Goal: Task Accomplishment & Management: Use online tool/utility

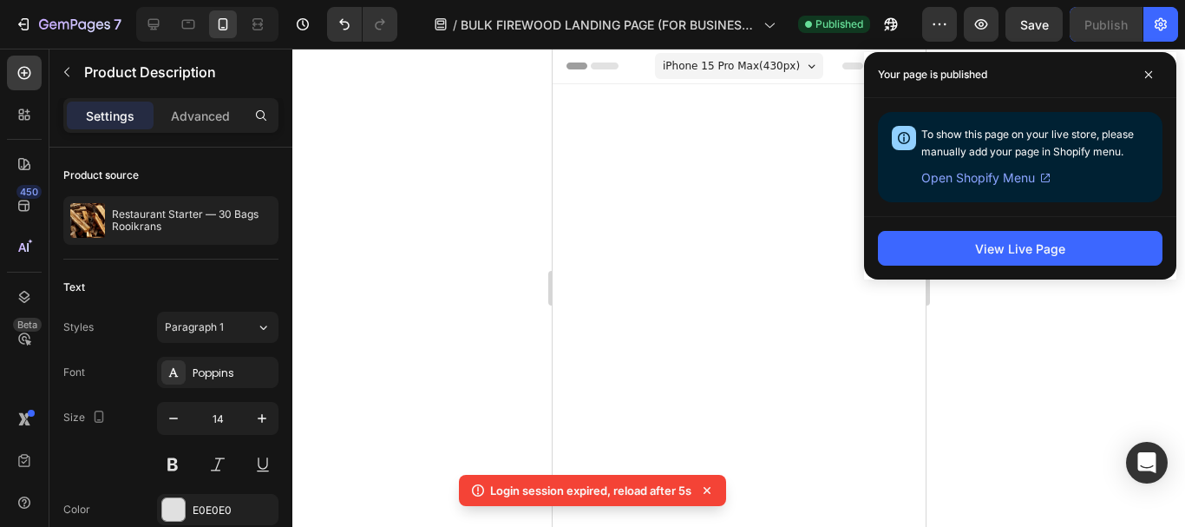
scroll to position [1780, 0]
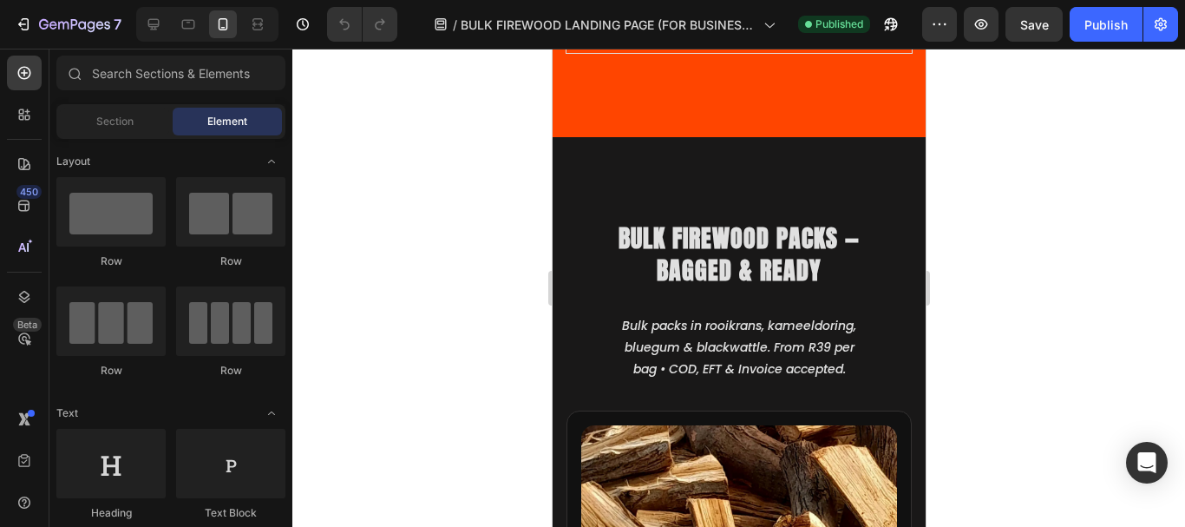
scroll to position [1216, 0]
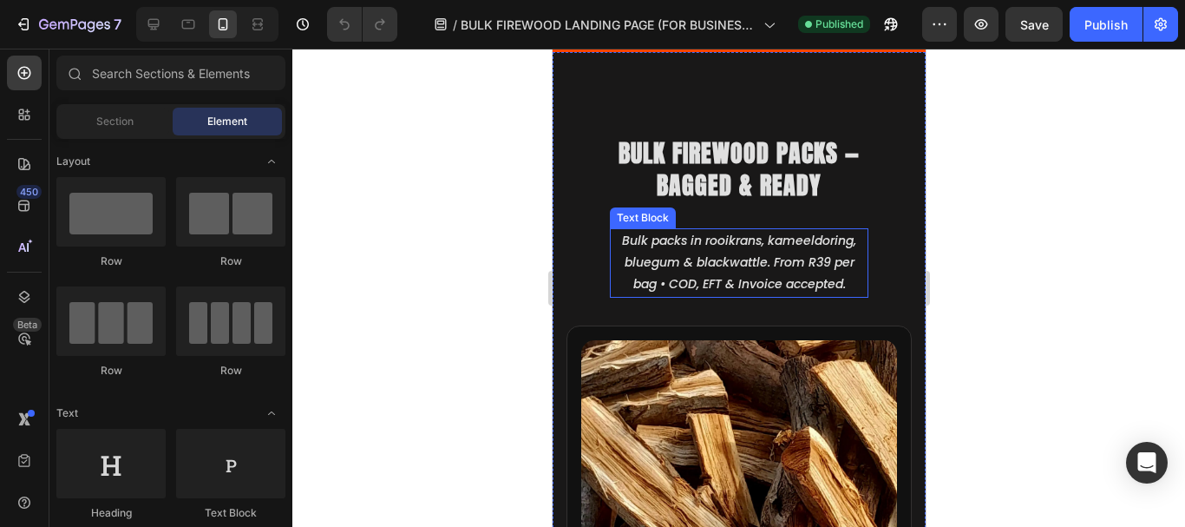
click at [709, 280] on icon "Bulk packs in rooikrans, kameeldoring, bluegum & blackwattle. From R39 per bag …" at bounding box center [738, 262] width 234 height 61
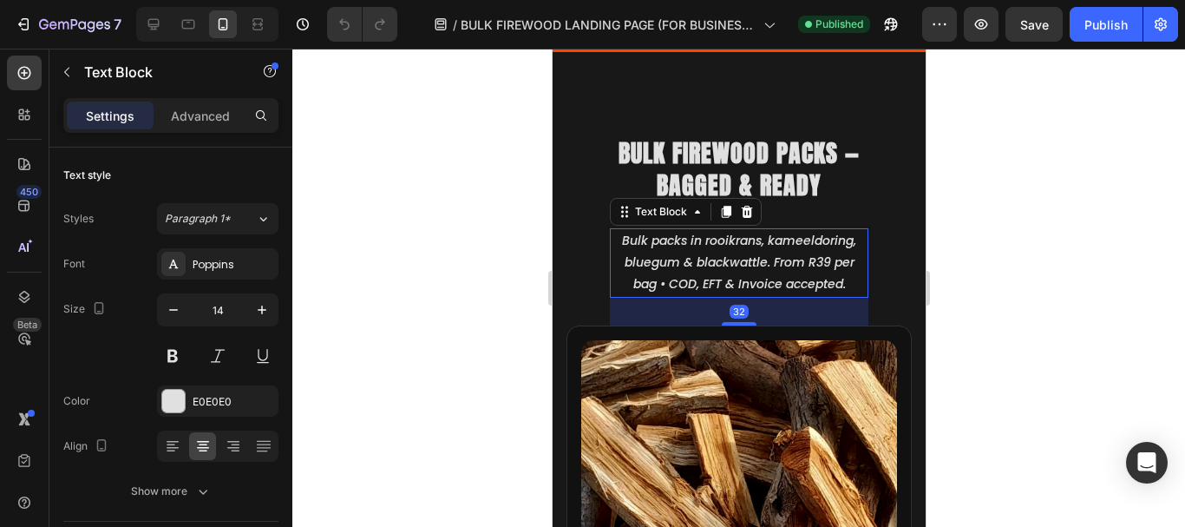
click at [978, 153] on div at bounding box center [738, 288] width 893 height 478
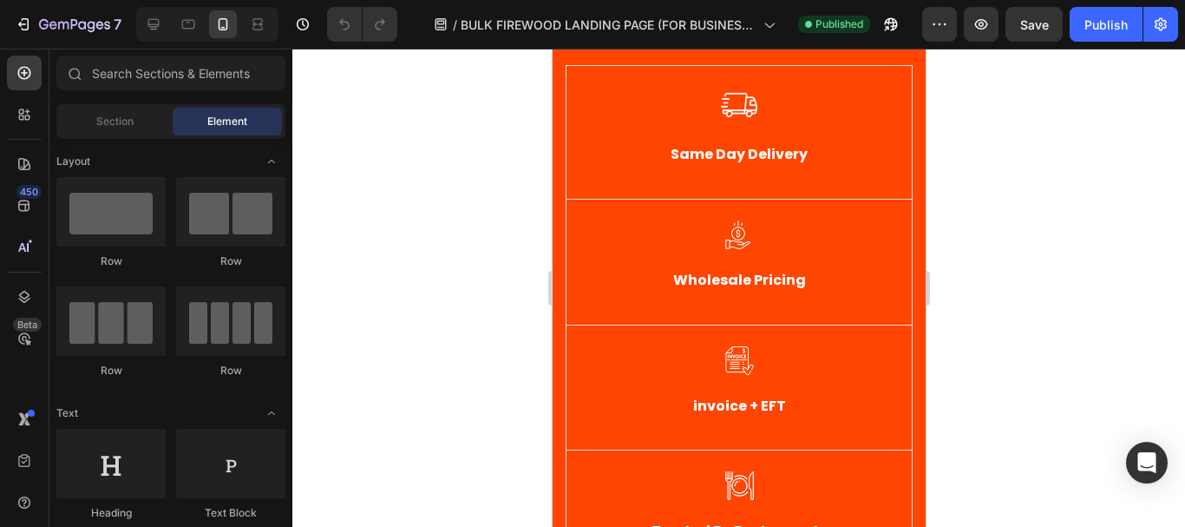
scroll to position [693, 0]
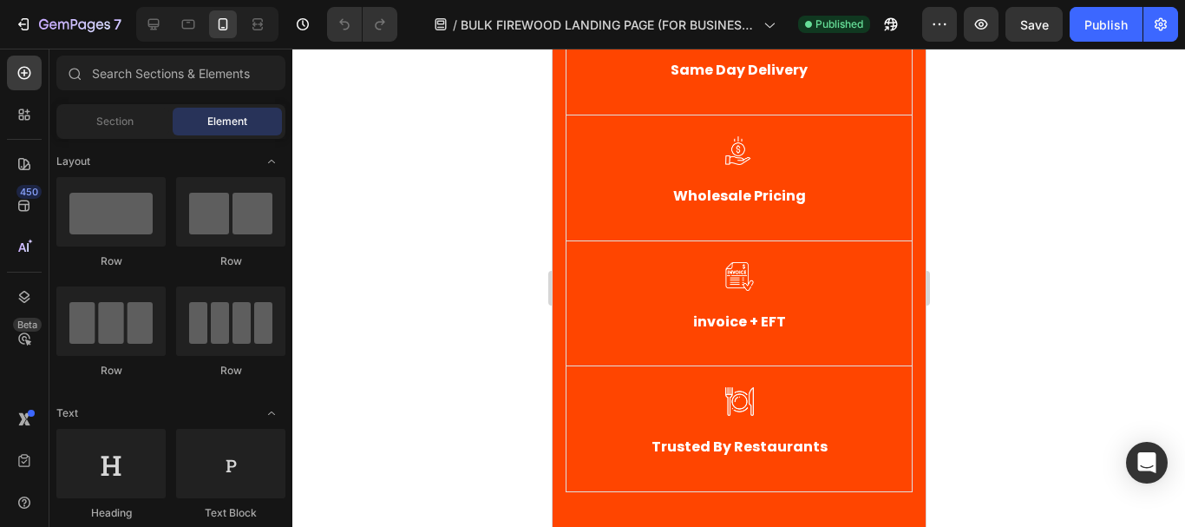
drag, startPoint x: 922, startPoint y: 78, endPoint x: 1482, endPoint y: 159, distance: 565.3
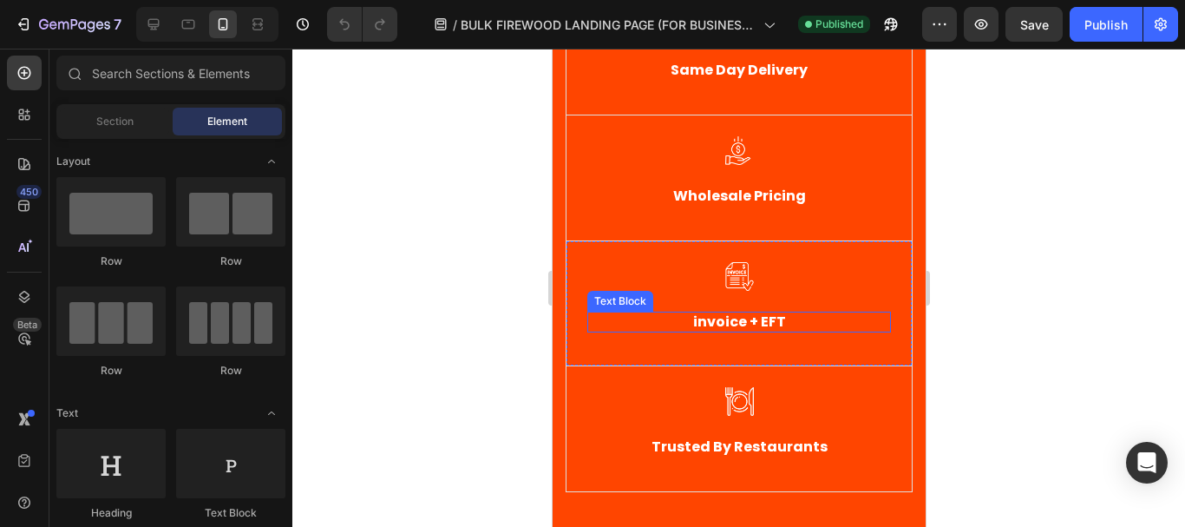
click at [699, 323] on strong "invoice + EFT" at bounding box center [738, 321] width 93 height 20
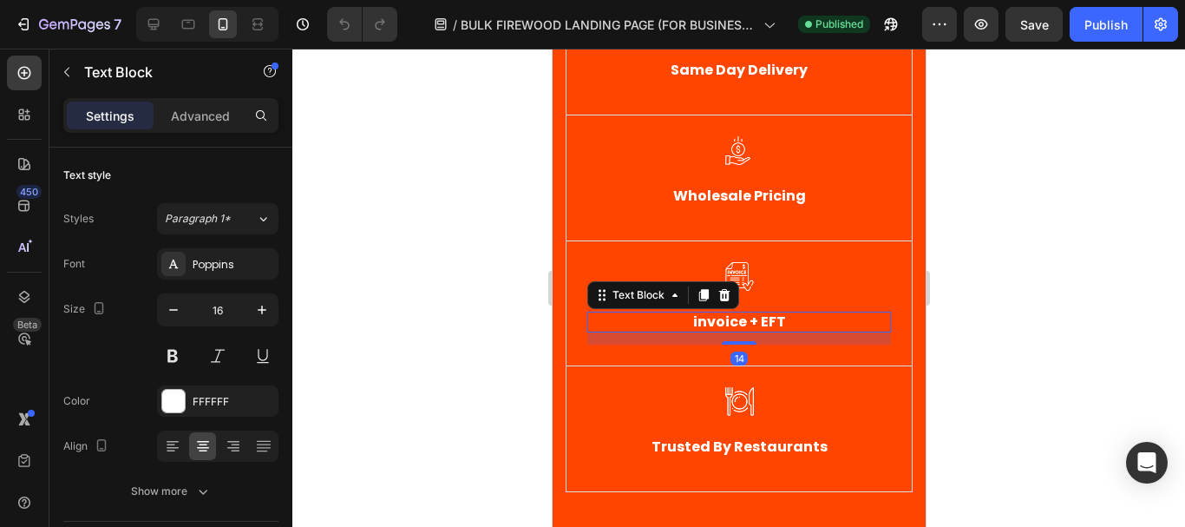
click at [692, 323] on strong "invoice + EFT" at bounding box center [738, 321] width 93 height 20
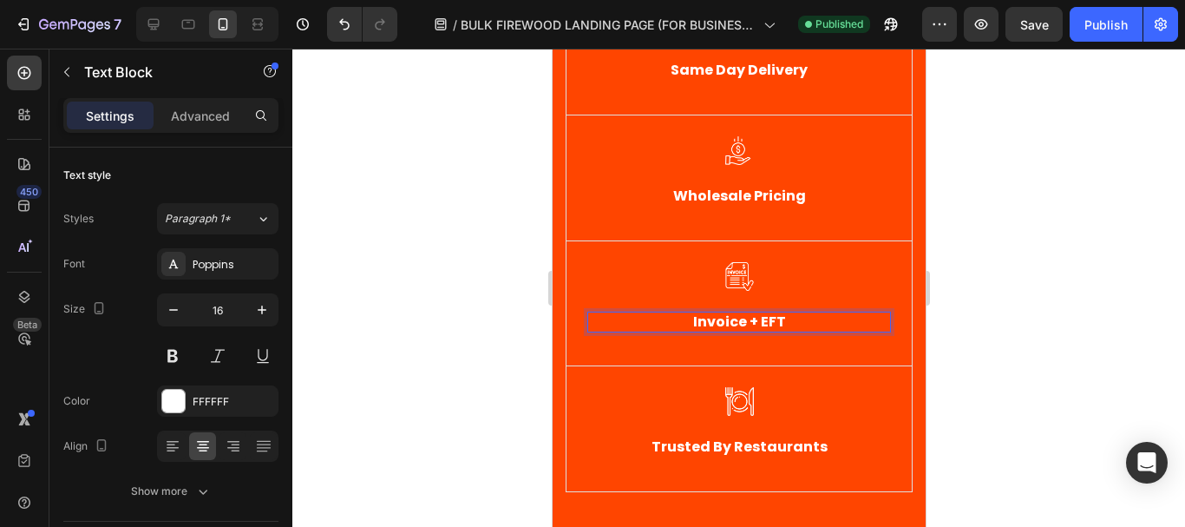
click at [1038, 304] on div at bounding box center [738, 288] width 893 height 478
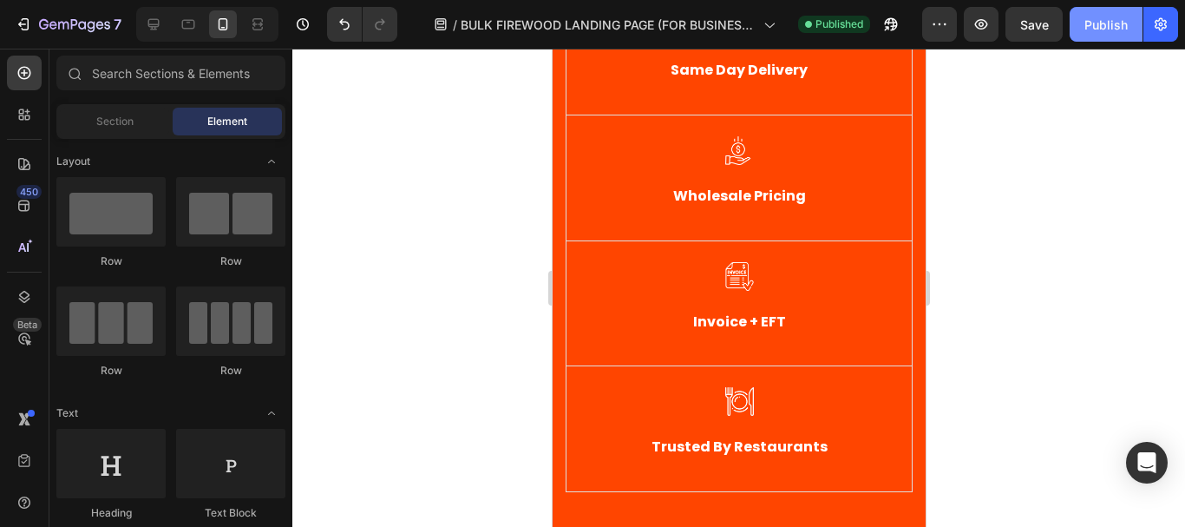
click at [1091, 16] on div "Publish" at bounding box center [1105, 25] width 43 height 18
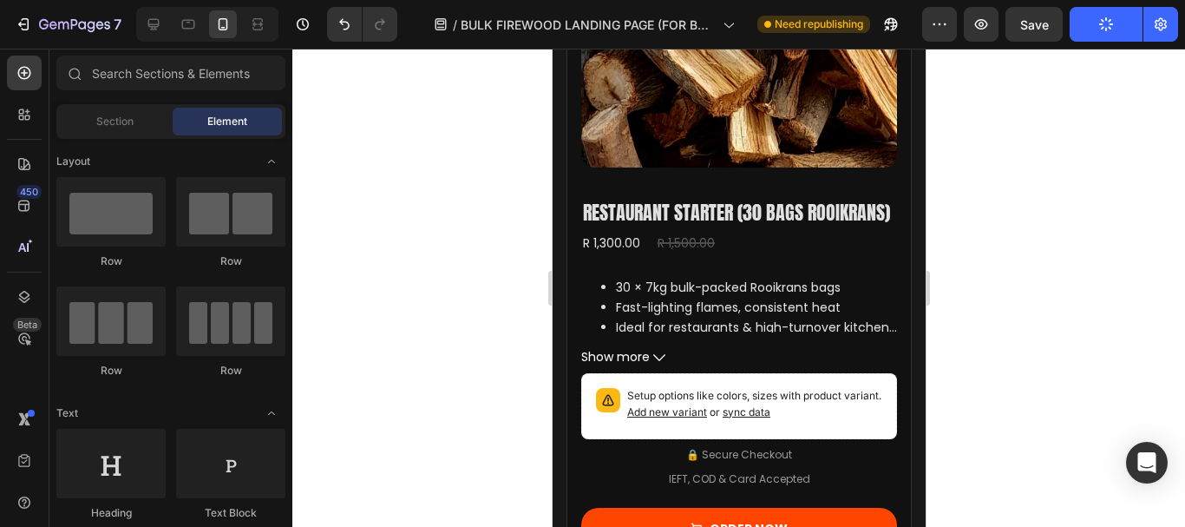
scroll to position [1739, 0]
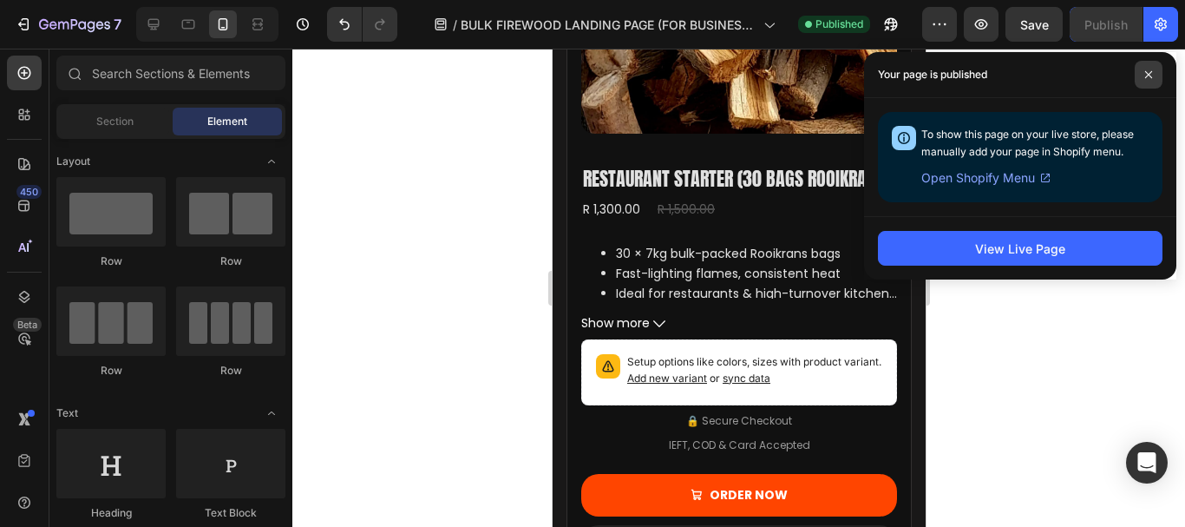
click at [1143, 79] on span at bounding box center [1149, 75] width 28 height 28
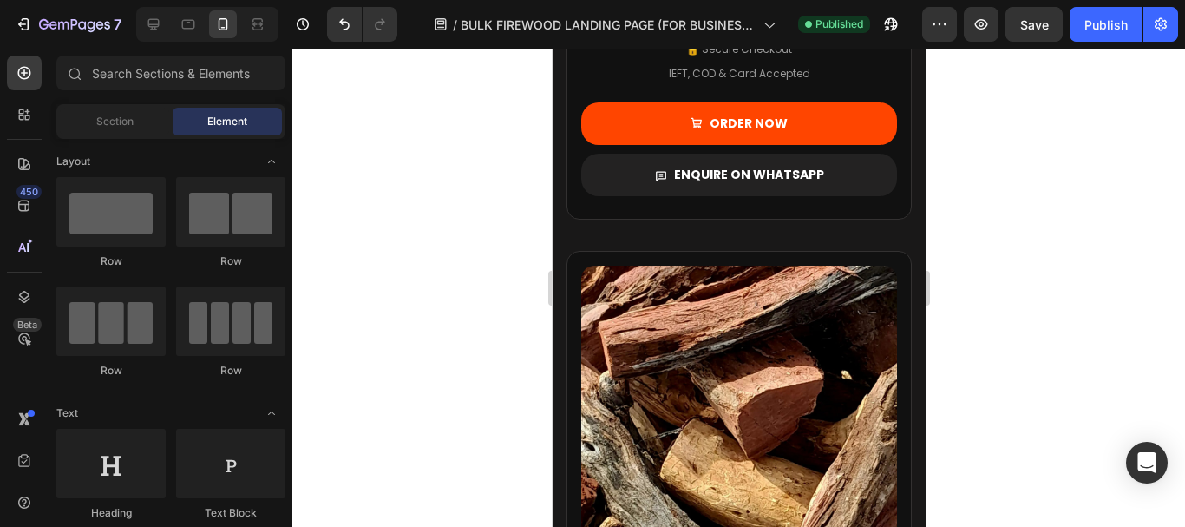
scroll to position [2093, 0]
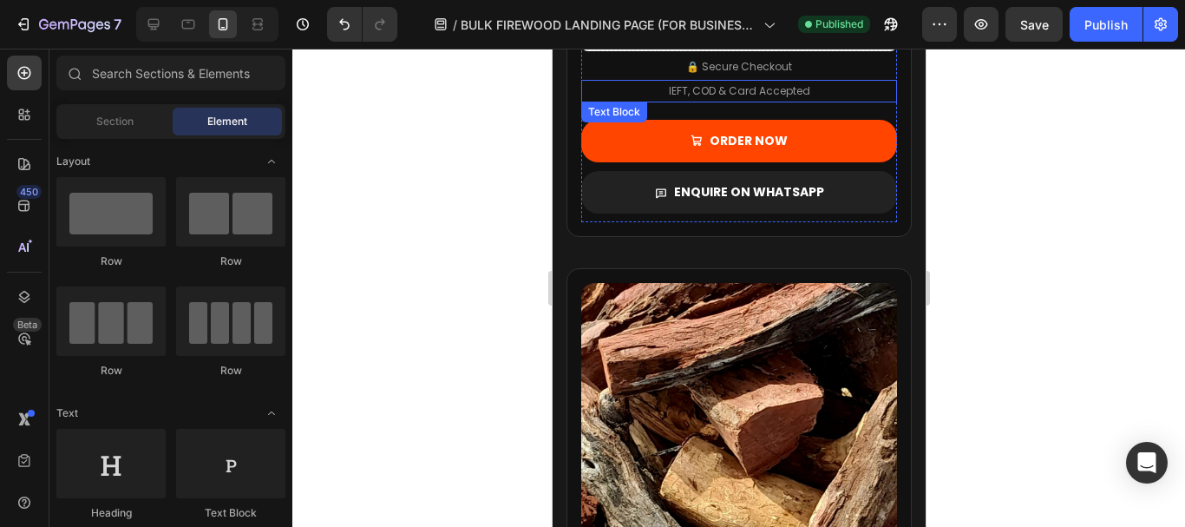
click at [669, 101] on p "IEFT, COD & Card Accepted" at bounding box center [738, 91] width 141 height 19
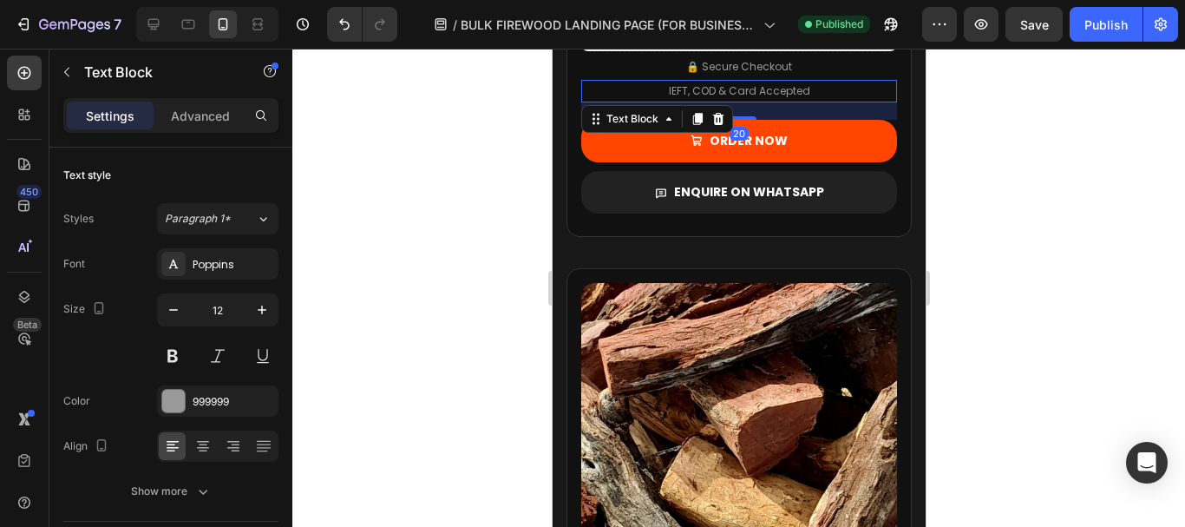
click at [668, 101] on p "IEFT, COD & Card Accepted" at bounding box center [738, 91] width 141 height 19
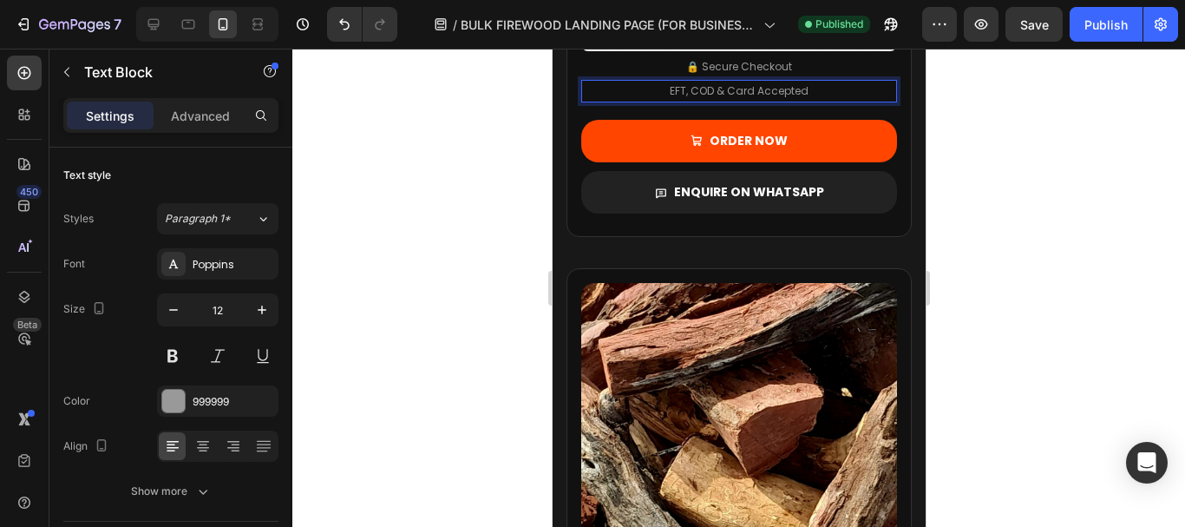
click at [1123, 225] on div at bounding box center [738, 288] width 893 height 478
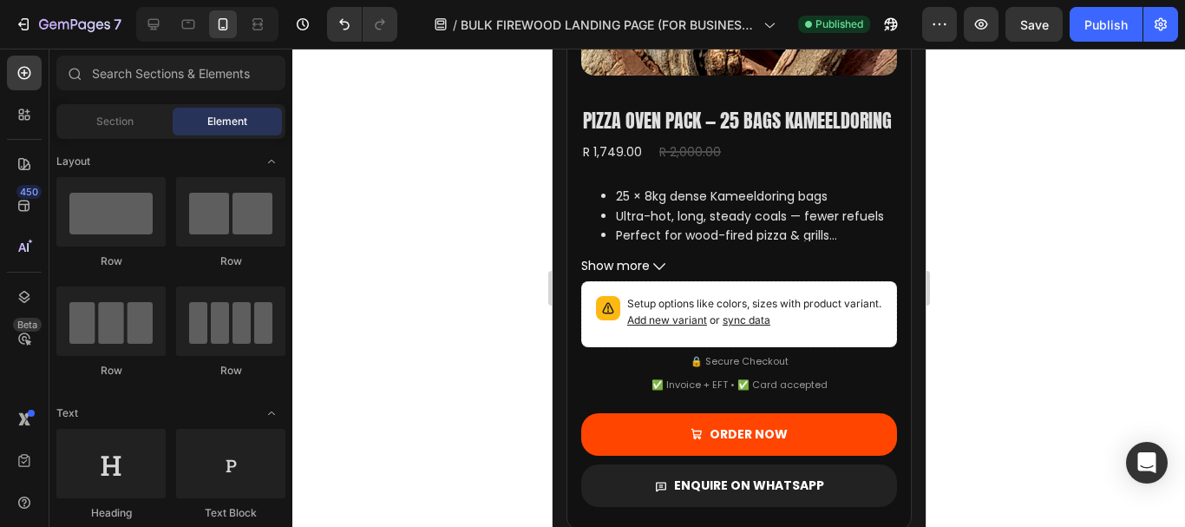
scroll to position [2649, 0]
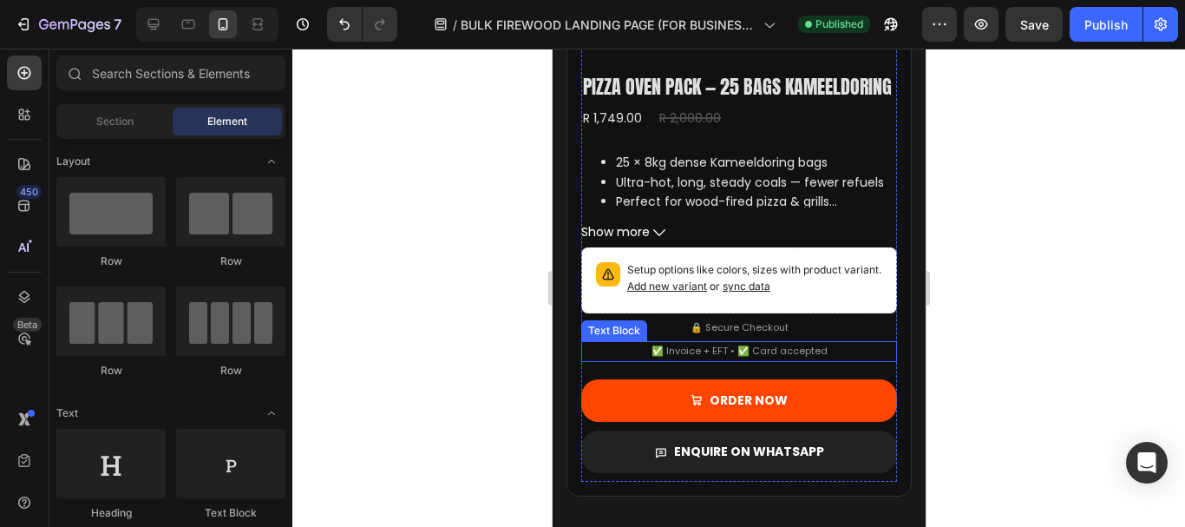
click at [677, 360] on p "✅ Invoice + EFT • ✅ Card accepted" at bounding box center [739, 351] width 176 height 17
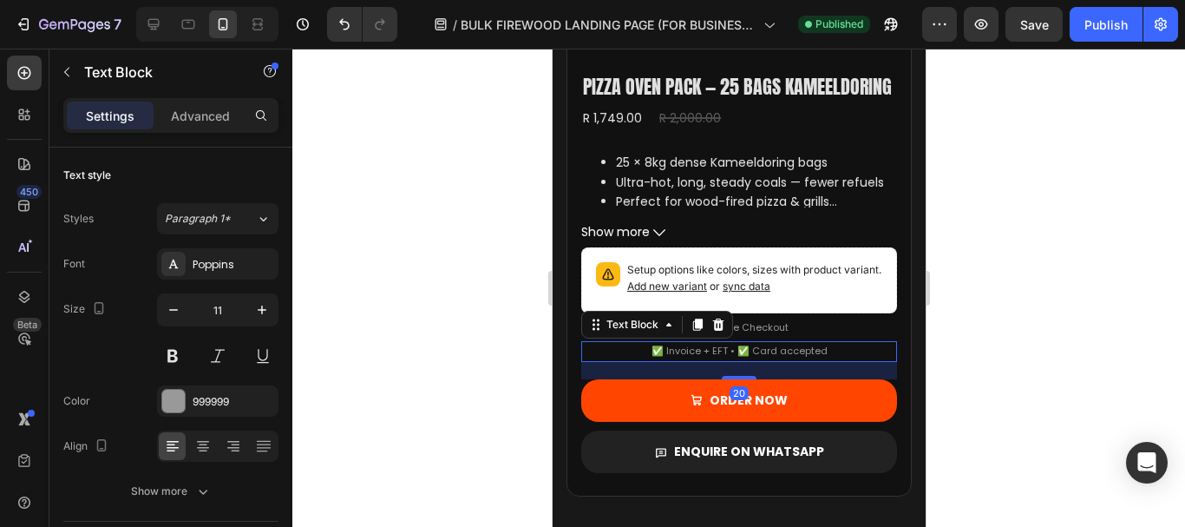
click at [660, 360] on p "✅ Invoice + EFT • ✅ Card accepted" at bounding box center [739, 351] width 176 height 17
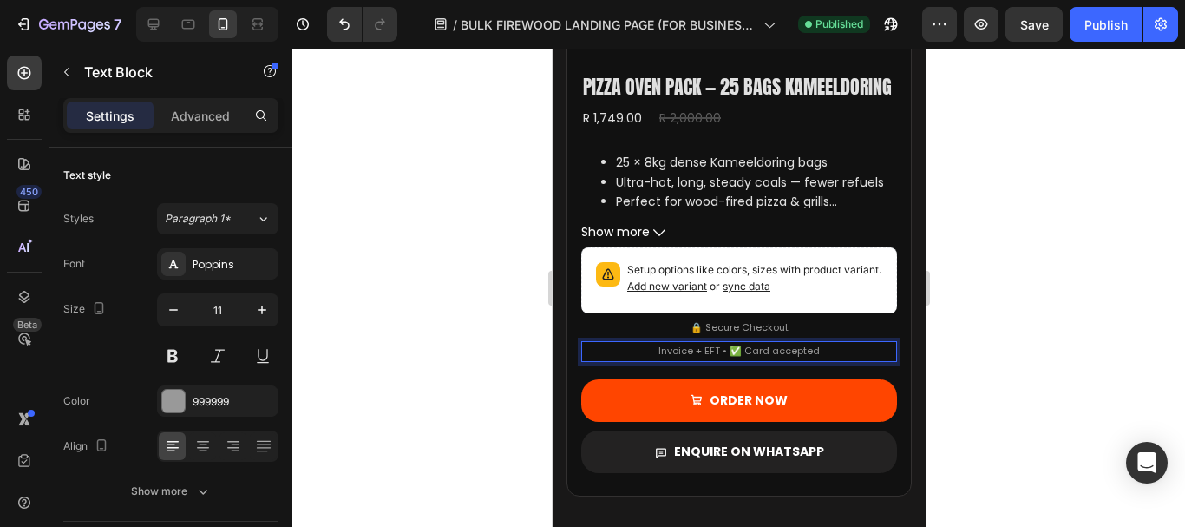
click at [740, 360] on p "Invoice + EFT • ✅ Card accepted" at bounding box center [738, 351] width 161 height 17
click at [1024, 326] on div at bounding box center [738, 288] width 893 height 478
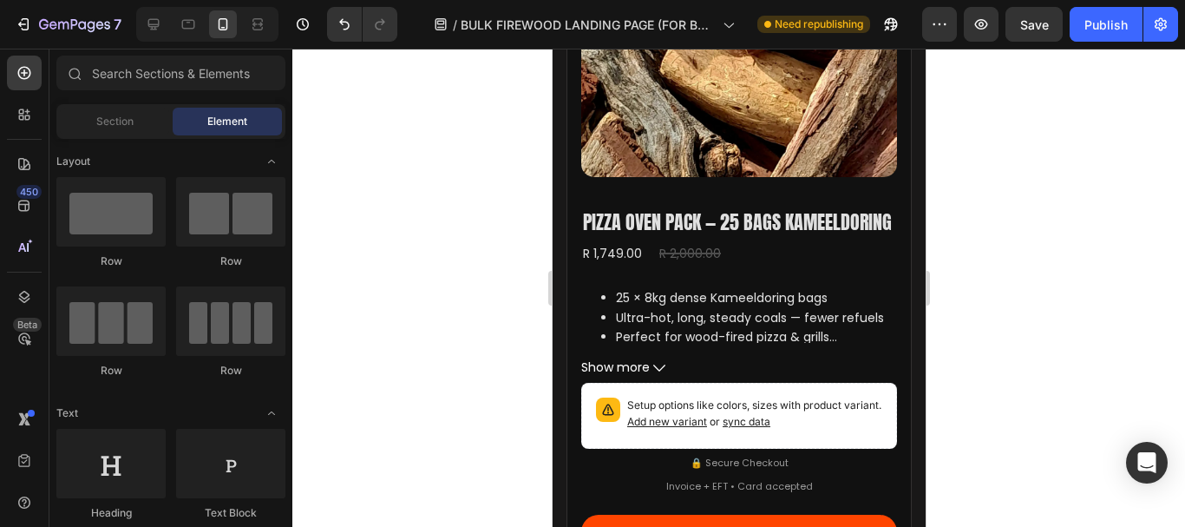
scroll to position [2598, 0]
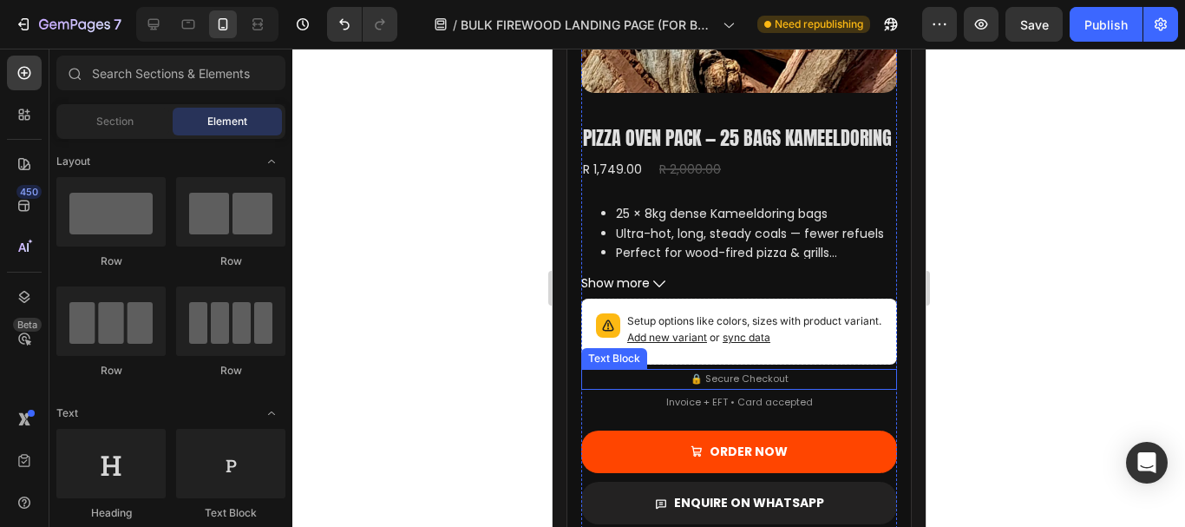
click at [724, 388] on p "🔒 Secure Checkout" at bounding box center [739, 378] width 98 height 17
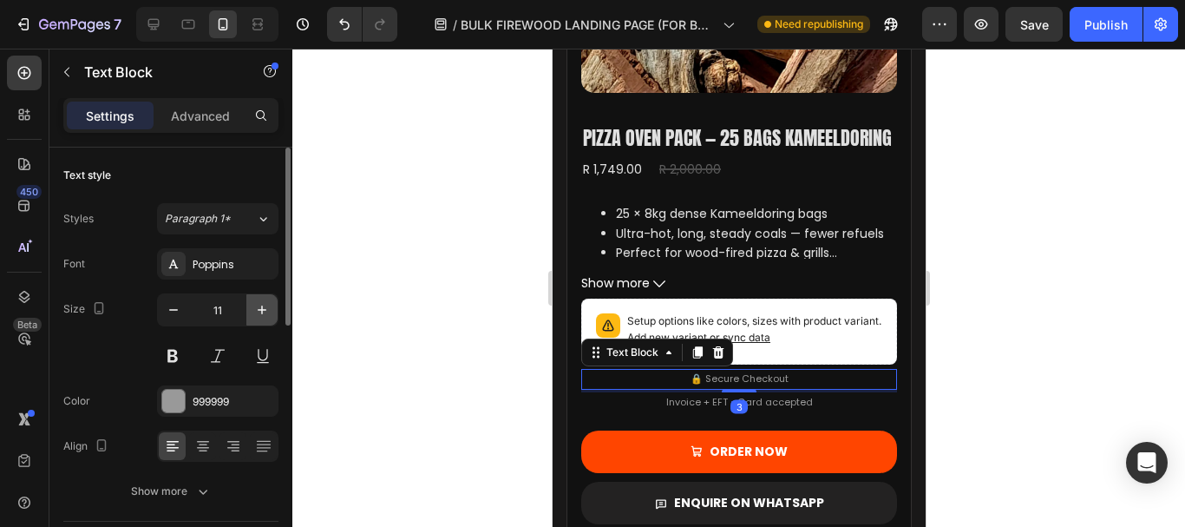
click at [263, 313] on icon "button" at bounding box center [261, 309] width 17 height 17
type input "12"
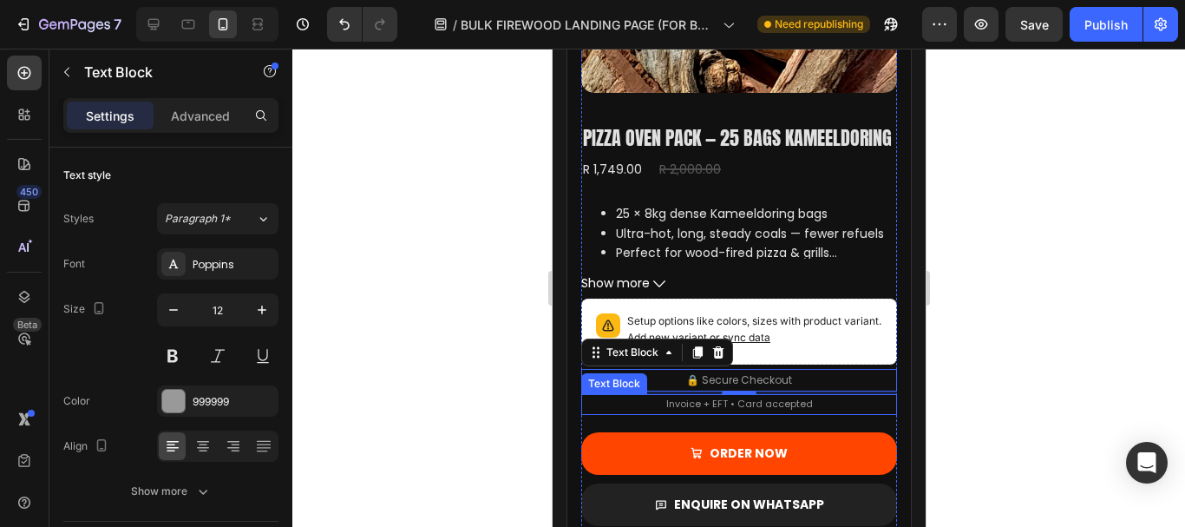
click at [767, 413] on p "Invoice + EFT • Card accepted" at bounding box center [738, 404] width 147 height 17
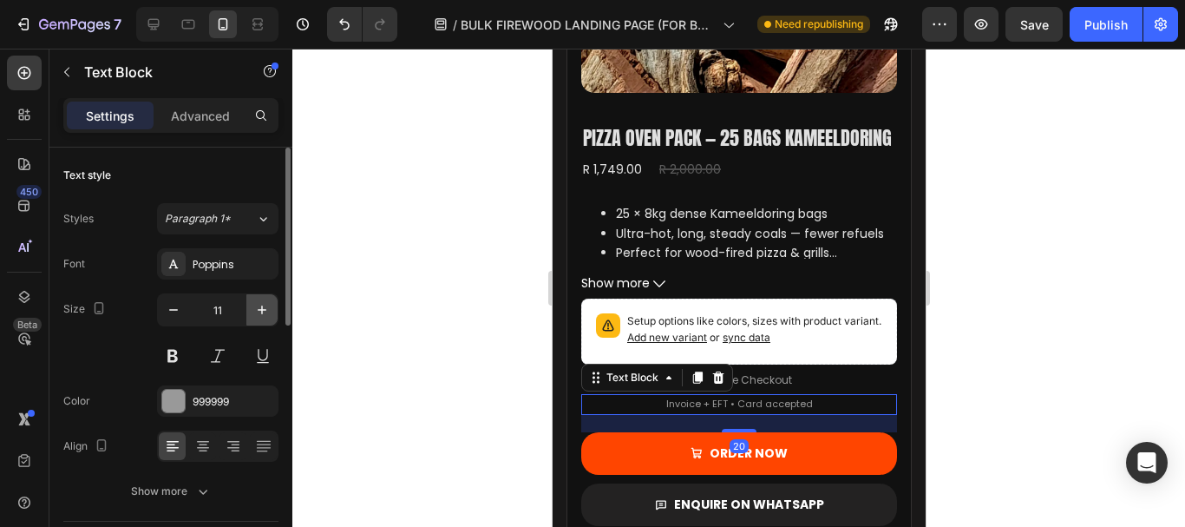
click at [265, 306] on icon "button" at bounding box center [261, 309] width 17 height 17
type input "12"
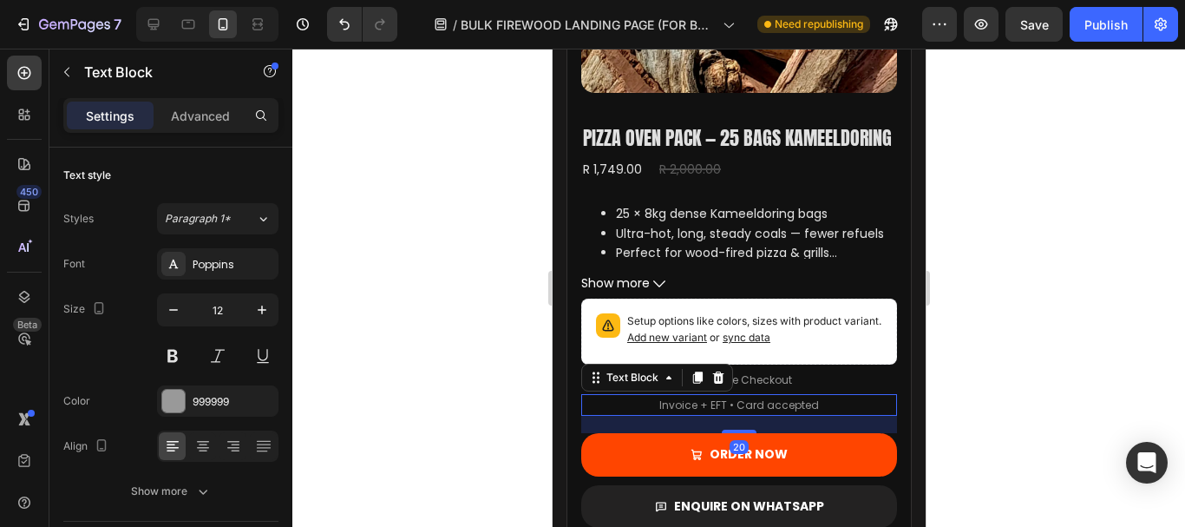
click at [501, 244] on div at bounding box center [738, 288] width 893 height 478
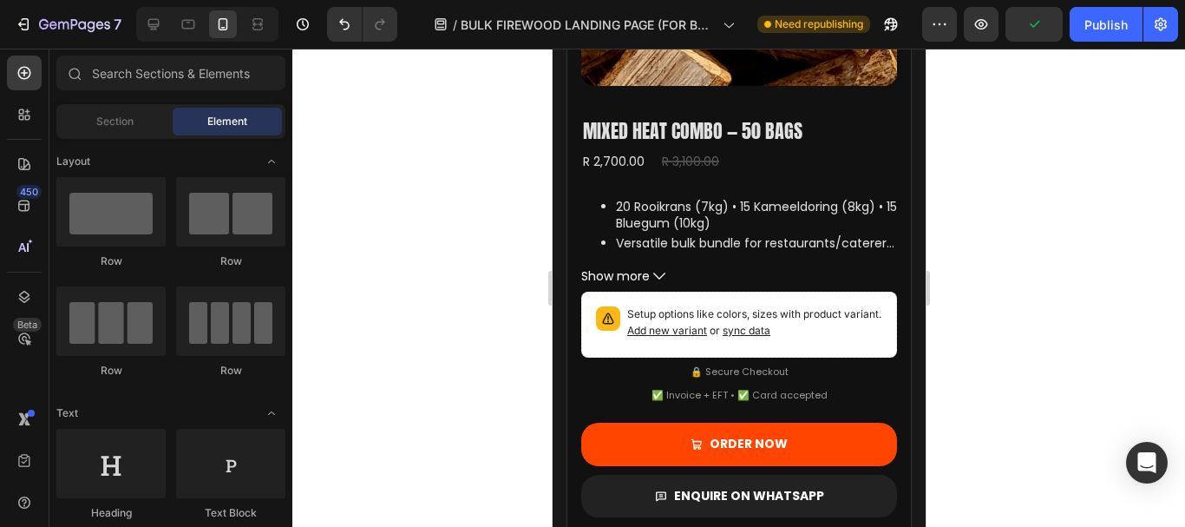
scroll to position [3442, 0]
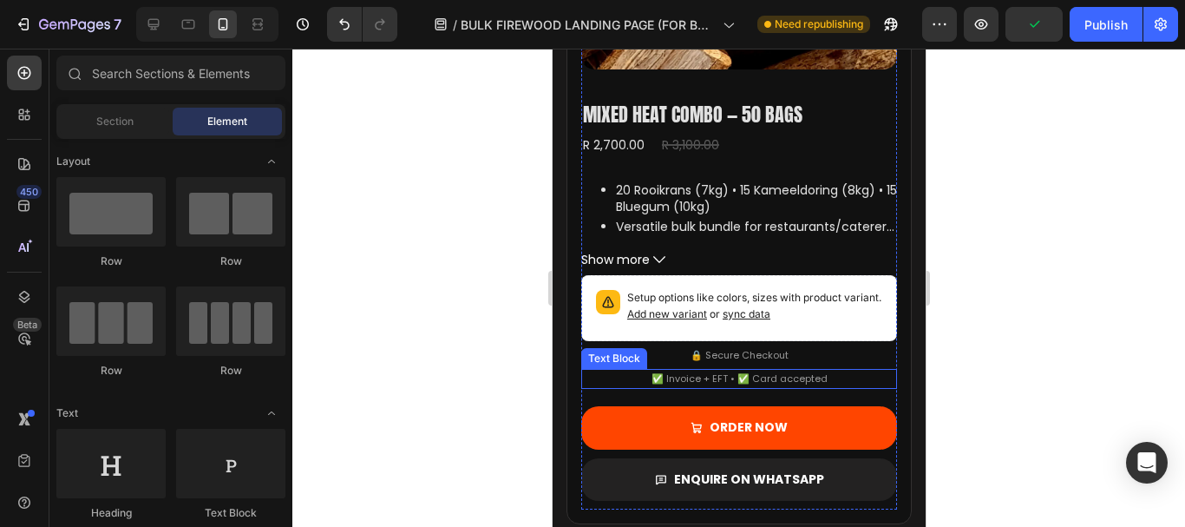
click at [669, 387] on p "✅ Invoice + EFT • ✅ Card accepted" at bounding box center [739, 378] width 176 height 17
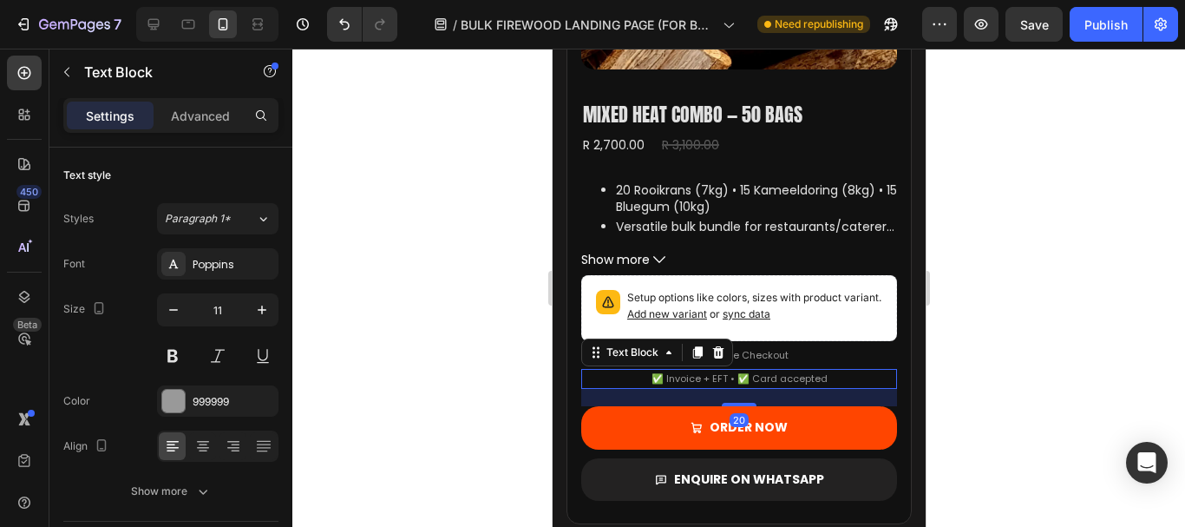
click at [661, 388] on p "✅ Invoice + EFT • ✅ Card accepted" at bounding box center [739, 378] width 176 height 17
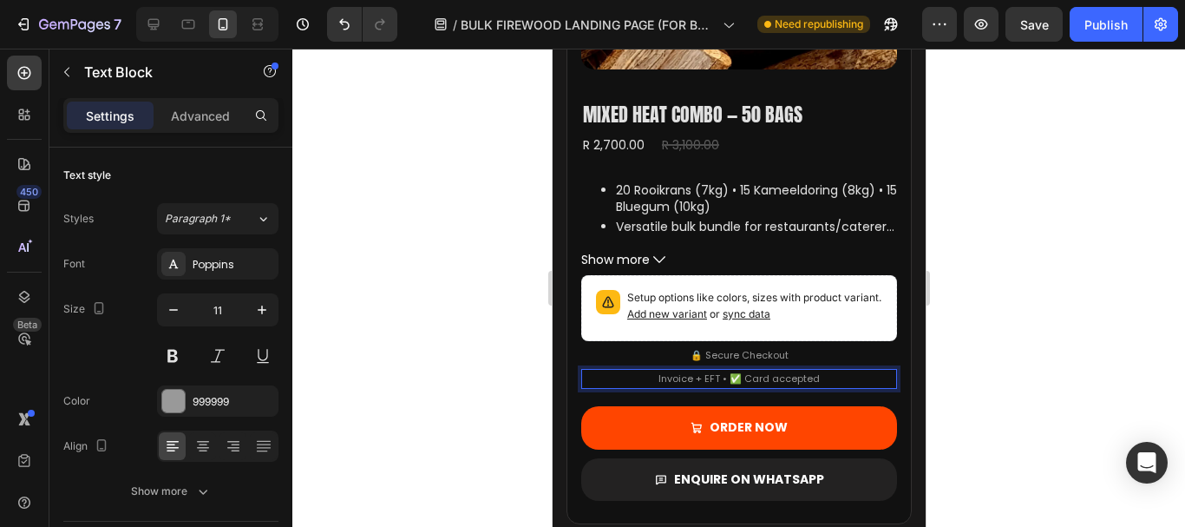
click at [735, 388] on p "Invoice + EFT • ✅ Card accepted" at bounding box center [738, 378] width 161 height 17
click at [1018, 249] on div at bounding box center [738, 288] width 893 height 478
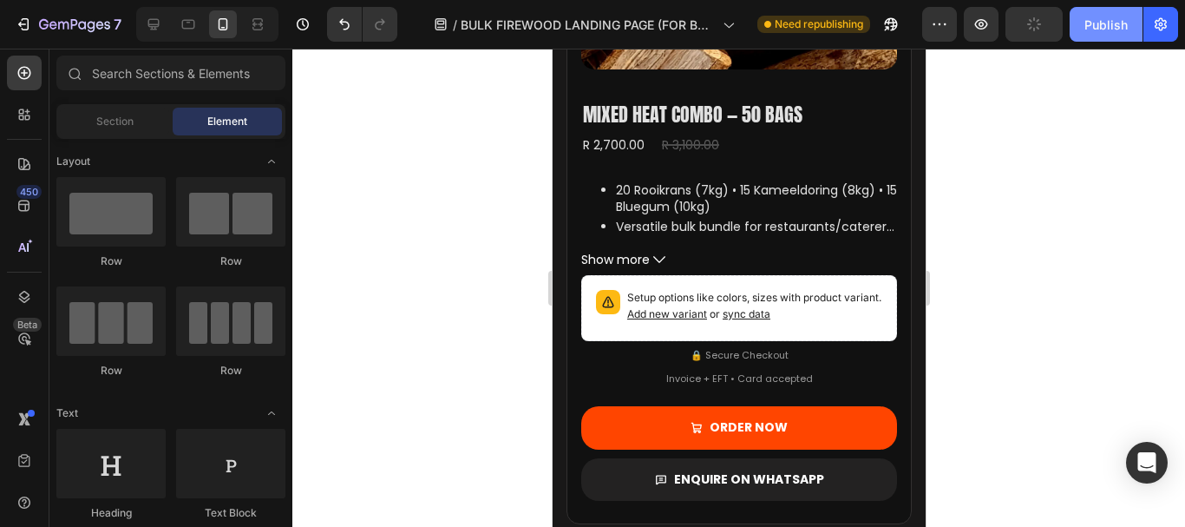
click at [1100, 19] on div "Publish" at bounding box center [1105, 25] width 43 height 18
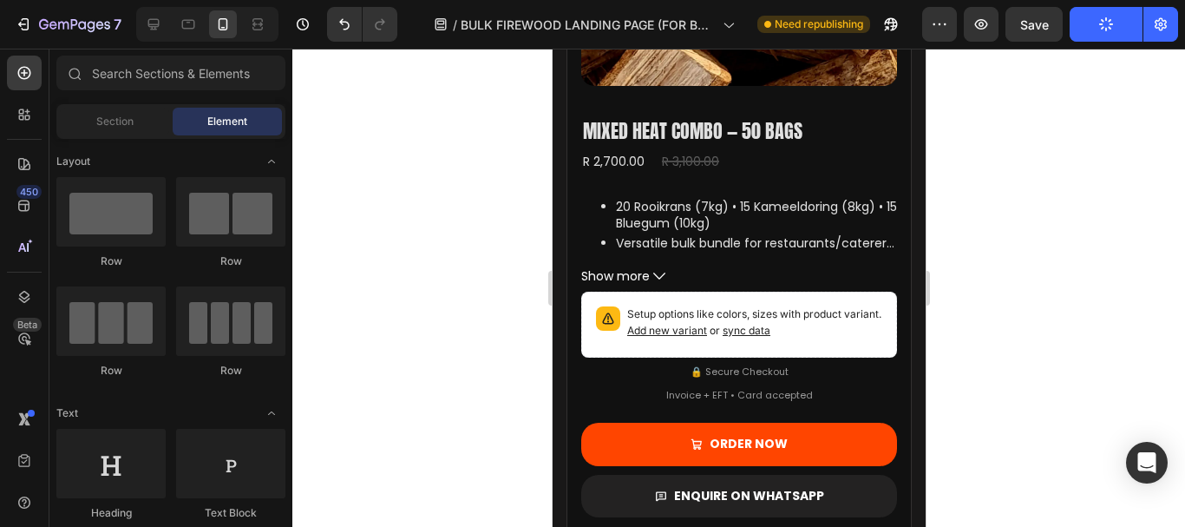
scroll to position [3459, 0]
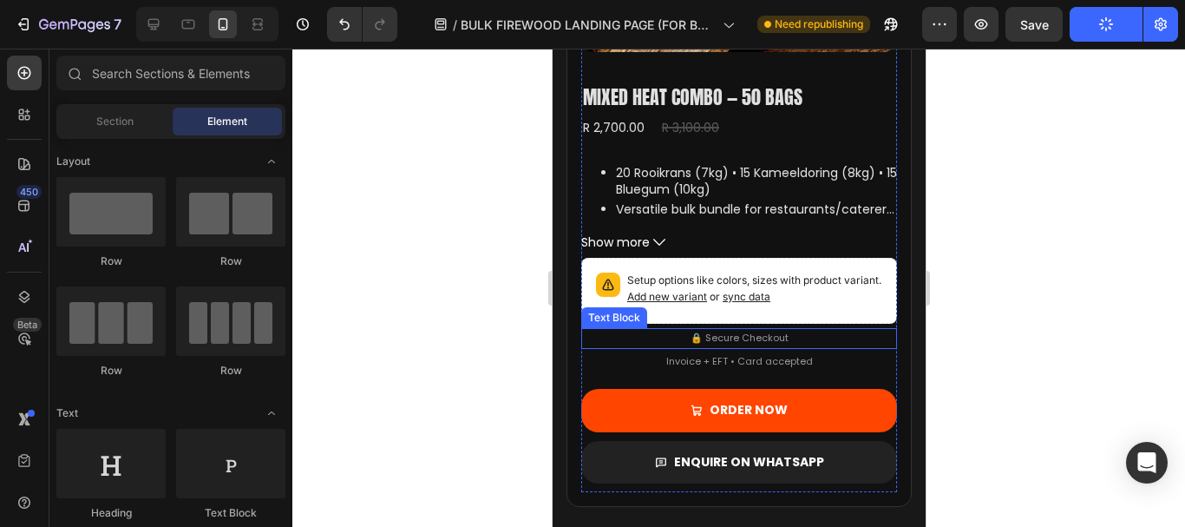
click at [730, 347] on p "🔒 Secure Checkout" at bounding box center [739, 338] width 98 height 17
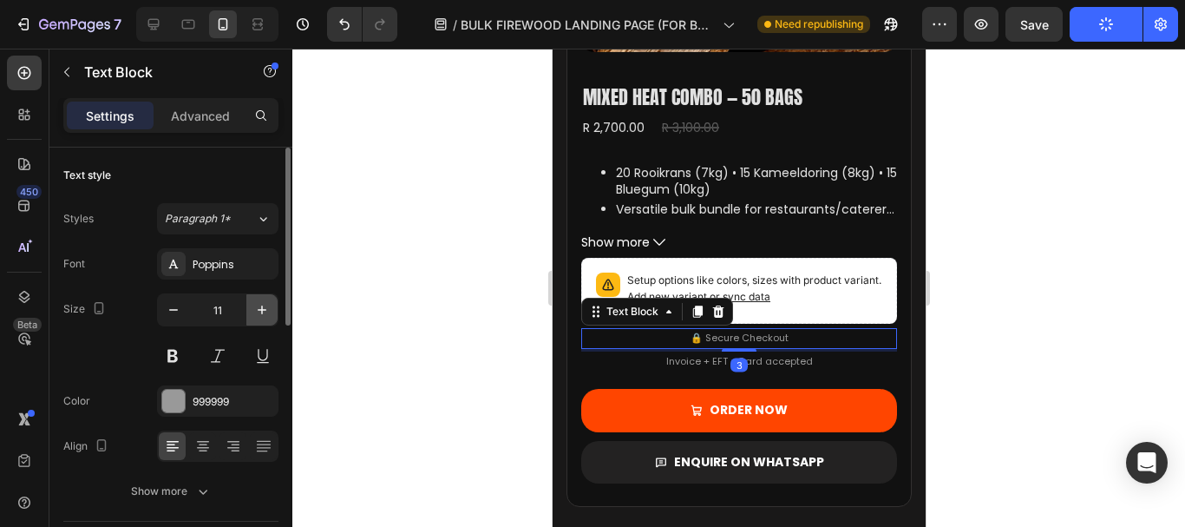
click at [265, 316] on icon "button" at bounding box center [261, 309] width 17 height 17
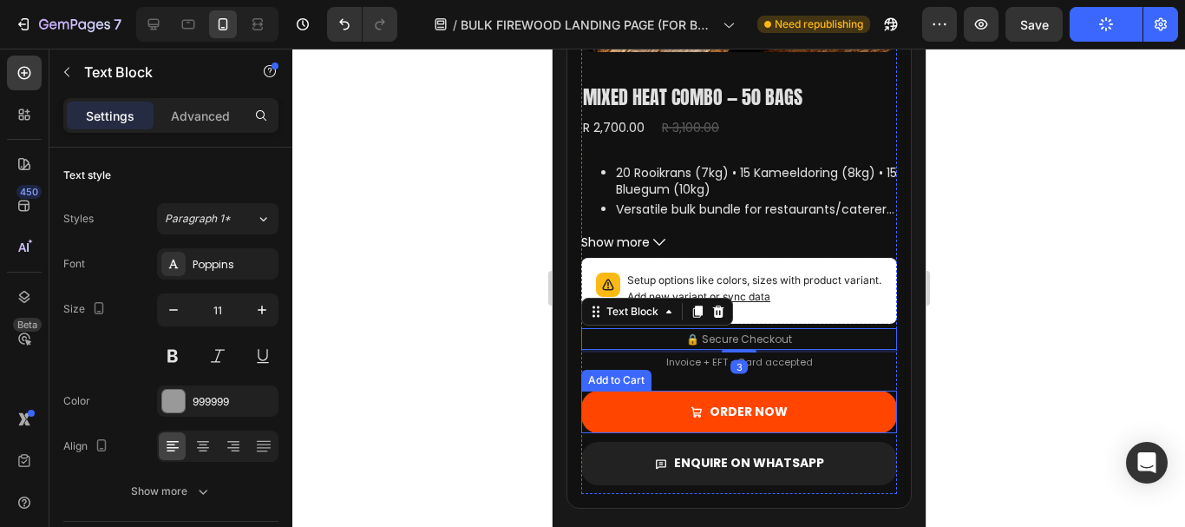
type input "12"
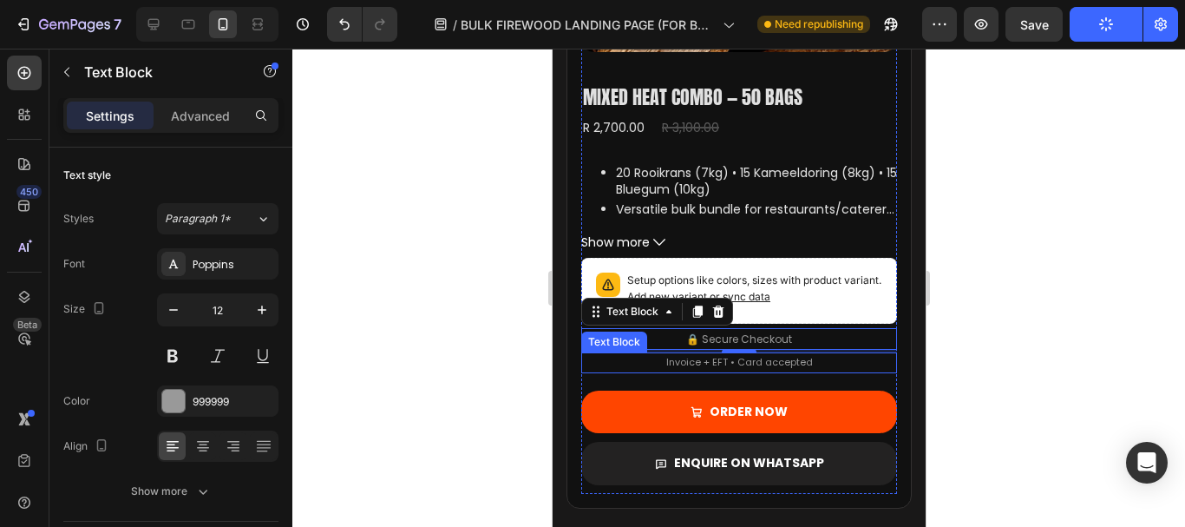
click at [704, 369] on p "Invoice + EFT • Card accepted" at bounding box center [738, 362] width 147 height 17
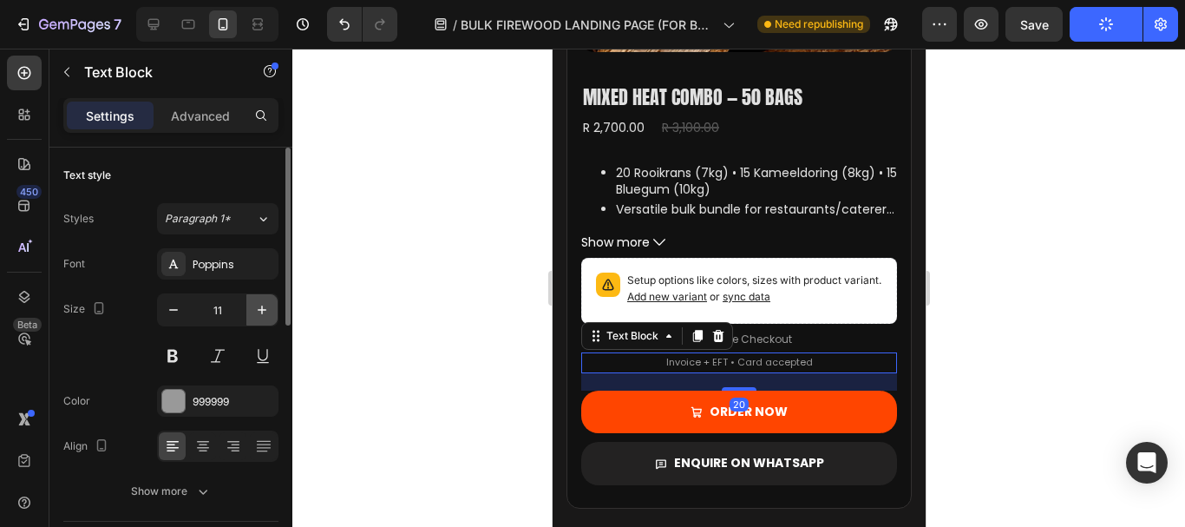
click at [268, 307] on icon "button" at bounding box center [261, 309] width 17 height 17
type input "12"
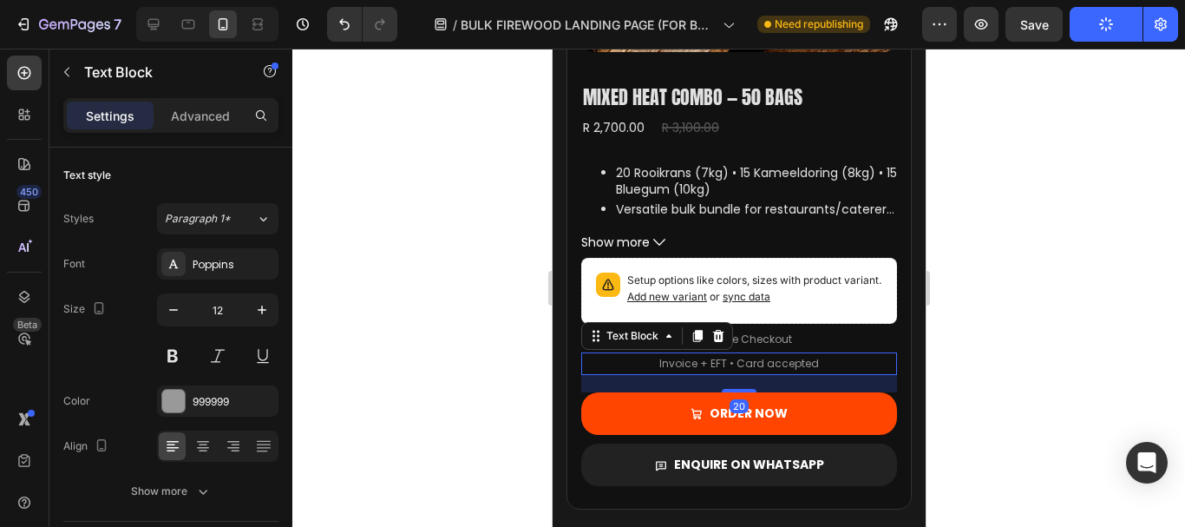
click at [470, 275] on div at bounding box center [738, 288] width 893 height 478
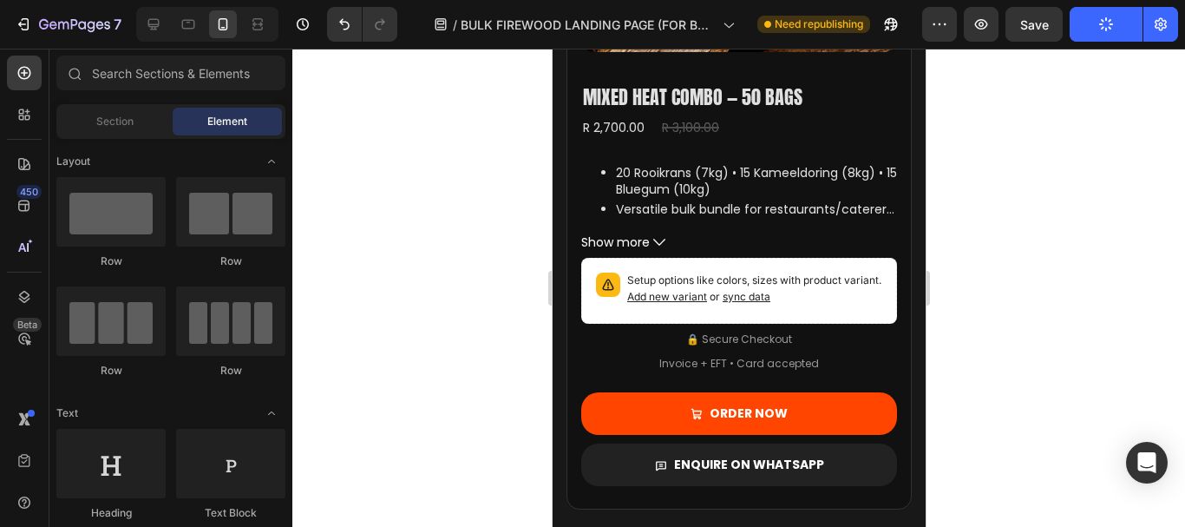
click at [1091, 28] on button "Publish" at bounding box center [1106, 24] width 73 height 35
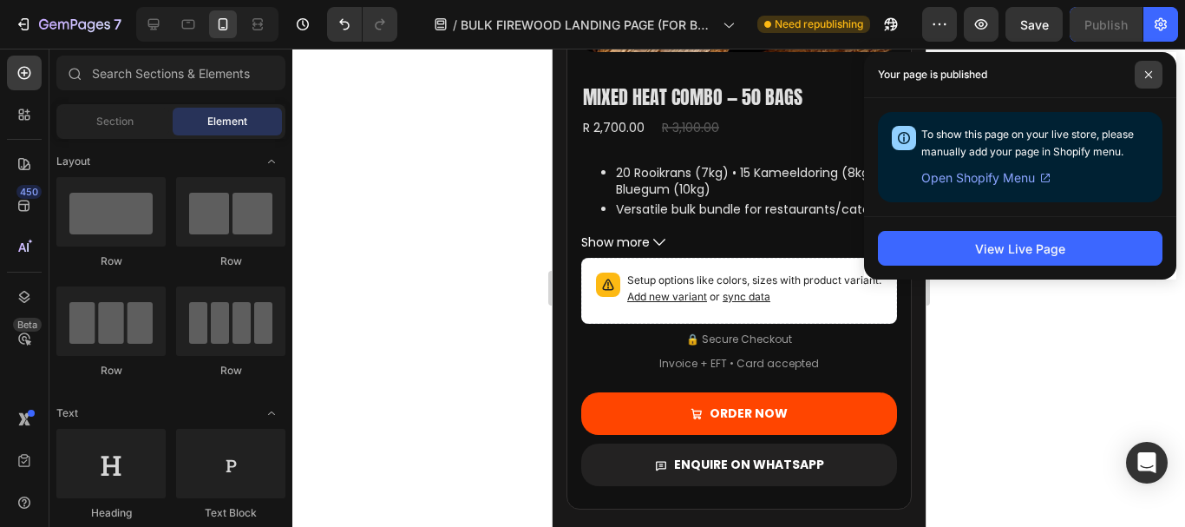
click at [1150, 73] on icon at bounding box center [1148, 74] width 7 height 7
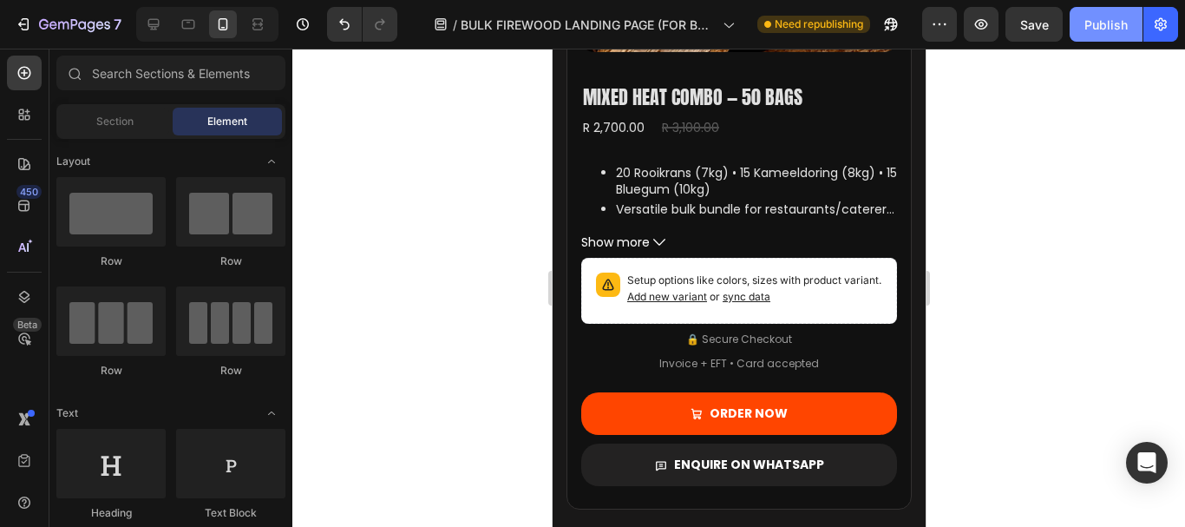
click at [1099, 25] on div "Publish" at bounding box center [1105, 25] width 43 height 18
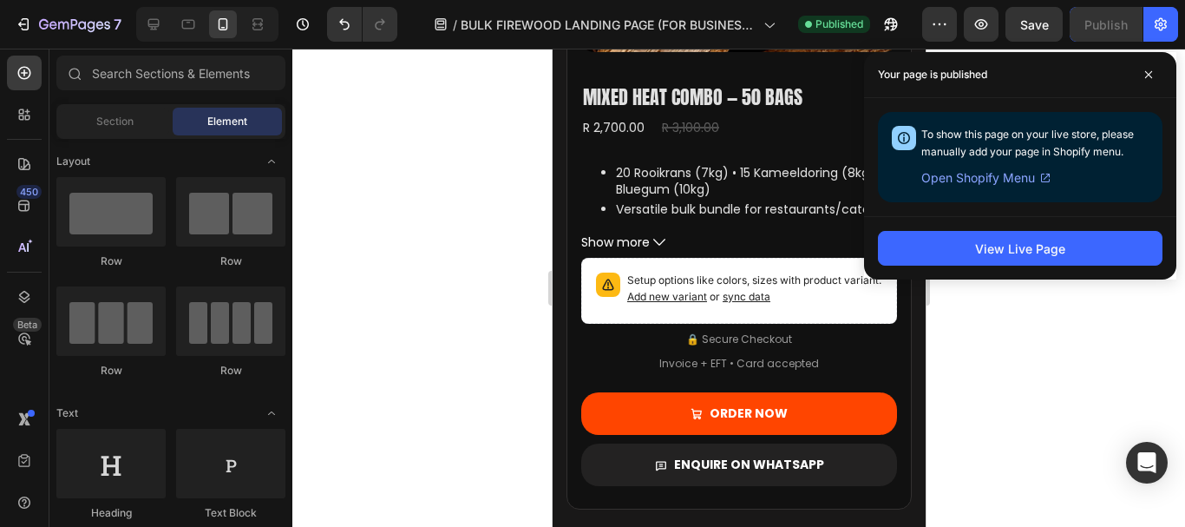
click at [973, 405] on div at bounding box center [738, 288] width 893 height 478
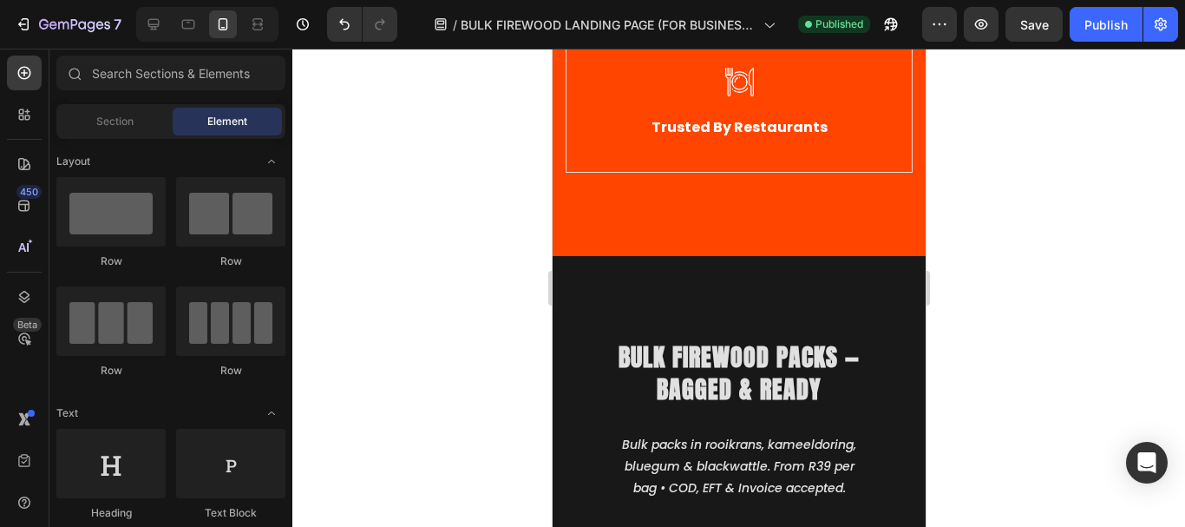
scroll to position [1282, 0]
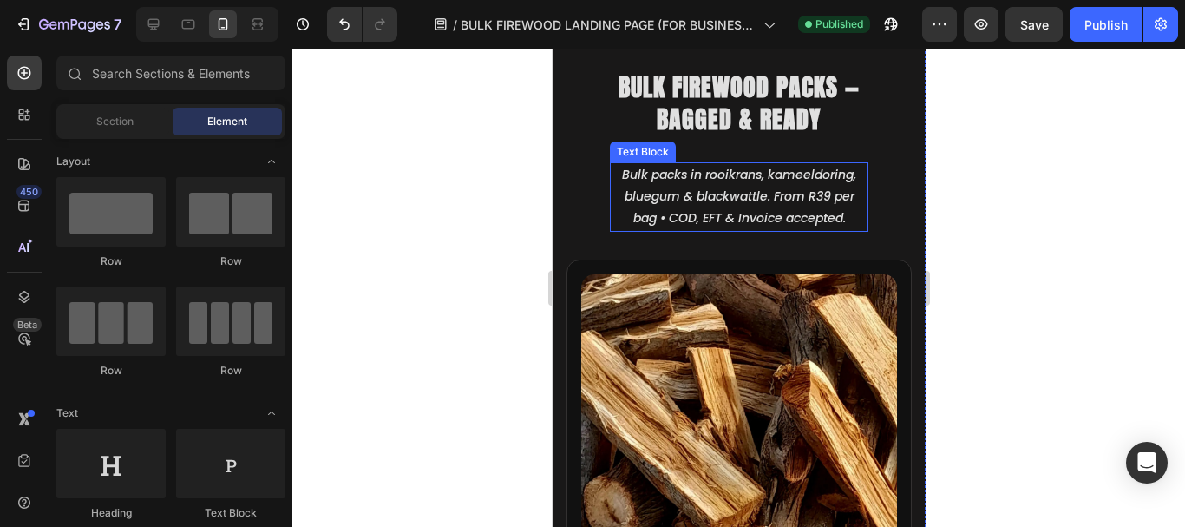
click at [691, 194] on icon "Bulk packs in rooikrans, kameeldoring, bluegum & blackwattle. From R39 per bag …" at bounding box center [738, 196] width 234 height 61
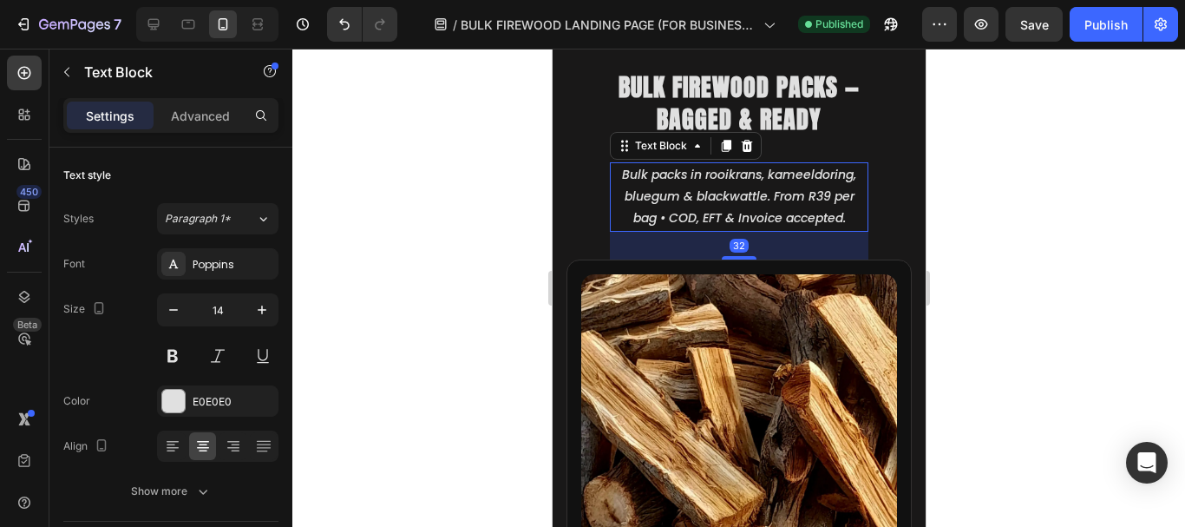
click at [621, 177] on icon "Bulk packs in rooikrans, kameeldoring, bluegum & blackwattle. From R39 per bag …" at bounding box center [738, 196] width 234 height 61
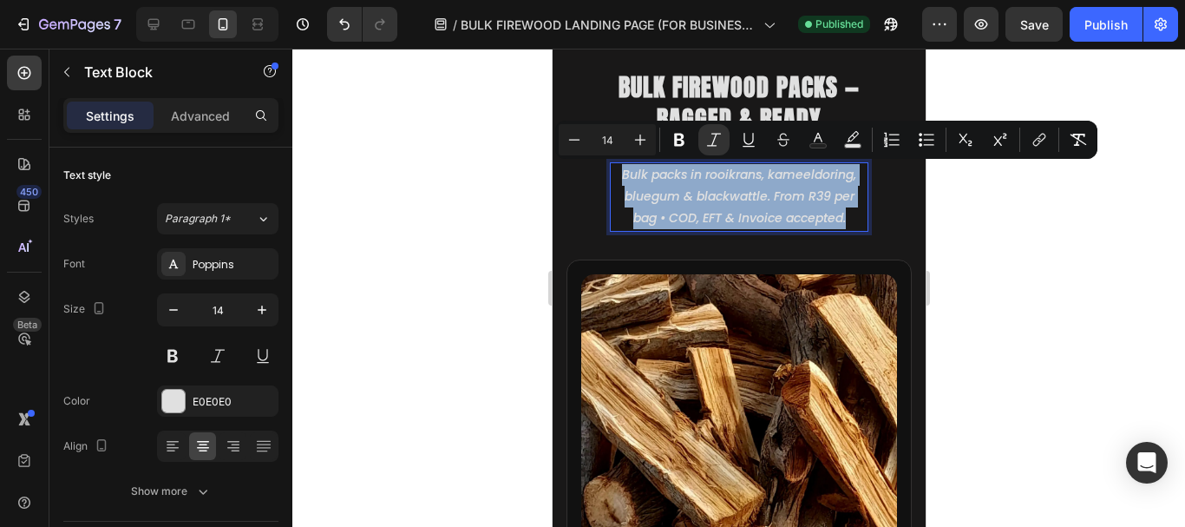
drag, startPoint x: 612, startPoint y: 174, endPoint x: 848, endPoint y: 223, distance: 240.2
click at [848, 223] on p "Bulk packs in rooikrans, kameeldoring, bluegum & blackwattle. From R39 per bag …" at bounding box center [738, 197] width 255 height 66
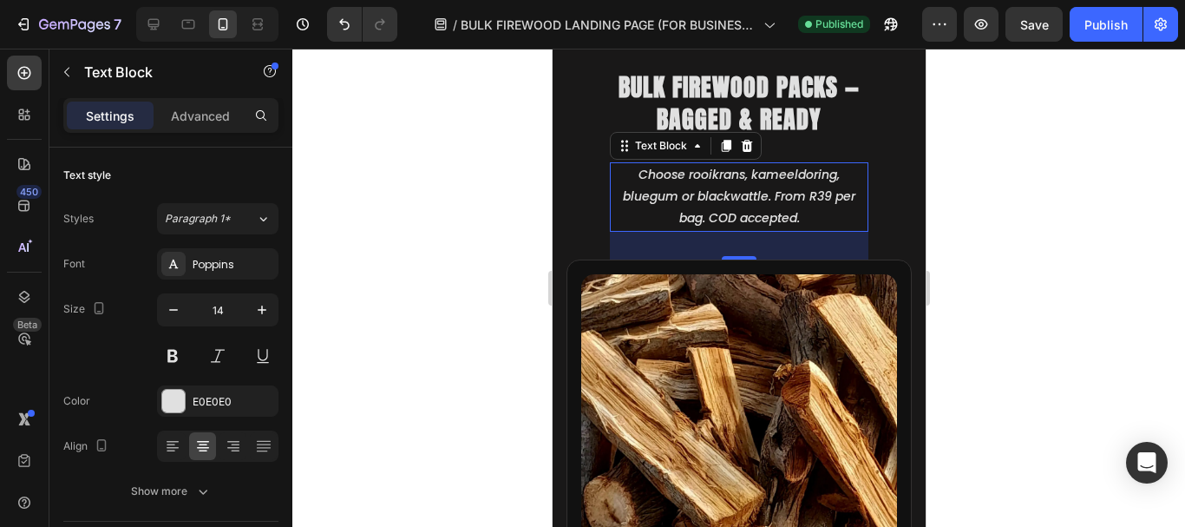
click at [1018, 145] on div at bounding box center [738, 288] width 893 height 478
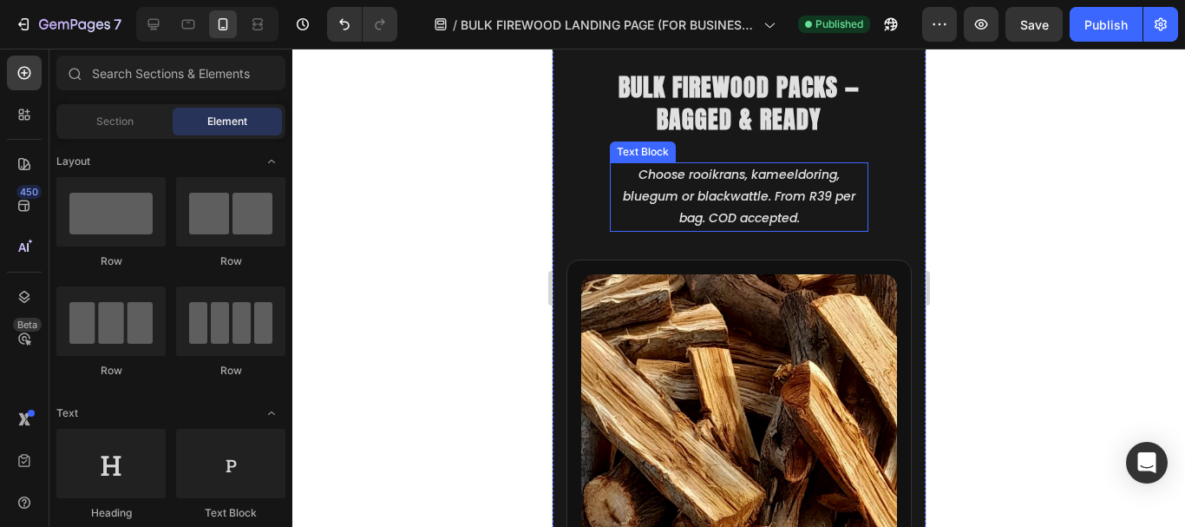
click at [743, 204] on icon "Choose rooikrans, kameeldoring, bluegum or blackwattle. From R39 per bag. COD a…" at bounding box center [738, 196] width 233 height 61
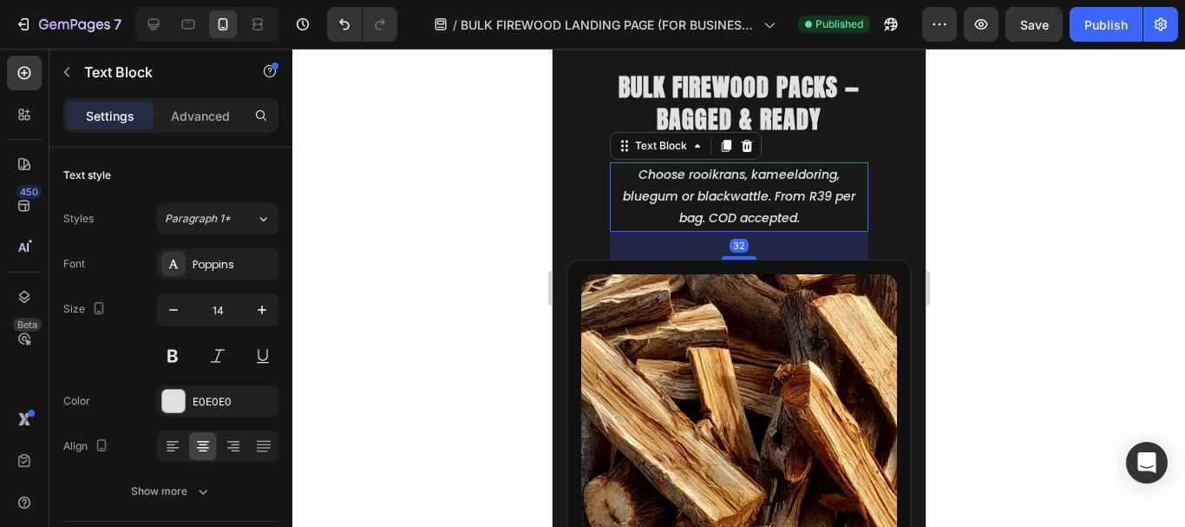
click at [1041, 191] on div at bounding box center [738, 288] width 893 height 478
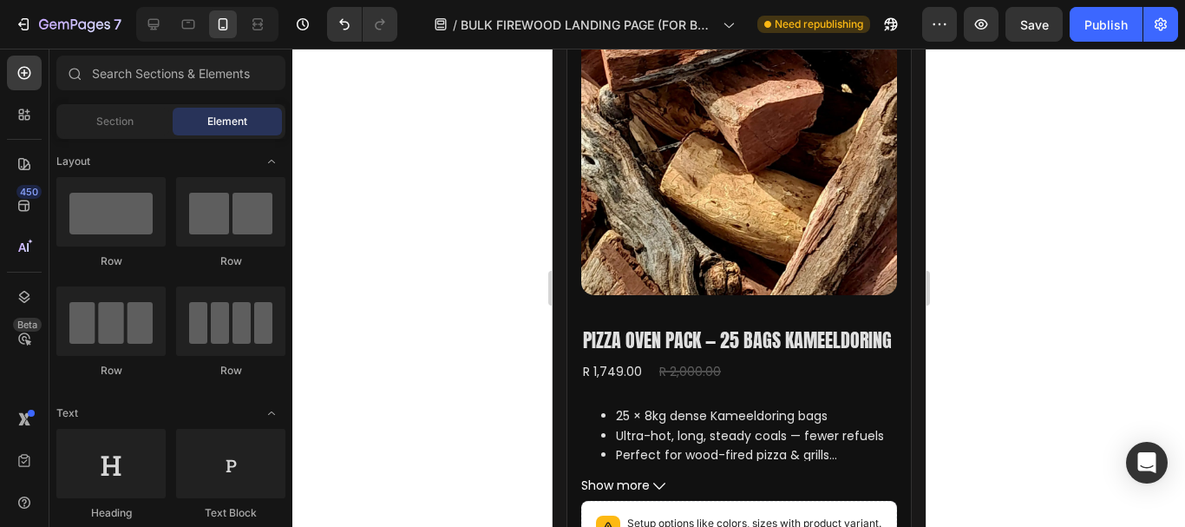
scroll to position [2700, 0]
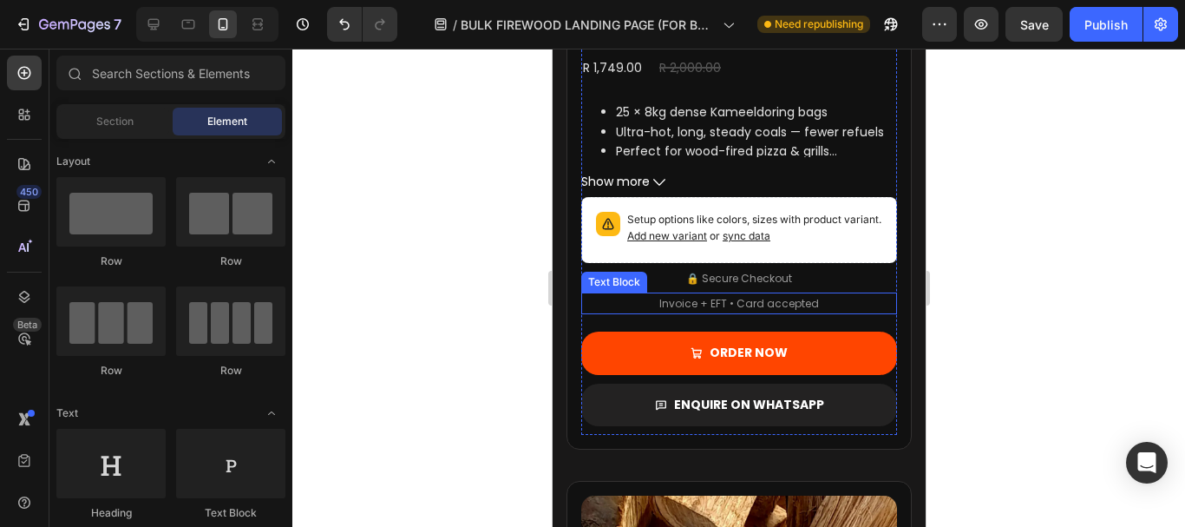
click at [722, 313] on p "Invoice + EFT • Card accepted" at bounding box center [738, 303] width 160 height 19
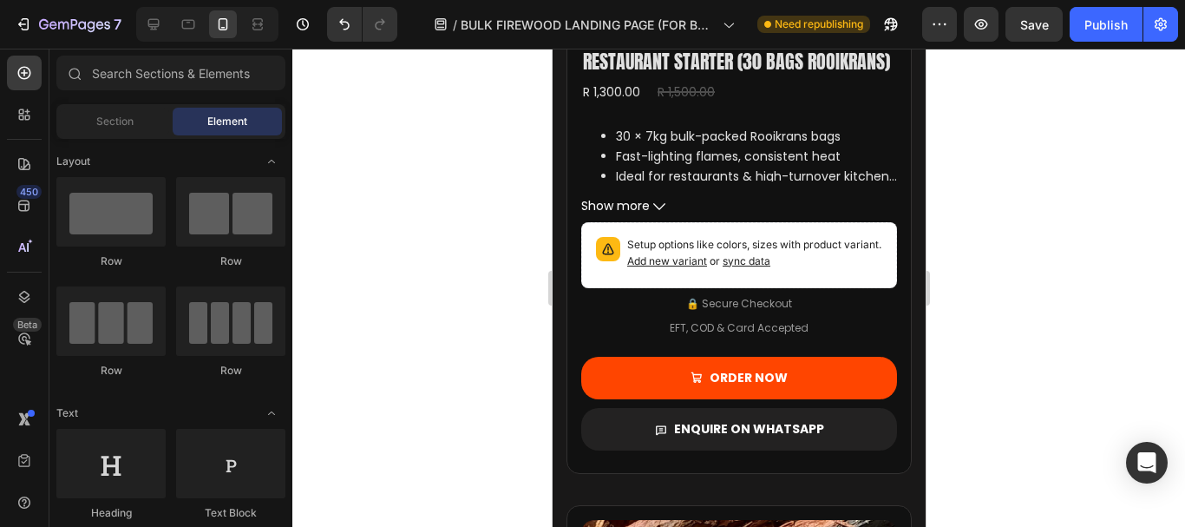
scroll to position [1839, 0]
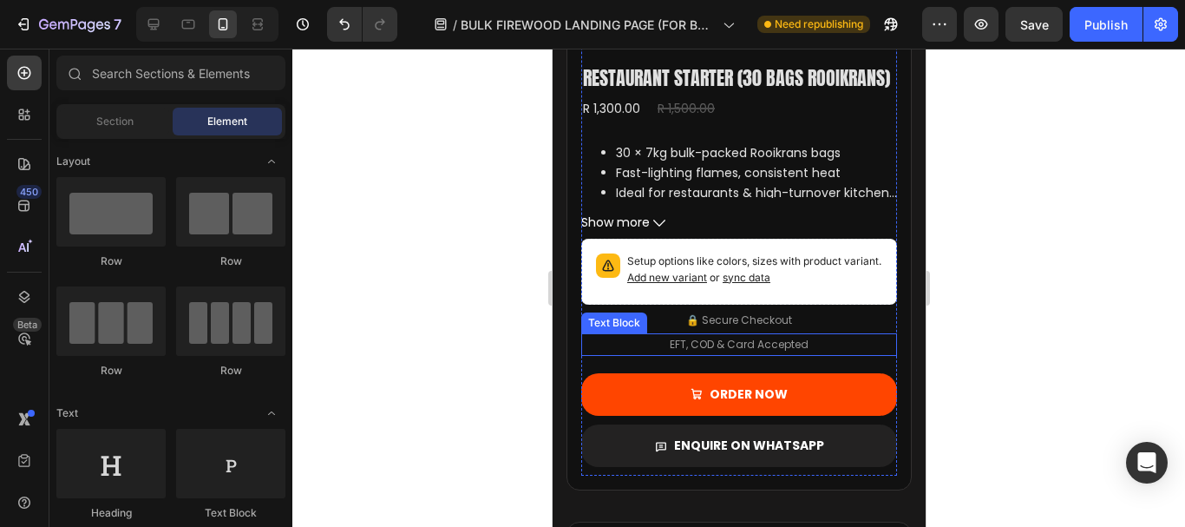
click at [713, 354] on p "EFT, COD & Card Accepted" at bounding box center [738, 344] width 139 height 19
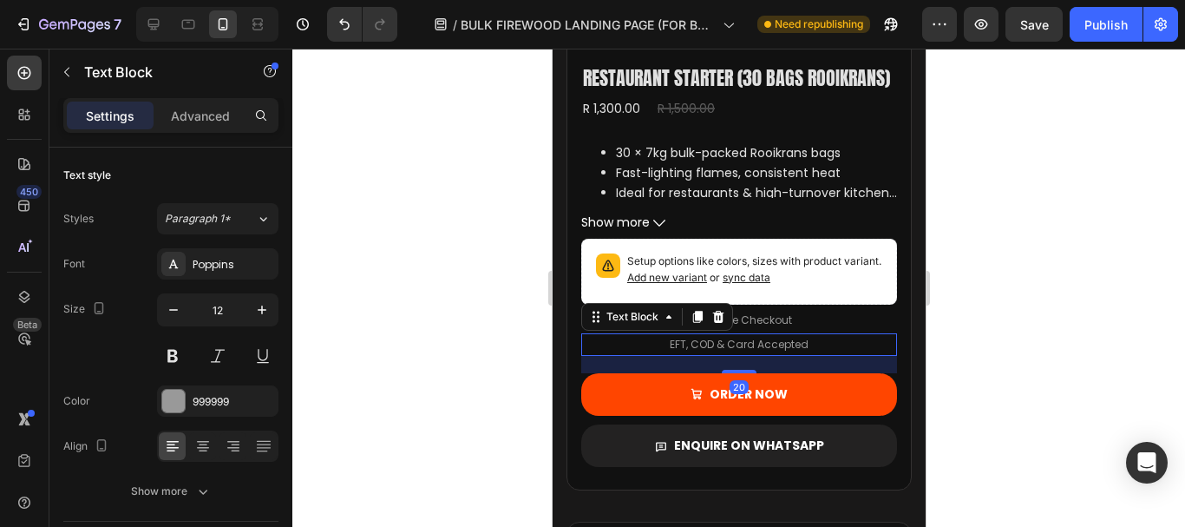
click at [669, 354] on p "EFT, COD & Card Accepted" at bounding box center [738, 344] width 139 height 19
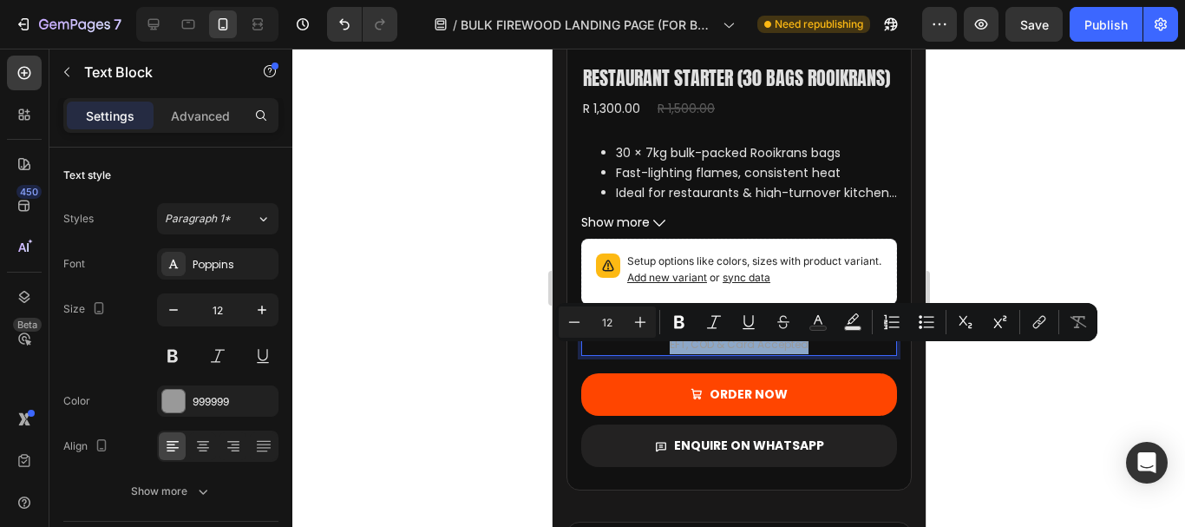
drag, startPoint x: 662, startPoint y: 358, endPoint x: 822, endPoint y: 356, distance: 160.5
click at [822, 356] on div "EFT, COD & Card Accepted" at bounding box center [738, 344] width 316 height 23
copy p "EFT, COD & Card Accepted"
click at [1065, 364] on div at bounding box center [738, 288] width 893 height 478
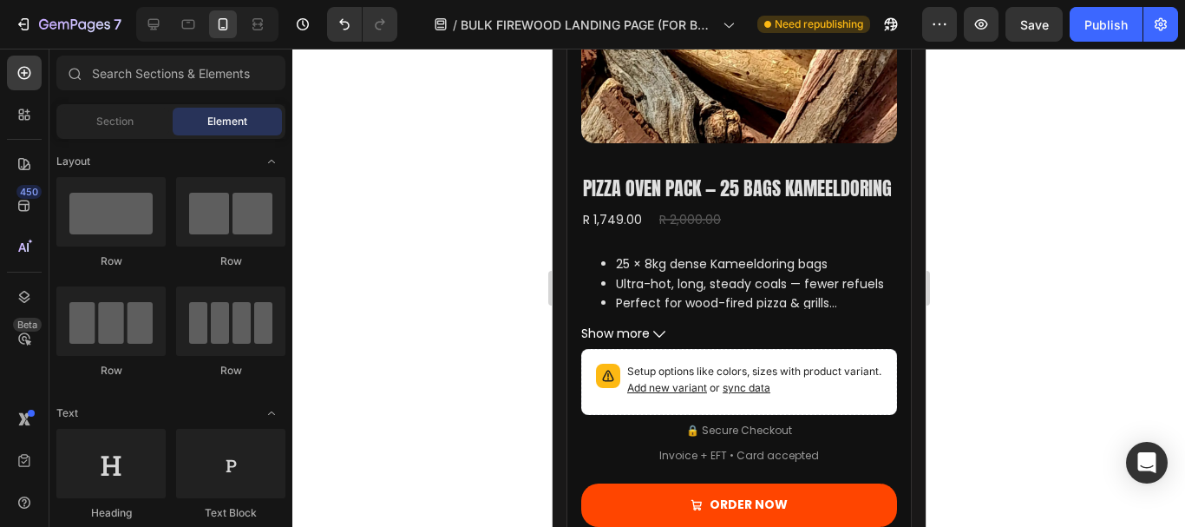
scroll to position [2598, 0]
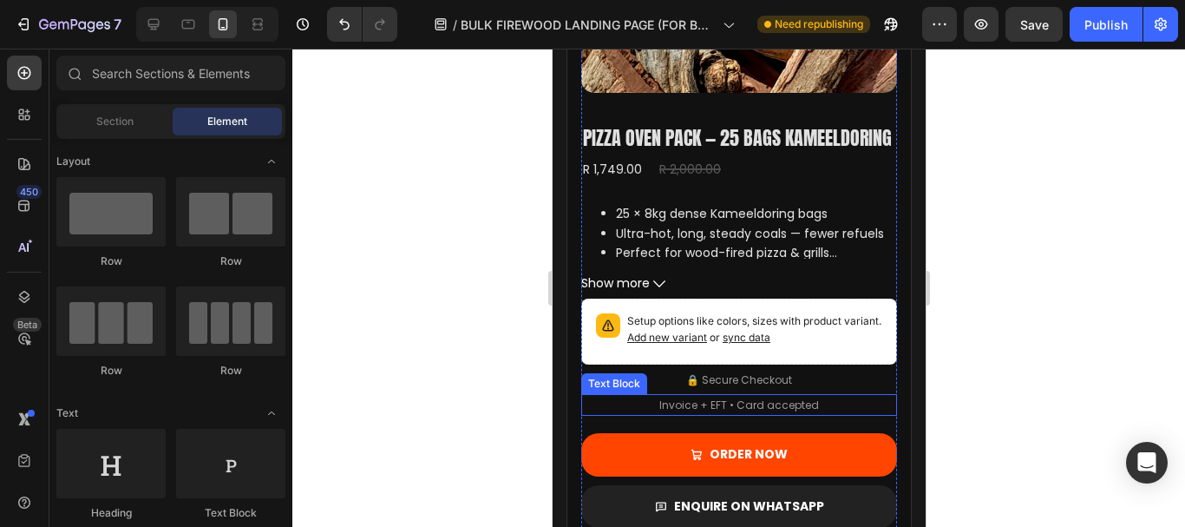
click at [711, 415] on p "Invoice + EFT • Card accepted" at bounding box center [738, 405] width 160 height 19
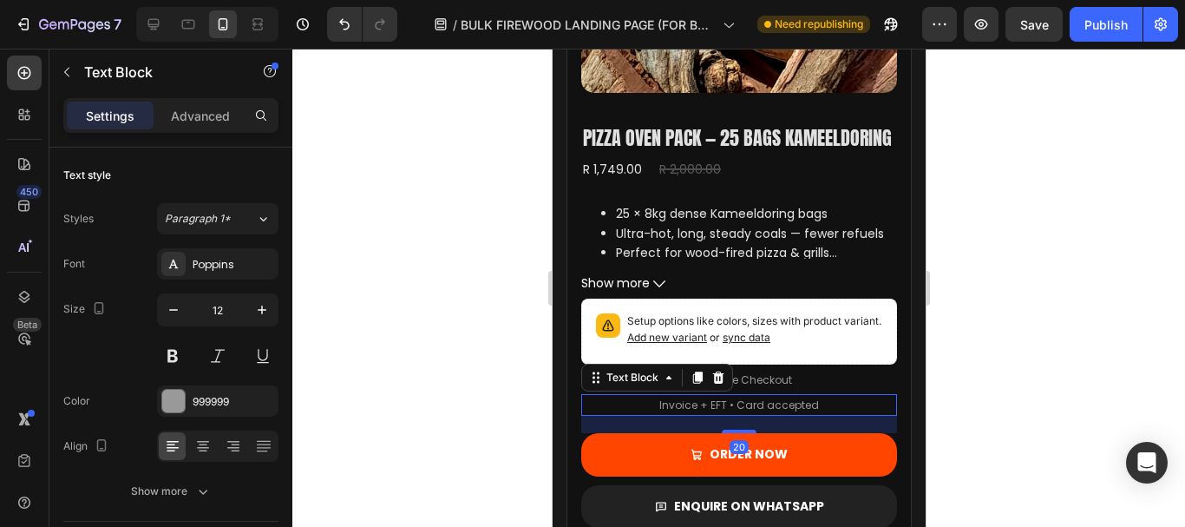
click at [648, 416] on div "Invoice + EFT • Card accepted" at bounding box center [738, 405] width 316 height 23
click at [657, 416] on div "Invoice + EFT • Card accepted" at bounding box center [738, 405] width 163 height 23
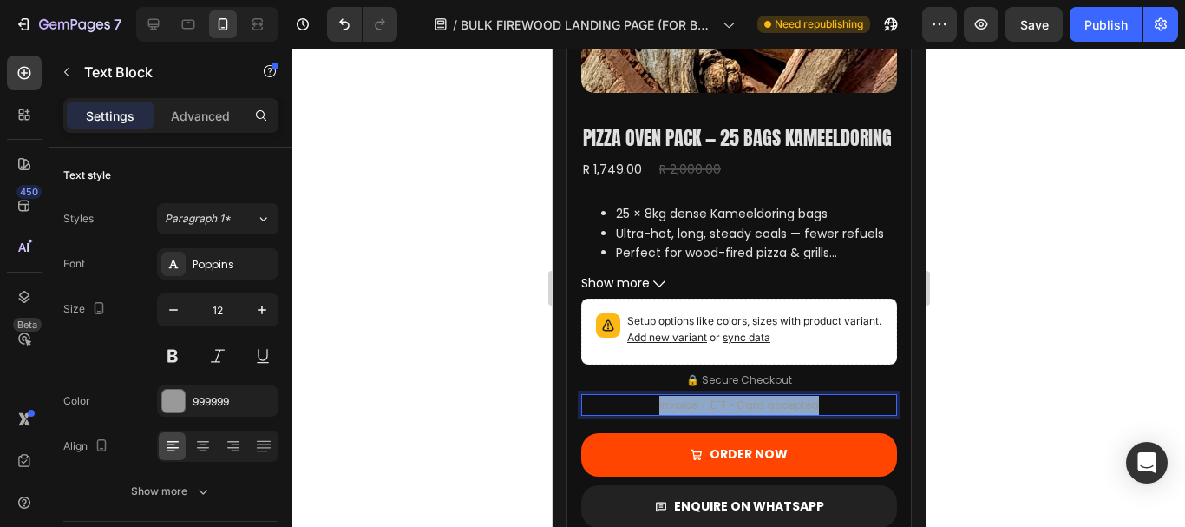
drag, startPoint x: 652, startPoint y: 429, endPoint x: 809, endPoint y: 432, distance: 157.9
click at [809, 416] on div "Invoice + EFT • Card accepted" at bounding box center [738, 405] width 163 height 23
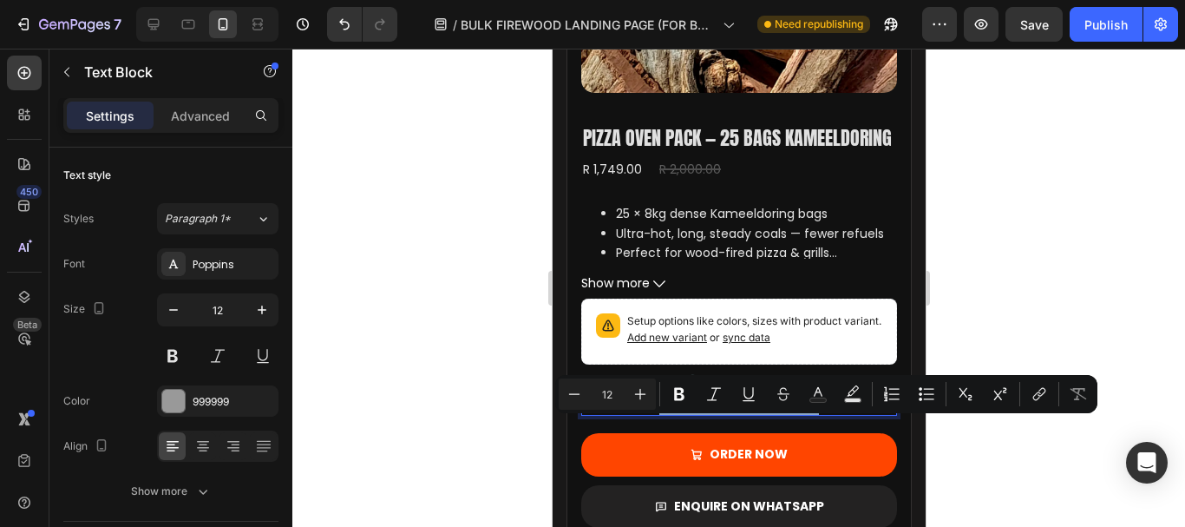
copy p "Invoice + EFT • Card accepted"
click at [1096, 8] on button "Publish" at bounding box center [1106, 24] width 73 height 35
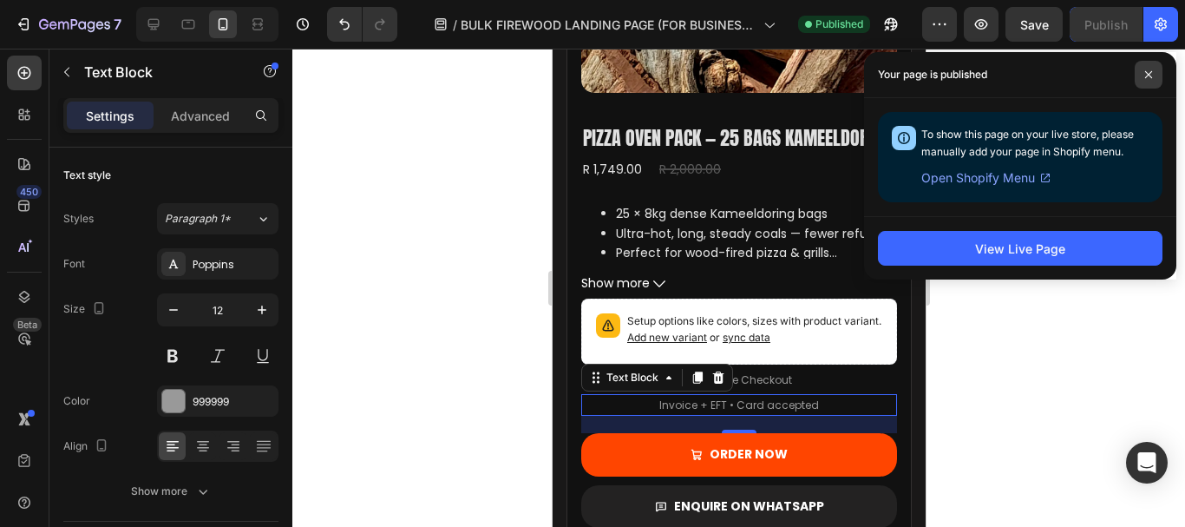
click at [1149, 82] on span at bounding box center [1149, 75] width 28 height 28
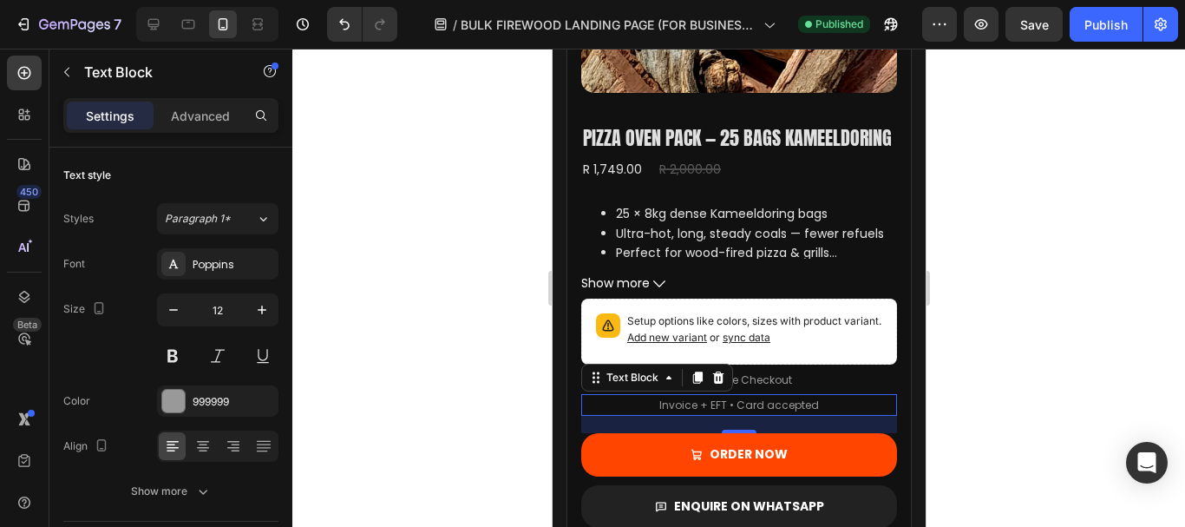
click at [1037, 317] on div at bounding box center [738, 288] width 893 height 478
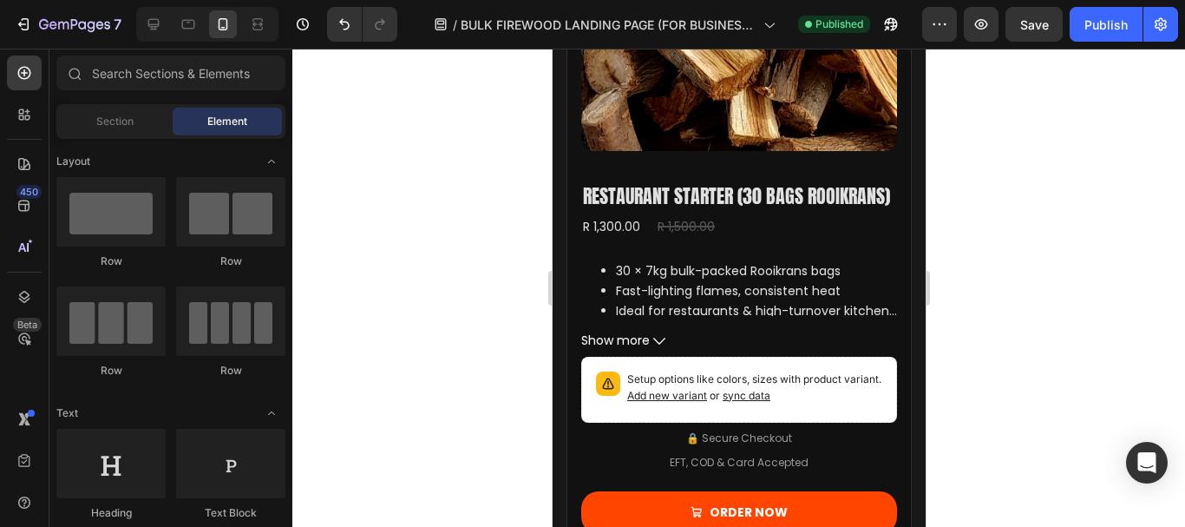
scroll to position [1940, 0]
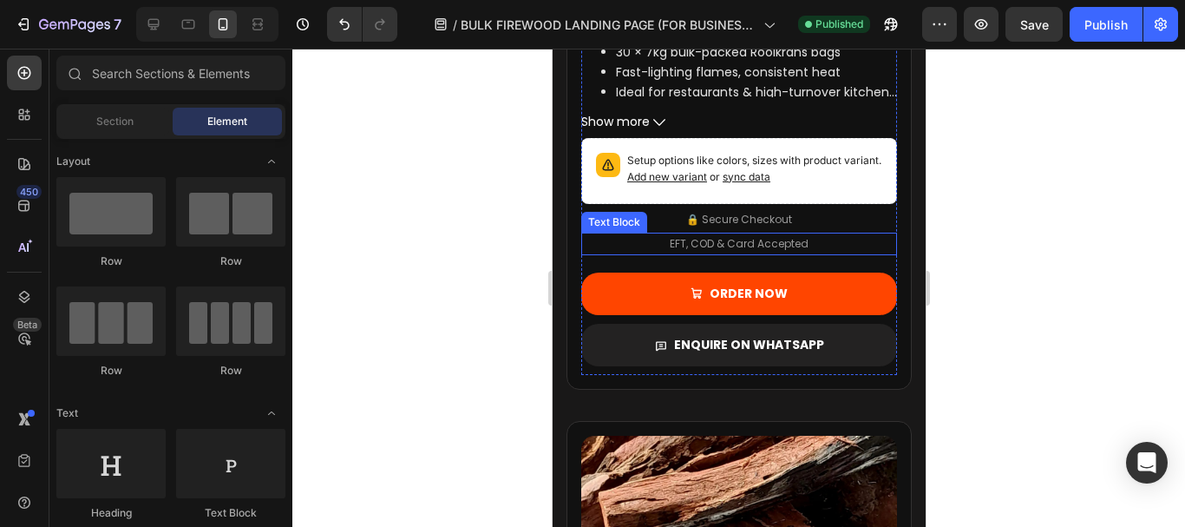
click at [722, 252] on p "EFT, COD & Card Accepted" at bounding box center [738, 243] width 139 height 19
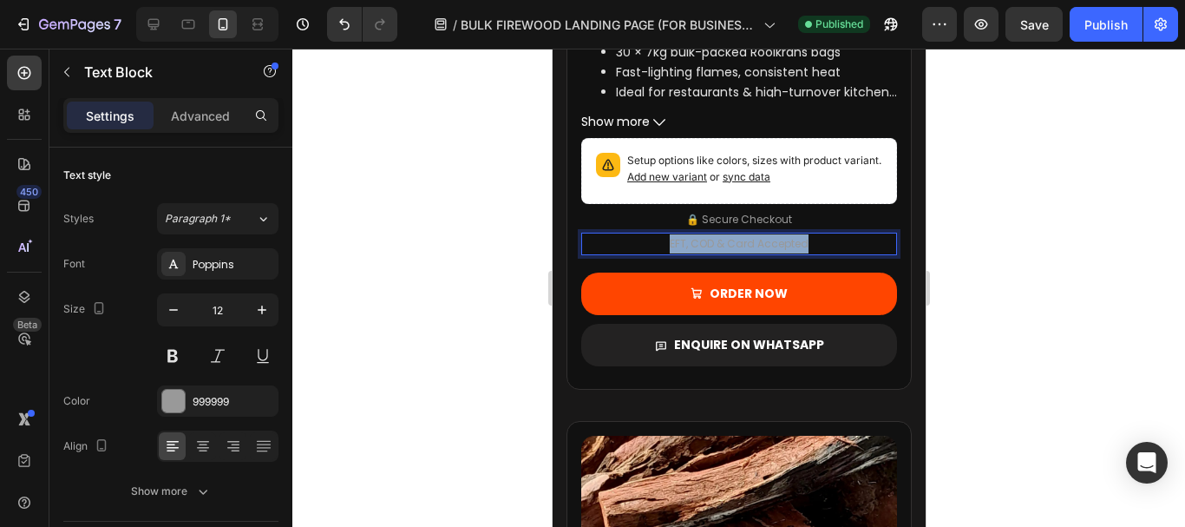
drag, startPoint x: 662, startPoint y: 254, endPoint x: 802, endPoint y: 263, distance: 140.8
click at [802, 255] on div "EFT, COD & Card Accepted" at bounding box center [738, 244] width 316 height 23
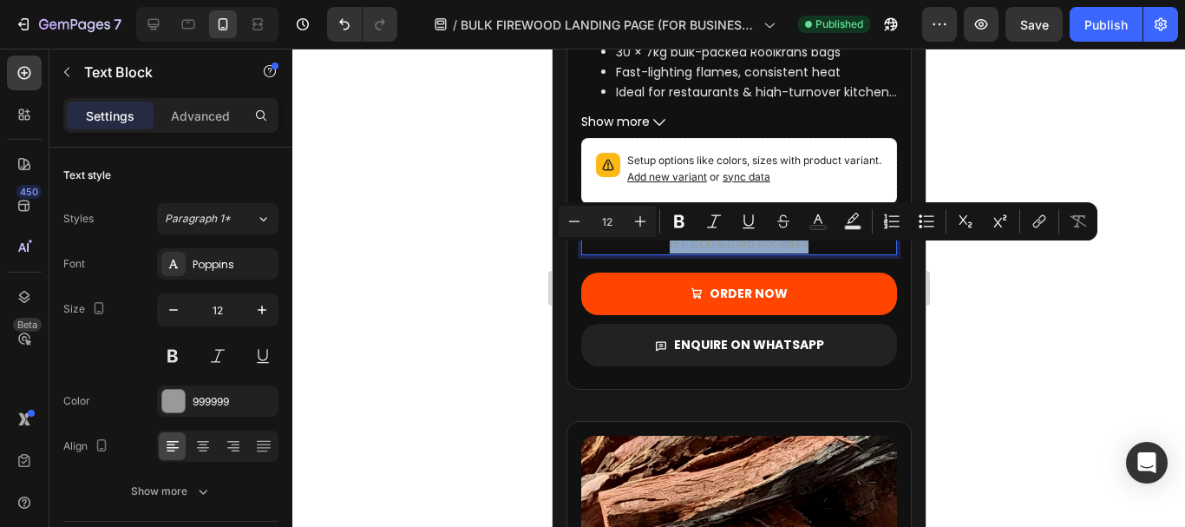
copy p "EFT, COD & Card Accepted"
click at [1000, 311] on div at bounding box center [738, 288] width 893 height 478
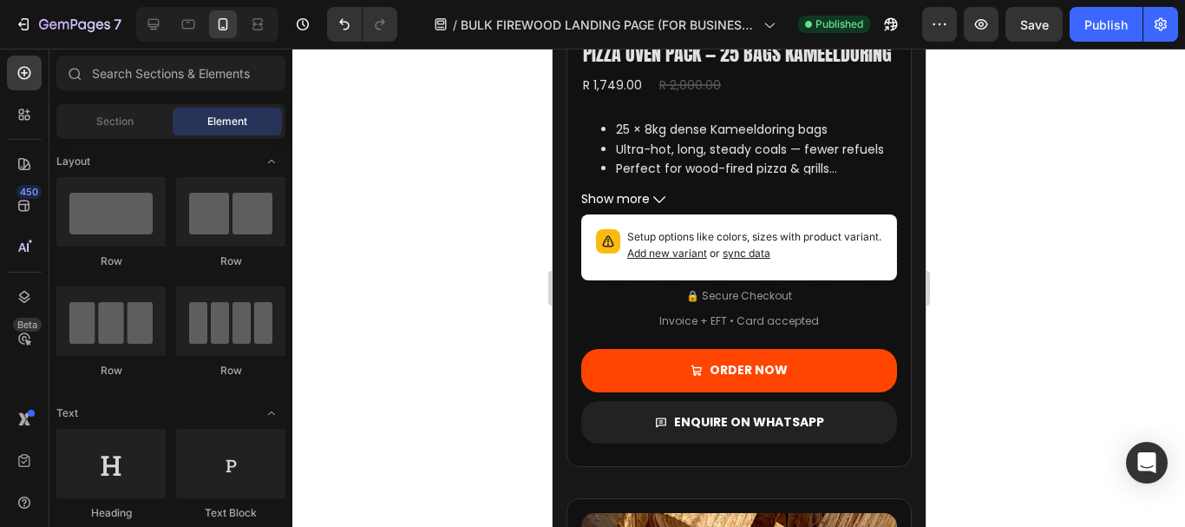
scroll to position [2700, 0]
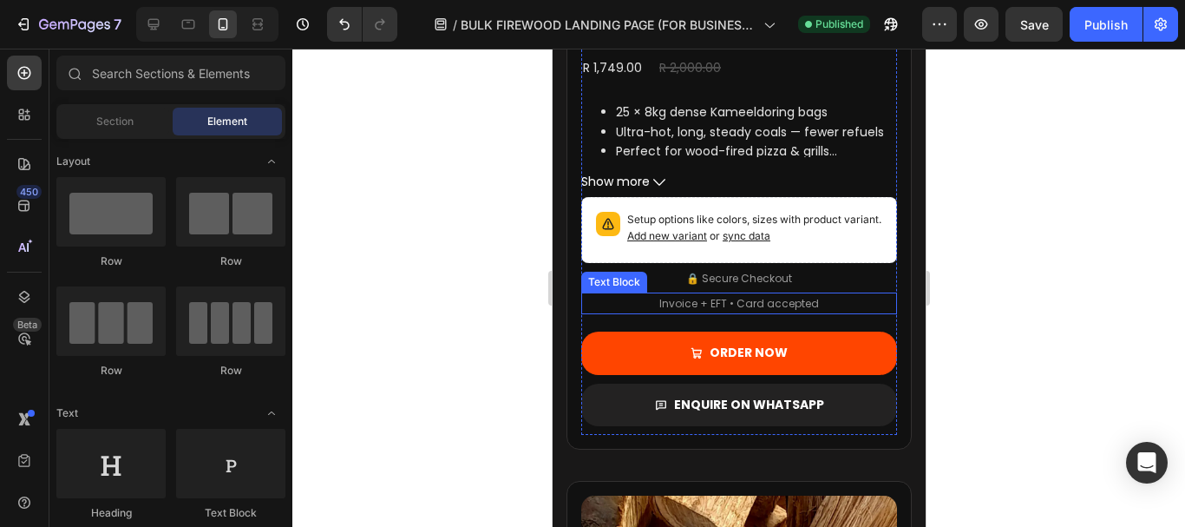
click at [733, 313] on p "Invoice + EFT • Card accepted" at bounding box center [738, 303] width 160 height 19
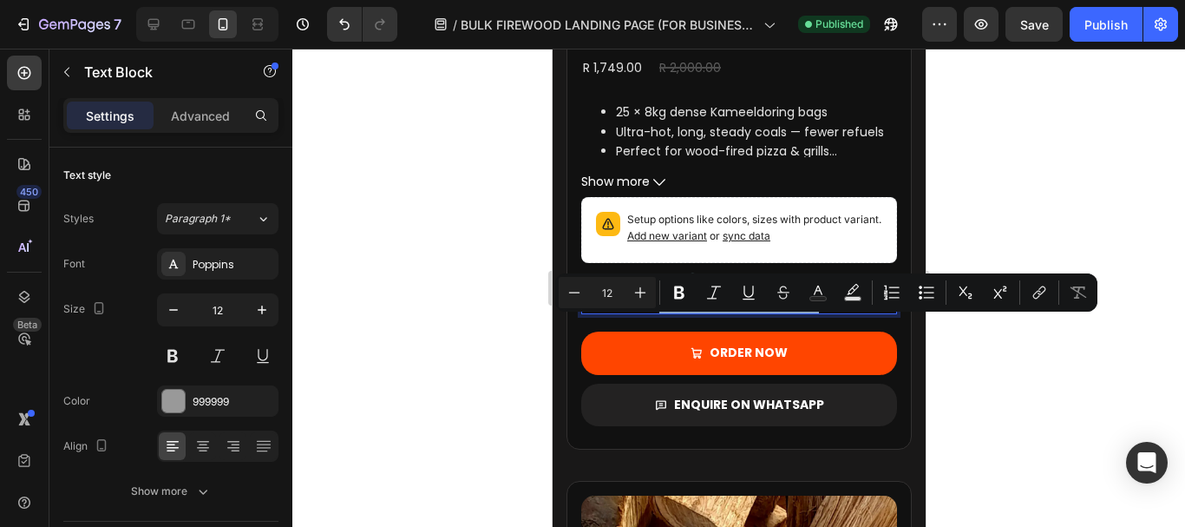
drag, startPoint x: 654, startPoint y: 327, endPoint x: 809, endPoint y: 334, distance: 155.4
click at [809, 315] on div "Invoice + EFT • Card accepted" at bounding box center [738, 303] width 163 height 23
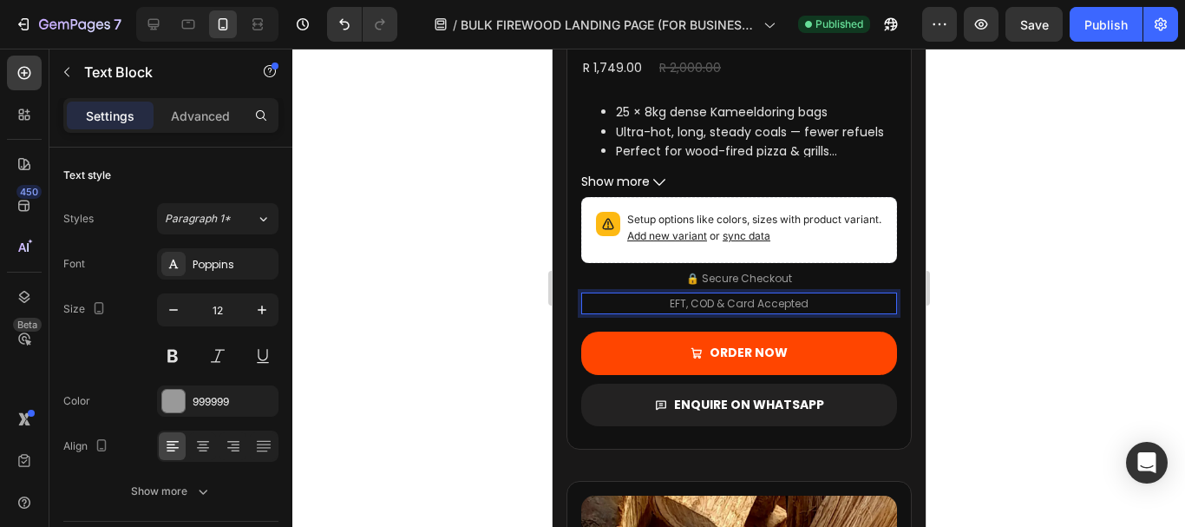
click at [1030, 324] on div at bounding box center [738, 288] width 893 height 478
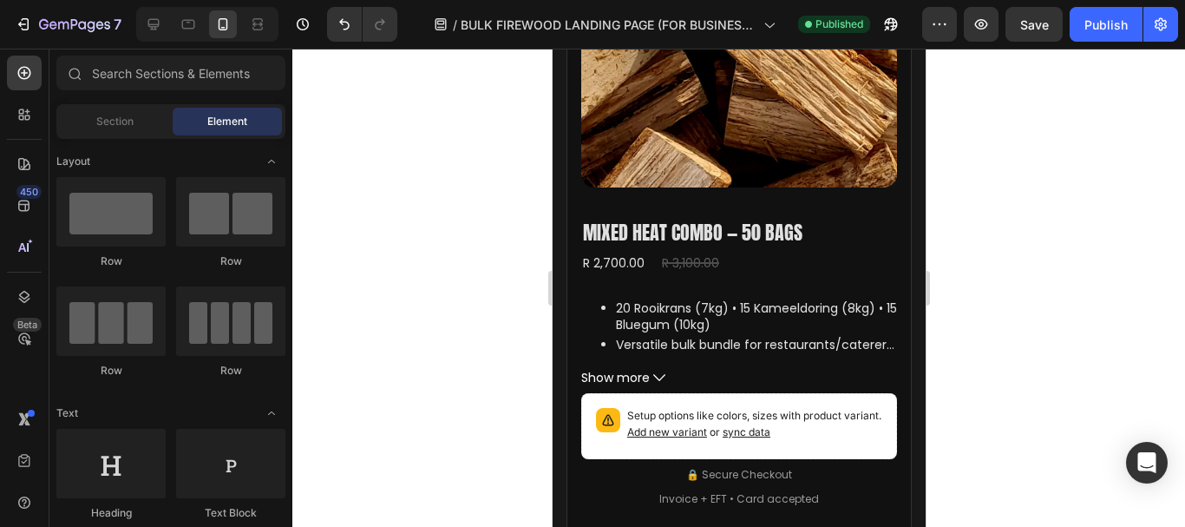
scroll to position [3391, 0]
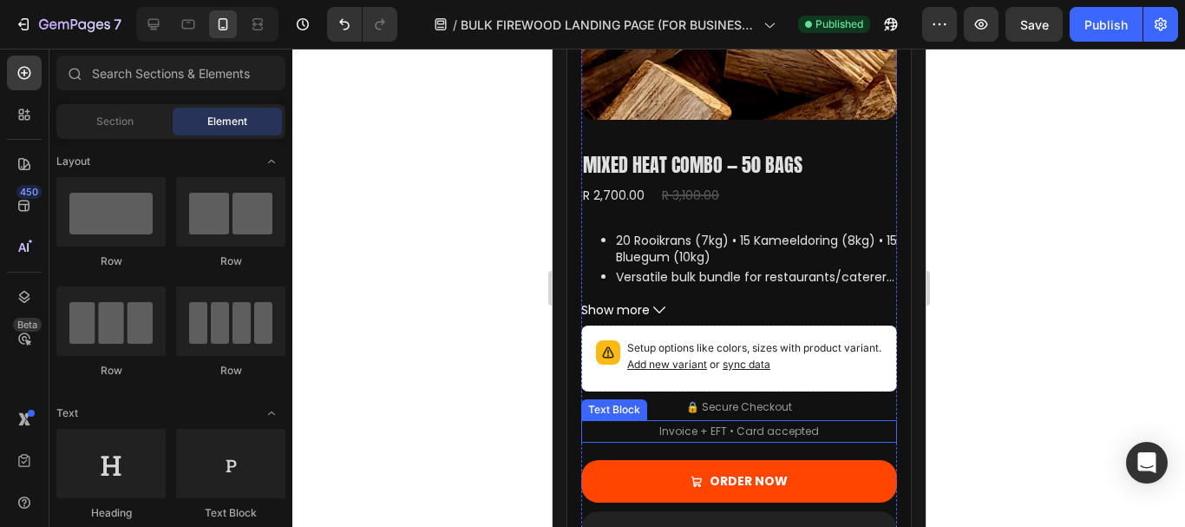
click at [717, 441] on p "Invoice + EFT • Card accepted" at bounding box center [738, 431] width 160 height 19
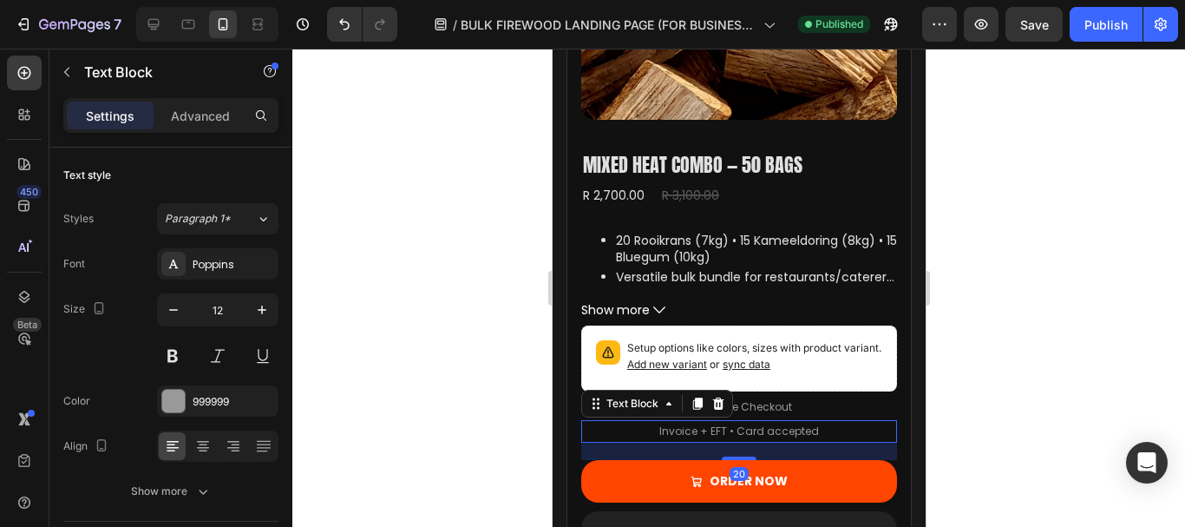
click at [651, 442] on div "Invoice + EFT • Card accepted" at bounding box center [738, 431] width 316 height 23
click at [651, 439] on div "Invoice + EFT • Card accepted" at bounding box center [738, 431] width 316 height 23
click at [671, 441] on p "Invoice + EFT • Card accepted" at bounding box center [738, 431] width 160 height 19
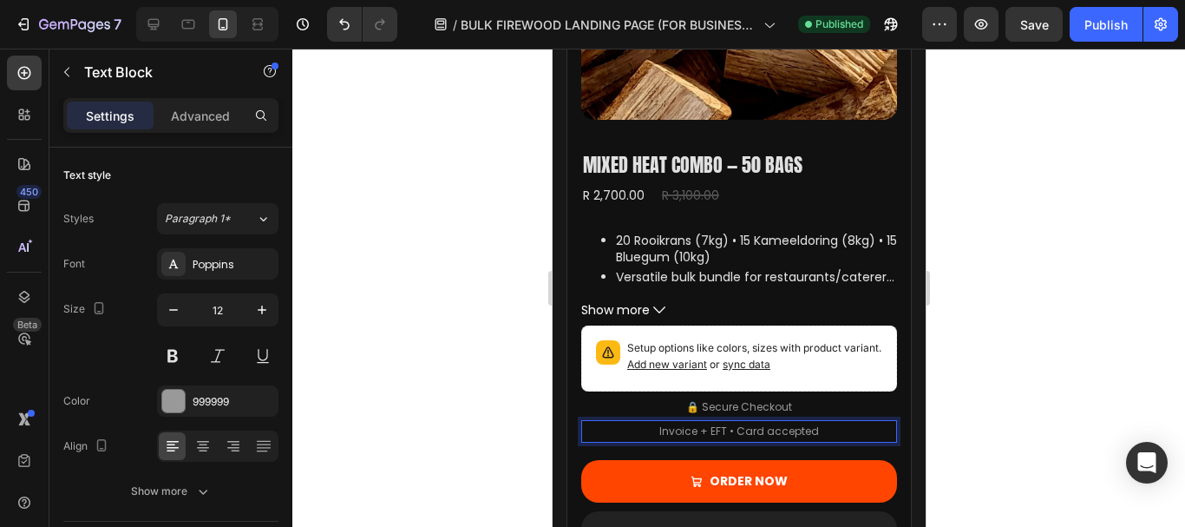
click at [646, 442] on div "Invoice + EFT • Card accepted" at bounding box center [738, 431] width 316 height 23
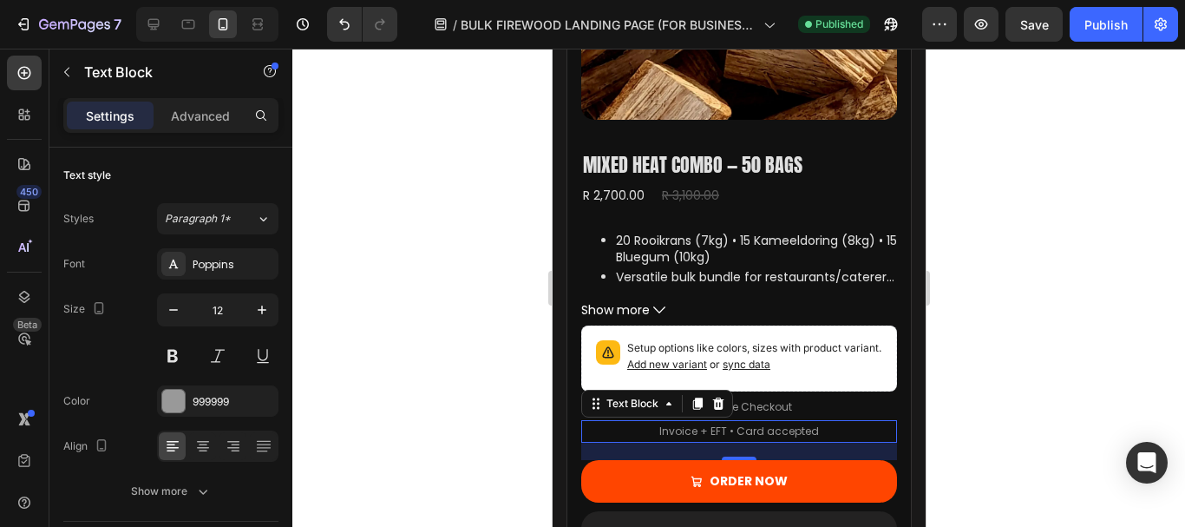
click at [658, 441] on p "Invoice + EFT • Card accepted" at bounding box center [738, 431] width 160 height 19
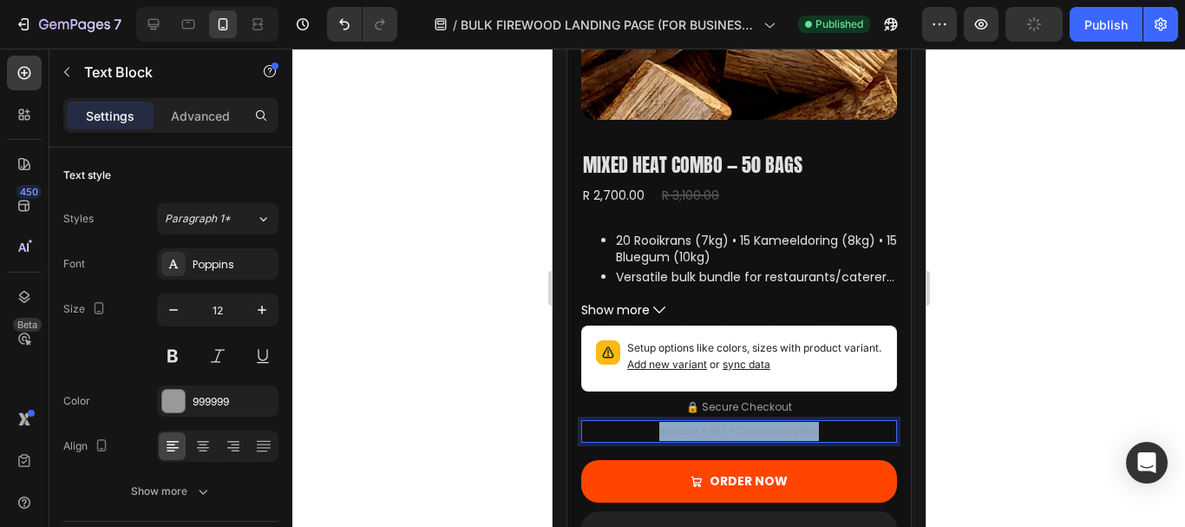
drag, startPoint x: 654, startPoint y: 442, endPoint x: 819, endPoint y: 443, distance: 164.8
click at [819, 442] on div "Invoice + EFT • Card accepted" at bounding box center [738, 431] width 316 height 23
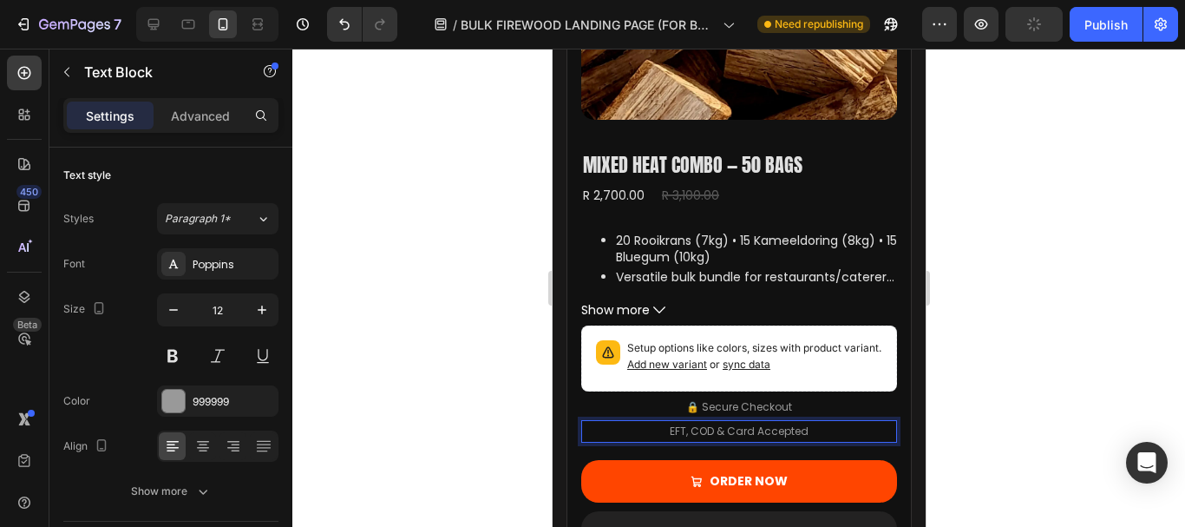
click at [1021, 304] on div at bounding box center [738, 288] width 893 height 478
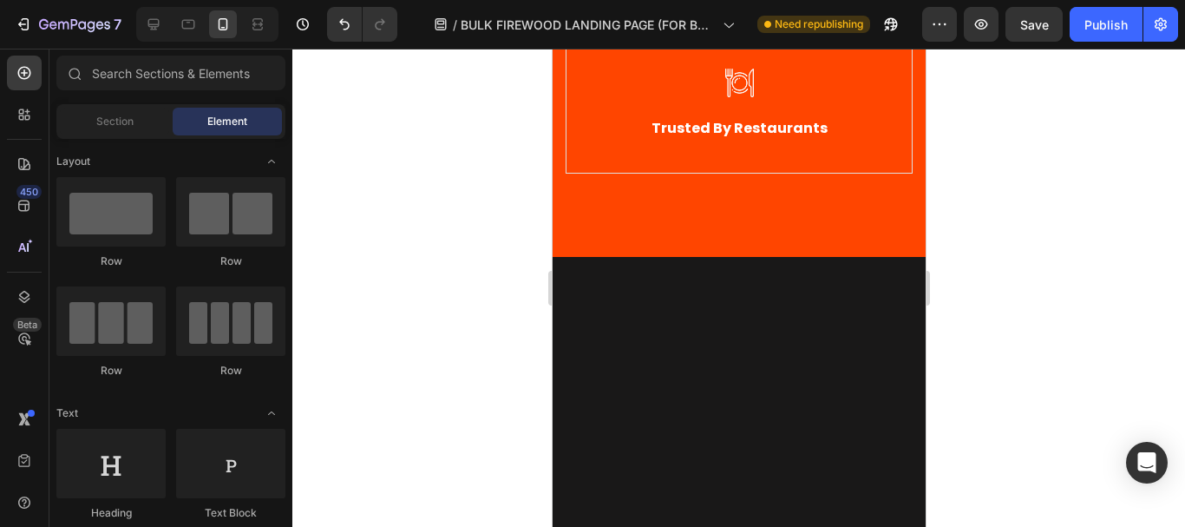
scroll to position [0, 0]
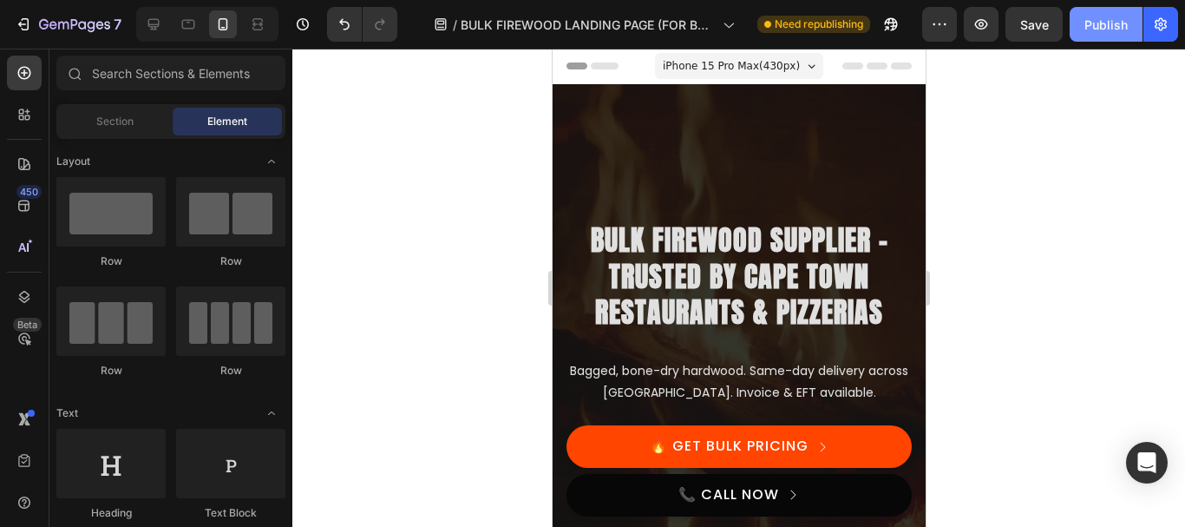
click at [1086, 25] on div "Publish" at bounding box center [1105, 25] width 43 height 18
click at [154, 23] on icon at bounding box center [153, 24] width 17 height 17
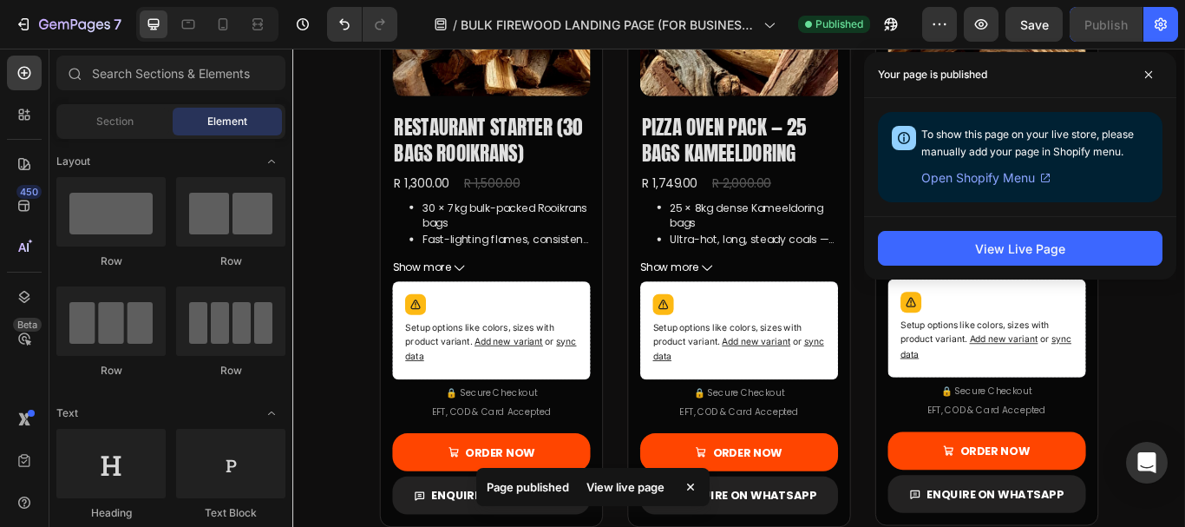
scroll to position [1153, 0]
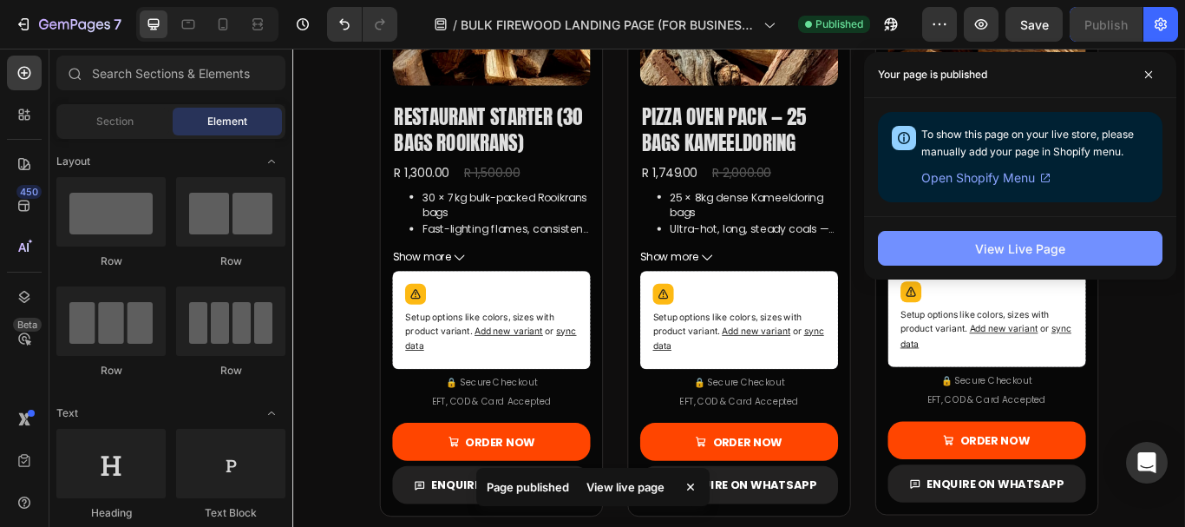
click at [1020, 254] on div "View Live Page" at bounding box center [1020, 248] width 90 height 18
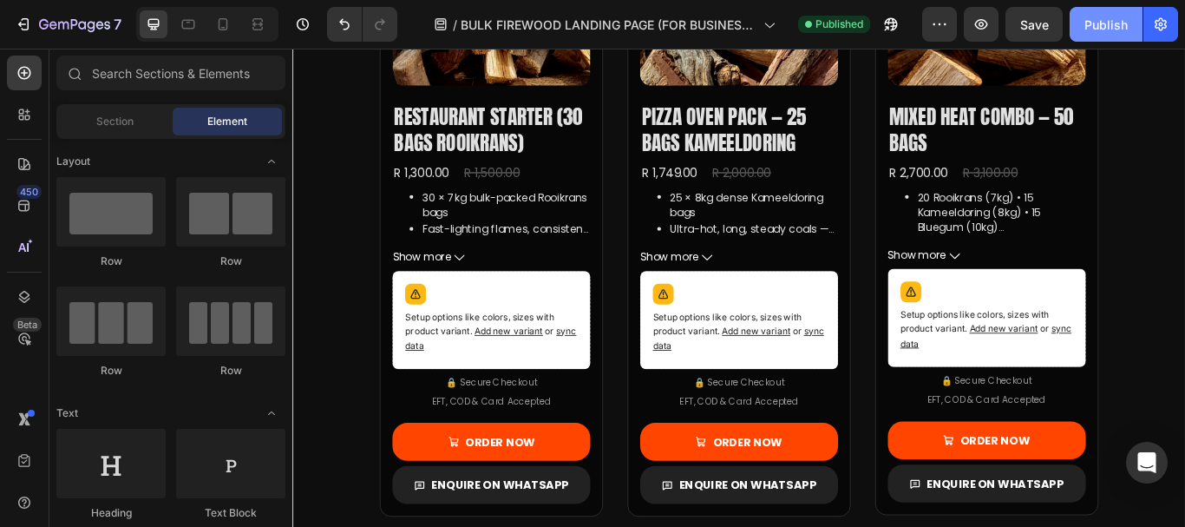
click at [1101, 26] on div "Publish" at bounding box center [1105, 25] width 43 height 18
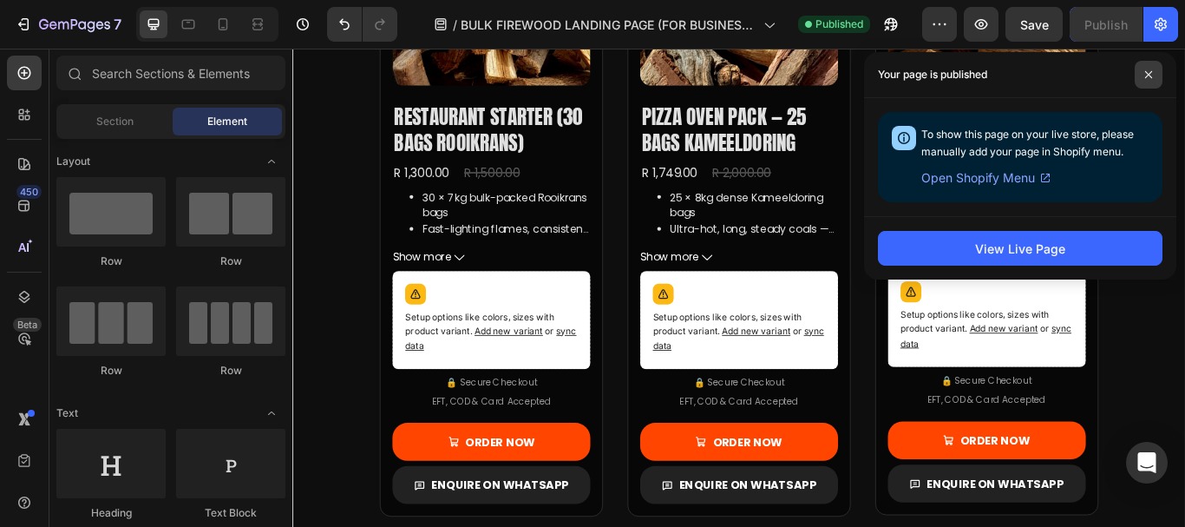
click at [1149, 66] on span at bounding box center [1149, 75] width 28 height 28
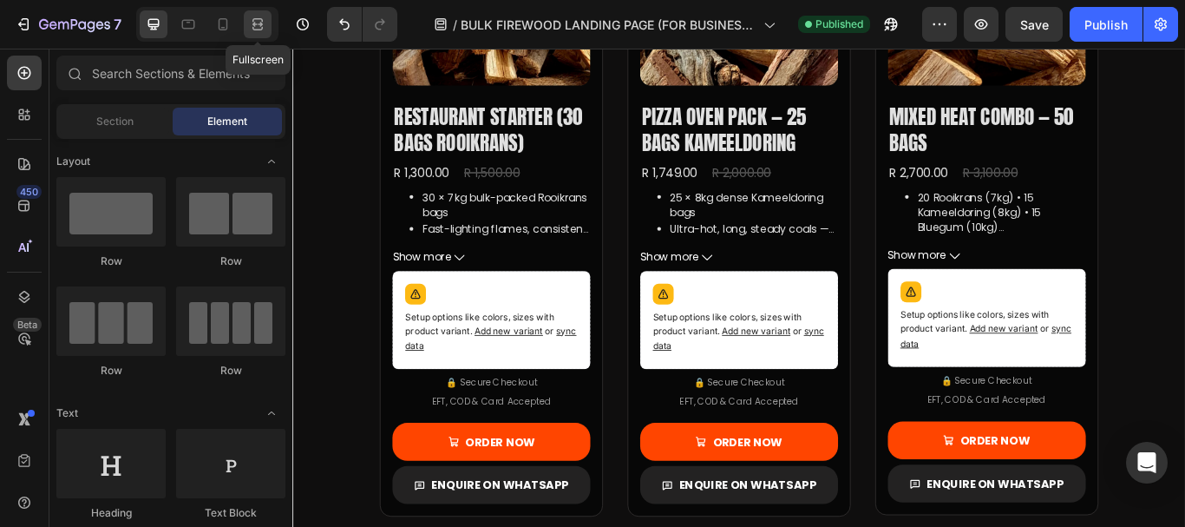
click at [258, 20] on icon at bounding box center [257, 24] width 17 height 17
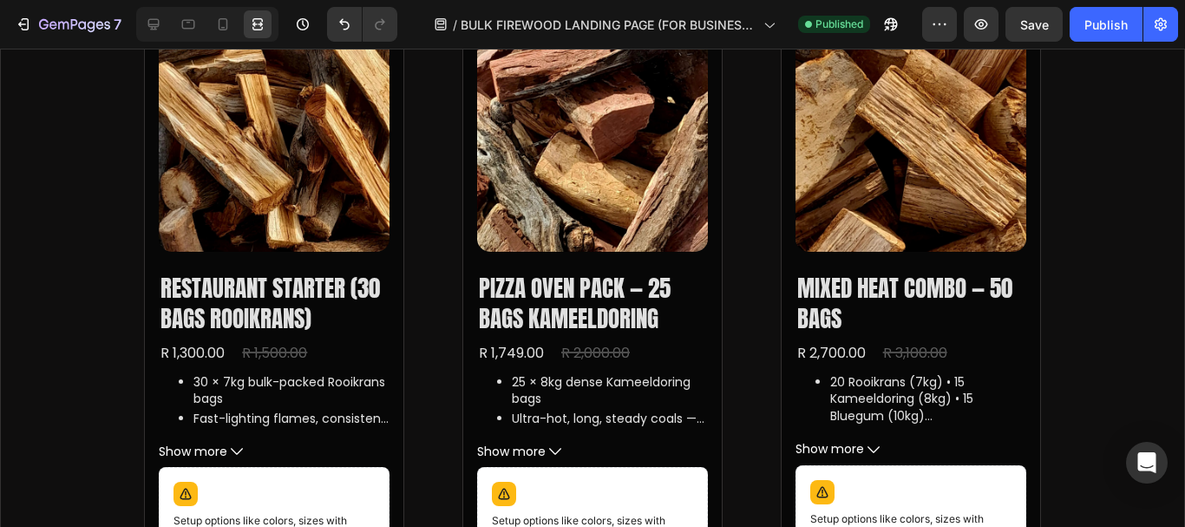
scroll to position [957, 0]
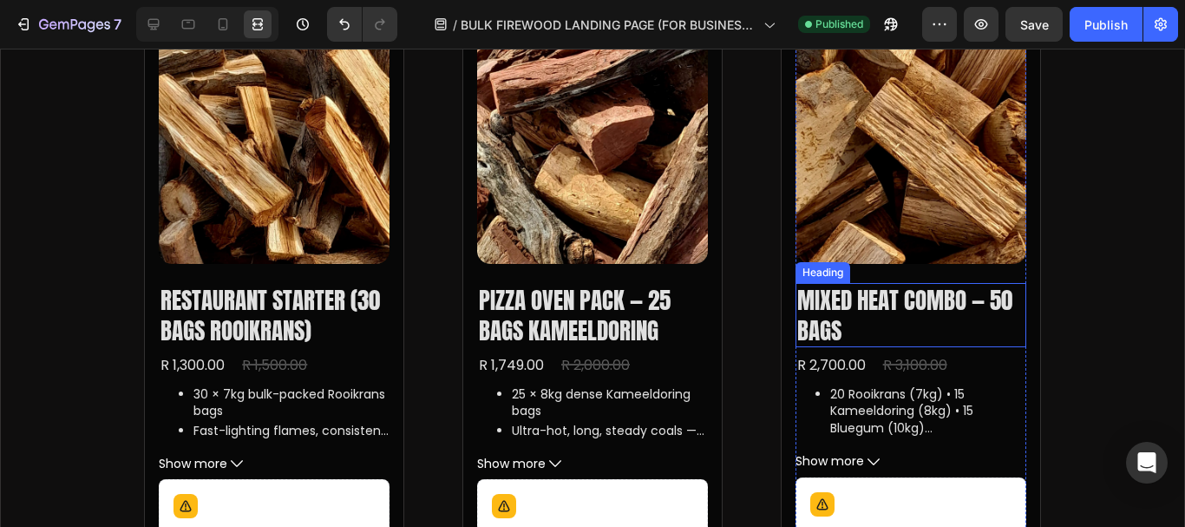
click at [831, 309] on h2 "Mixed Heat Combo — 50 Bags" at bounding box center [911, 315] width 231 height 64
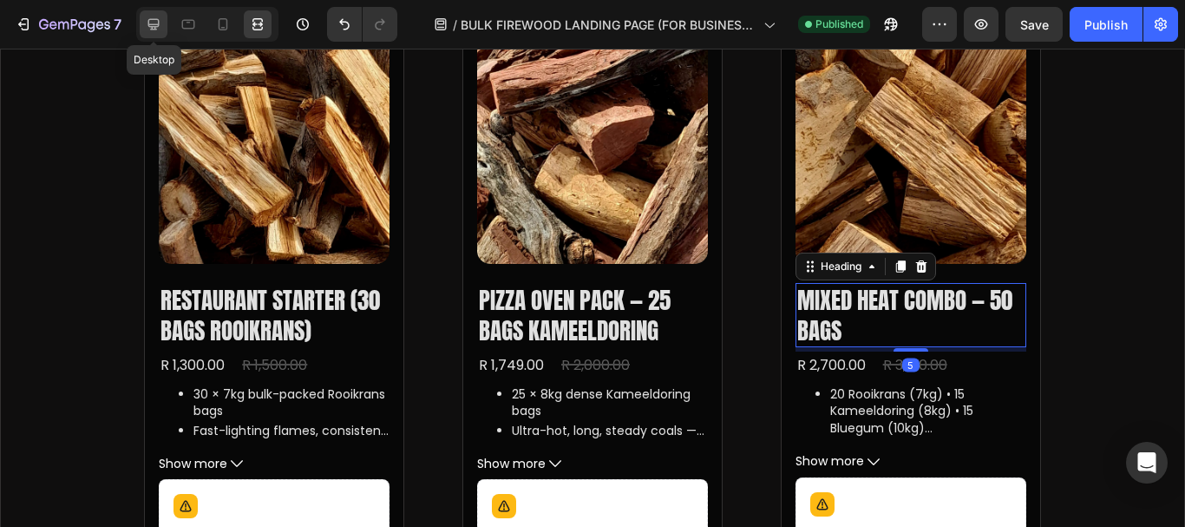
click at [150, 15] on div at bounding box center [154, 24] width 28 height 28
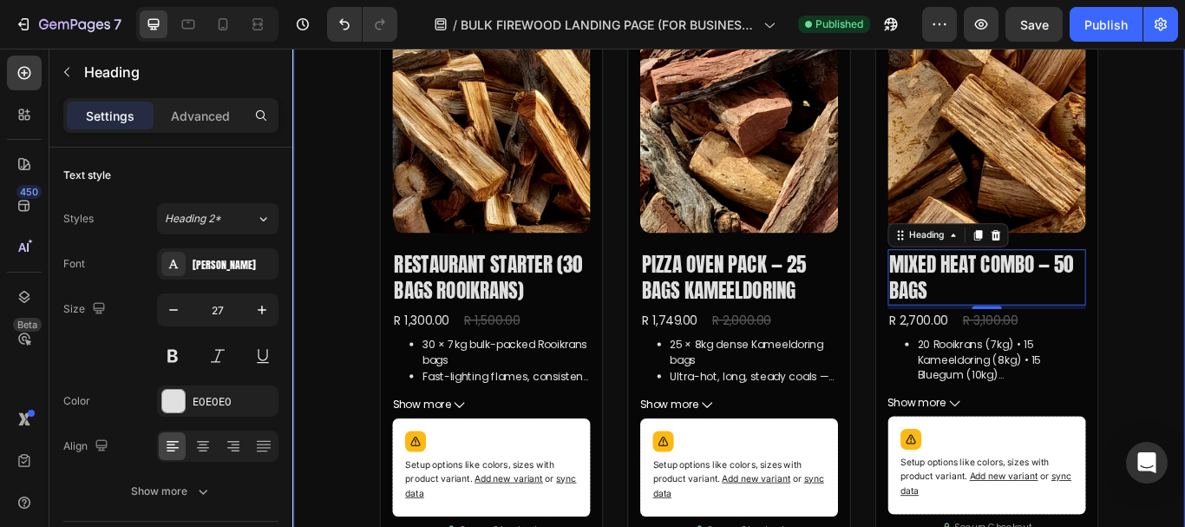
click at [363, 252] on div "Bulk Firewood Packs — Bagged & Ready Heading Choose rooikrans, kameeldoring, bl…" at bounding box center [812, 378] width 1041 height 1287
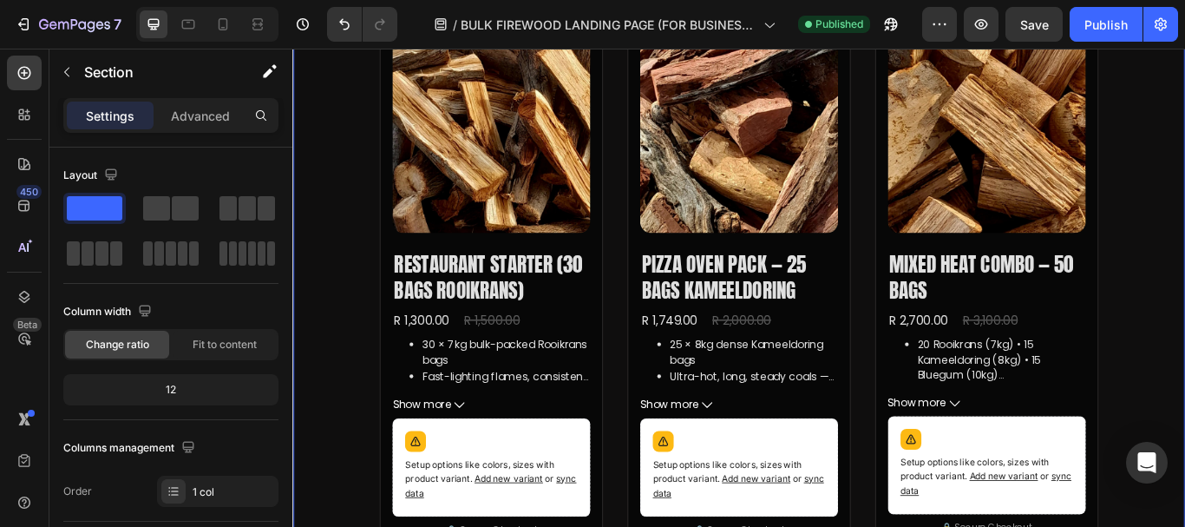
click at [1184, 208] on div "Bulk Firewood Packs — Bagged & Ready Heading Choose rooikrans, kameeldoring, bl…" at bounding box center [812, 378] width 1041 height 1287
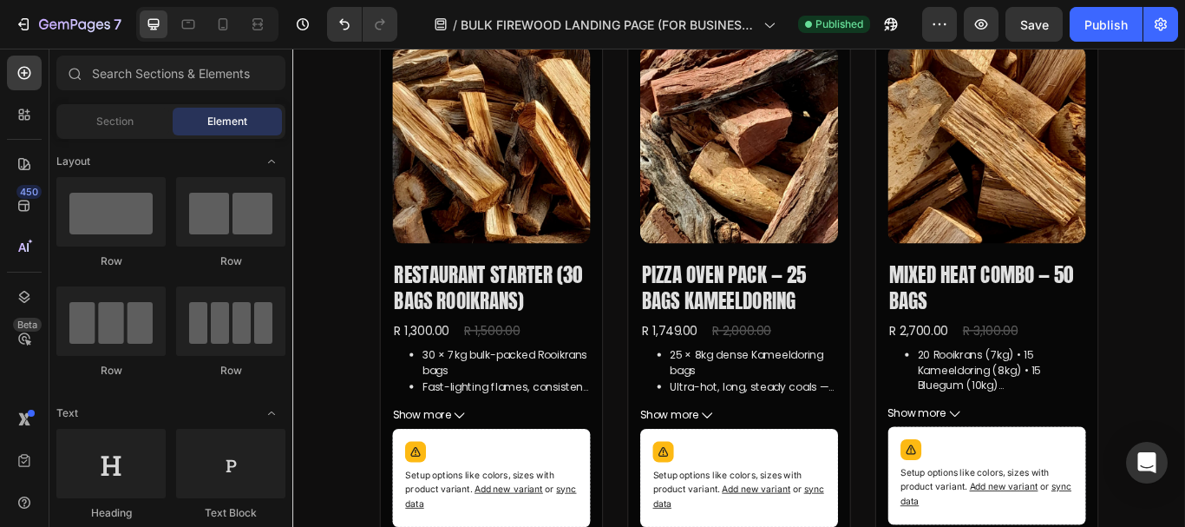
scroll to position [1005, 0]
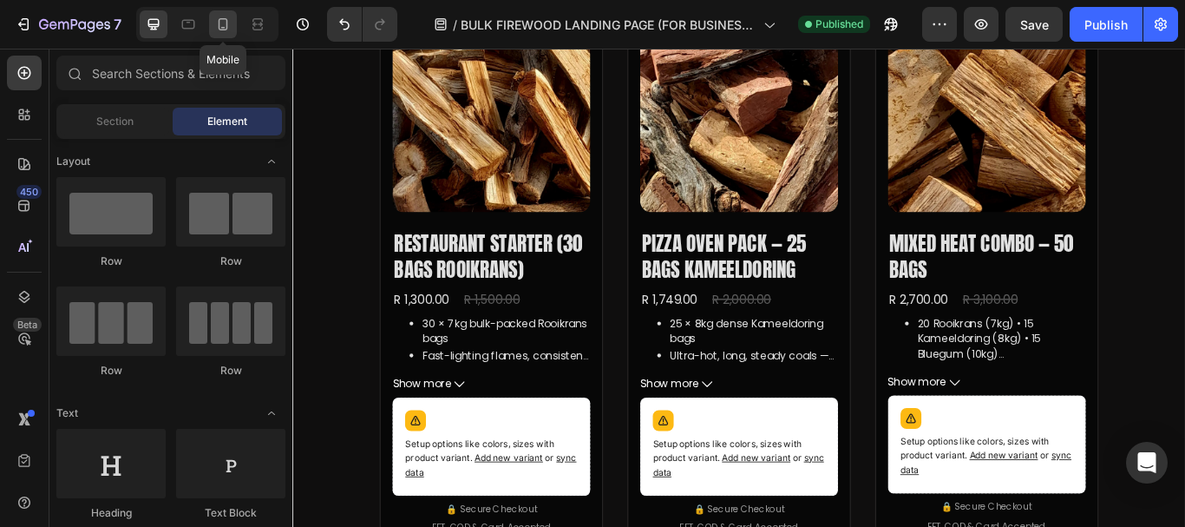
click at [231, 26] on icon at bounding box center [222, 24] width 17 height 17
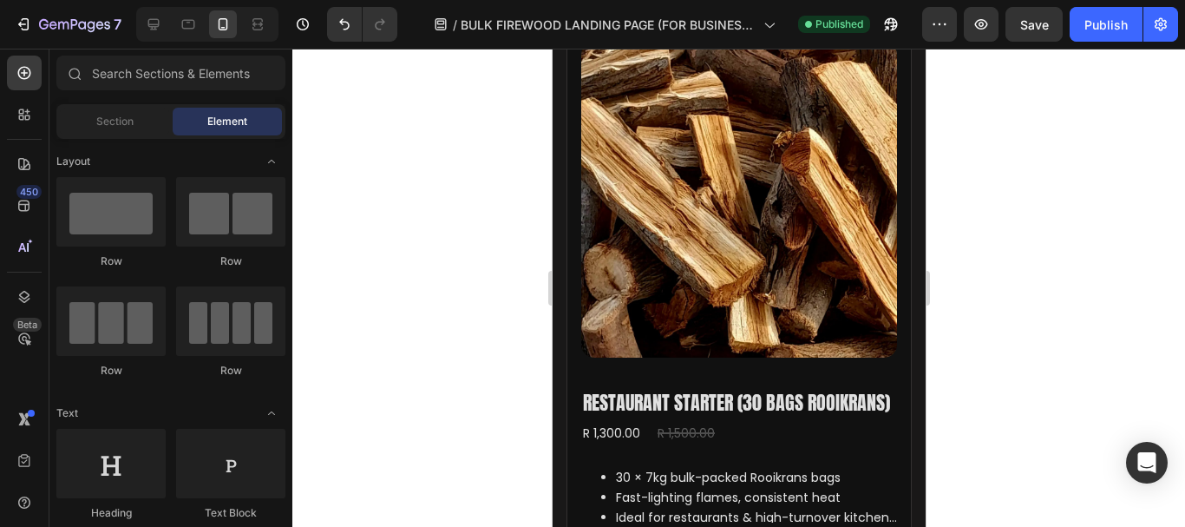
scroll to position [1671, 0]
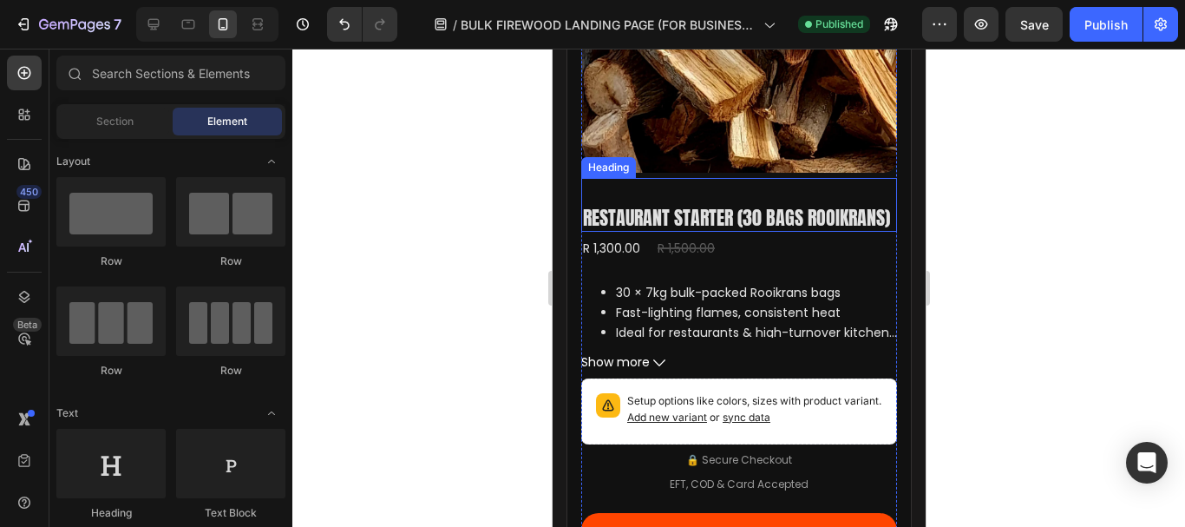
click at [677, 229] on h2 "Restaurant Starter (30 Bags Rooikrans)" at bounding box center [735, 218] width 311 height 29
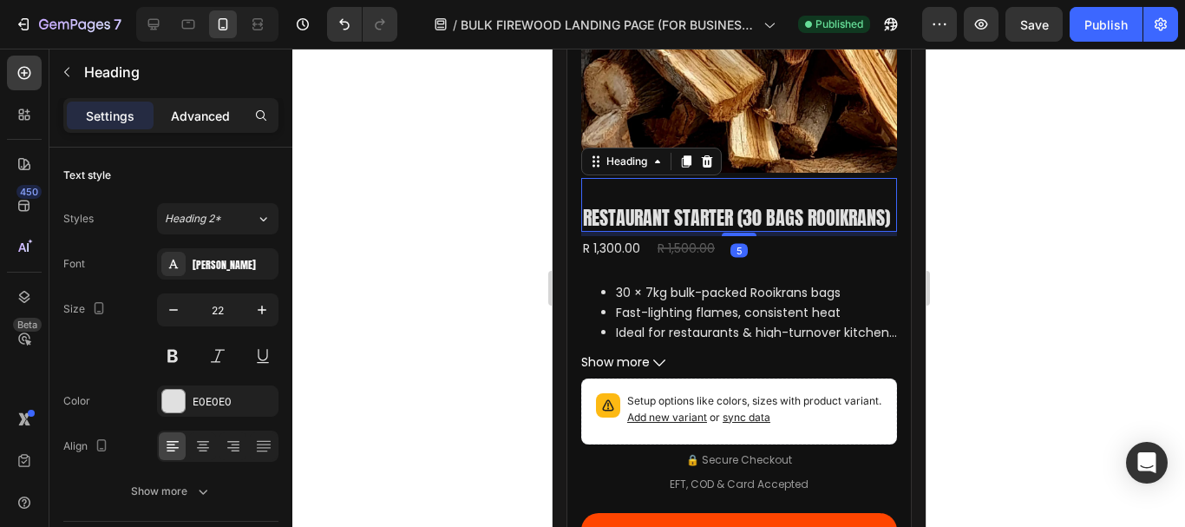
click at [196, 117] on p "Advanced" at bounding box center [200, 116] width 59 height 18
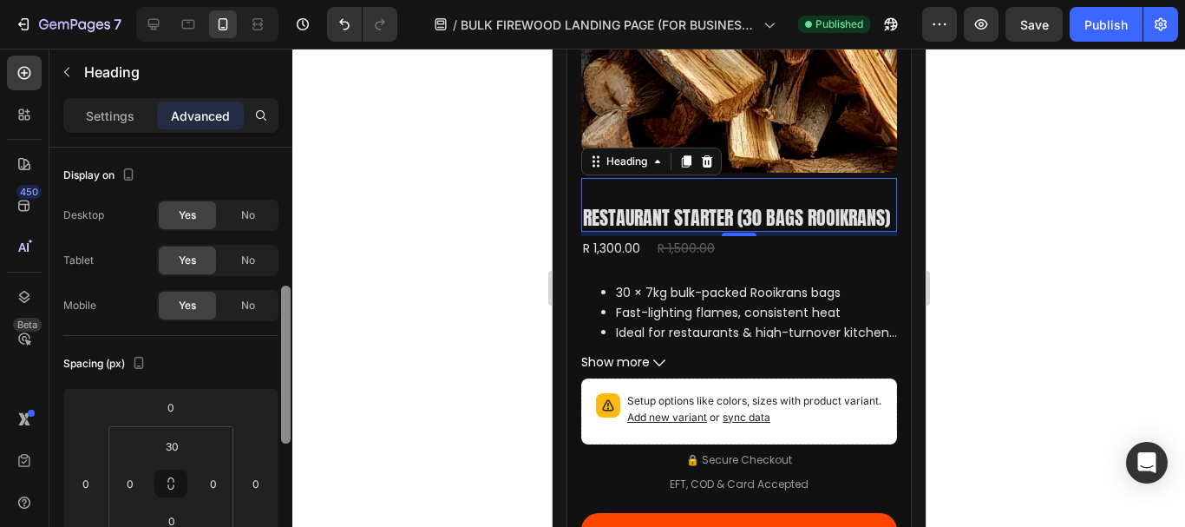
scroll to position [133, 0]
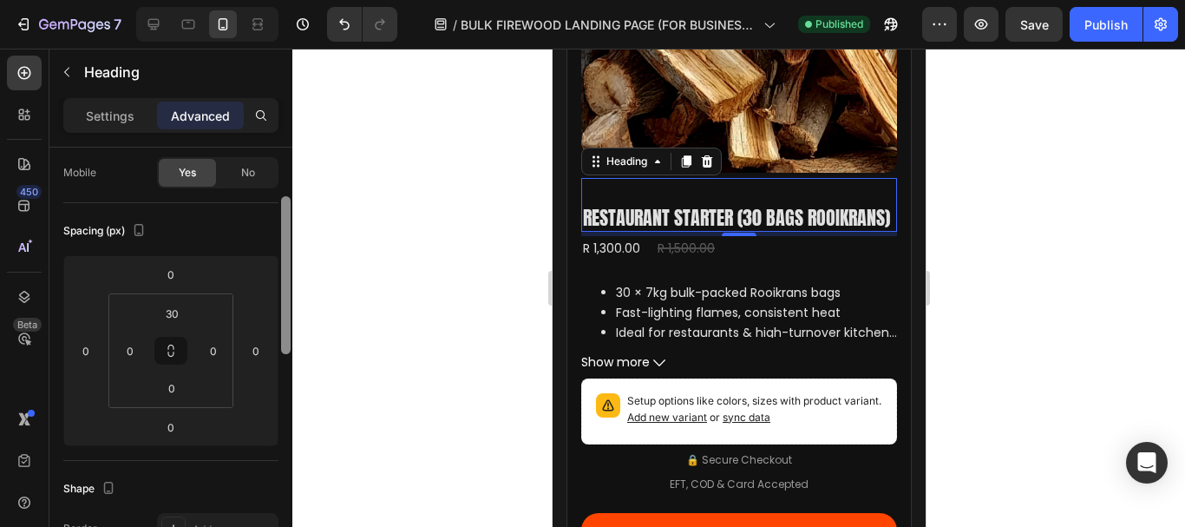
drag, startPoint x: 285, startPoint y: 243, endPoint x: 284, endPoint y: 292, distance: 49.5
click at [284, 292] on div at bounding box center [286, 275] width 10 height 158
click at [172, 386] on input "0" at bounding box center [171, 388] width 35 height 26
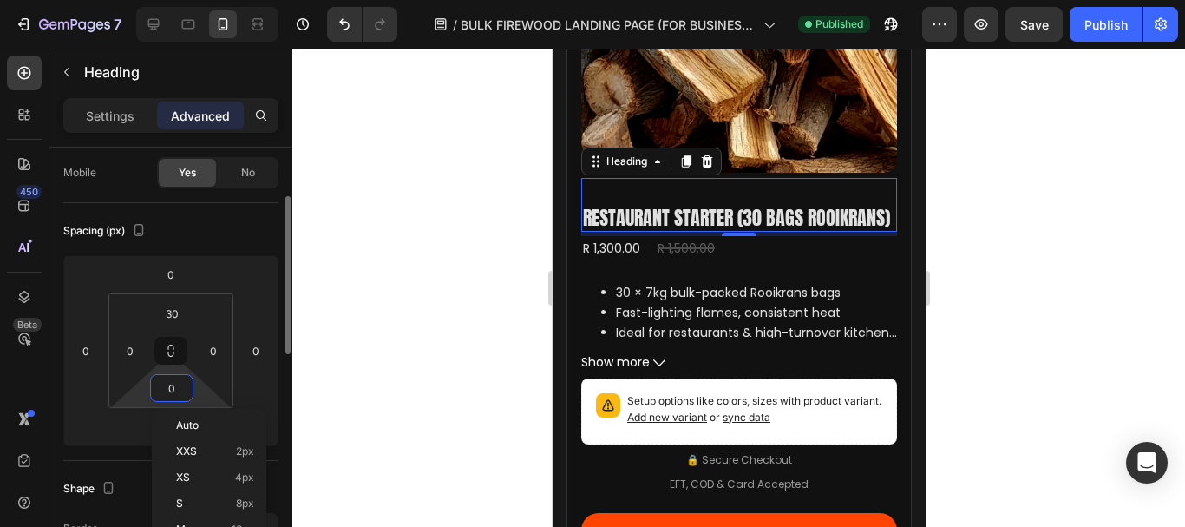
type input "5"
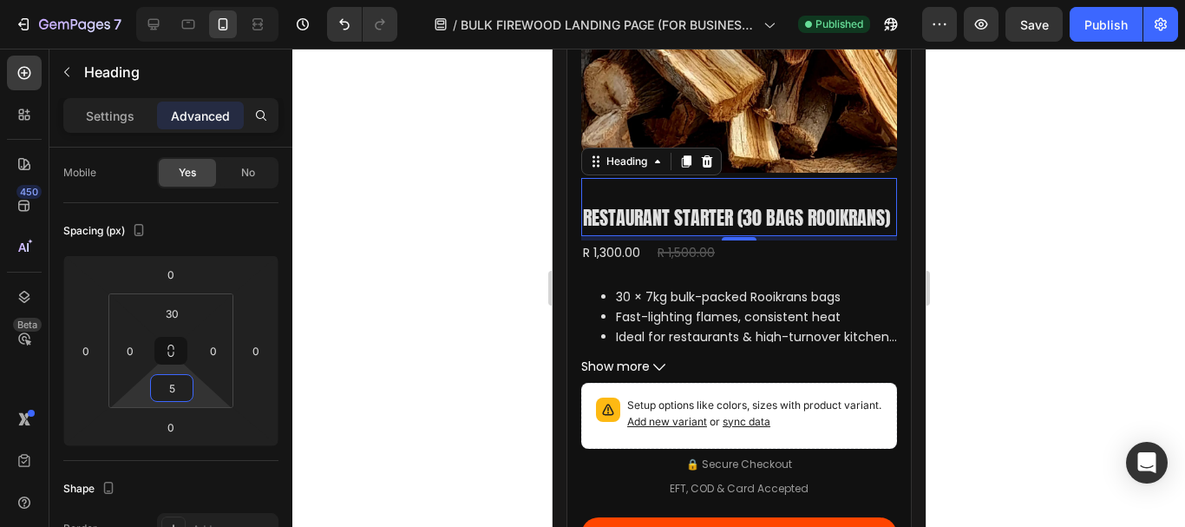
click at [1110, 223] on div at bounding box center [738, 288] width 893 height 478
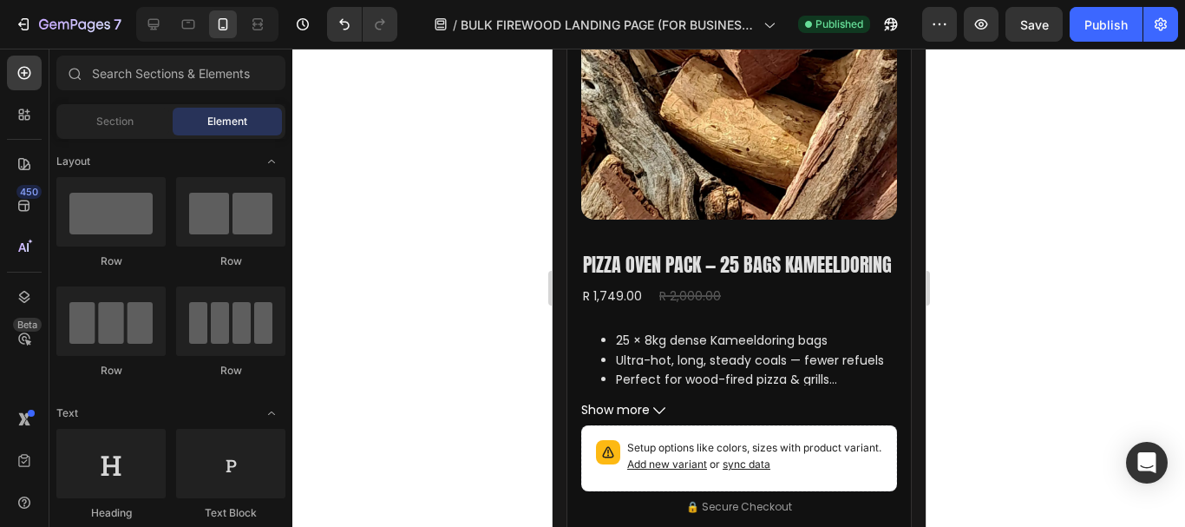
scroll to position [2464, 0]
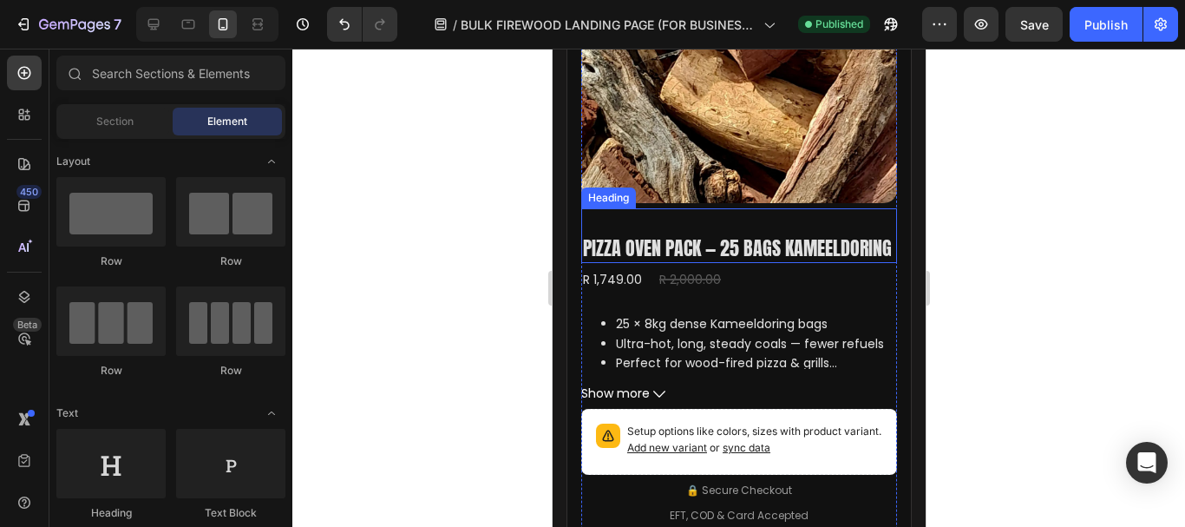
click at [724, 263] on h2 "Pizza Oven Pack — 25 Bags Kameeldoring" at bounding box center [736, 248] width 312 height 29
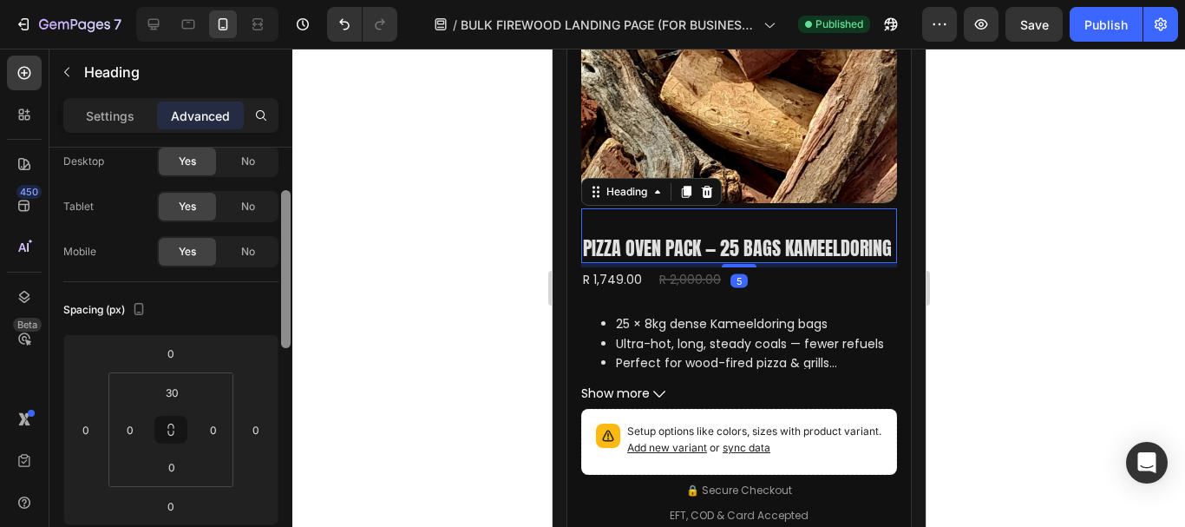
drag, startPoint x: 287, startPoint y: 271, endPoint x: 287, endPoint y: 297, distance: 26.0
click at [287, 297] on div at bounding box center [286, 269] width 10 height 158
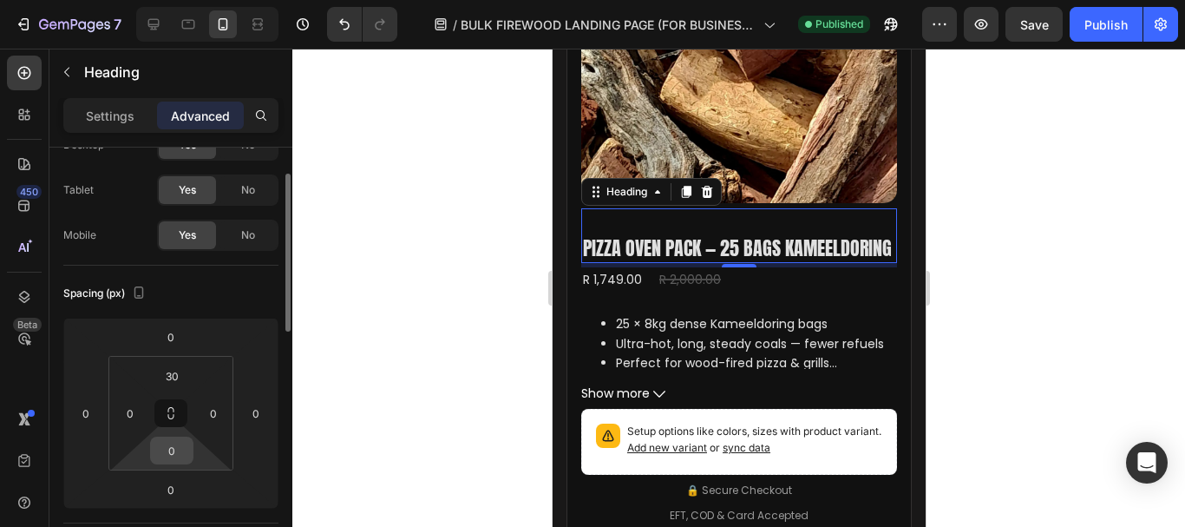
click at [179, 448] on input "0" at bounding box center [171, 450] width 35 height 26
type input "5"
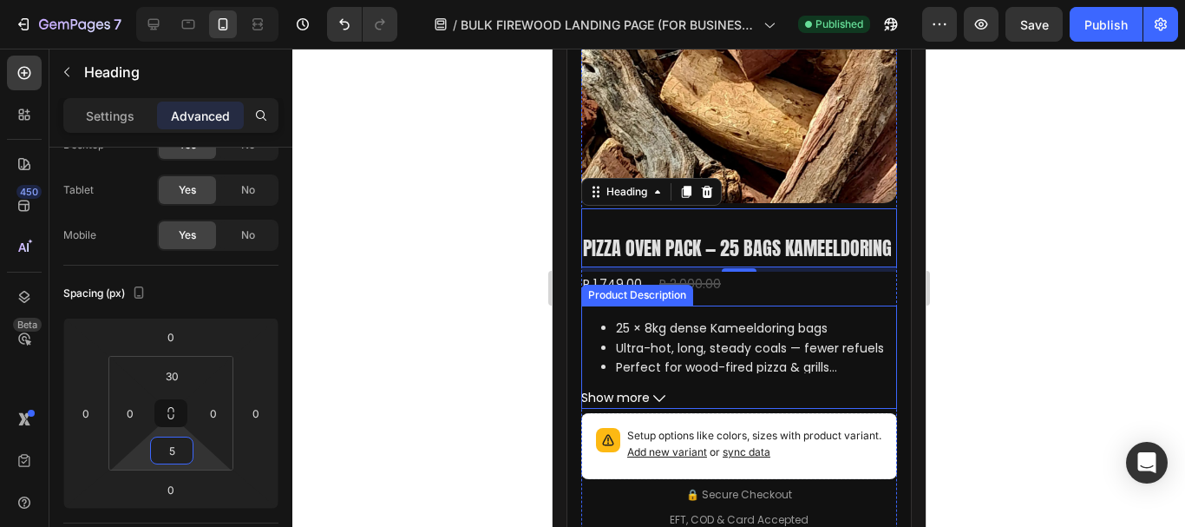
click at [1022, 233] on div at bounding box center [738, 288] width 893 height 478
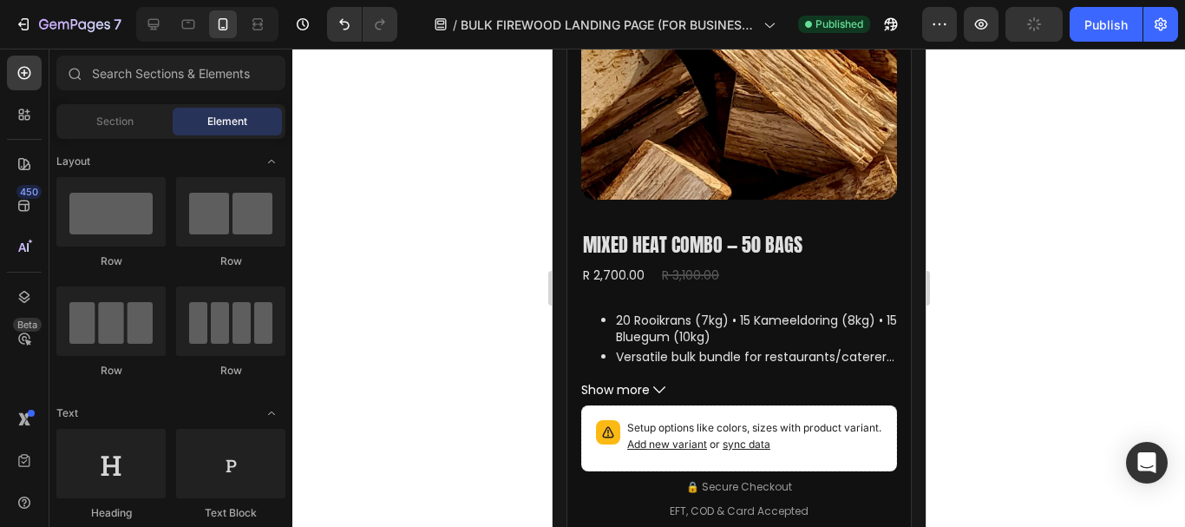
scroll to position [3308, 0]
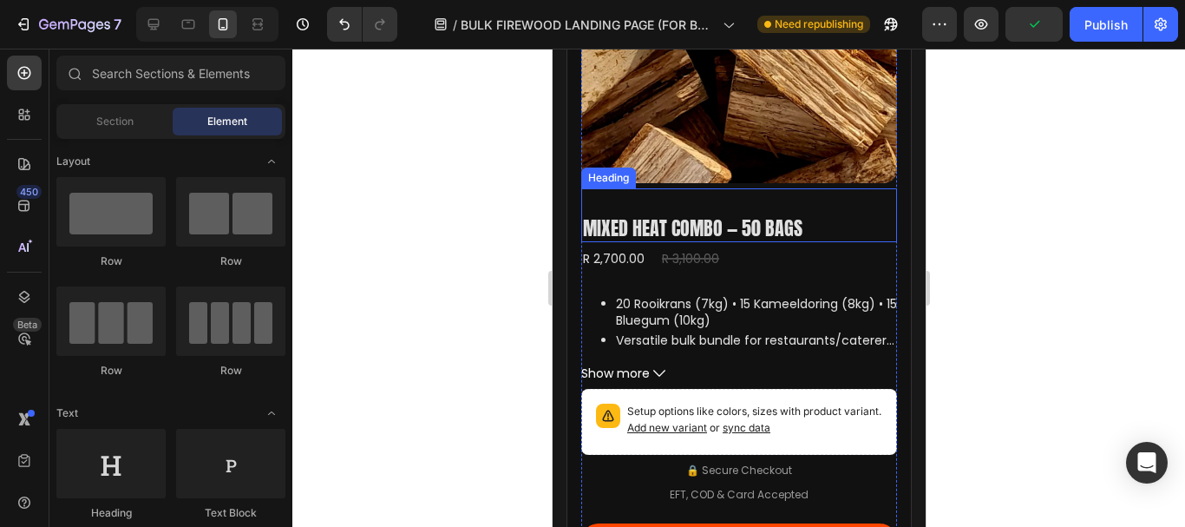
click at [794, 239] on h2 "Mixed Heat Combo — 50 Bags" at bounding box center [691, 228] width 223 height 29
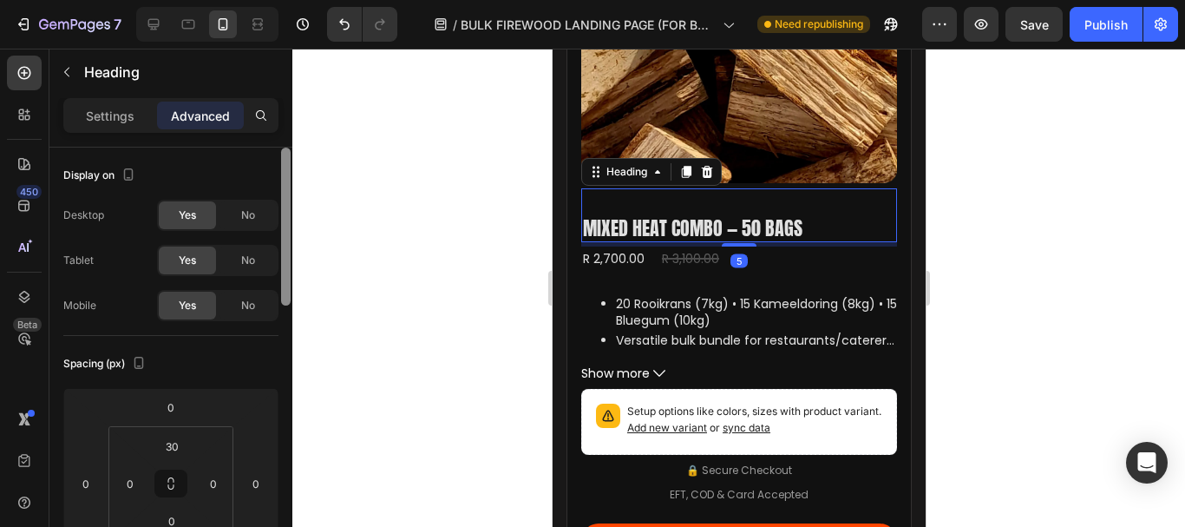
drag, startPoint x: 289, startPoint y: 269, endPoint x: 289, endPoint y: 294, distance: 25.2
click at [289, 294] on div at bounding box center [286, 226] width 10 height 158
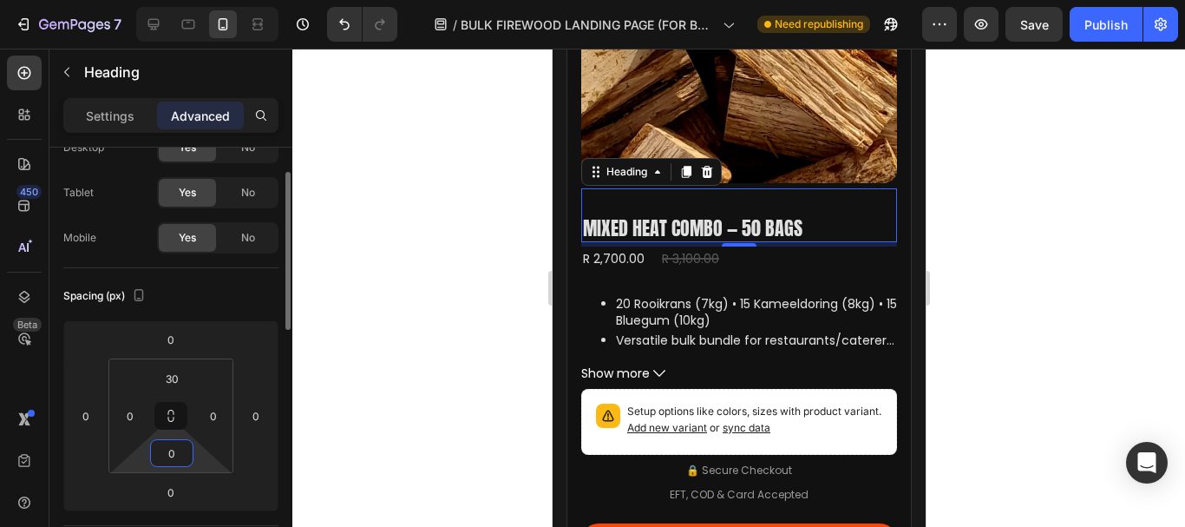
click at [179, 462] on input "0" at bounding box center [171, 453] width 35 height 26
type input "5"
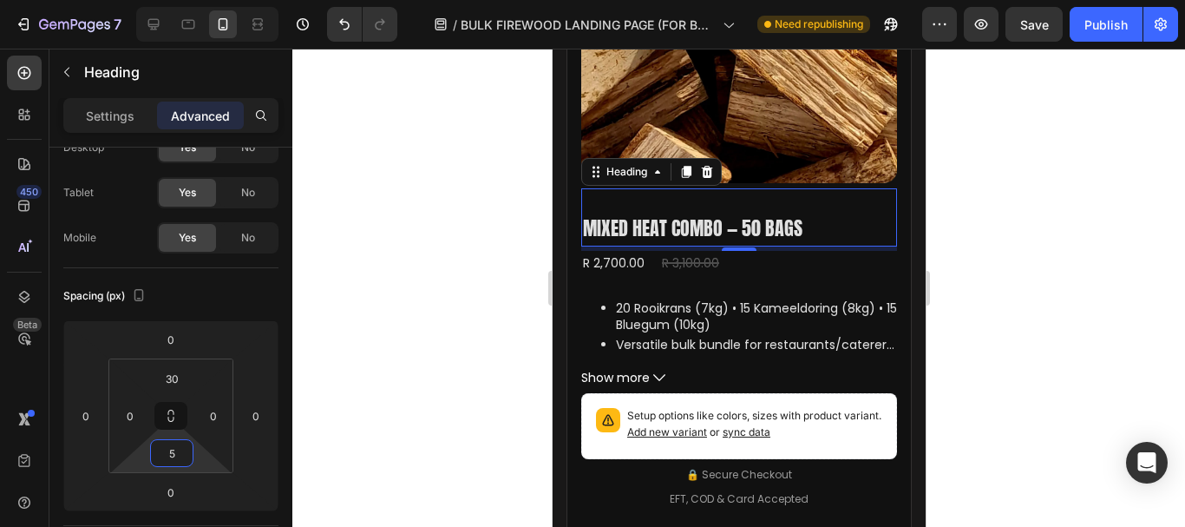
click at [1017, 176] on div at bounding box center [738, 288] width 893 height 478
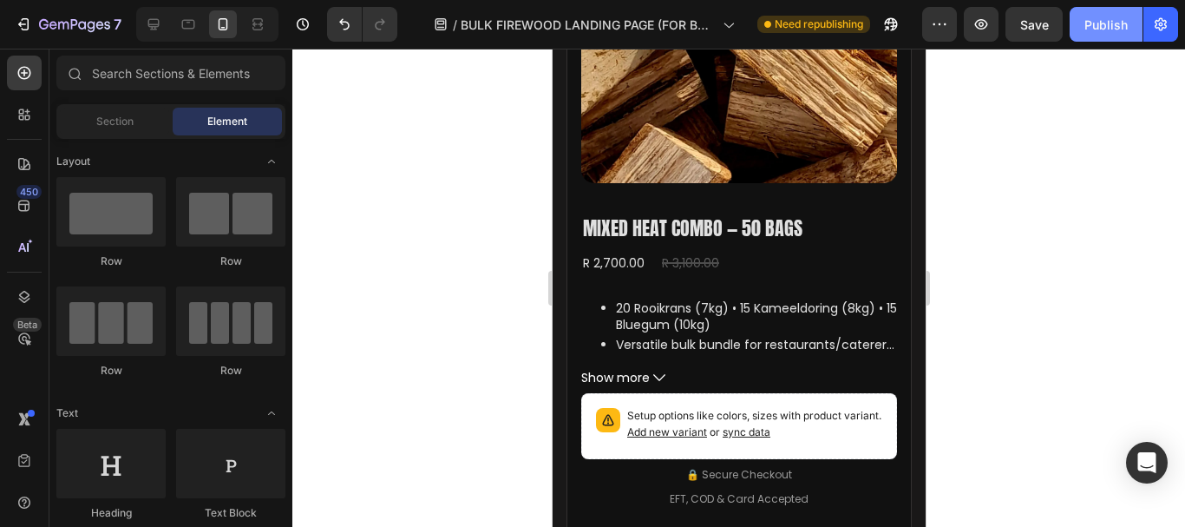
click at [1092, 31] on div "Publish" at bounding box center [1105, 25] width 43 height 18
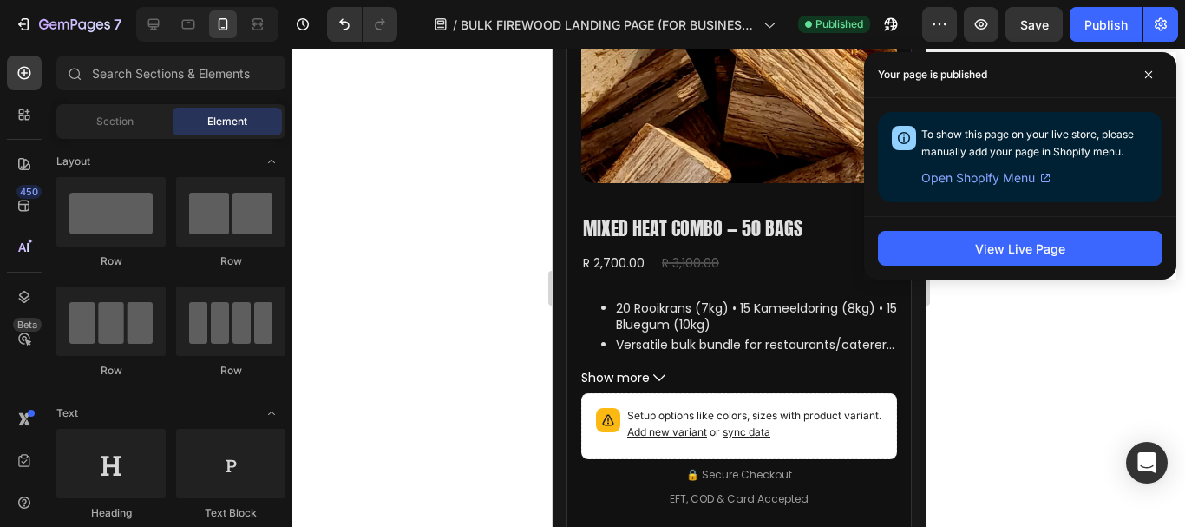
click at [1011, 361] on div at bounding box center [738, 288] width 893 height 478
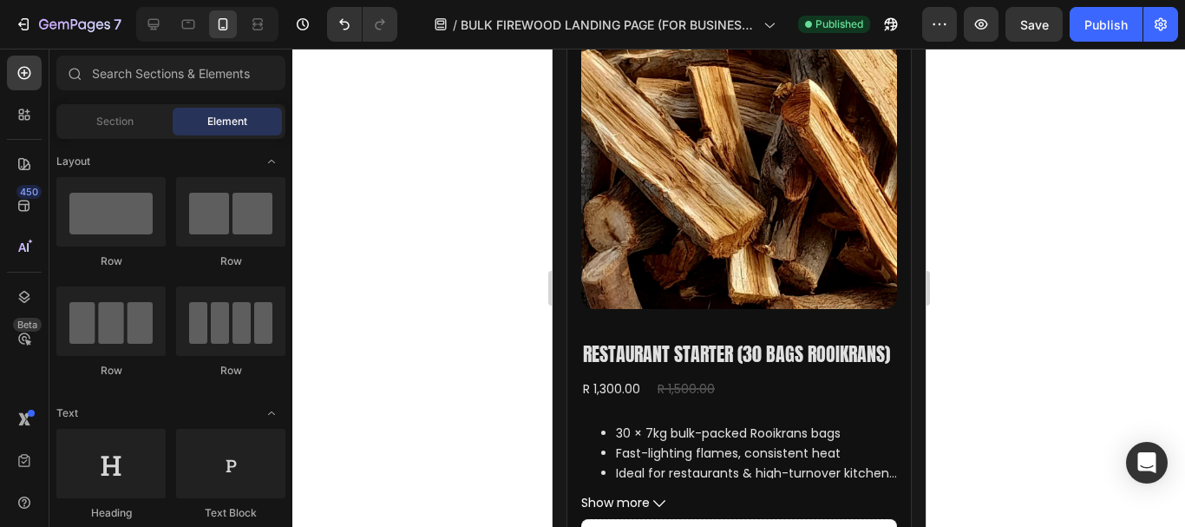
scroll to position [1552, 0]
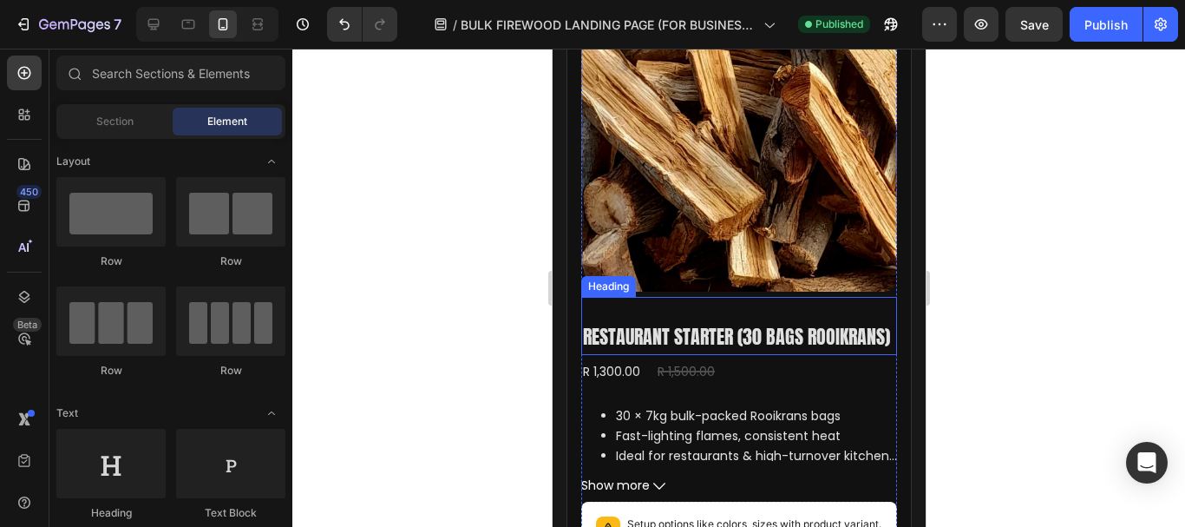
click at [724, 326] on h2 "Restaurant Starter (30 Bags Rooikrans)" at bounding box center [735, 337] width 311 height 29
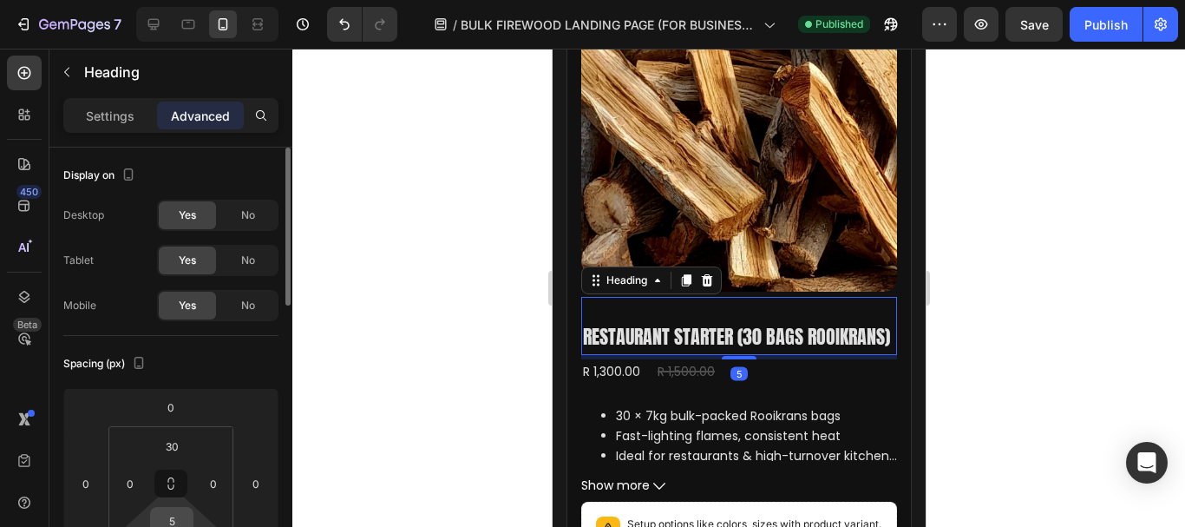
click at [177, 521] on input "5" at bounding box center [171, 521] width 35 height 26
type input "10"
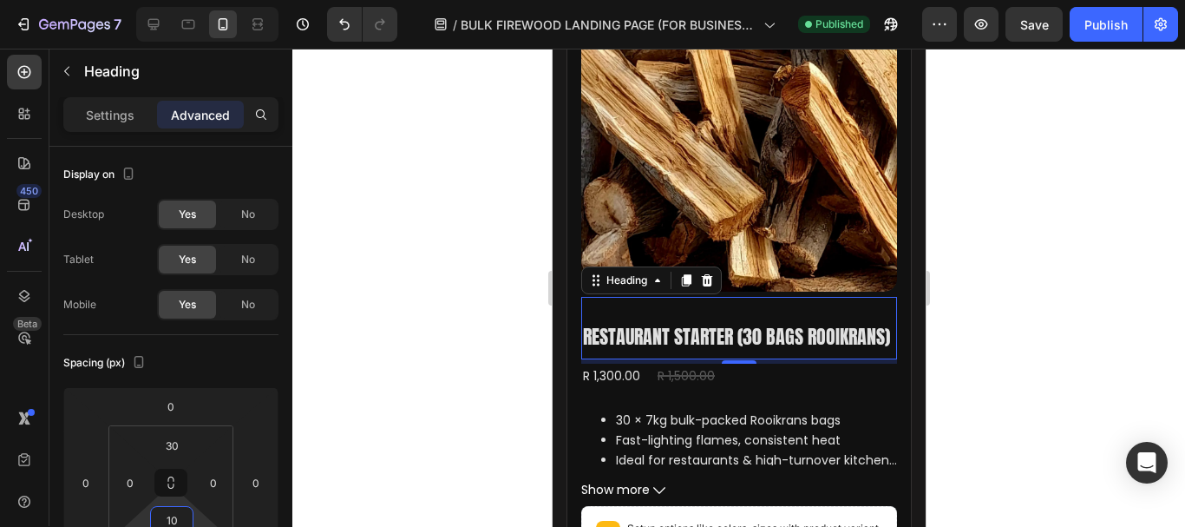
click at [1041, 195] on div at bounding box center [738, 288] width 893 height 478
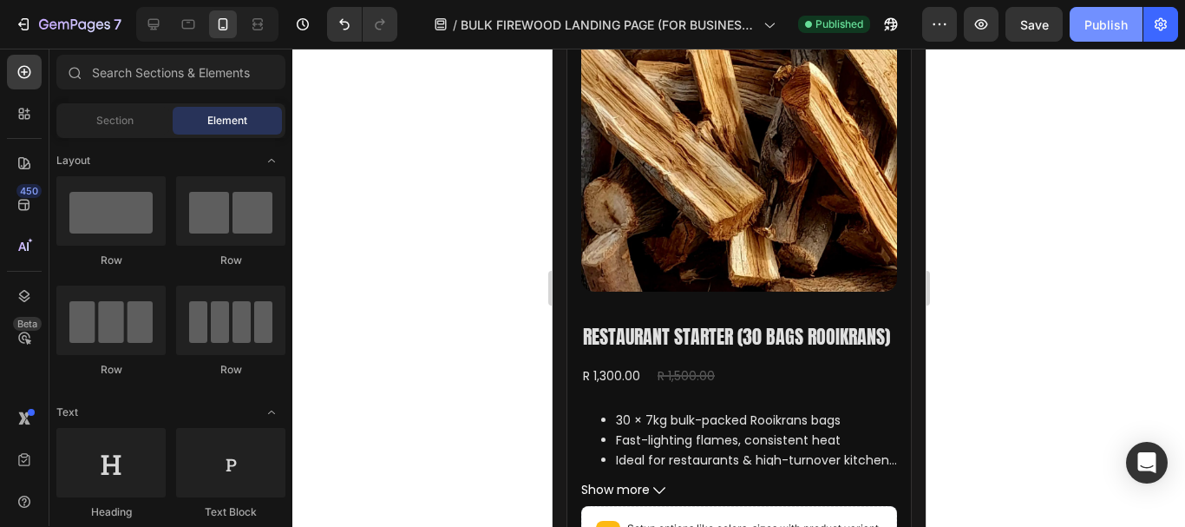
click at [1105, 28] on div "Publish" at bounding box center [1105, 25] width 43 height 18
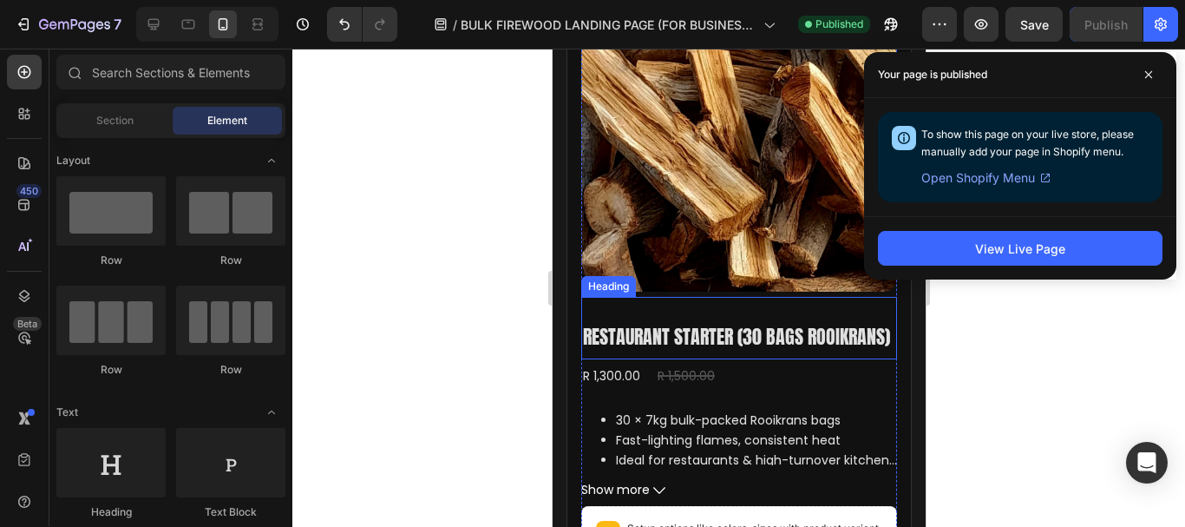
click at [720, 338] on h2 "Restaurant Starter (30 Bags Rooikrans)" at bounding box center [735, 337] width 311 height 29
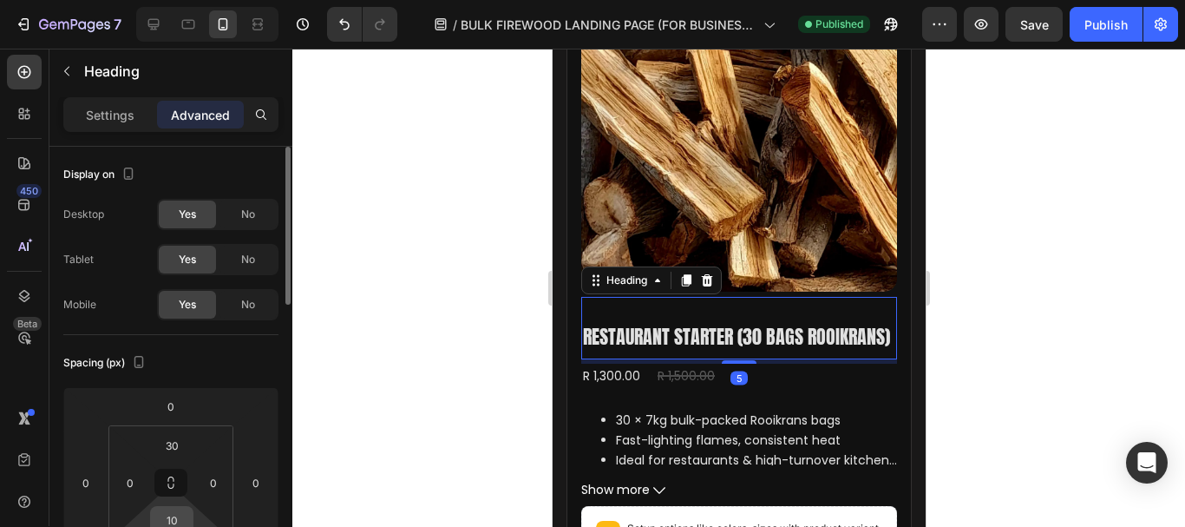
click at [178, 518] on input "10" at bounding box center [171, 520] width 35 height 26
type input "5"
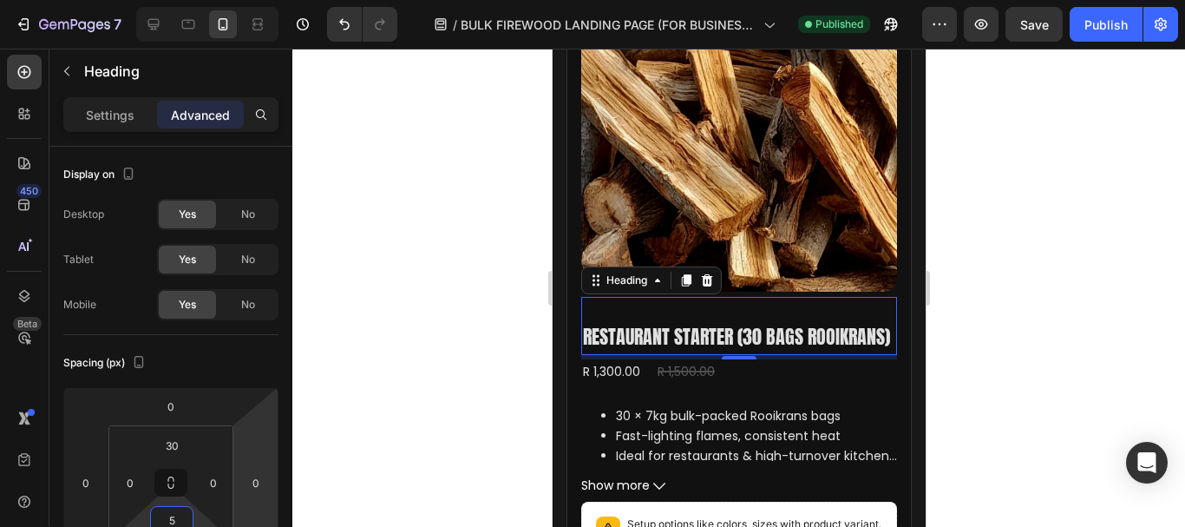
click at [442, 358] on div at bounding box center [738, 288] width 893 height 478
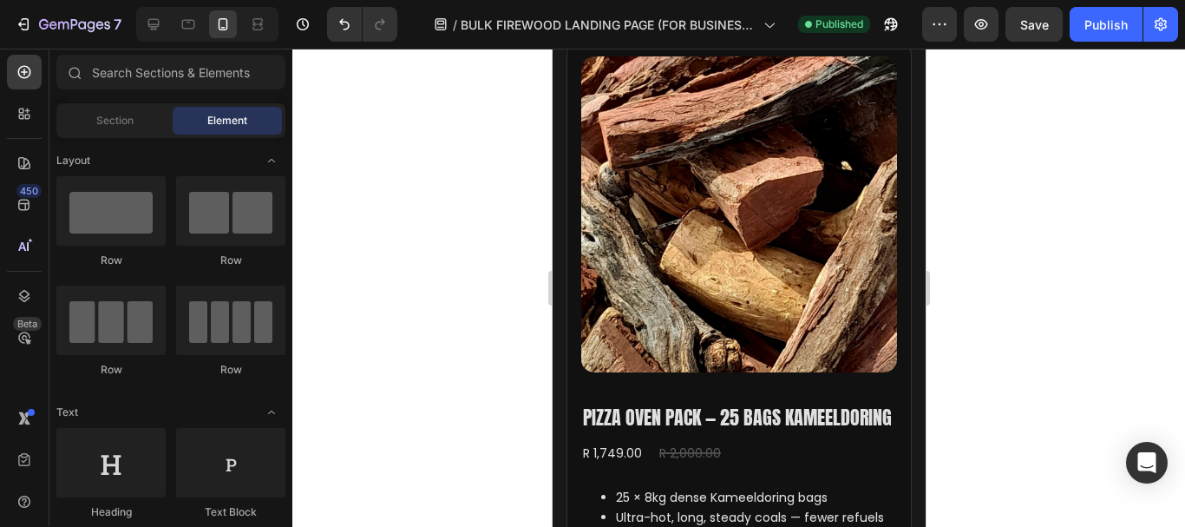
scroll to position [2446, 0]
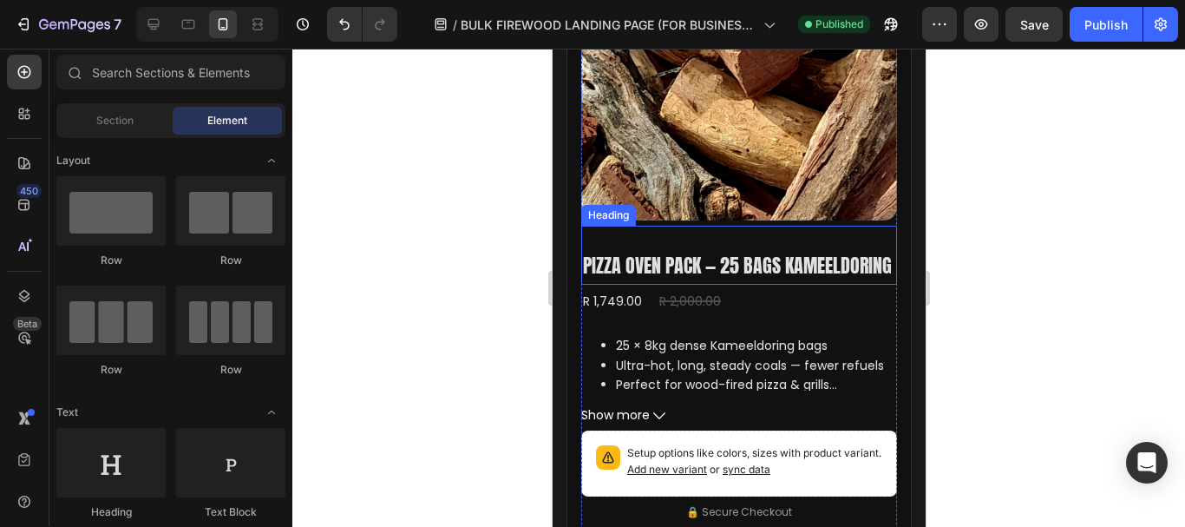
click at [696, 272] on h2 "Pizza Oven Pack — 25 Bags Kameeldoring" at bounding box center [736, 266] width 312 height 29
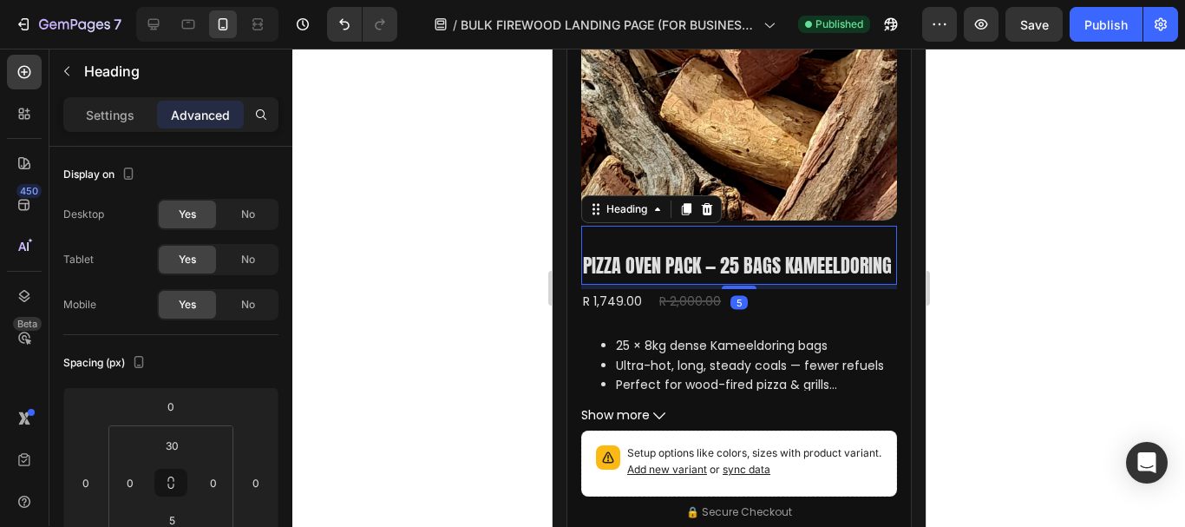
click at [445, 249] on div at bounding box center [738, 288] width 893 height 478
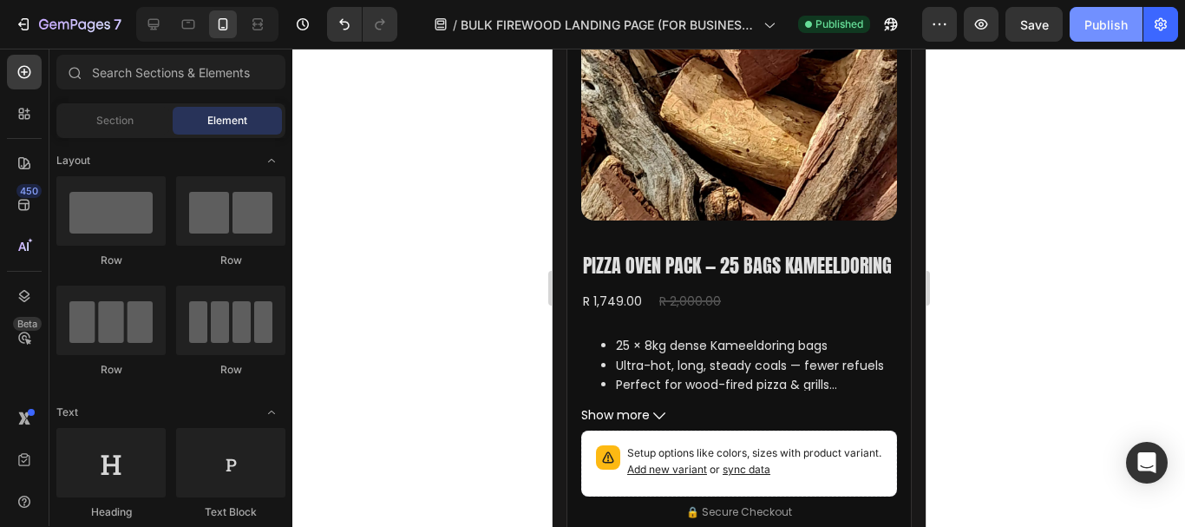
click at [1111, 20] on div "Publish" at bounding box center [1105, 25] width 43 height 18
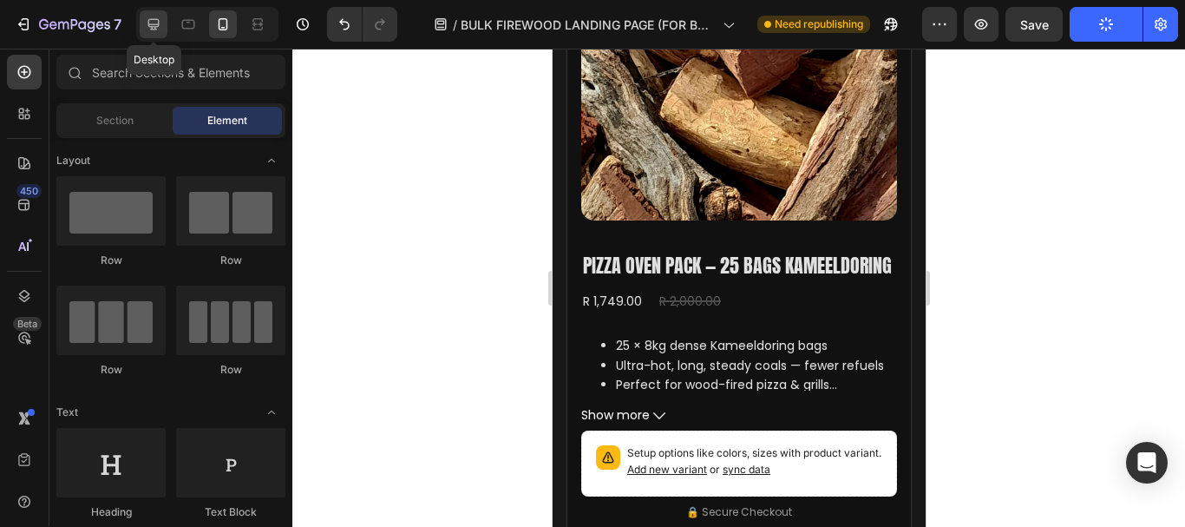
click at [154, 26] on icon at bounding box center [153, 24] width 11 height 11
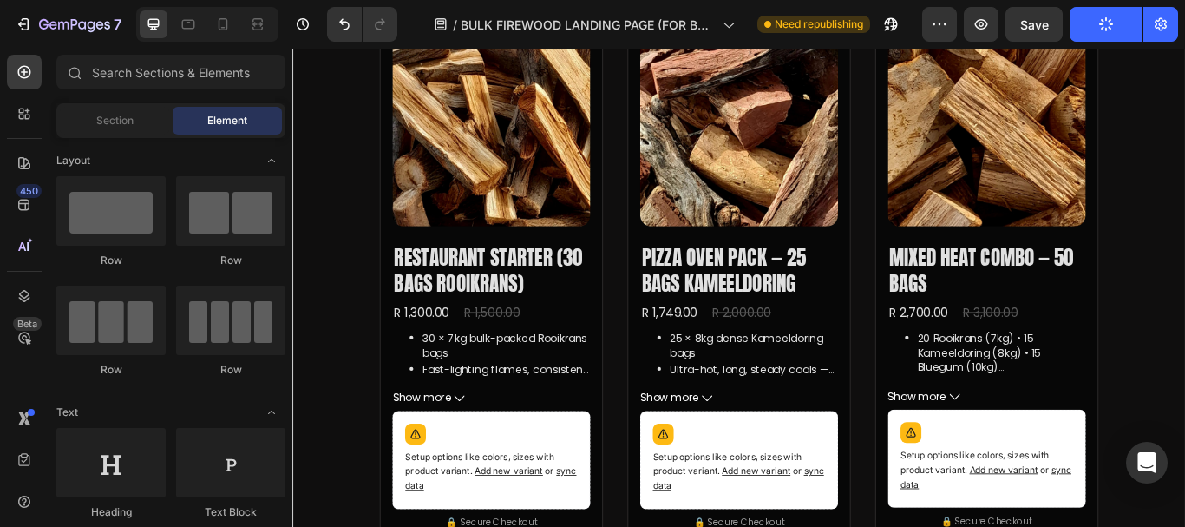
scroll to position [994, 0]
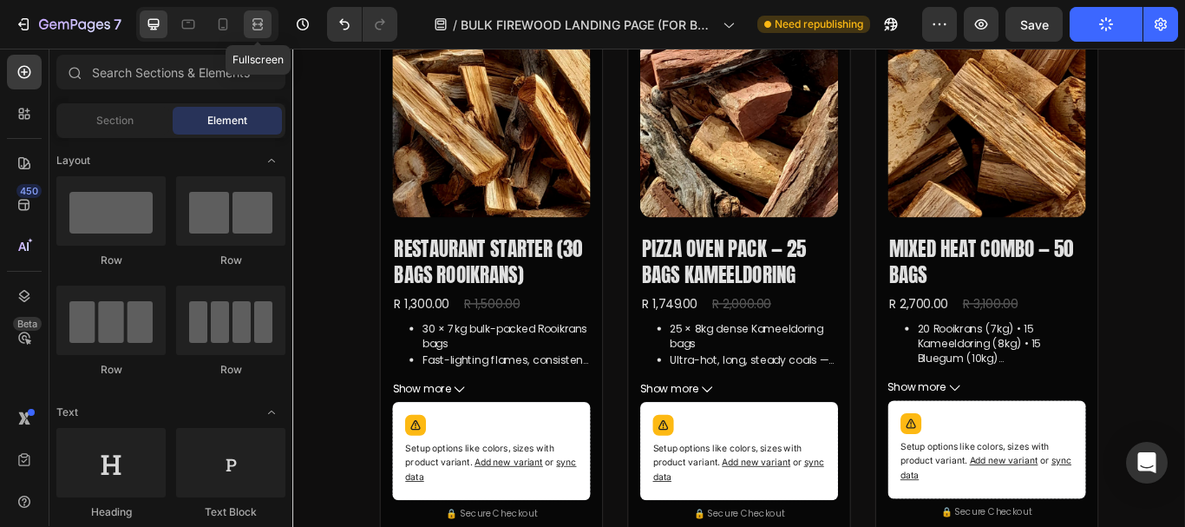
click at [261, 21] on icon at bounding box center [257, 24] width 17 height 17
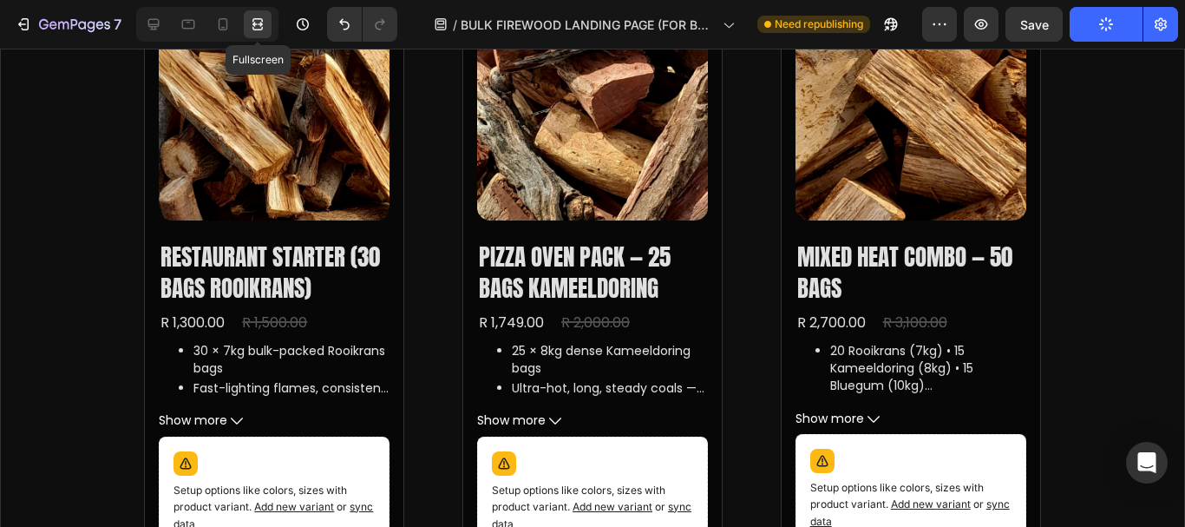
scroll to position [969, 0]
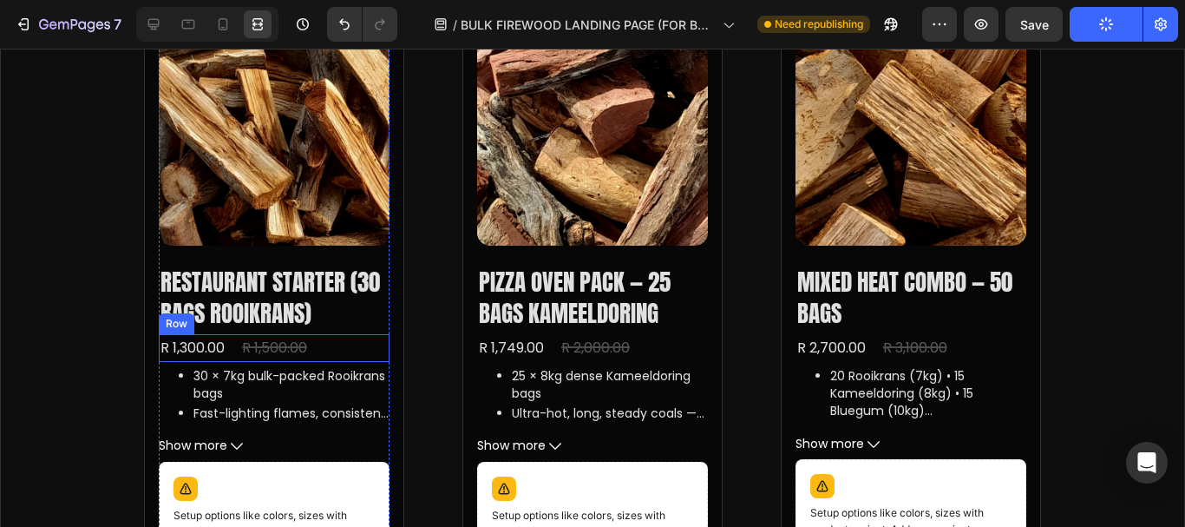
click at [331, 345] on div "R 1,300.00 Product Price Product Price R 1,500.00 Product Price Product Price R…" at bounding box center [274, 348] width 231 height 29
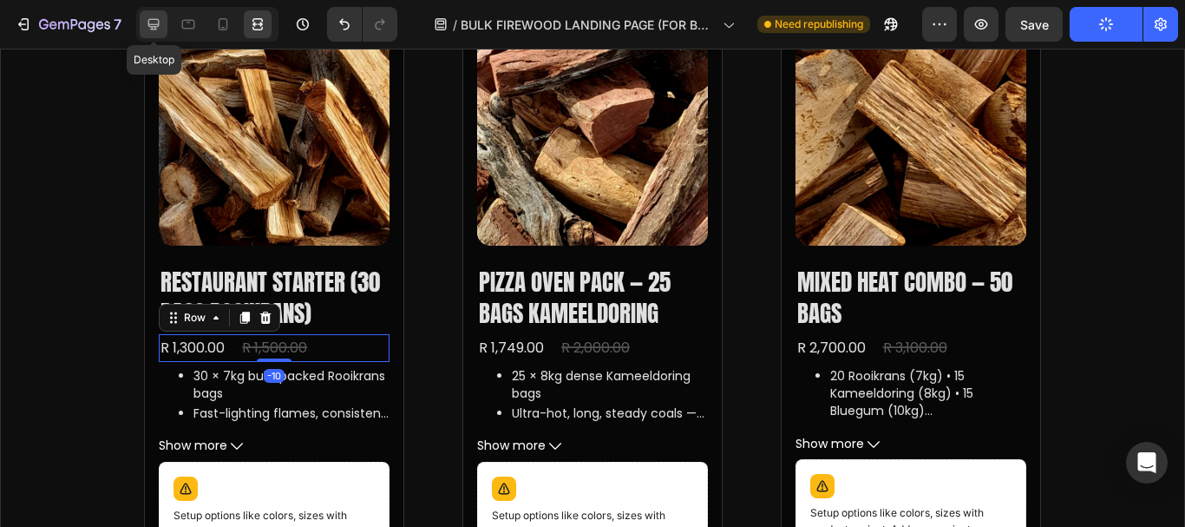
click at [151, 24] on icon at bounding box center [153, 24] width 11 height 11
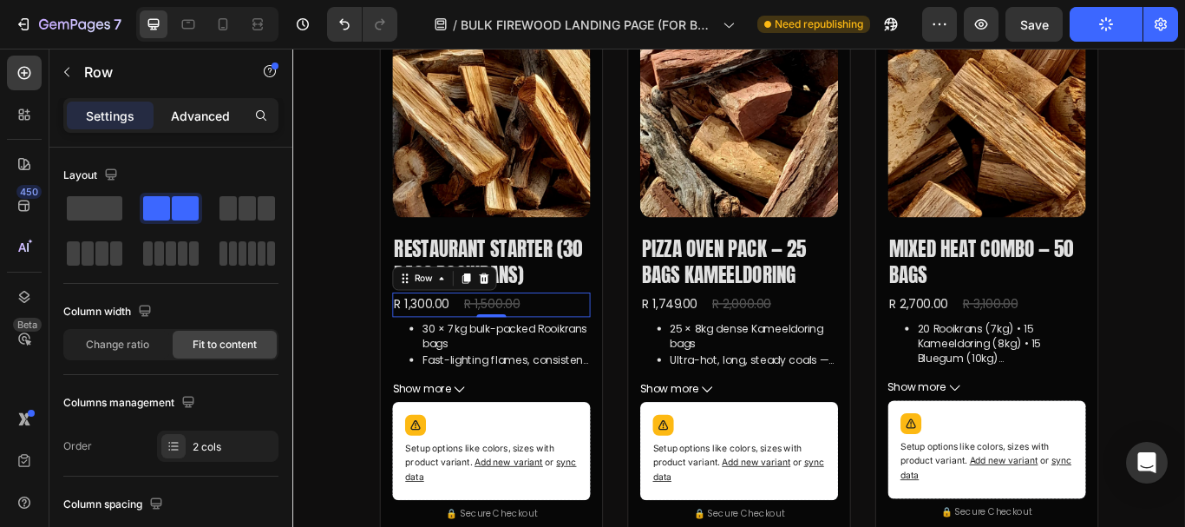
click at [188, 119] on p "Advanced" at bounding box center [200, 116] width 59 height 18
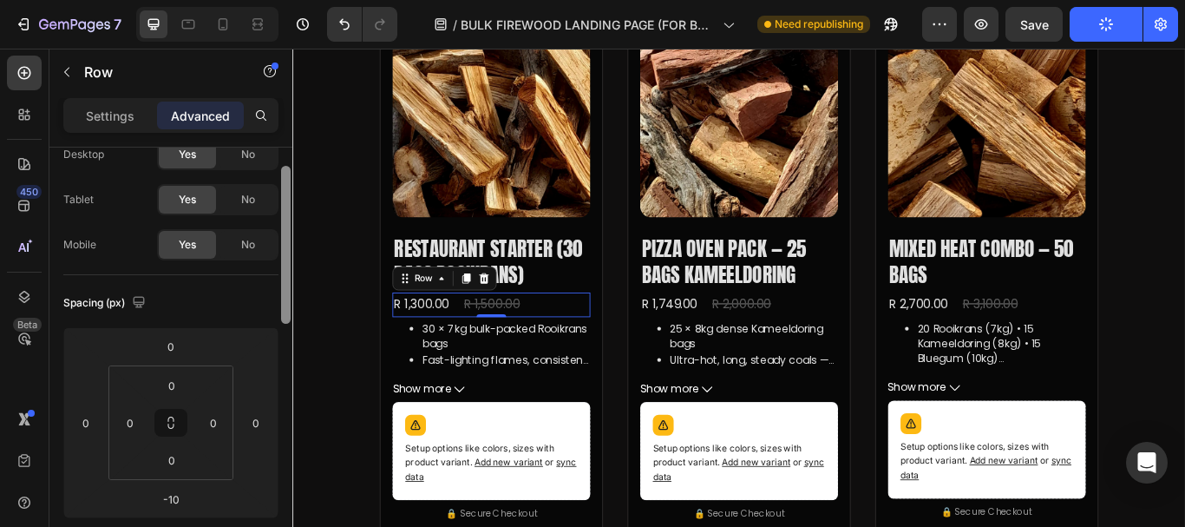
drag, startPoint x: 285, startPoint y: 267, endPoint x: 285, endPoint y: 291, distance: 23.4
click at [285, 291] on div at bounding box center [286, 245] width 10 height 158
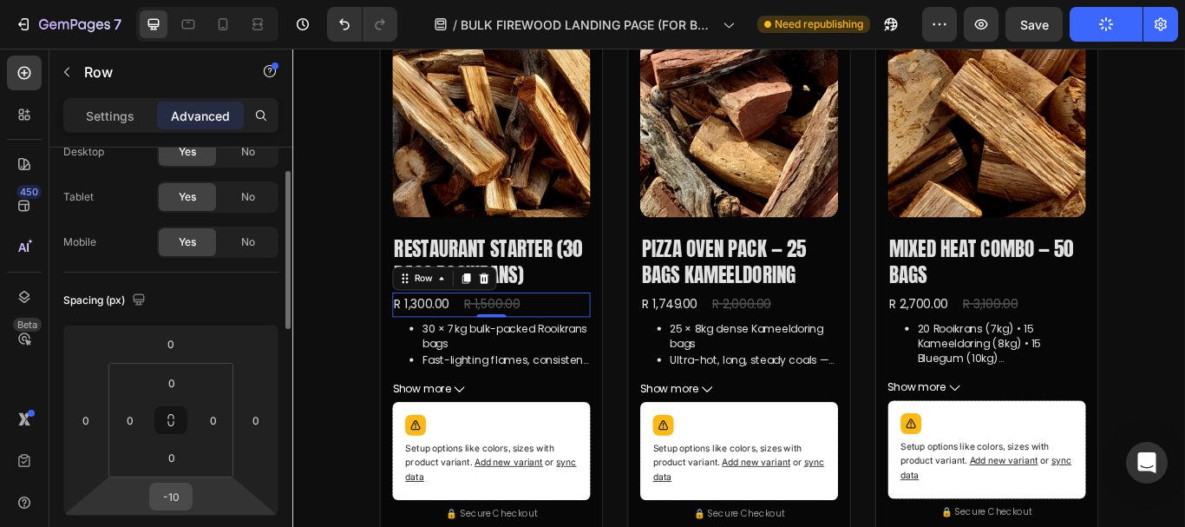
click at [177, 497] on input "-10" at bounding box center [171, 496] width 35 height 26
type input "0"
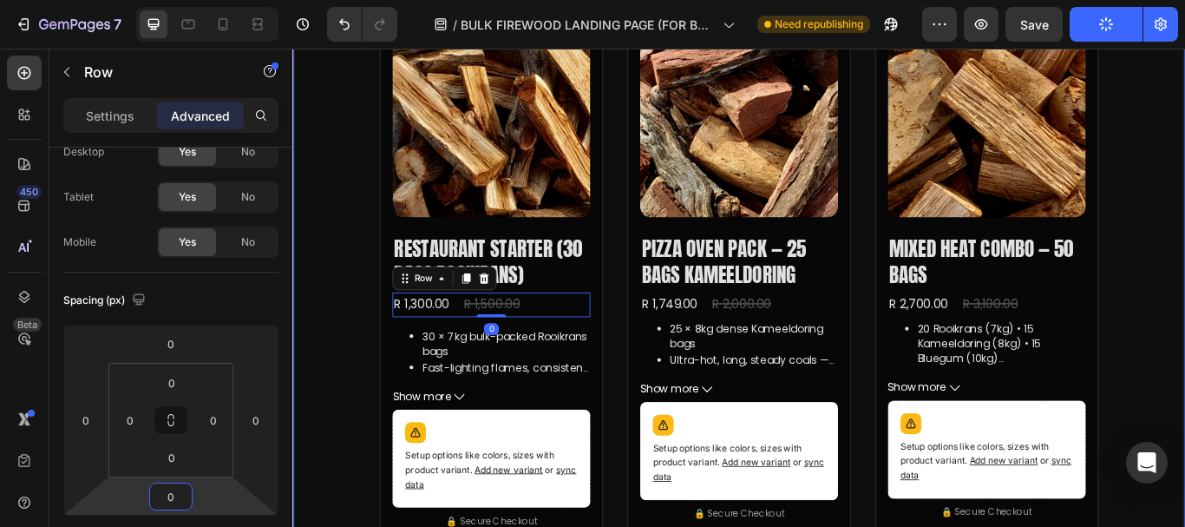
click at [356, 179] on div "Bulk Firewood Packs — Bagged & Ready Heading Choose rooikrans, kameeldoring, bl…" at bounding box center [812, 363] width 1041 height 1295
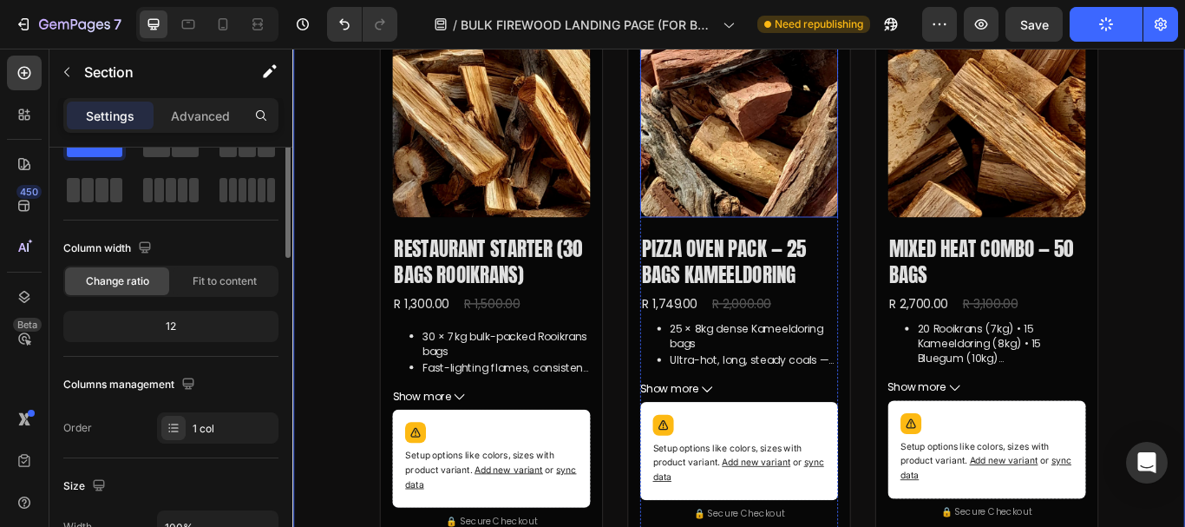
scroll to position [0, 0]
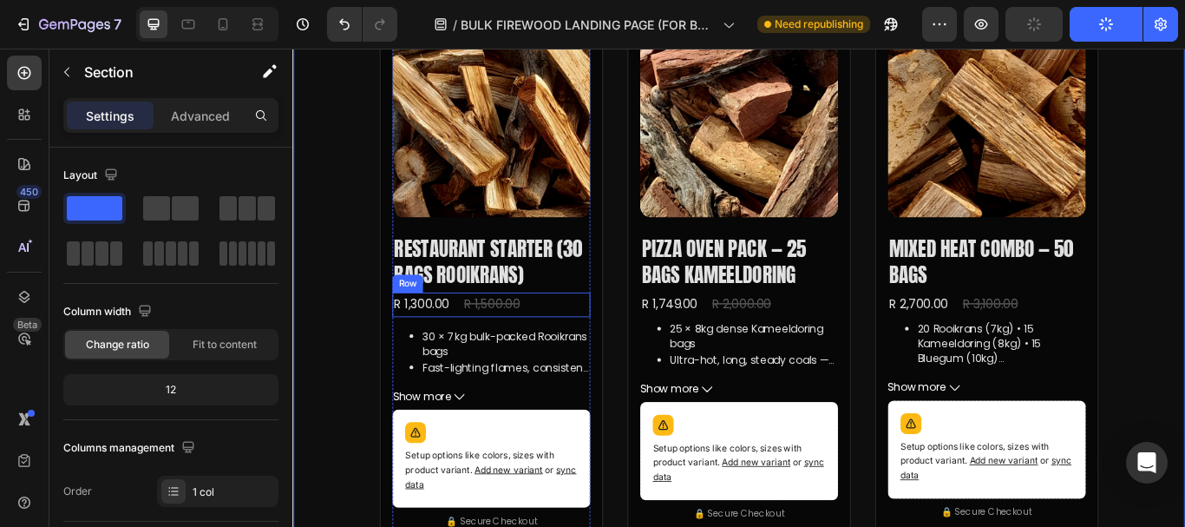
click at [574, 339] on div "R 1,300.00 Product Price Product Price R 1,500.00 Product Price Product Price R…" at bounding box center [524, 347] width 231 height 29
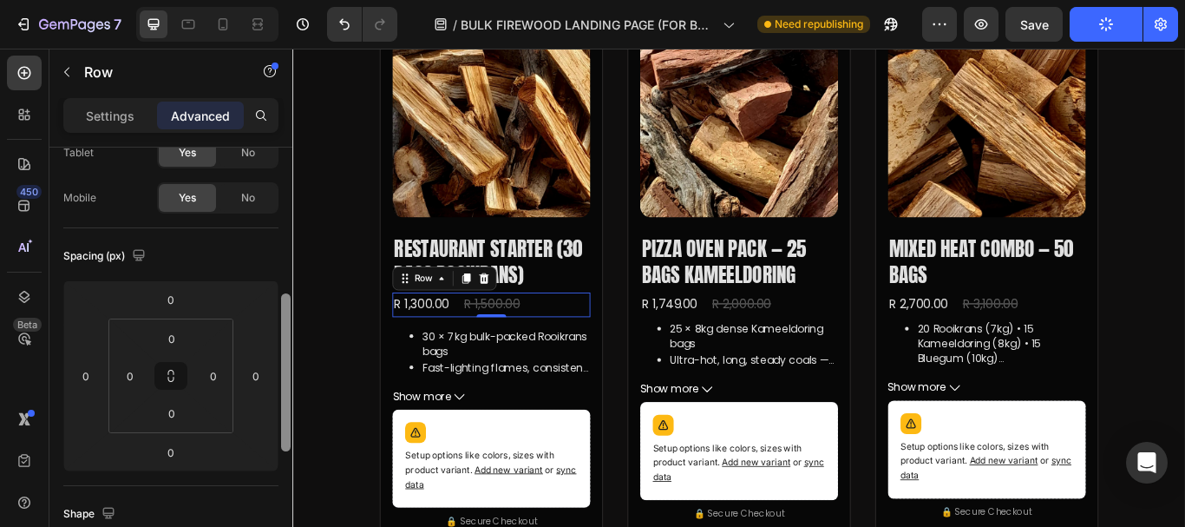
scroll to position [203, 0]
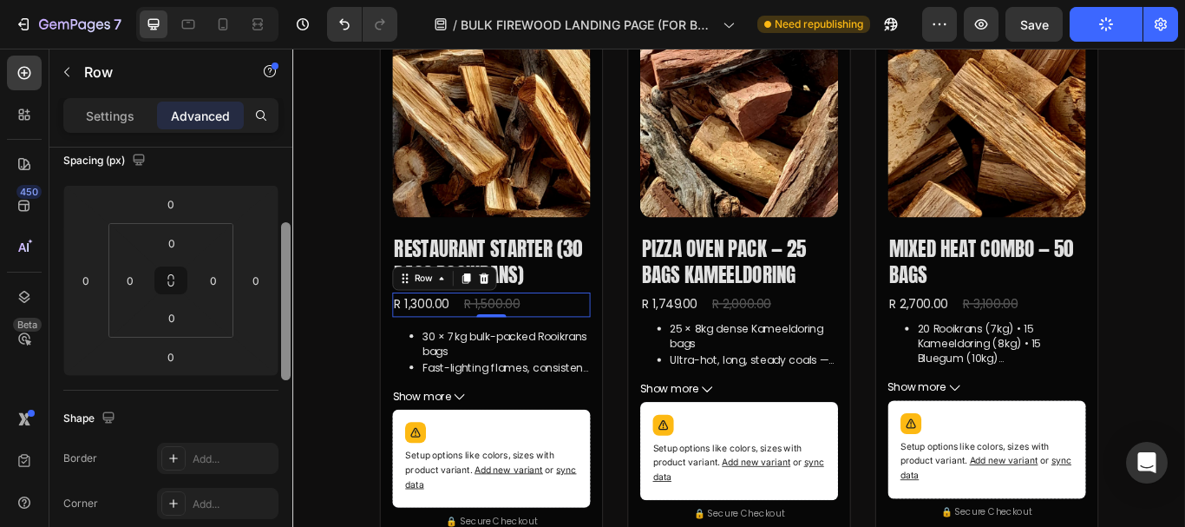
drag, startPoint x: 285, startPoint y: 206, endPoint x: 288, endPoint y: 282, distance: 75.5
click at [288, 282] on div at bounding box center [286, 301] width 10 height 158
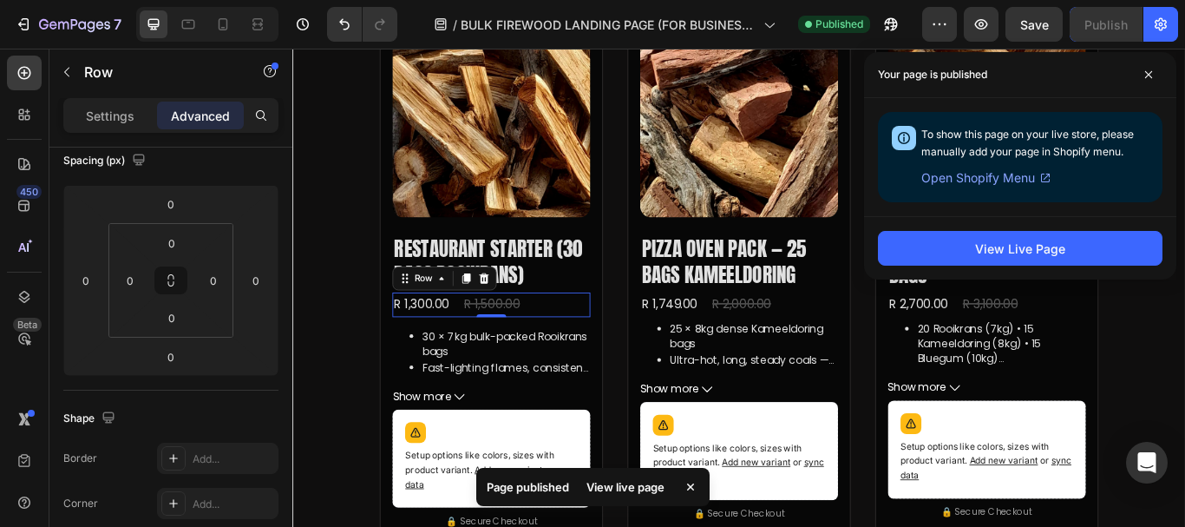
click at [1148, 91] on div "Your page is published" at bounding box center [1020, 75] width 312 height 46
click at [1148, 75] on icon at bounding box center [1148, 74] width 7 height 7
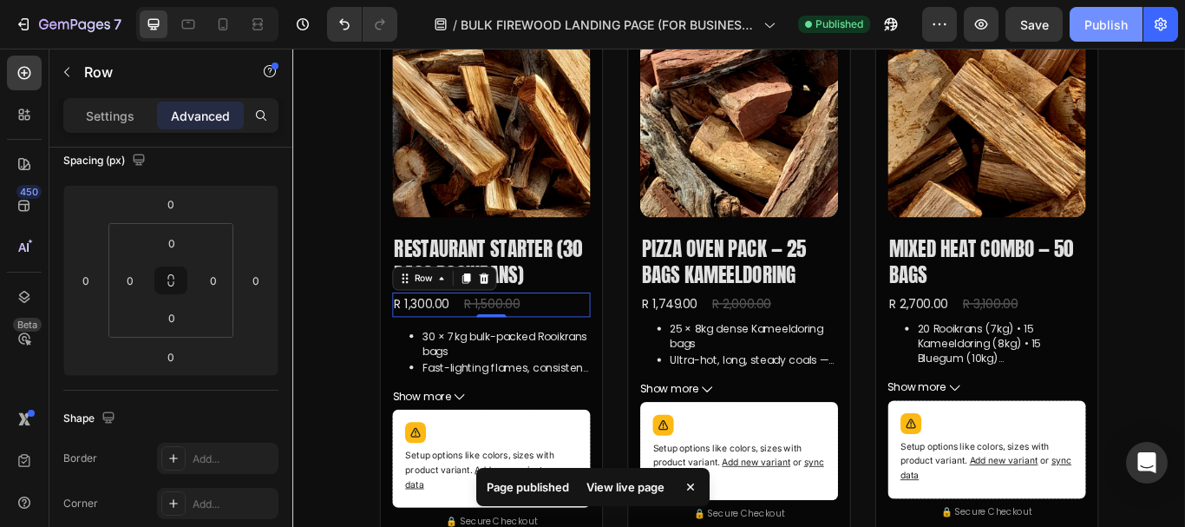
click at [1103, 22] on div "Publish" at bounding box center [1105, 25] width 43 height 18
click at [246, 23] on div at bounding box center [258, 24] width 28 height 28
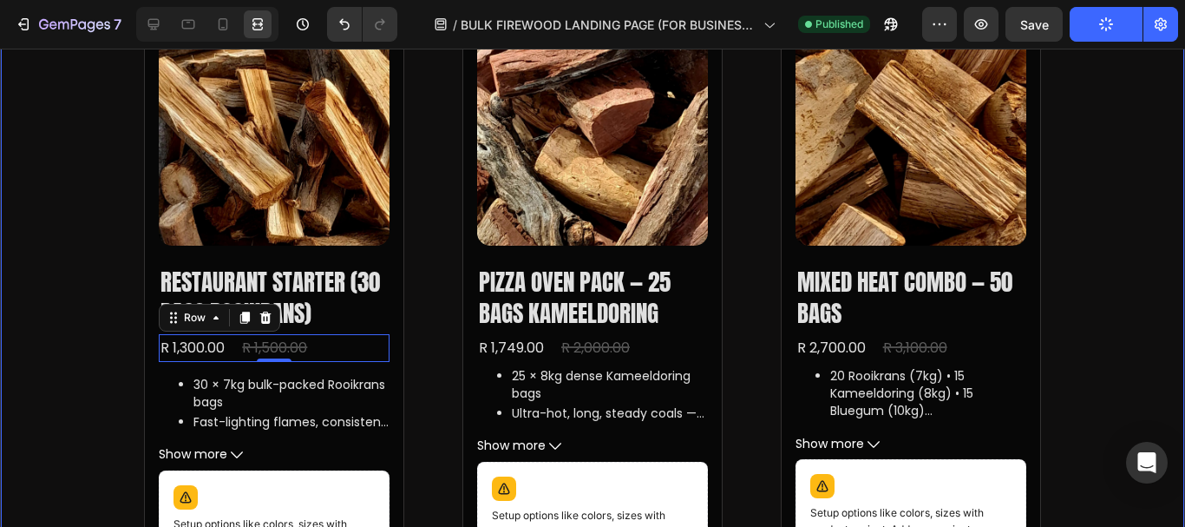
click at [1118, 134] on div "Bulk Firewood Packs — Bagged & Ready Heading Choose rooikrans, kameeldoring, bl…" at bounding box center [592, 376] width 1185 height 1270
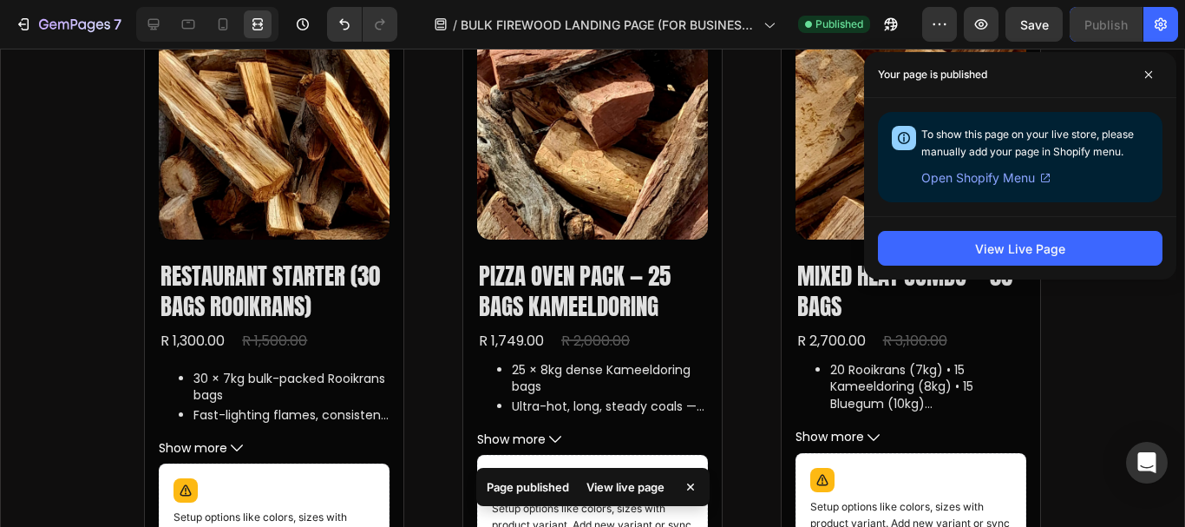
scroll to position [1015, 0]
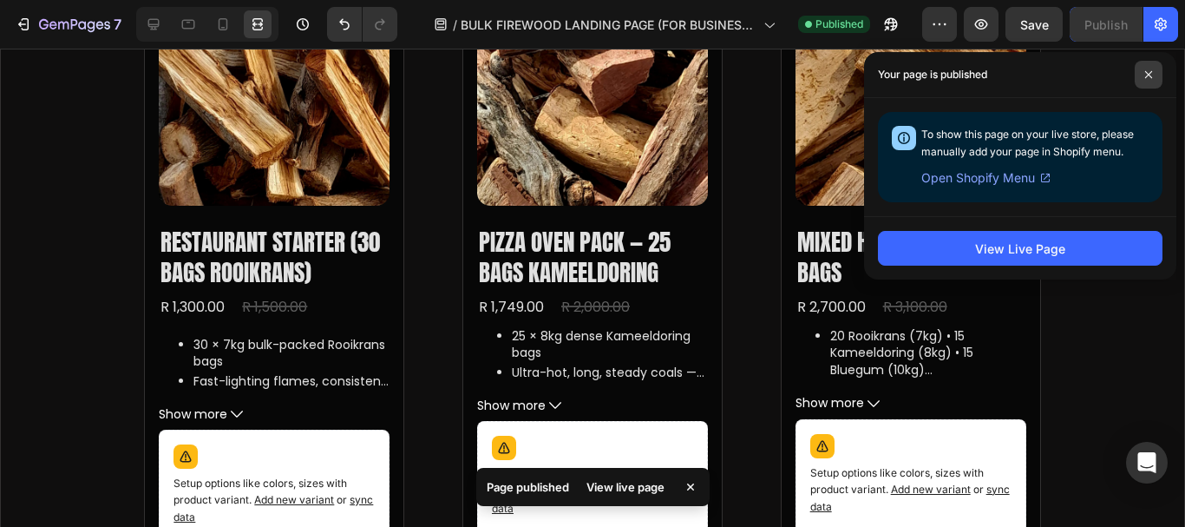
click at [1152, 75] on icon at bounding box center [1148, 74] width 9 height 9
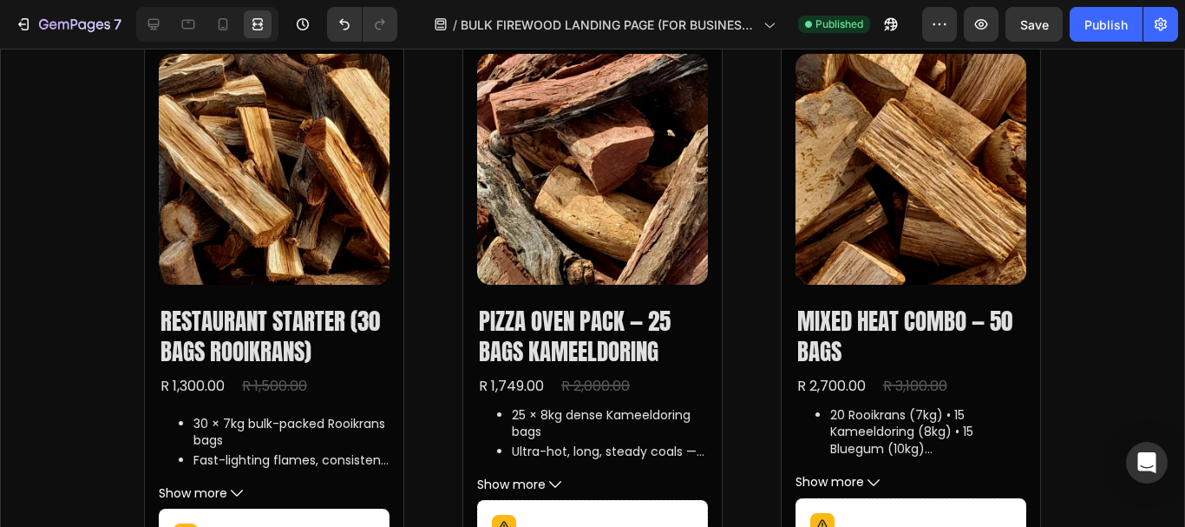
scroll to position [970, 0]
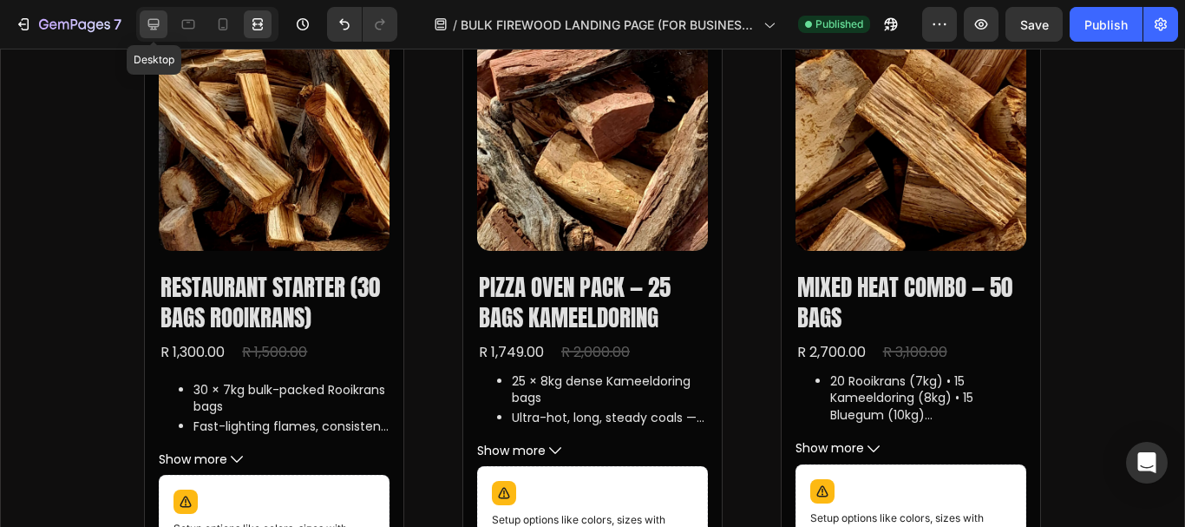
click at [148, 14] on div at bounding box center [154, 24] width 28 height 28
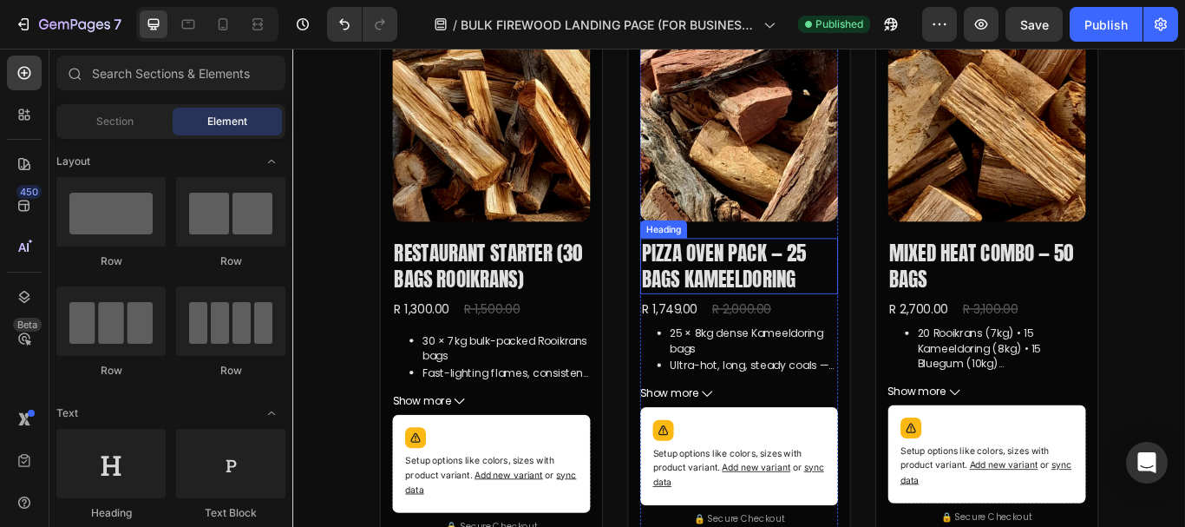
click at [871, 297] on h2 "Pizza Oven Pack — 25 Bags Kameeldoring" at bounding box center [813, 302] width 231 height 64
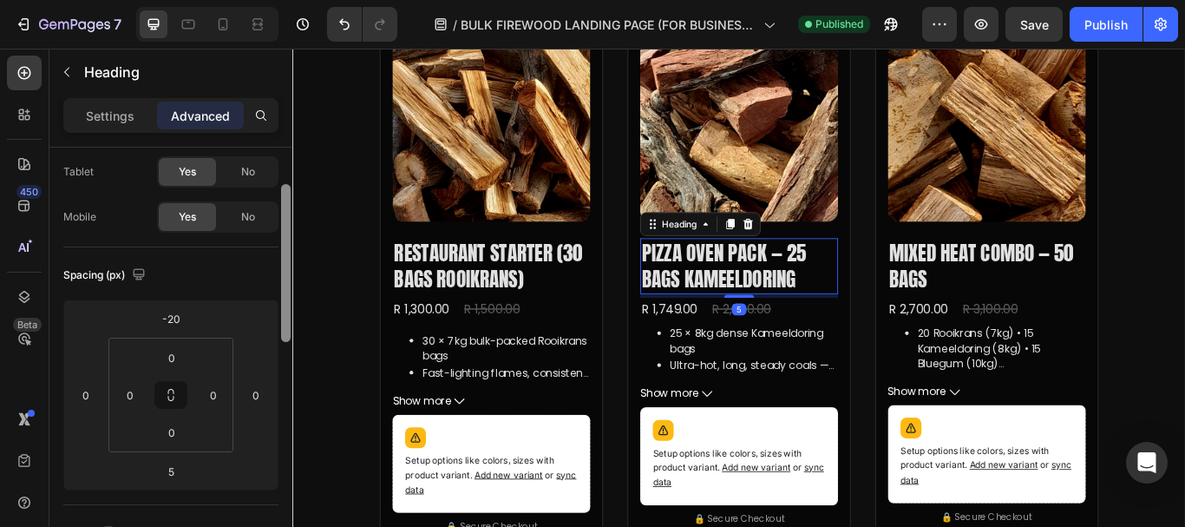
scroll to position [102, 0]
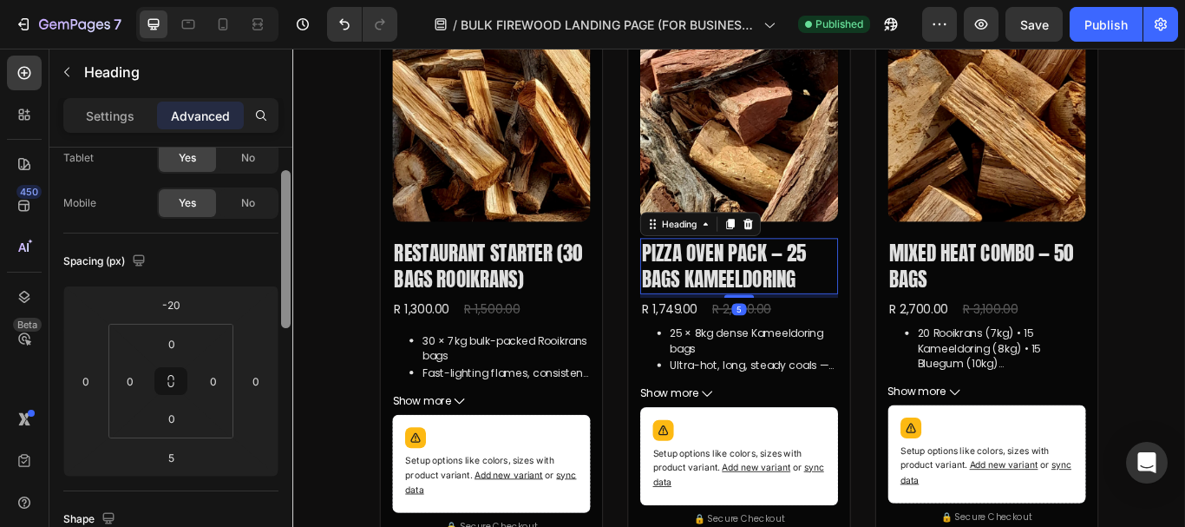
drag, startPoint x: 285, startPoint y: 241, endPoint x: 287, endPoint y: 279, distance: 38.3
click at [287, 279] on div at bounding box center [286, 249] width 10 height 158
click at [861, 350] on div "R 1,749.00 Product Price Product Price R 2,000.00 Product Price Product Price R…" at bounding box center [813, 353] width 231 height 29
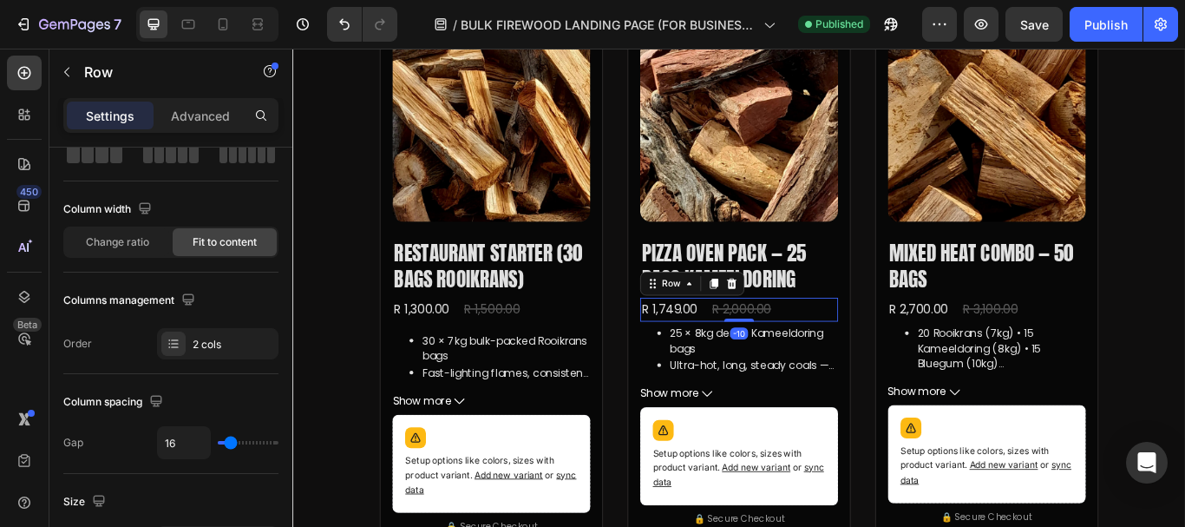
scroll to position [0, 0]
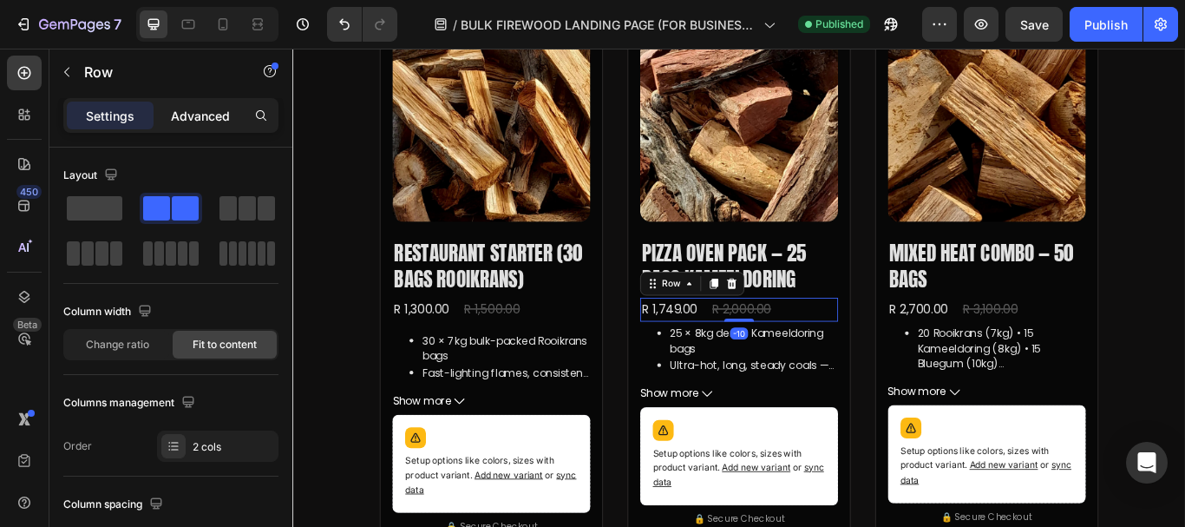
click at [182, 120] on p "Advanced" at bounding box center [200, 116] width 59 height 18
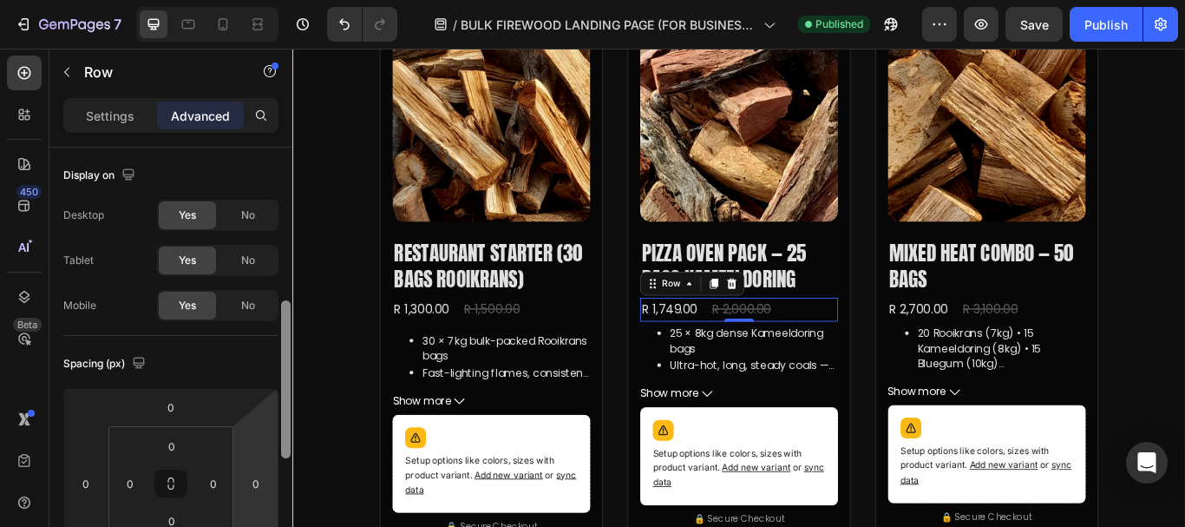
scroll to position [115, 0]
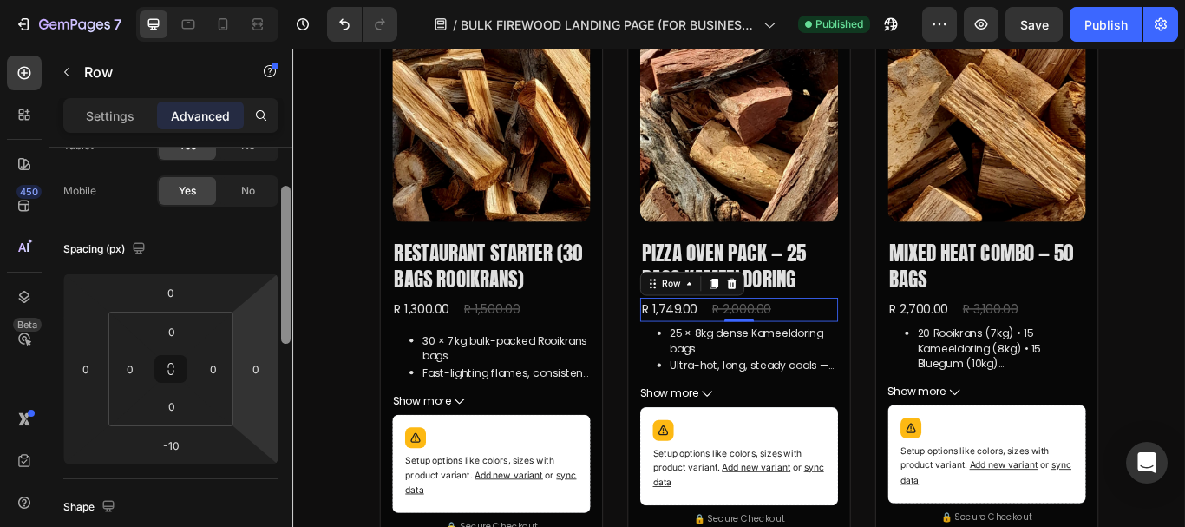
drag, startPoint x: 288, startPoint y: 233, endPoint x: 271, endPoint y: 298, distance: 67.3
click at [288, 275] on div at bounding box center [286, 265] width 10 height 158
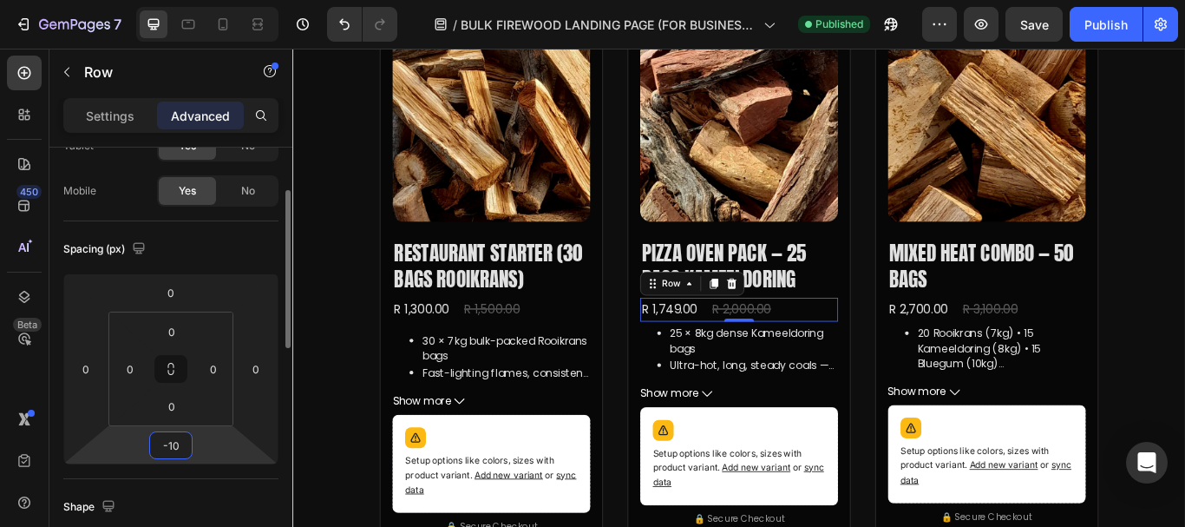
click at [178, 434] on input "-10" at bounding box center [171, 445] width 35 height 26
type input "0"
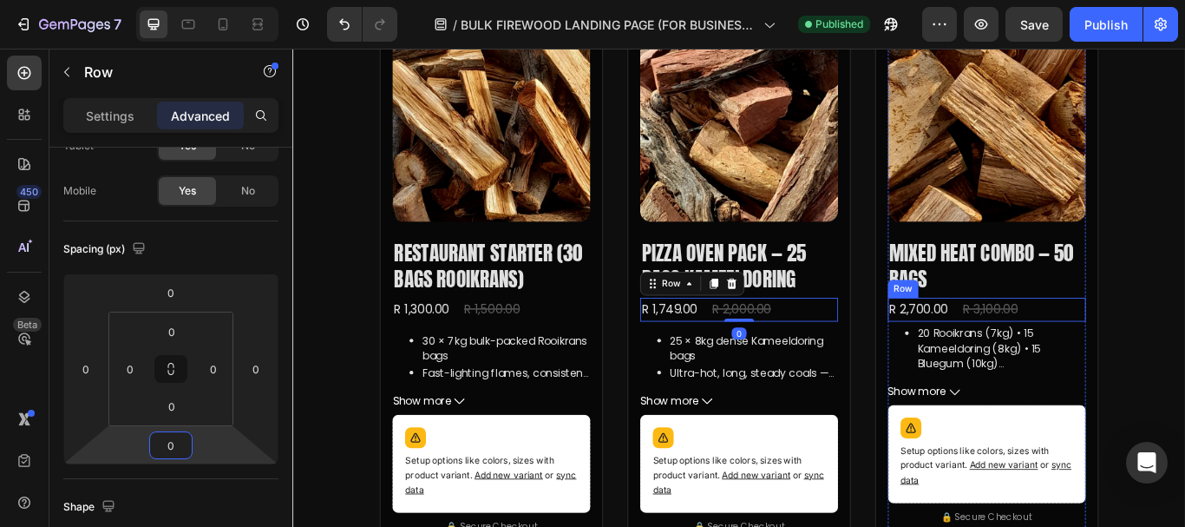
click at [1152, 350] on div "R 2,700.00 Product Price Product Price R 3,100.00 Product Price Product Price R…" at bounding box center [1101, 353] width 231 height 29
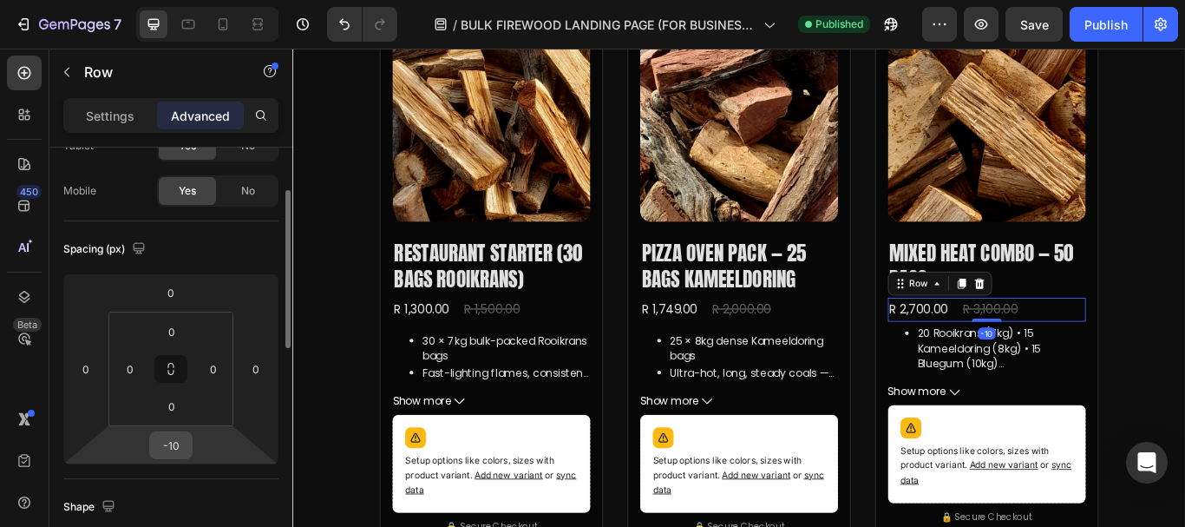
click at [187, 443] on input "-10" at bounding box center [171, 445] width 35 height 26
type input "0"
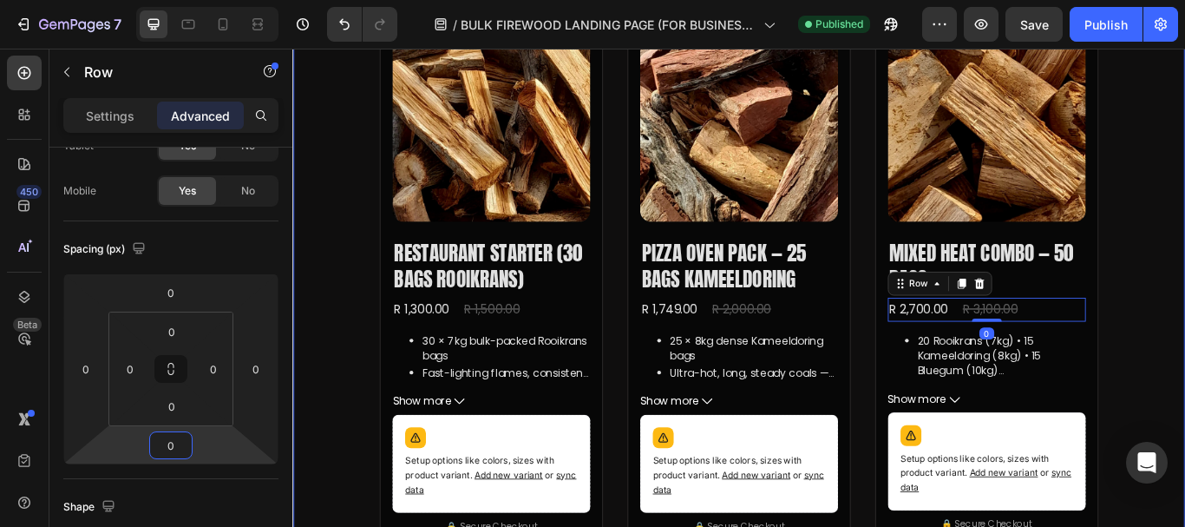
click at [1184, 209] on div "Bulk Firewood Packs — Bagged & Ready Heading Choose rooikrans, kameeldoring, bl…" at bounding box center [812, 369] width 1041 height 1295
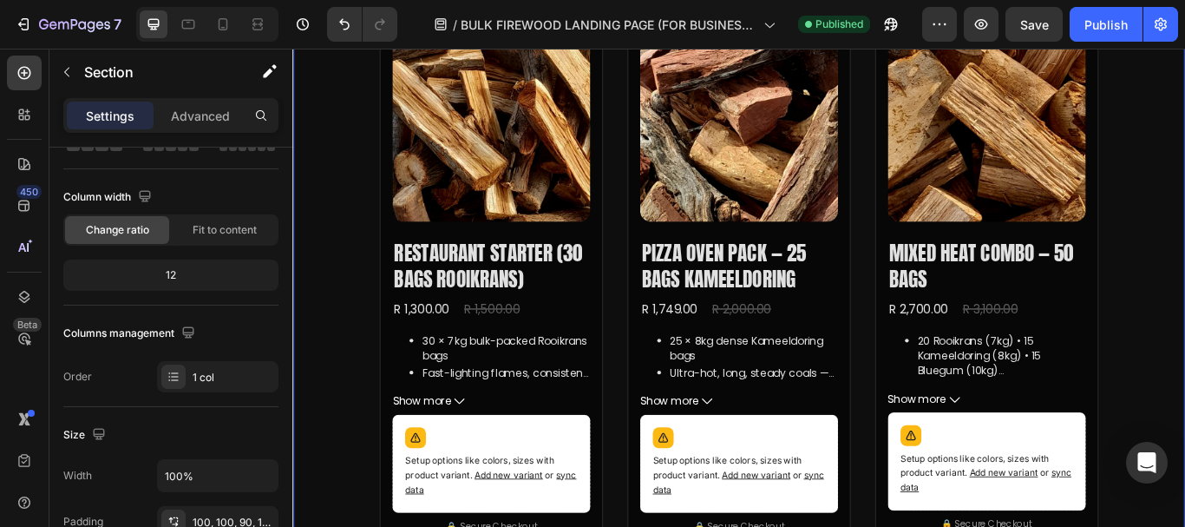
scroll to position [0, 0]
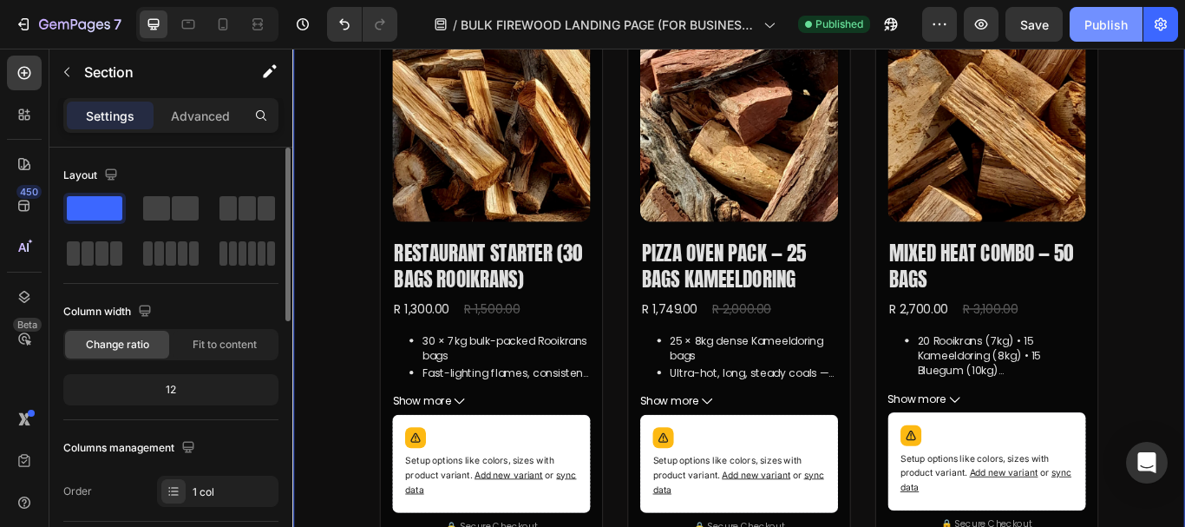
click at [1118, 16] on div "Publish" at bounding box center [1105, 25] width 43 height 18
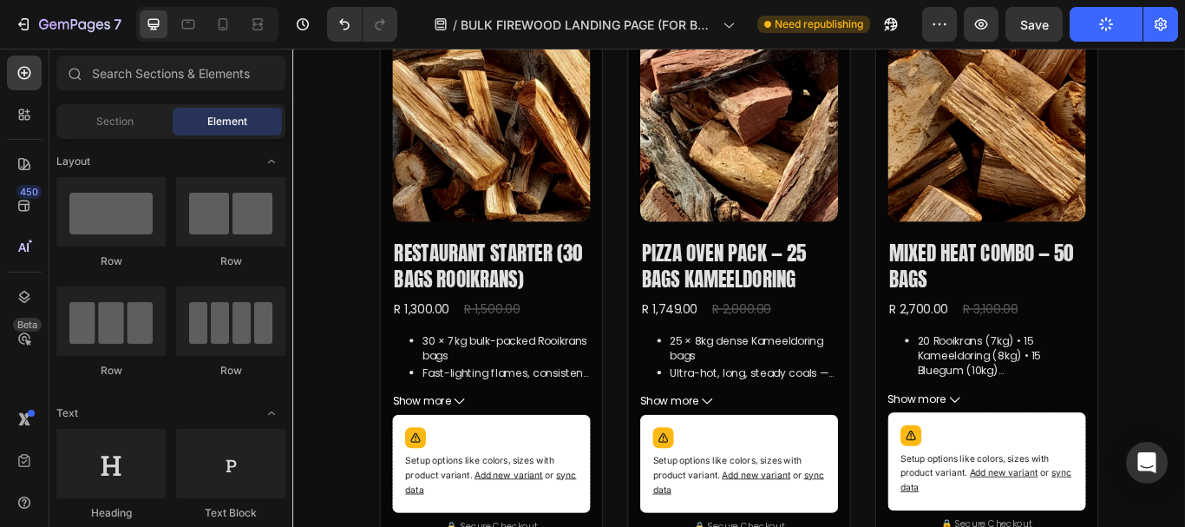
scroll to position [1230, 0]
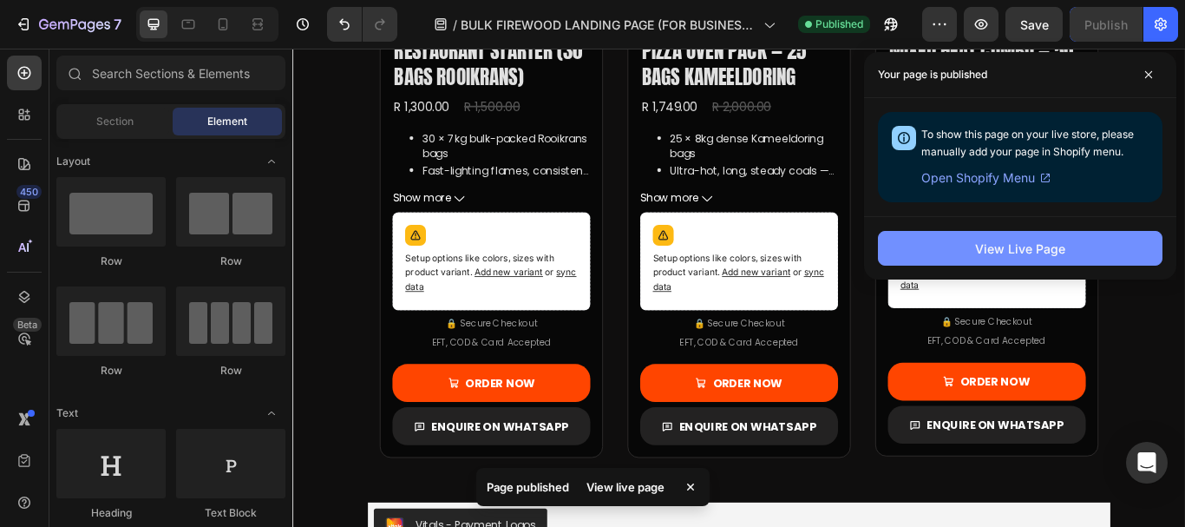
click at [1015, 247] on div "View Live Page" at bounding box center [1020, 248] width 90 height 18
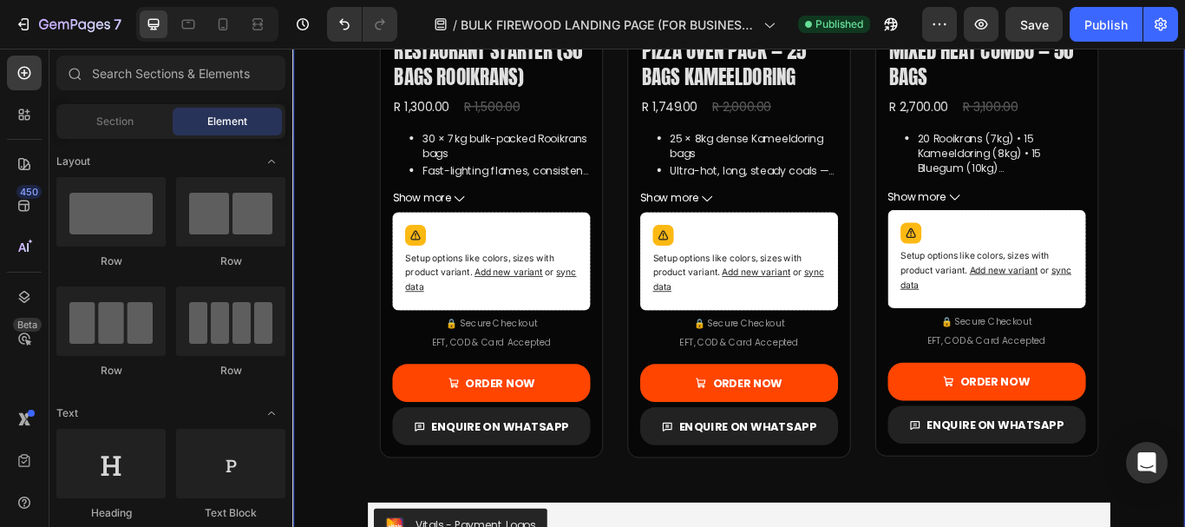
click at [1184, 193] on div "Bulk Firewood Packs — Bagged & Ready Heading Choose rooikrans, kameeldoring, bl…" at bounding box center [812, 133] width 1041 height 1295
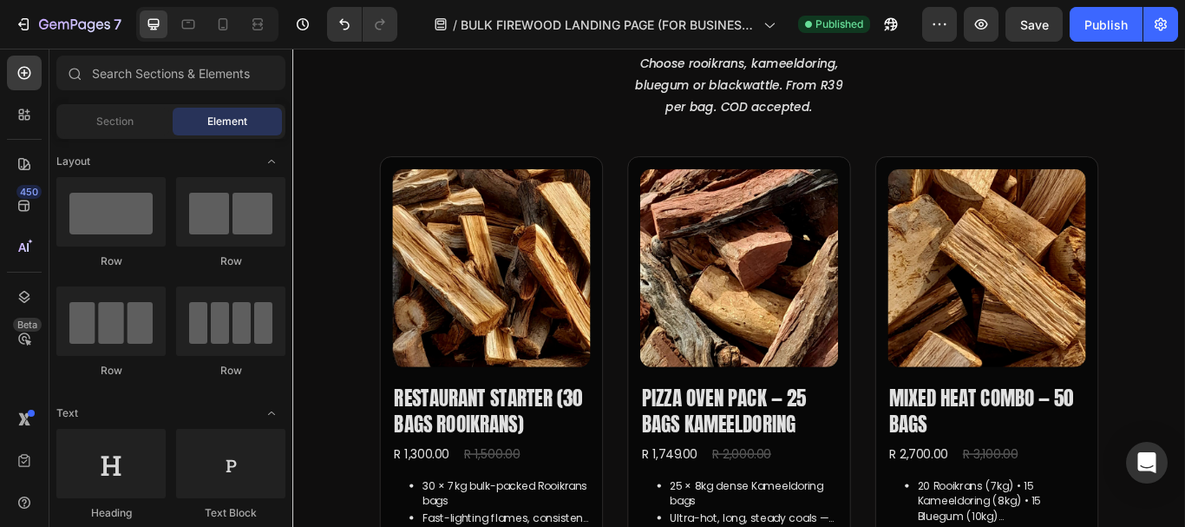
scroll to position [859, 0]
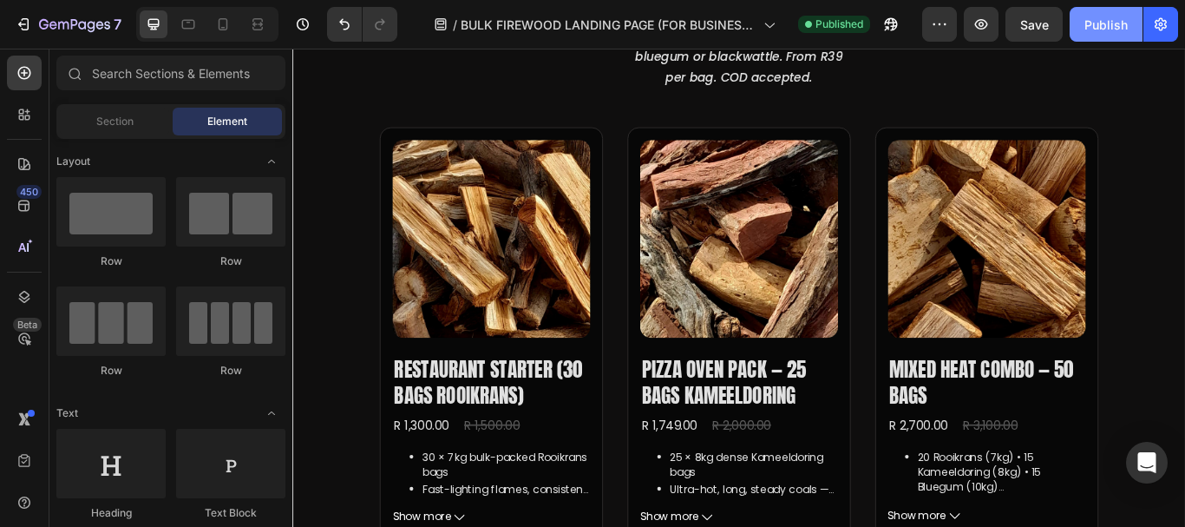
click at [1120, 30] on div "Publish" at bounding box center [1105, 25] width 43 height 18
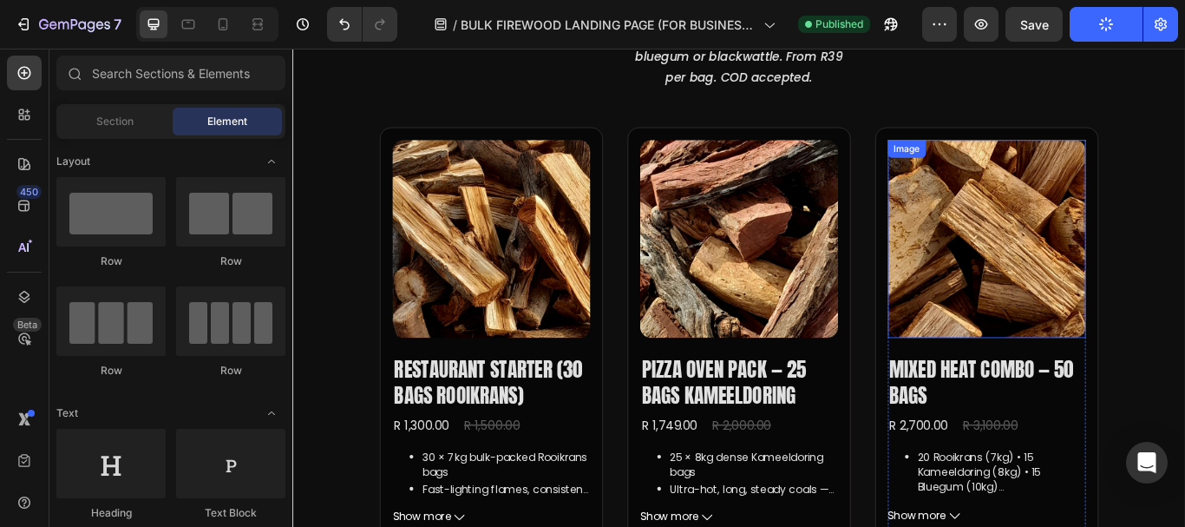
click at [1030, 266] on img at bounding box center [1101, 270] width 231 height 231
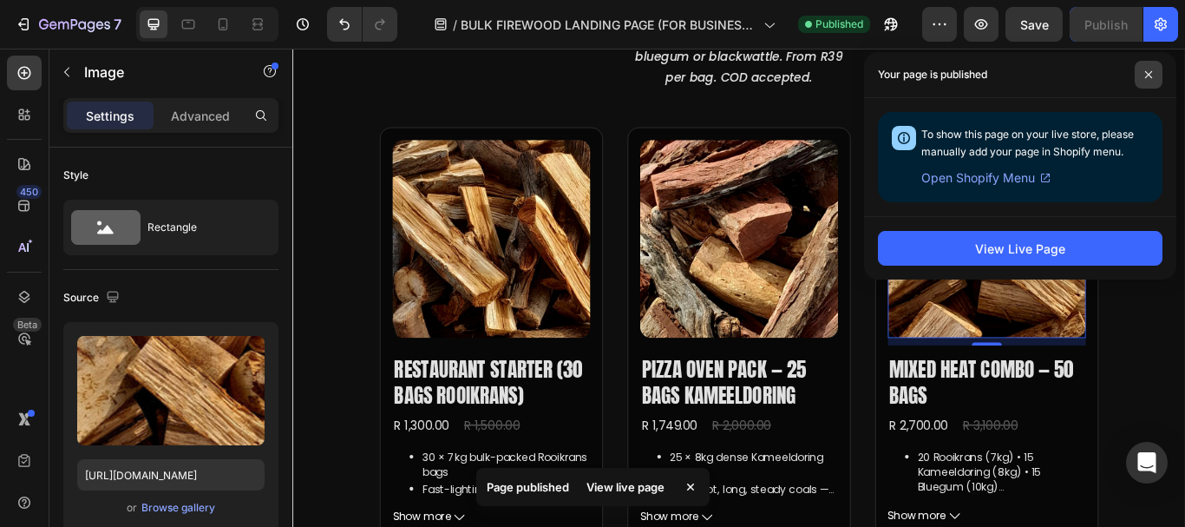
click at [1149, 75] on icon at bounding box center [1148, 74] width 9 height 9
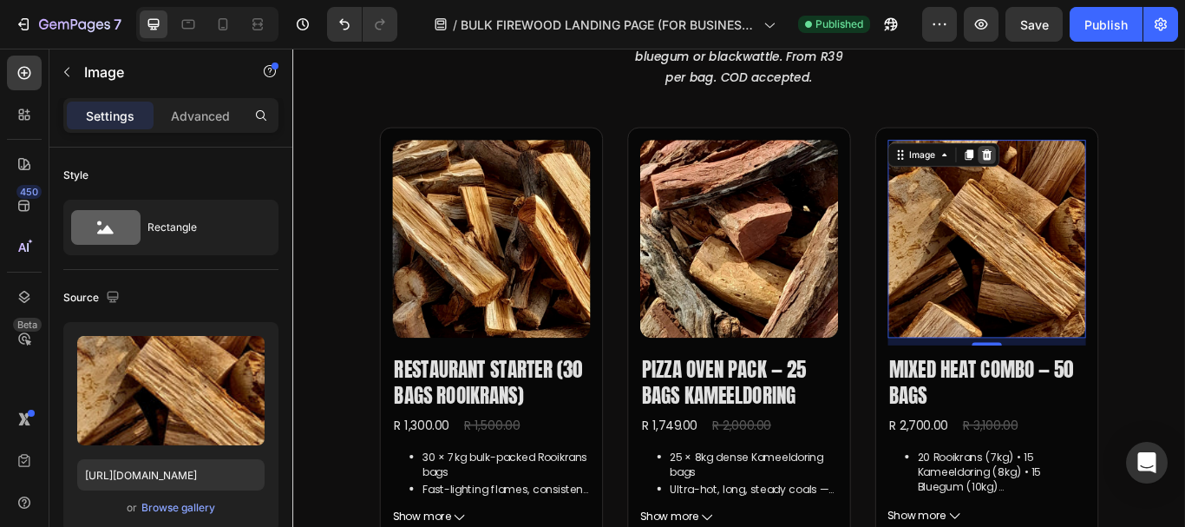
click at [1096, 173] on icon at bounding box center [1101, 173] width 11 height 12
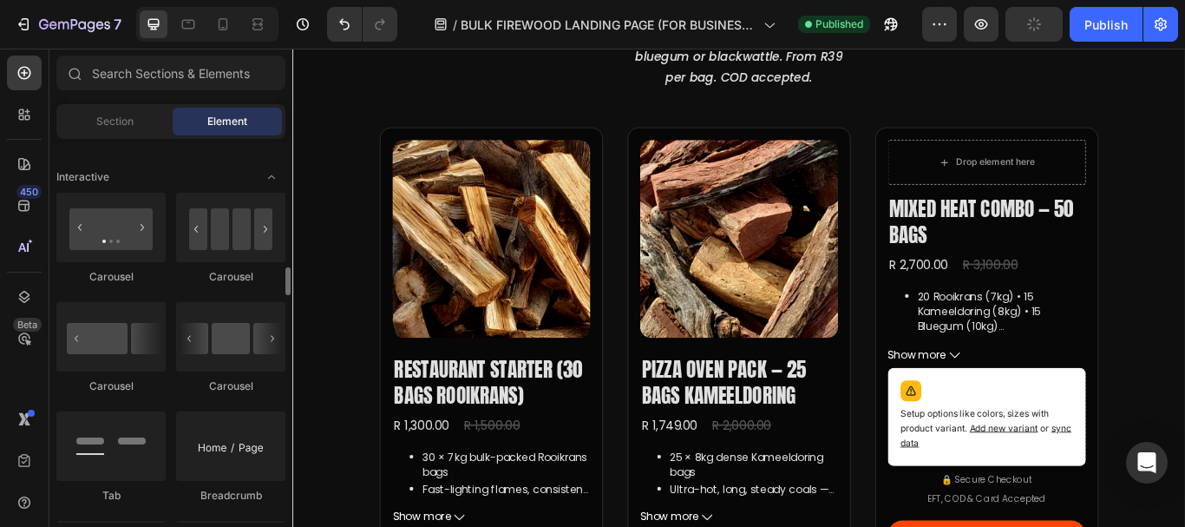
scroll to position [1692, 0]
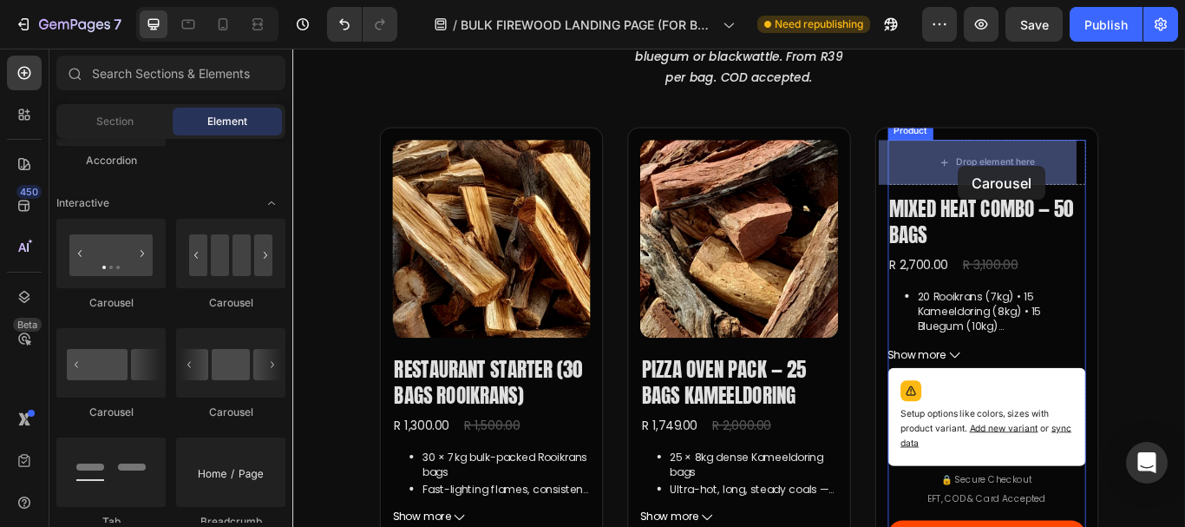
drag, startPoint x: 396, startPoint y: 310, endPoint x: 1068, endPoint y: 186, distance: 682.8
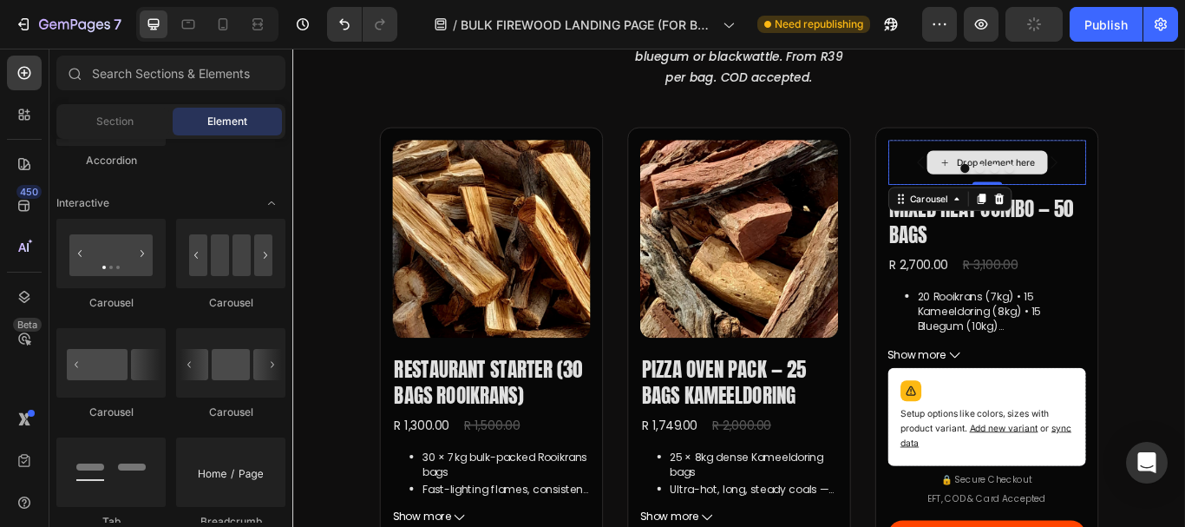
click at [1140, 177] on div "Drop element here" at bounding box center [1112, 181] width 92 height 14
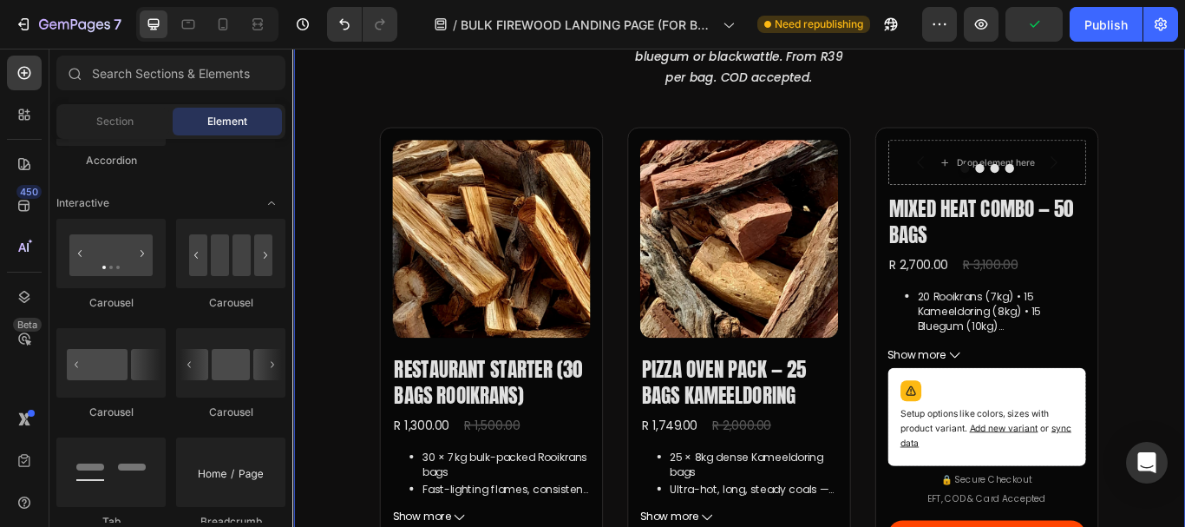
click at [330, 274] on div "Bulk Firewood Packs — Bagged & Ready Heading Choose rooikrans, kameeldoring, bl…" at bounding box center [812, 504] width 1041 height 1295
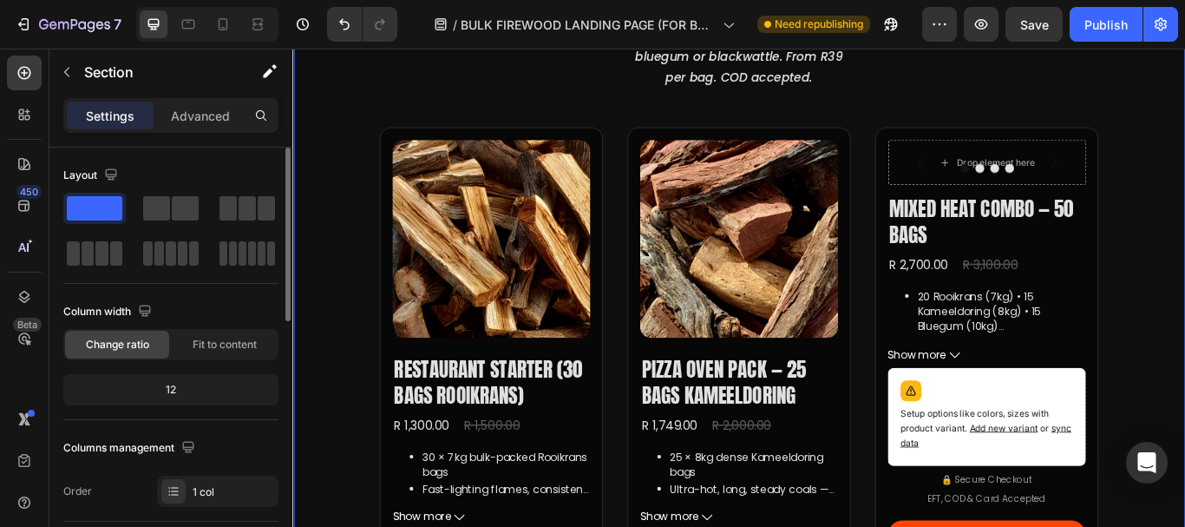
click at [243, 166] on div "Layout" at bounding box center [170, 175] width 215 height 28
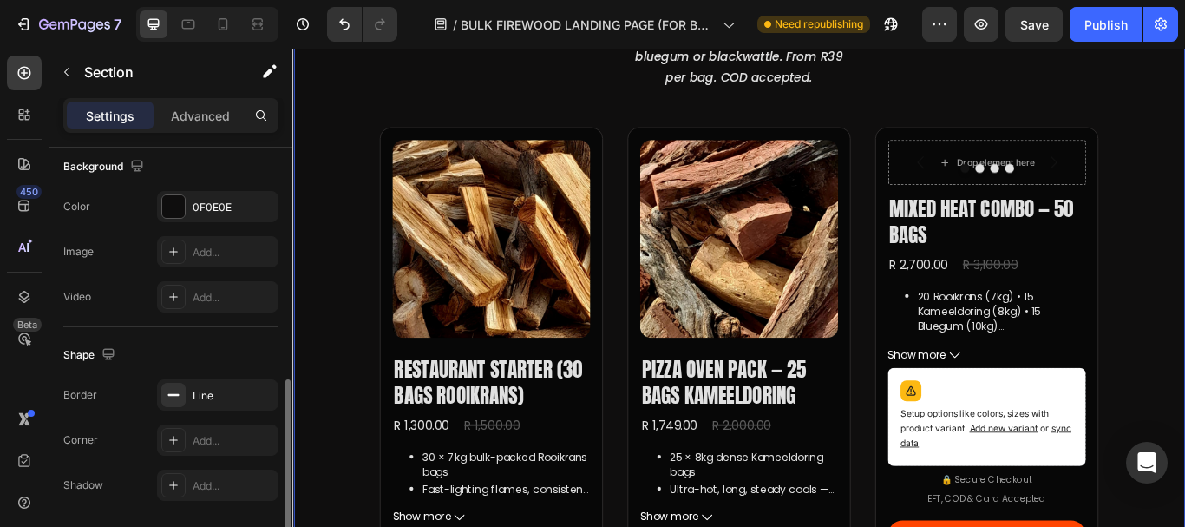
scroll to position [599, 0]
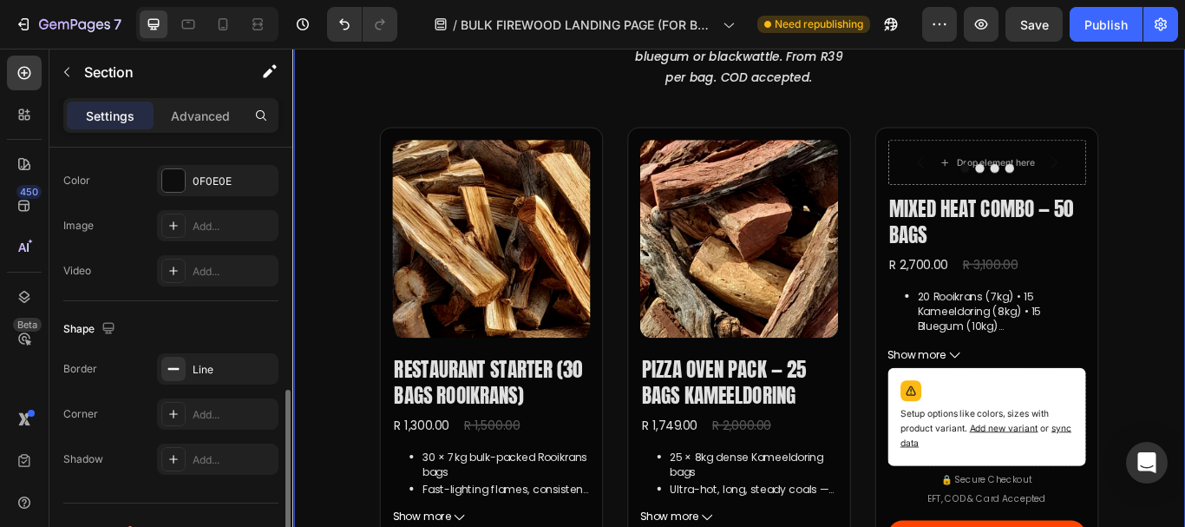
click at [367, 220] on div "Bulk Firewood Packs — Bagged & Ready Heading Choose rooikrans, kameeldoring, bl…" at bounding box center [812, 504] width 1041 height 1295
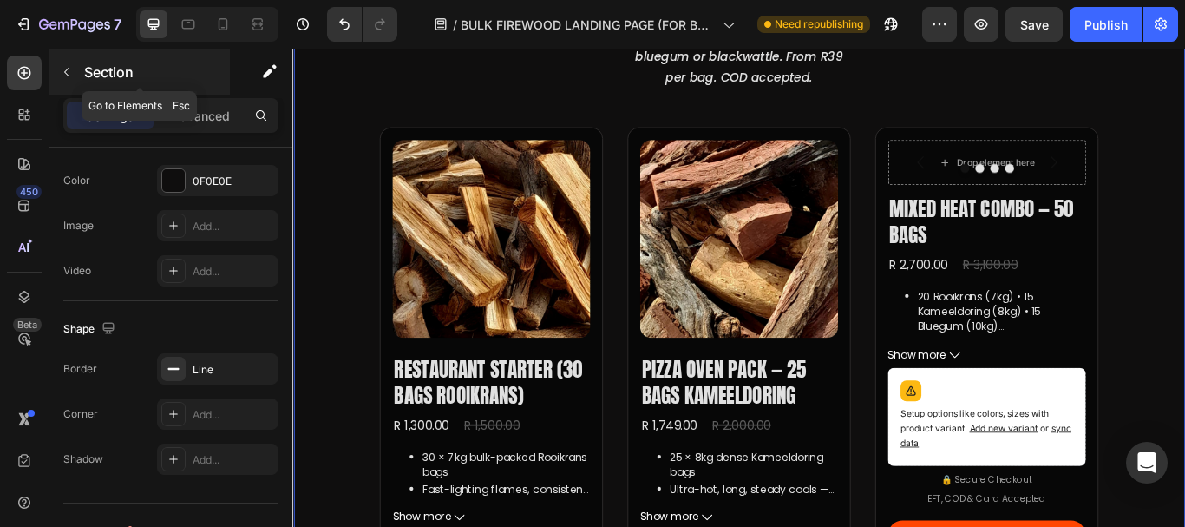
click at [72, 72] on icon "button" at bounding box center [67, 72] width 14 height 14
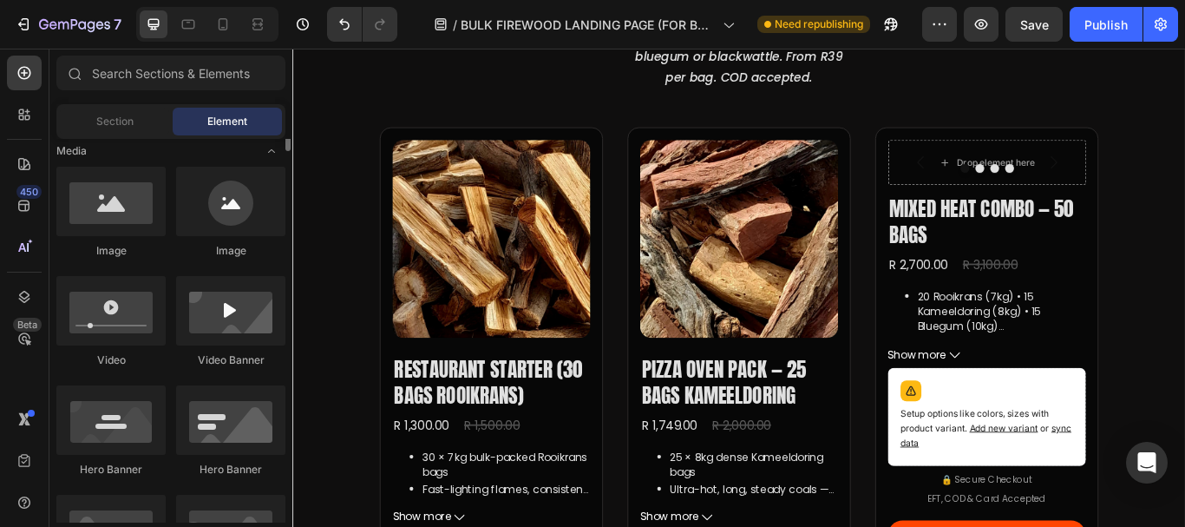
scroll to position [442, 0]
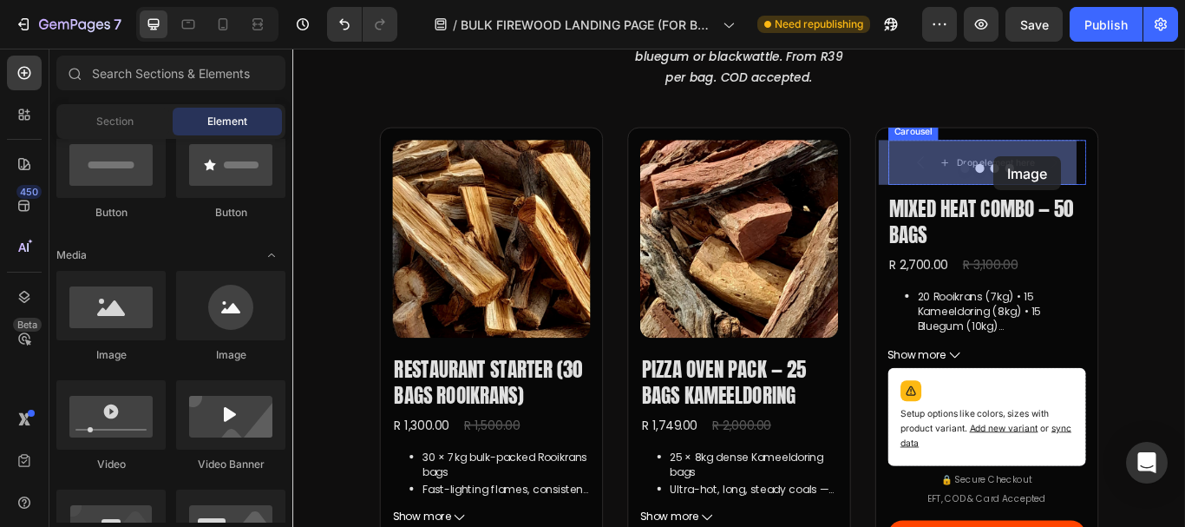
drag, startPoint x: 396, startPoint y: 352, endPoint x: 1109, endPoint y: 174, distance: 735.0
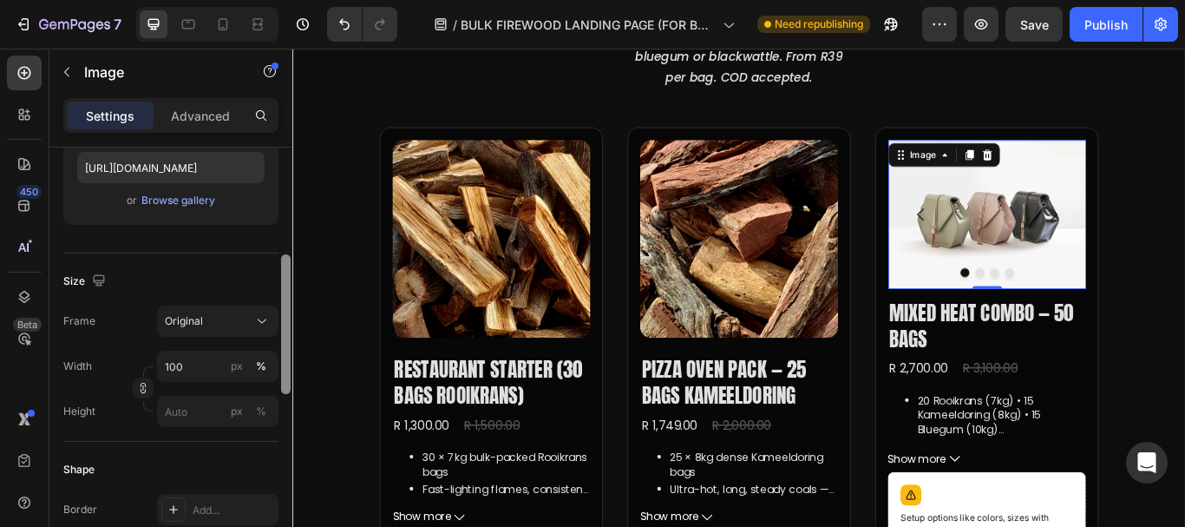
scroll to position [312, 0]
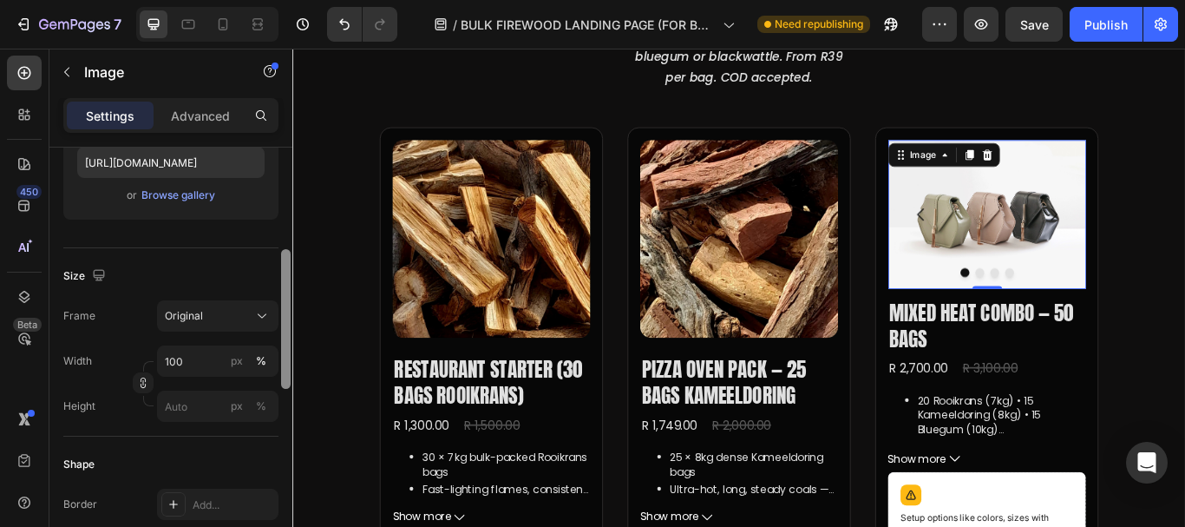
drag, startPoint x: 285, startPoint y: 240, endPoint x: 286, endPoint y: 343, distance: 102.4
click at [286, 343] on div at bounding box center [286, 319] width 10 height 140
click at [239, 303] on button "Original" at bounding box center [217, 315] width 121 height 31
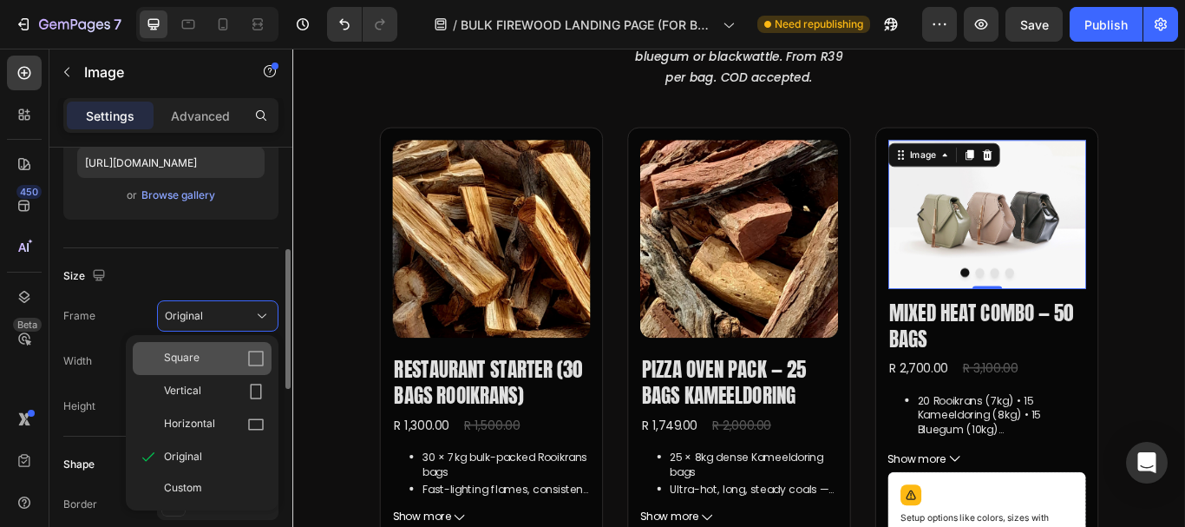
click at [259, 357] on icon at bounding box center [255, 358] width 17 height 17
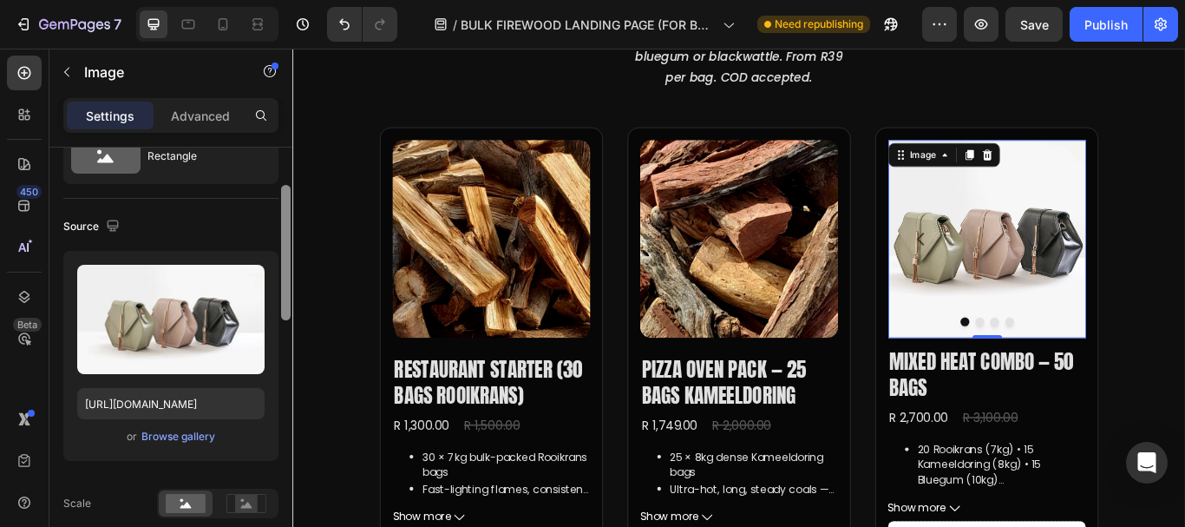
scroll to position [82, 0]
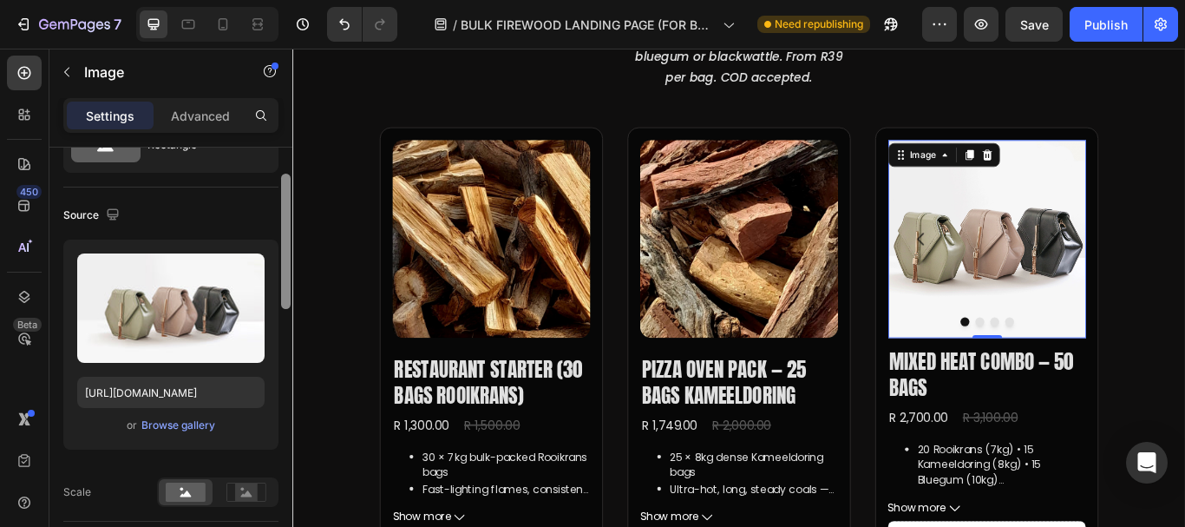
drag, startPoint x: 286, startPoint y: 297, endPoint x: 287, endPoint y: 224, distance: 72.9
click at [287, 224] on div at bounding box center [286, 241] width 10 height 135
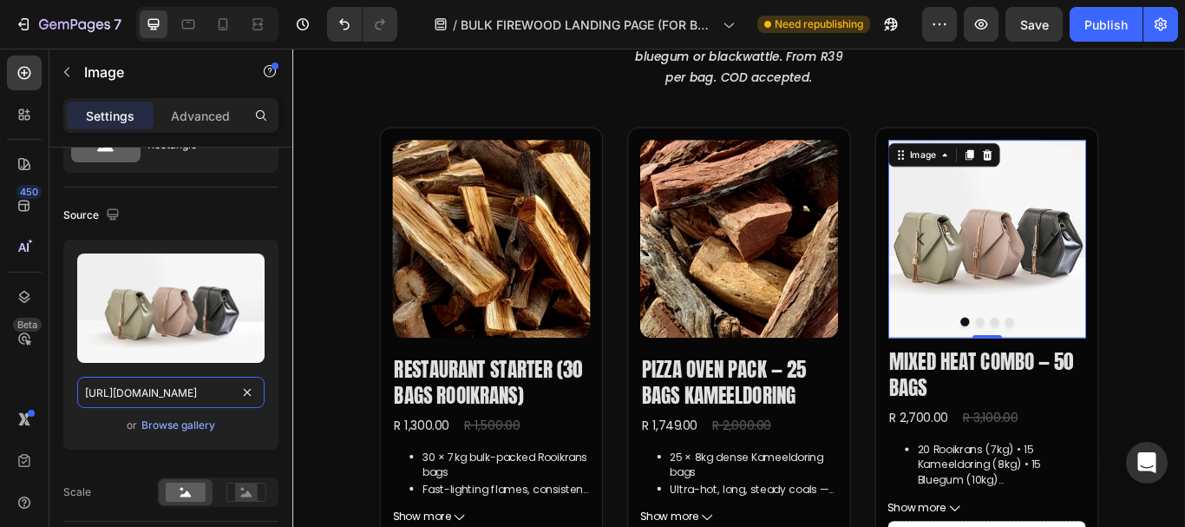
click at [167, 394] on input "https://cdn.shopify.com/s/files/1/2005/9307/files/image_demo.jpg" at bounding box center [170, 392] width 187 height 31
paste input "0582/0737/1336/files/IMG-20250814-WA0009.webp?v=1755209048"
type input "https://cdn.shopify.com/s/files/1/0582/0737/1336/files/IMG-20250814-WA0009.webp…"
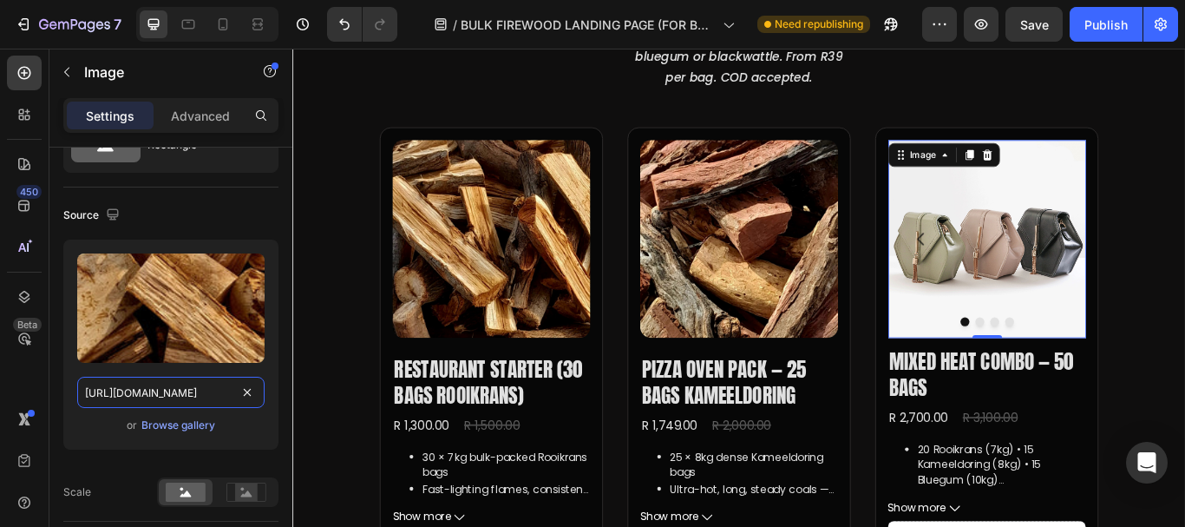
scroll to position [0, 357]
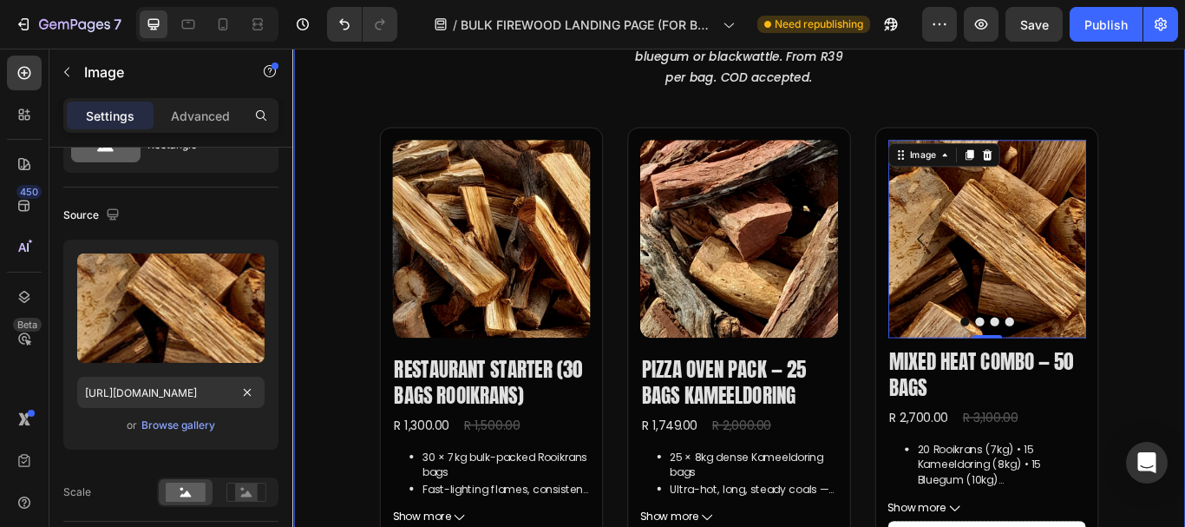
click at [336, 258] on div "Bulk Firewood Packs — Bagged & Ready Heading Choose rooikrans, kameeldoring, bl…" at bounding box center [812, 504] width 1041 height 1295
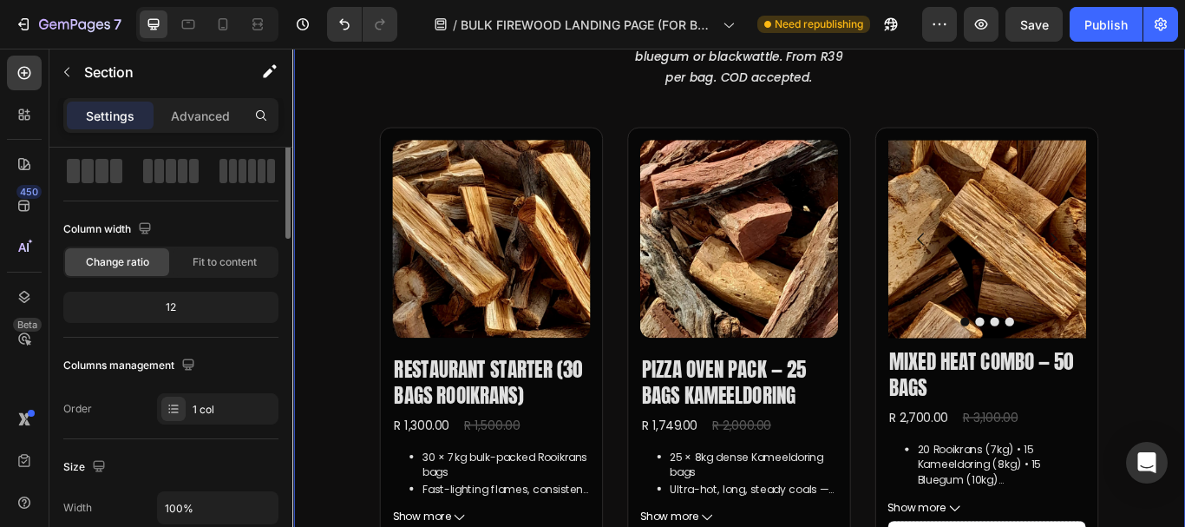
scroll to position [0, 0]
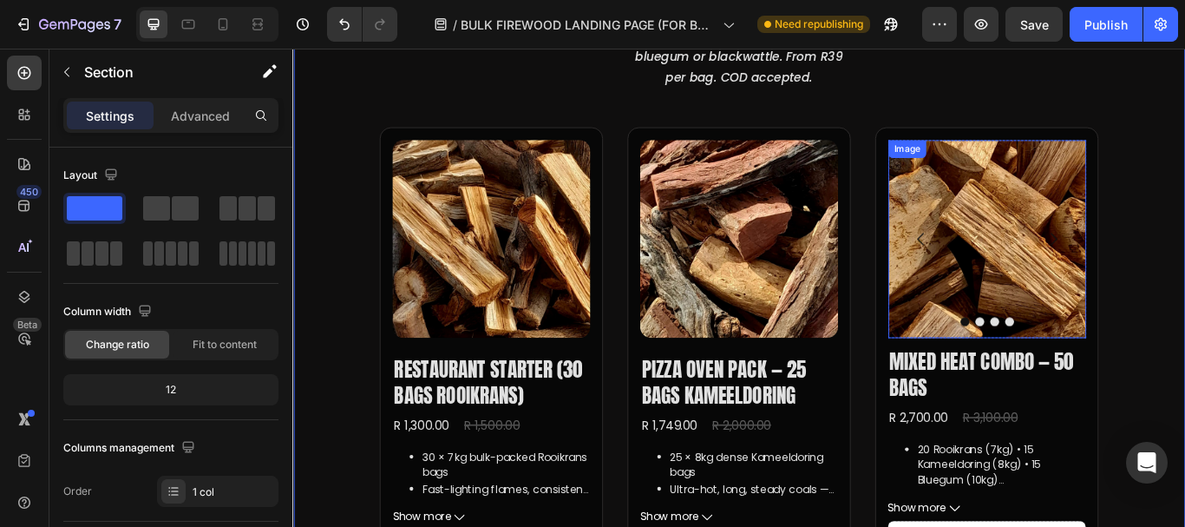
click at [1148, 236] on img at bounding box center [1101, 270] width 231 height 231
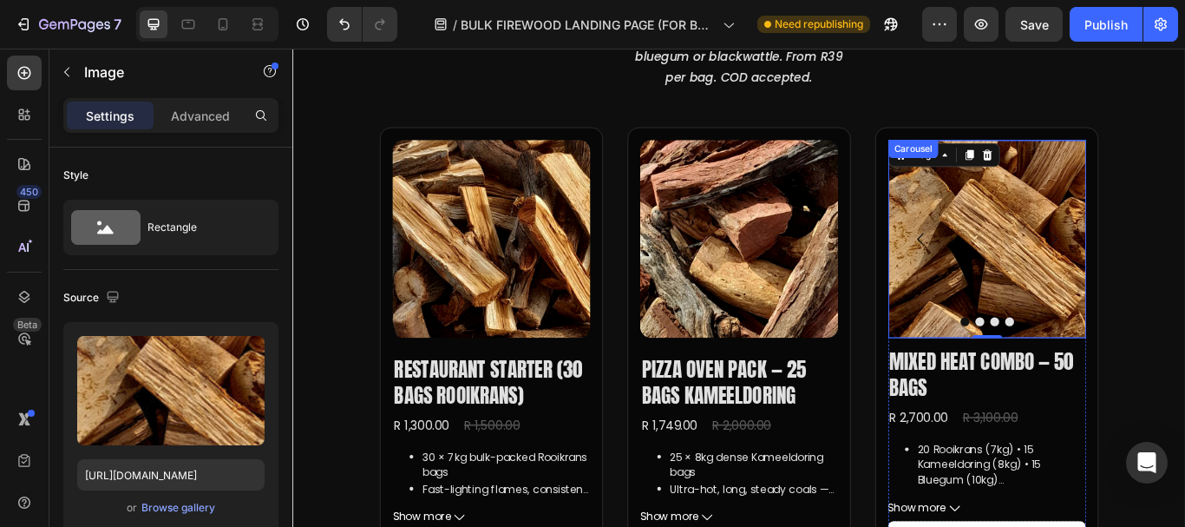
click at [1014, 278] on icon "Carousel Back Arrow" at bounding box center [1024, 270] width 21 height 21
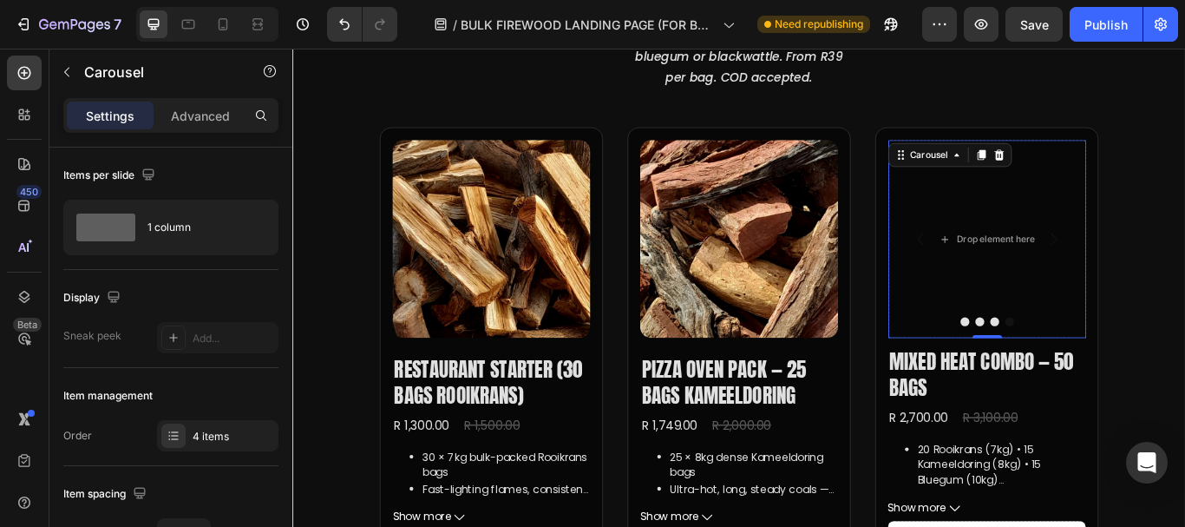
click at [1176, 264] on icon "Carousel Next Arrow" at bounding box center [1180, 271] width 8 height 15
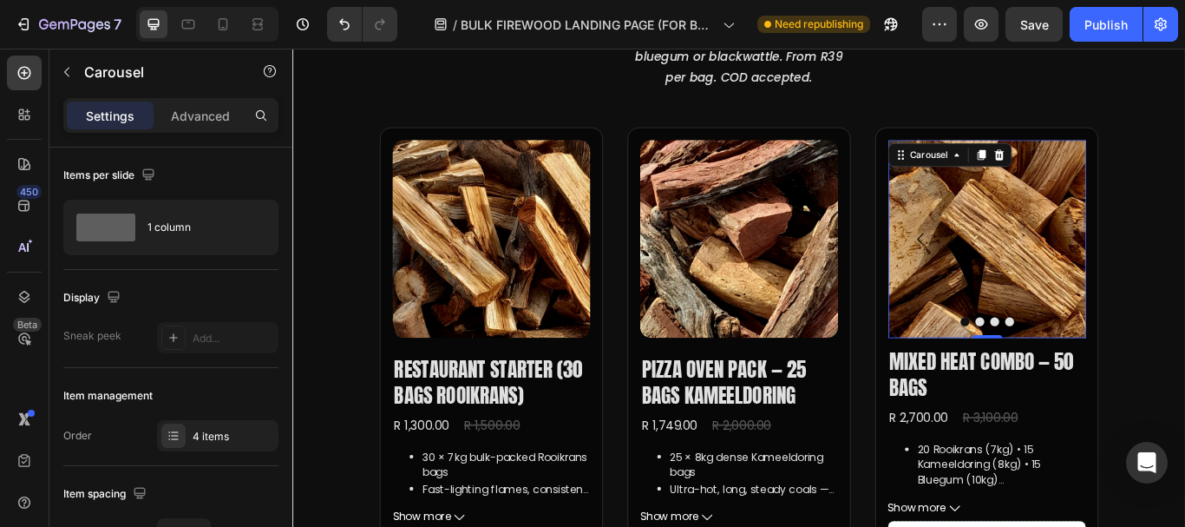
click at [1176, 264] on icon "Carousel Next Arrow" at bounding box center [1180, 271] width 8 height 15
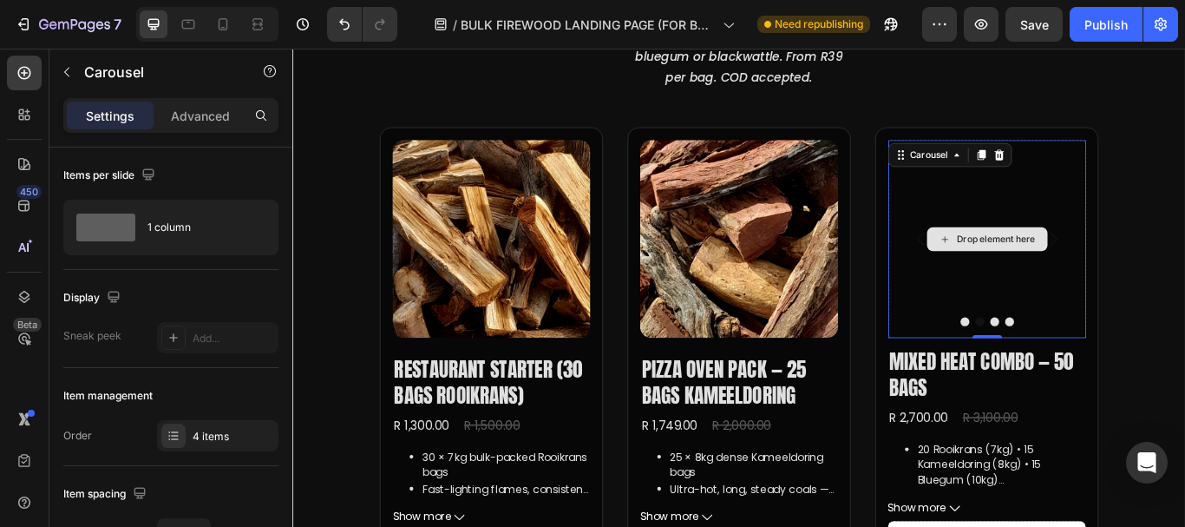
click at [999, 219] on div "Drop element here" at bounding box center [1101, 270] width 231 height 231
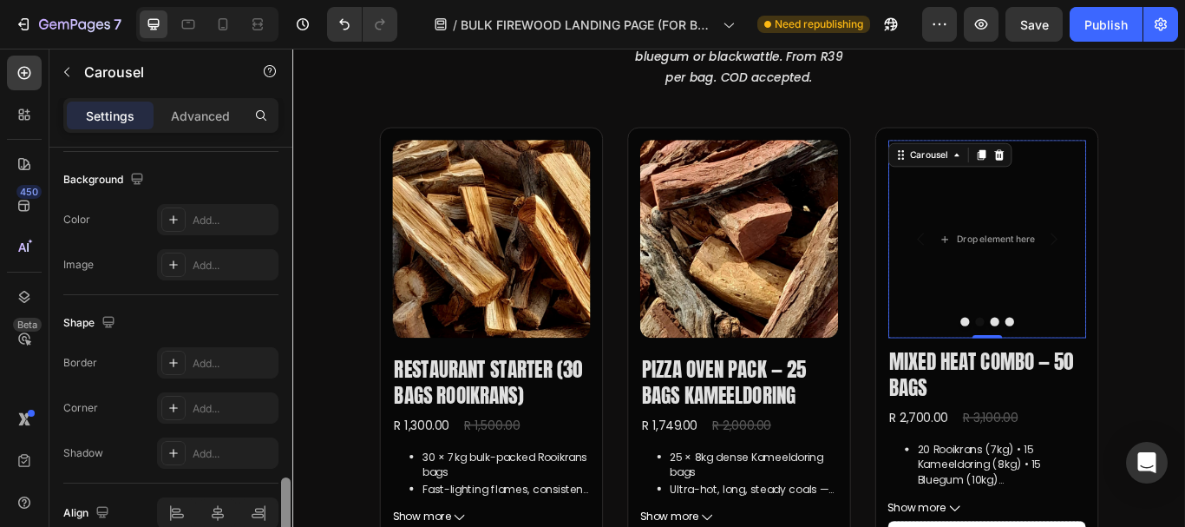
scroll to position [1594, 0]
drag, startPoint x: 282, startPoint y: 191, endPoint x: 281, endPoint y: 516, distance: 325.3
click at [281, 516] on div at bounding box center [286, 516] width 10 height 87
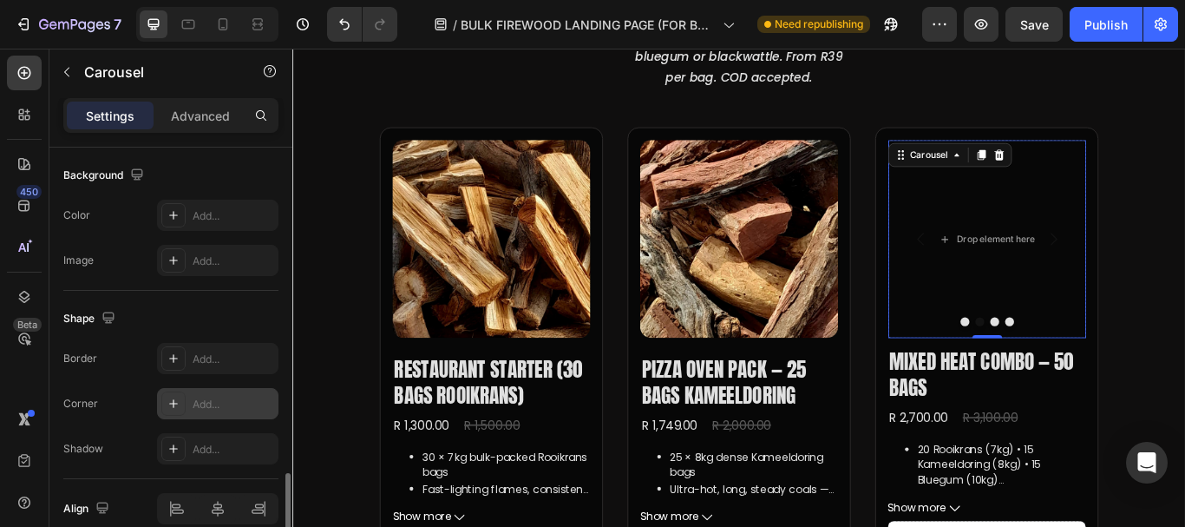
click at [206, 404] on div "Add..." at bounding box center [234, 404] width 82 height 16
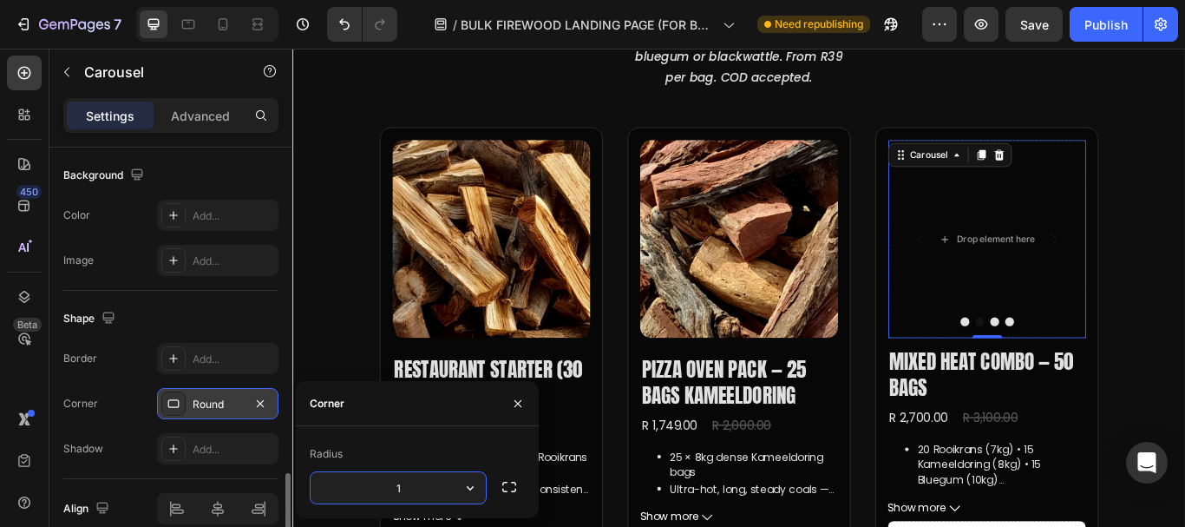
type input "15"
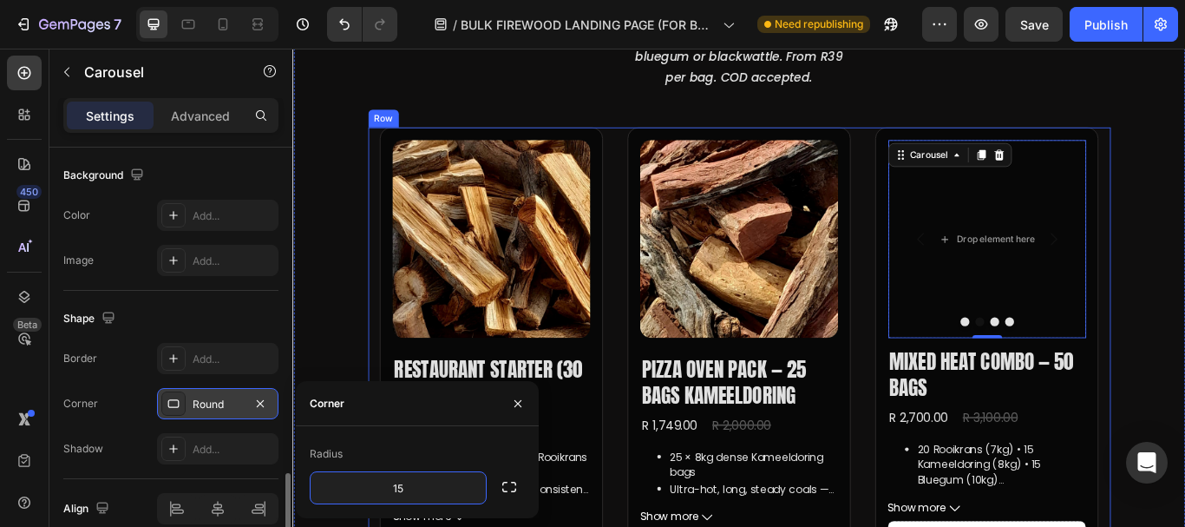
click at [1184, 265] on div "Image Drop element here Drop element here Drop element here Carousel 0 Mixed He…" at bounding box center [1101, 519] width 289 height 756
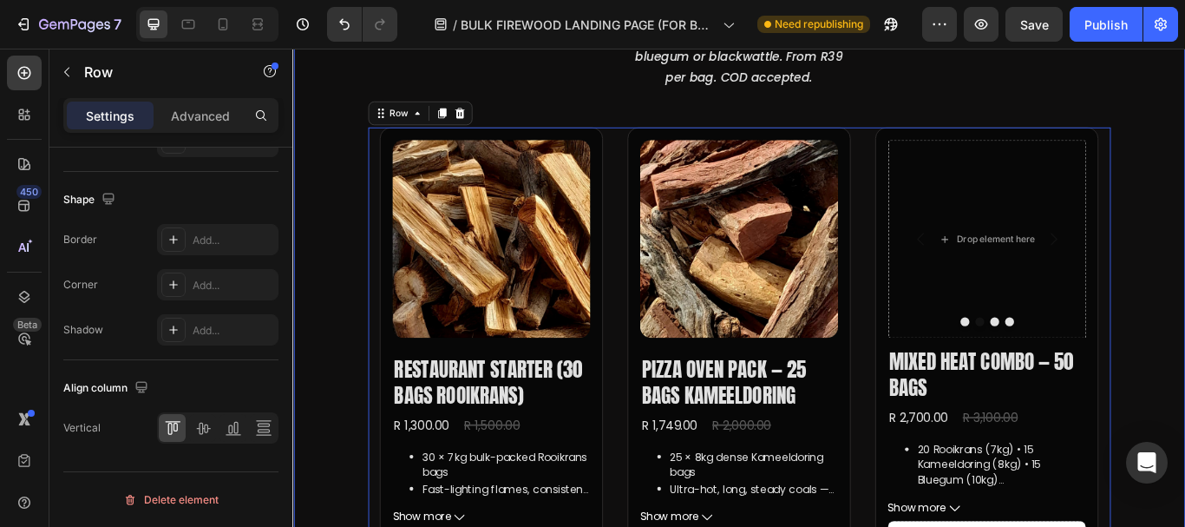
scroll to position [0, 0]
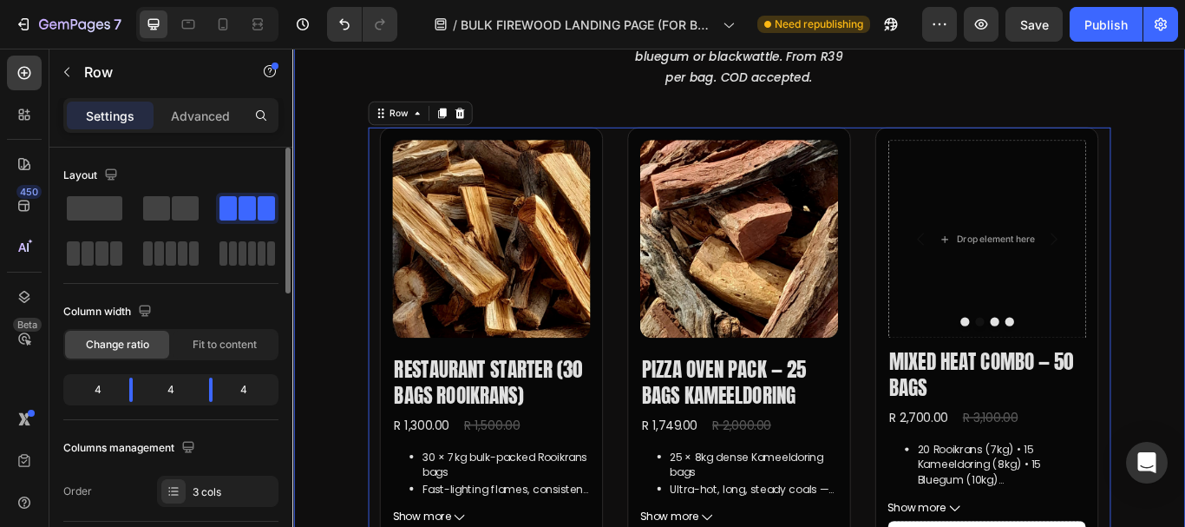
click at [1184, 222] on div "Bulk Firewood Packs — Bagged & Ready Heading Choose rooikrans, kameeldoring, bl…" at bounding box center [812, 504] width 1041 height 1295
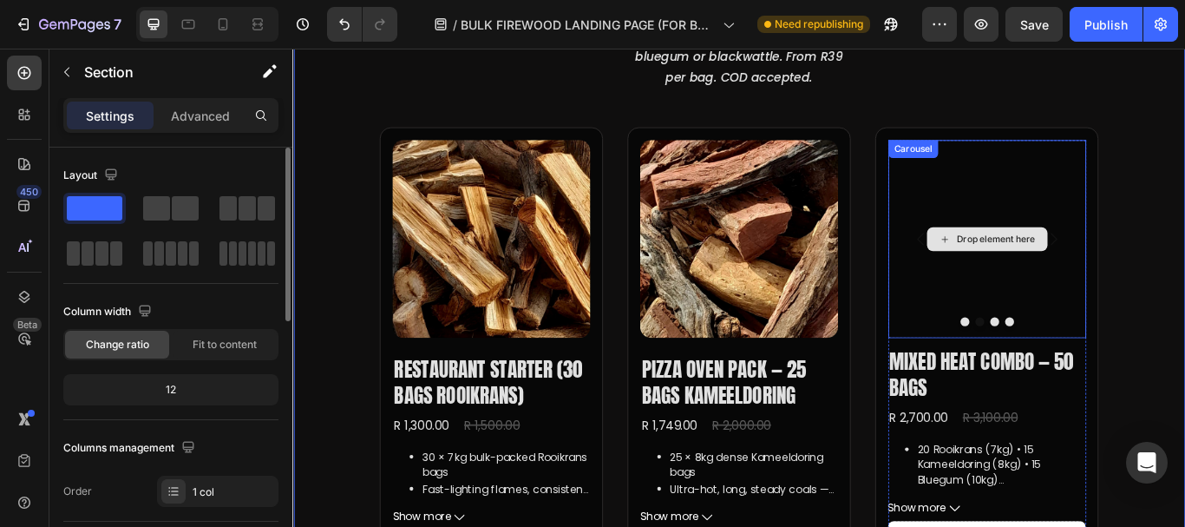
click at [1007, 213] on div "Drop element here" at bounding box center [1101, 270] width 231 height 231
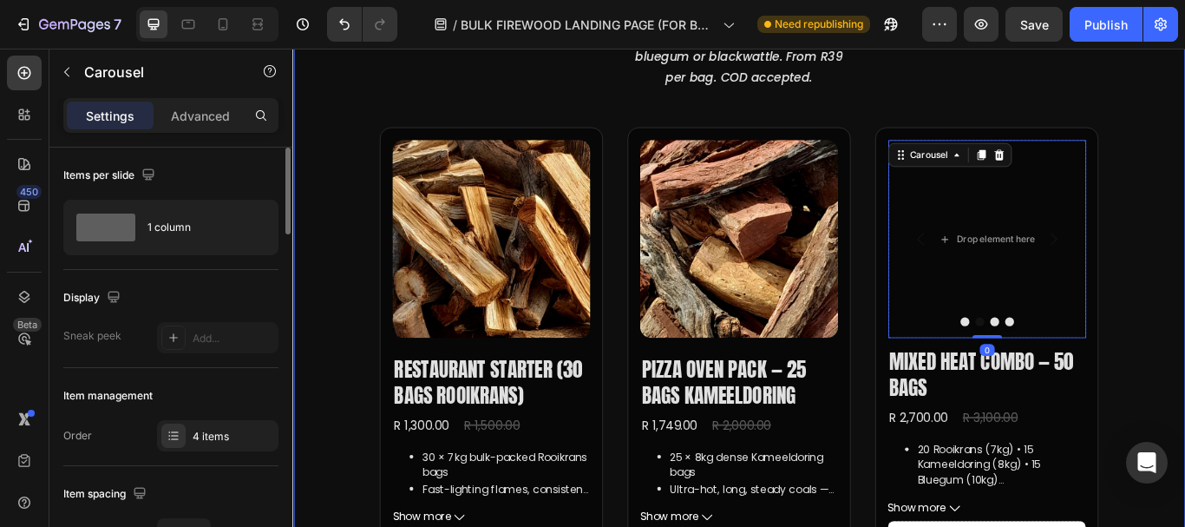
click at [350, 244] on div "Bulk Firewood Packs — Bagged & Ready Heading Choose rooikrans, kameeldoring, bl…" at bounding box center [812, 504] width 1041 height 1295
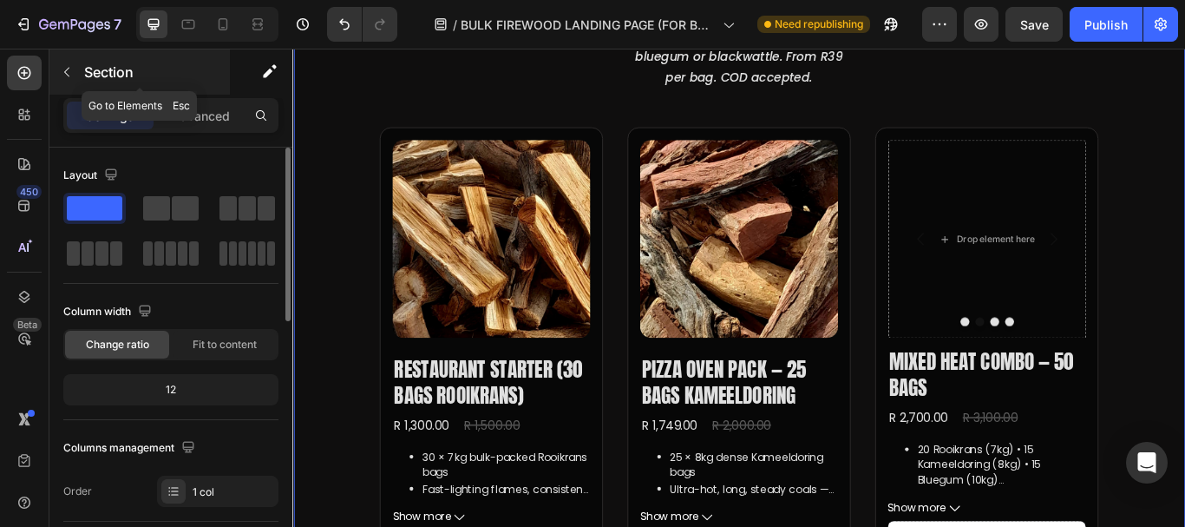
click at [62, 67] on icon "button" at bounding box center [67, 72] width 14 height 14
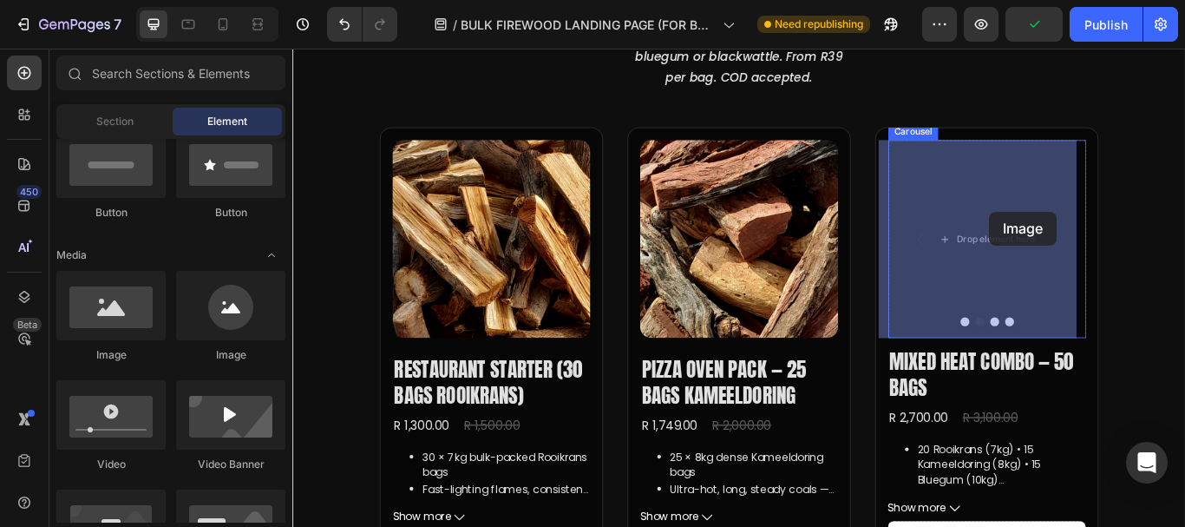
drag, startPoint x: 409, startPoint y: 364, endPoint x: 1104, endPoint y: 239, distance: 706.2
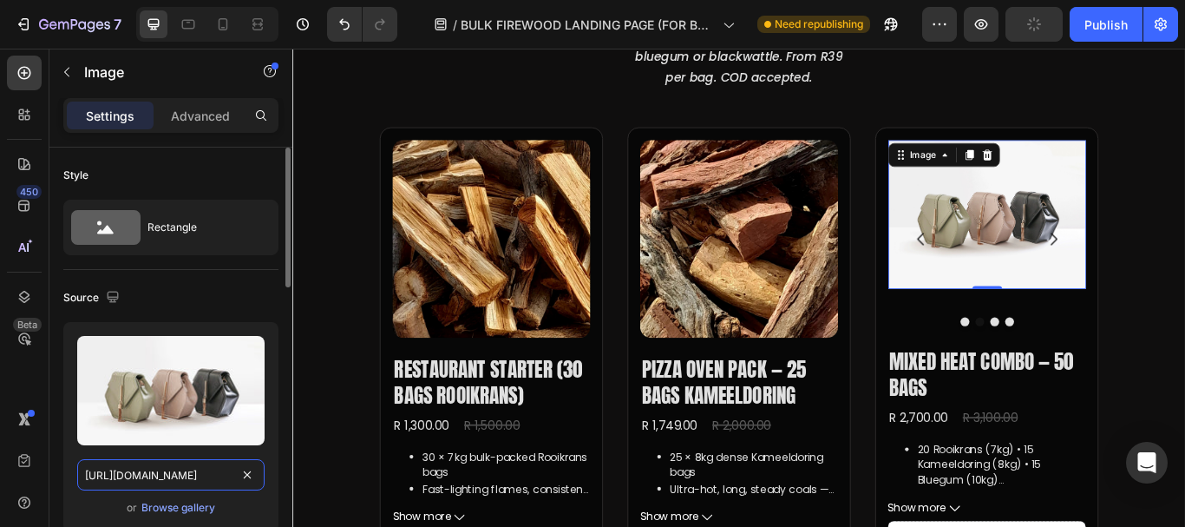
click at [158, 475] on input "https://cdn.shopify.com/s/files/1/2005/9307/files/image_demo.jpg" at bounding box center [170, 474] width 187 height 31
paste input "0582/0737/1336/files/IMG-20250814-WA0003.webp?v=1755205418"
type input "https://cdn.shopify.com/s/files/1/0582/0737/1336/files/IMG-20250814-WA0003.webp…"
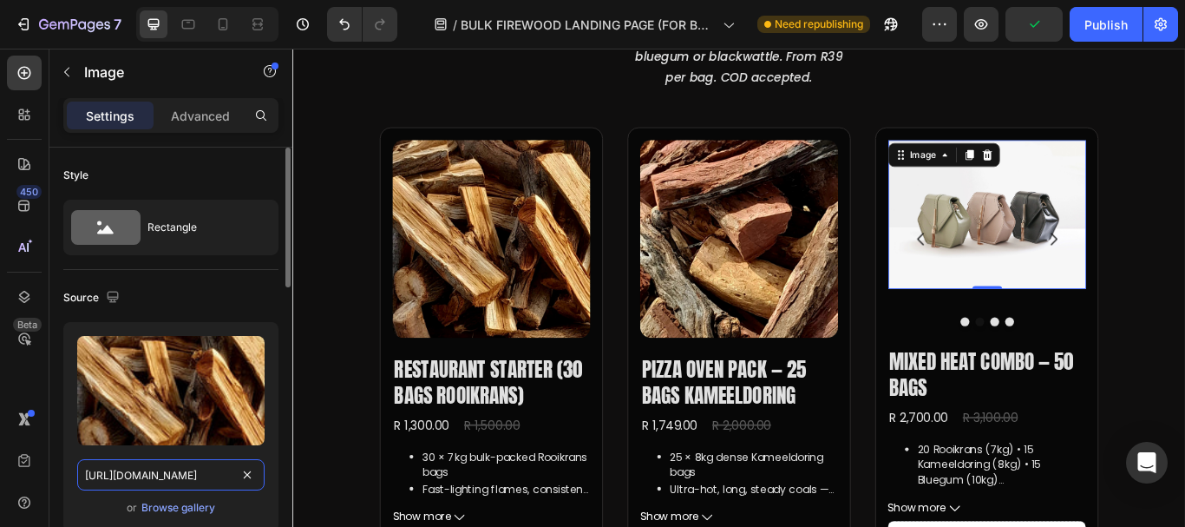
scroll to position [0, 354]
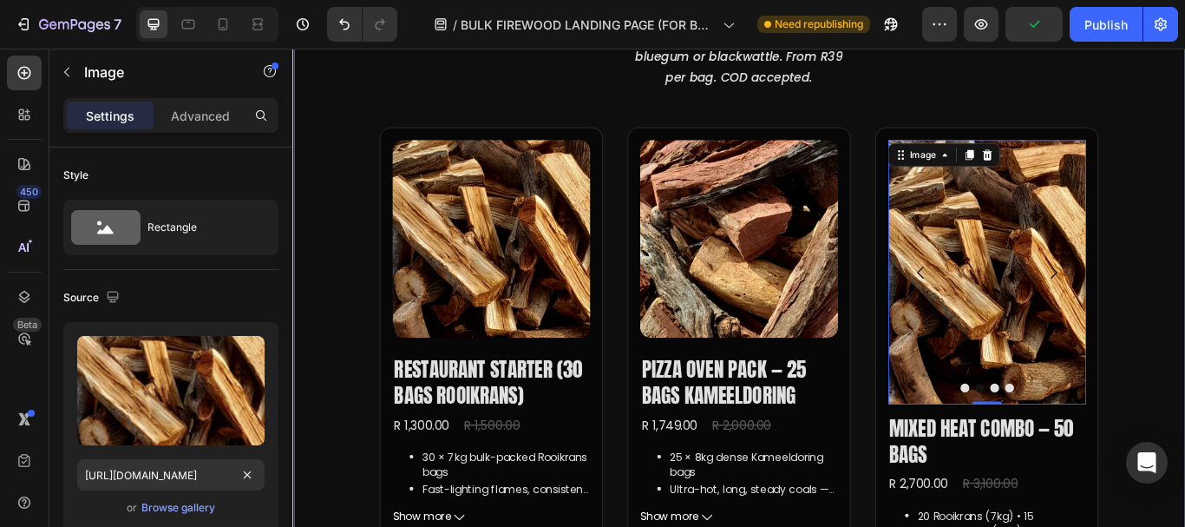
click at [375, 306] on div "Bulk Firewood Packs — Bagged & Ready Heading Choose rooikrans, kameeldoring, bl…" at bounding box center [812, 537] width 1041 height 1361
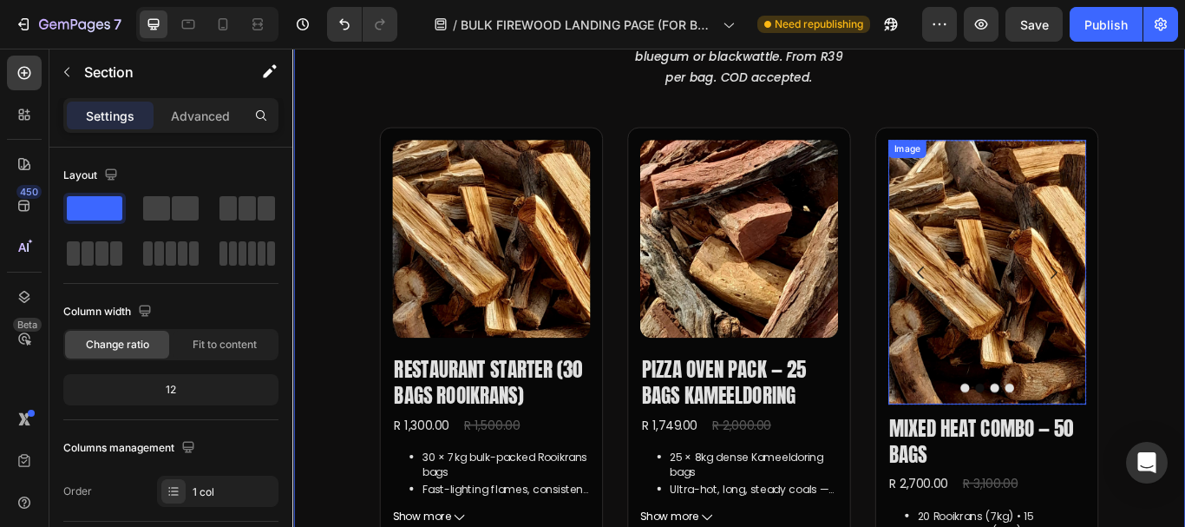
click at [1104, 256] on img at bounding box center [1101, 309] width 231 height 308
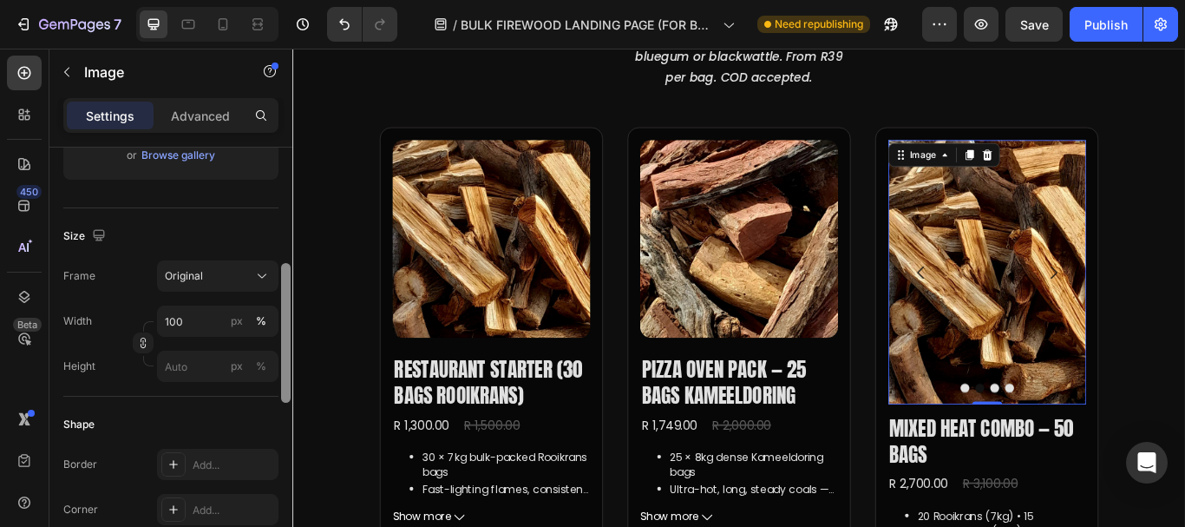
scroll to position [360, 0]
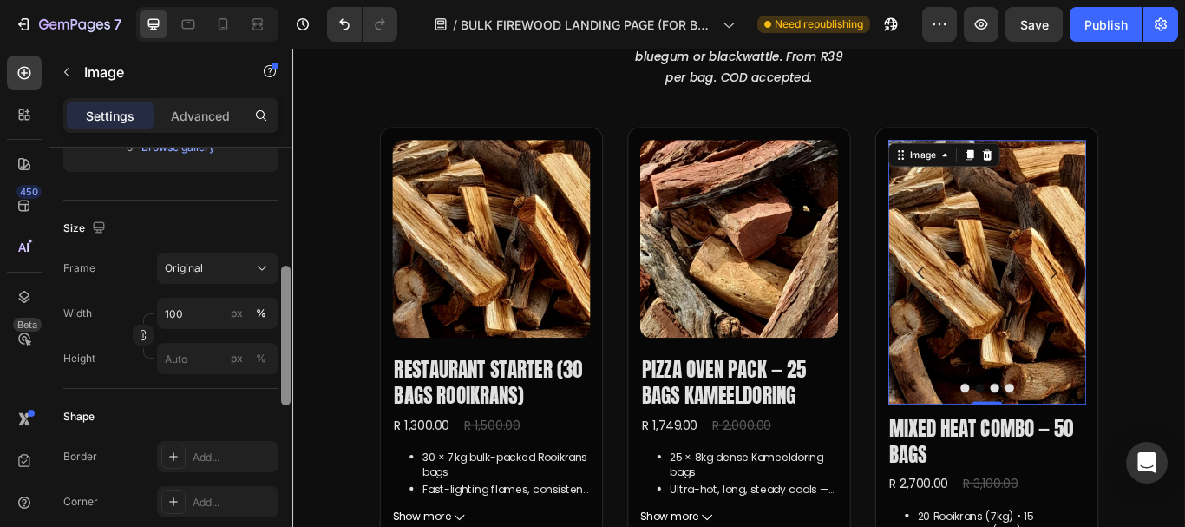
drag, startPoint x: 286, startPoint y: 205, endPoint x: 285, endPoint y: 323, distance: 118.0
click at [285, 323] on div at bounding box center [286, 335] width 10 height 140
click at [226, 265] on div "Original" at bounding box center [207, 268] width 85 height 16
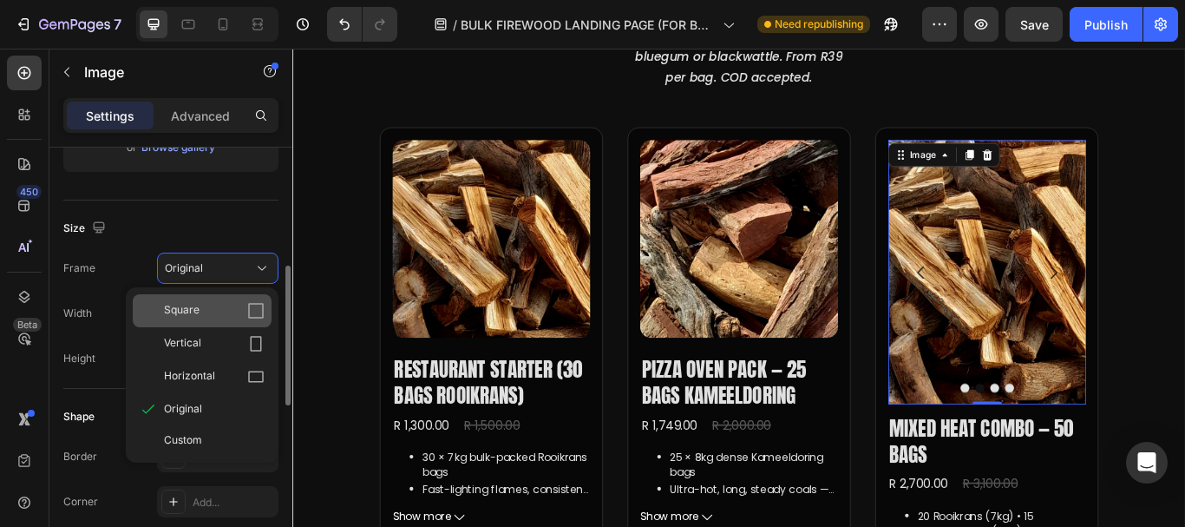
click at [229, 298] on div "Square" at bounding box center [202, 310] width 139 height 33
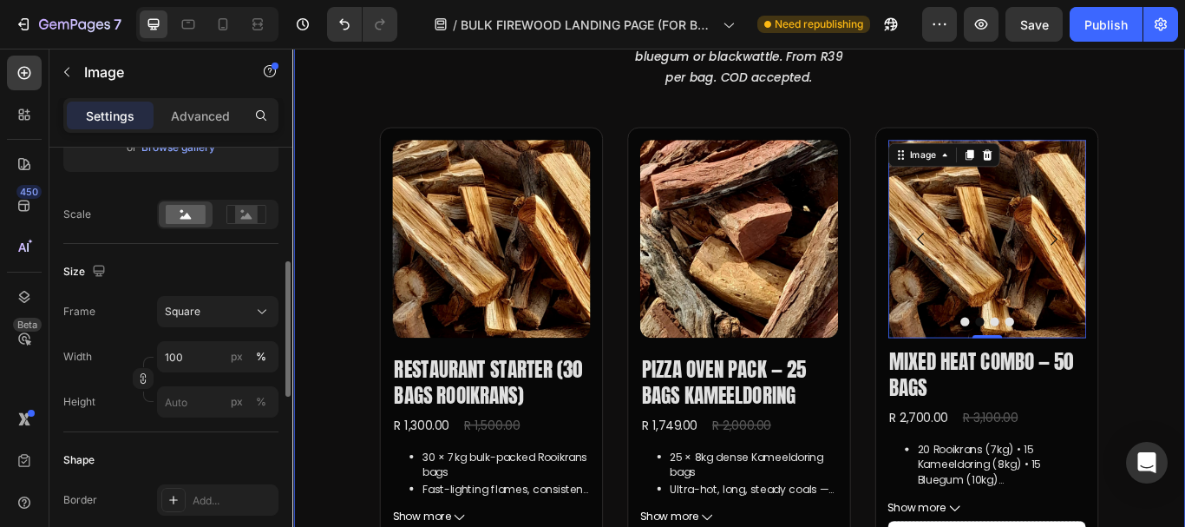
click at [360, 218] on div "Bulk Firewood Packs — Bagged & Ready Heading Choose rooikrans, kameeldoring, bl…" at bounding box center [812, 504] width 1041 height 1295
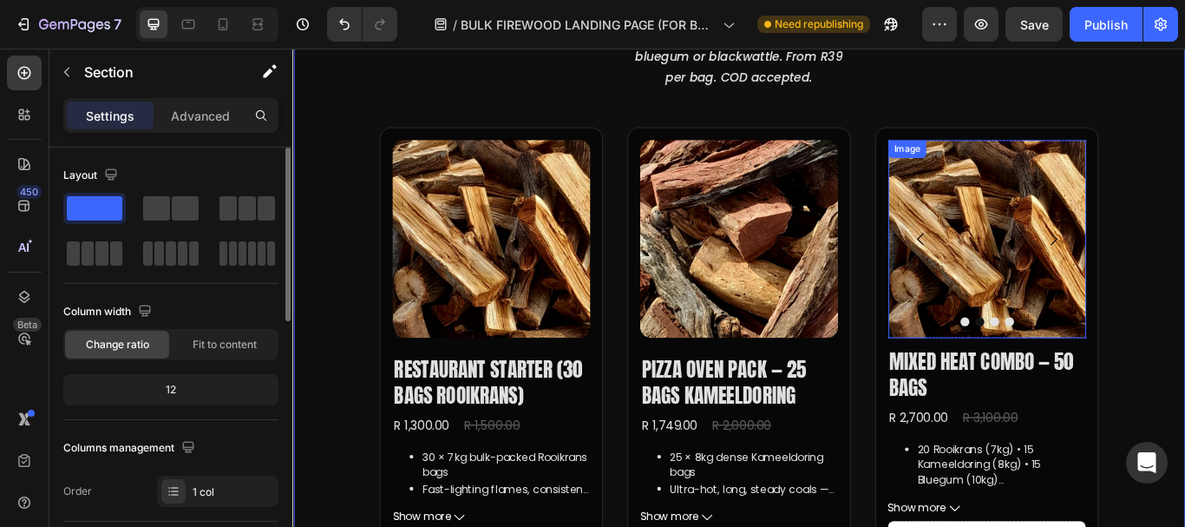
click at [1064, 244] on img at bounding box center [1101, 270] width 231 height 231
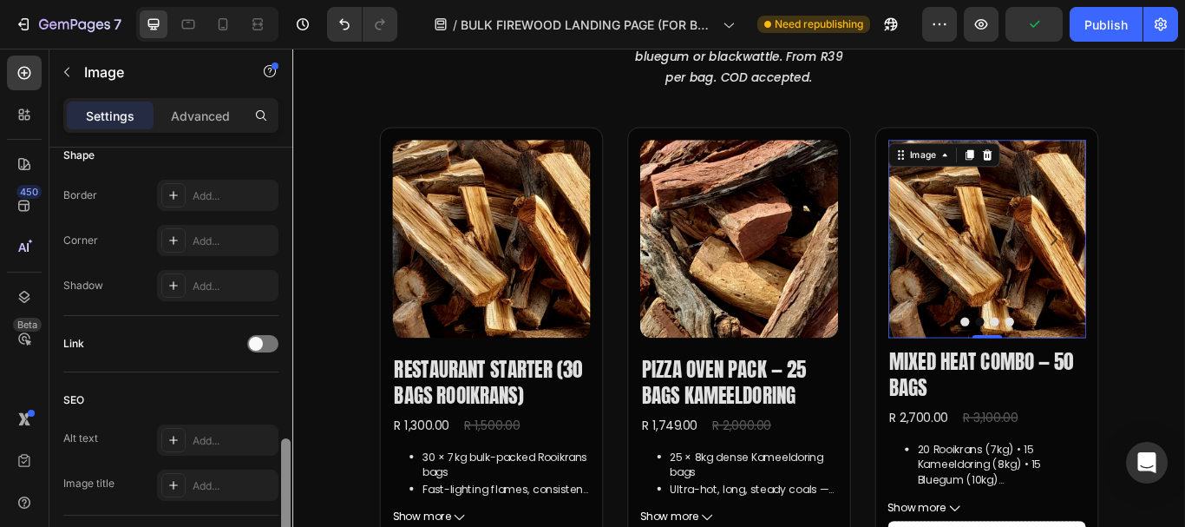
scroll to position [626, 0]
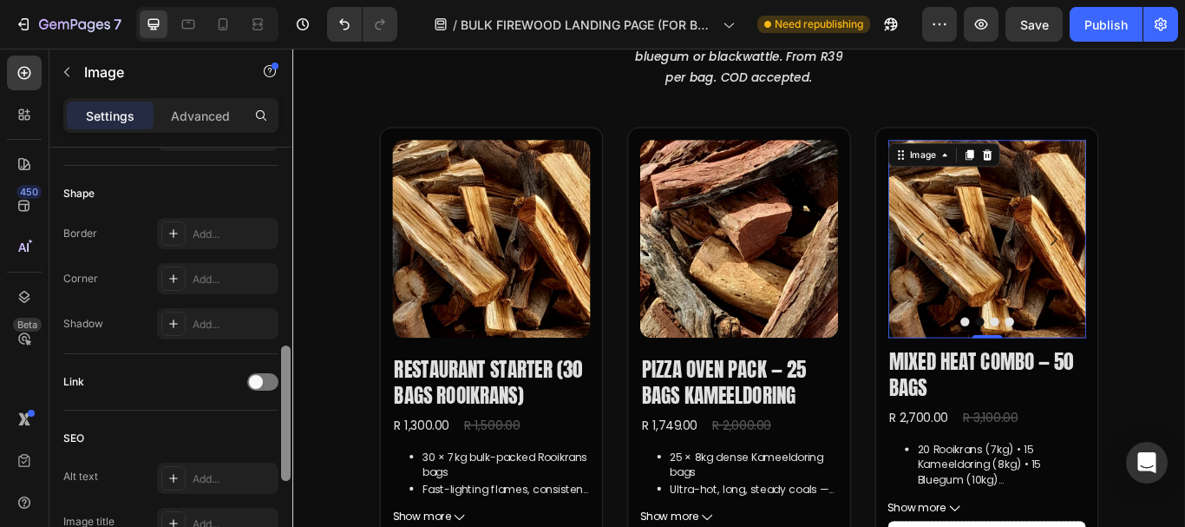
drag, startPoint x: 284, startPoint y: 184, endPoint x: 281, endPoint y: 383, distance: 198.7
click at [281, 383] on div at bounding box center [286, 412] width 10 height 135
click at [206, 272] on div "Add..." at bounding box center [234, 280] width 82 height 16
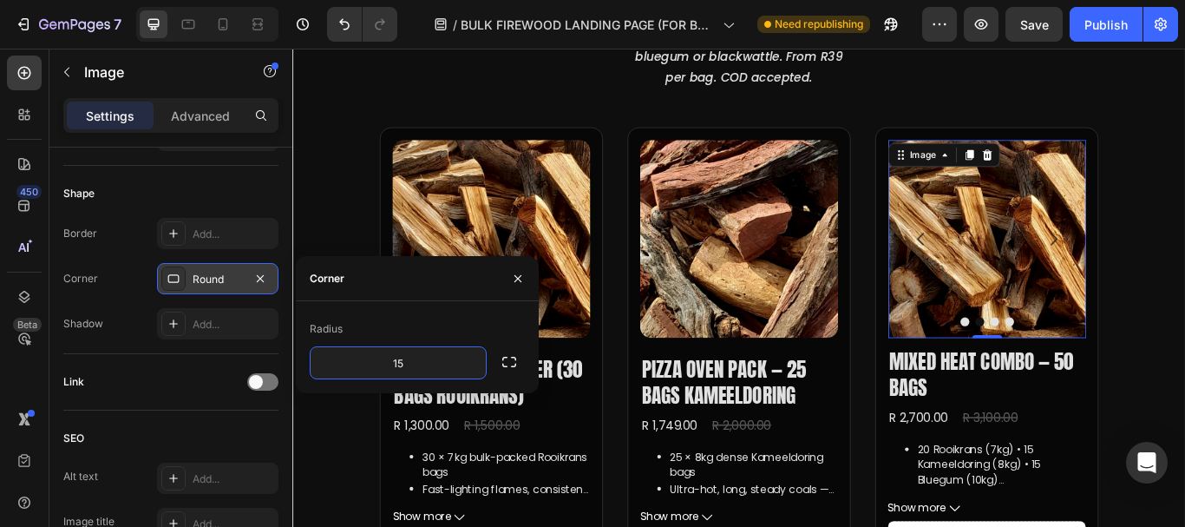
type input "15"
click at [422, 278] on div "Corner" at bounding box center [417, 278] width 243 height 45
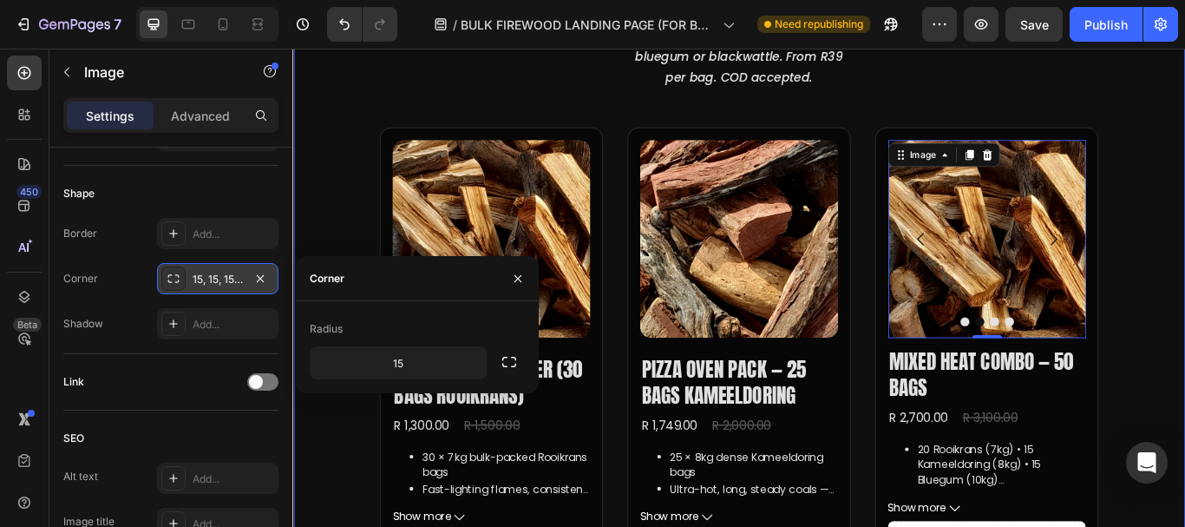
click at [322, 129] on div "Bulk Firewood Packs — Bagged & Ready Heading Choose rooikrans, kameeldoring, bl…" at bounding box center [812, 504] width 1041 height 1295
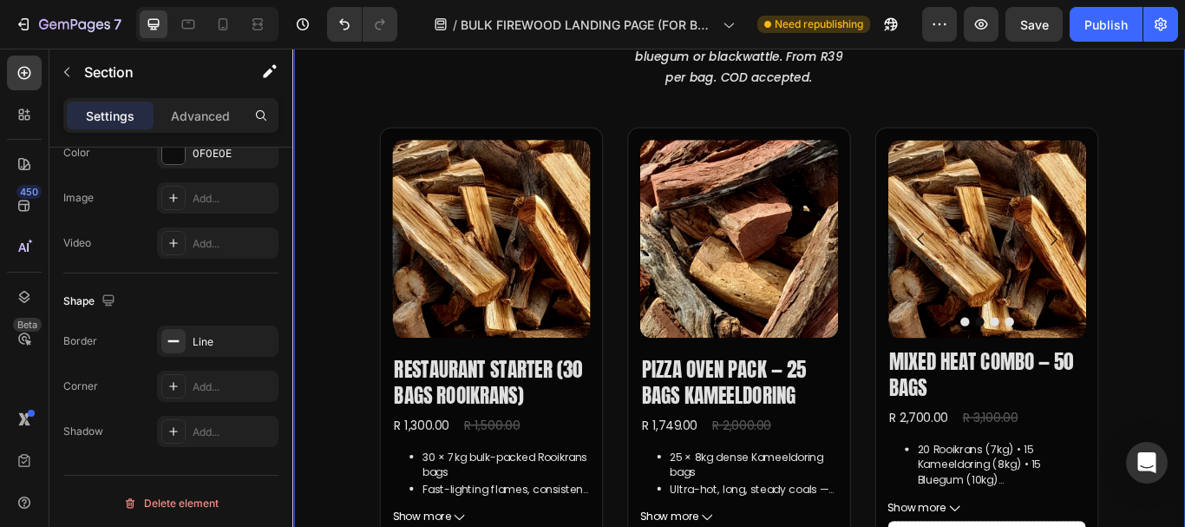
scroll to position [0, 0]
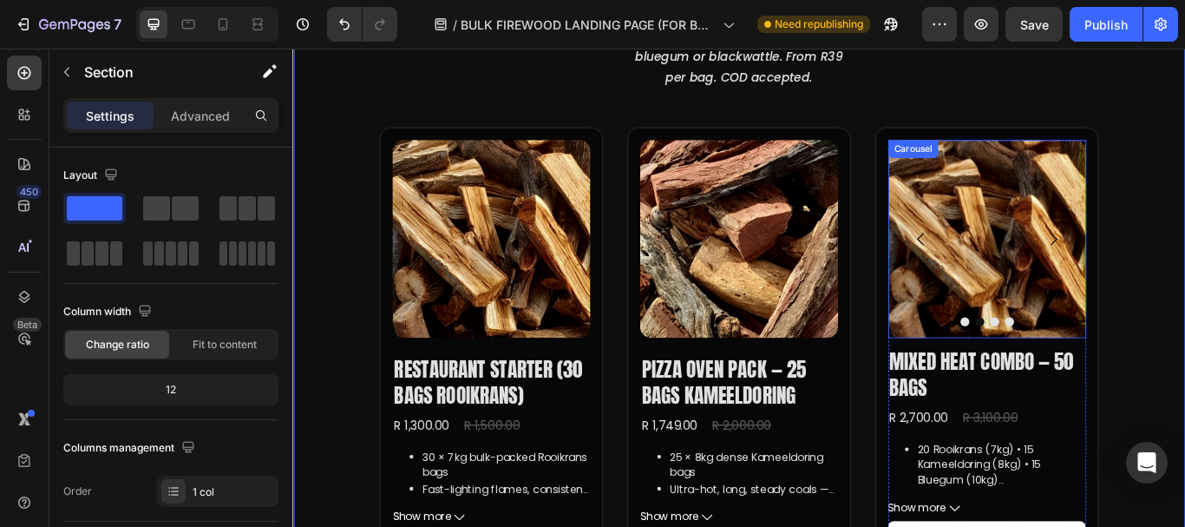
click at [1014, 264] on icon "Carousel Back Arrow" at bounding box center [1024, 270] width 21 height 21
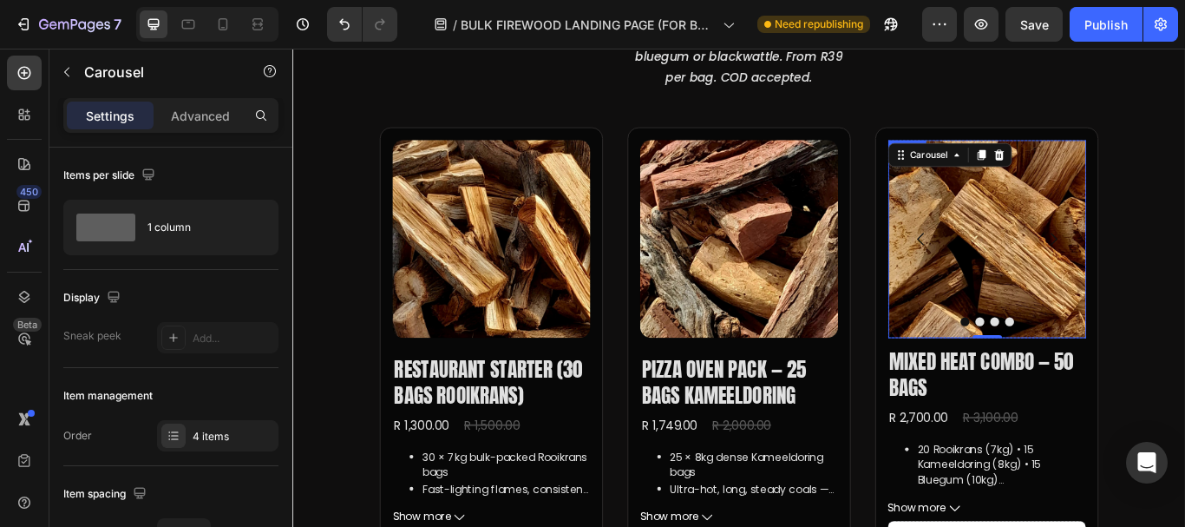
click at [1109, 246] on img at bounding box center [1101, 270] width 231 height 231
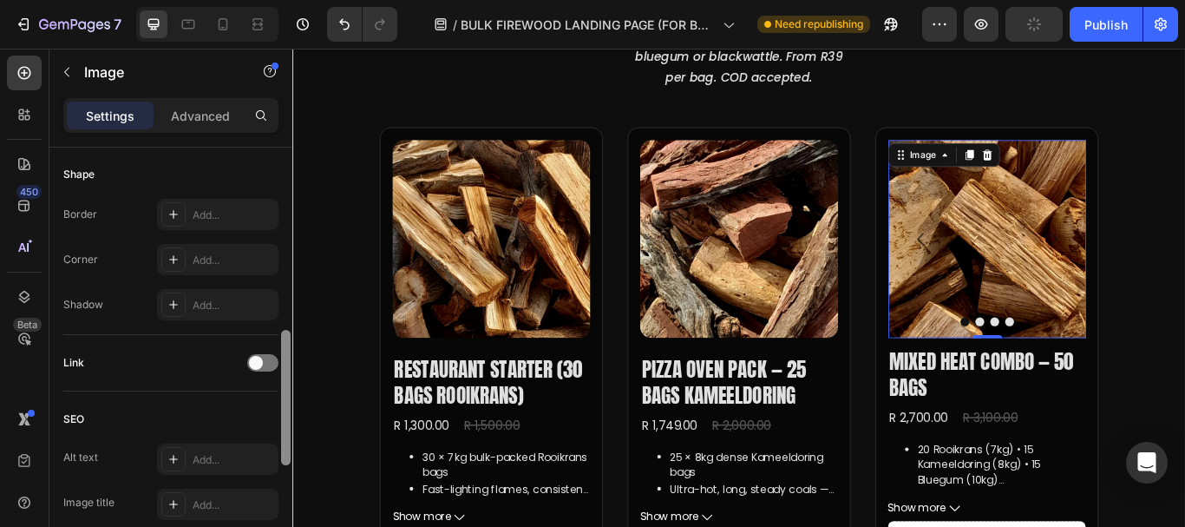
scroll to position [629, 0]
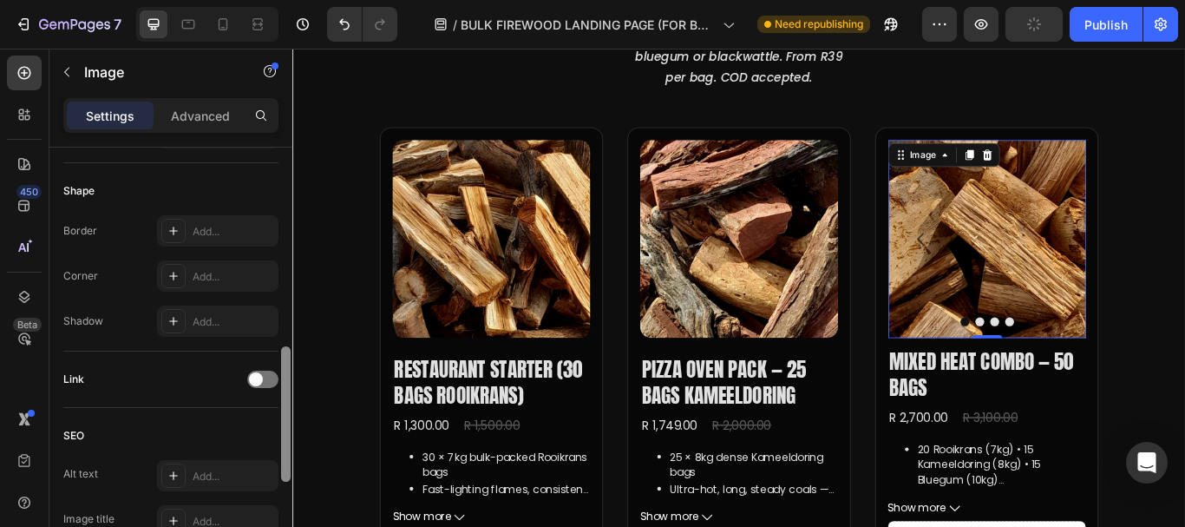
drag, startPoint x: 282, startPoint y: 183, endPoint x: 284, endPoint y: 383, distance: 199.5
click at [284, 383] on div at bounding box center [286, 413] width 10 height 135
click at [209, 276] on div "Add..." at bounding box center [234, 277] width 82 height 16
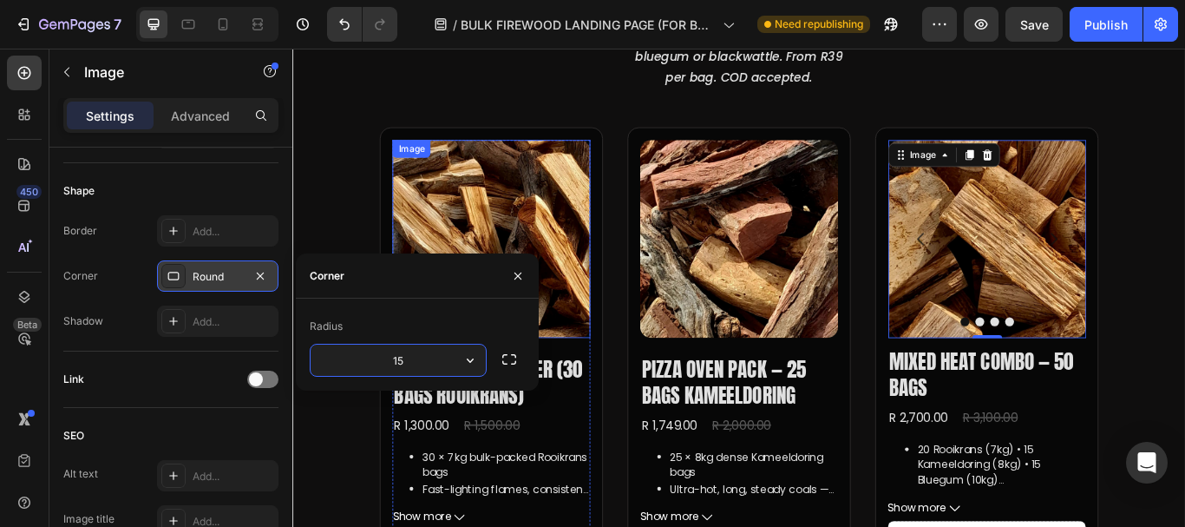
type input "15"
click at [466, 282] on div "Corner" at bounding box center [417, 275] width 243 height 45
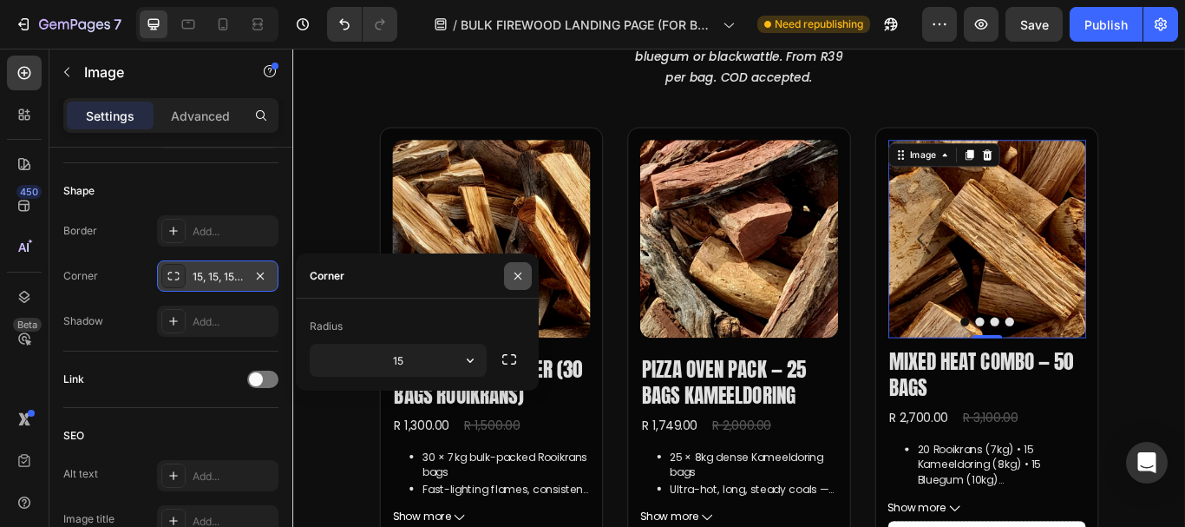
click at [523, 275] on icon "button" at bounding box center [518, 276] width 14 height 14
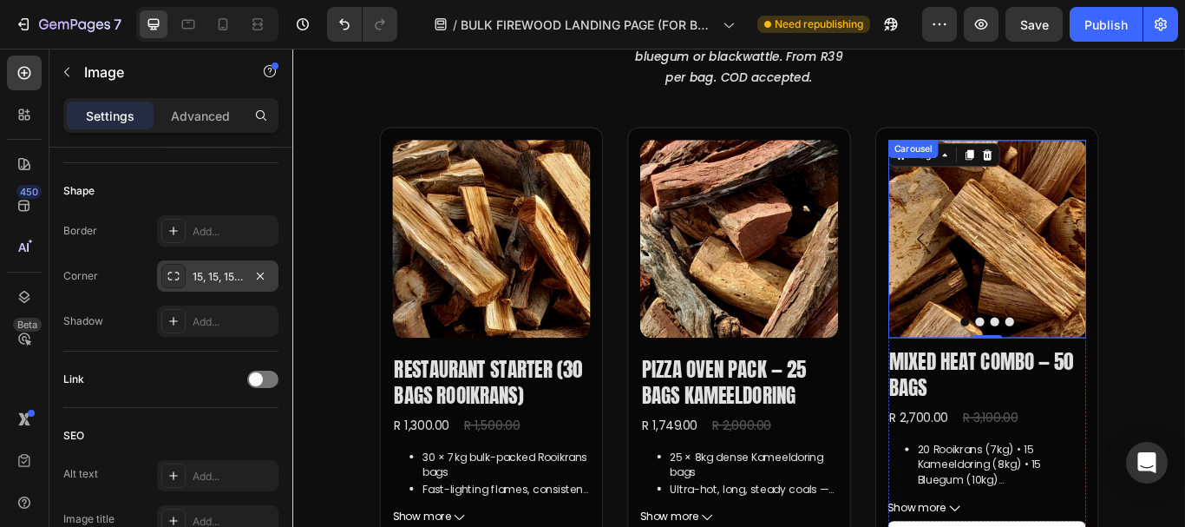
click at [1184, 265] on img at bounding box center [1101, 270] width 231 height 231
click at [1177, 271] on icon "Carousel Next Arrow" at bounding box center [1179, 270] width 21 height 21
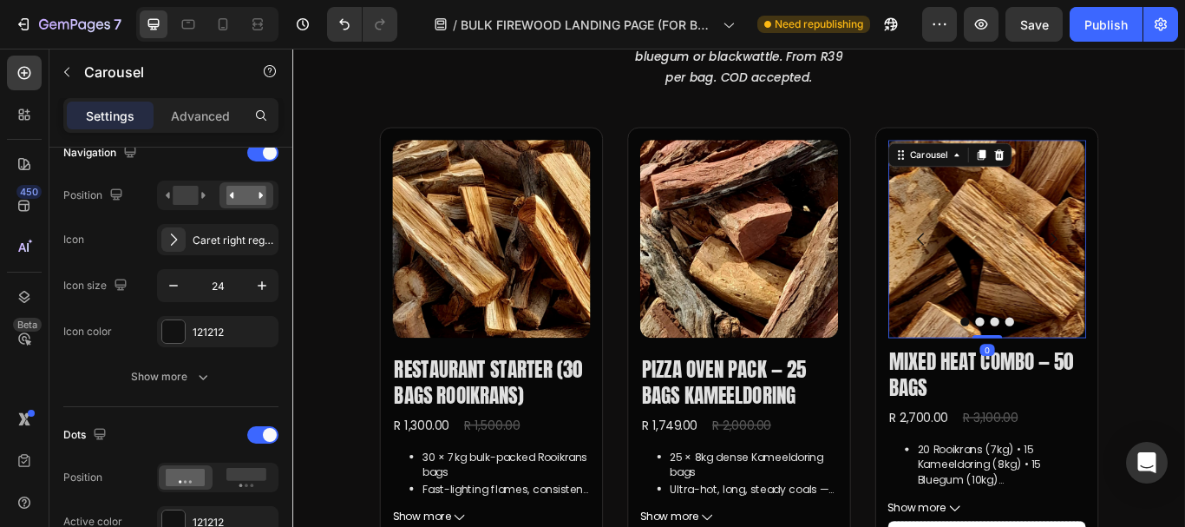
scroll to position [0, 0]
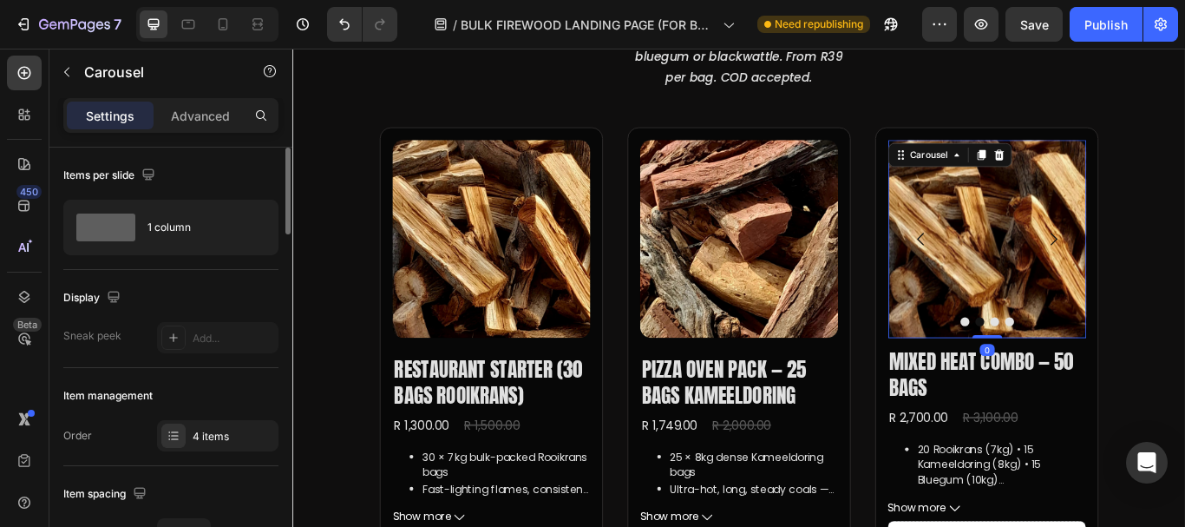
click at [1176, 271] on icon "Carousel Next Arrow" at bounding box center [1179, 270] width 21 height 21
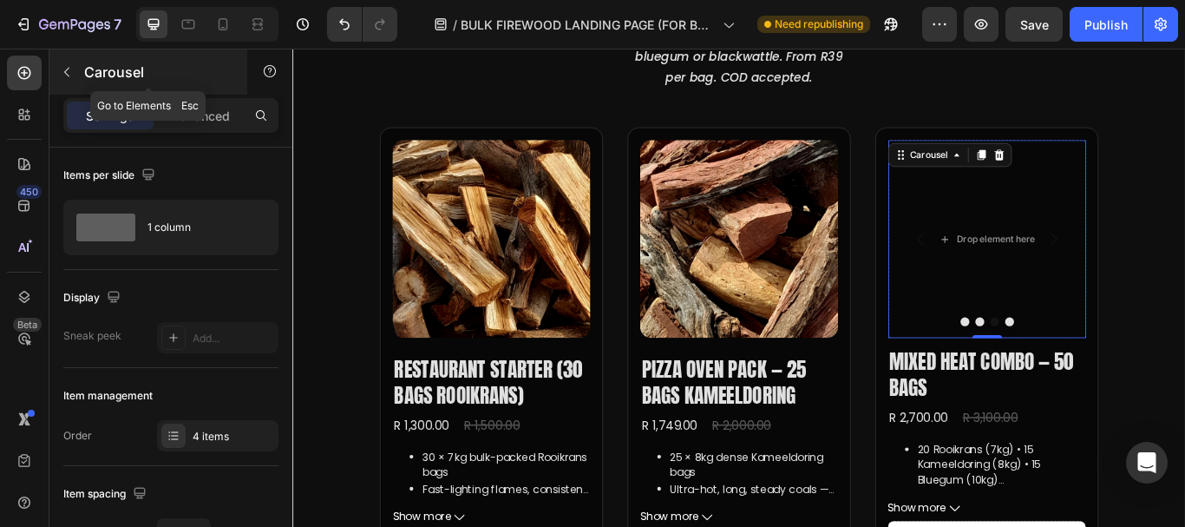
click at [67, 76] on icon "button" at bounding box center [67, 72] width 14 height 14
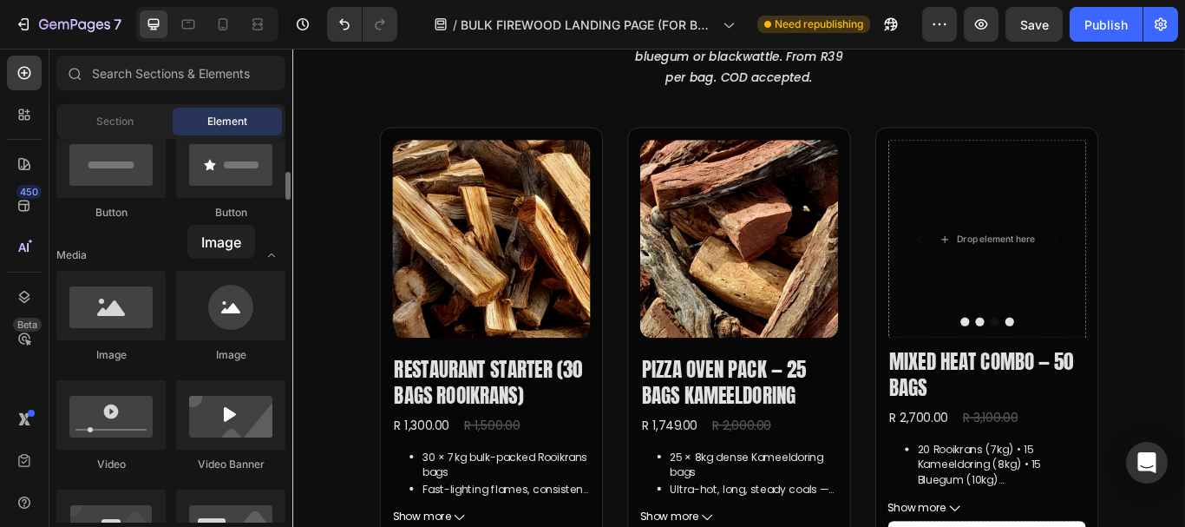
drag, startPoint x: 214, startPoint y: 297, endPoint x: 187, endPoint y: 225, distance: 76.9
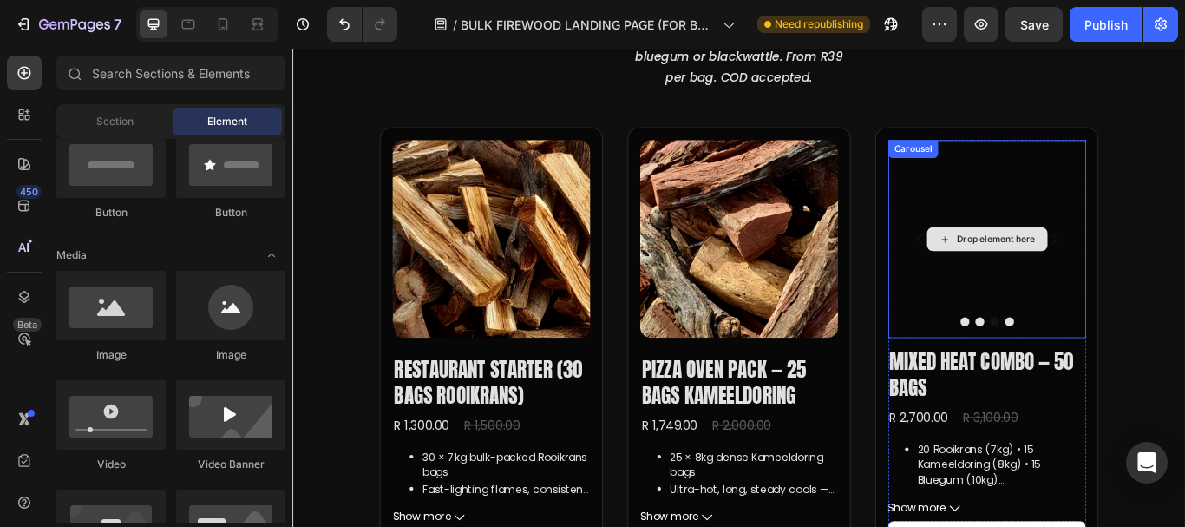
click at [1088, 197] on div "Drop element here" at bounding box center [1101, 270] width 231 height 231
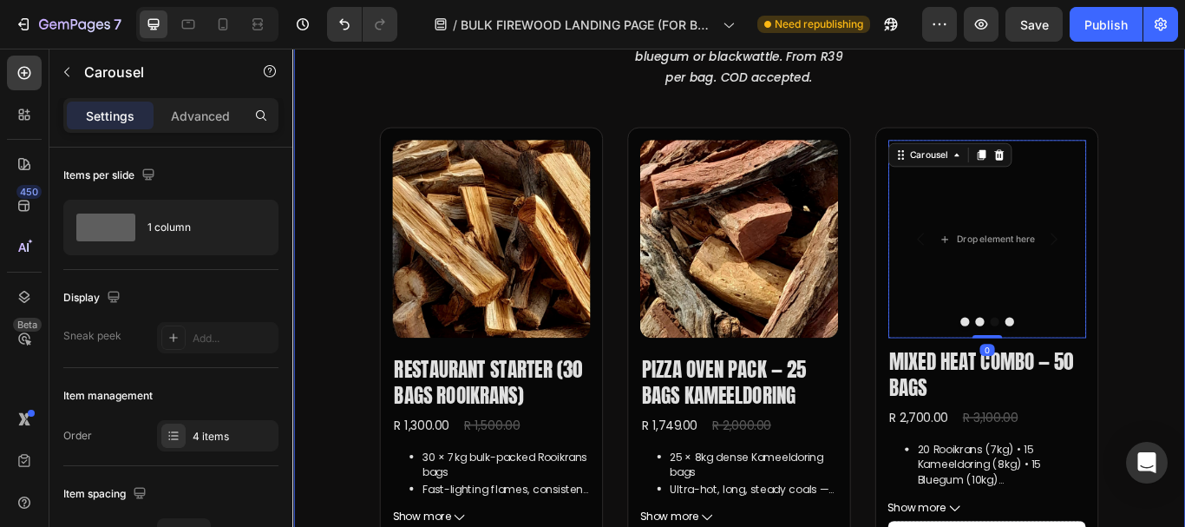
click at [360, 252] on div "Bulk Firewood Packs — Bagged & Ready Heading Choose rooikrans, kameeldoring, bl…" at bounding box center [812, 504] width 1041 height 1295
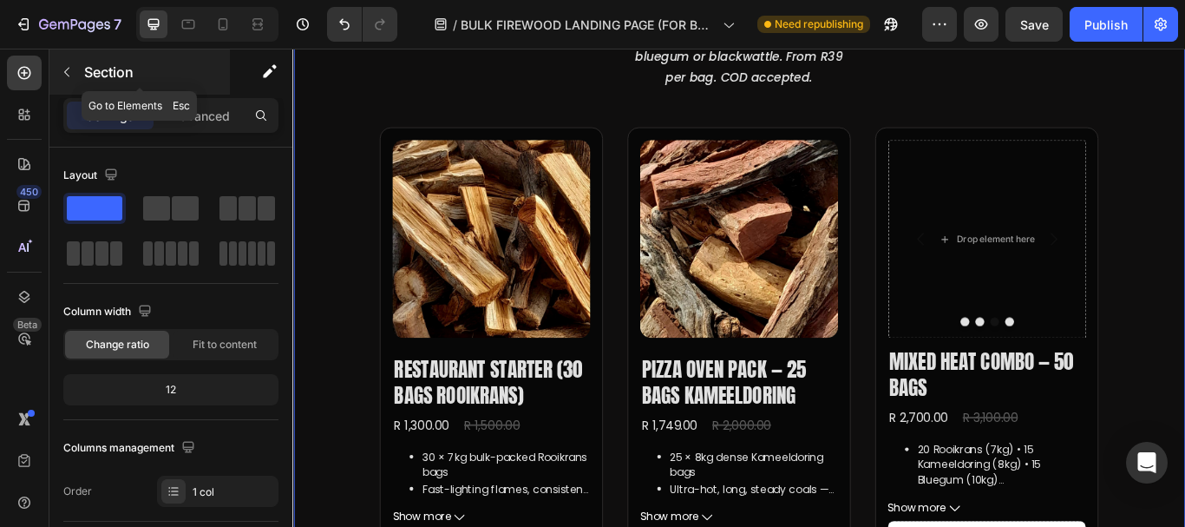
click at [71, 77] on icon "button" at bounding box center [67, 72] width 14 height 14
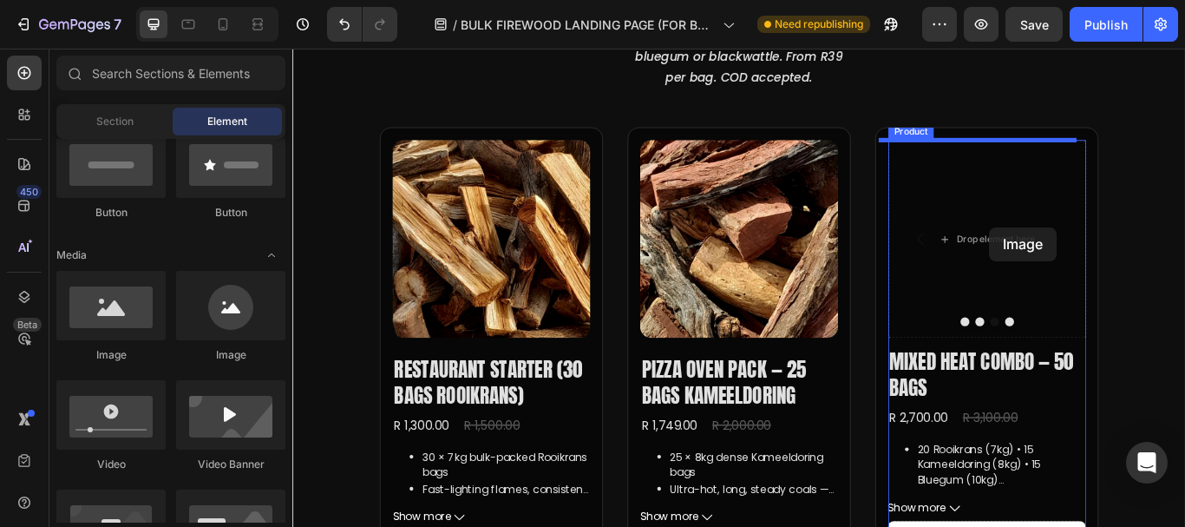
drag, startPoint x: 407, startPoint y: 367, endPoint x: 1105, endPoint y: 257, distance: 707.0
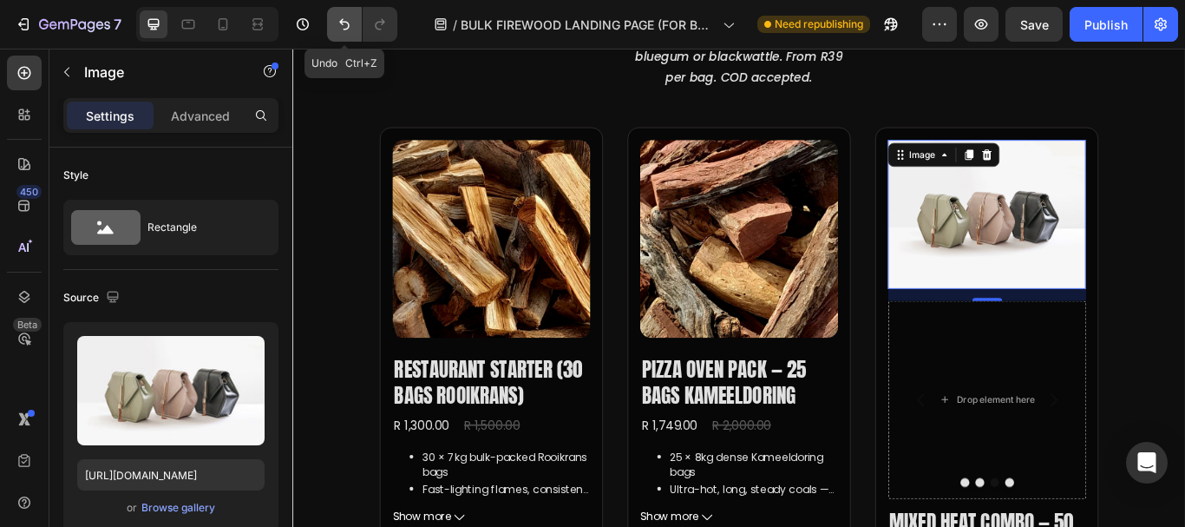
click at [357, 34] on button "Undo/Redo" at bounding box center [344, 24] width 35 height 35
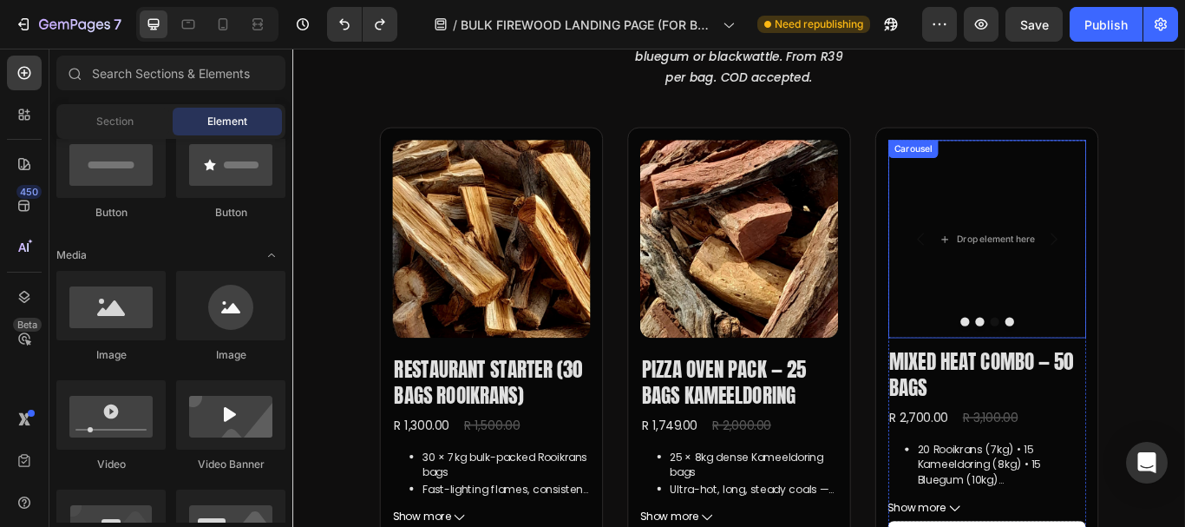
click at [1014, 272] on icon "Carousel Back Arrow" at bounding box center [1024, 270] width 21 height 21
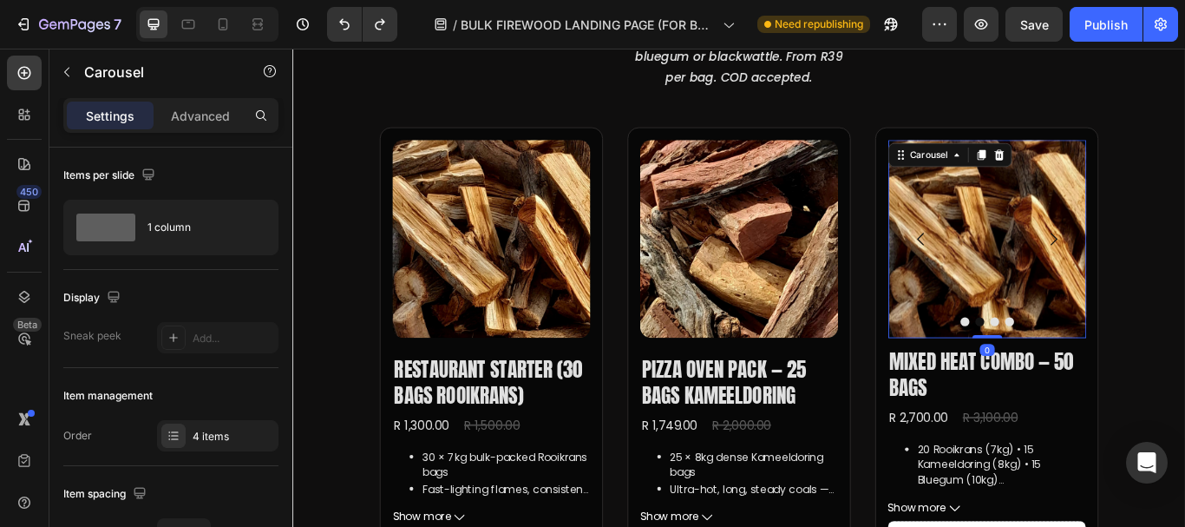
click at [1176, 265] on icon "Carousel Next Arrow" at bounding box center [1180, 271] width 8 height 15
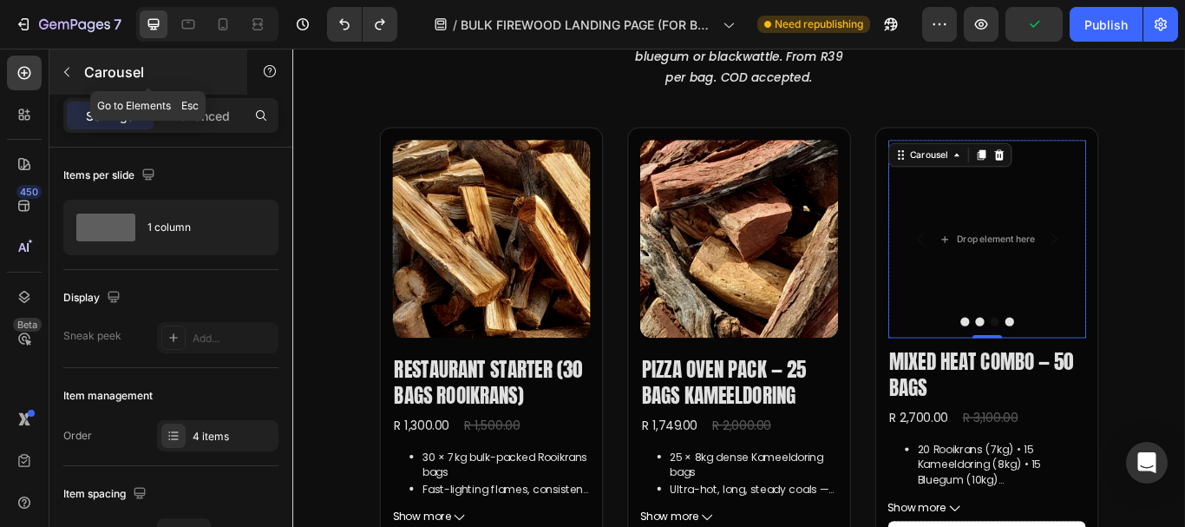
click at [59, 69] on button "button" at bounding box center [67, 72] width 28 height 28
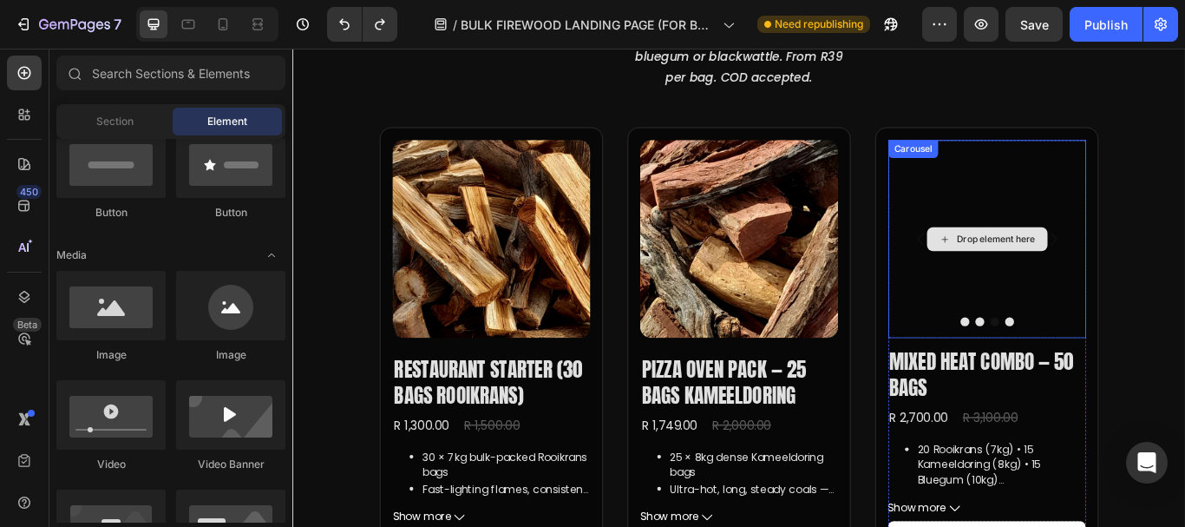
click at [1084, 253] on div "Drop element here" at bounding box center [1101, 270] width 231 height 231
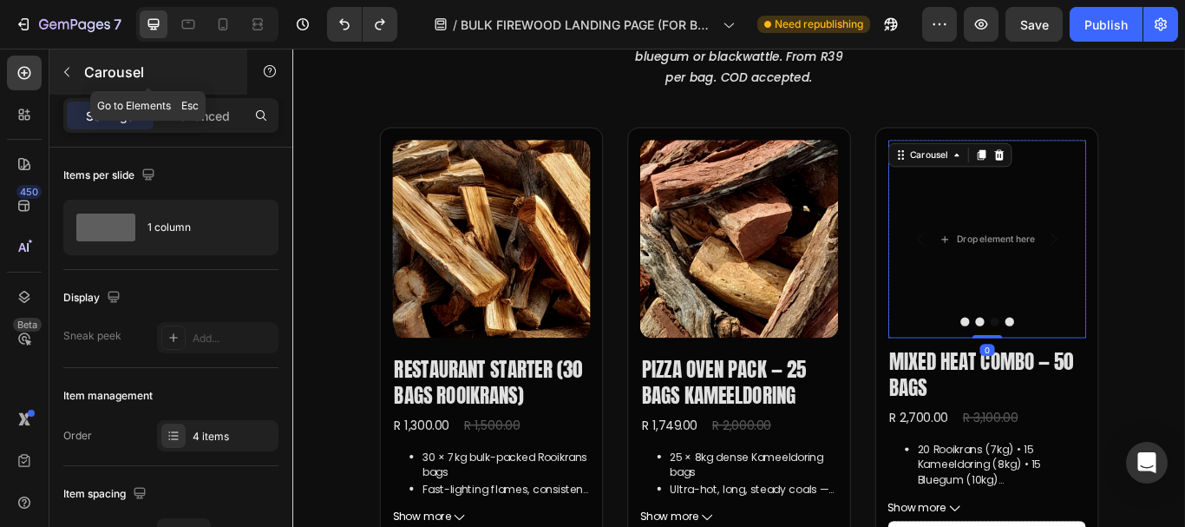
click at [63, 73] on icon "button" at bounding box center [67, 72] width 14 height 14
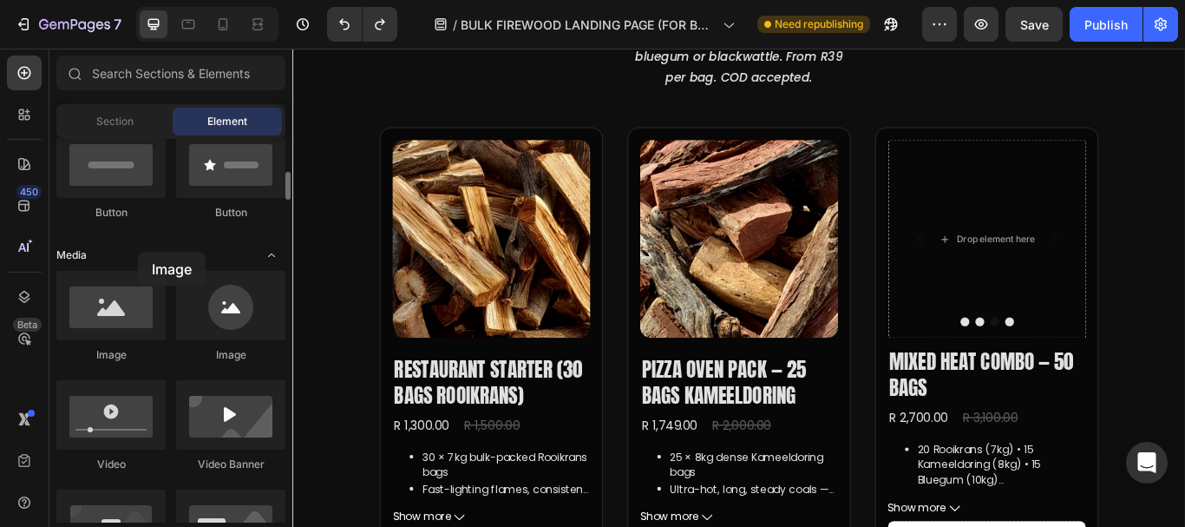
drag, startPoint x: 113, startPoint y: 291, endPoint x: 138, endPoint y: 252, distance: 46.4
click at [1169, 265] on icon "Carousel Next Arrow" at bounding box center [1179, 270] width 21 height 21
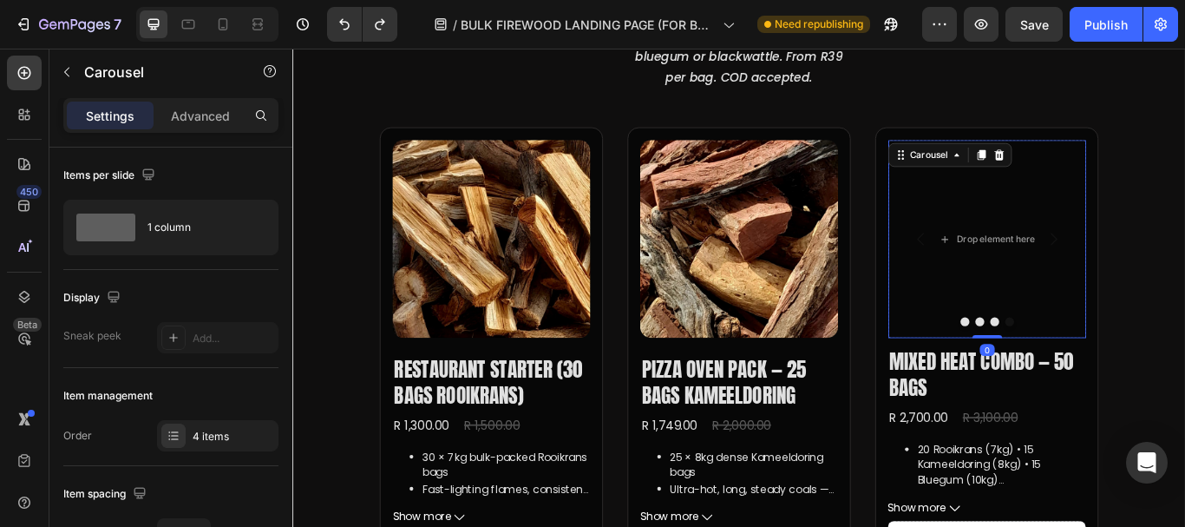
click at [1169, 265] on icon "Carousel Next Arrow" at bounding box center [1179, 270] width 21 height 21
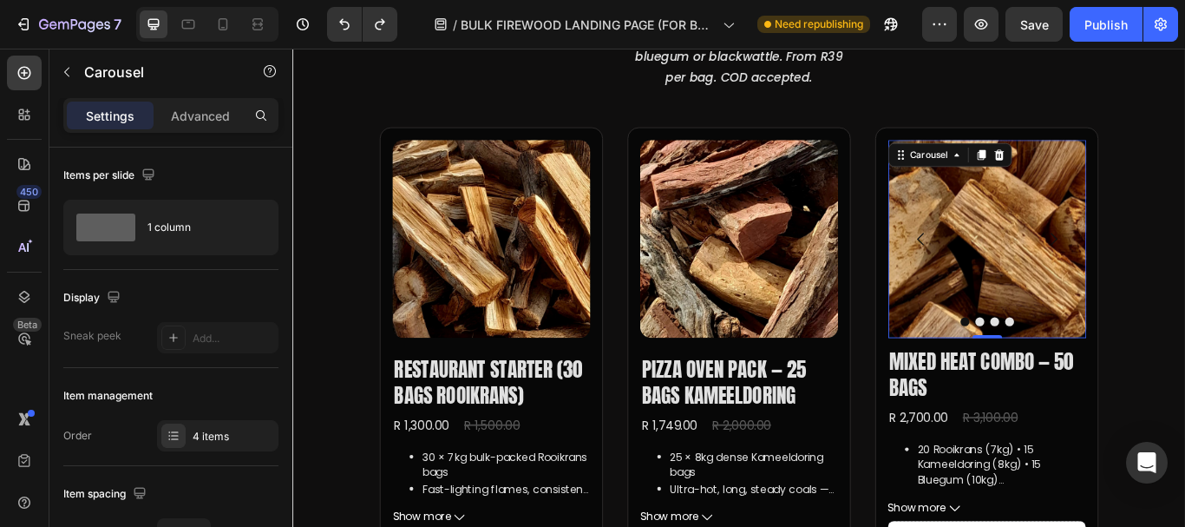
click at [1016, 270] on icon "Carousel Back Arrow" at bounding box center [1024, 270] width 21 height 21
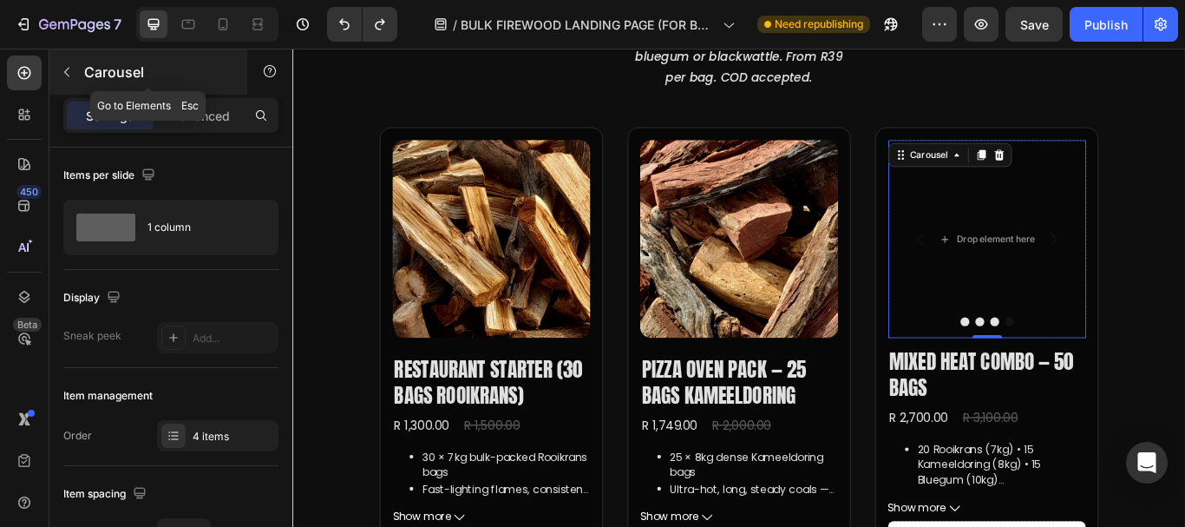
click at [75, 75] on button "button" at bounding box center [67, 72] width 28 height 28
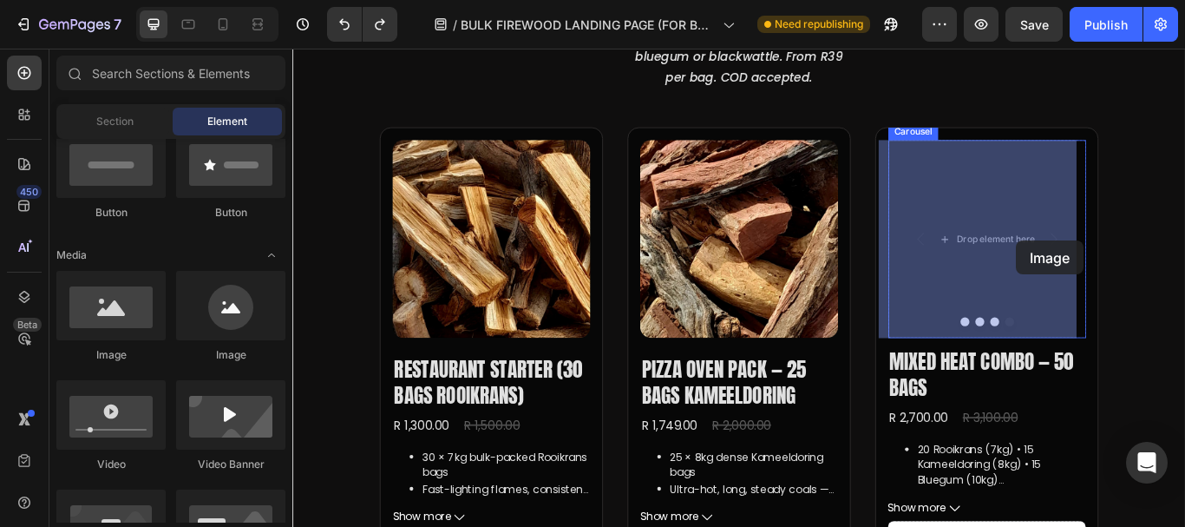
drag, startPoint x: 397, startPoint y: 370, endPoint x: 1136, endPoint y: 272, distance: 745.6
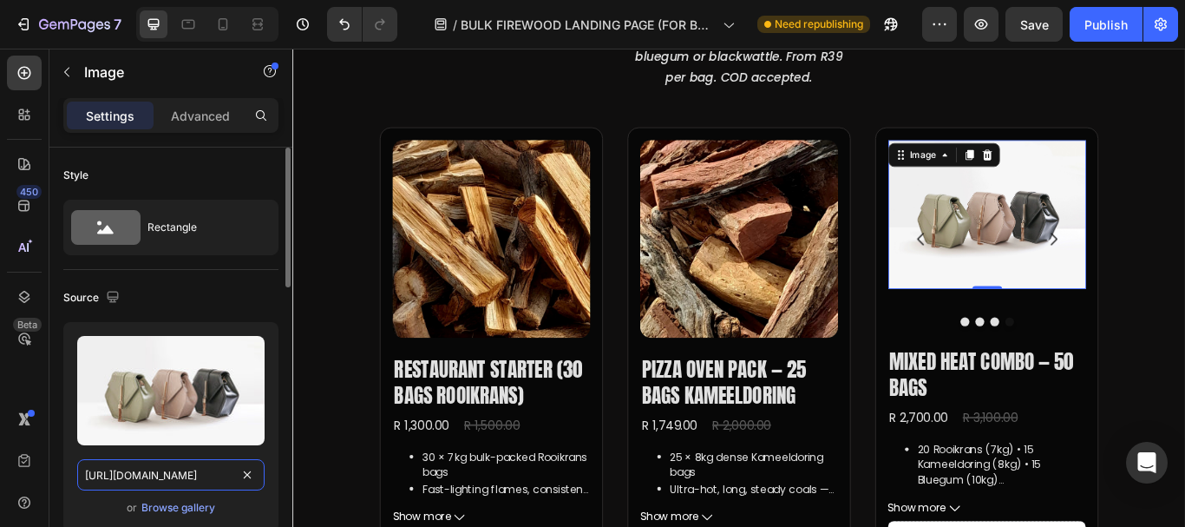
click at [158, 466] on input "https://cdn.shopify.com/s/files/1/2005/9307/files/image_demo.jpg" at bounding box center [170, 474] width 187 height 31
paste input "0582/0737/1336/files/IMG-20250814-WA0012.webp?v=1755204640"
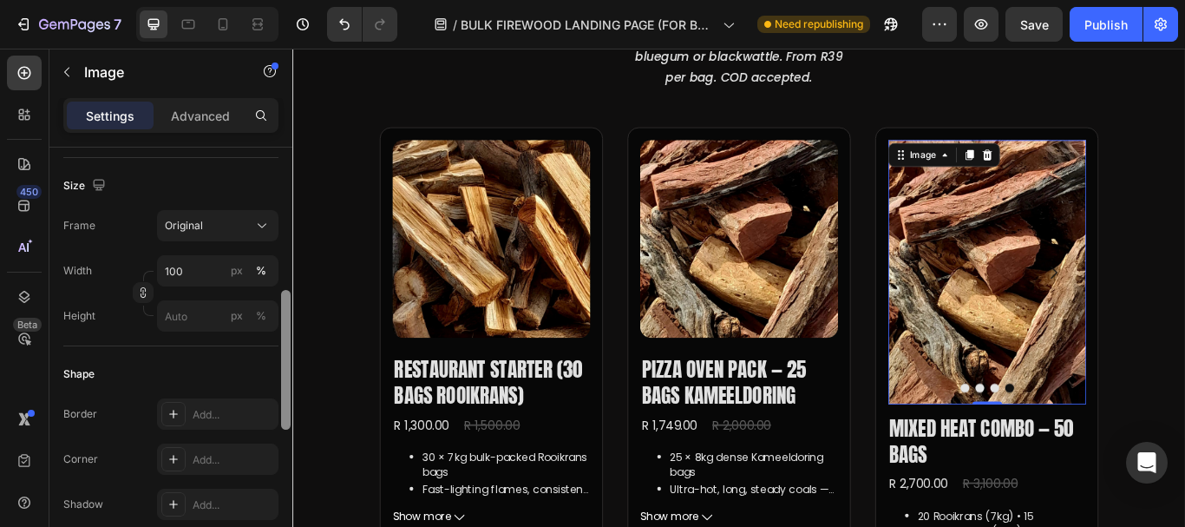
scroll to position [410, 0]
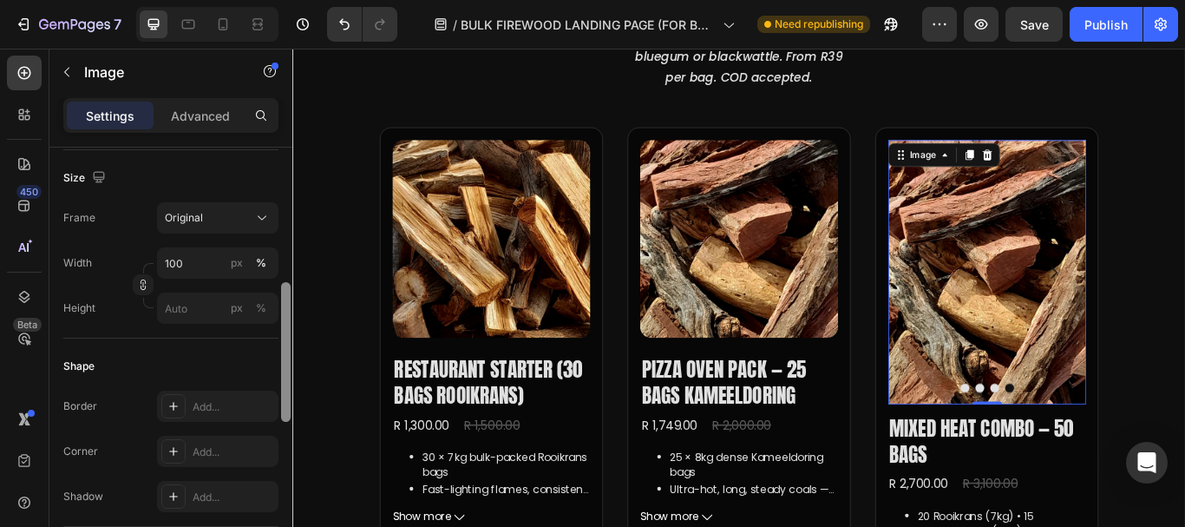
drag, startPoint x: 288, startPoint y: 224, endPoint x: 290, endPoint y: 358, distance: 134.5
click at [290, 358] on div at bounding box center [286, 352] width 10 height 140
type input "https://cdn.shopify.com/s/files/1/0582/0737/1336/files/IMG-20250814-WA0012.webp…"
click at [225, 211] on div "Original" at bounding box center [207, 218] width 85 height 16
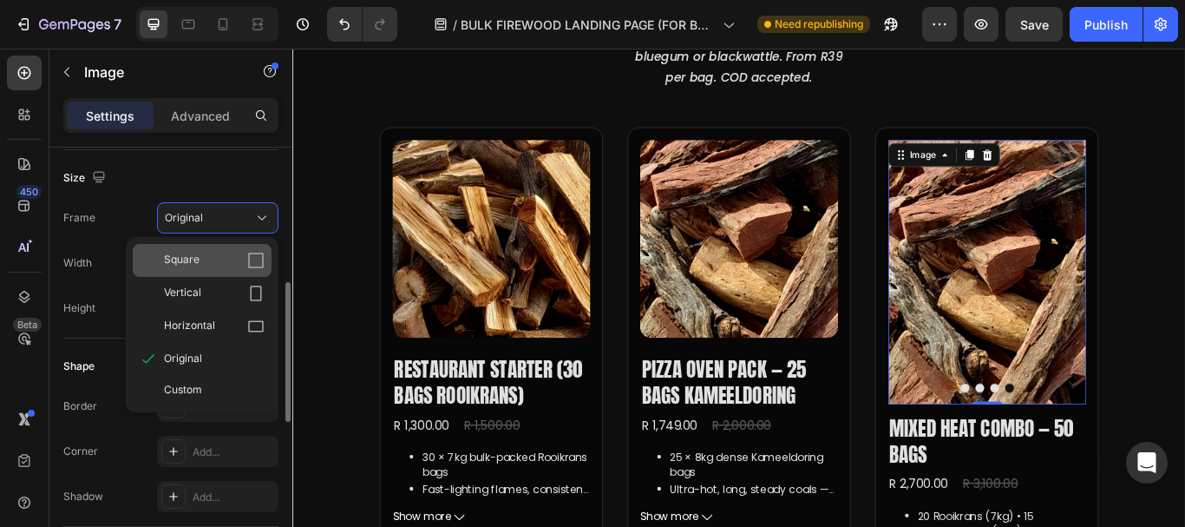
click at [253, 262] on icon at bounding box center [255, 260] width 17 height 17
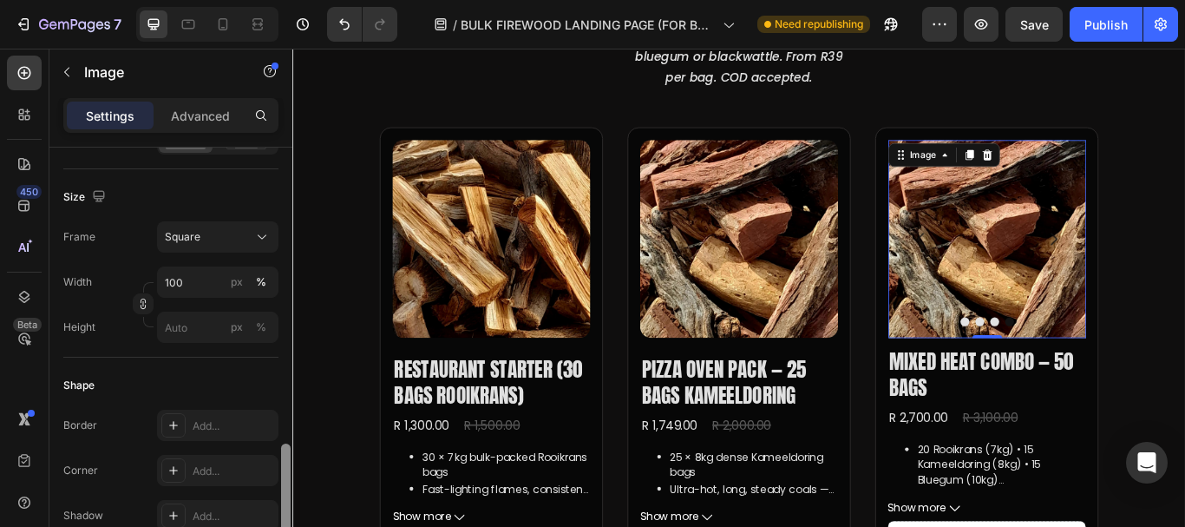
scroll to position [794, 0]
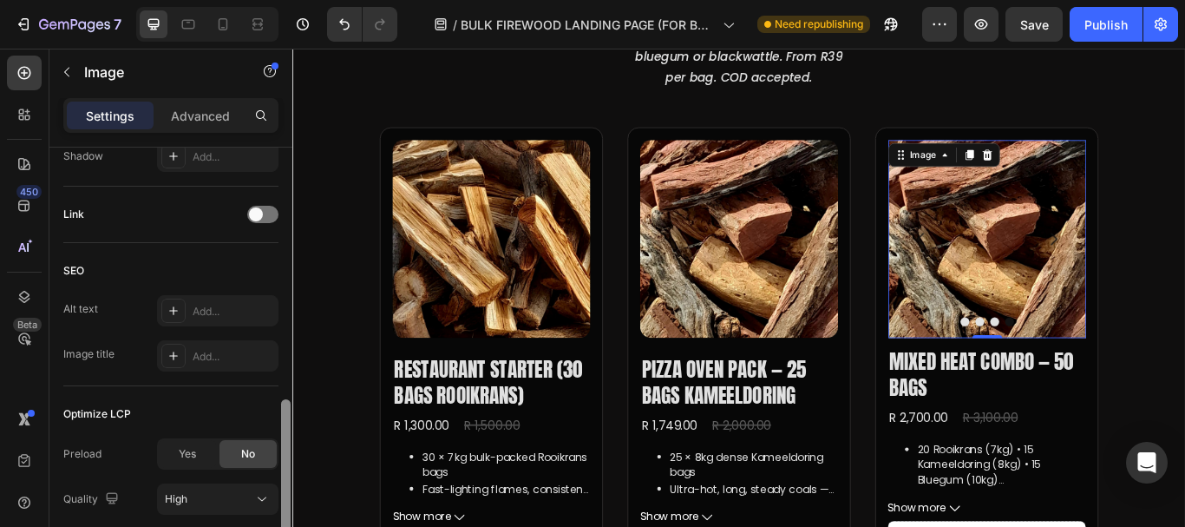
drag, startPoint x: 285, startPoint y: 311, endPoint x: 287, endPoint y: 429, distance: 117.1
click at [287, 429] on div at bounding box center [286, 466] width 10 height 135
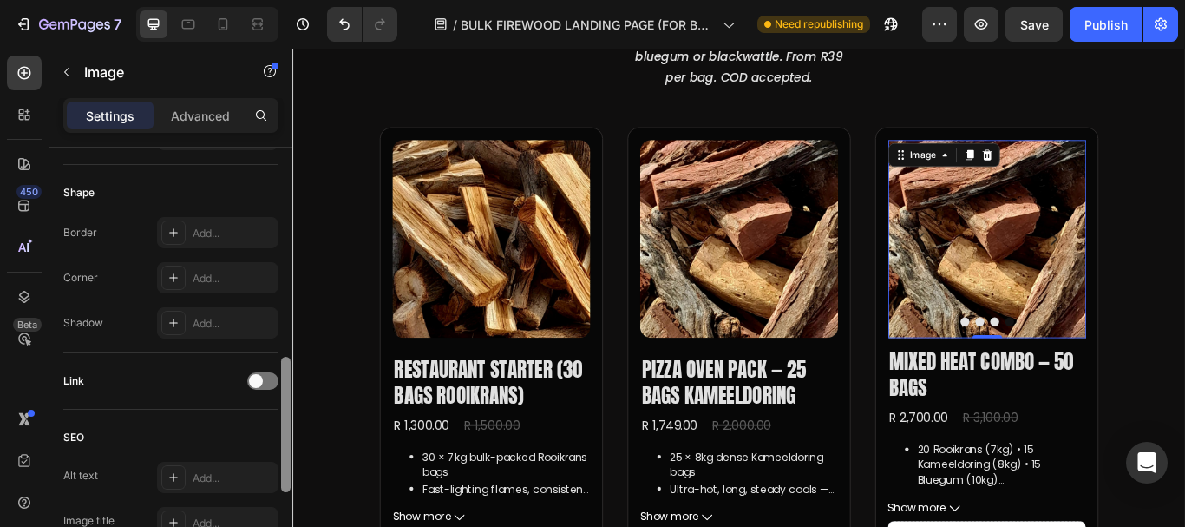
drag, startPoint x: 290, startPoint y: 460, endPoint x: 282, endPoint y: 402, distance: 58.6
click at [282, 402] on div at bounding box center [286, 424] width 10 height 135
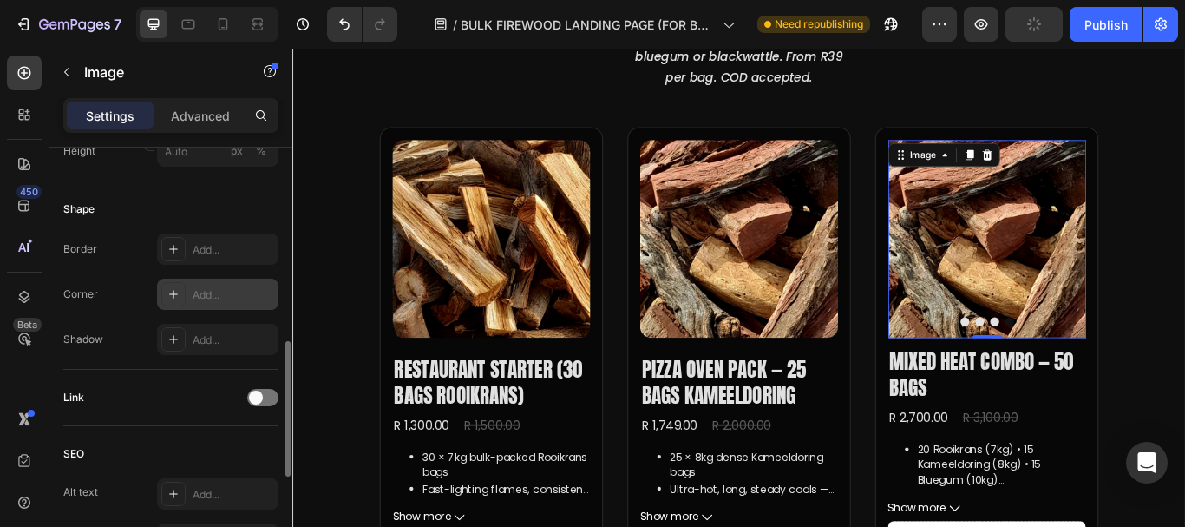
click at [204, 296] on div "Add..." at bounding box center [234, 295] width 82 height 16
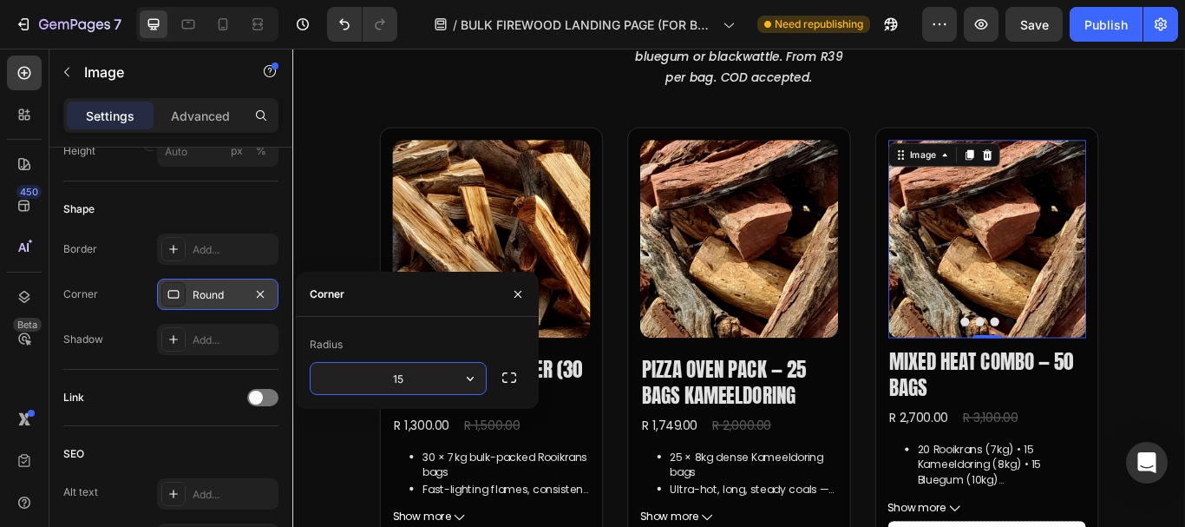
type input "15"
click at [449, 287] on div "Corner" at bounding box center [417, 294] width 243 height 45
click at [518, 289] on icon "button" at bounding box center [518, 294] width 14 height 14
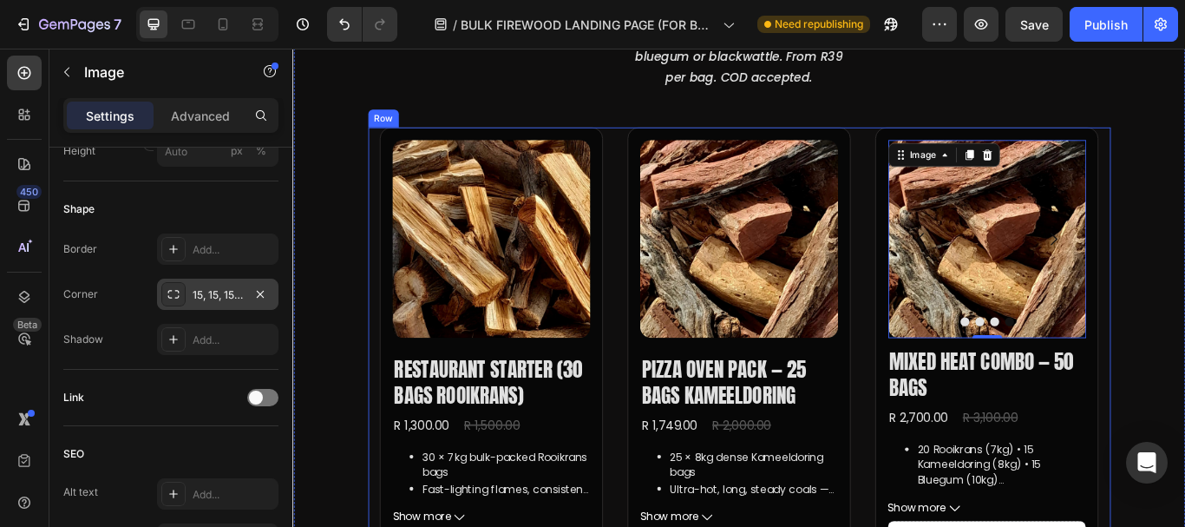
click at [1184, 232] on div "Bulk Firewood Packs — Bagged & Ready Heading Choose rooikrans, kameeldoring, bl…" at bounding box center [812, 504] width 1041 height 1295
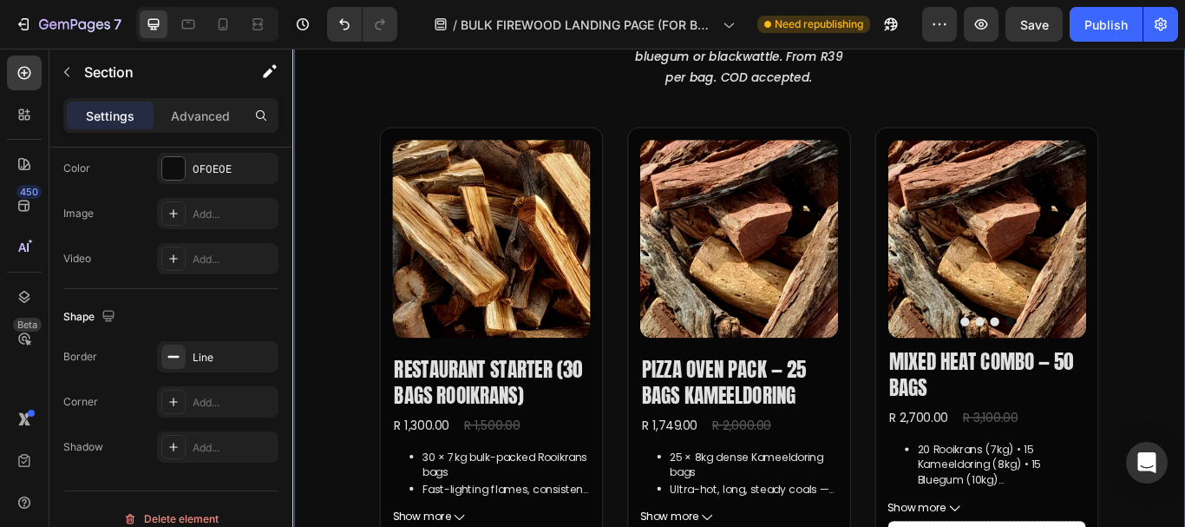
scroll to position [0, 0]
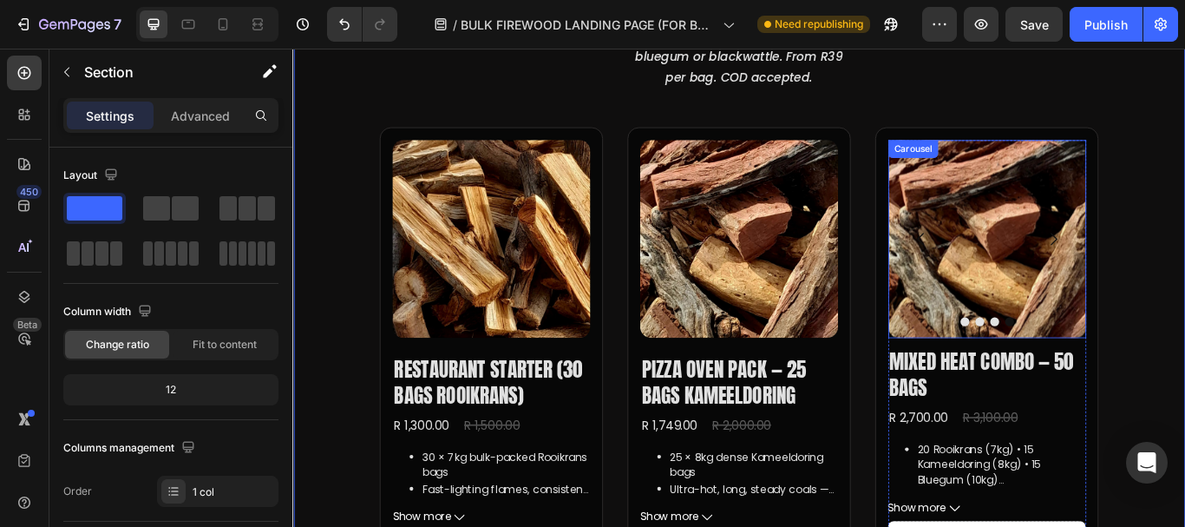
click at [1174, 266] on icon "Carousel Next Arrow" at bounding box center [1179, 270] width 21 height 21
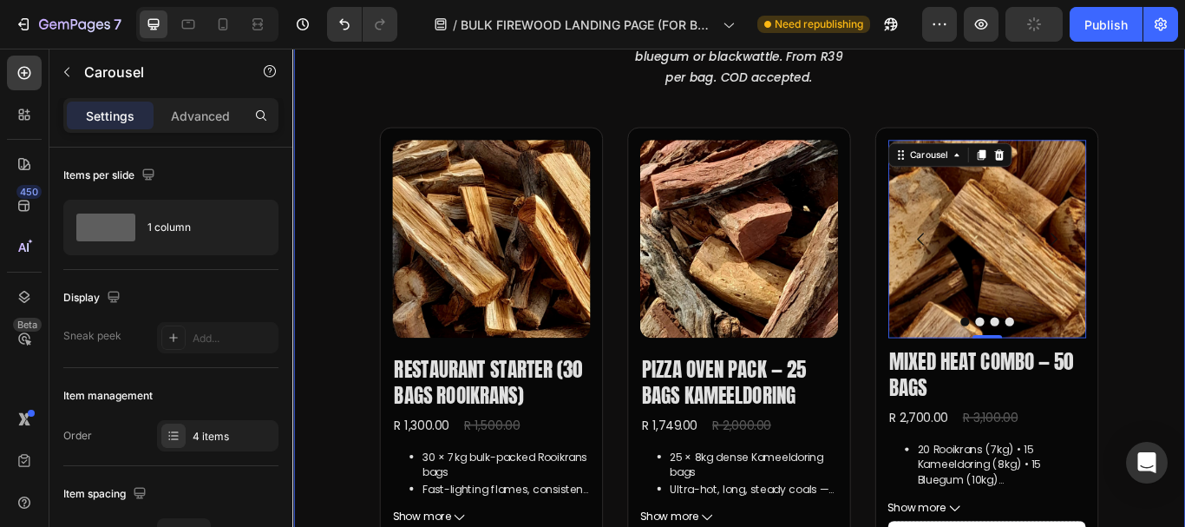
click at [1184, 135] on div "Bulk Firewood Packs — Bagged & Ready Heading Choose rooikrans, kameeldoring, bl…" at bounding box center [812, 504] width 1041 height 1295
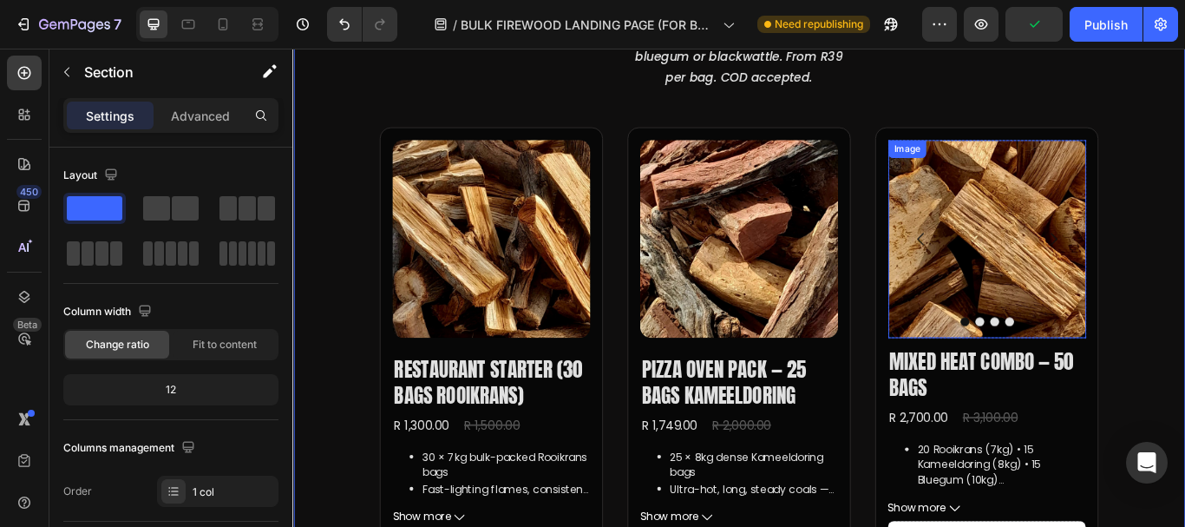
click at [1044, 283] on img at bounding box center [1101, 270] width 231 height 231
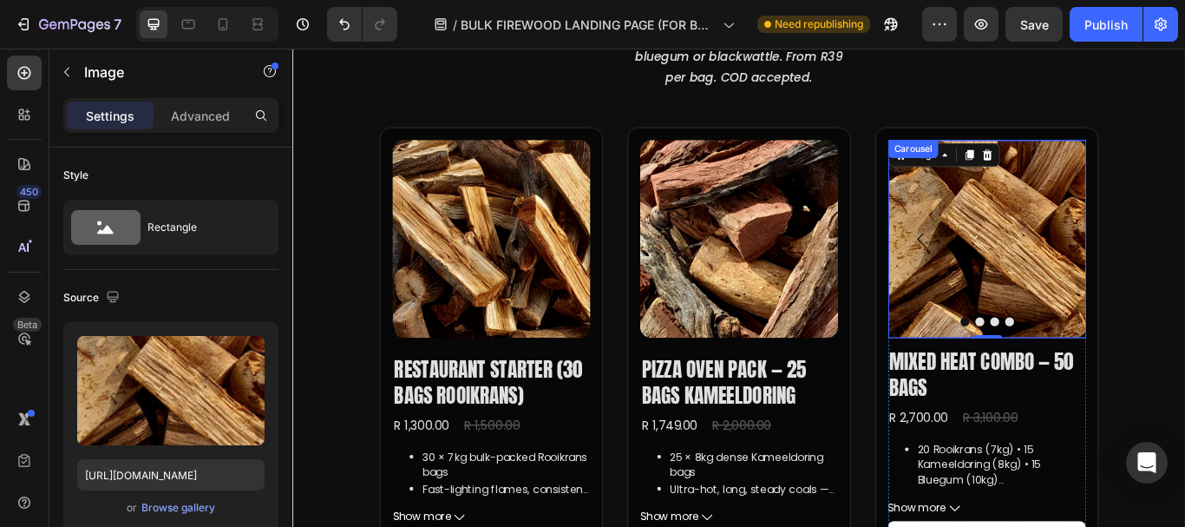
click at [1184, 268] on button "Carousel Next Arrow" at bounding box center [1179, 270] width 49 height 49
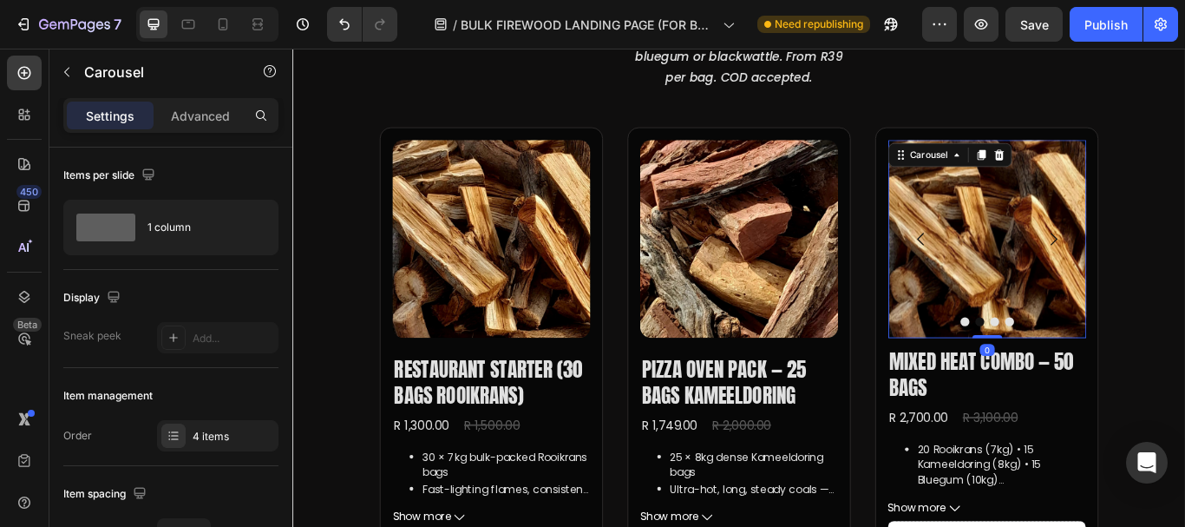
click at [1184, 268] on button "Carousel Next Arrow" at bounding box center [1179, 270] width 49 height 49
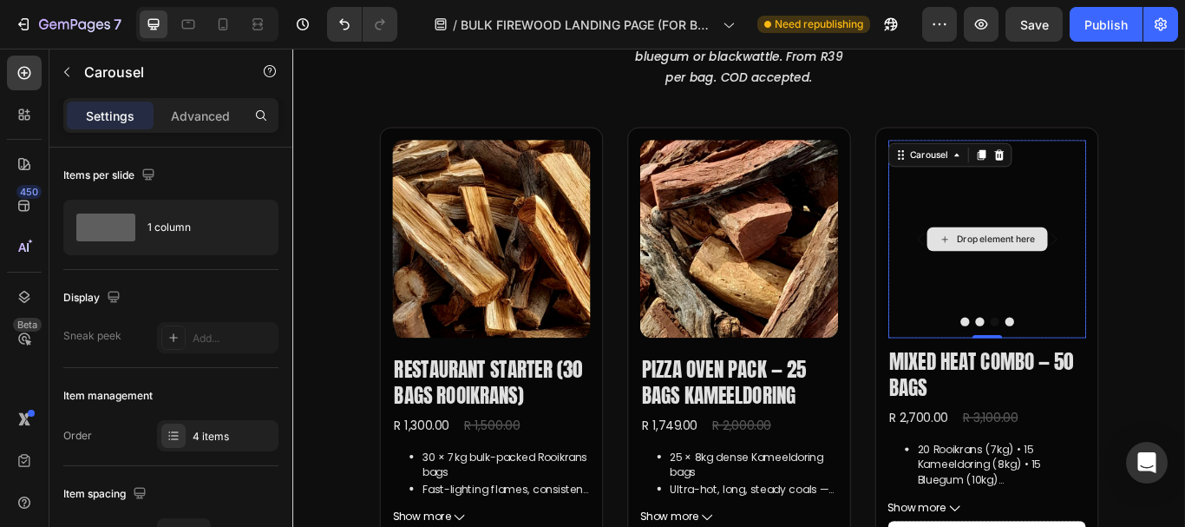
click at [1077, 305] on div "Drop element here" at bounding box center [1101, 270] width 231 height 231
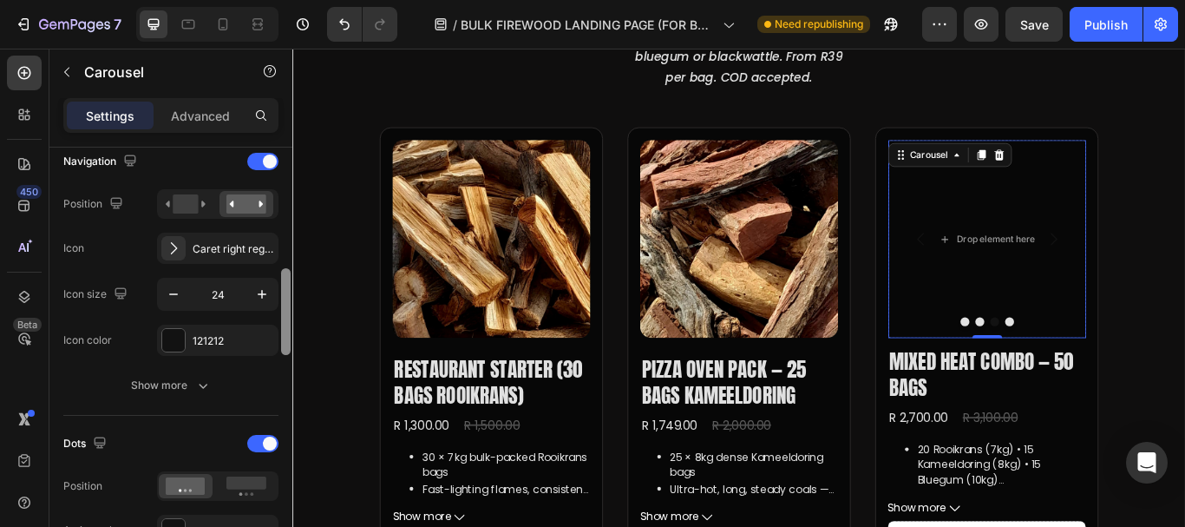
scroll to position [625, 0]
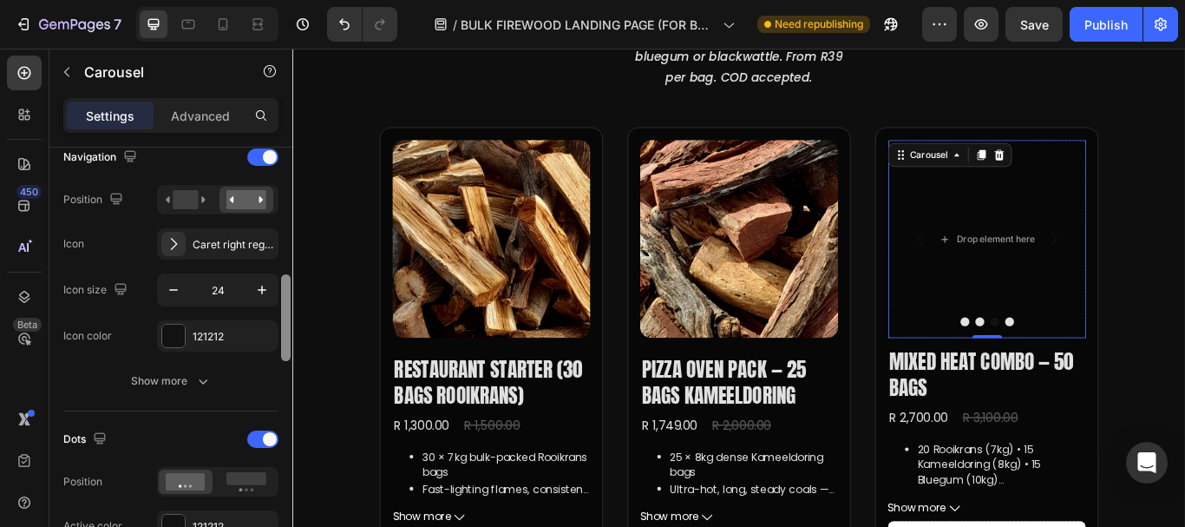
drag, startPoint x: 283, startPoint y: 206, endPoint x: 288, endPoint y: 333, distance: 127.6
click at [288, 333] on div at bounding box center [286, 317] width 10 height 87
click at [206, 341] on div "121212" at bounding box center [218, 337] width 50 height 16
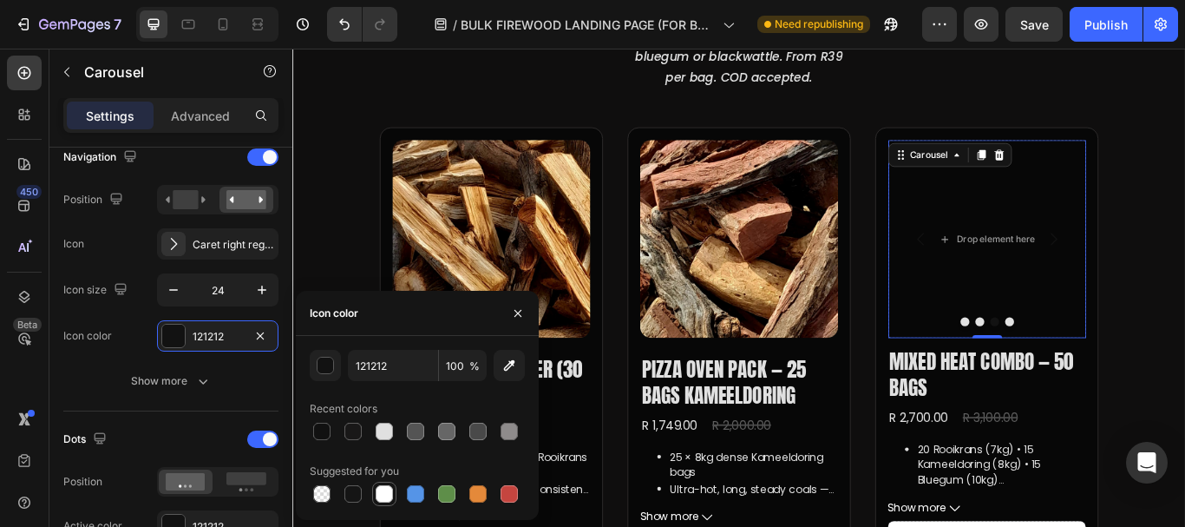
click at [382, 497] on div at bounding box center [384, 493] width 17 height 17
type input "FFFFFF"
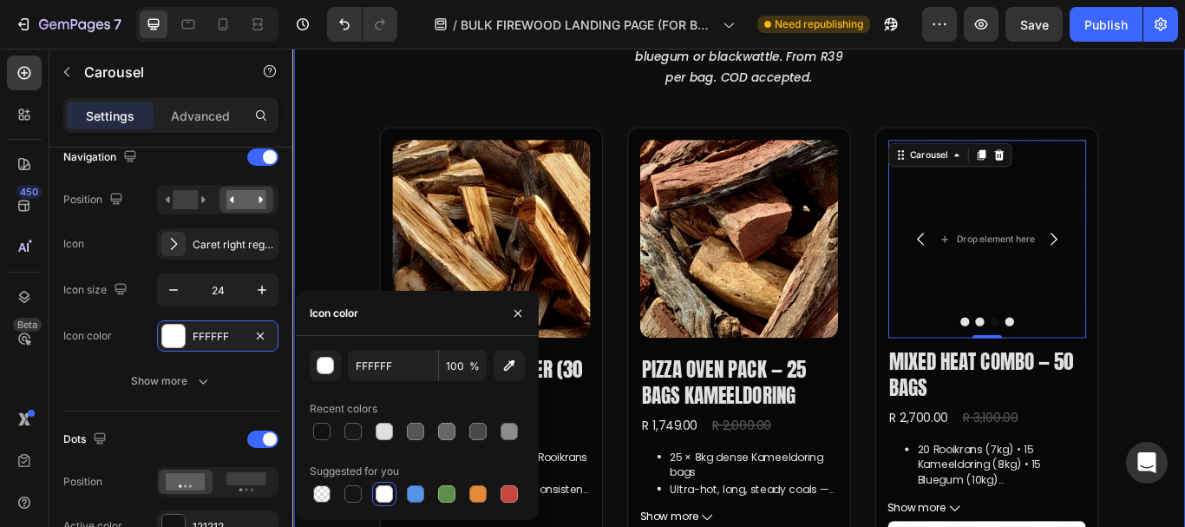
click at [340, 181] on div "Bulk Firewood Packs — Bagged & Ready Heading Choose rooikrans, kameeldoring, bl…" at bounding box center [812, 504] width 1041 height 1295
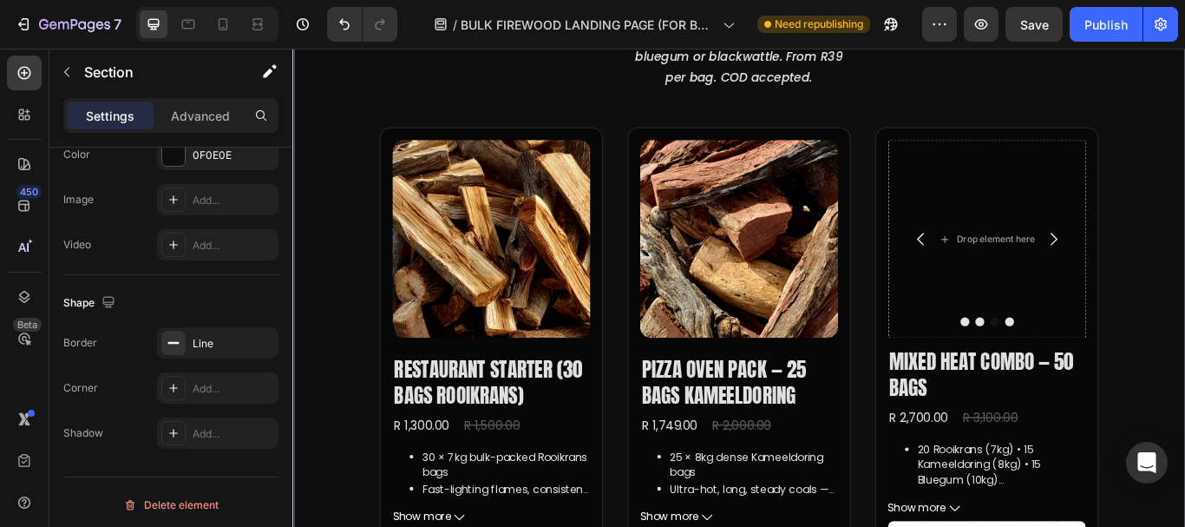
scroll to position [0, 0]
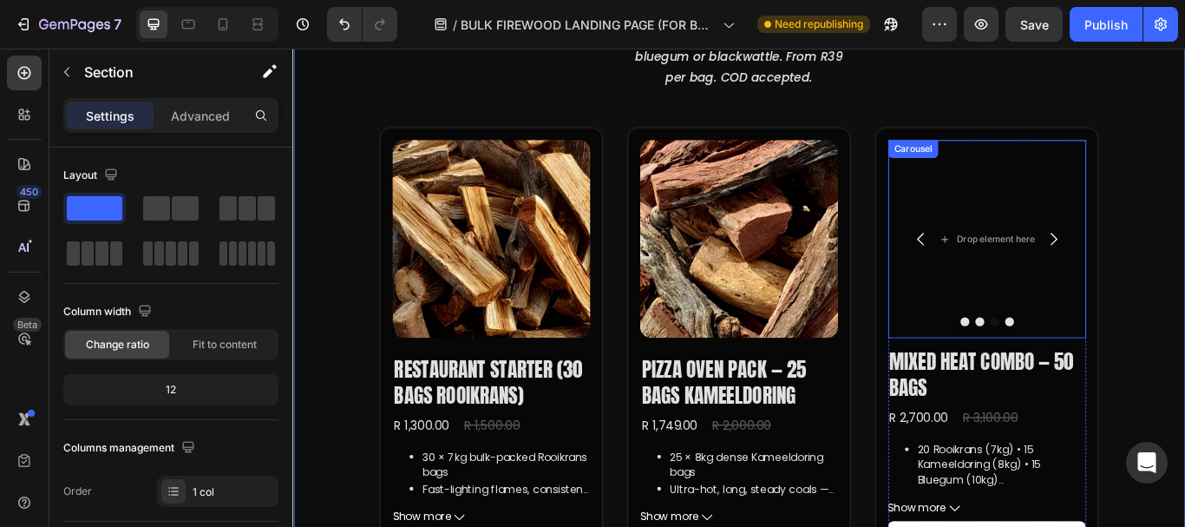
click at [1169, 270] on icon "Carousel Next Arrow" at bounding box center [1179, 270] width 21 height 21
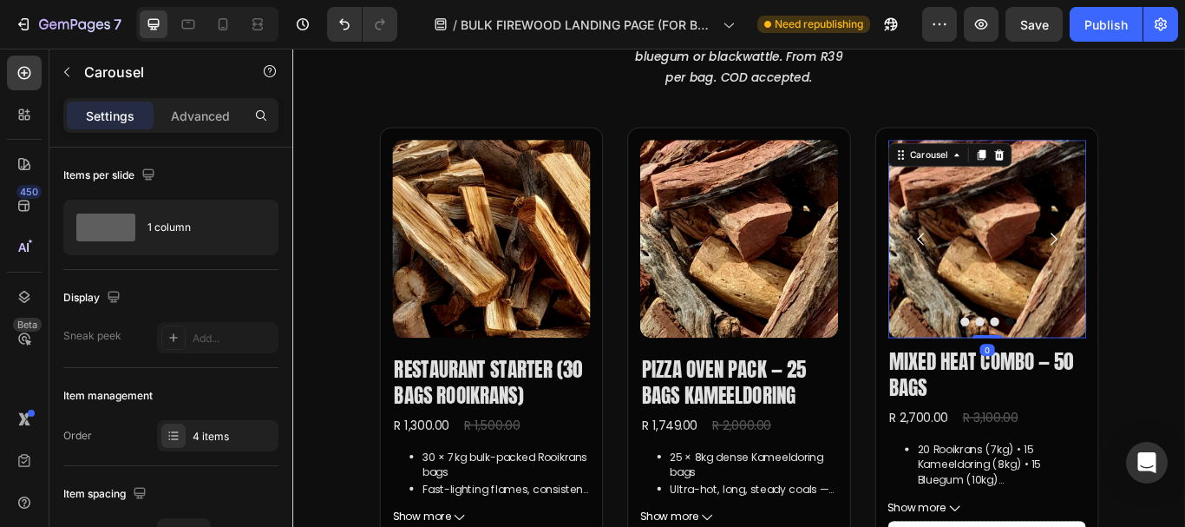
click at [1169, 265] on icon "Carousel Next Arrow" at bounding box center [1179, 270] width 21 height 21
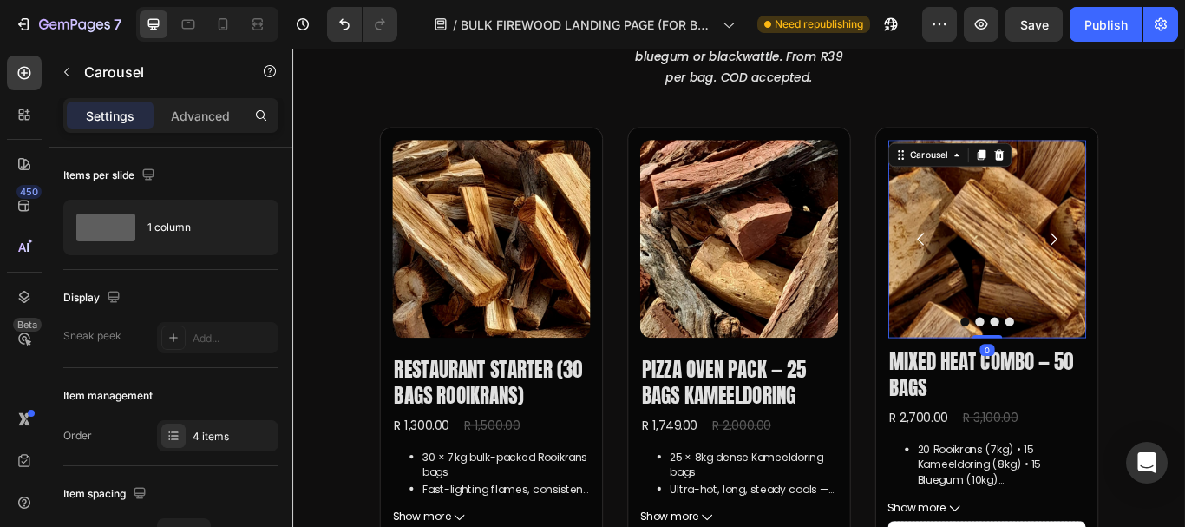
click at [1169, 265] on icon "Carousel Next Arrow" at bounding box center [1179, 270] width 21 height 21
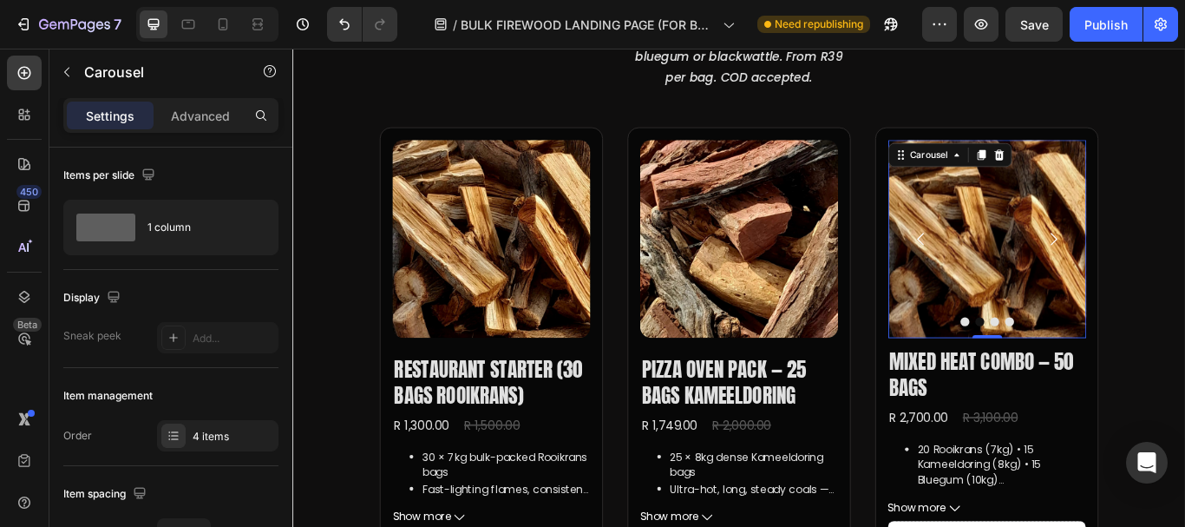
click at [1014, 270] on icon "Carousel Back Arrow" at bounding box center [1024, 270] width 21 height 21
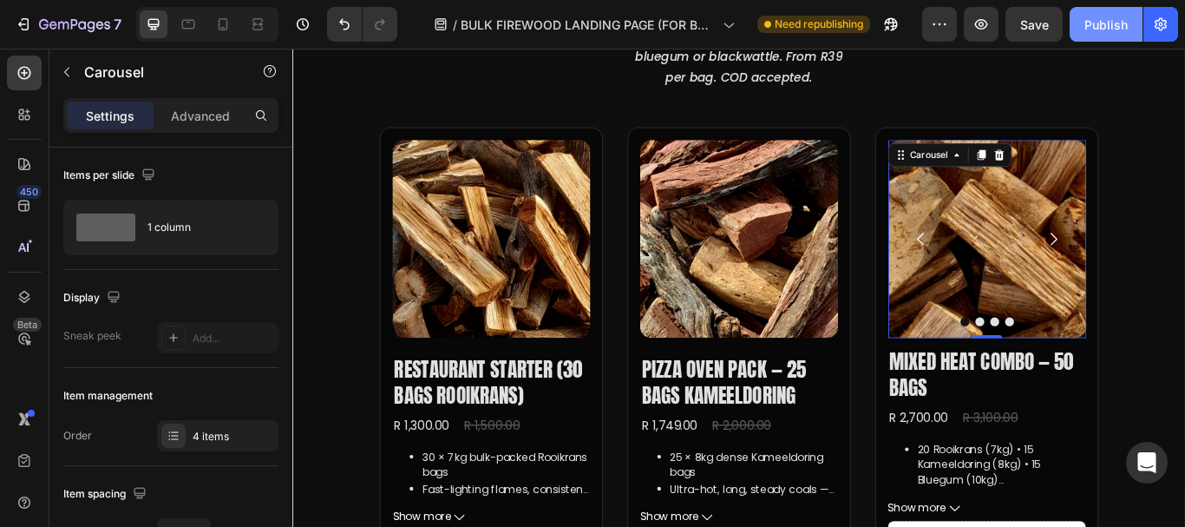
click at [1106, 23] on div "Publish" at bounding box center [1105, 25] width 43 height 18
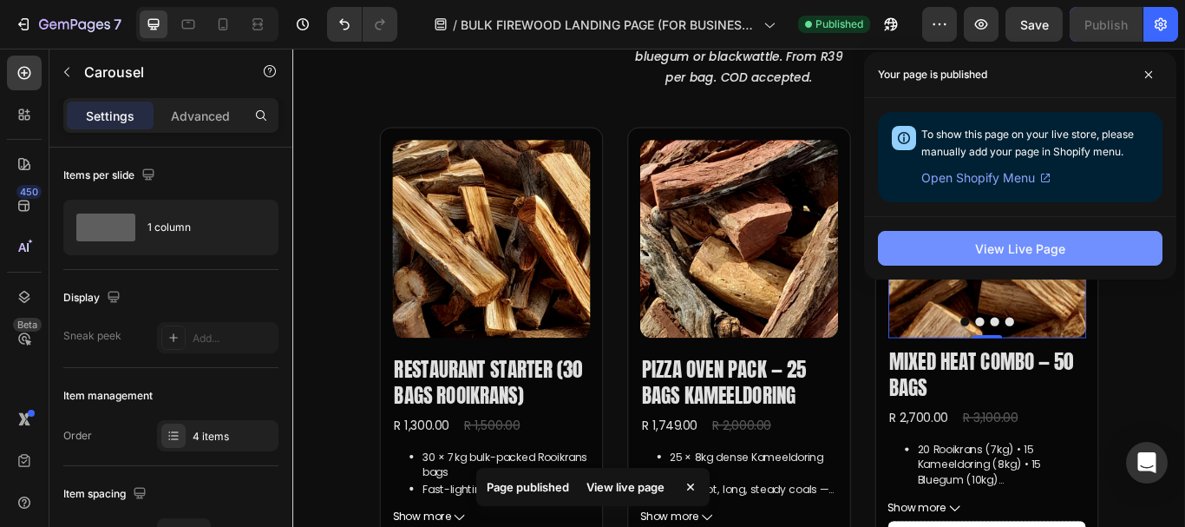
click at [1004, 246] on div "View Live Page" at bounding box center [1020, 248] width 90 height 18
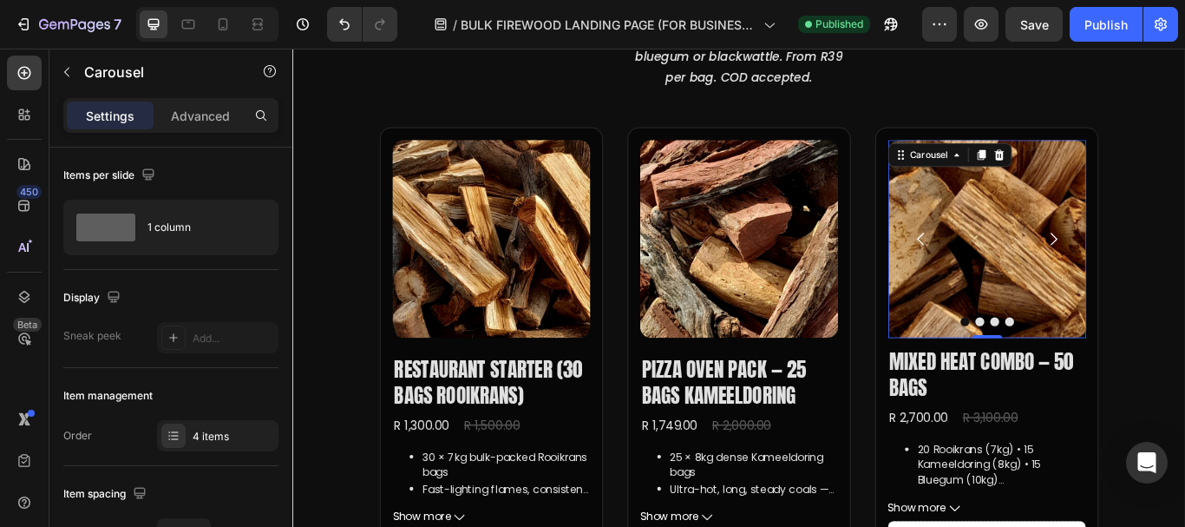
click at [1170, 268] on icon "Carousel Next Arrow" at bounding box center [1179, 270] width 21 height 21
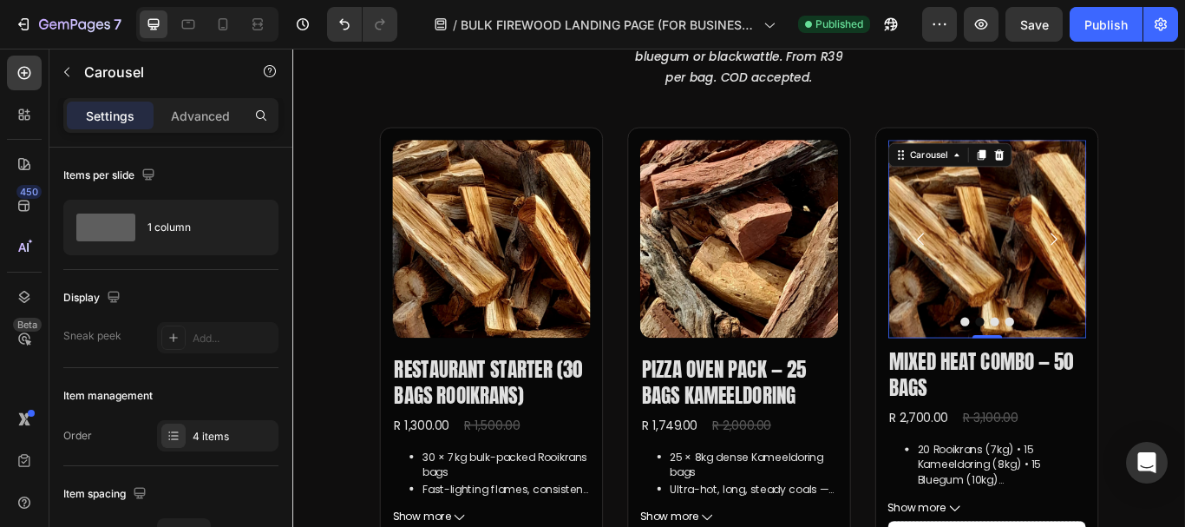
click at [1170, 268] on icon "Carousel Next Arrow" at bounding box center [1179, 270] width 21 height 21
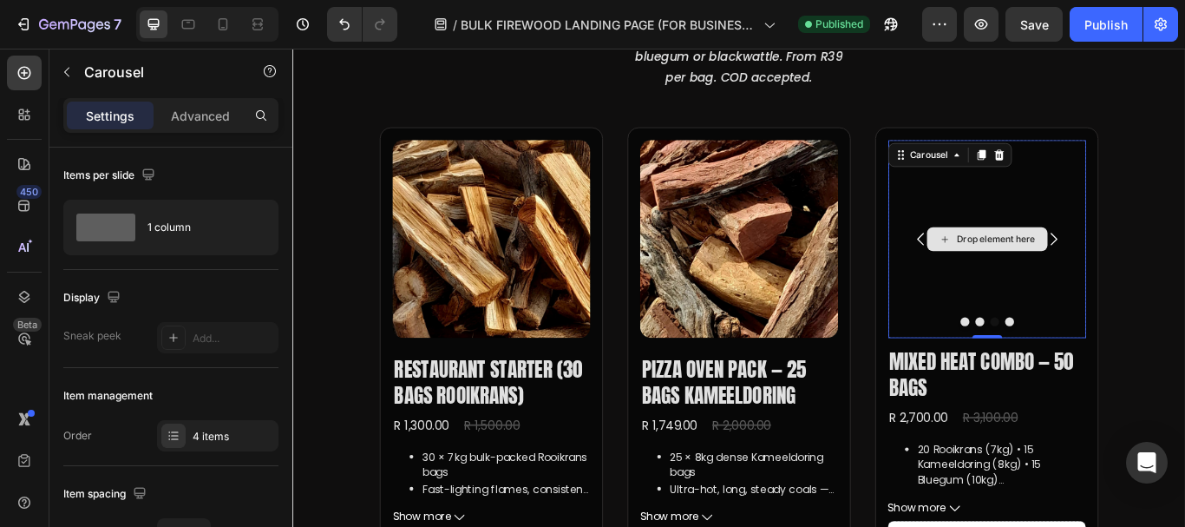
click at [1127, 321] on div "Drop element here" at bounding box center [1101, 270] width 231 height 231
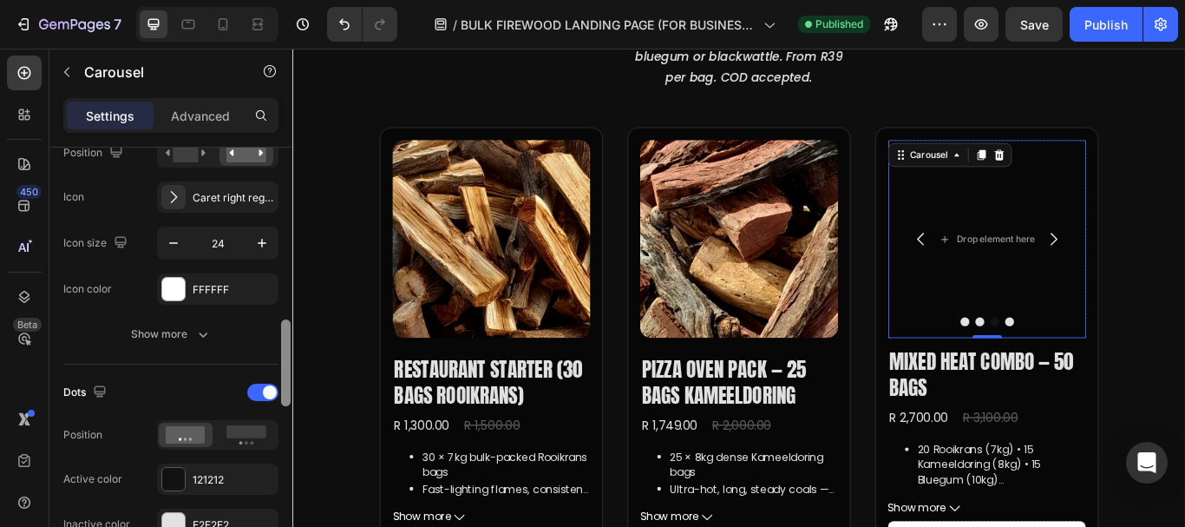
scroll to position [710, 0]
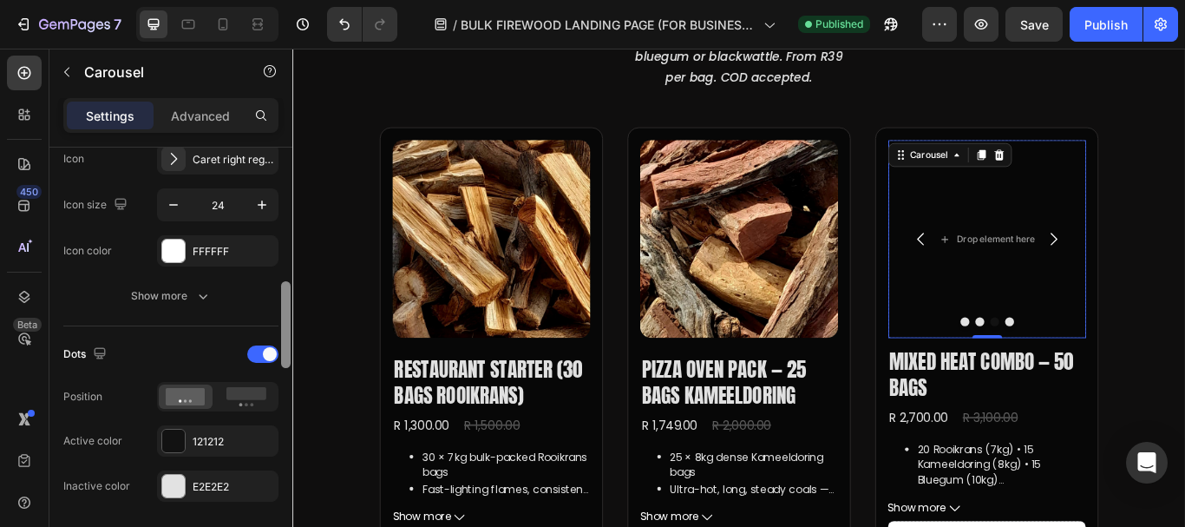
drag, startPoint x: 282, startPoint y: 216, endPoint x: 282, endPoint y: 361, distance: 144.9
click at [282, 361] on div at bounding box center [286, 324] width 10 height 87
click at [263, 206] on icon "button" at bounding box center [261, 204] width 17 height 17
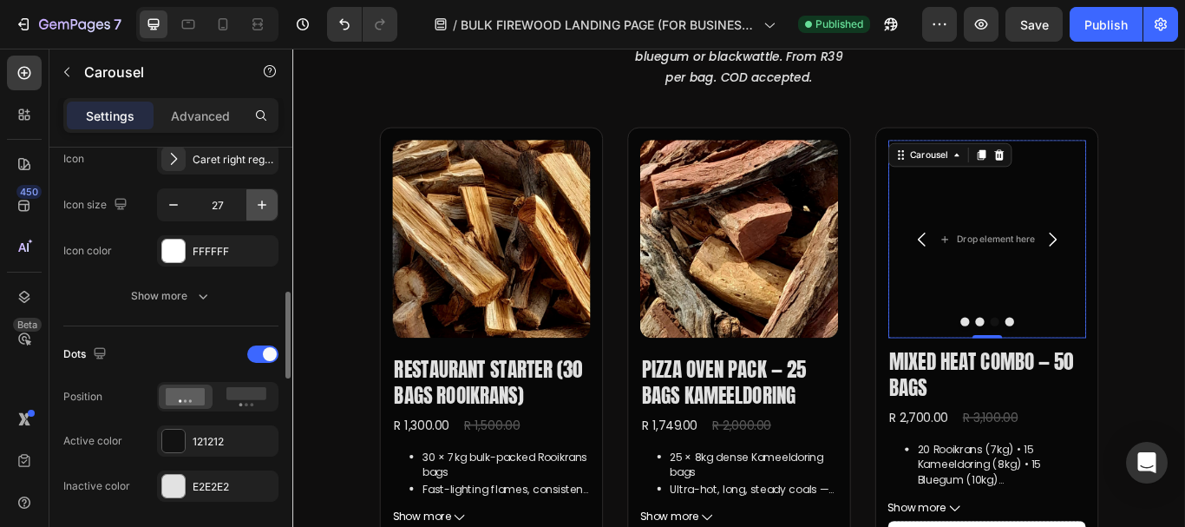
click at [263, 206] on icon "button" at bounding box center [261, 204] width 17 height 17
type input "30"
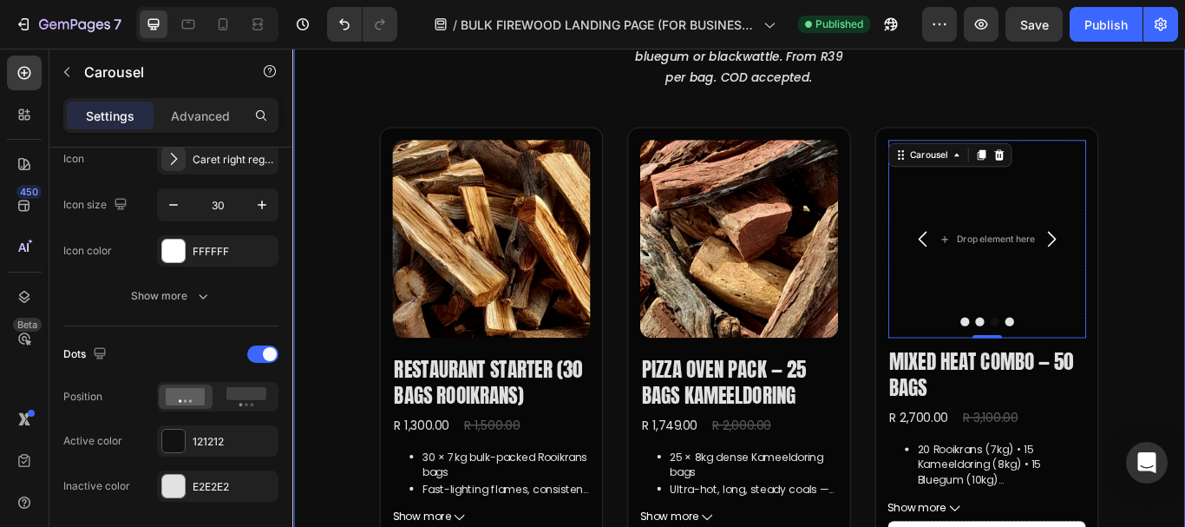
click at [1184, 246] on div "Bulk Firewood Packs — Bagged & Ready Heading Choose rooikrans, kameeldoring, bl…" at bounding box center [812, 504] width 1041 height 1295
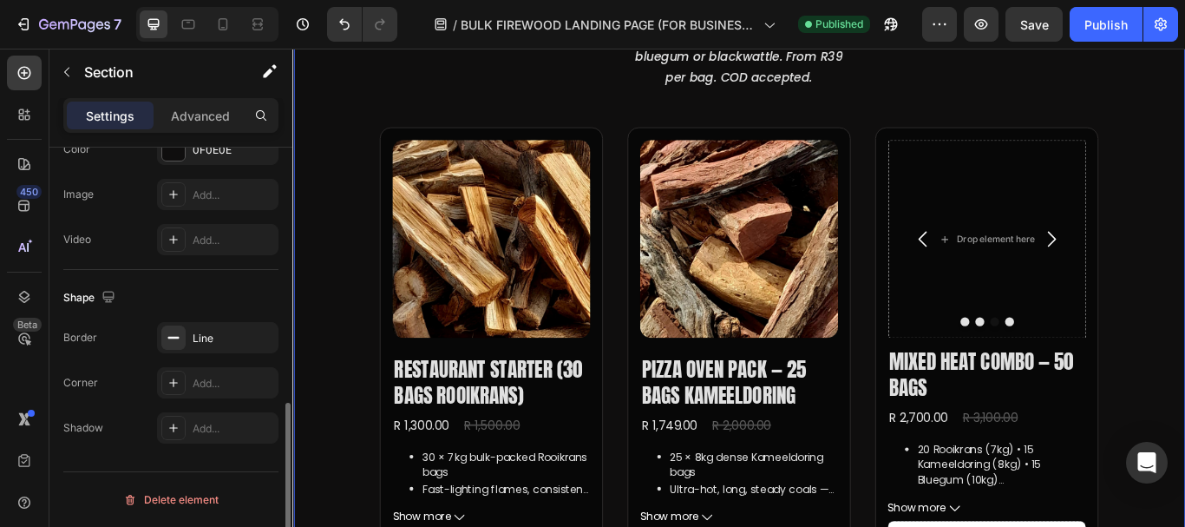
scroll to position [0, 0]
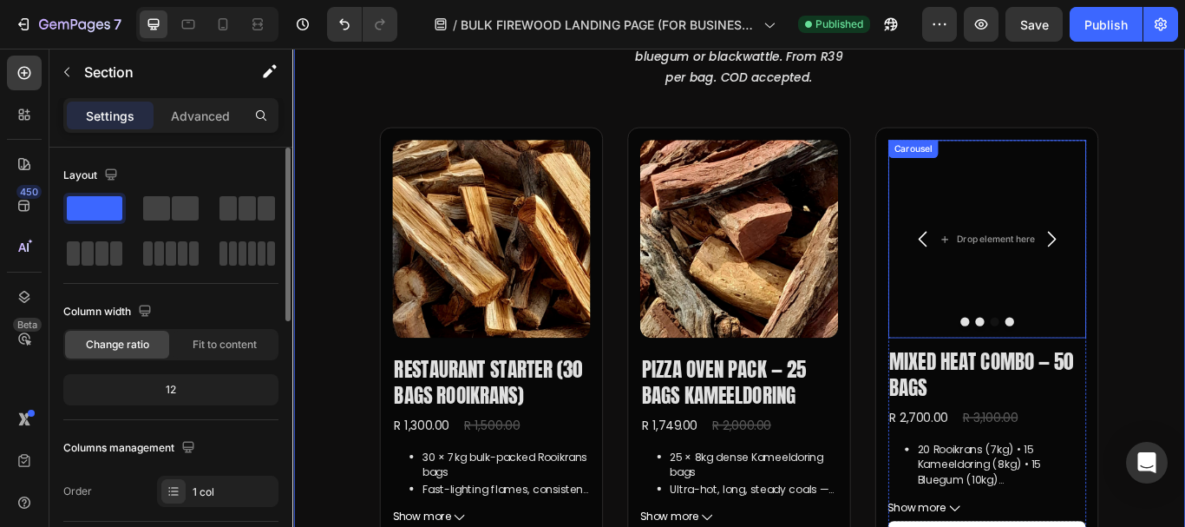
click at [1172, 265] on icon "Carousel Next Arrow" at bounding box center [1176, 271] width 26 height 26
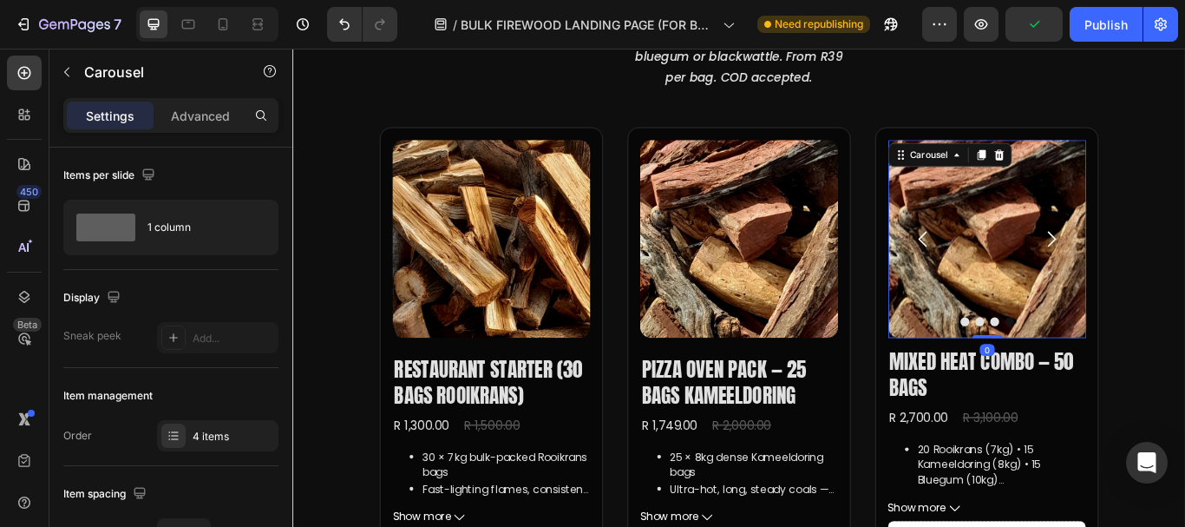
click at [1164, 268] on icon "Carousel Next Arrow" at bounding box center [1176, 271] width 26 height 26
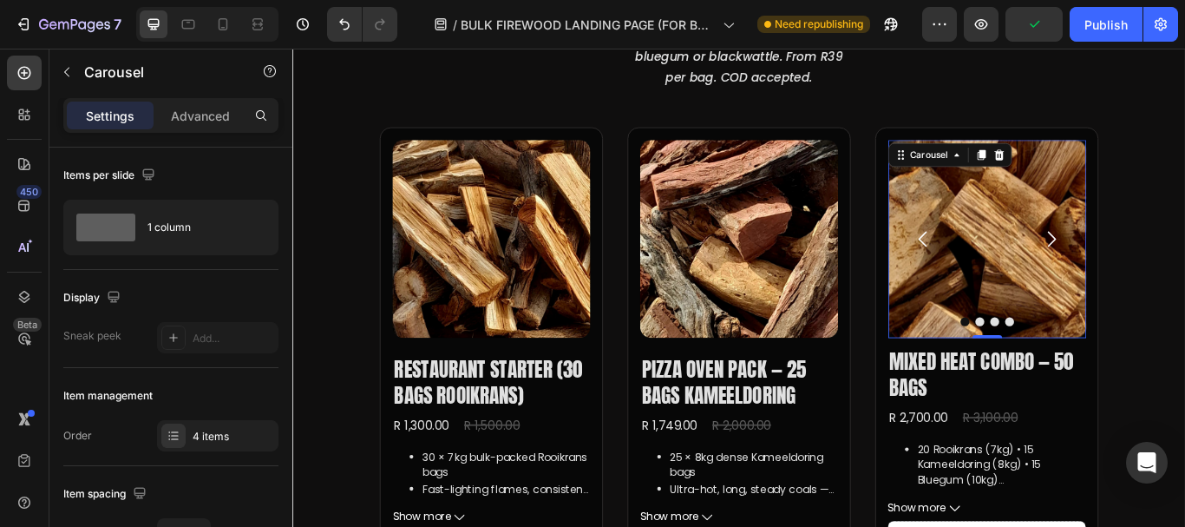
click at [1164, 268] on icon "Carousel Next Arrow" at bounding box center [1176, 271] width 26 height 26
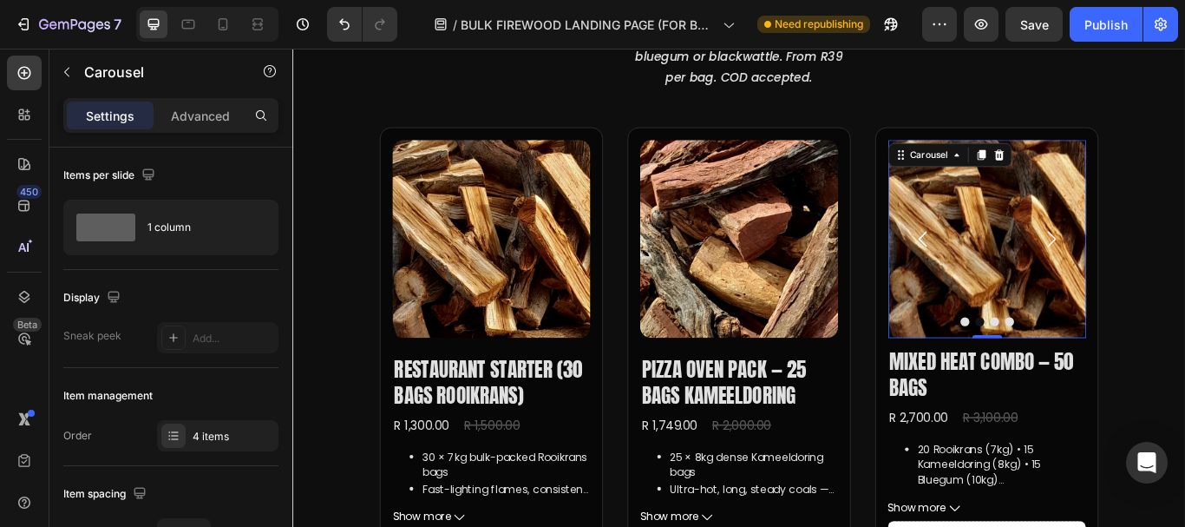
click at [1020, 265] on icon "Carousel Back Arrow" at bounding box center [1027, 271] width 26 height 26
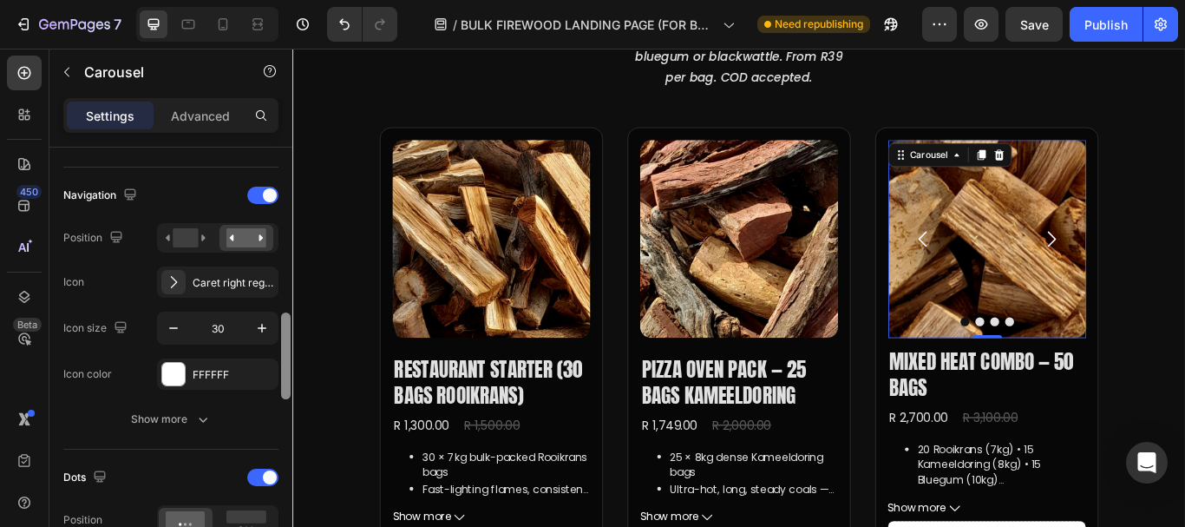
scroll to position [569, 0]
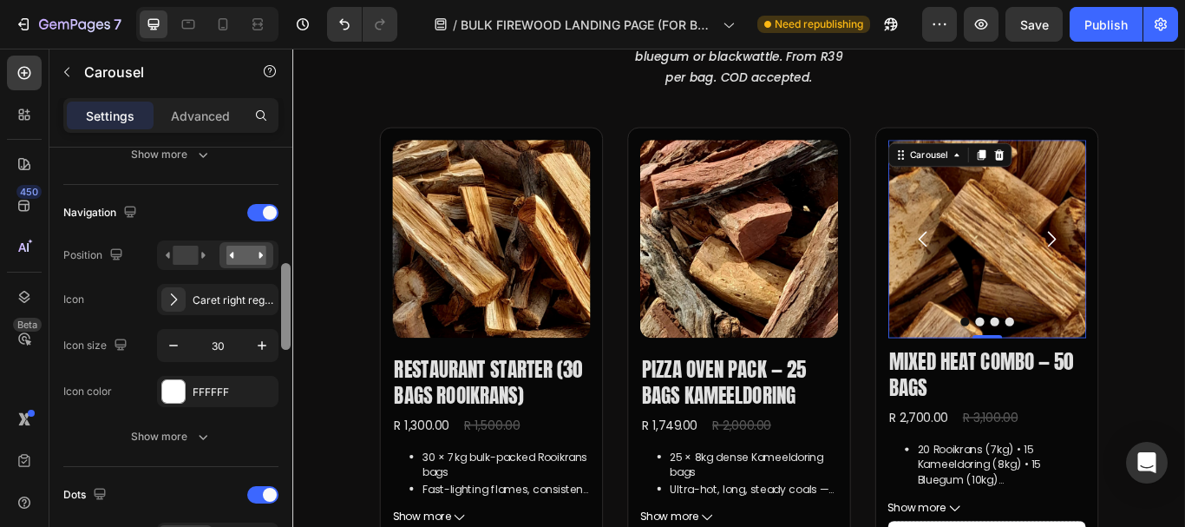
drag, startPoint x: 285, startPoint y: 213, endPoint x: 286, endPoint y: 330, distance: 116.3
click at [286, 330] on div at bounding box center [286, 306] width 10 height 87
click at [182, 256] on rect at bounding box center [185, 255] width 25 height 19
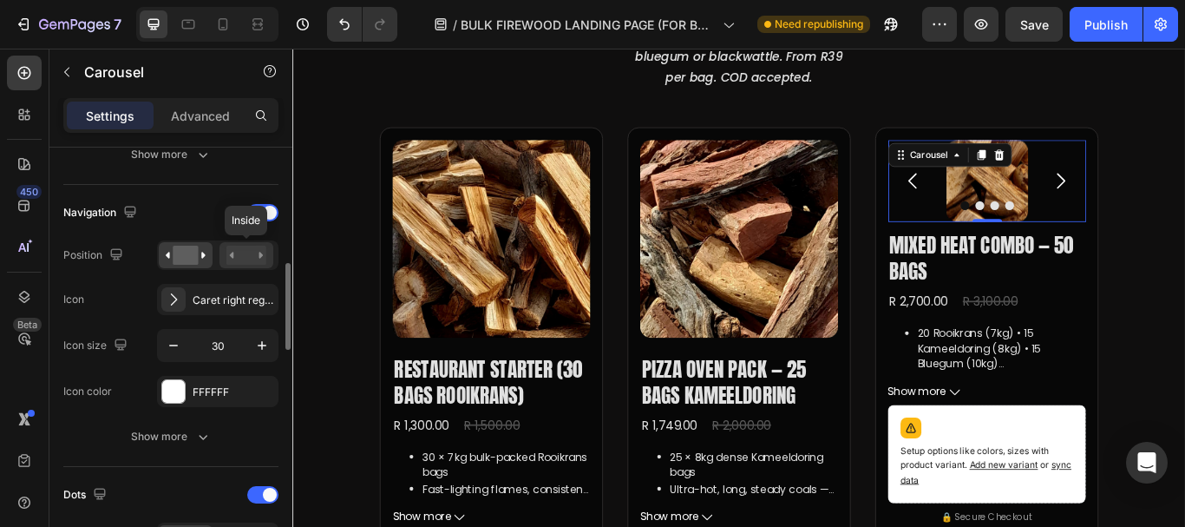
click at [247, 258] on rect at bounding box center [246, 255] width 40 height 19
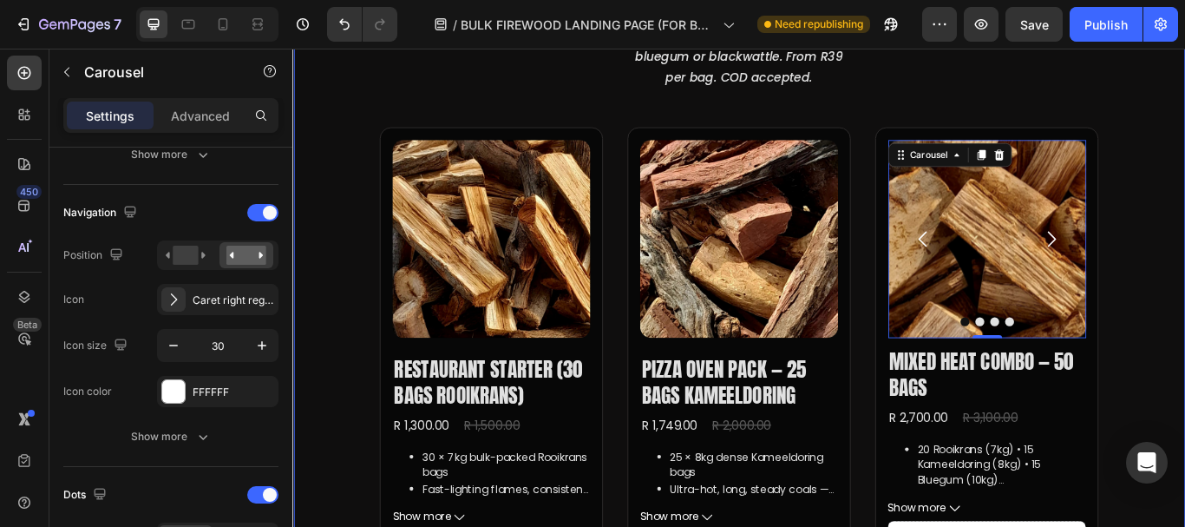
click at [1184, 209] on div "Bulk Firewood Packs — Bagged & Ready Heading Choose rooikrans, kameeldoring, bl…" at bounding box center [812, 504] width 1041 height 1295
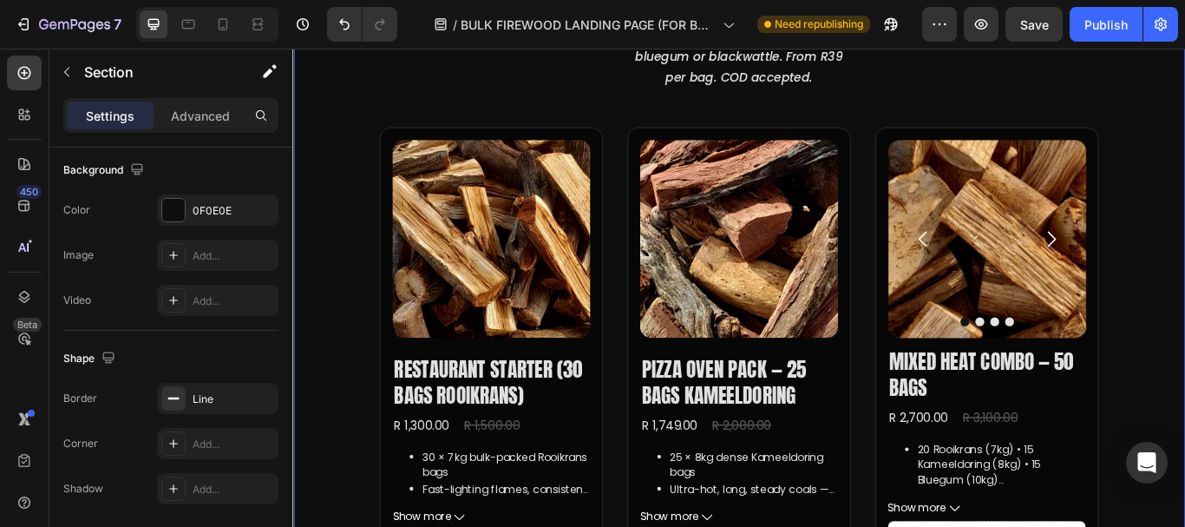
scroll to position [0, 0]
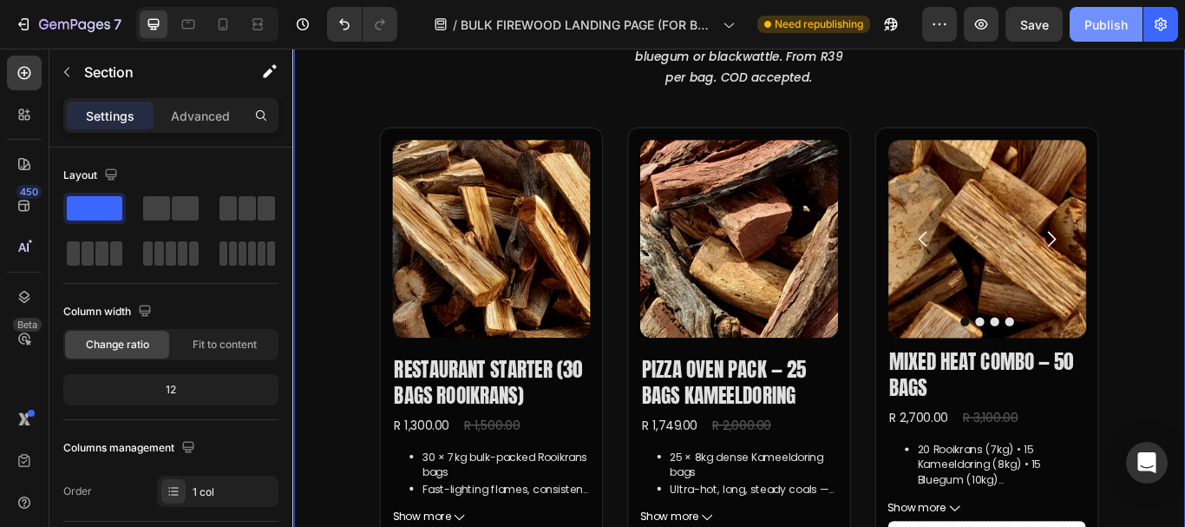
click at [1112, 24] on div "Publish" at bounding box center [1105, 25] width 43 height 18
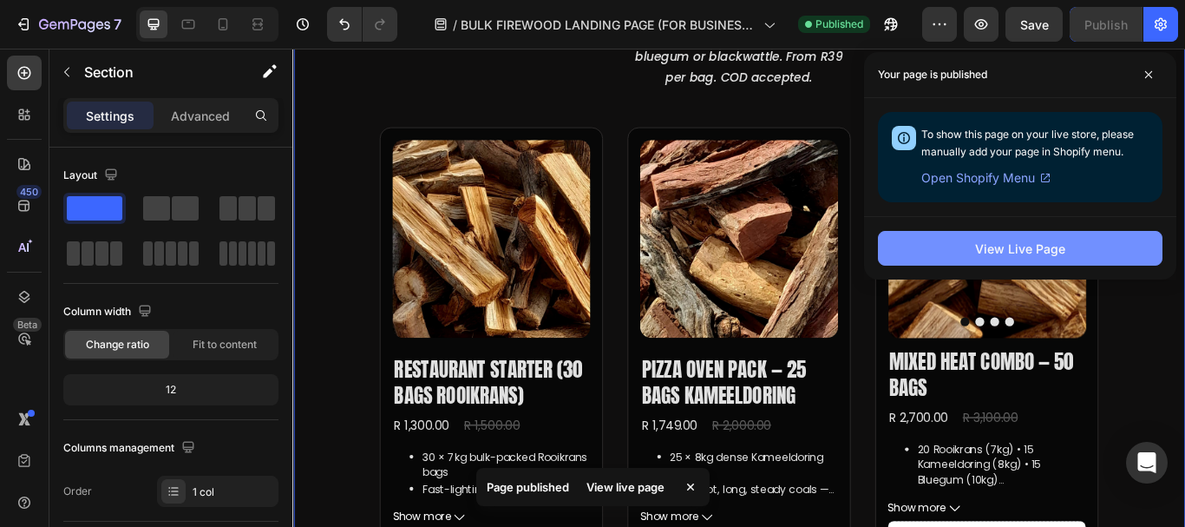
click at [995, 249] on div "View Live Page" at bounding box center [1020, 248] width 90 height 18
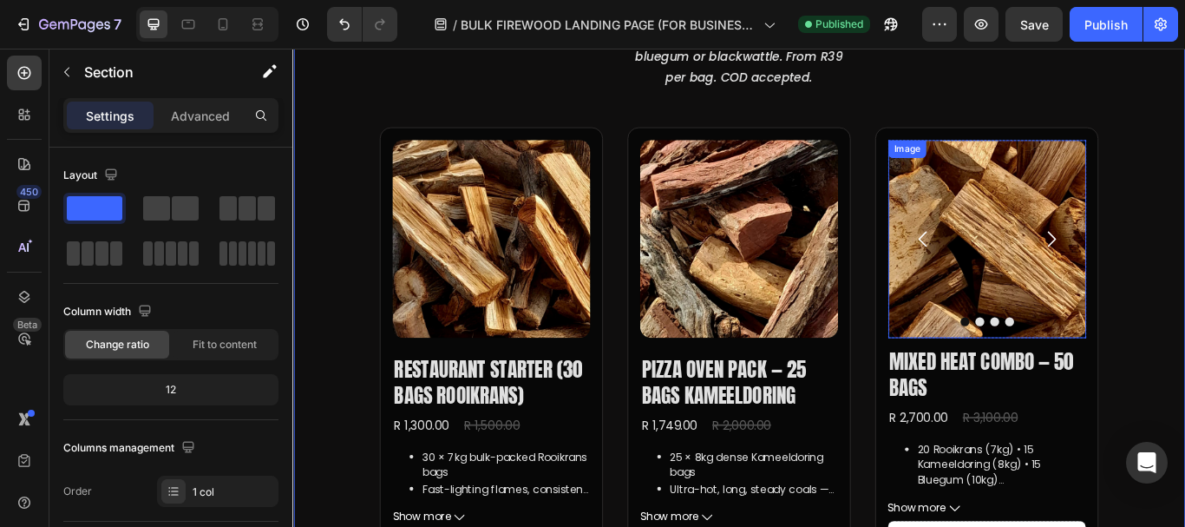
click at [1094, 298] on img at bounding box center [1101, 270] width 231 height 231
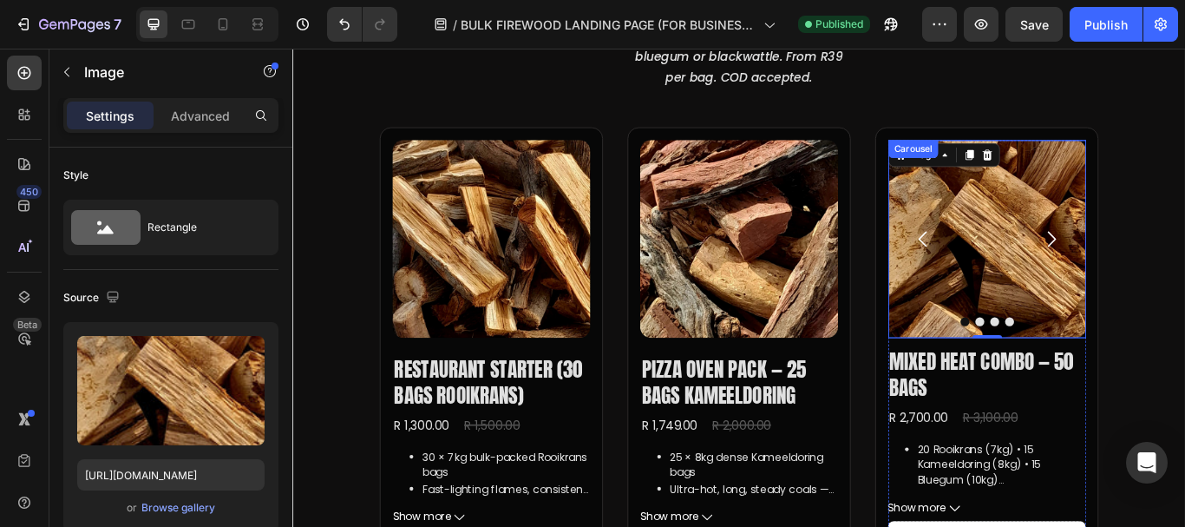
click at [1176, 258] on icon "Carousel Next Arrow" at bounding box center [1176, 271] width 26 height 26
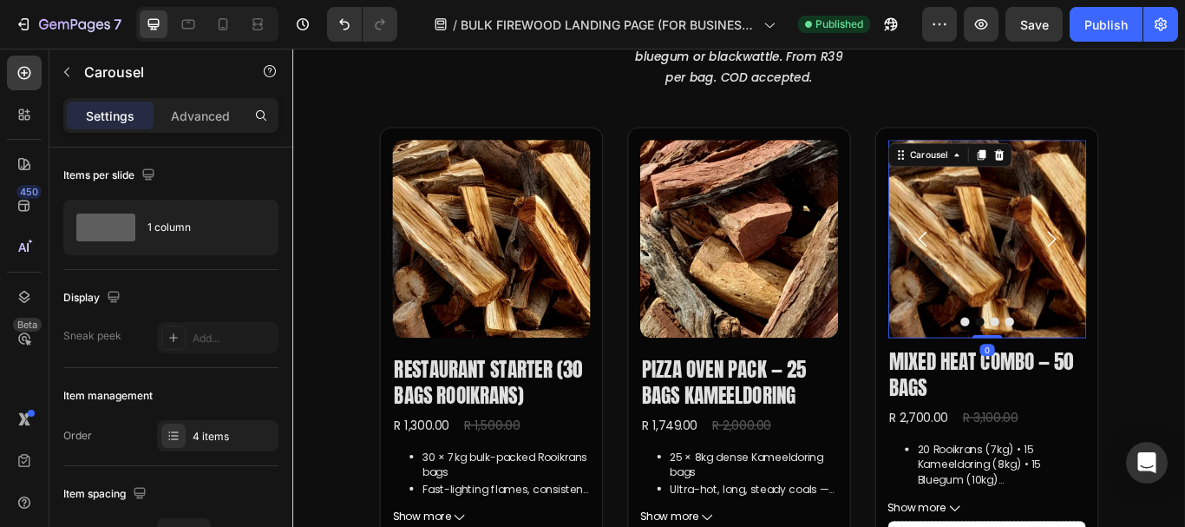
click at [1176, 258] on icon "Carousel Next Arrow" at bounding box center [1176, 271] width 26 height 26
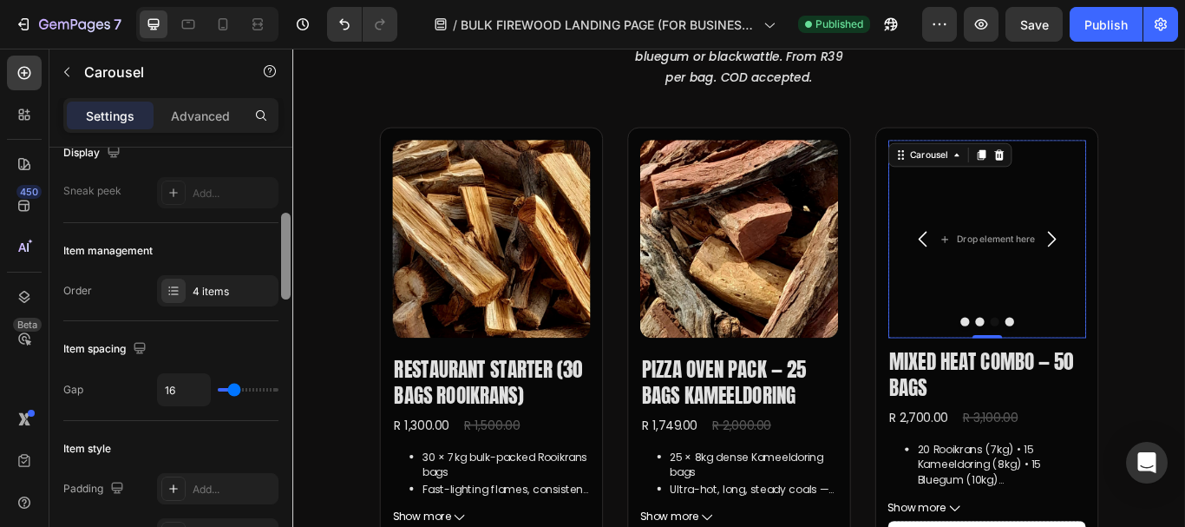
scroll to position [204, 0]
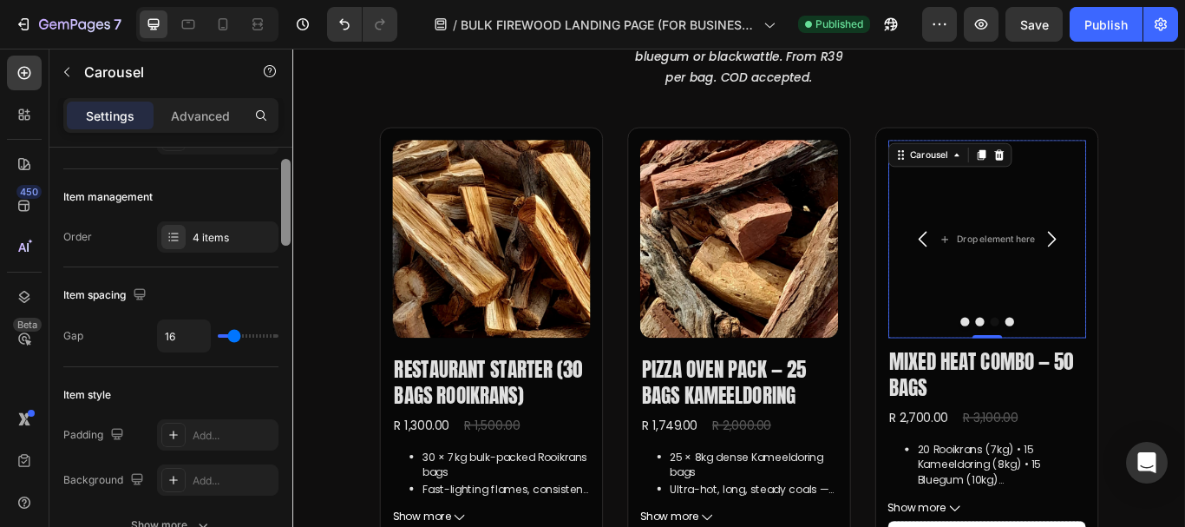
drag, startPoint x: 285, startPoint y: 206, endPoint x: 282, endPoint y: 248, distance: 41.8
click at [282, 245] on div at bounding box center [286, 201] width 10 height 87
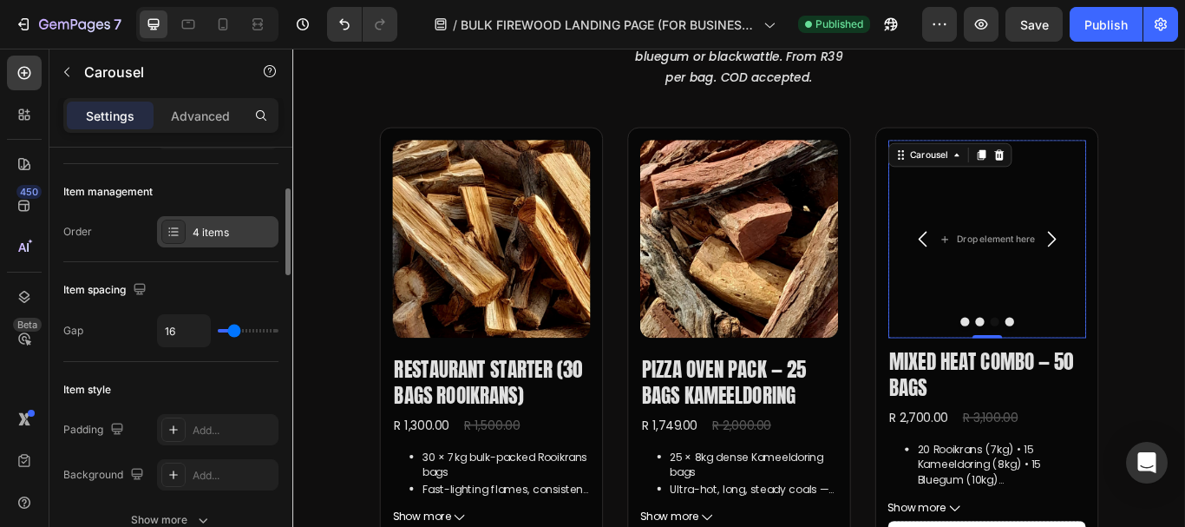
click at [229, 223] on div "4 items" at bounding box center [217, 231] width 121 height 31
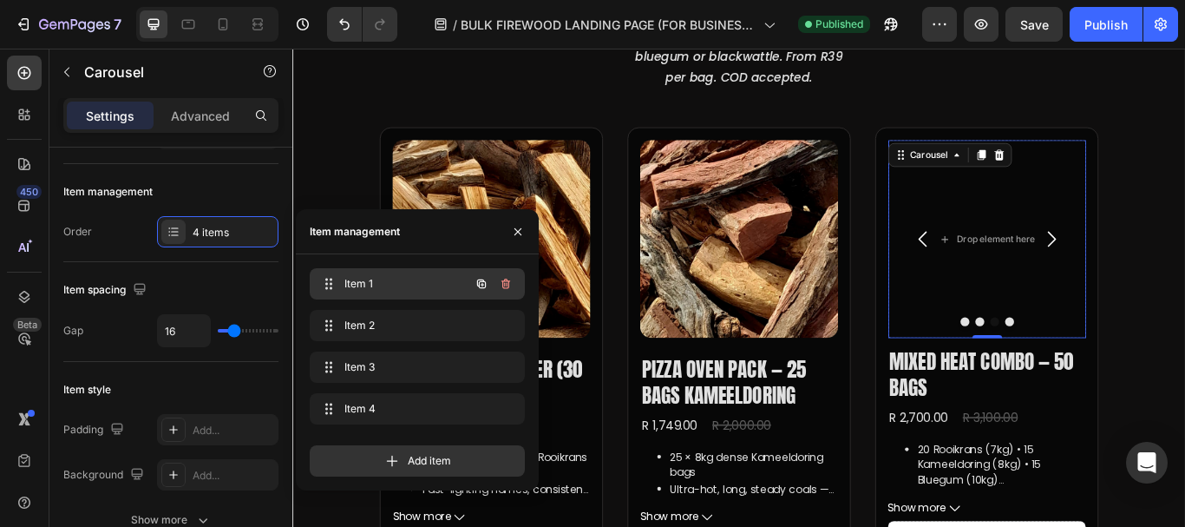
click at [420, 292] on div "Item 1 Item 1" at bounding box center [393, 284] width 153 height 24
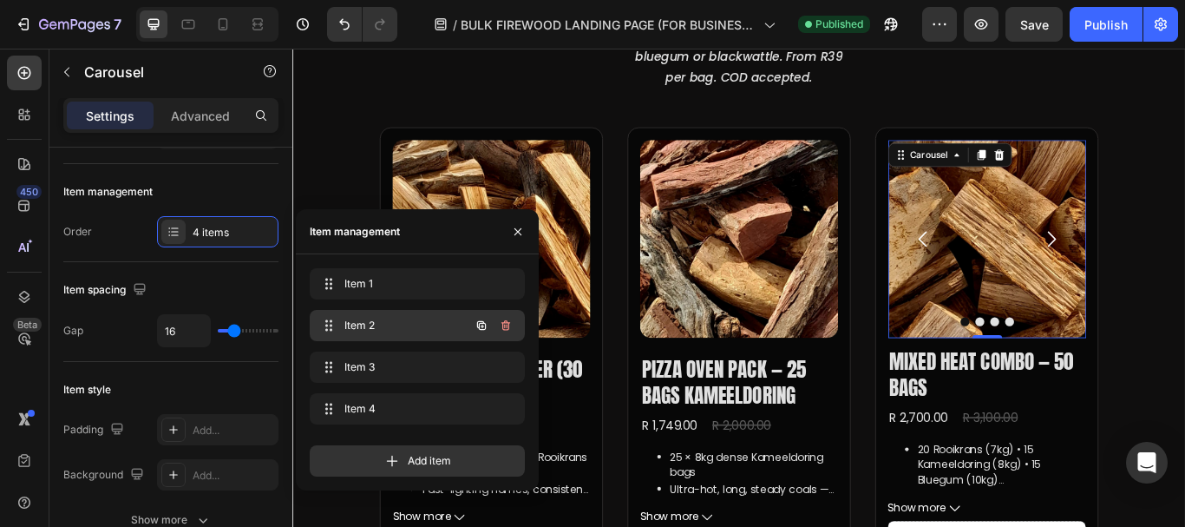
click at [413, 316] on div "Item 2 Item 2" at bounding box center [393, 325] width 153 height 24
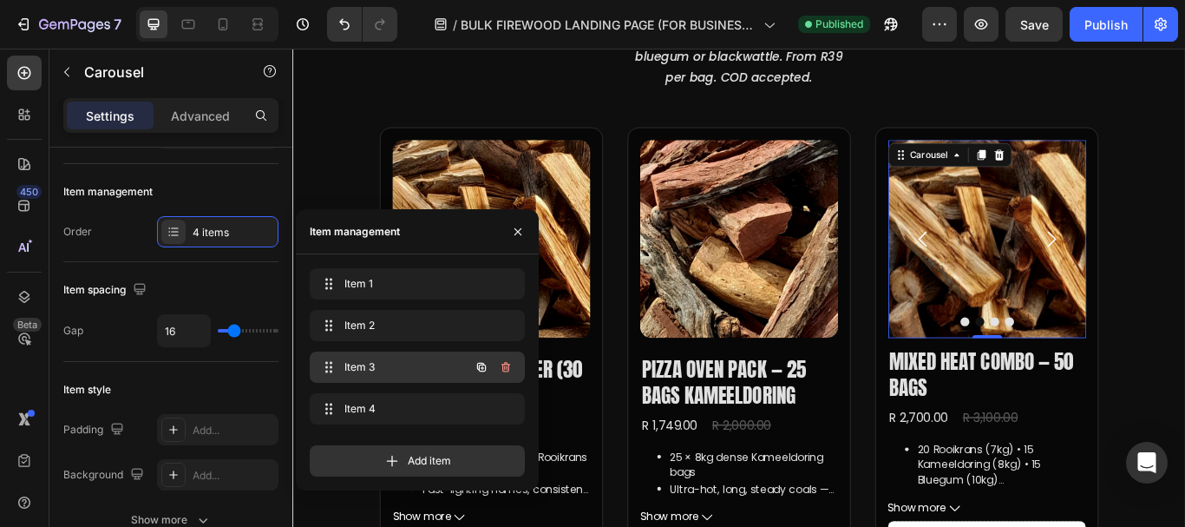
click at [398, 363] on span "Item 3" at bounding box center [393, 367] width 98 height 16
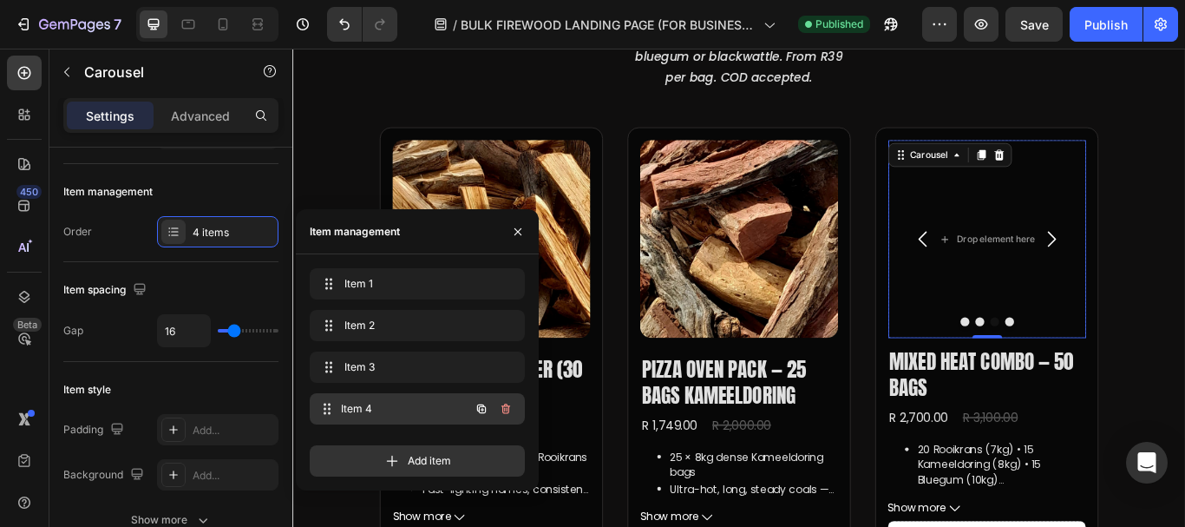
click at [422, 408] on span "Item 4" at bounding box center [405, 409] width 128 height 16
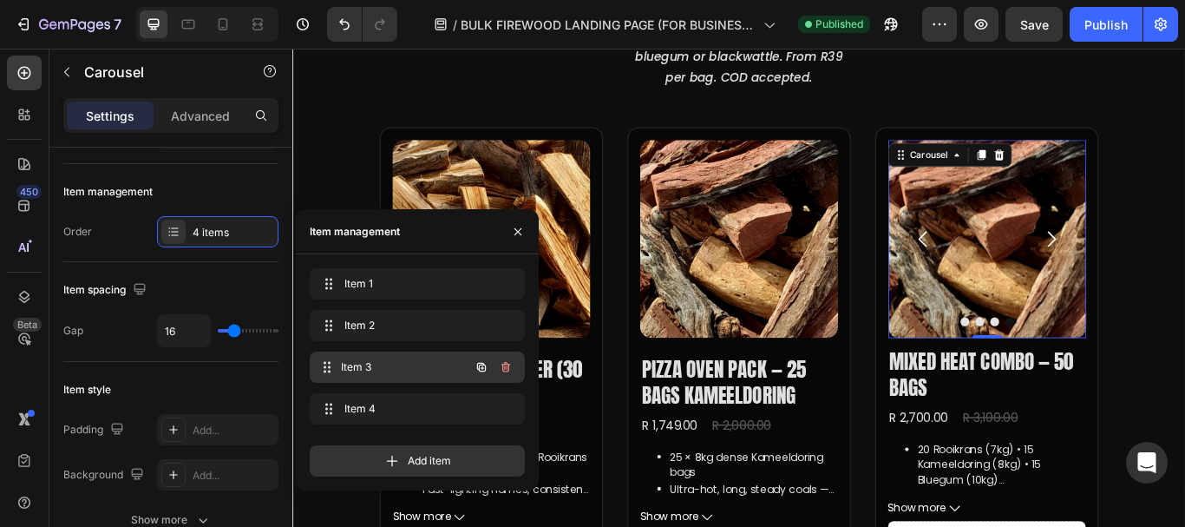
click at [405, 369] on span "Item 3" at bounding box center [405, 367] width 128 height 16
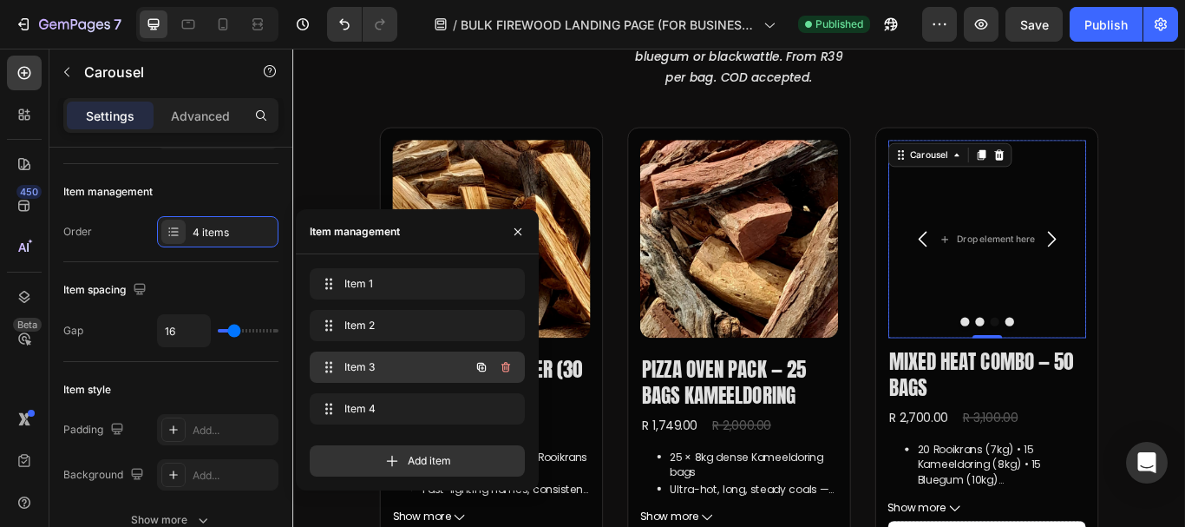
click at [508, 364] on icon "button" at bounding box center [505, 367] width 9 height 10
click at [508, 364] on div "Delete" at bounding box center [494, 367] width 32 height 16
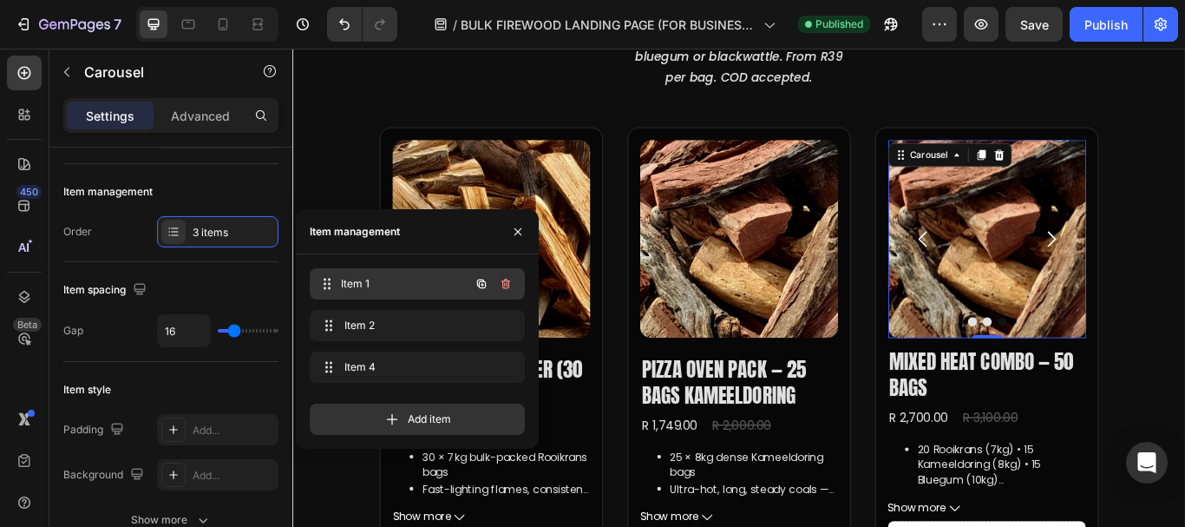
click at [393, 289] on span "Item 1" at bounding box center [405, 284] width 128 height 16
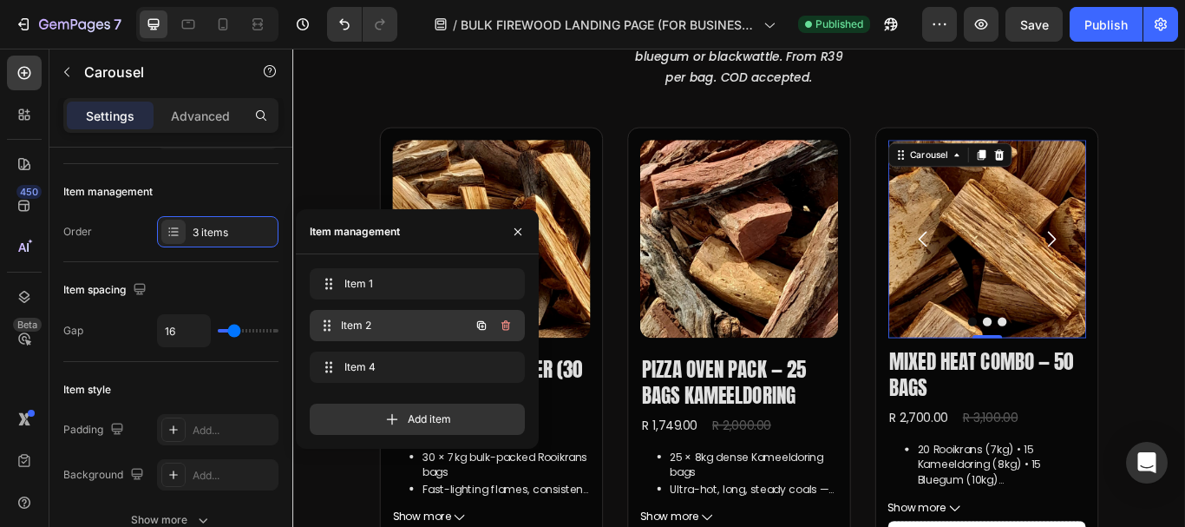
click at [393, 326] on span "Item 2" at bounding box center [405, 326] width 128 height 16
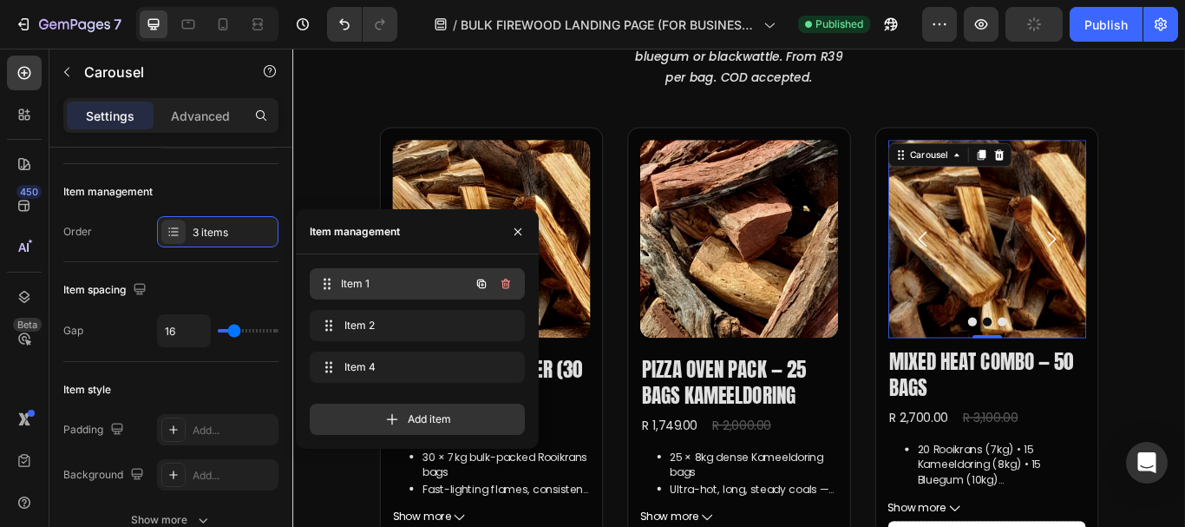
click at [392, 276] on span "Item 1" at bounding box center [405, 284] width 128 height 16
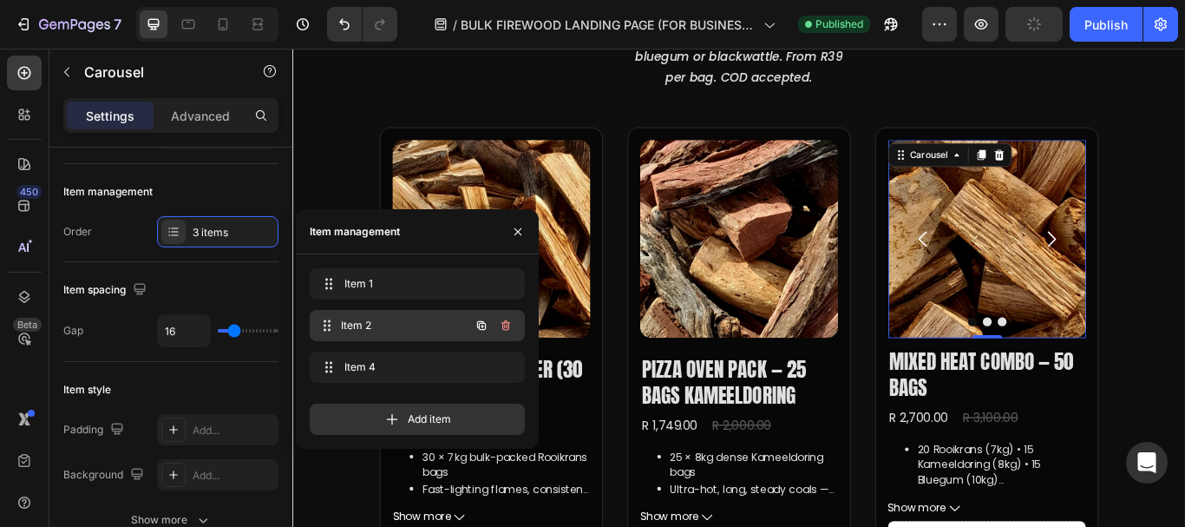
click at [396, 319] on span "Item 2" at bounding box center [405, 326] width 128 height 16
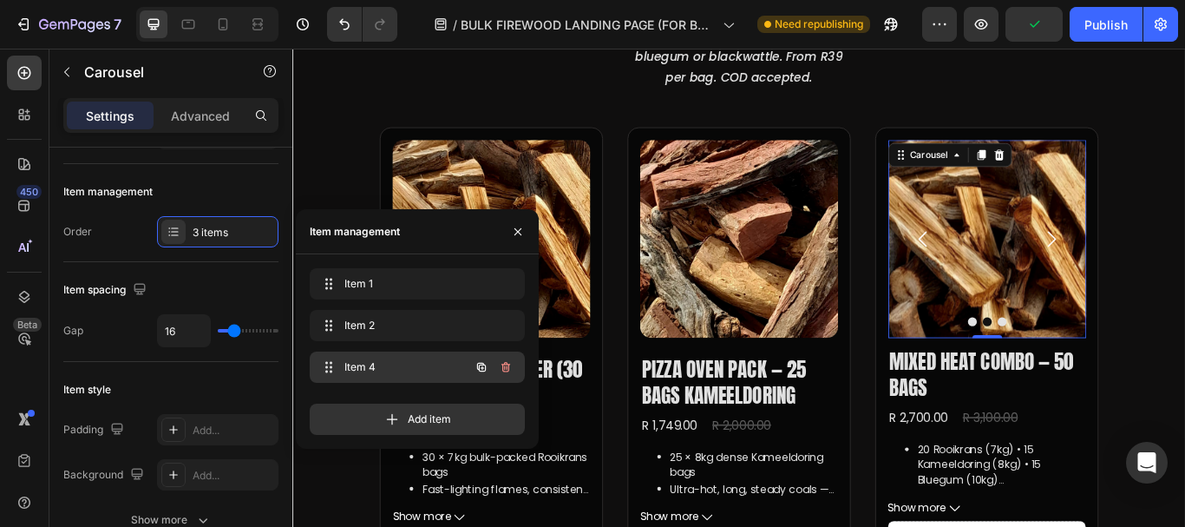
click at [399, 363] on span "Item 4" at bounding box center [393, 367] width 98 height 16
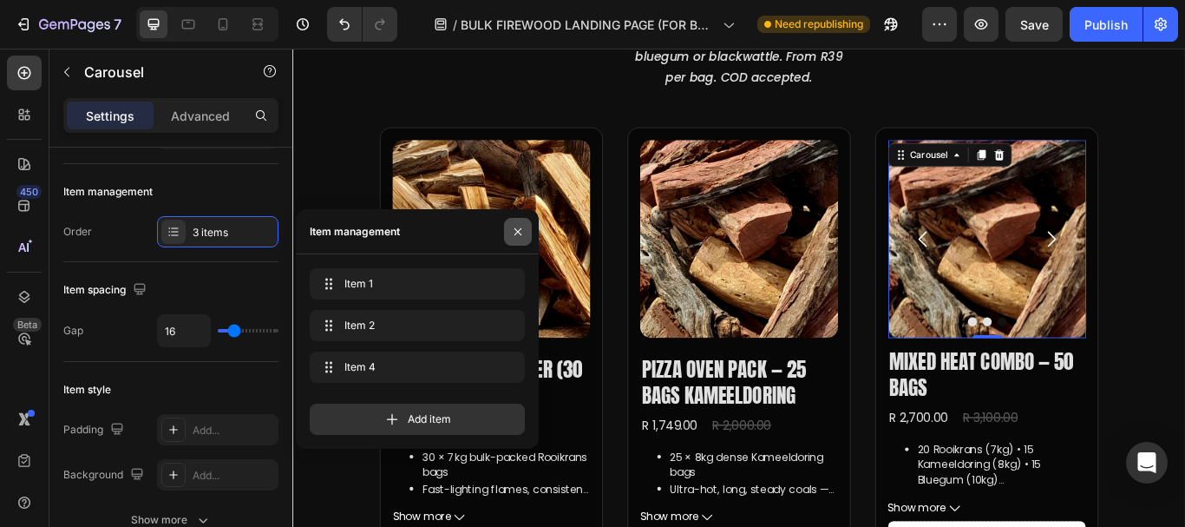
click at [513, 229] on icon "button" at bounding box center [518, 232] width 14 height 14
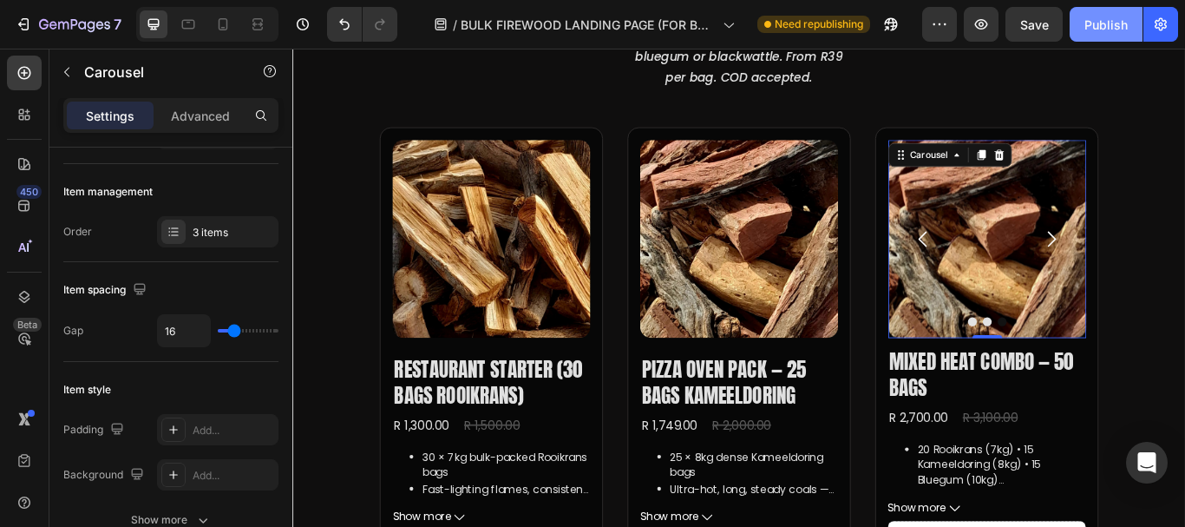
click at [1084, 18] on button "Publish" at bounding box center [1106, 24] width 73 height 35
click at [225, 22] on icon at bounding box center [222, 24] width 17 height 17
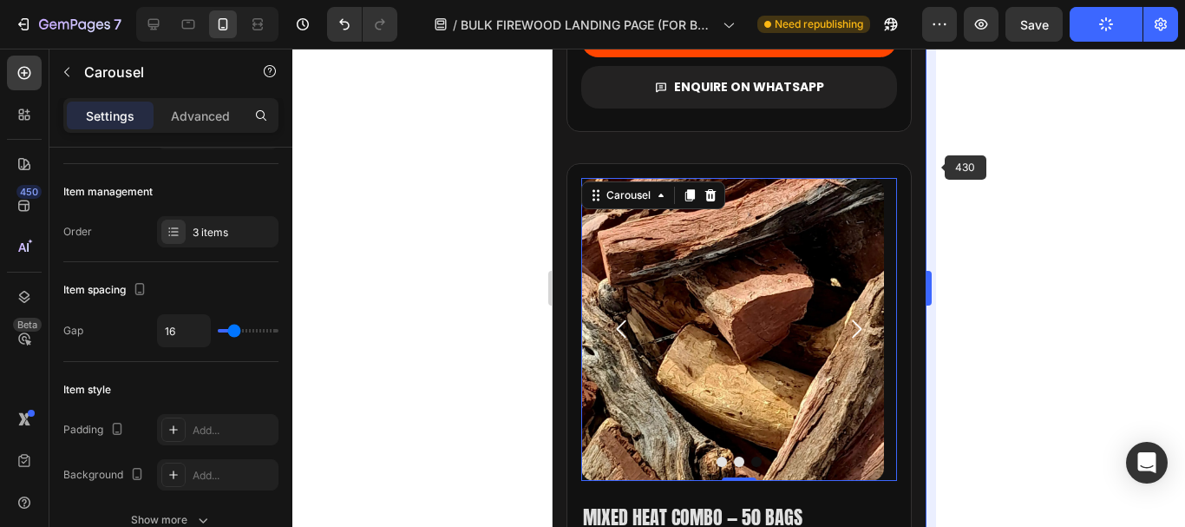
scroll to position [3089, 0]
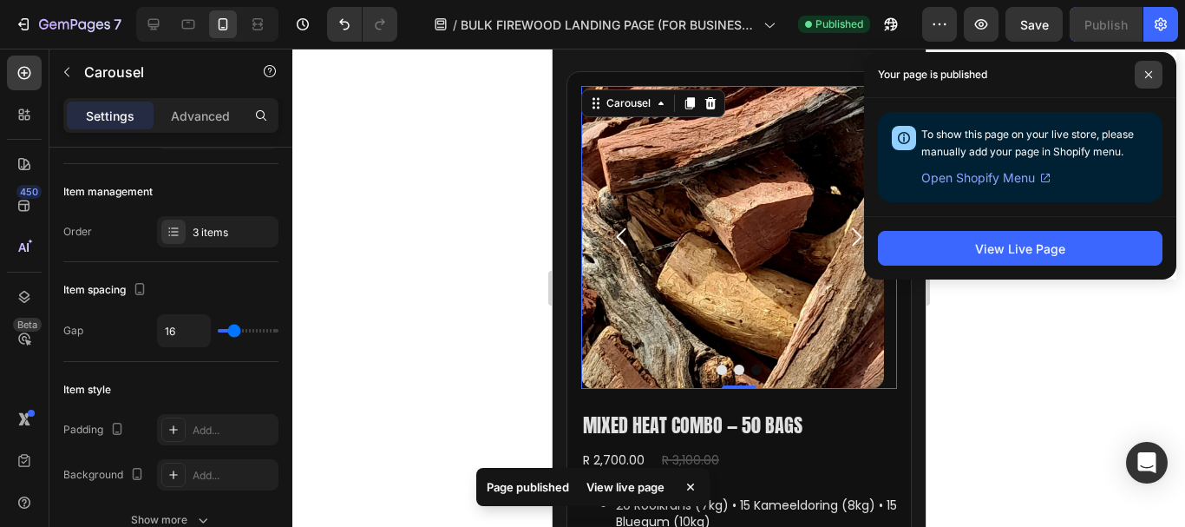
click at [1145, 76] on icon at bounding box center [1148, 74] width 9 height 9
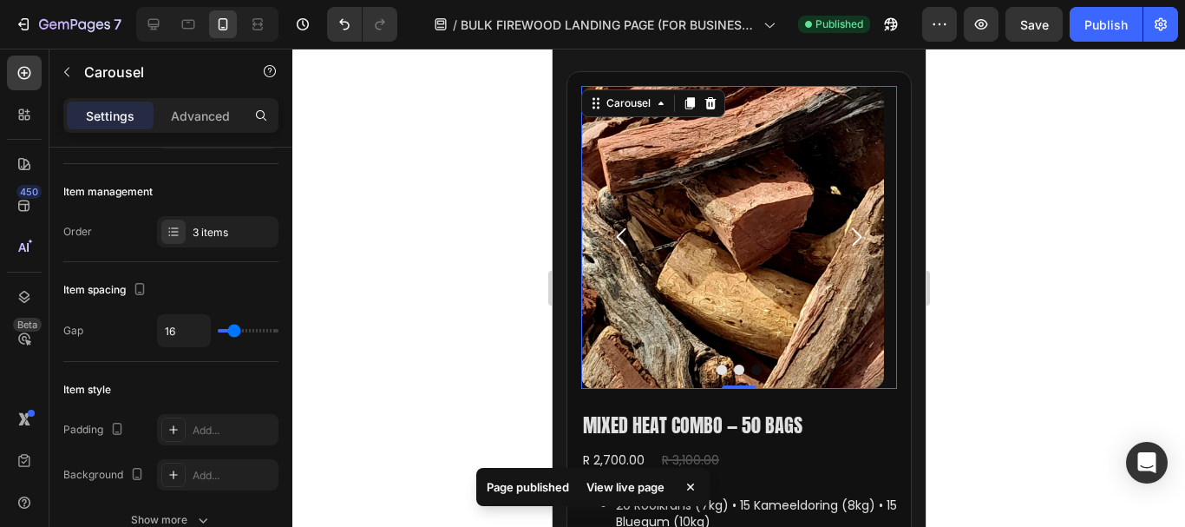
click at [851, 246] on icon "Carousel Next Arrow" at bounding box center [856, 237] width 10 height 18
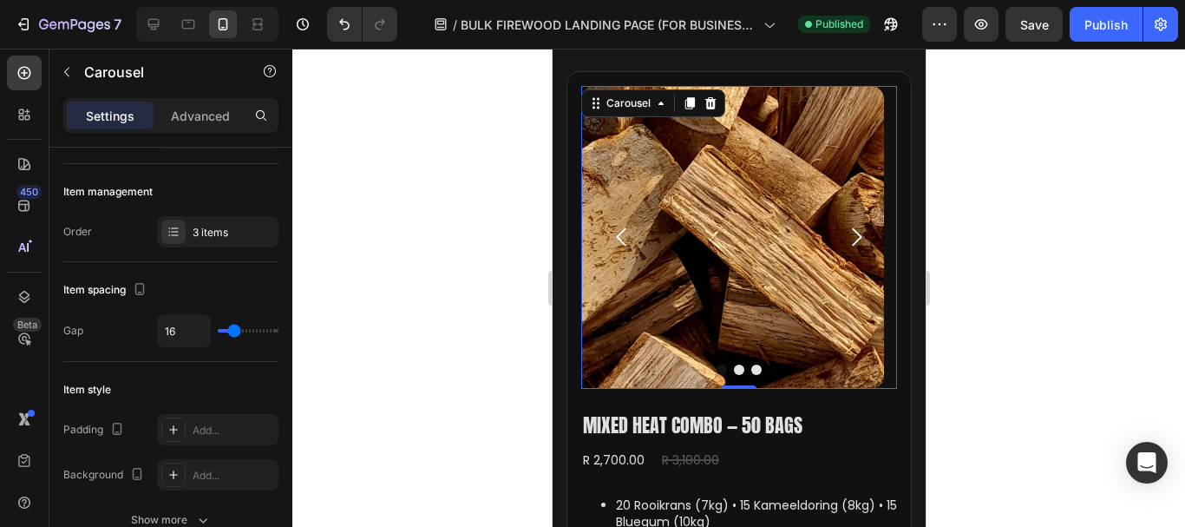
click at [842, 250] on icon "Carousel Next Arrow" at bounding box center [855, 237] width 26 height 26
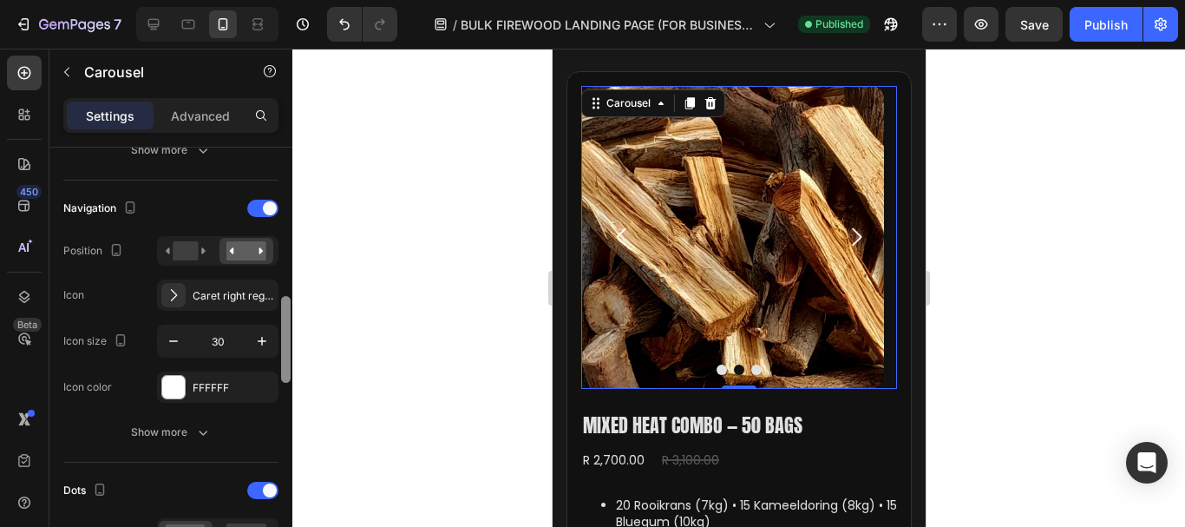
scroll to position [620, 0]
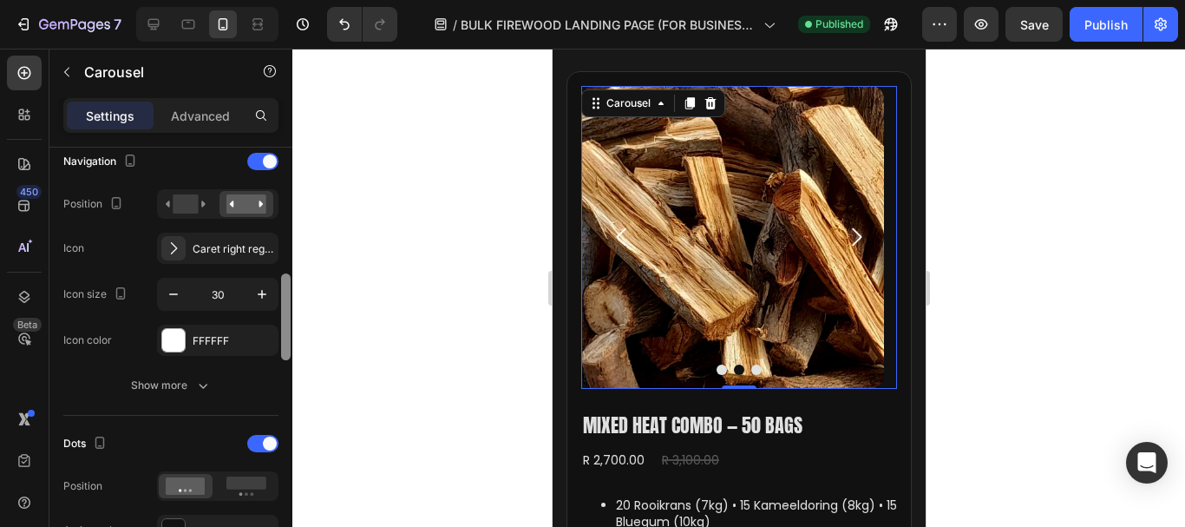
drag, startPoint x: 286, startPoint y: 225, endPoint x: 285, endPoint y: 310, distance: 85.0
click at [285, 310] on div at bounding box center [286, 316] width 10 height 87
click at [1095, 18] on div "Publish" at bounding box center [1105, 25] width 43 height 18
click at [200, 336] on div "FFFFFF" at bounding box center [218, 341] width 50 height 16
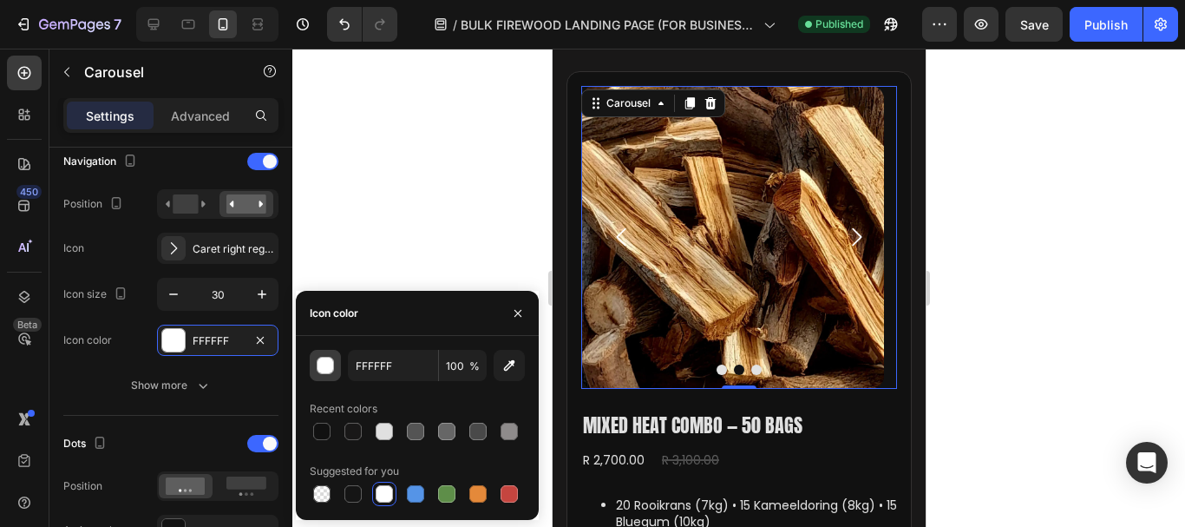
click at [327, 363] on div "button" at bounding box center [326, 365] width 17 height 17
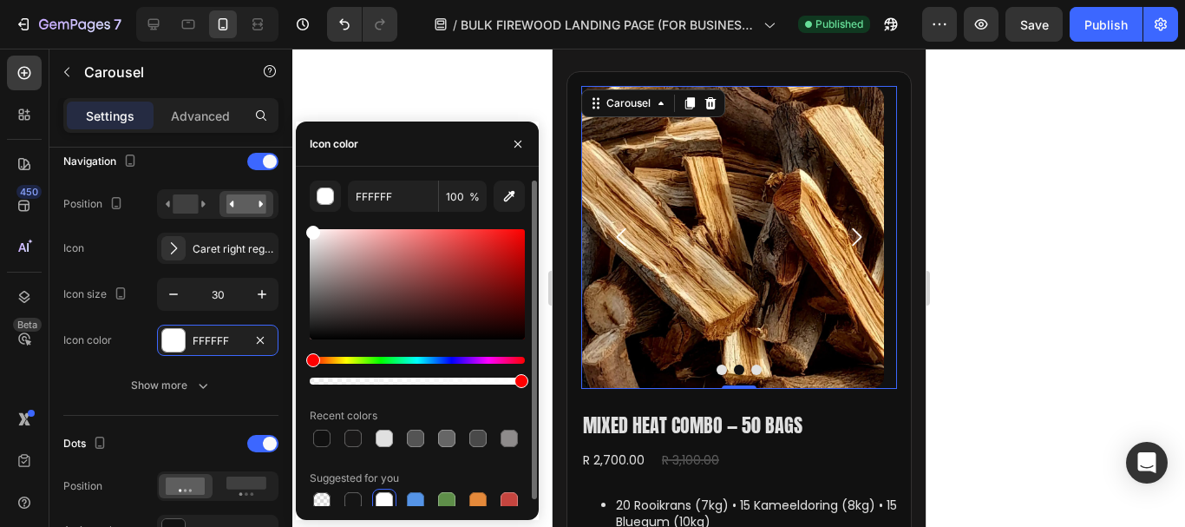
click at [326, 361] on div "Hue" at bounding box center [417, 360] width 215 height 7
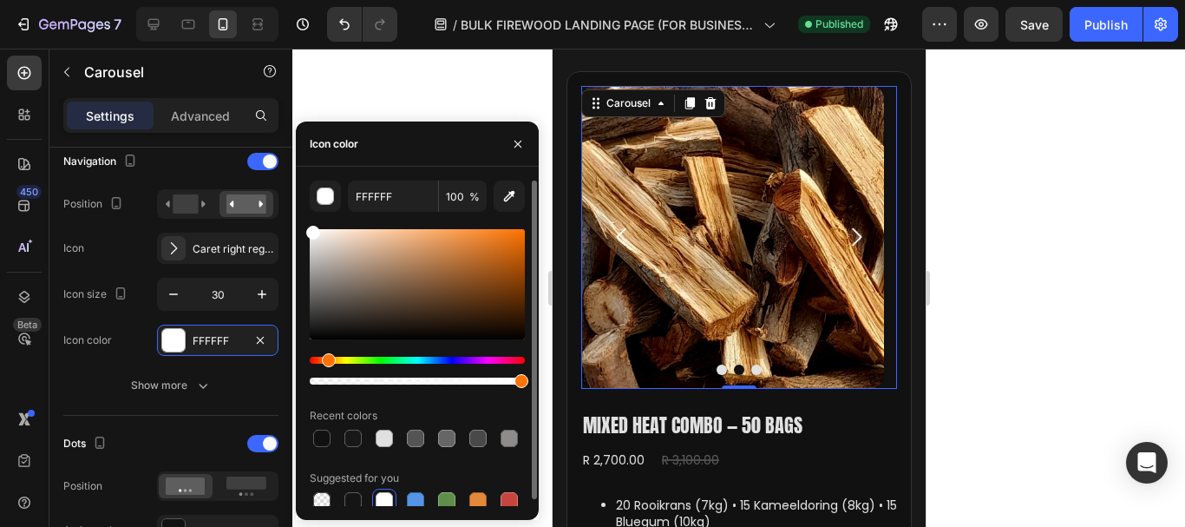
click at [319, 361] on div "Hue" at bounding box center [417, 360] width 215 height 7
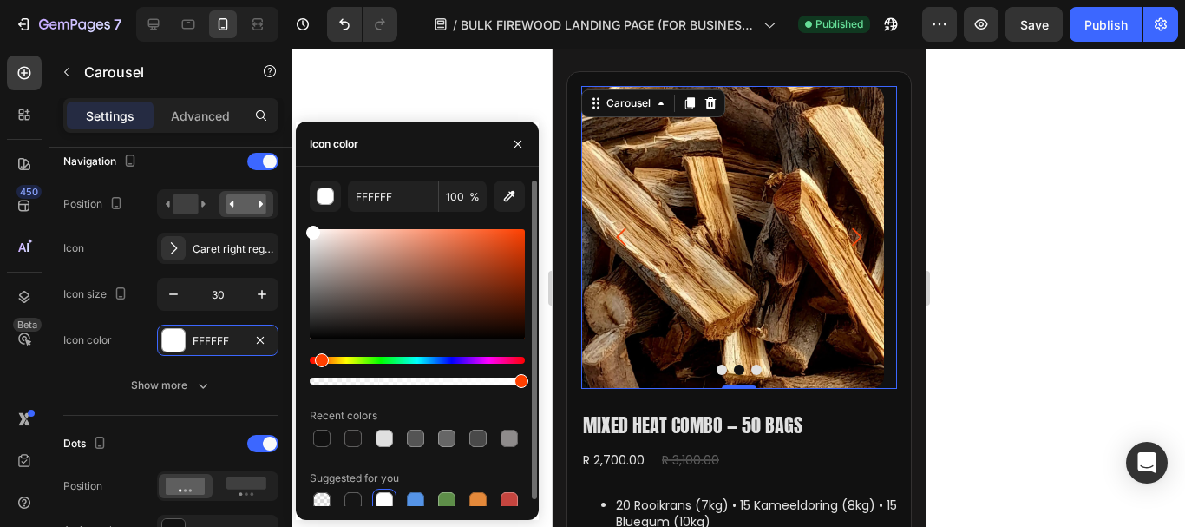
click at [516, 232] on div at bounding box center [417, 284] width 215 height 110
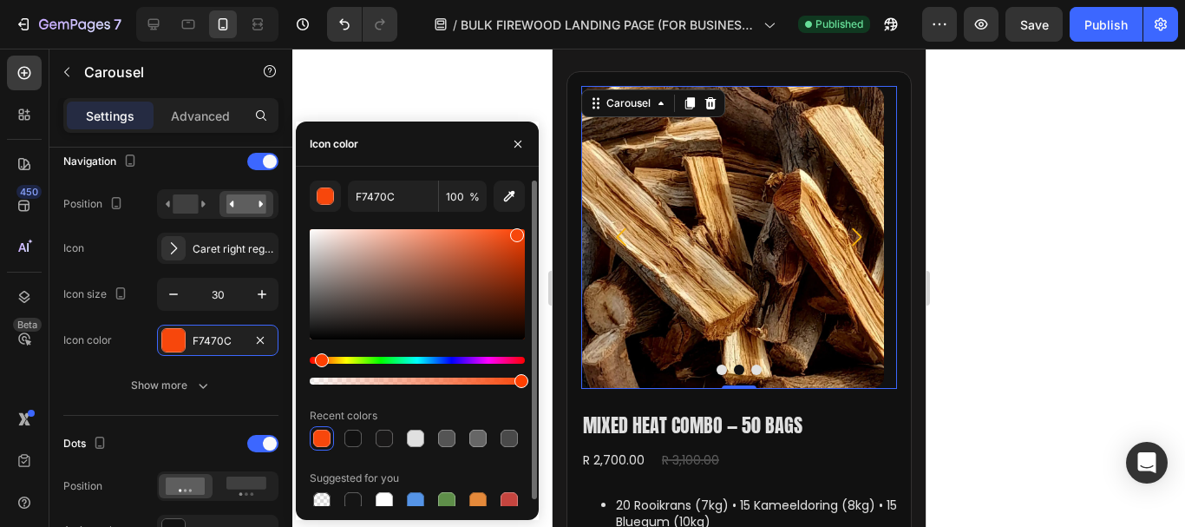
click at [336, 359] on div "Hue" at bounding box center [417, 360] width 215 height 7
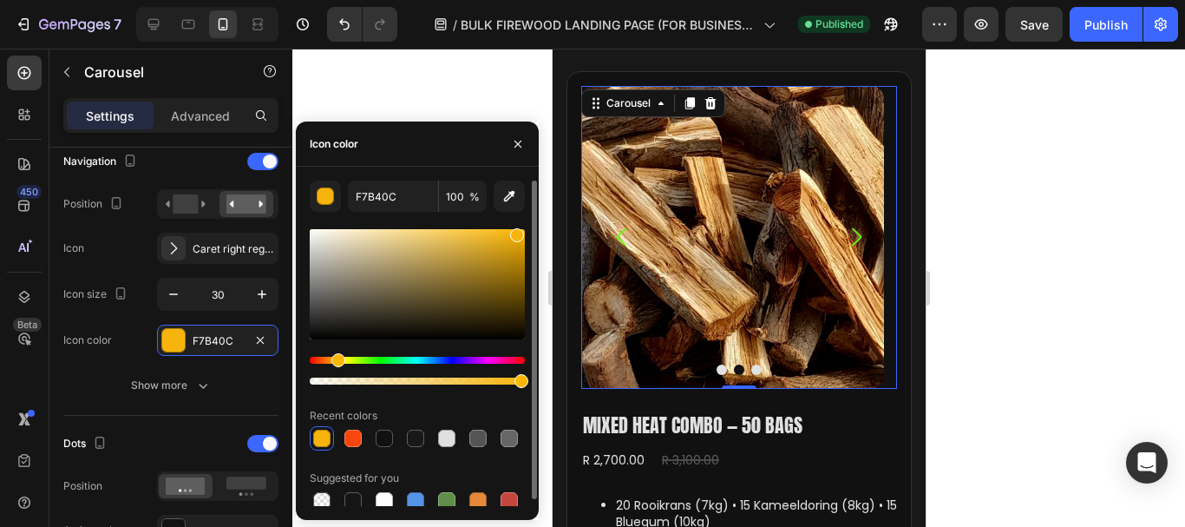
click at [367, 359] on div "Hue" at bounding box center [417, 360] width 215 height 7
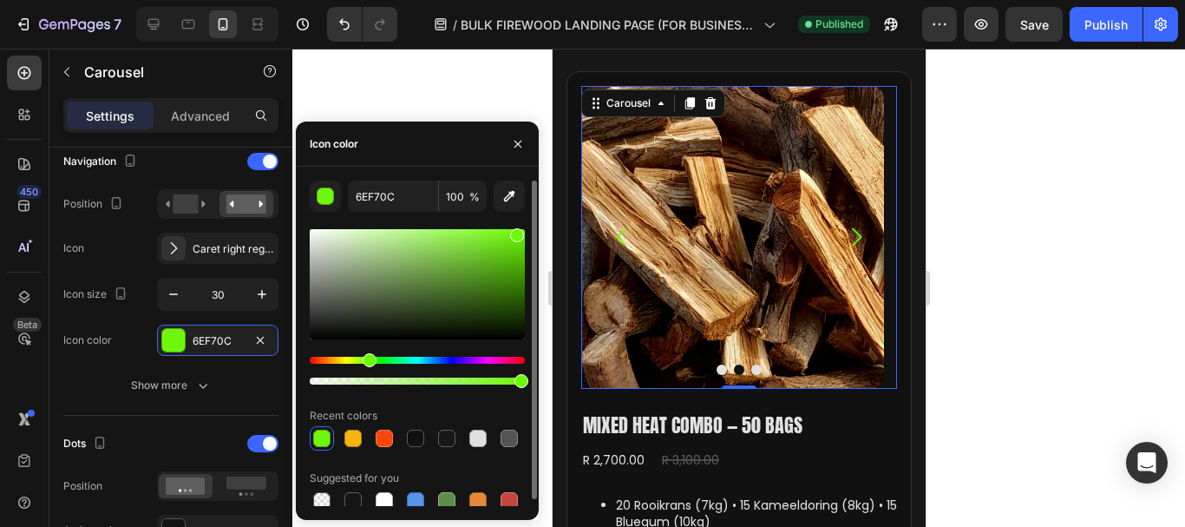
click at [434, 356] on div at bounding box center [417, 307] width 215 height 162
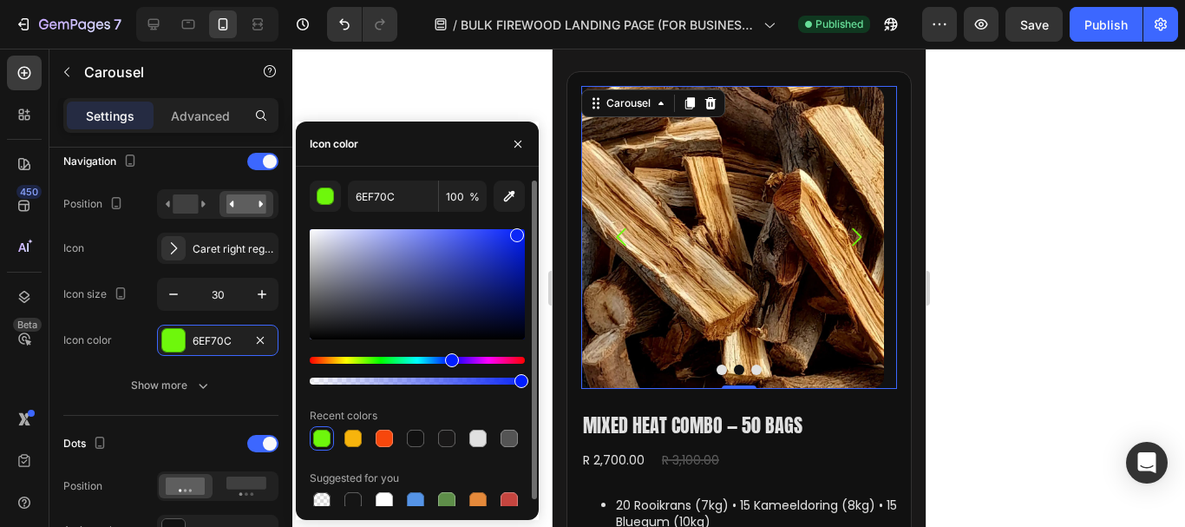
click at [449, 360] on div "Hue" at bounding box center [417, 360] width 215 height 7
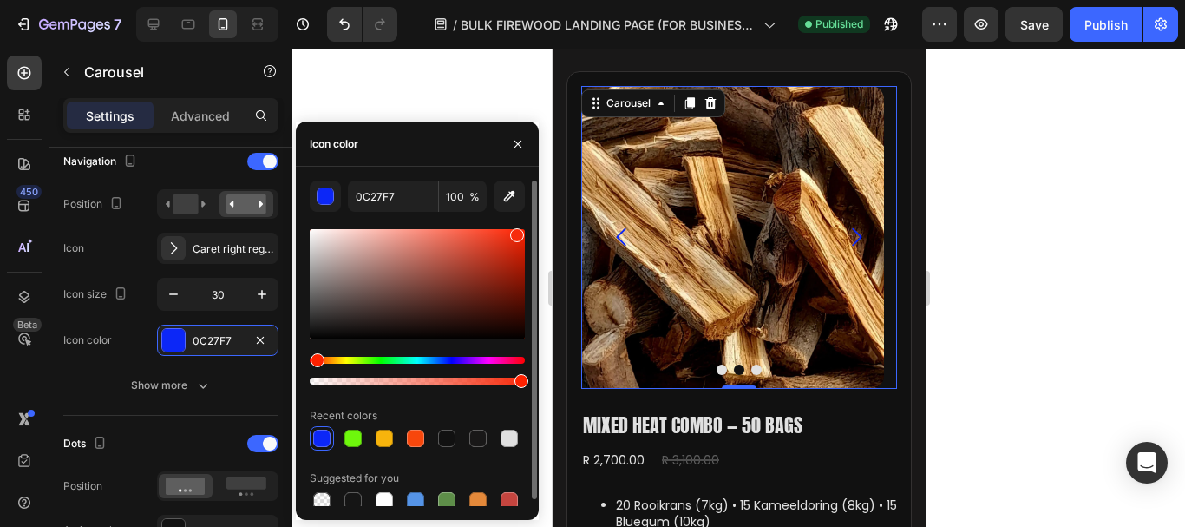
click at [315, 358] on div "Hue" at bounding box center [417, 360] width 215 height 7
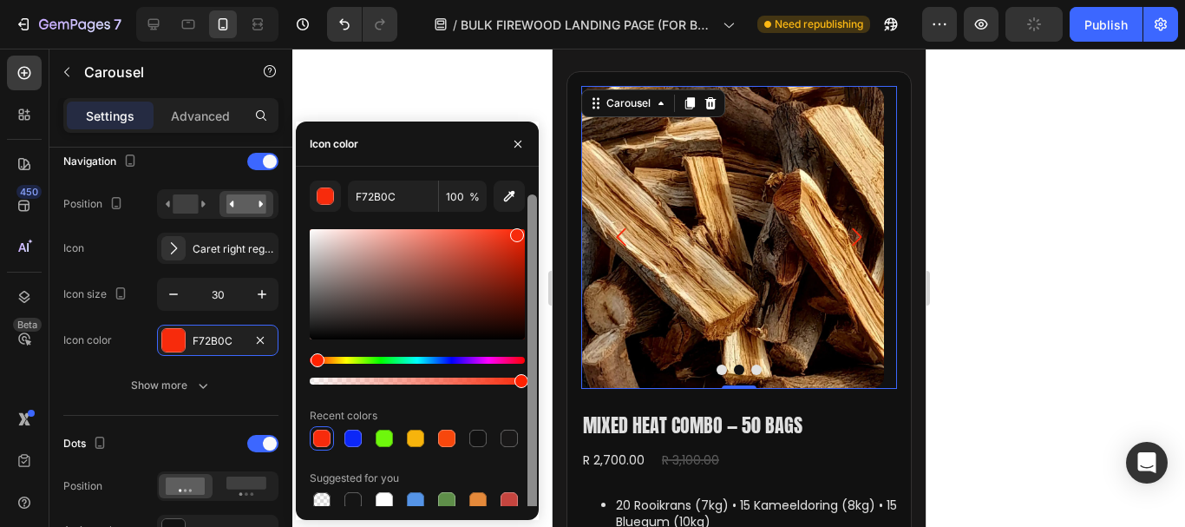
scroll to position [7, 0]
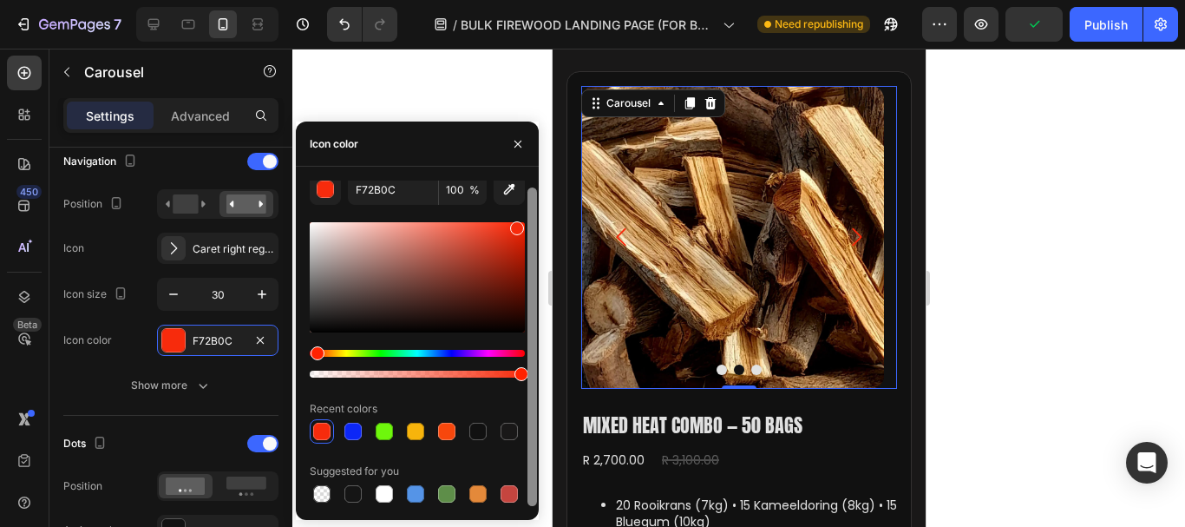
click at [529, 249] on div at bounding box center [532, 342] width 13 height 325
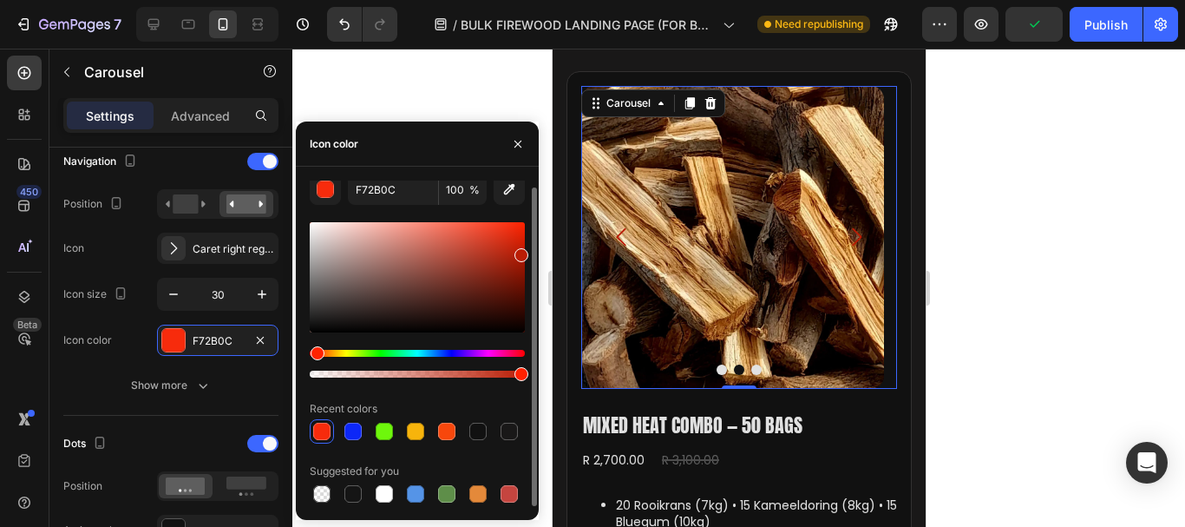
click at [519, 252] on div at bounding box center [417, 277] width 215 height 110
type input "FF2807"
drag, startPoint x: 519, startPoint y: 252, endPoint x: 520, endPoint y: 215, distance: 37.3
click at [520, 215] on div "FF2807 100 % Recent colors Suggested for you" at bounding box center [417, 340] width 215 height 332
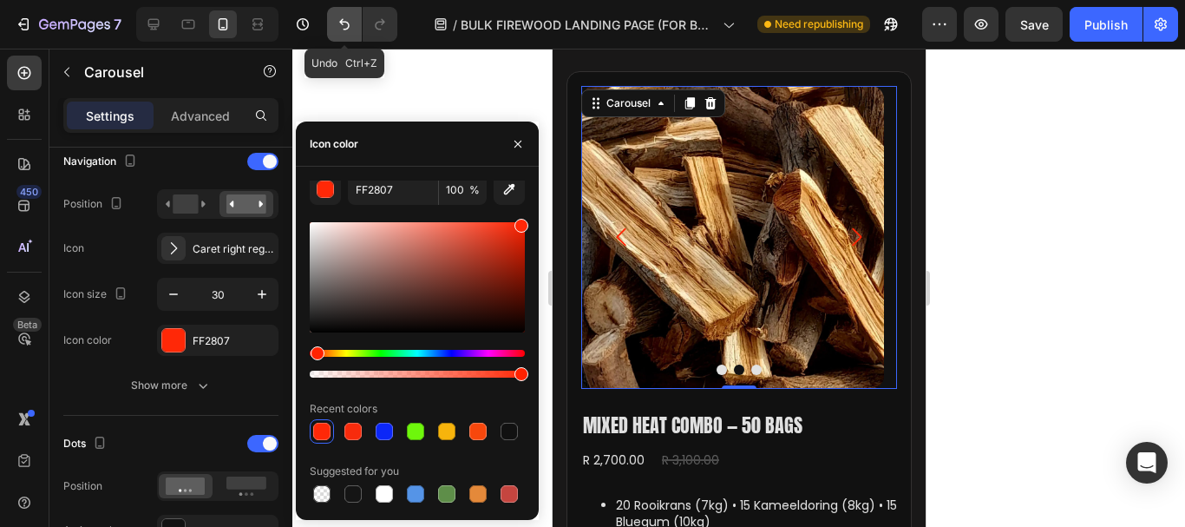
click at [331, 29] on button "Undo/Redo" at bounding box center [344, 24] width 35 height 35
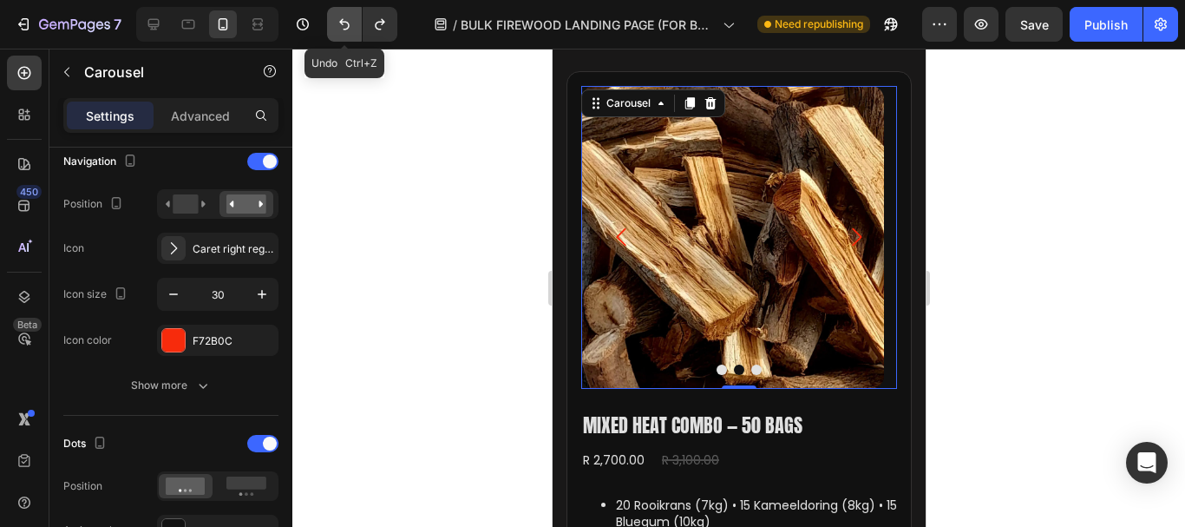
click at [331, 29] on button "Undo/Redo" at bounding box center [344, 24] width 35 height 35
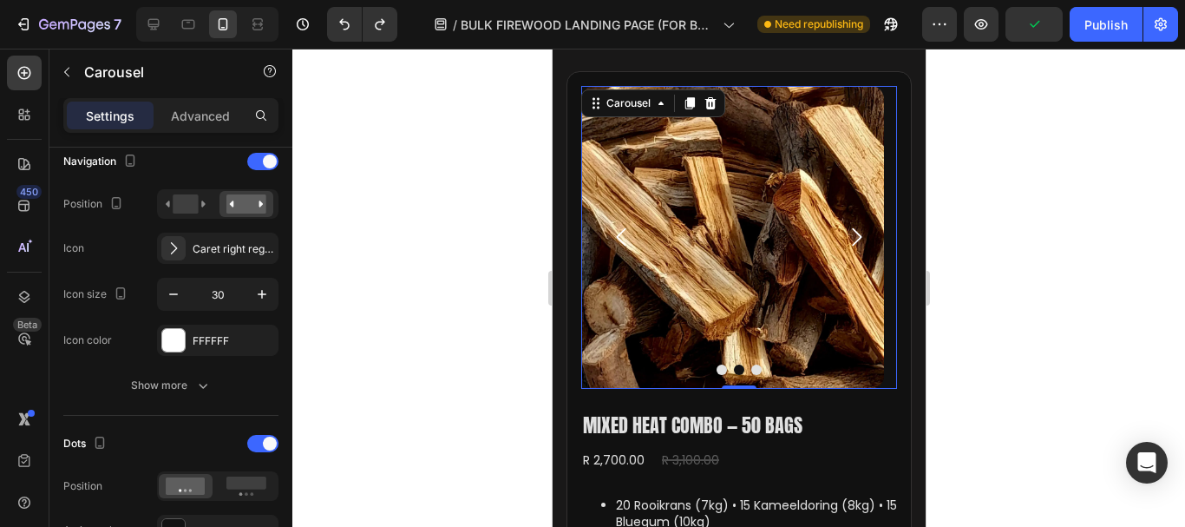
click at [435, 233] on div at bounding box center [738, 288] width 893 height 478
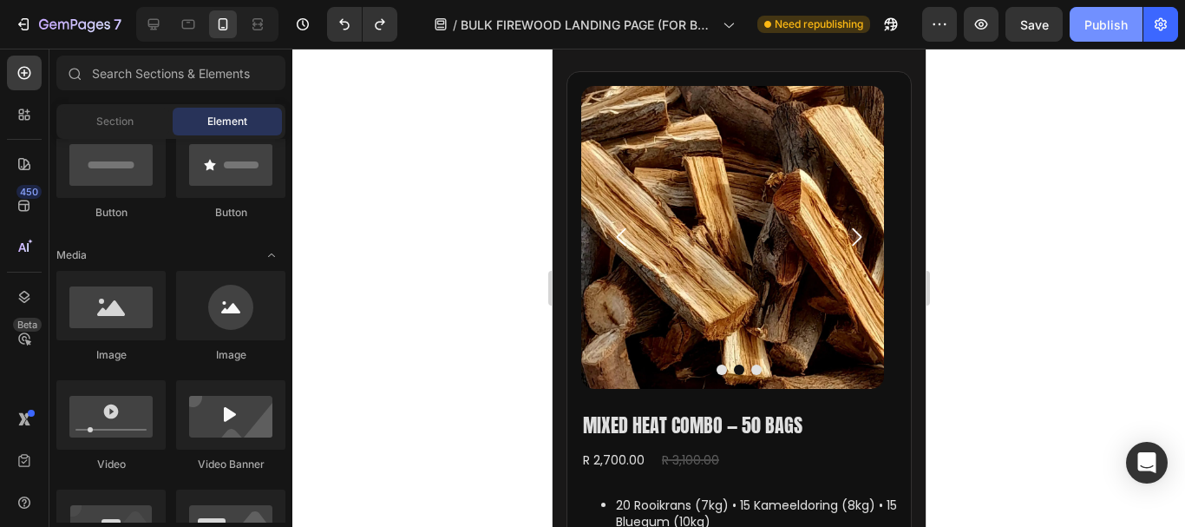
click at [1100, 24] on div "Publish" at bounding box center [1105, 25] width 43 height 18
click at [145, 23] on icon at bounding box center [153, 24] width 17 height 17
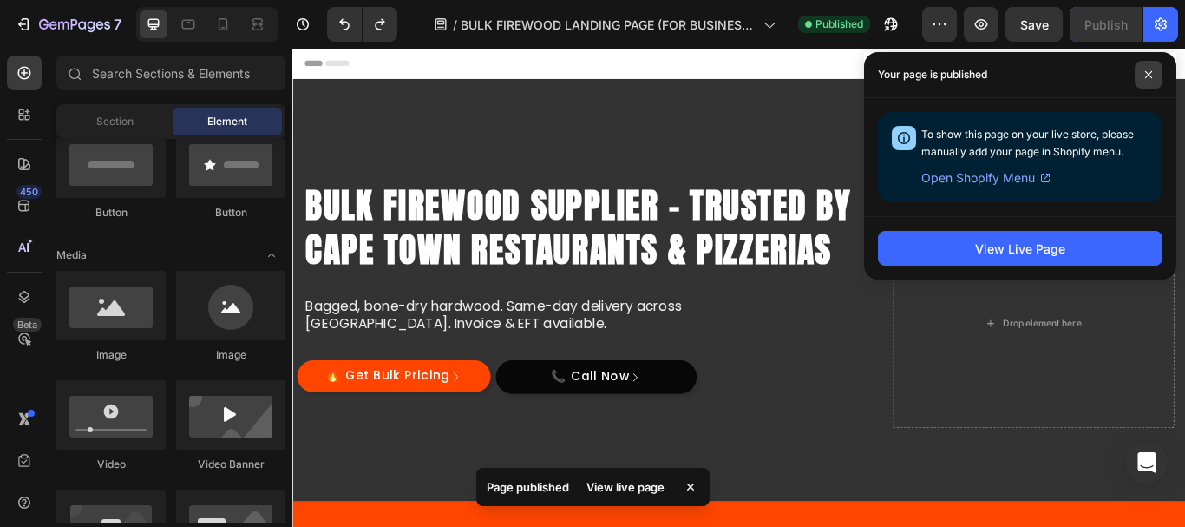
click at [1151, 73] on icon at bounding box center [1148, 74] width 9 height 9
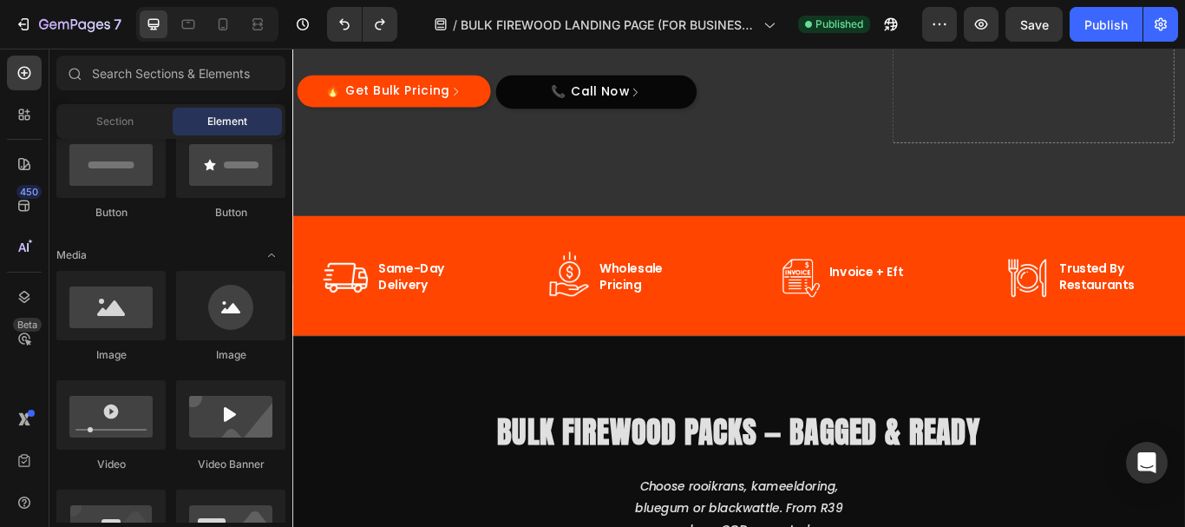
scroll to position [606, 0]
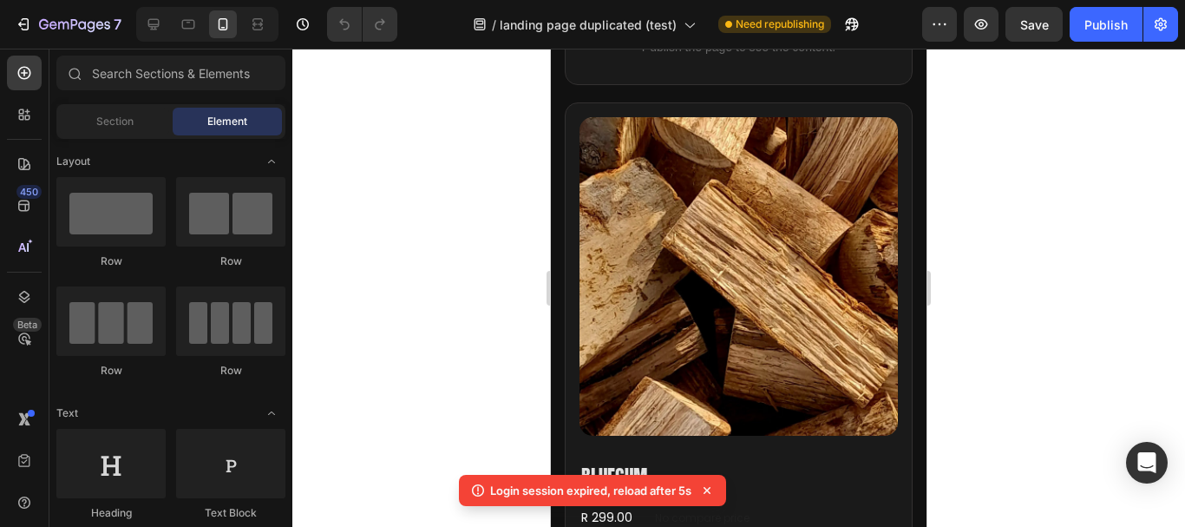
scroll to position [5491, 0]
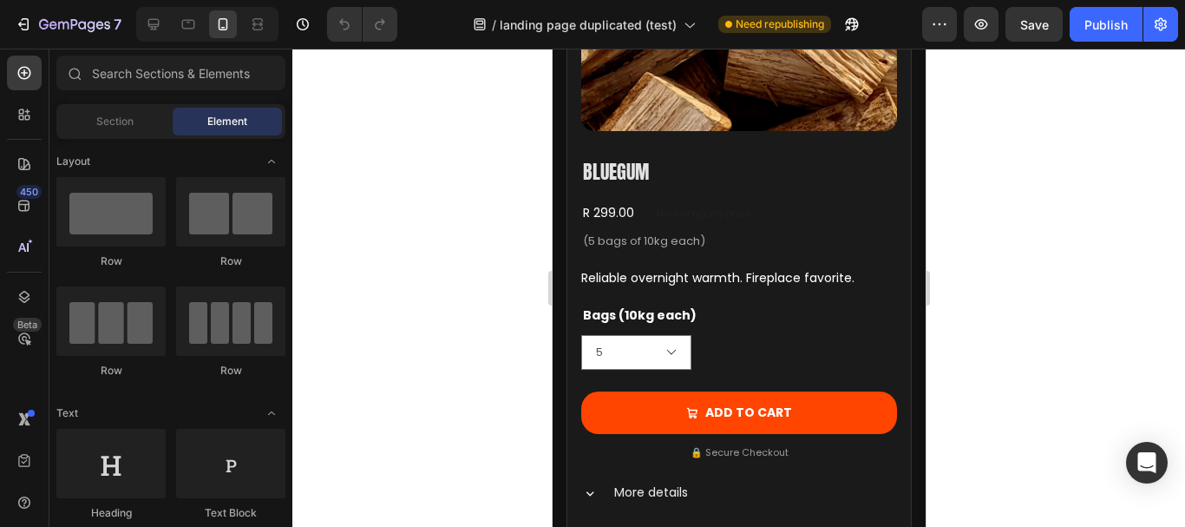
scroll to position [5453, 0]
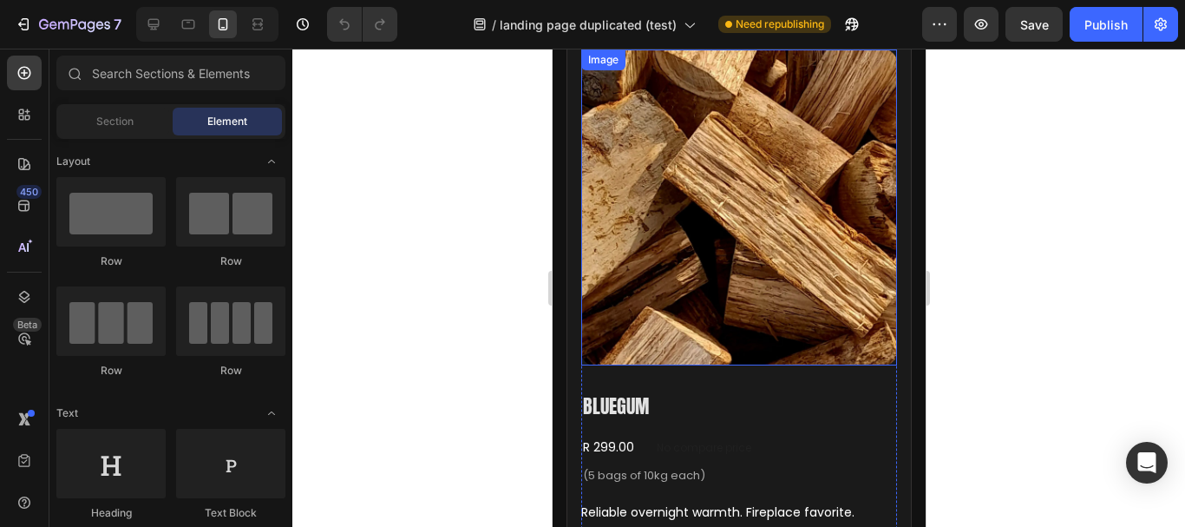
click at [722, 206] on img at bounding box center [738, 207] width 316 height 316
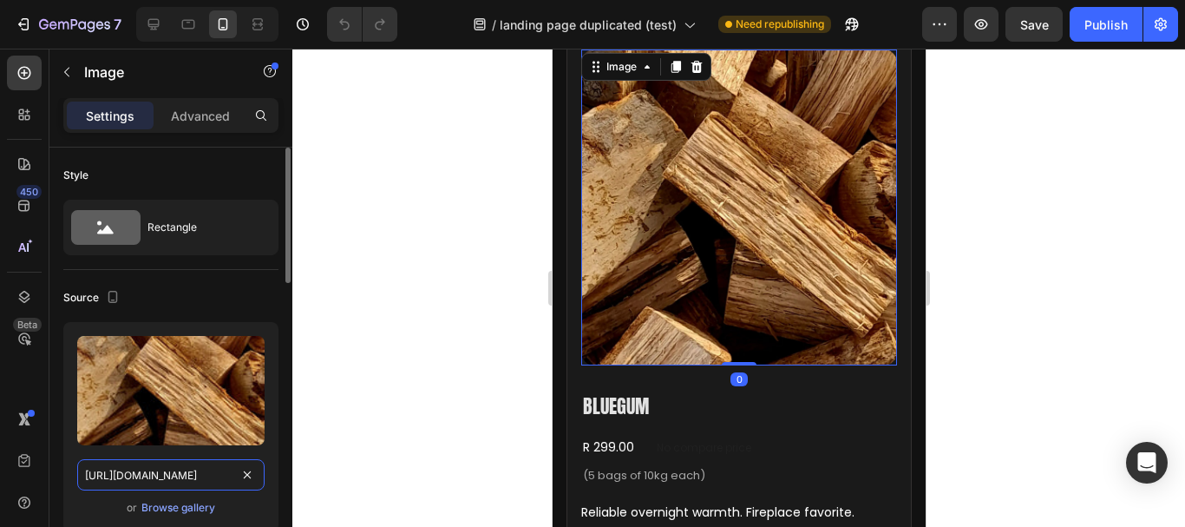
click at [150, 470] on input "https://cdn.shopify.com/s/files/1/0582/0737/1336/files/IMG-20250814-WA0009.webp…" at bounding box center [170, 474] width 187 height 31
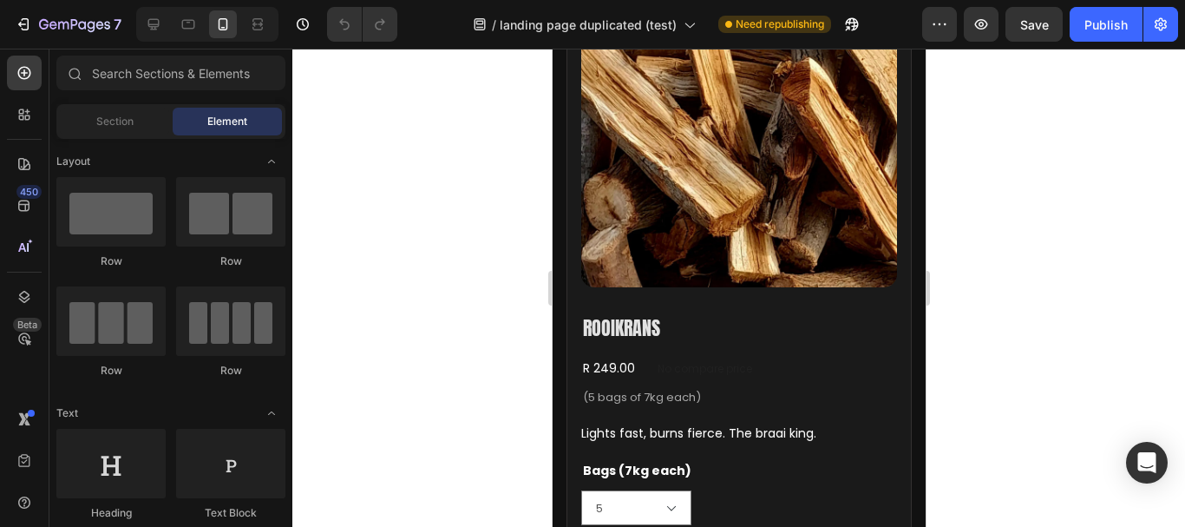
scroll to position [3788, 0]
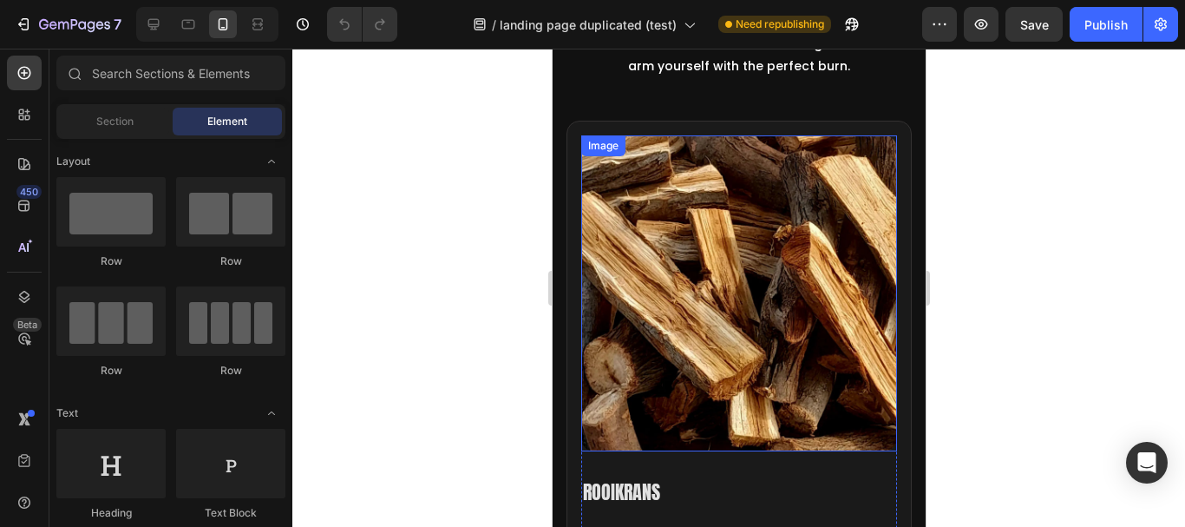
click at [692, 267] on img at bounding box center [738, 293] width 316 height 316
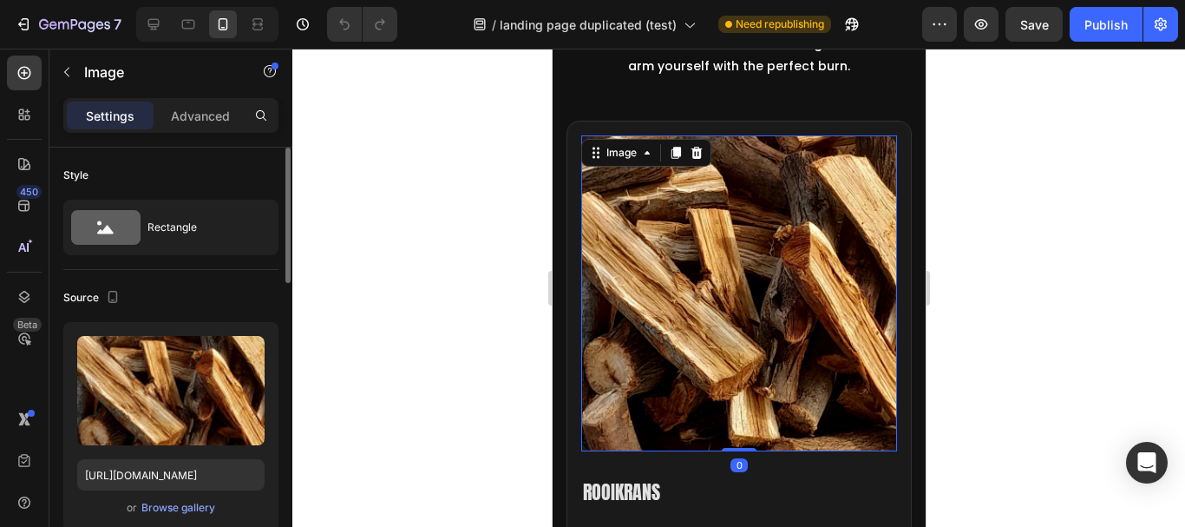
click at [193, 445] on div "Upload Image https://cdn.shopify.com/s/files/1/0582/0737/1336/files/IMG-2025081…" at bounding box center [170, 427] width 215 height 210
click at [168, 466] on input "https://cdn.shopify.com/s/files/1/0582/0737/1336/files/IMG-20250814-WA0003.webp…" at bounding box center [170, 474] width 187 height 31
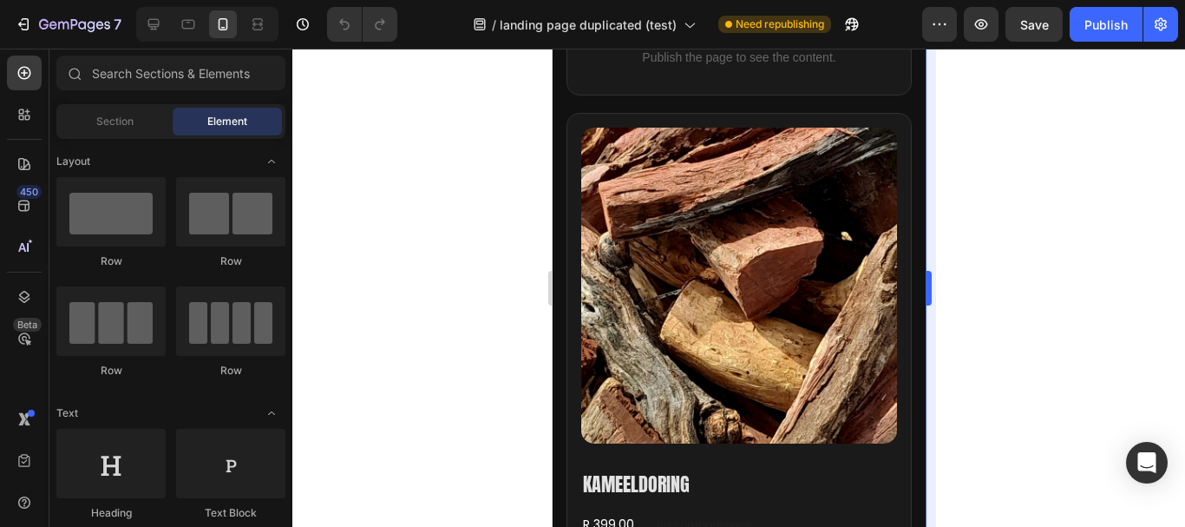
scroll to position [4490, 0]
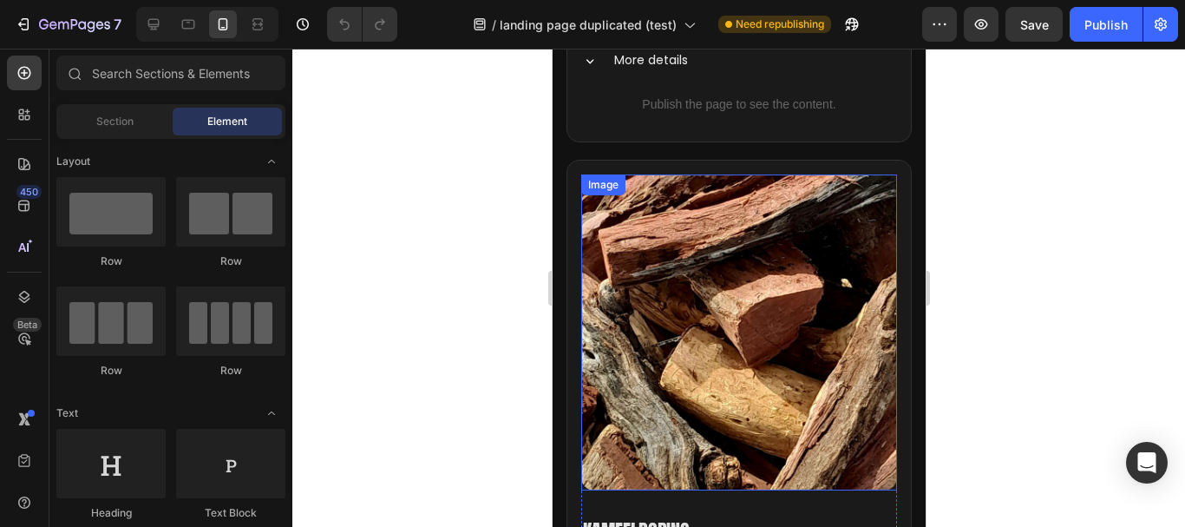
click at [717, 252] on img at bounding box center [738, 332] width 316 height 316
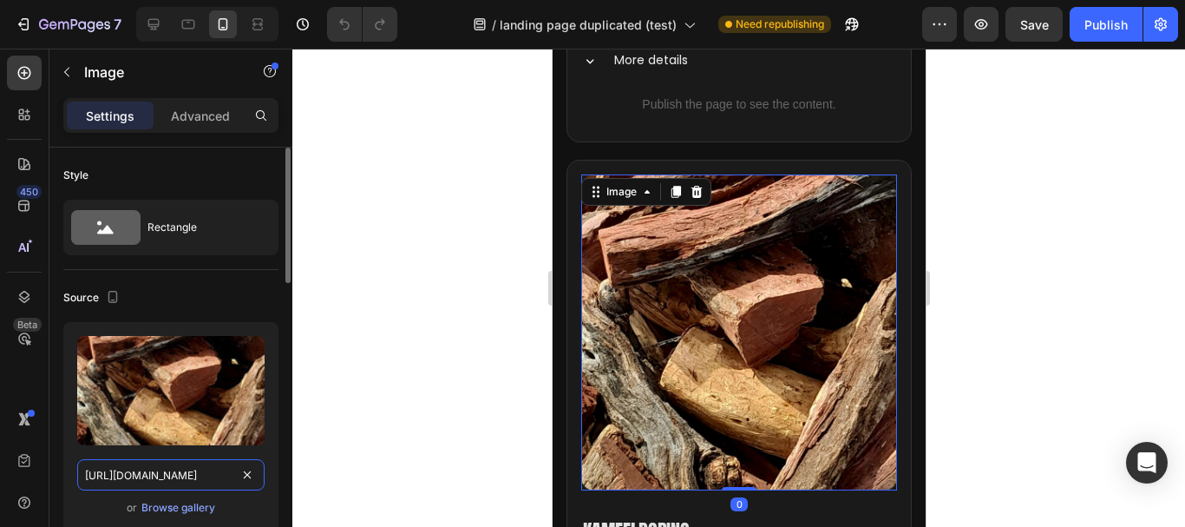
click at [199, 478] on input "https://cdn.shopify.com/s/files/1/0582/0737/1336/files/IMG-20250814-WA0012.webp…" at bounding box center [170, 474] width 187 height 31
click at [155, 17] on icon at bounding box center [153, 24] width 17 height 17
type input "https://cdn.shopify.com/s/files/1/2005/9307/files/image_demo.jpg"
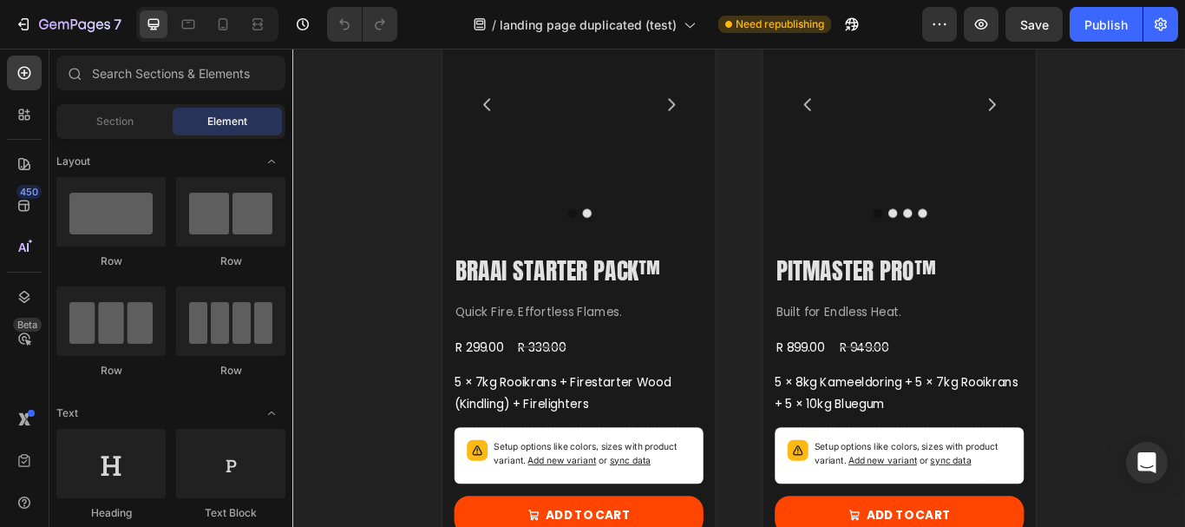
scroll to position [1106, 0]
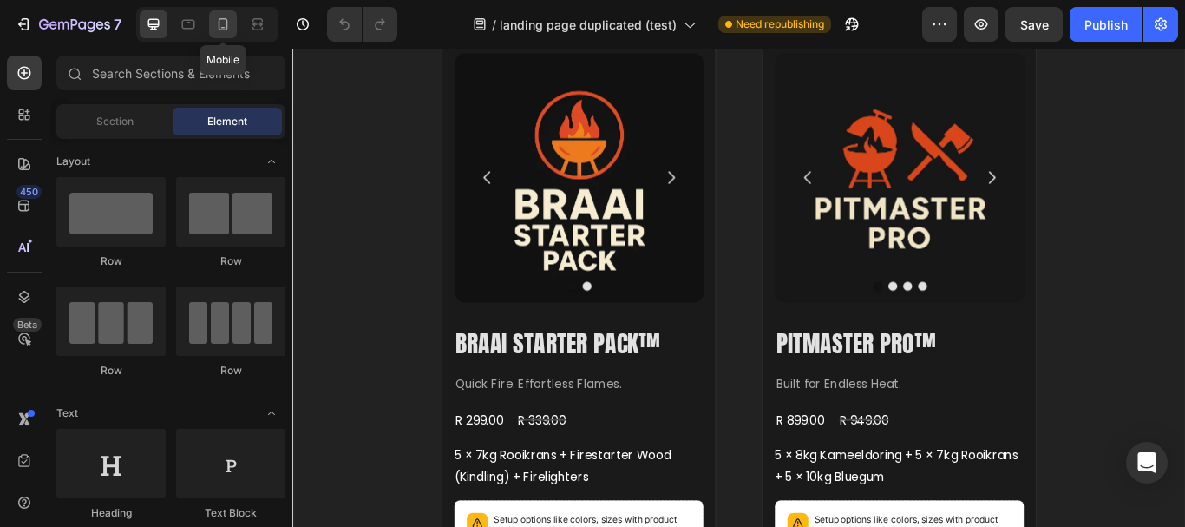
click at [231, 12] on div at bounding box center [223, 24] width 28 height 28
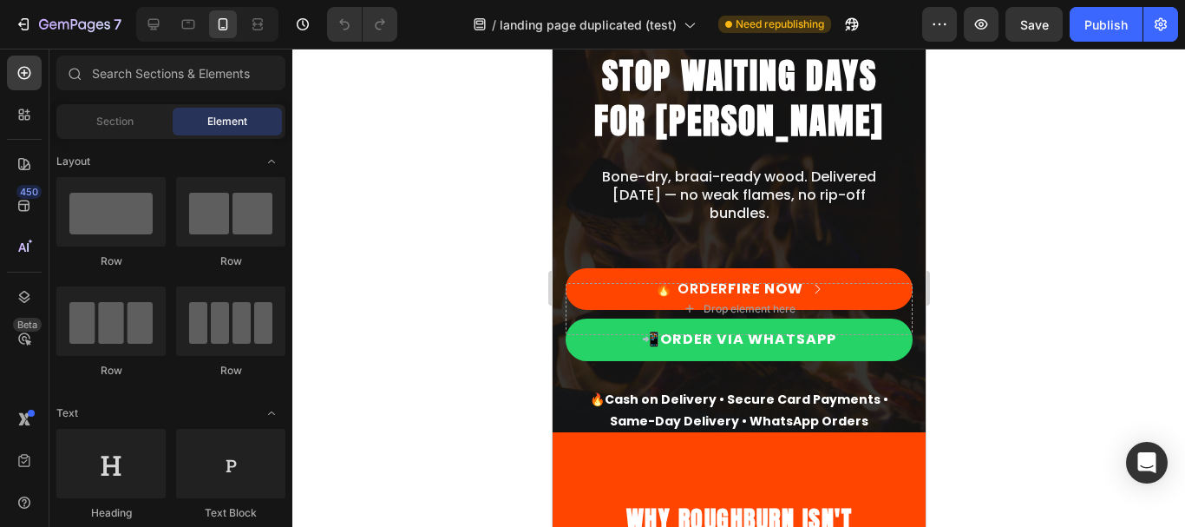
drag, startPoint x: 920, startPoint y: 121, endPoint x: 1477, endPoint y: 108, distance: 558.0
click at [445, 225] on div at bounding box center [738, 288] width 893 height 478
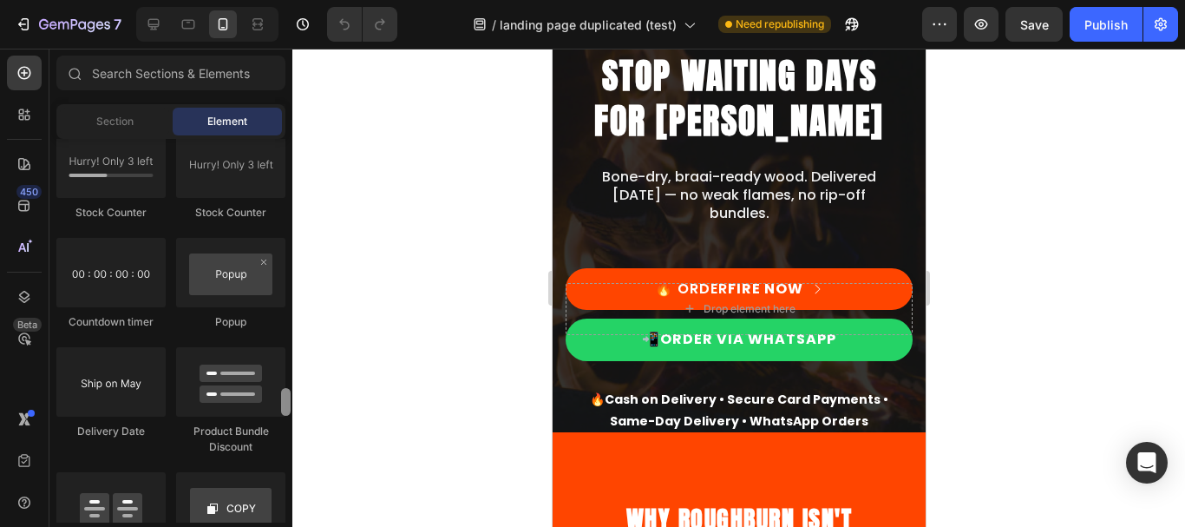
scroll to position [3481, 0]
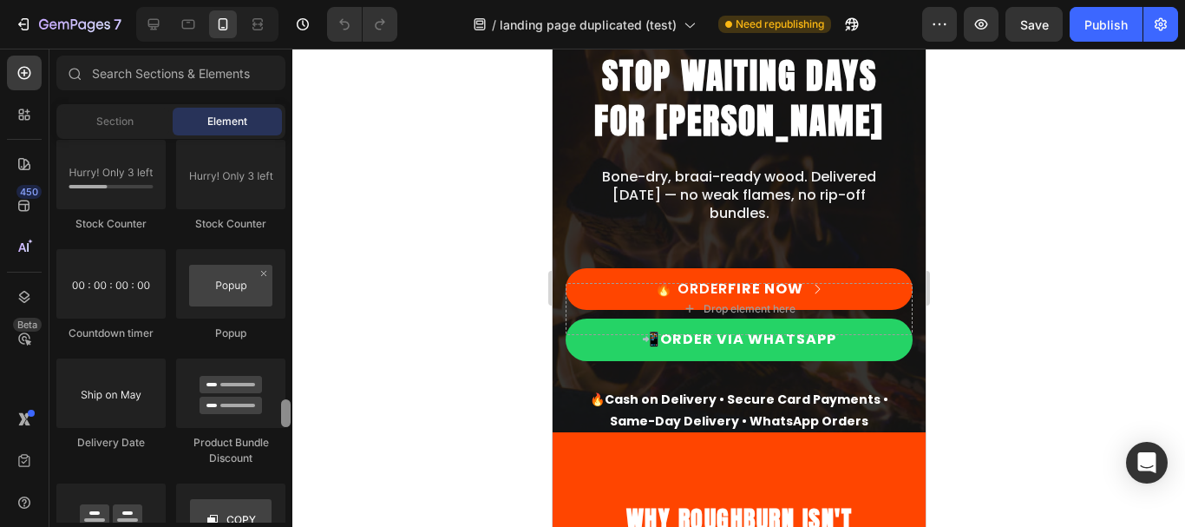
drag, startPoint x: 287, startPoint y: 151, endPoint x: 281, endPoint y: 411, distance: 260.3
click at [281, 411] on div at bounding box center [286, 413] width 10 height 28
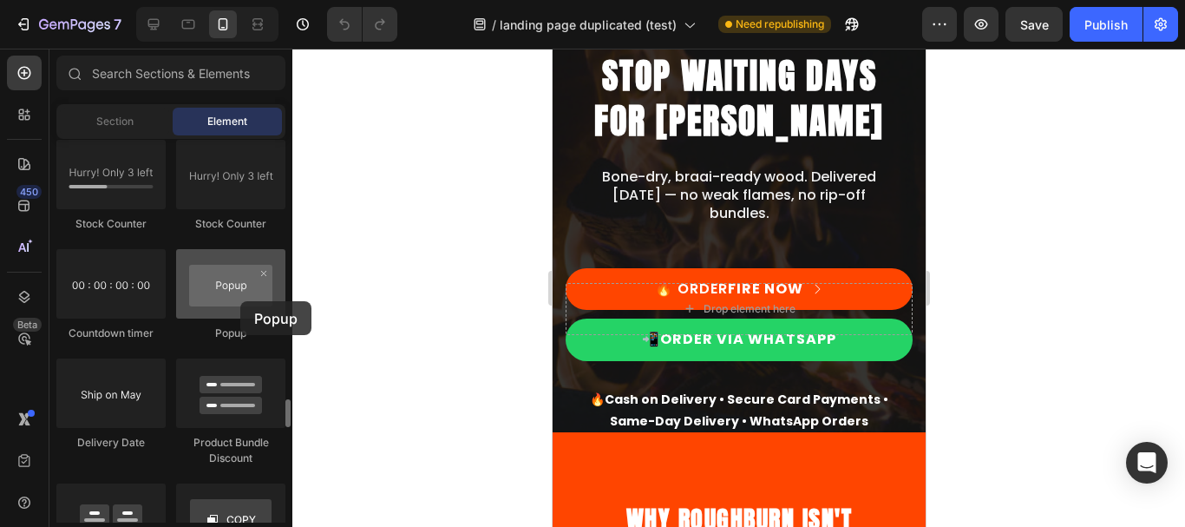
drag, startPoint x: 232, startPoint y: 294, endPoint x: 240, endPoint y: 301, distance: 11.1
click at [240, 301] on div at bounding box center [230, 283] width 109 height 69
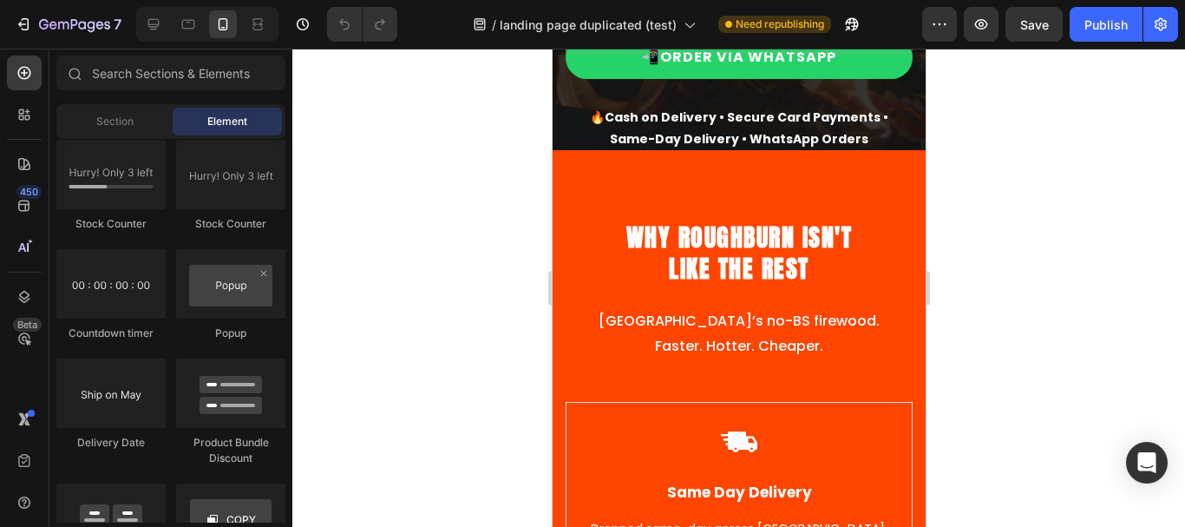
scroll to position [188, 0]
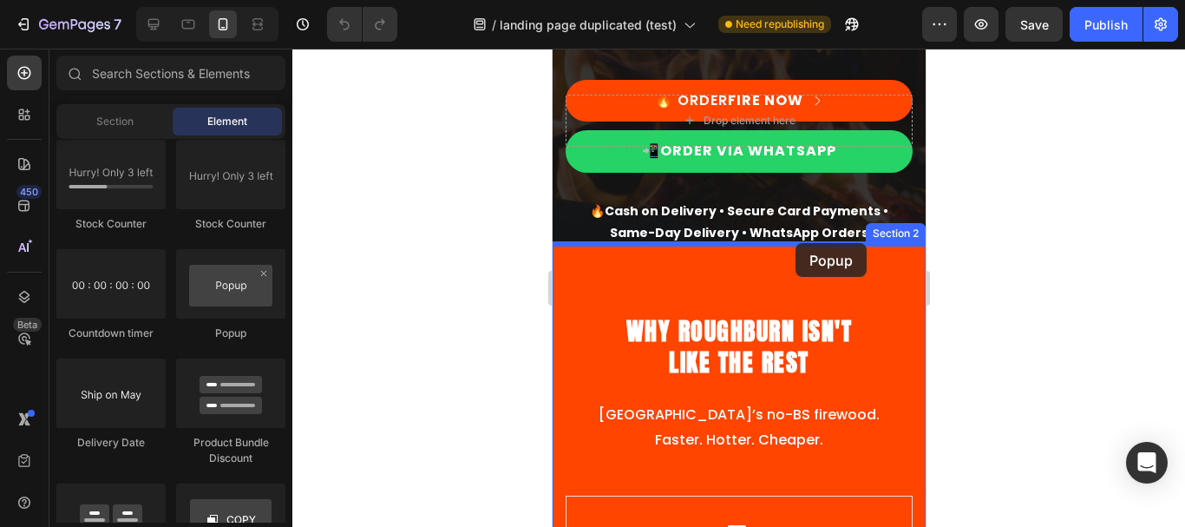
drag, startPoint x: 774, startPoint y: 331, endPoint x: 795, endPoint y: 247, distance: 86.7
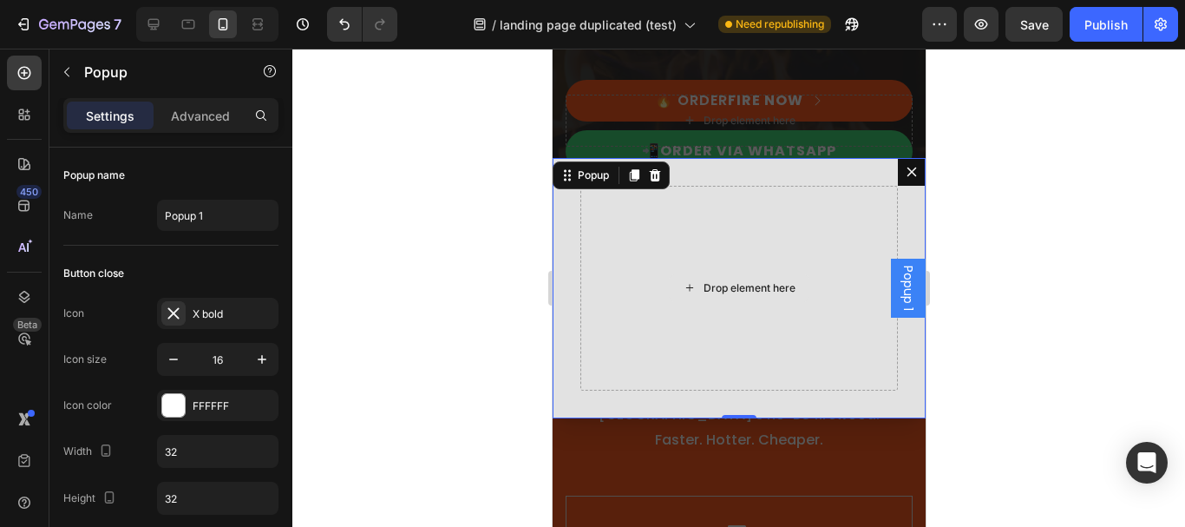
click at [707, 305] on div "Drop element here" at bounding box center [739, 288] width 318 height 205
click at [212, 217] on input "Popup 1" at bounding box center [217, 215] width 121 height 31
click at [423, 219] on div at bounding box center [738, 288] width 893 height 478
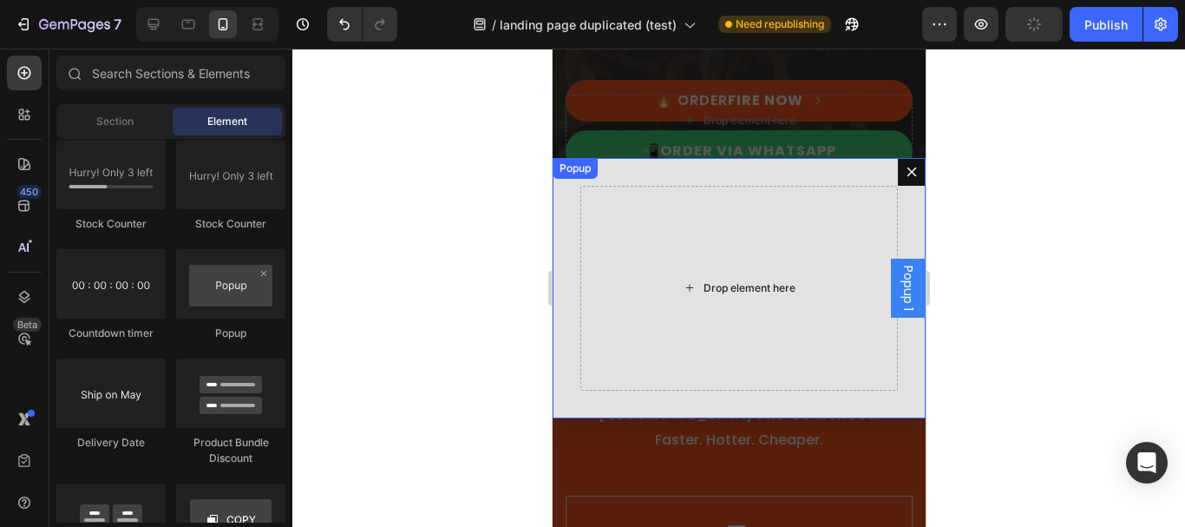
click at [746, 265] on div "Drop element here" at bounding box center [739, 288] width 318 height 205
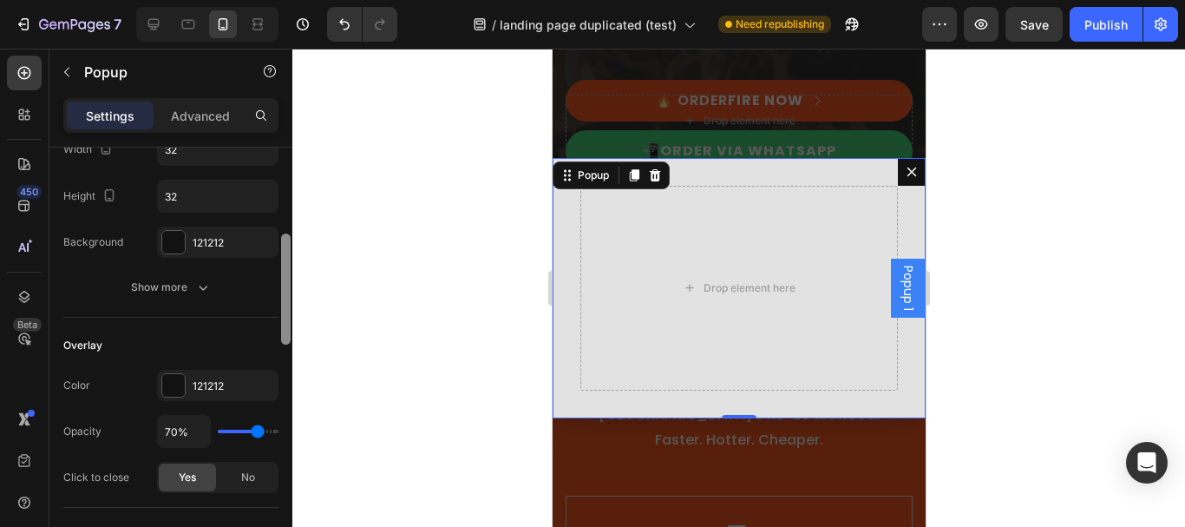
scroll to position [328, 0]
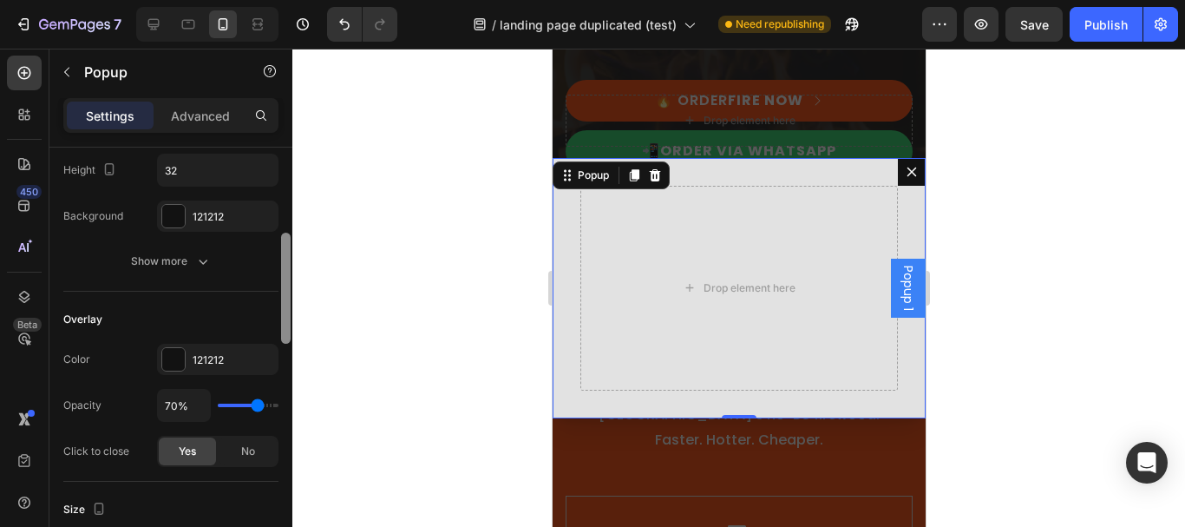
drag, startPoint x: 282, startPoint y: 224, endPoint x: 280, endPoint y: 308, distance: 84.2
click at [280, 308] on div at bounding box center [285, 361] width 13 height 429
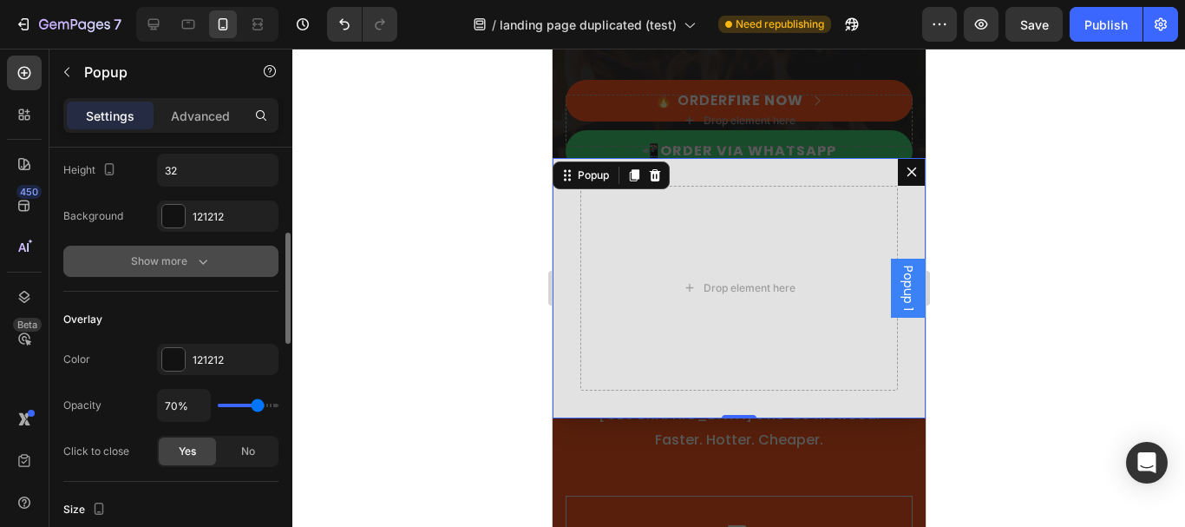
click at [167, 250] on button "Show more" at bounding box center [170, 261] width 215 height 31
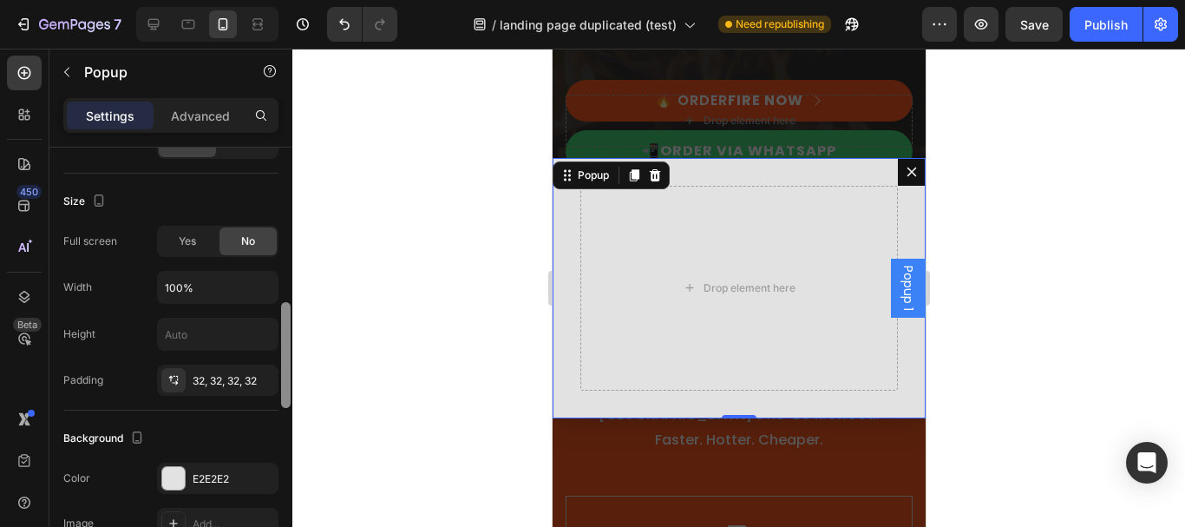
scroll to position [746, 0]
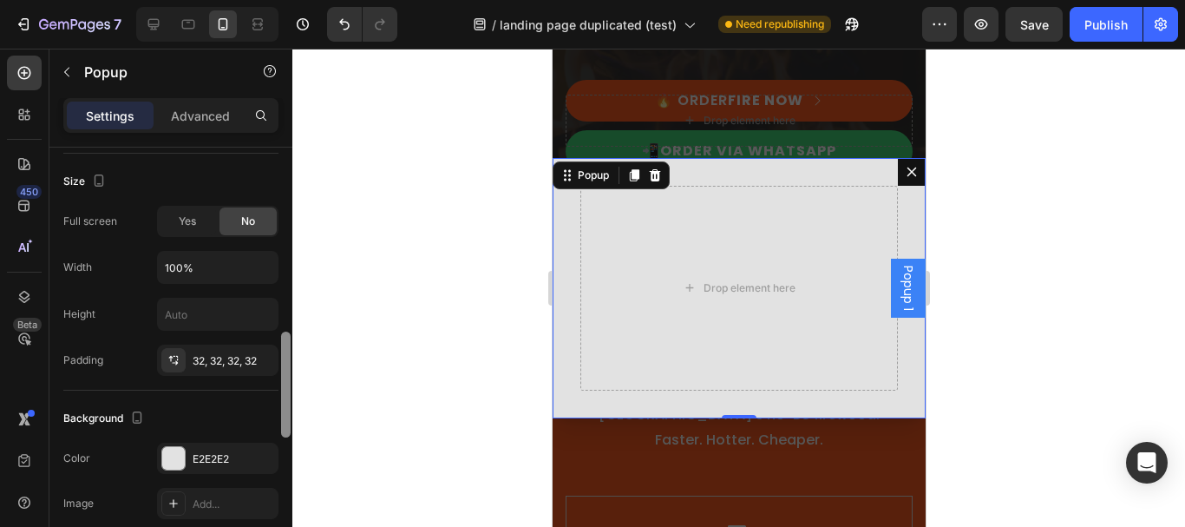
drag, startPoint x: 285, startPoint y: 285, endPoint x: 286, endPoint y: 395, distance: 109.3
click at [286, 395] on div at bounding box center [286, 384] width 10 height 106
click at [196, 226] on span "Yes" at bounding box center [187, 221] width 17 height 16
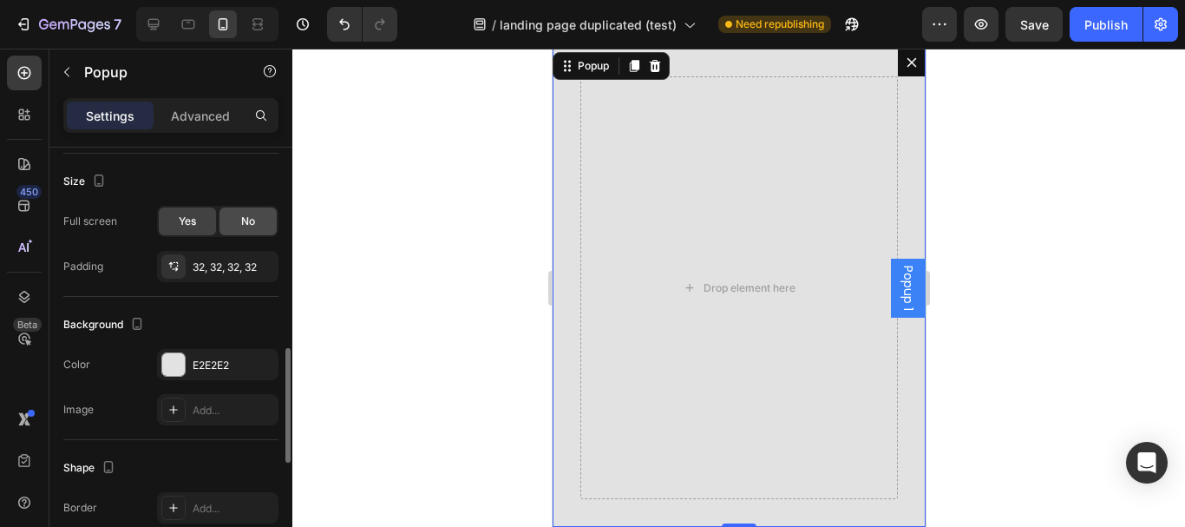
click at [244, 219] on span "No" at bounding box center [248, 221] width 14 height 16
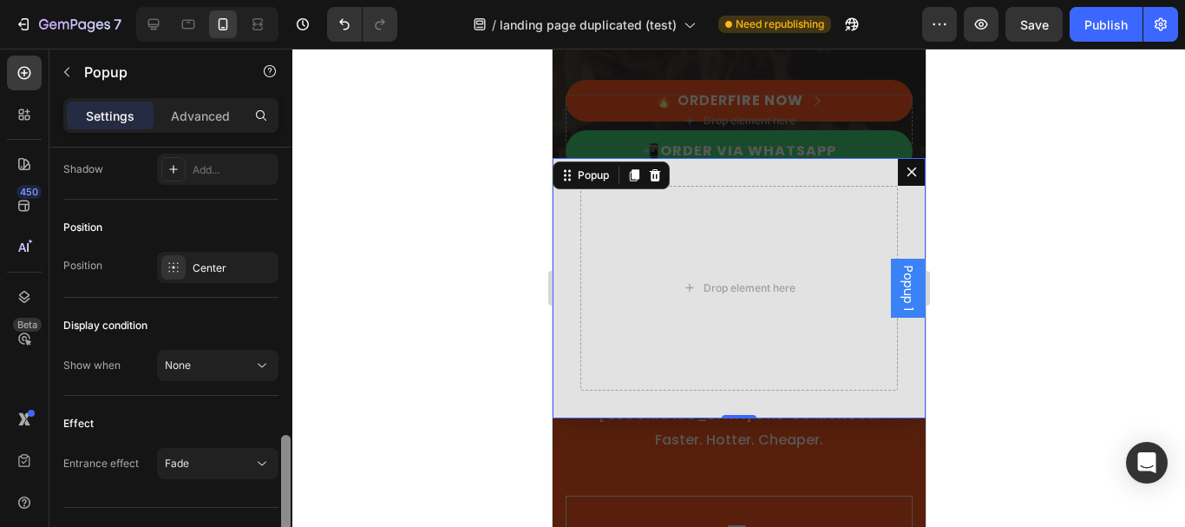
scroll to position [1304, 0]
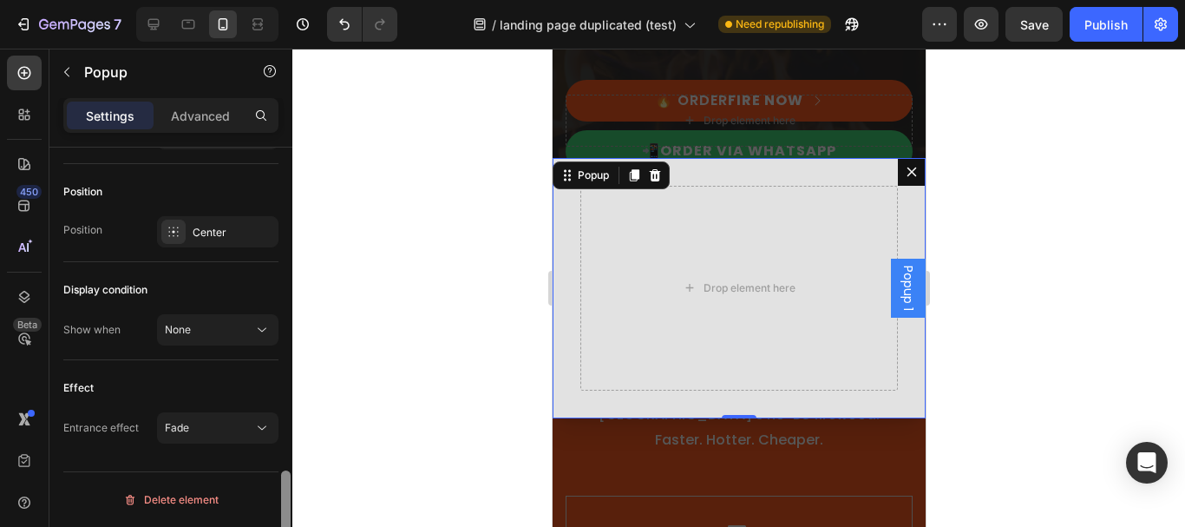
drag, startPoint x: 287, startPoint y: 373, endPoint x: 291, endPoint y: 525, distance: 151.9
click at [291, 525] on div at bounding box center [285, 361] width 13 height 429
click at [258, 337] on icon at bounding box center [261, 329] width 17 height 17
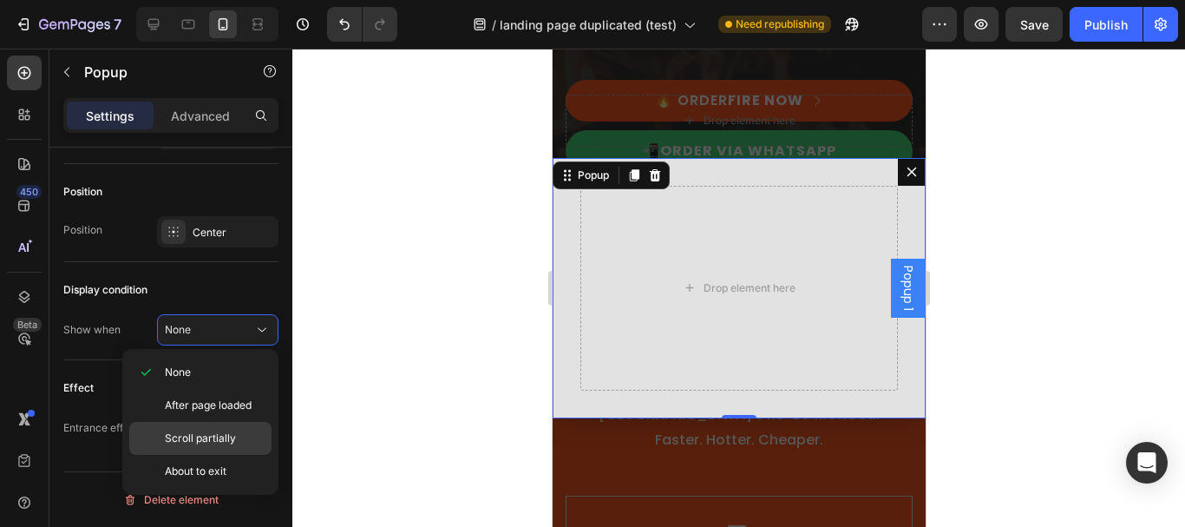
click at [222, 455] on div "Scroll partially" at bounding box center [200, 471] width 142 height 33
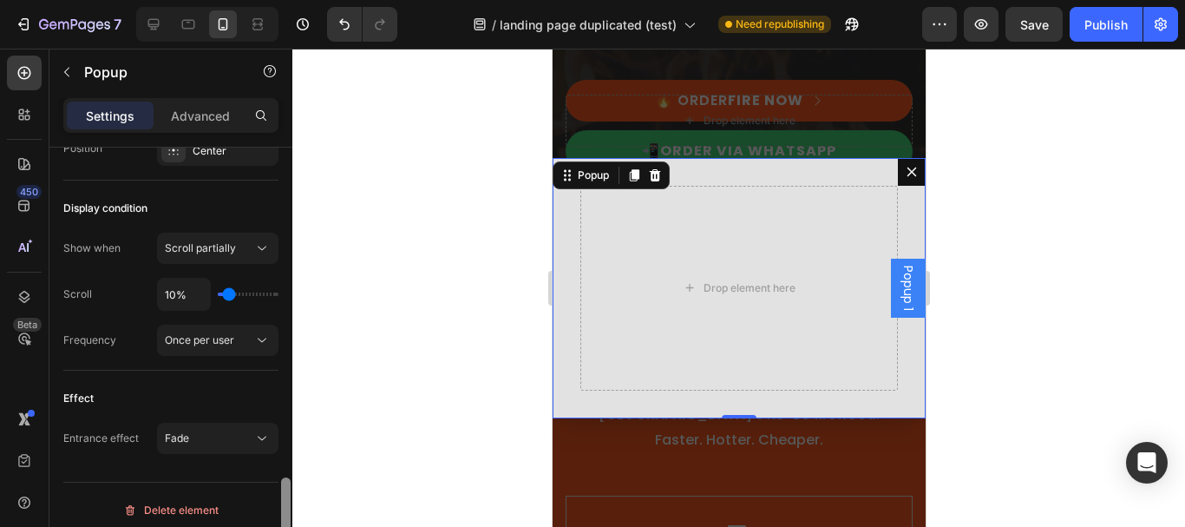
scroll to position [1396, 0]
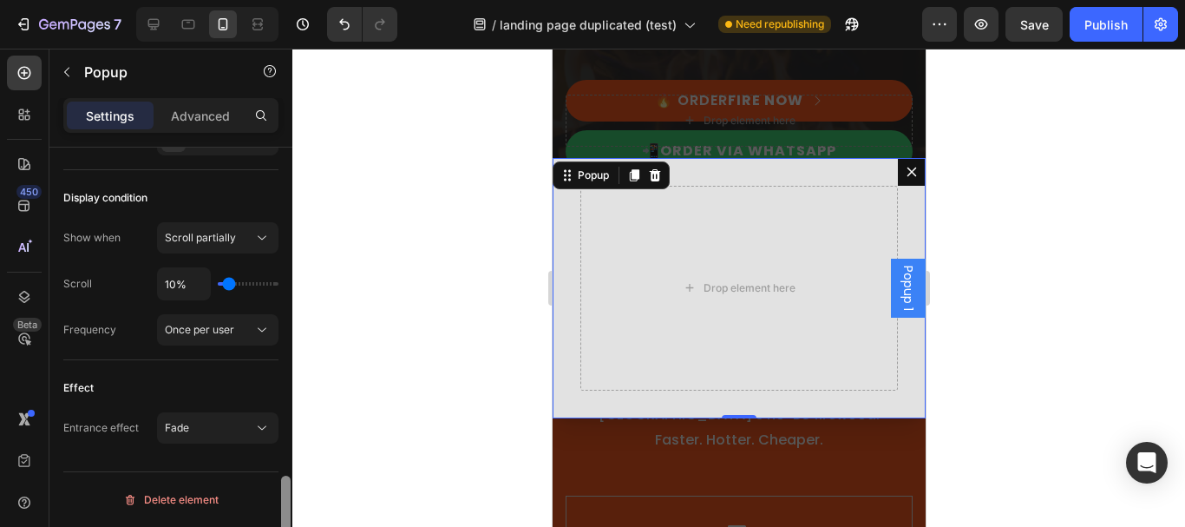
drag, startPoint x: 287, startPoint y: 473, endPoint x: 286, endPoint y: 518, distance: 45.1
click at [286, 518] on div at bounding box center [286, 525] width 10 height 101
click at [261, 416] on button "Fade" at bounding box center [217, 427] width 121 height 31
click at [267, 471] on div at bounding box center [170, 471] width 215 height 1
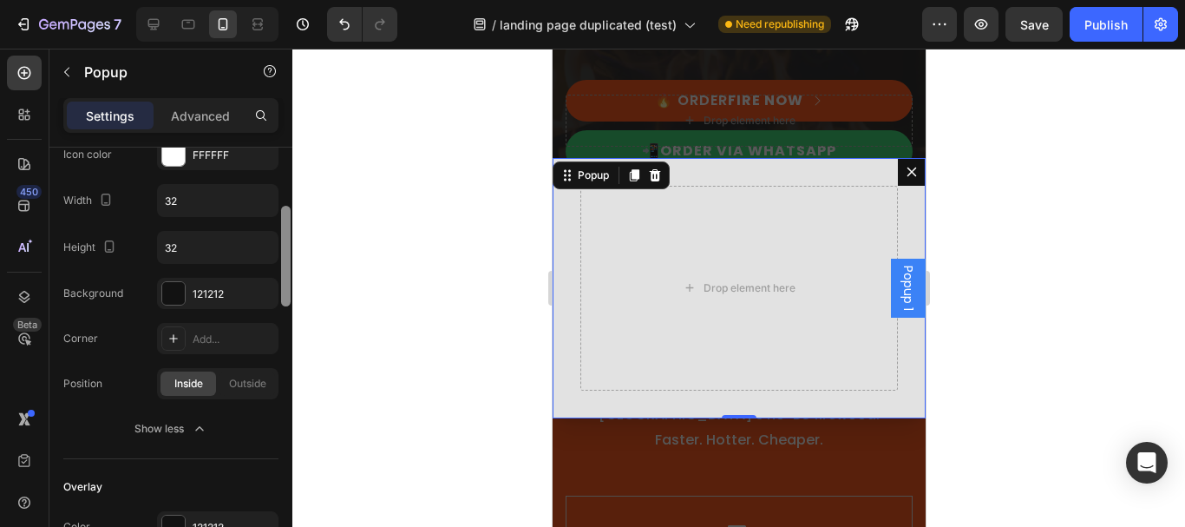
scroll to position [247, 0]
drag, startPoint x: 287, startPoint y: 489, endPoint x: 287, endPoint y: 219, distance: 269.8
click at [287, 219] on div at bounding box center [286, 255] width 10 height 101
click at [245, 387] on span "Outside" at bounding box center [247, 387] width 37 height 16
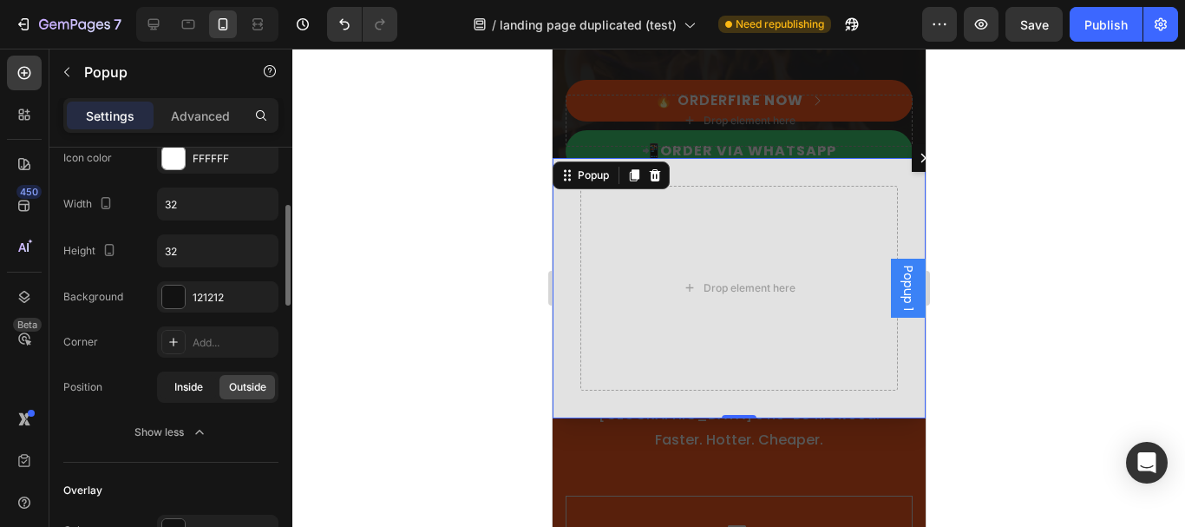
click at [184, 379] on span "Inside" at bounding box center [188, 387] width 29 height 16
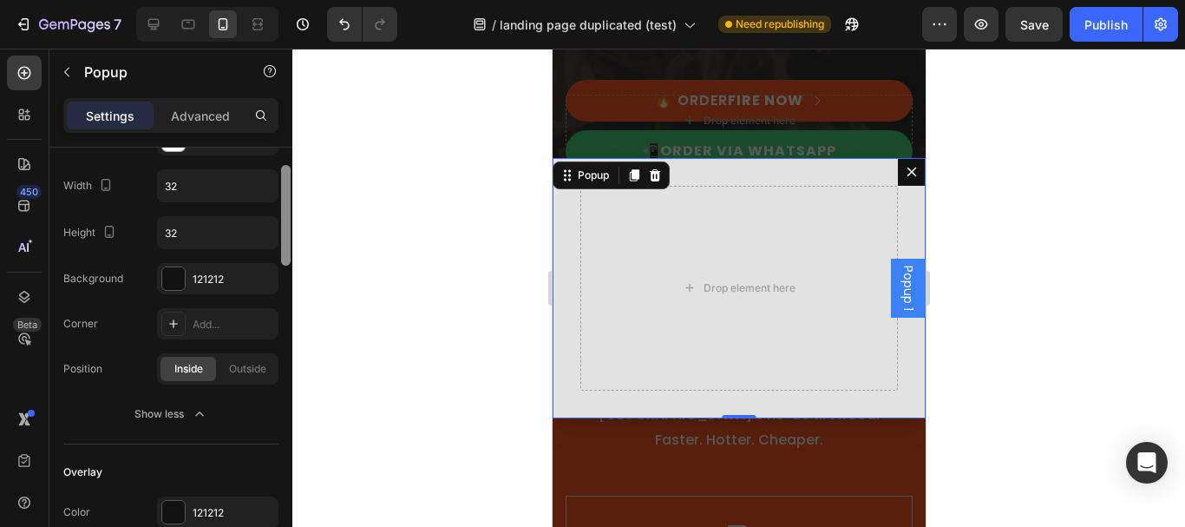
scroll to position [270, 0]
click at [279, 275] on div at bounding box center [285, 361] width 13 height 429
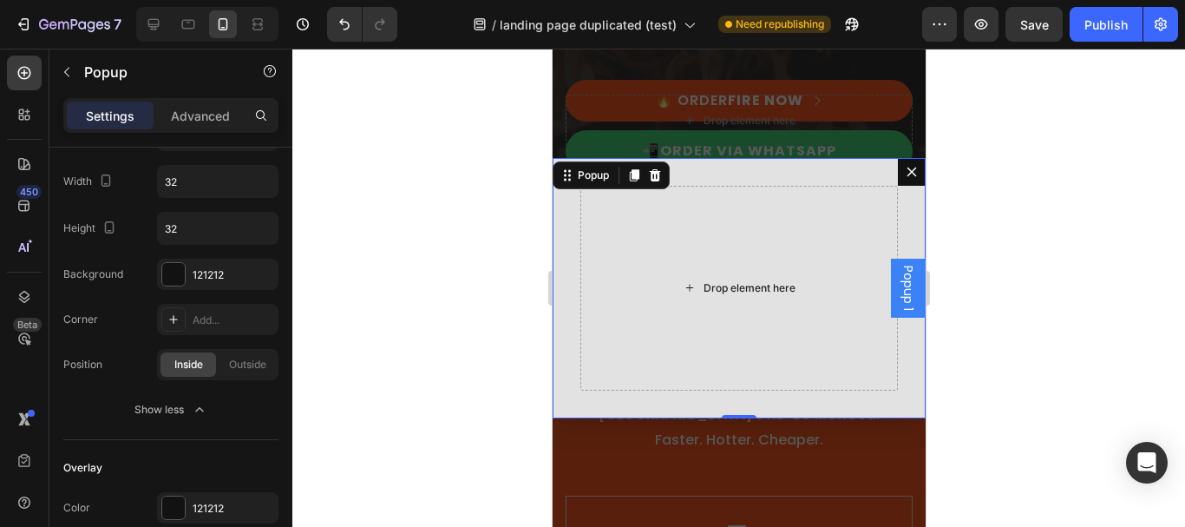
click at [625, 270] on div "Drop element here" at bounding box center [739, 288] width 318 height 205
click at [611, 260] on div "Drop element here" at bounding box center [739, 288] width 318 height 205
click at [401, 231] on div at bounding box center [738, 288] width 893 height 478
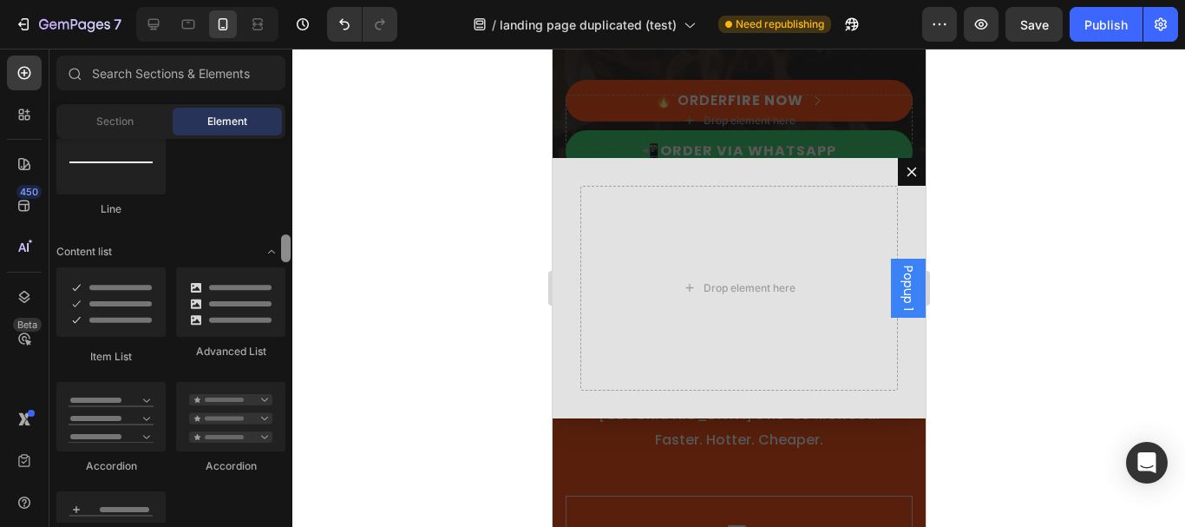
scroll to position [0, 0]
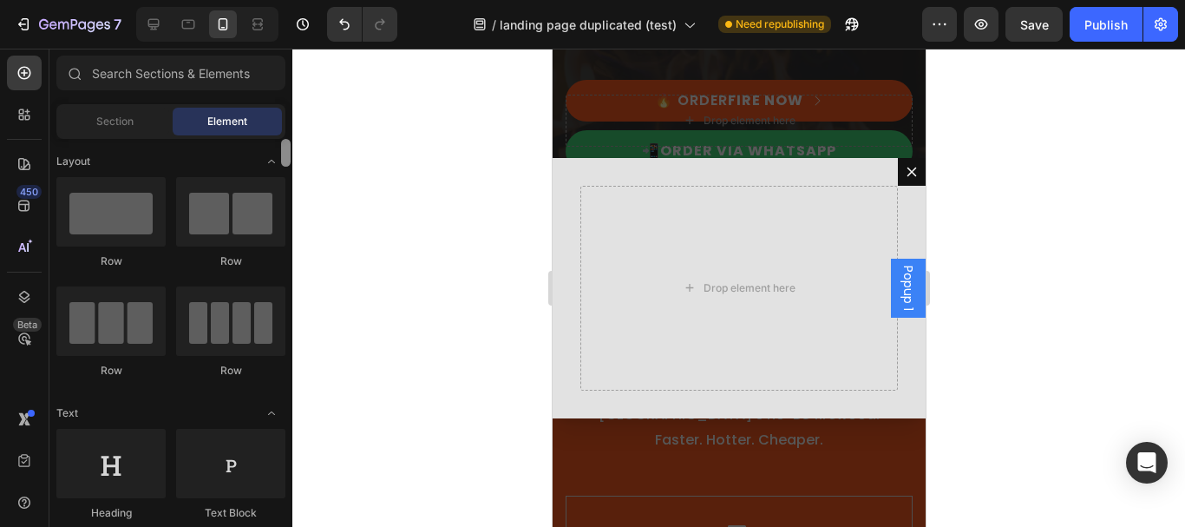
drag, startPoint x: 284, startPoint y: 414, endPoint x: 298, endPoint y: 149, distance: 265.0
click at [298, 0] on div "7 Version history / landing page duplicated (test) Need republishing Preview Sa…" at bounding box center [592, 0] width 1185 height 0
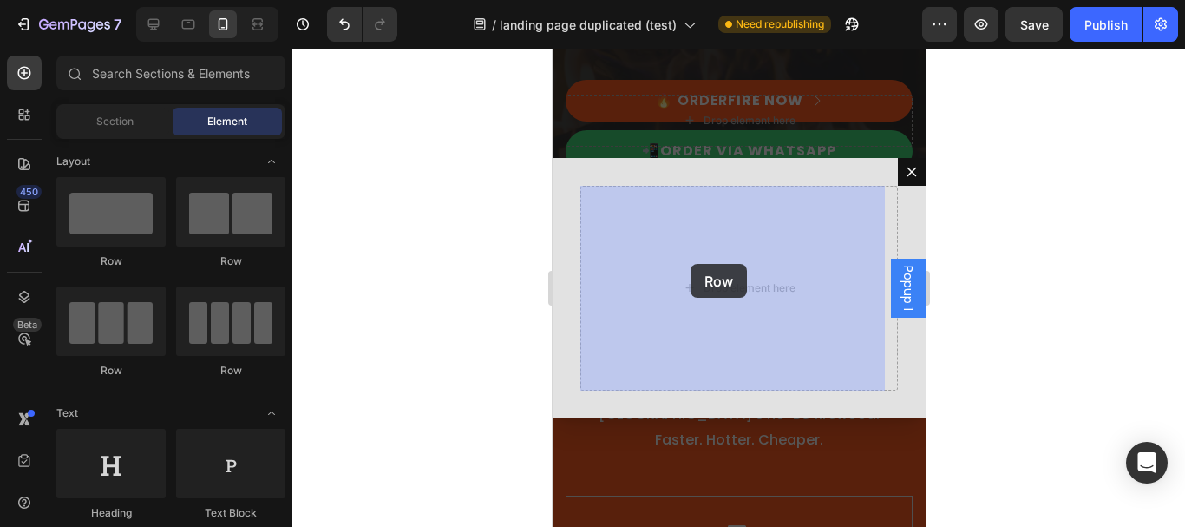
drag, startPoint x: 659, startPoint y: 275, endPoint x: 1493, endPoint y: 322, distance: 835.0
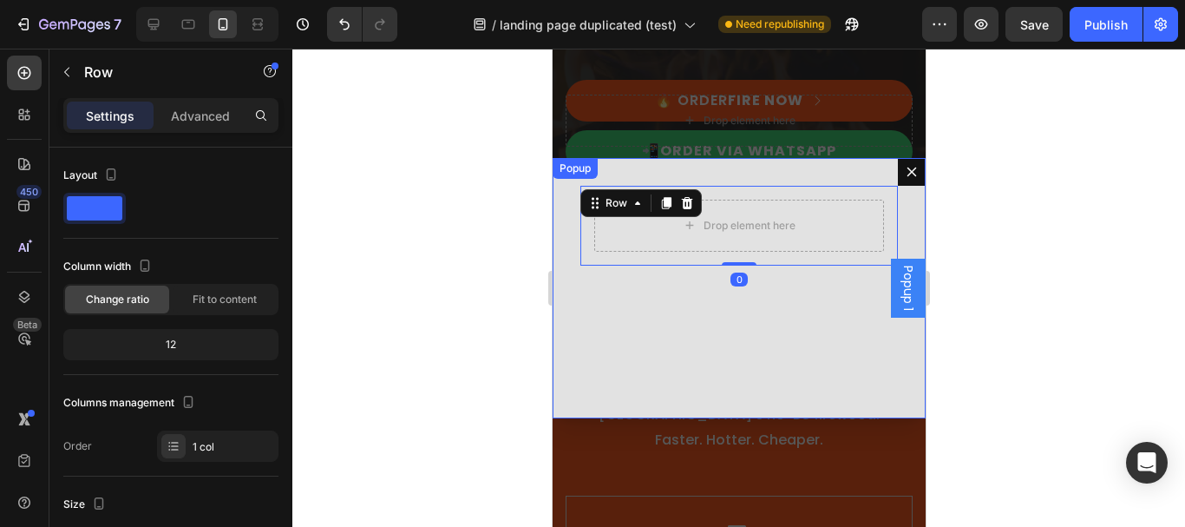
click at [714, 376] on div "Drop element here Row 0" at bounding box center [738, 288] width 373 height 260
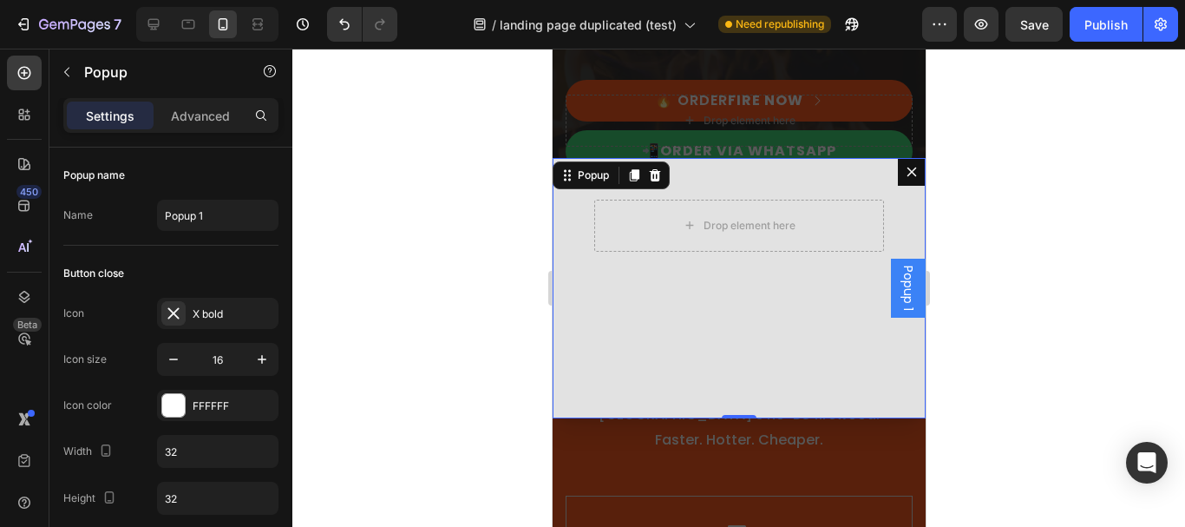
click at [664, 344] on div "Drop element here Row" at bounding box center [738, 288] width 373 height 260
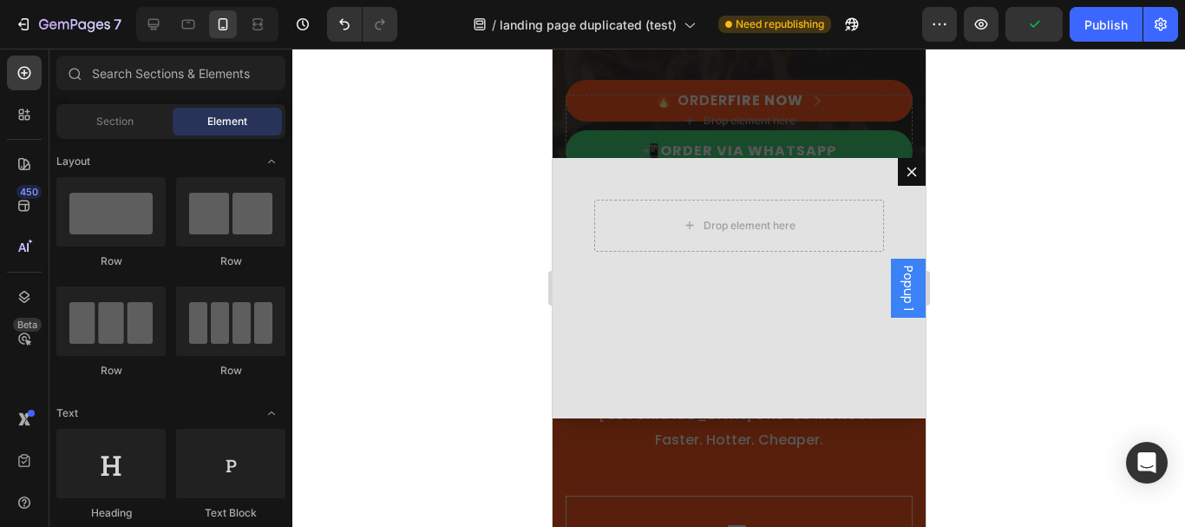
click at [734, 412] on div "Drop element here Row Popup" at bounding box center [738, 288] width 373 height 478
click at [736, 393] on div "Drop element here Row" at bounding box center [738, 288] width 373 height 260
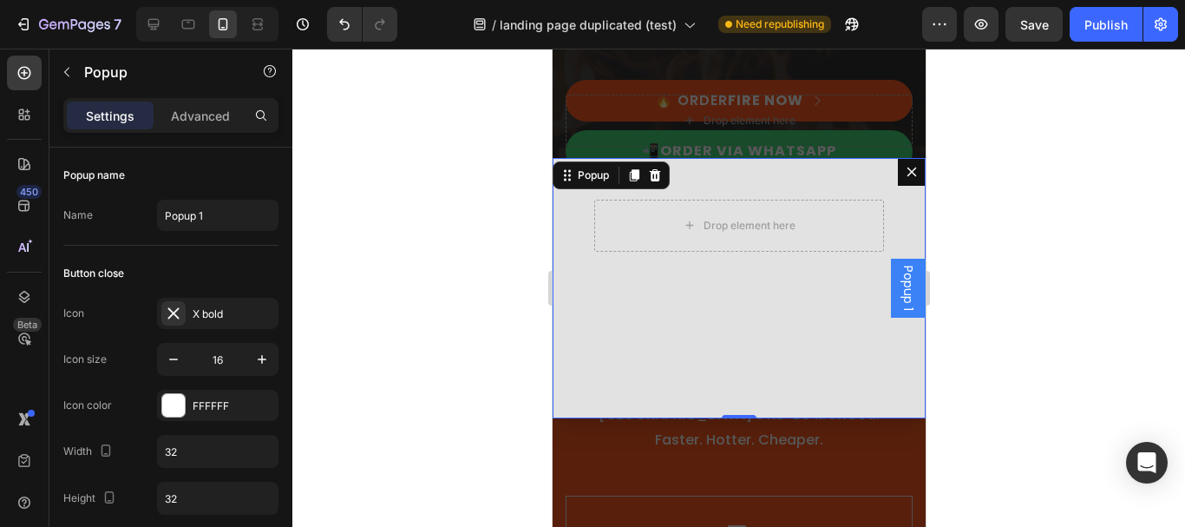
drag, startPoint x: 736, startPoint y: 416, endPoint x: 732, endPoint y: 400, distance: 16.8
click at [732, 400] on div "Drop element here Row Popup 0" at bounding box center [738, 288] width 373 height 260
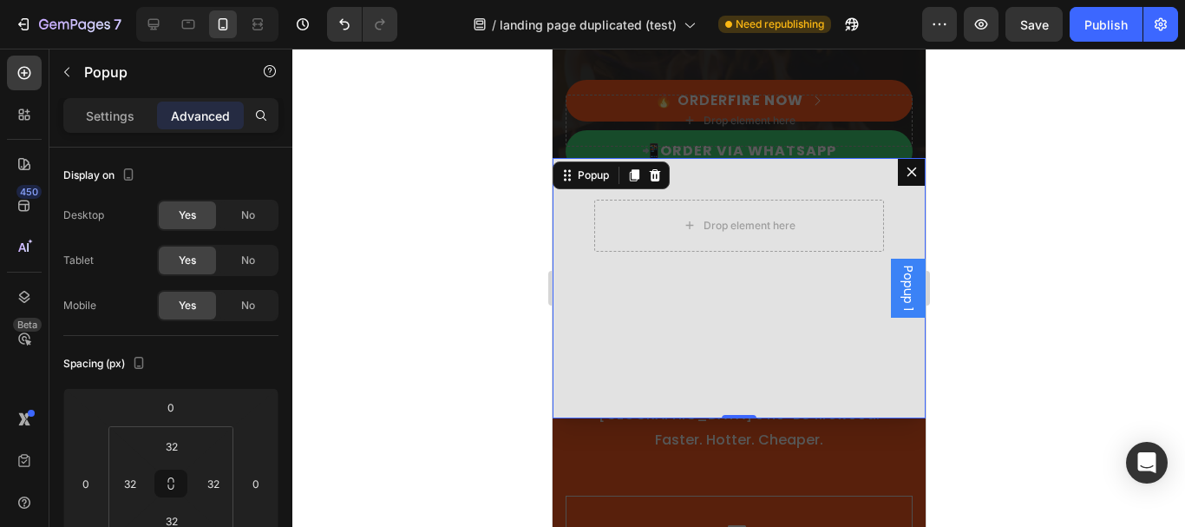
click at [778, 356] on div "Drop element here Row" at bounding box center [738, 288] width 373 height 260
click at [1024, 358] on div at bounding box center [738, 288] width 893 height 478
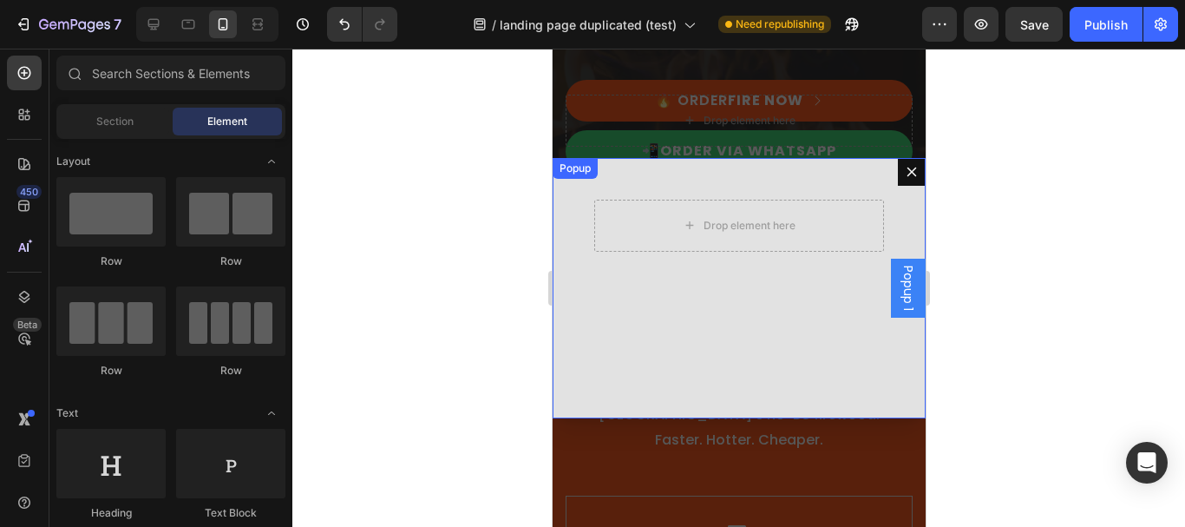
click at [712, 357] on div "Drop element here Row" at bounding box center [738, 288] width 373 height 260
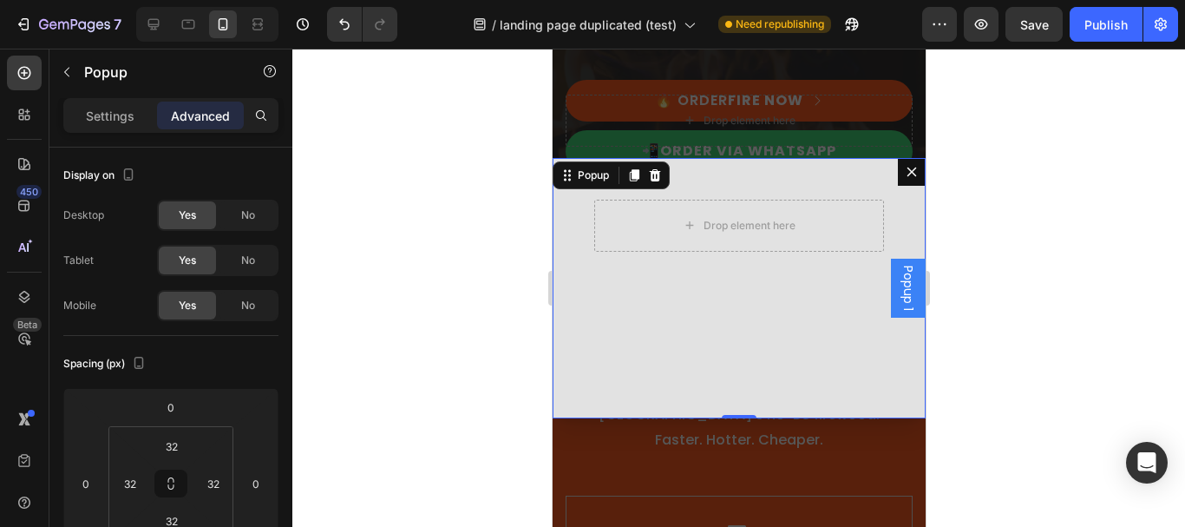
click at [407, 198] on div at bounding box center [738, 288] width 893 height 478
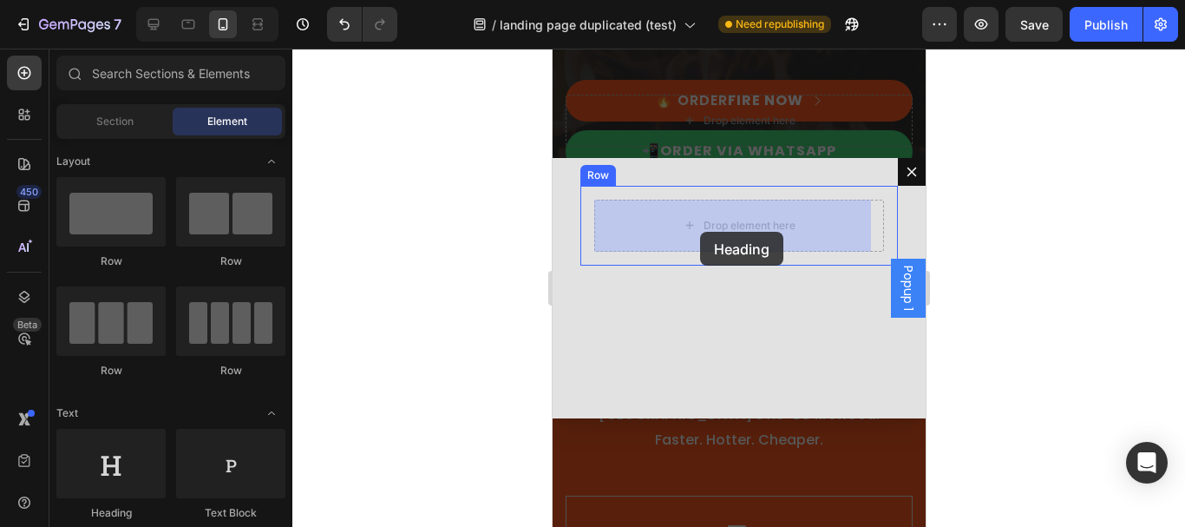
drag, startPoint x: 668, startPoint y: 520, endPoint x: 699, endPoint y: 232, distance: 289.7
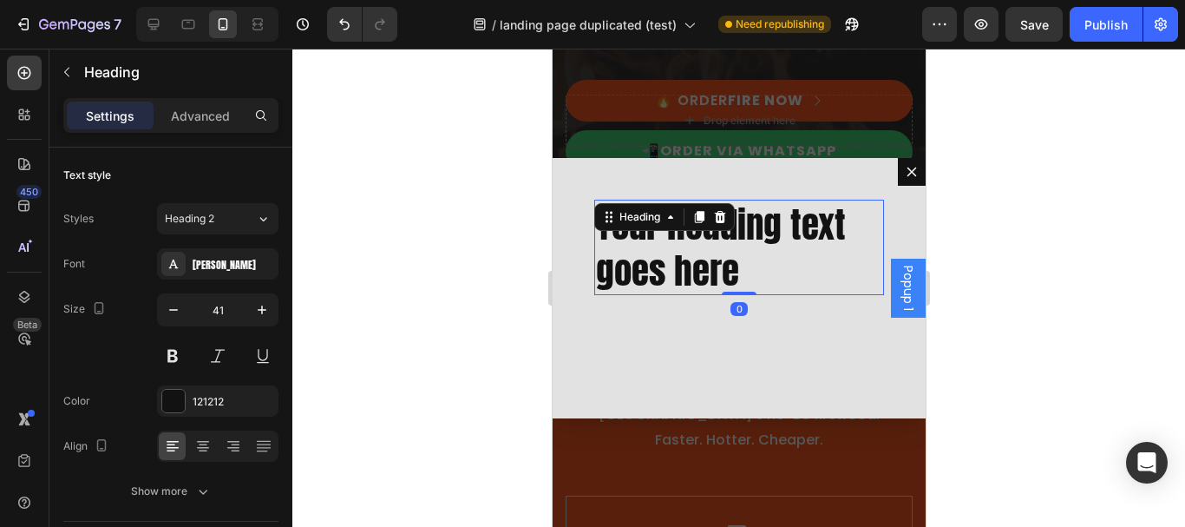
click at [1043, 246] on div at bounding box center [738, 288] width 893 height 478
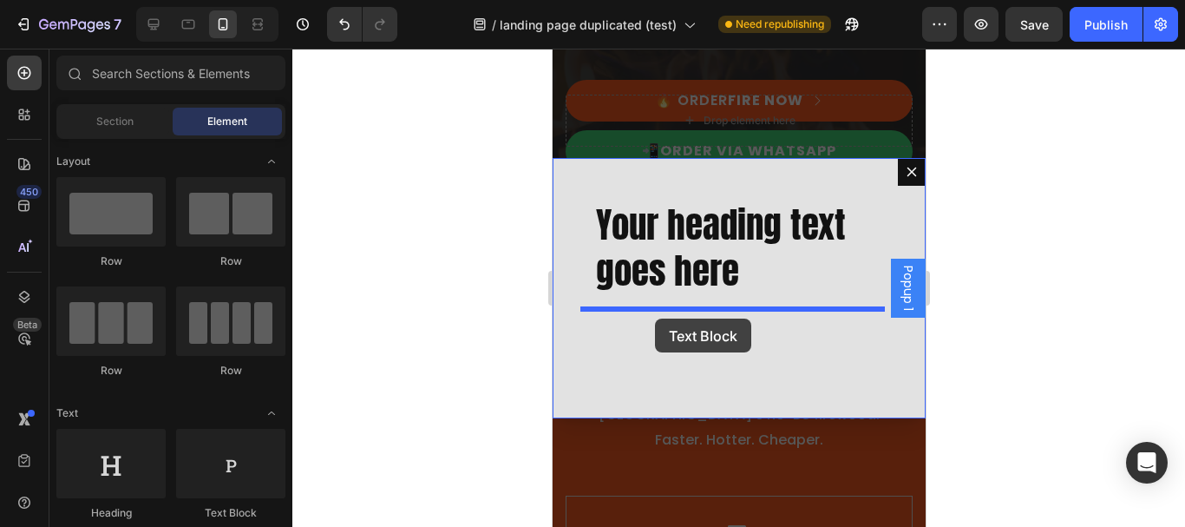
drag, startPoint x: 792, startPoint y: 524, endPoint x: 683, endPoint y: 321, distance: 230.6
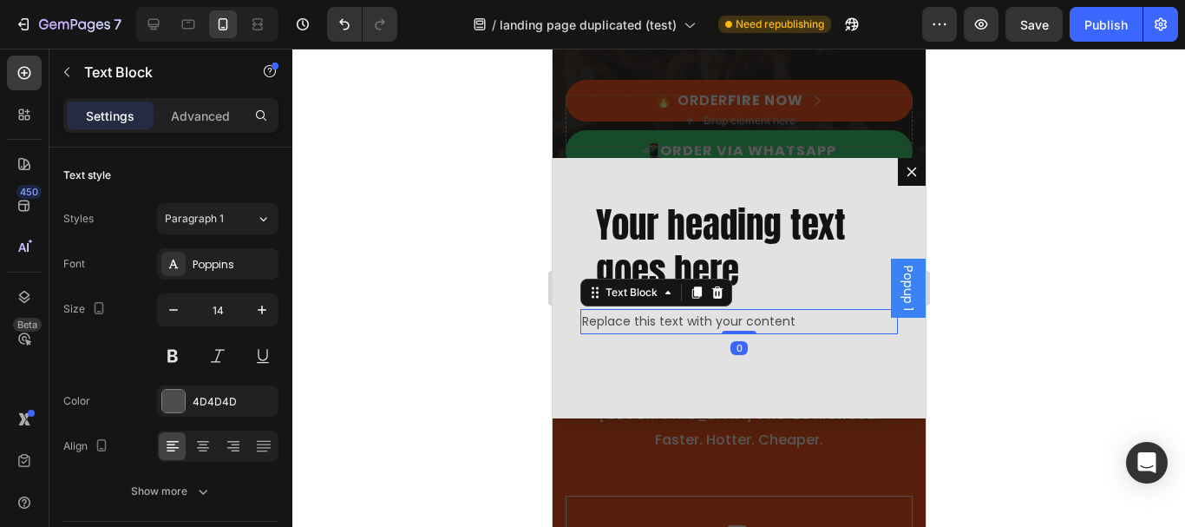
click at [1001, 318] on div at bounding box center [738, 288] width 893 height 478
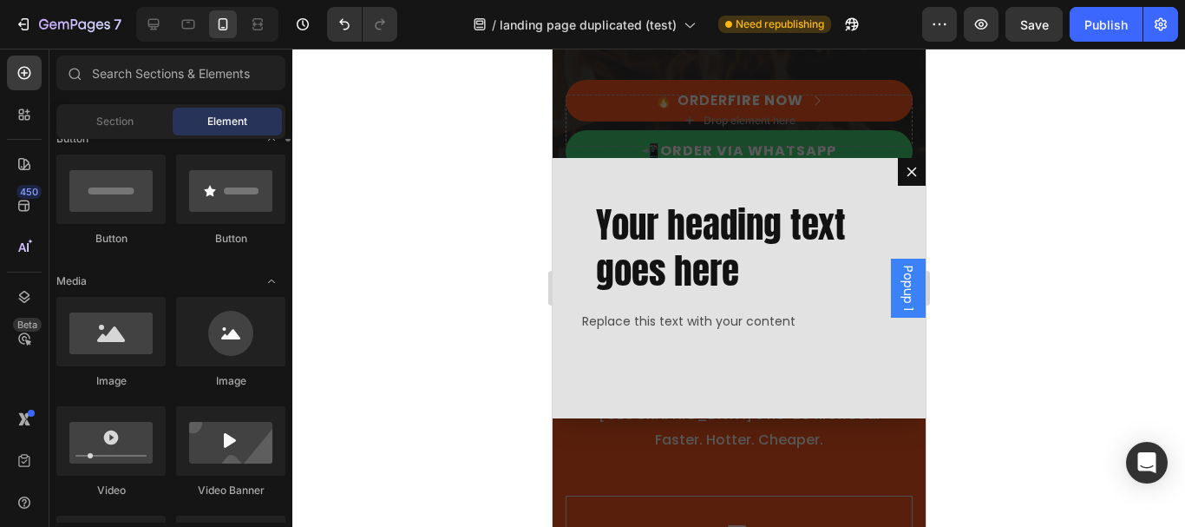
scroll to position [338, 0]
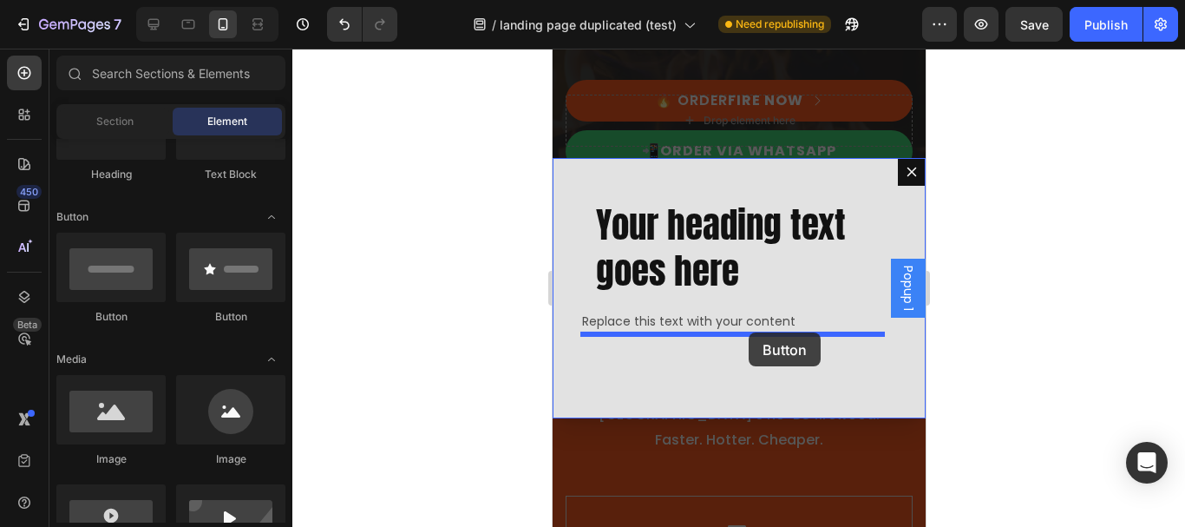
drag, startPoint x: 660, startPoint y: 331, endPoint x: 748, endPoint y: 332, distance: 87.6
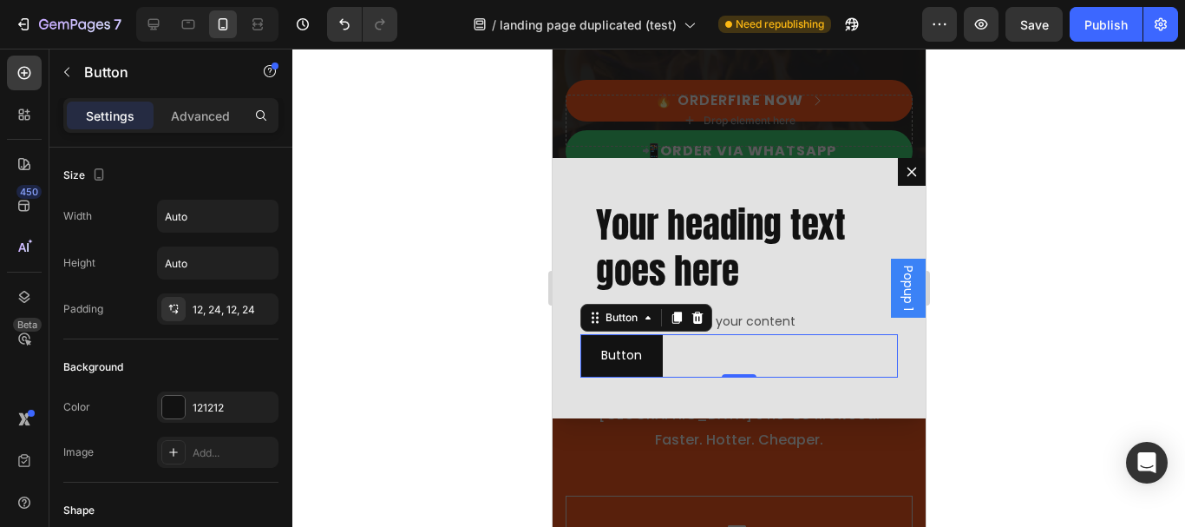
click at [829, 344] on div "Button Button 0" at bounding box center [739, 355] width 318 height 43
click at [671, 315] on icon "Dialog body" at bounding box center [676, 318] width 10 height 12
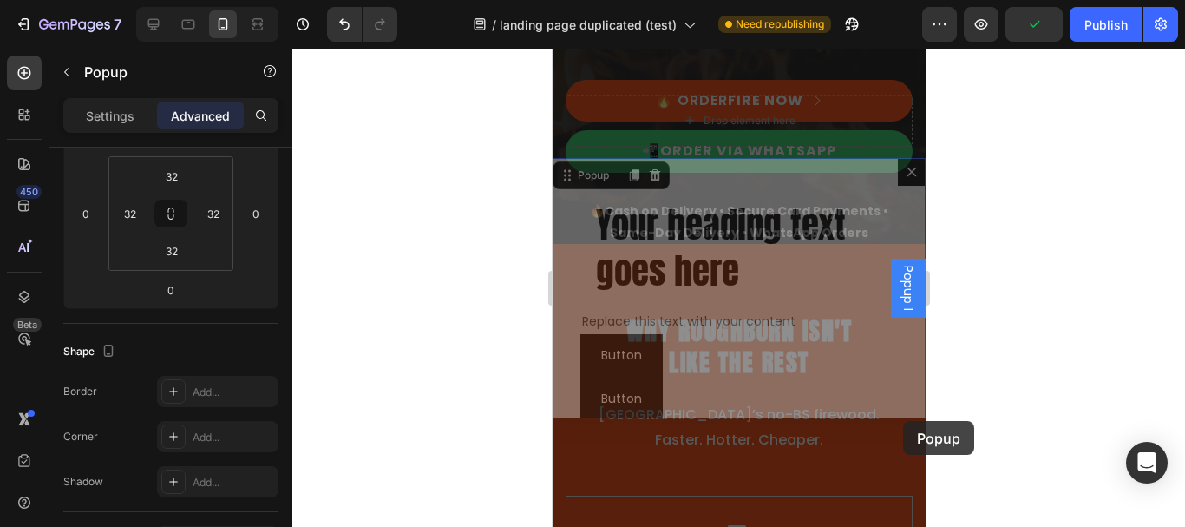
scroll to position [0, 0]
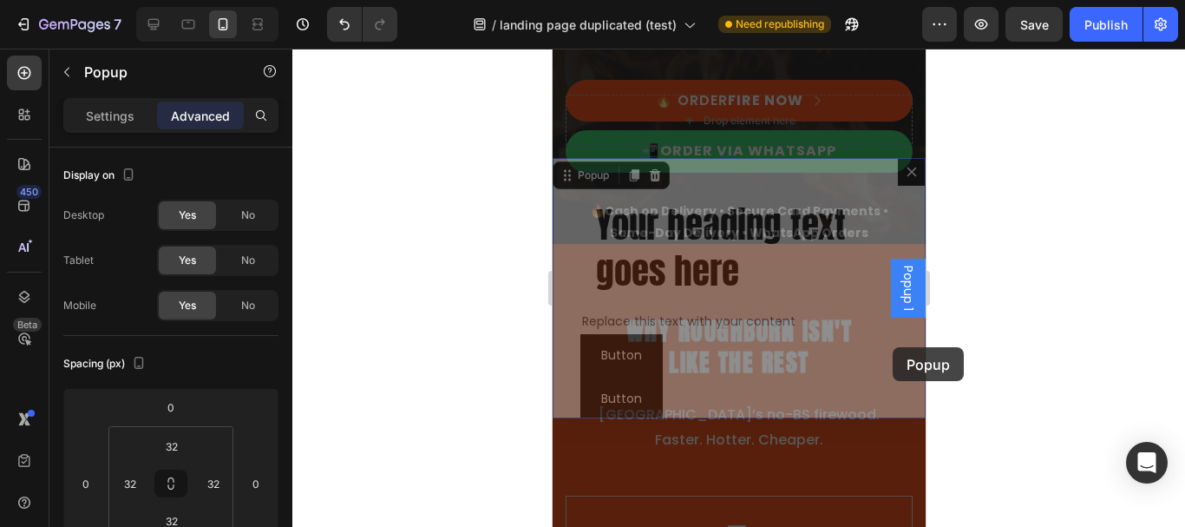
drag, startPoint x: 903, startPoint y: 353, endPoint x: 892, endPoint y: 347, distance: 12.8
drag, startPoint x: 902, startPoint y: 346, endPoint x: 901, endPoint y: 320, distance: 26.1
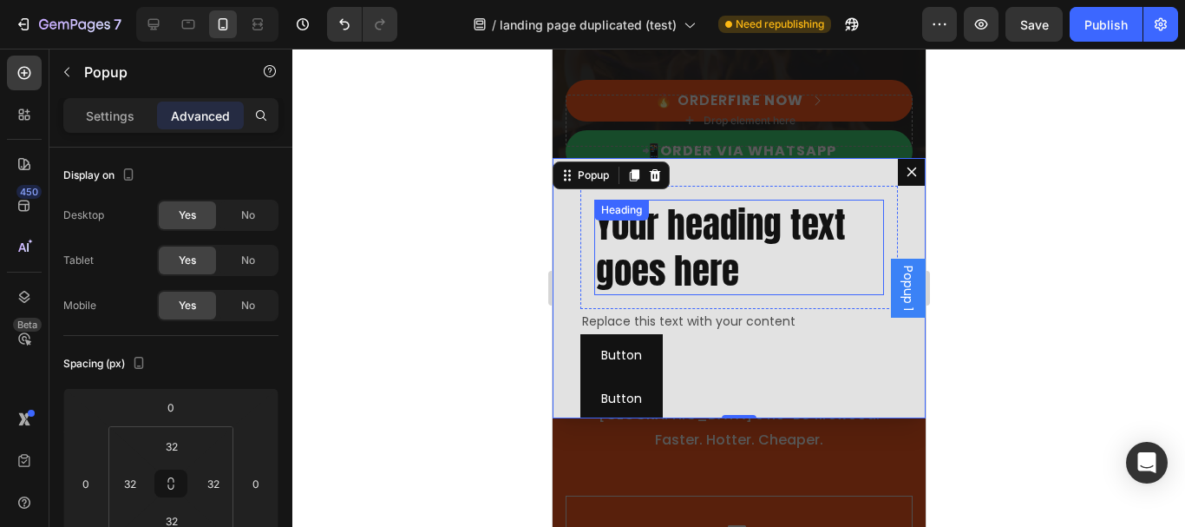
click at [719, 226] on h2 "Your heading text goes here" at bounding box center [738, 248] width 290 height 96
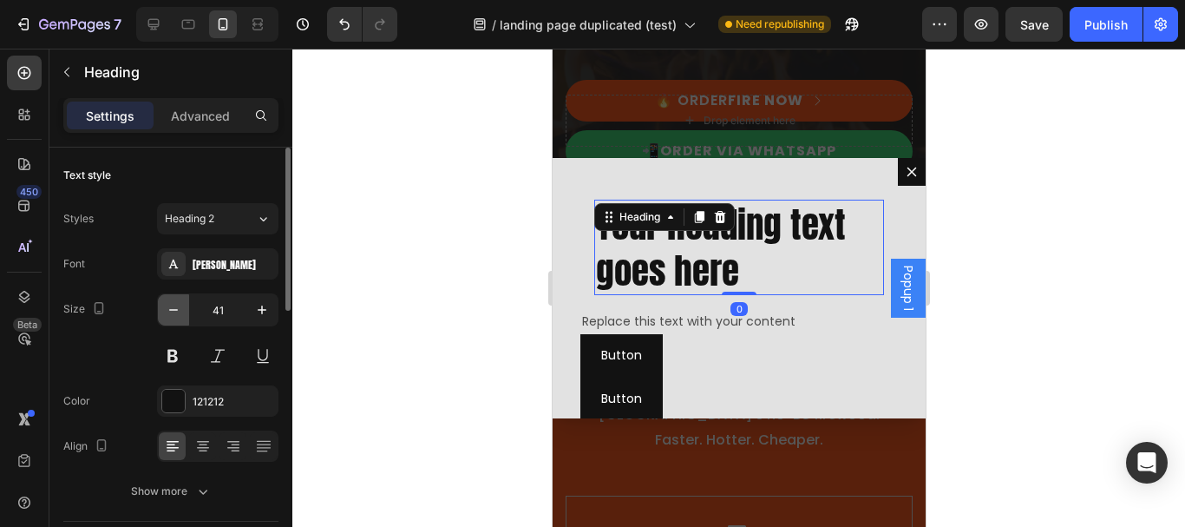
click at [172, 303] on icon "button" at bounding box center [173, 309] width 17 height 17
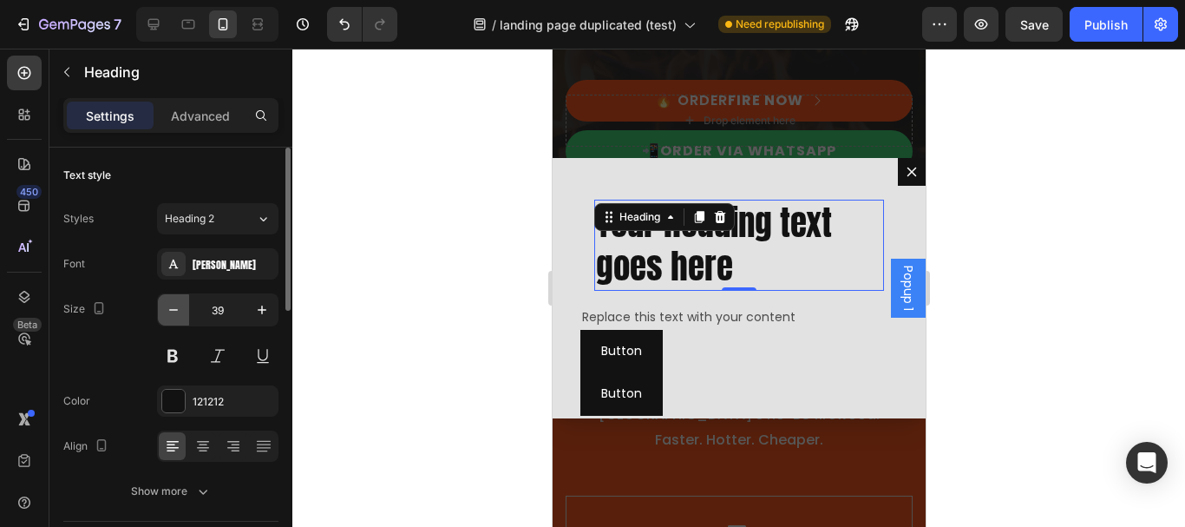
click at [172, 303] on icon "button" at bounding box center [173, 309] width 17 height 17
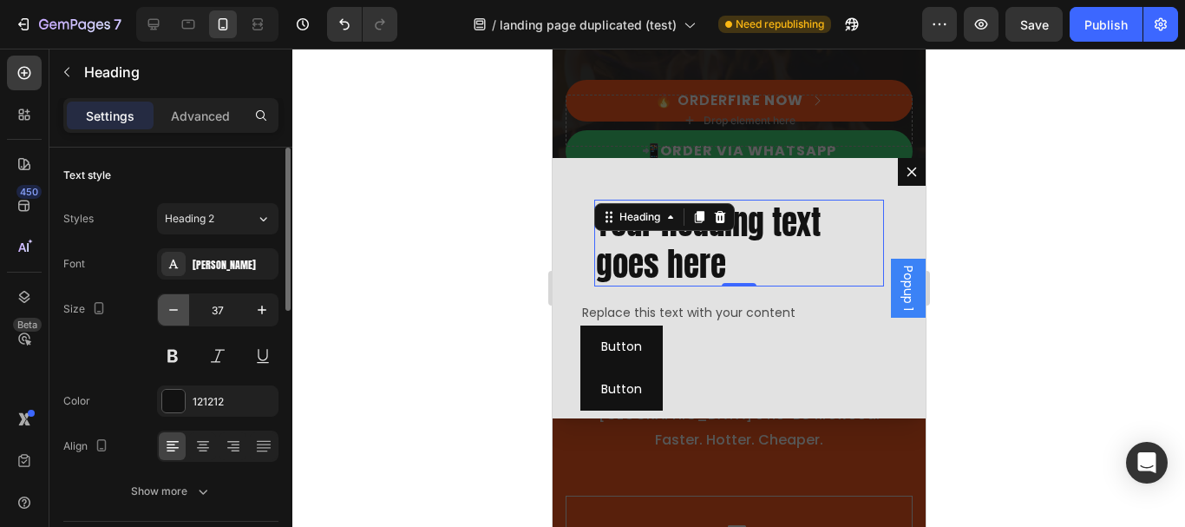
click at [172, 303] on icon "button" at bounding box center [173, 309] width 17 height 17
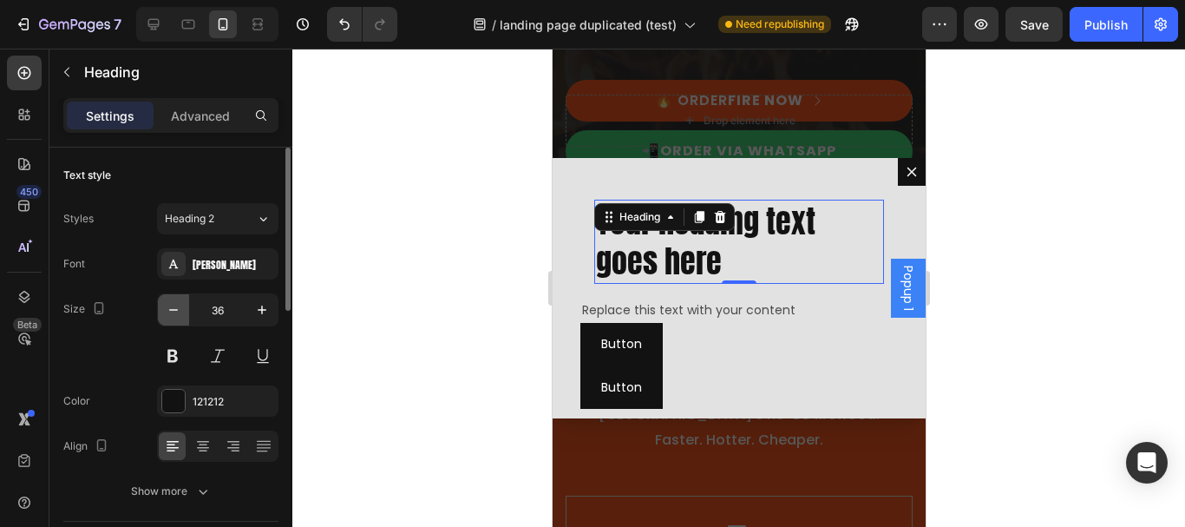
click at [172, 303] on icon "button" at bounding box center [173, 309] width 17 height 17
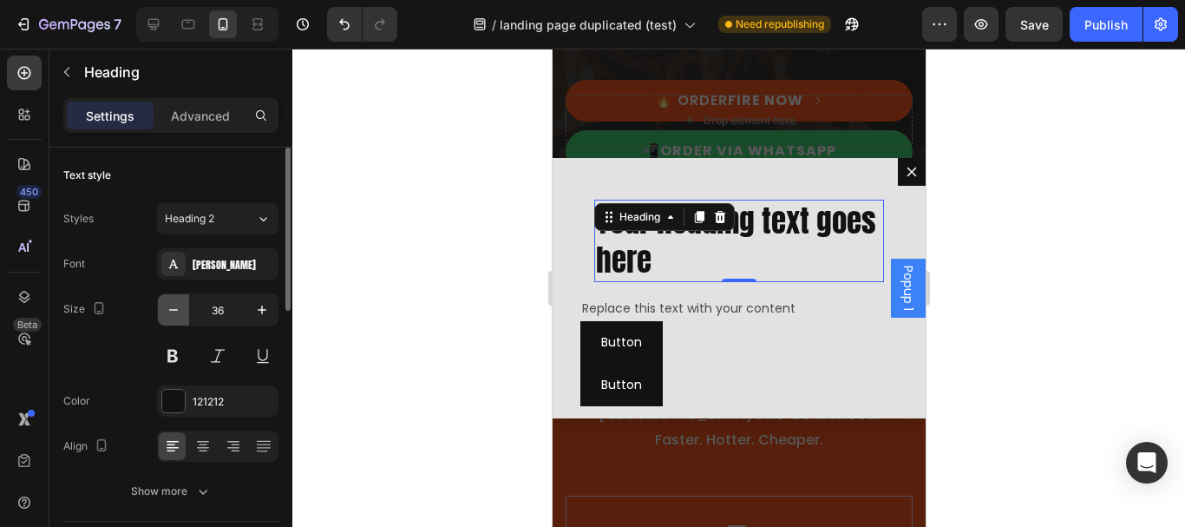
type input "35"
click at [705, 246] on h2 "Your heading text goes here" at bounding box center [738, 241] width 290 height 82
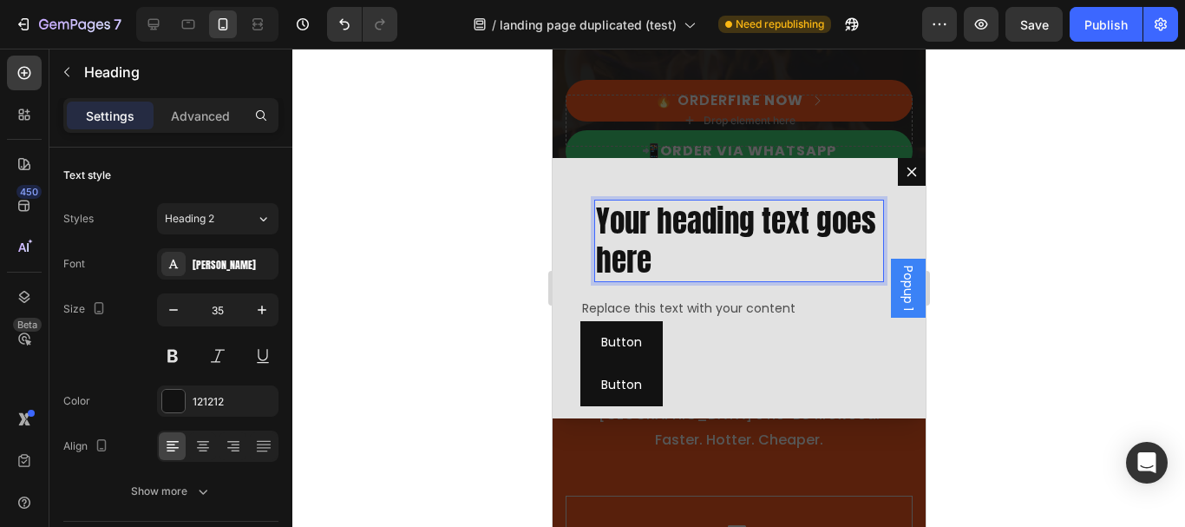
click at [748, 246] on p "Your heading text goes here" at bounding box center [738, 240] width 286 height 79
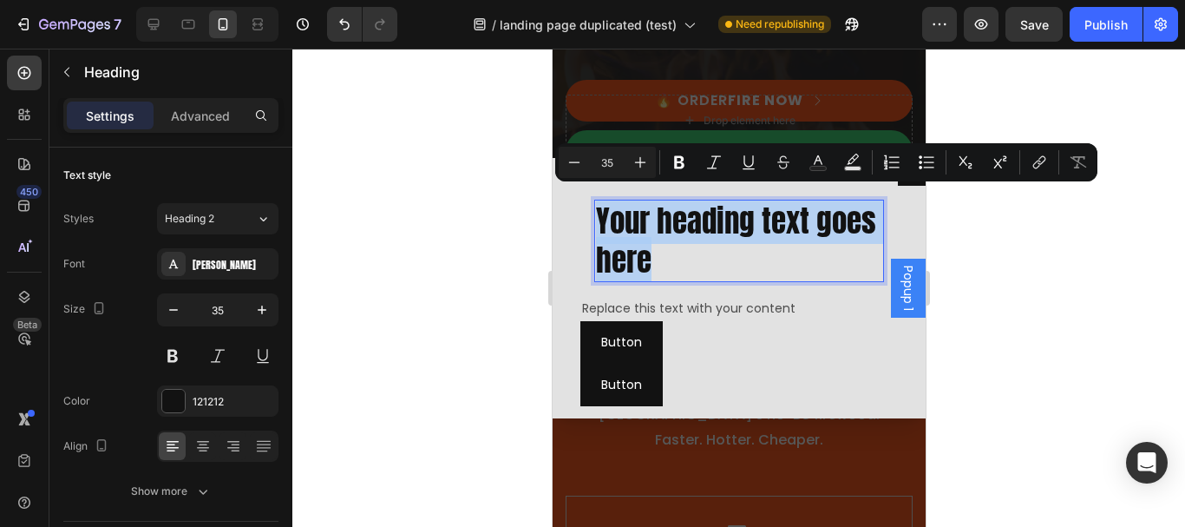
drag, startPoint x: 739, startPoint y: 252, endPoint x: 594, endPoint y: 208, distance: 151.2
click at [595, 208] on p "Your heading text goes here" at bounding box center [738, 240] width 286 height 79
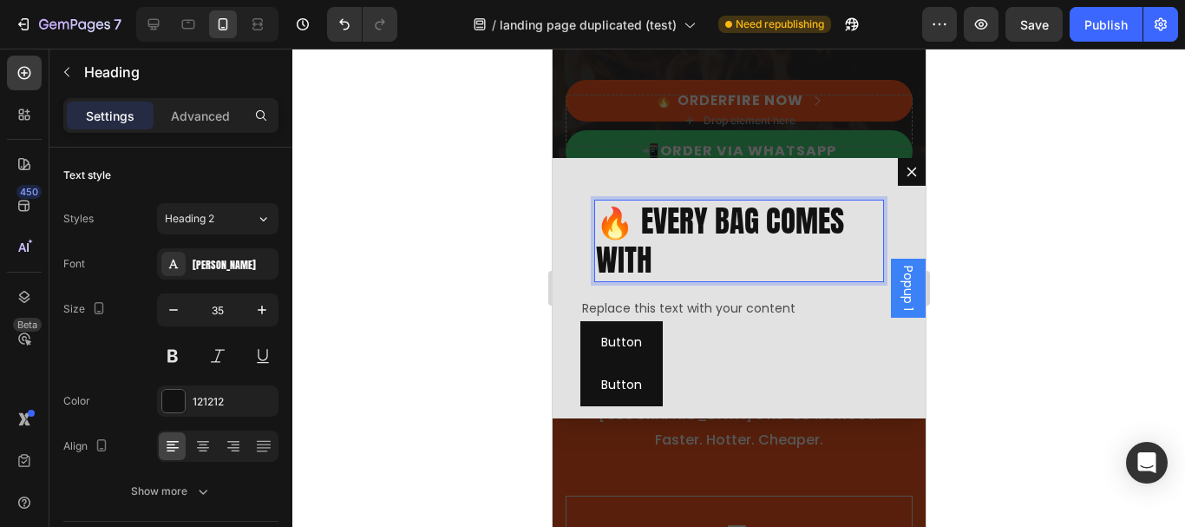
click at [752, 213] on p "🔥 EVERY BAG COMES WITH" at bounding box center [738, 240] width 286 height 79
click at [755, 282] on div "🔥 EVERY ORDER COMES WITH Heading 0 Row" at bounding box center [739, 241] width 318 height 110
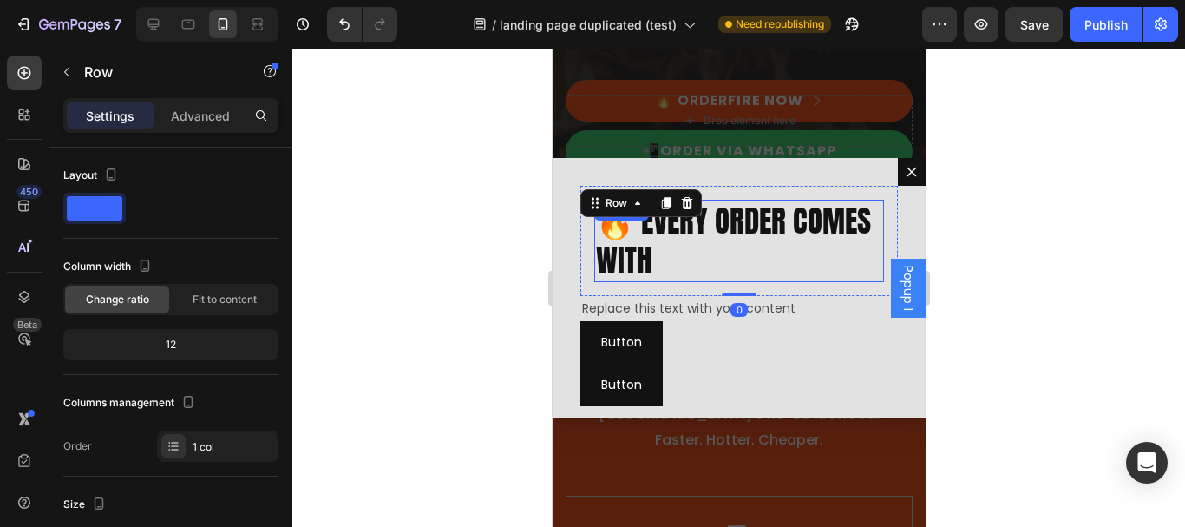
click at [753, 247] on p "🔥 EVERY ORDER COMES WITH" at bounding box center [738, 240] width 286 height 79
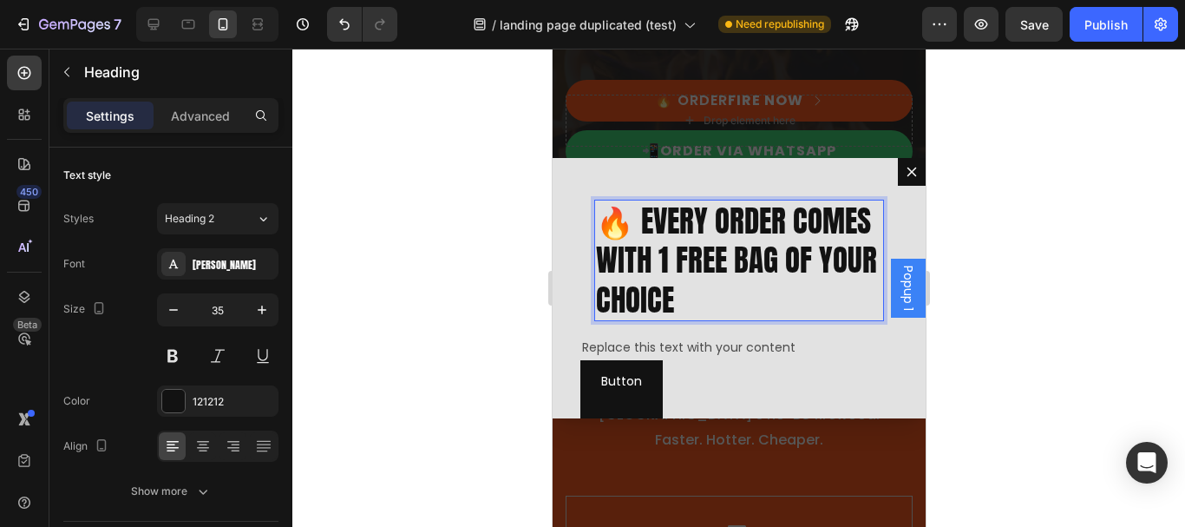
click at [707, 252] on p "🔥 EVERY ORDER COMES WITH 1 FREE BAG OF YOUR CHOICE" at bounding box center [738, 260] width 286 height 119
click at [641, 212] on p "🔥 EVERY ORDER COMES WITH 1 FREE BAG OF YOUR CHOICE" at bounding box center [738, 260] width 286 height 119
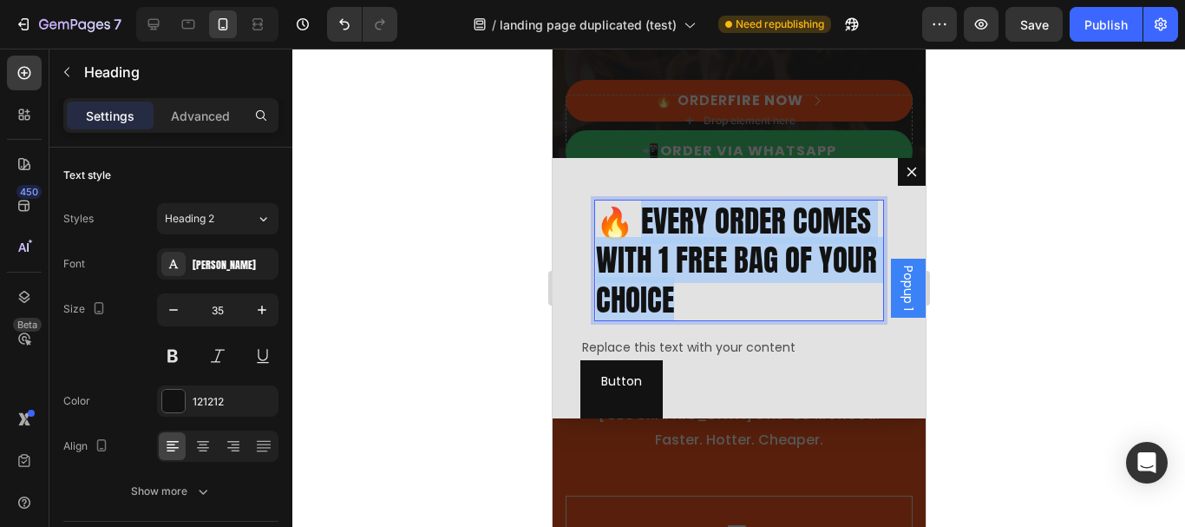
drag, startPoint x: 634, startPoint y: 219, endPoint x: 824, endPoint y: 303, distance: 207.8
click at [824, 303] on p "🔥 EVERY ORDER COMES WITH 1 FREE BAG OF YOUR CHOICE" at bounding box center [738, 260] width 286 height 119
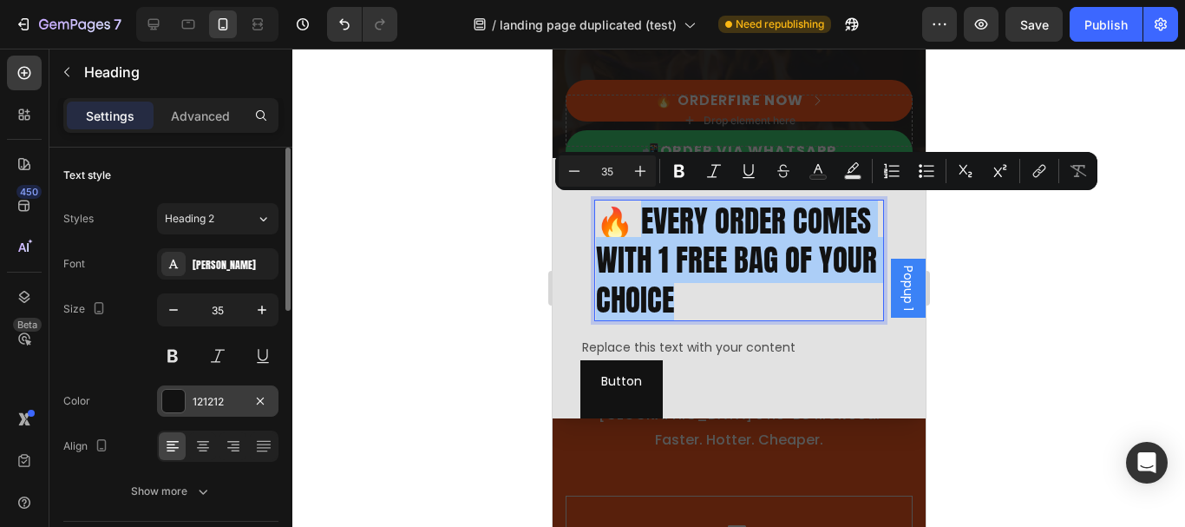
click at [205, 395] on div "121212" at bounding box center [218, 402] width 50 height 16
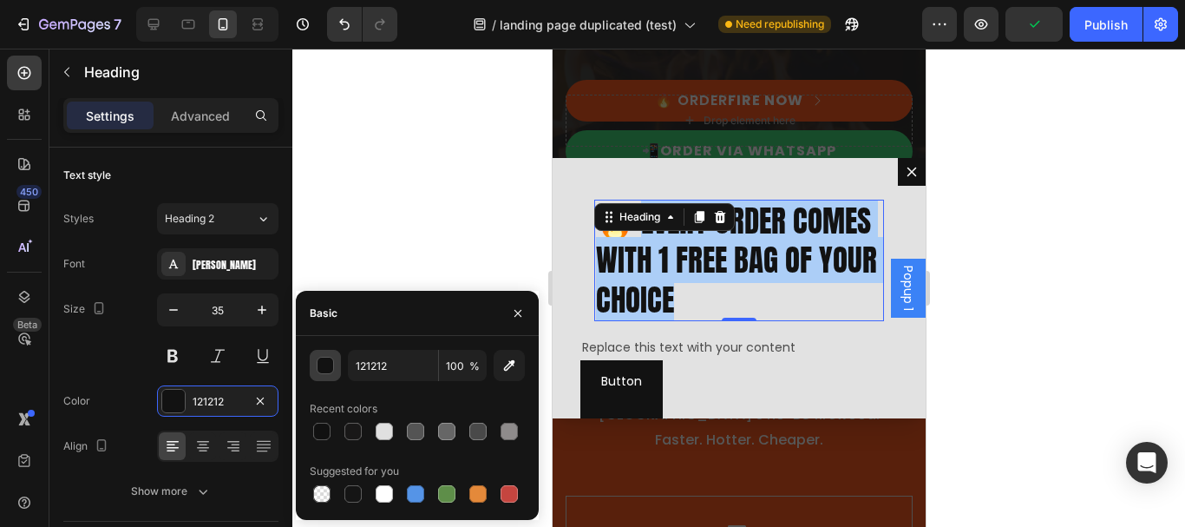
click at [325, 371] on div "button" at bounding box center [326, 365] width 17 height 17
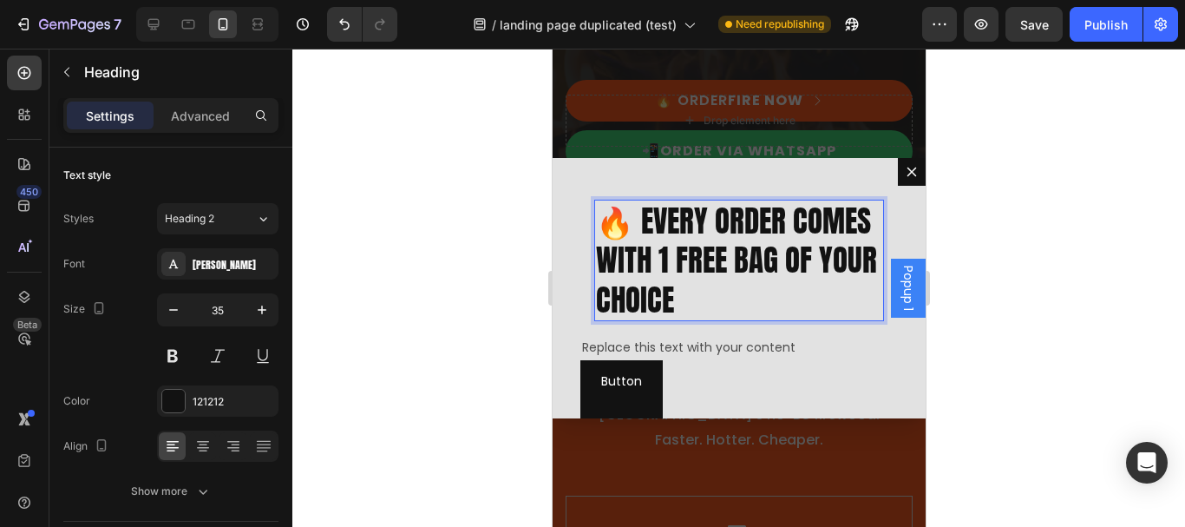
click at [644, 226] on p "🔥 EVERY ORDER COMES WITH 1 FREE BAG OF YOUR CHOICE" at bounding box center [738, 260] width 286 height 119
click at [638, 225] on p "🔥 EVERY ORDER COMES WITH 1 FREE BAG OF YOUR CHOICE" at bounding box center [738, 260] width 286 height 119
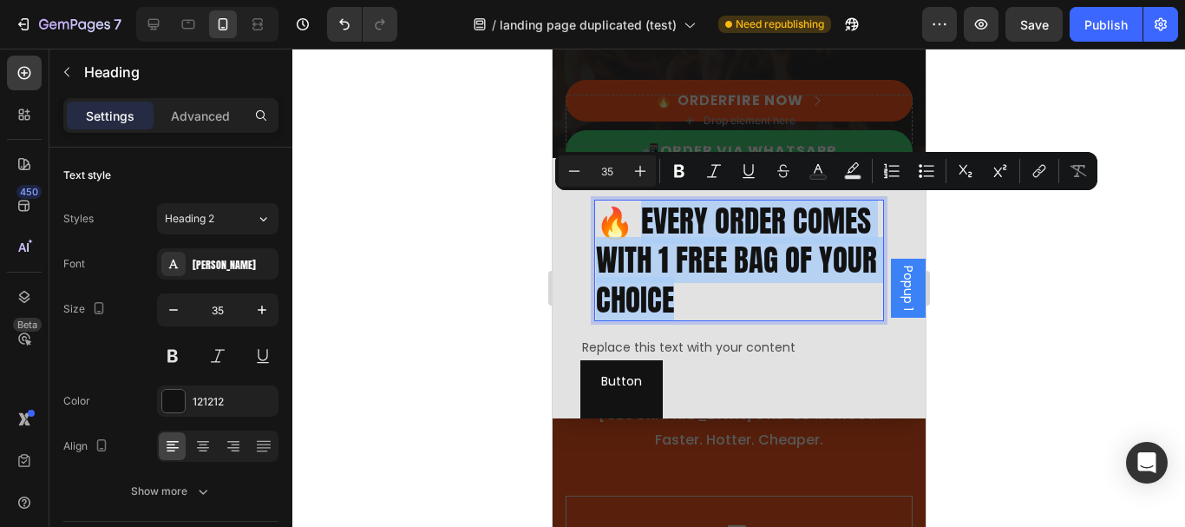
drag, startPoint x: 636, startPoint y: 225, endPoint x: 822, endPoint y: 294, distance: 198.2
click at [822, 294] on p "🔥 EVERY ORDER COMES WITH 1 FREE BAG OF YOUR CHOICE" at bounding box center [738, 260] width 286 height 119
click at [199, 410] on div "121212" at bounding box center [217, 400] width 121 height 31
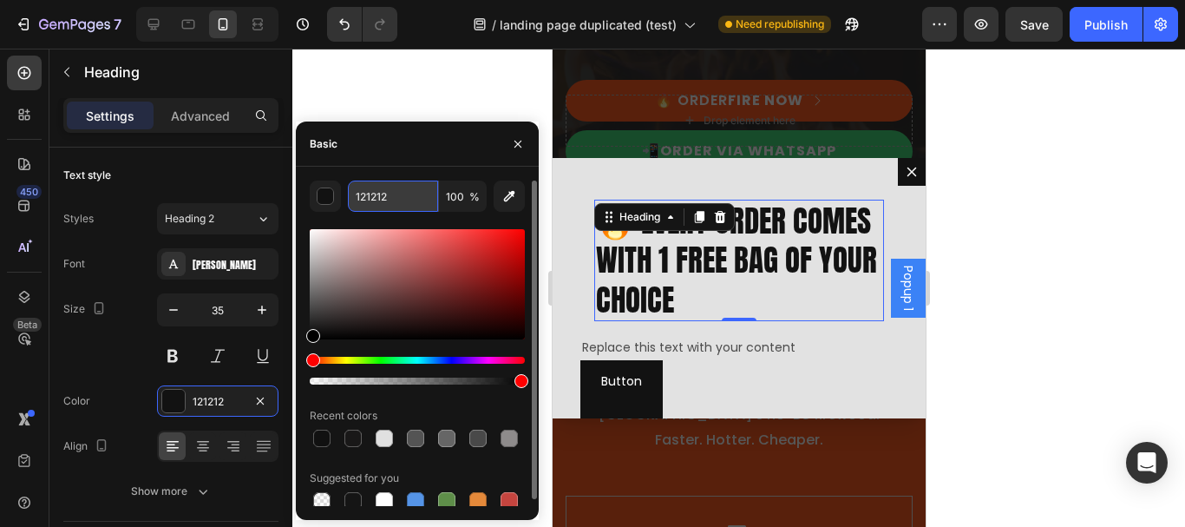
click at [383, 193] on input "121212" at bounding box center [393, 195] width 90 height 31
paste input "FF4500"
type input "FF4500"
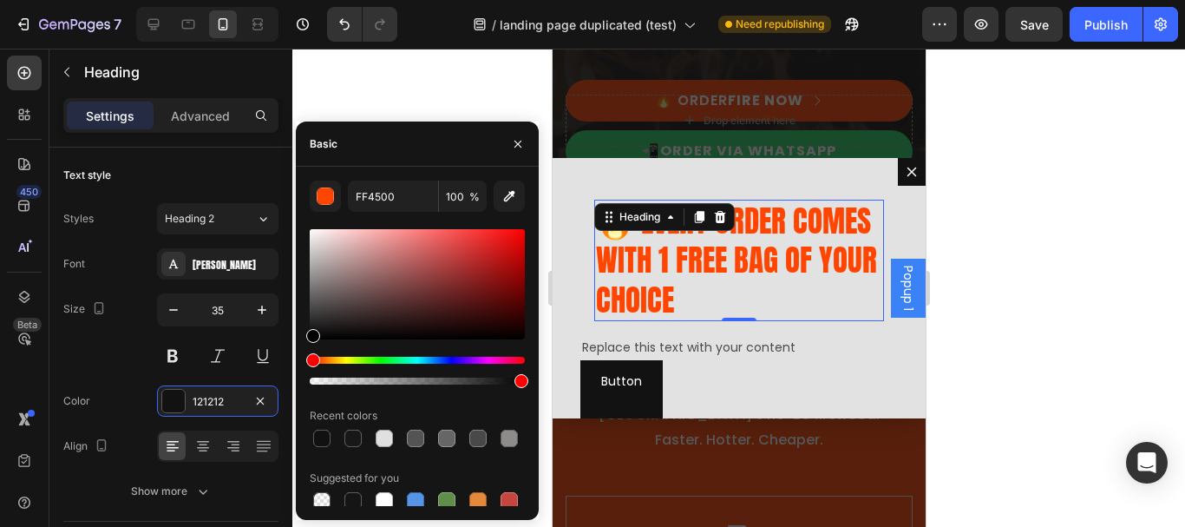
click at [1032, 191] on div at bounding box center [738, 288] width 893 height 478
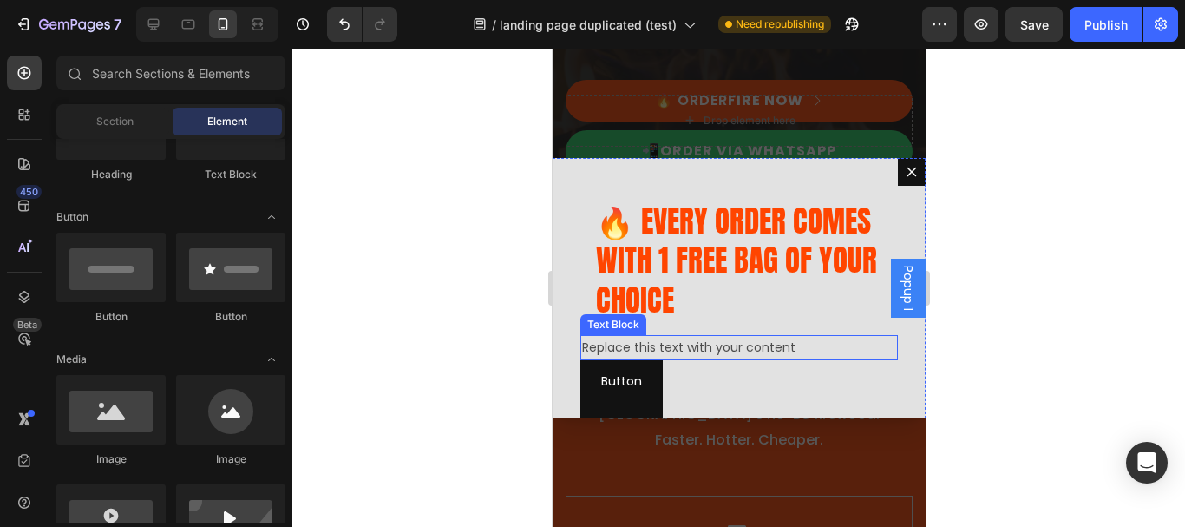
click at [669, 347] on div "Replace this text with your content" at bounding box center [739, 347] width 318 height 25
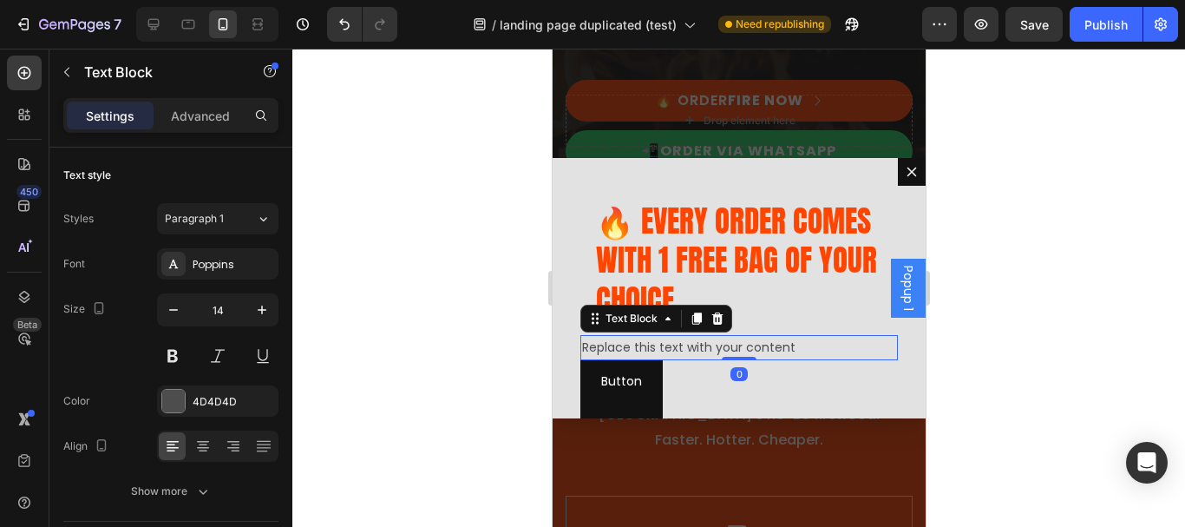
click at [583, 347] on div "Replace this text with your content" at bounding box center [739, 347] width 318 height 25
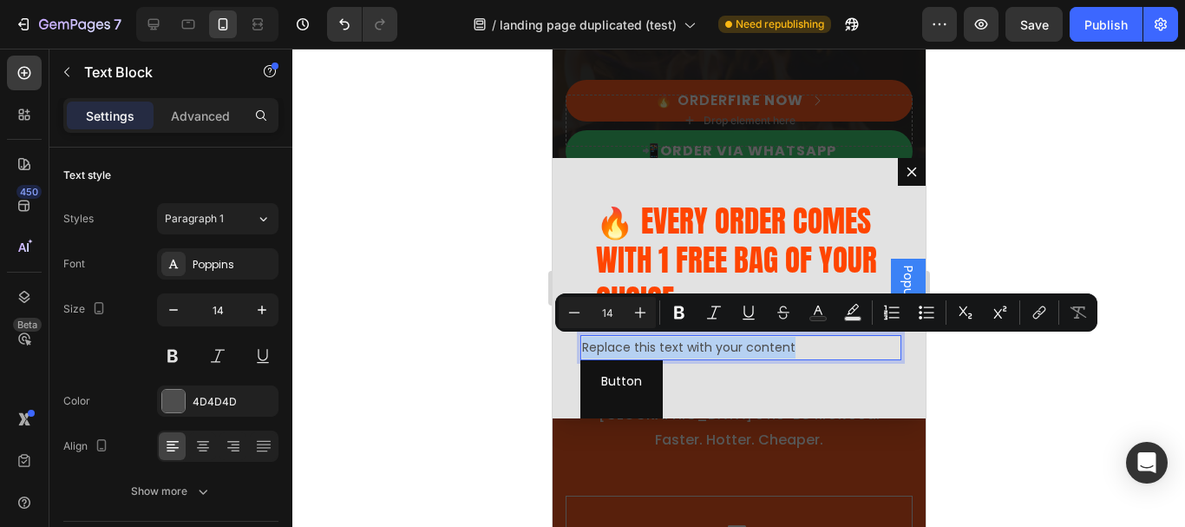
drag, startPoint x: 583, startPoint y: 347, endPoint x: 799, endPoint y: 349, distance: 216.0
click at [799, 349] on p "Replace this text with your content" at bounding box center [738, 348] width 314 height 22
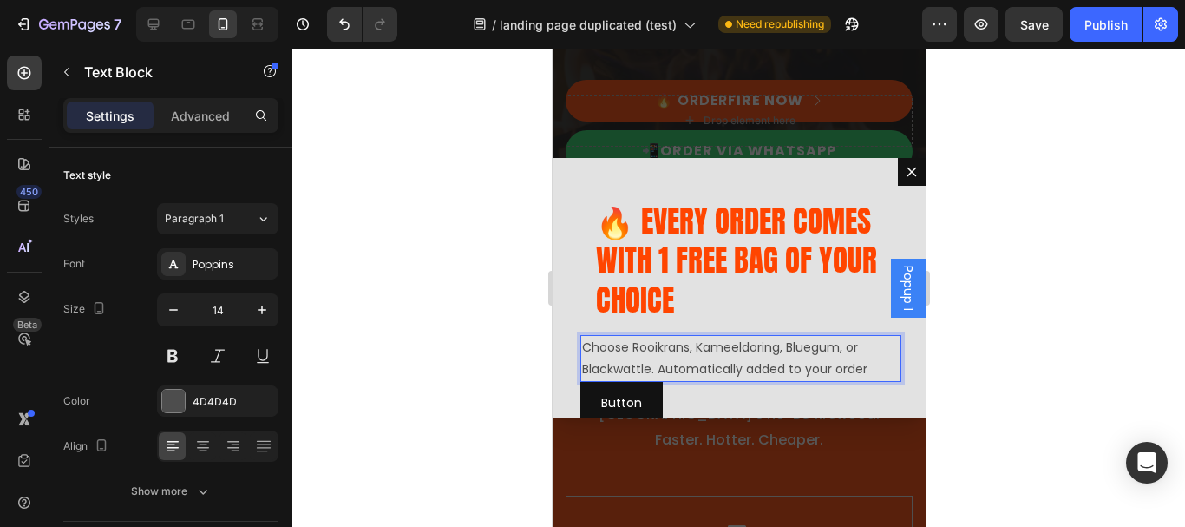
click at [1026, 290] on div at bounding box center [738, 288] width 893 height 478
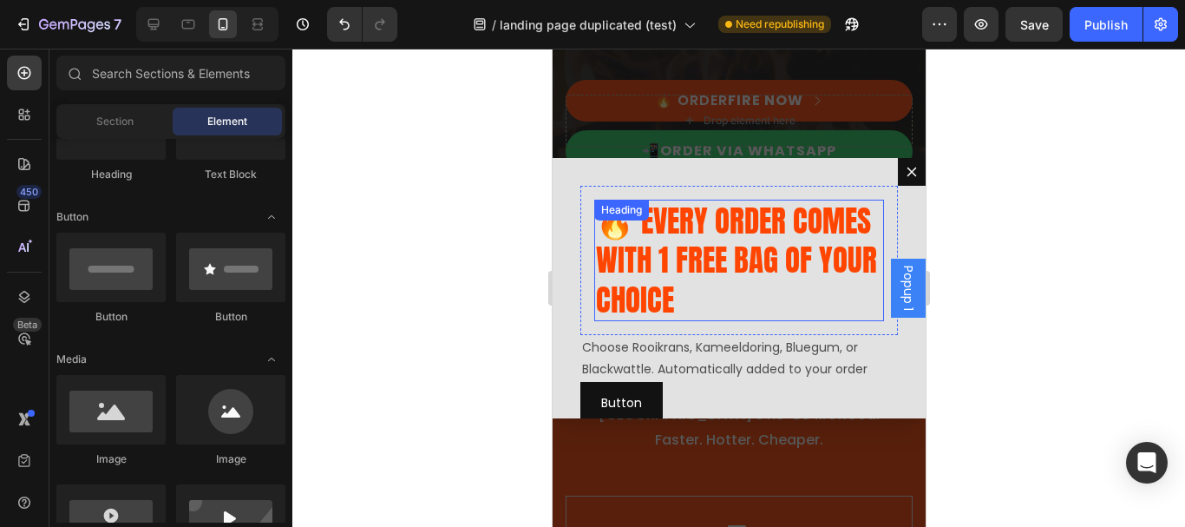
click at [699, 243] on p "🔥 EVERY ORDER COMES WITH 1 FREE BAG OF YOUR CHOICE" at bounding box center [738, 260] width 286 height 119
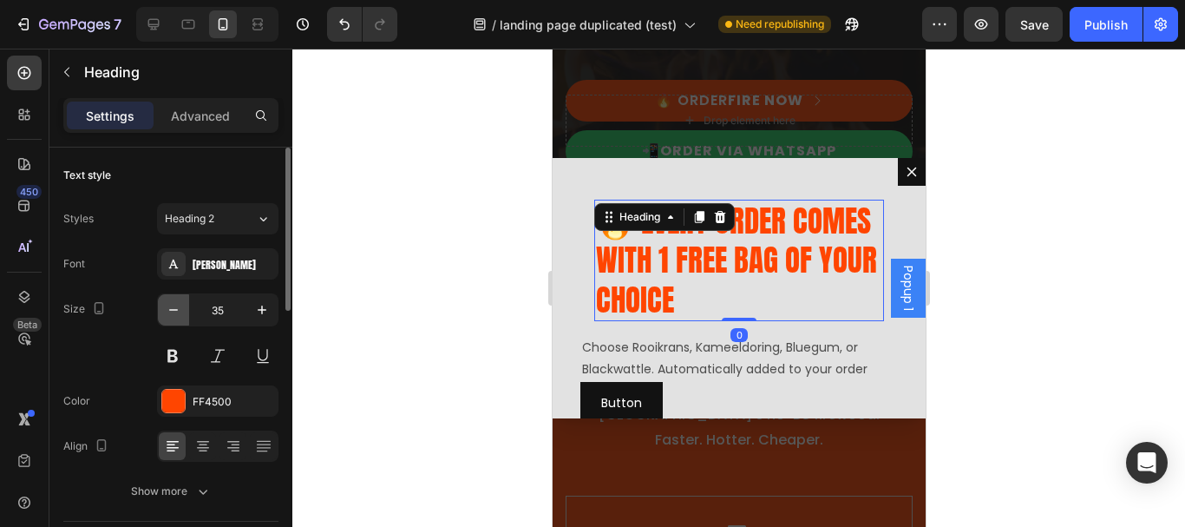
click at [181, 300] on button "button" at bounding box center [173, 309] width 31 height 31
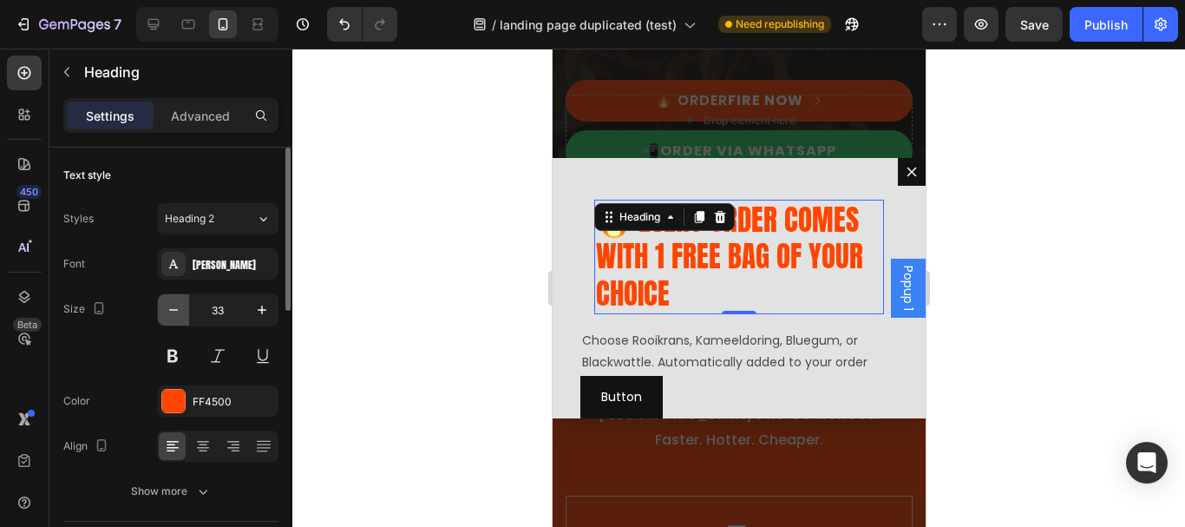
click at [181, 300] on button "button" at bounding box center [173, 309] width 31 height 31
type input "32"
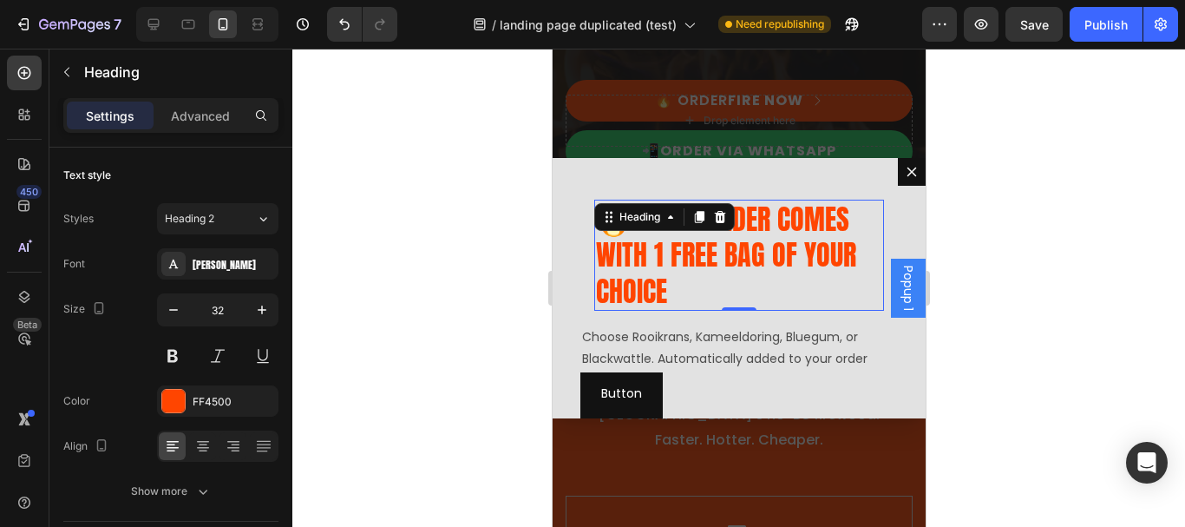
click at [1109, 202] on div at bounding box center [738, 288] width 893 height 478
click at [721, 252] on p "🔥 EVERY ORDER COMES WITH 1 FREE BAG OF YOUR CHOICE" at bounding box center [738, 255] width 286 height 108
click at [590, 251] on div "🔥 EVERY ORDER COMES WITH 1 FREE BAG OF YOUR CHOICE Heading 0 Row" at bounding box center [739, 256] width 318 height 140
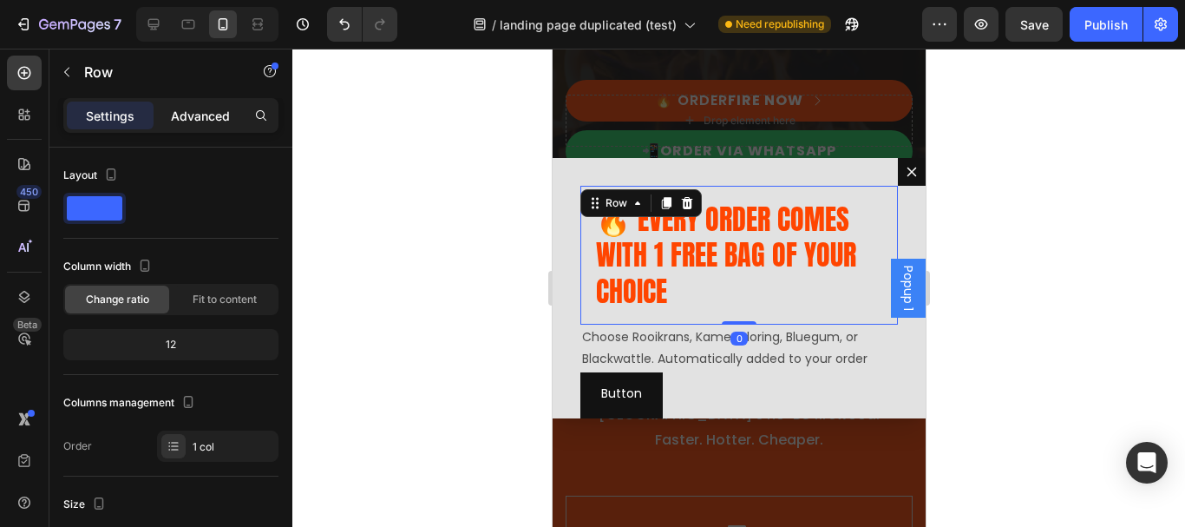
click at [203, 119] on p "Advanced" at bounding box center [200, 116] width 59 height 18
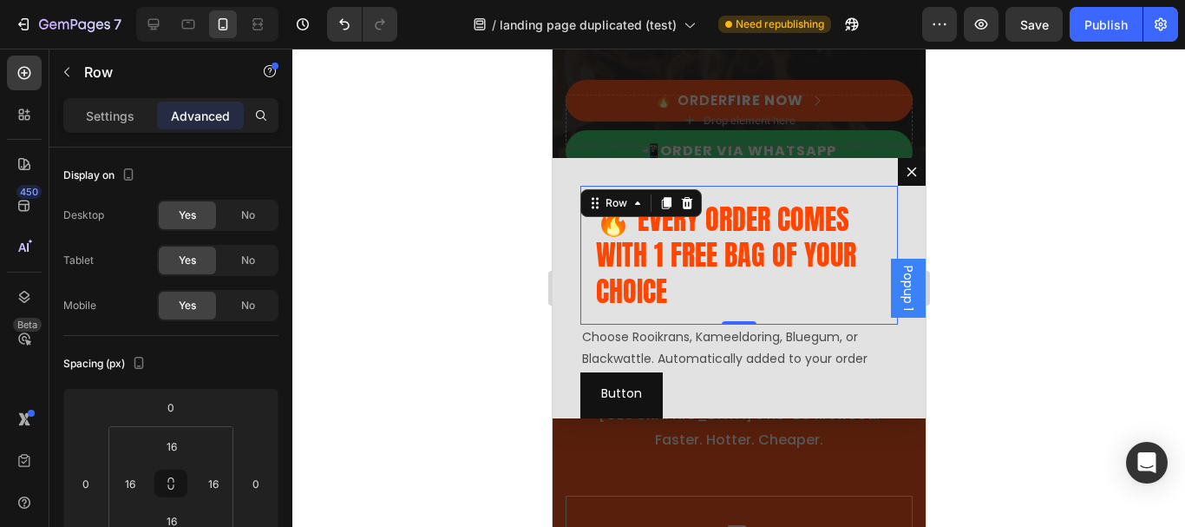
click at [500, 233] on div at bounding box center [738, 288] width 893 height 478
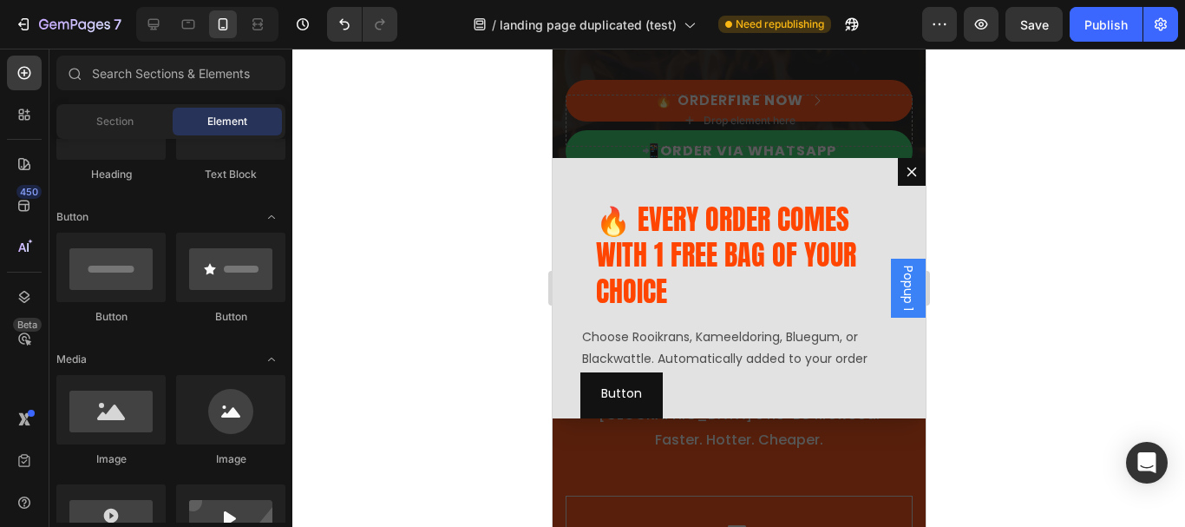
click at [1045, 200] on div at bounding box center [738, 288] width 893 height 478
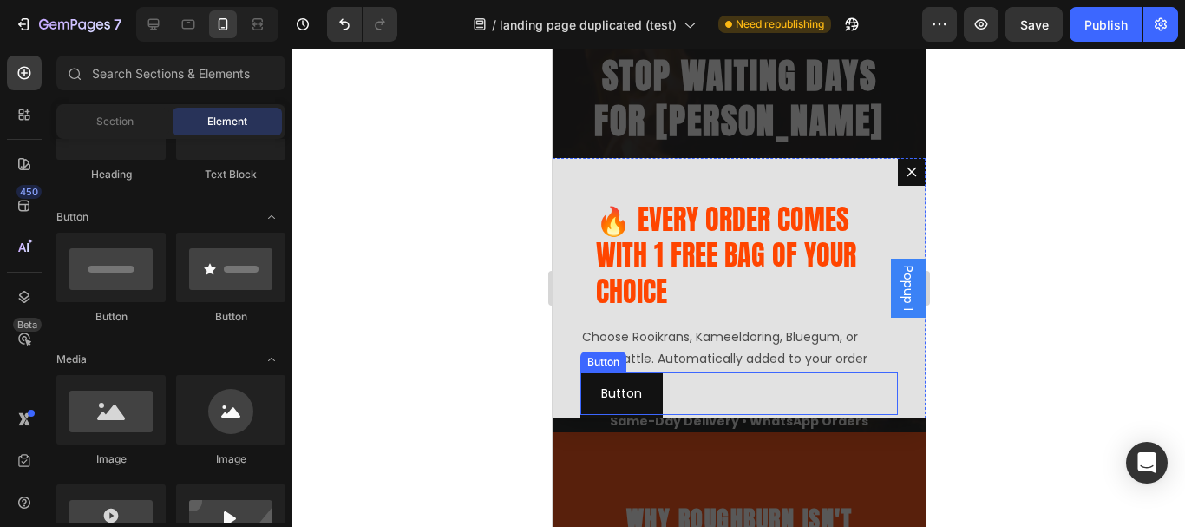
click at [717, 398] on div "Button Button" at bounding box center [739, 393] width 318 height 43
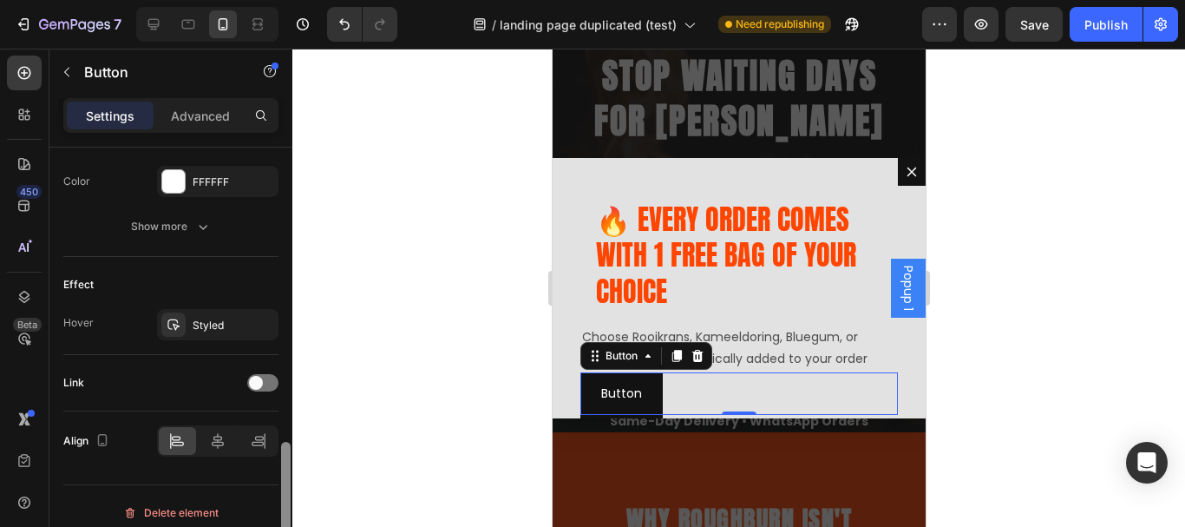
scroll to position [815, 0]
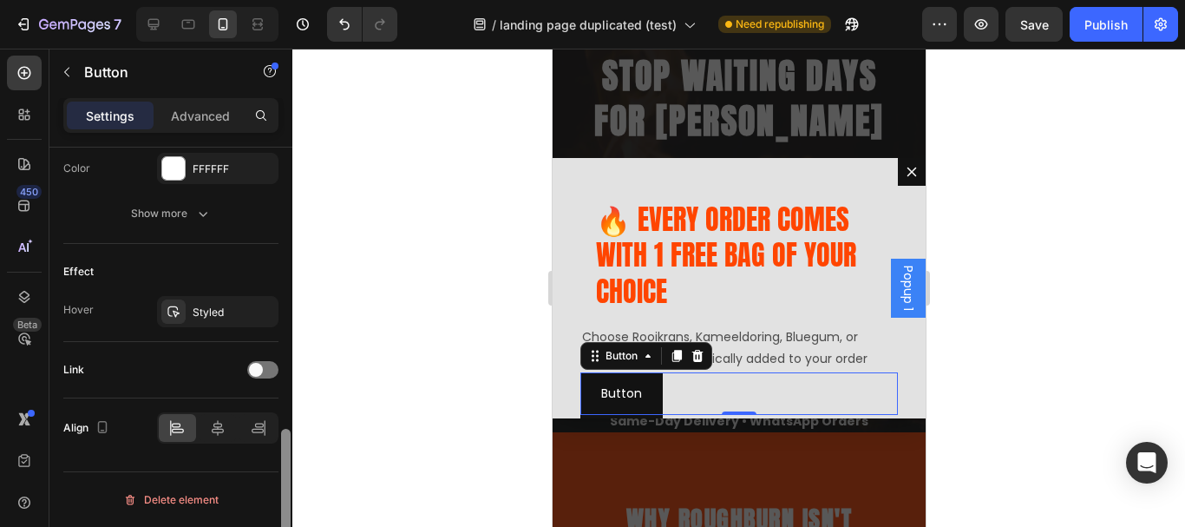
drag, startPoint x: 284, startPoint y: 192, endPoint x: 280, endPoint y: 492, distance: 300.2
click at [280, 492] on div at bounding box center [285, 361] width 13 height 429
click at [217, 432] on icon at bounding box center [218, 428] width 12 height 16
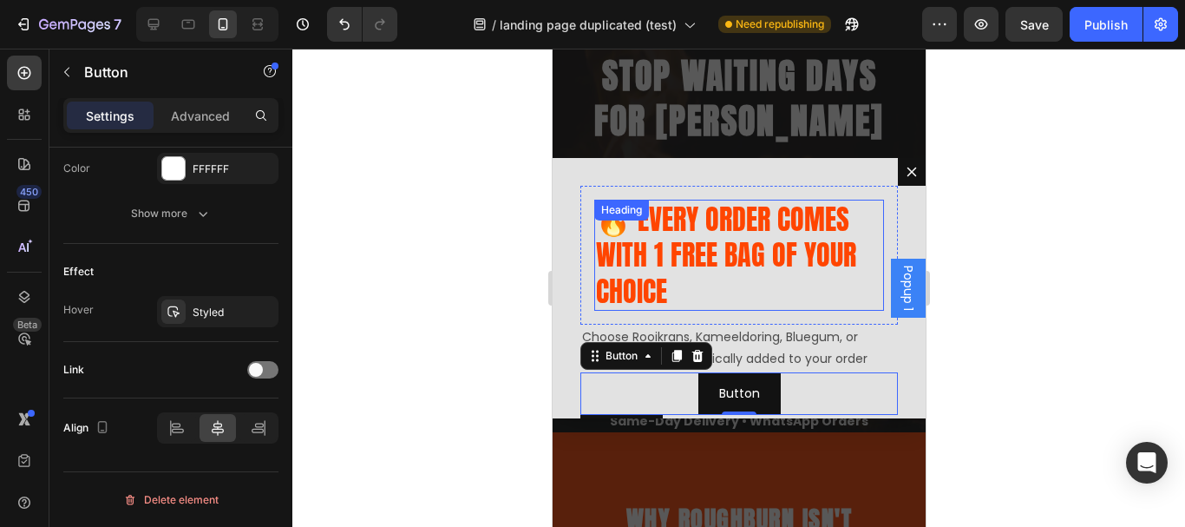
click at [692, 261] on p "🔥 EVERY ORDER COMES WITH 1 FREE BAG OF YOUR CHOICE" at bounding box center [738, 255] width 286 height 108
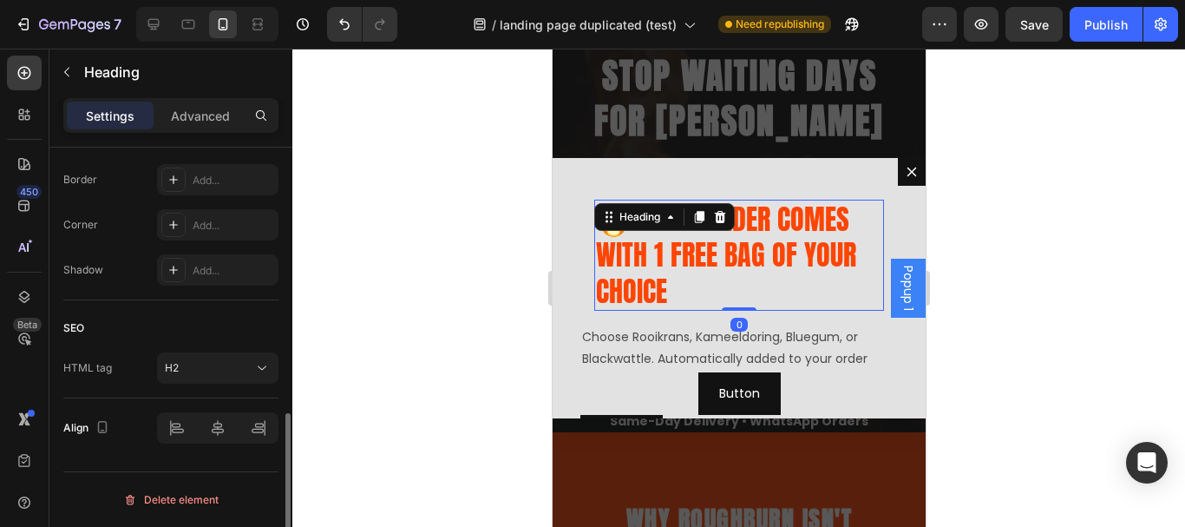
scroll to position [0, 0]
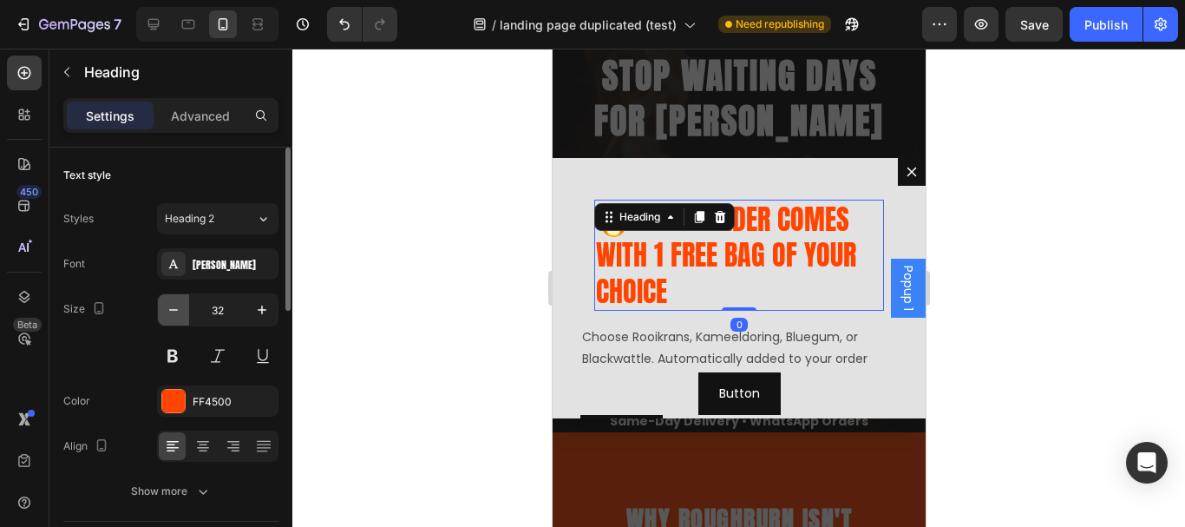
click at [171, 305] on icon "button" at bounding box center [173, 309] width 17 height 17
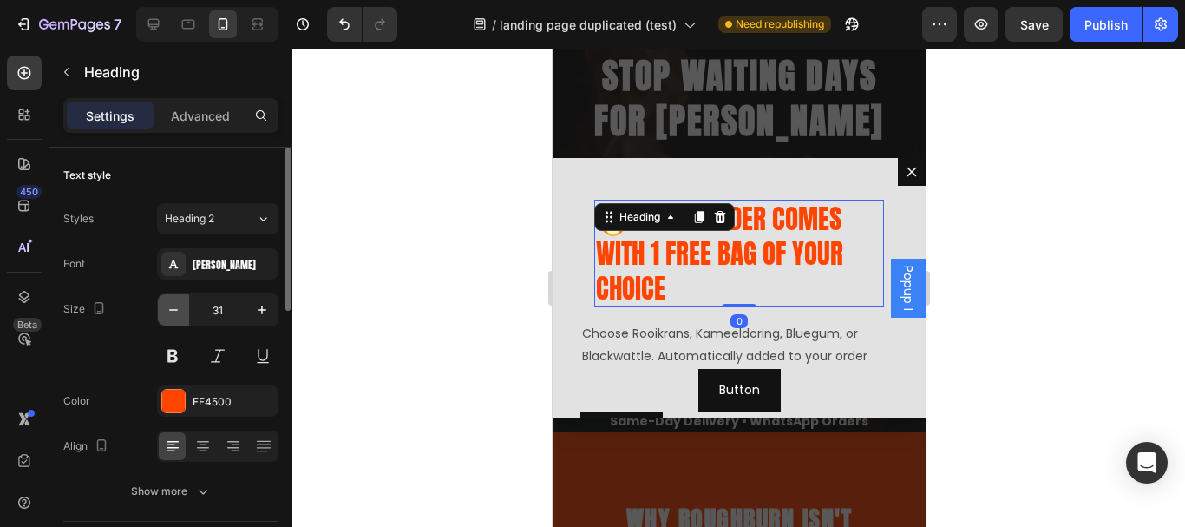
click at [171, 306] on icon "button" at bounding box center [173, 309] width 17 height 17
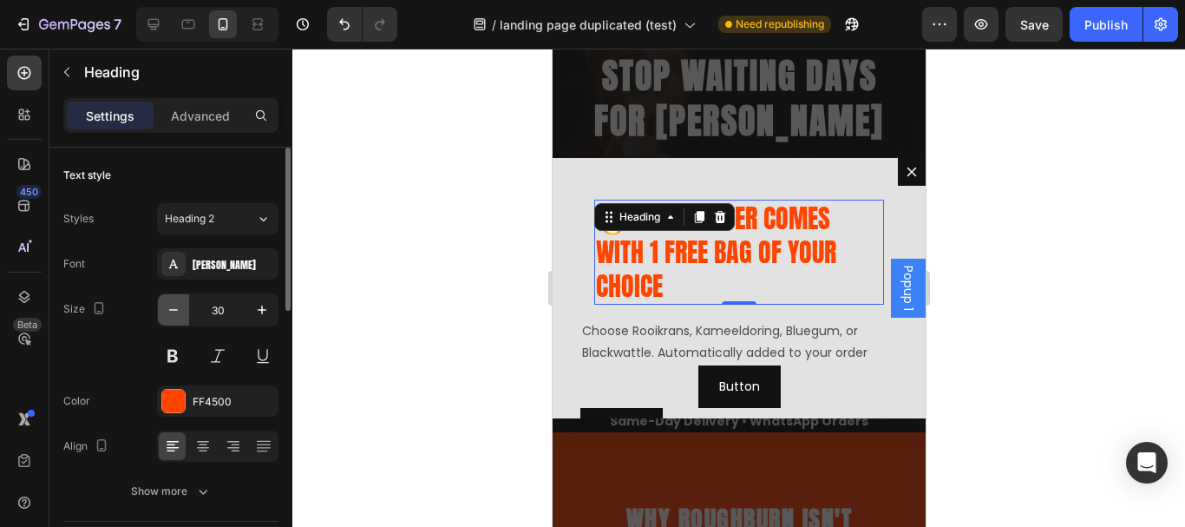
click at [171, 307] on icon "button" at bounding box center [173, 309] width 17 height 17
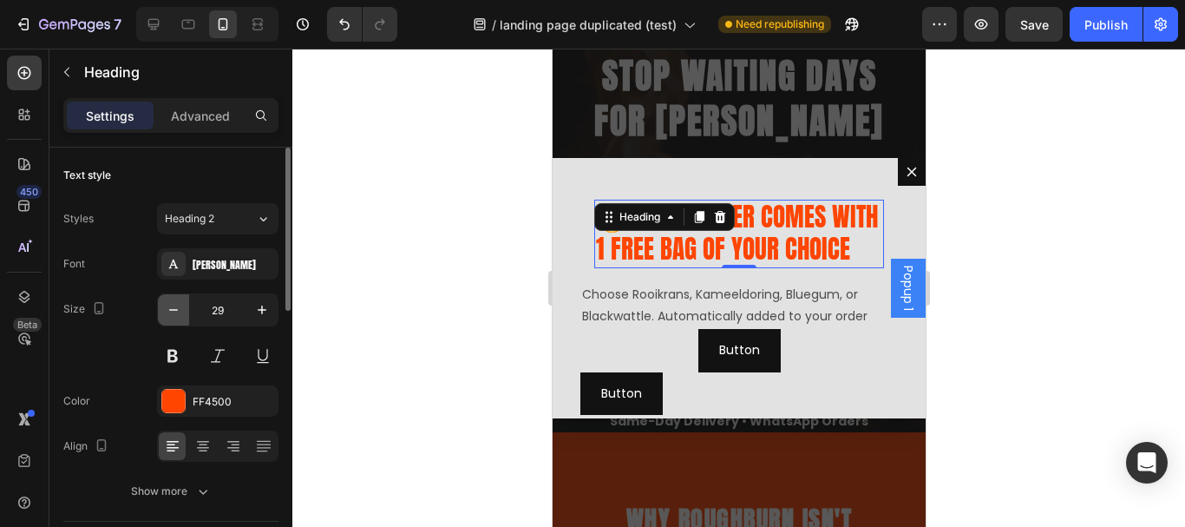
click at [171, 307] on icon "button" at bounding box center [173, 309] width 17 height 17
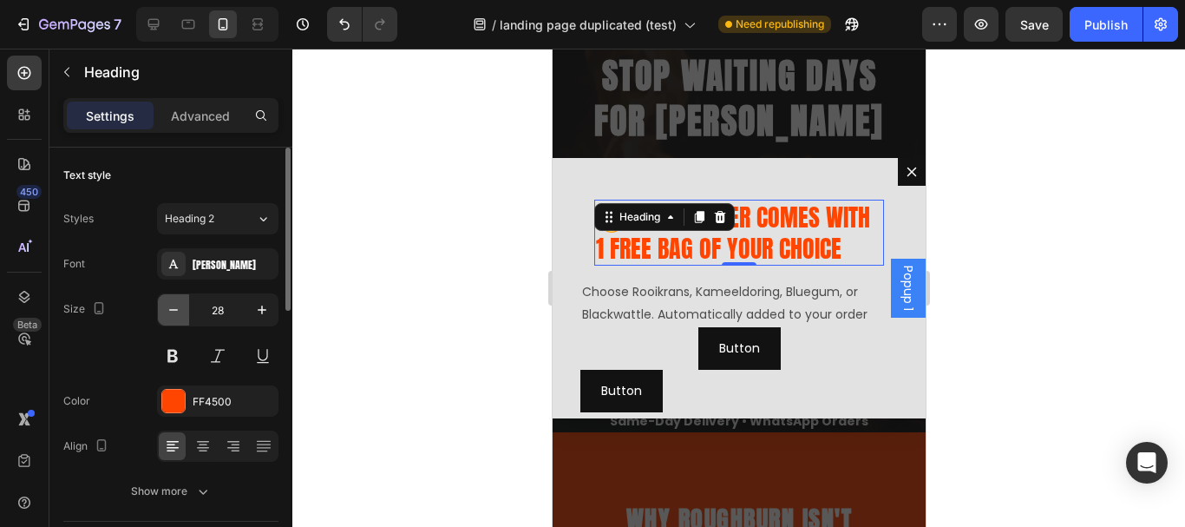
click at [171, 307] on icon "button" at bounding box center [173, 309] width 17 height 17
type input "27"
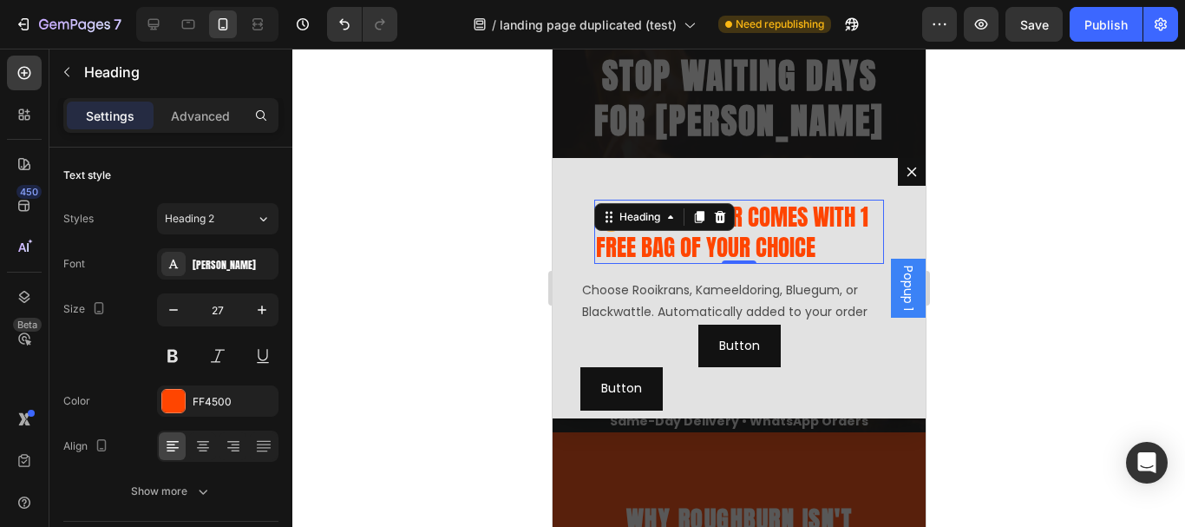
click at [1064, 219] on div at bounding box center [738, 288] width 893 height 478
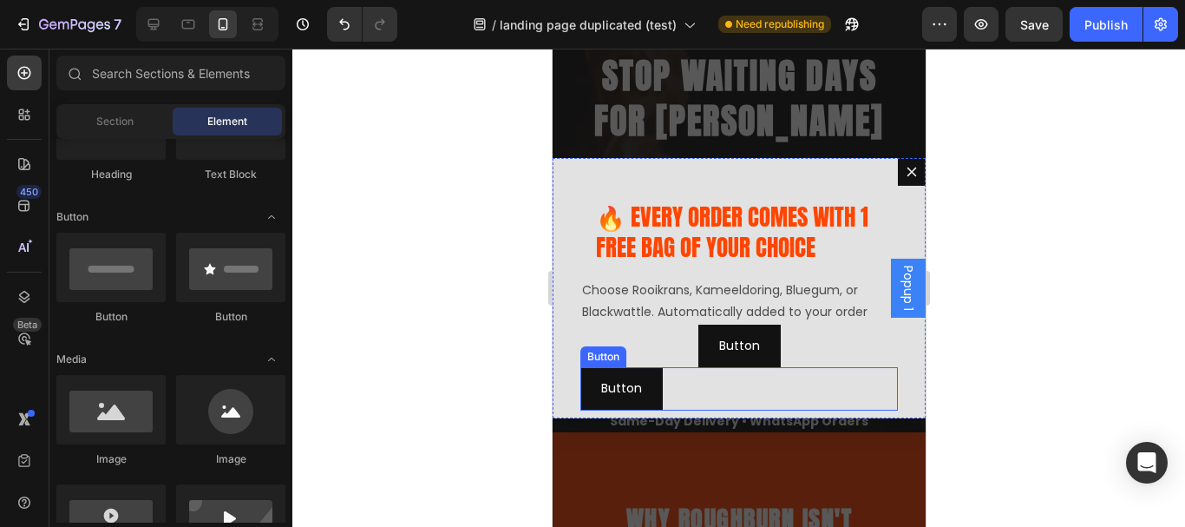
click at [736, 385] on div "Button Button" at bounding box center [739, 388] width 318 height 43
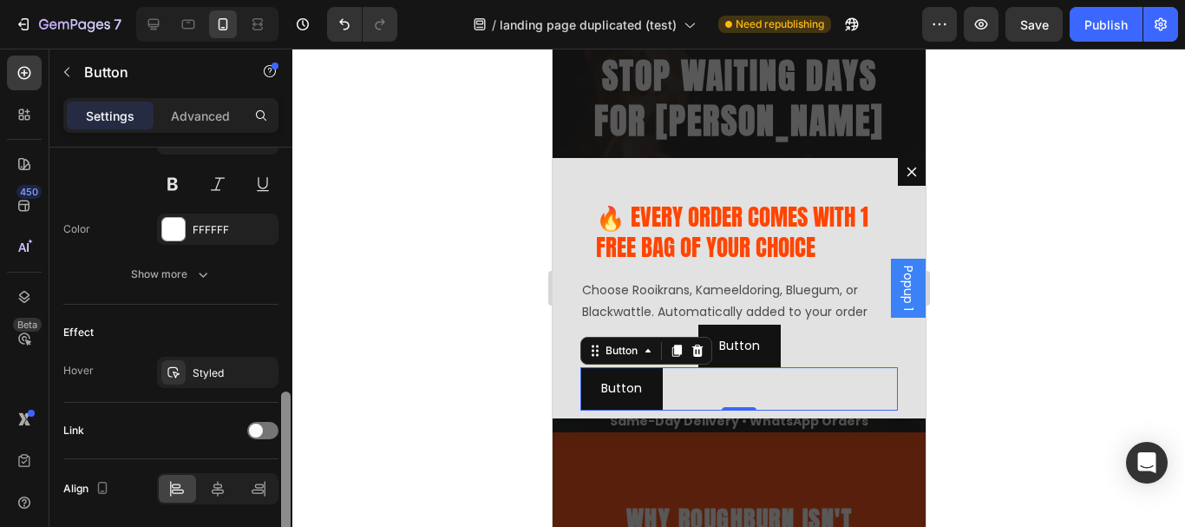
scroll to position [815, 0]
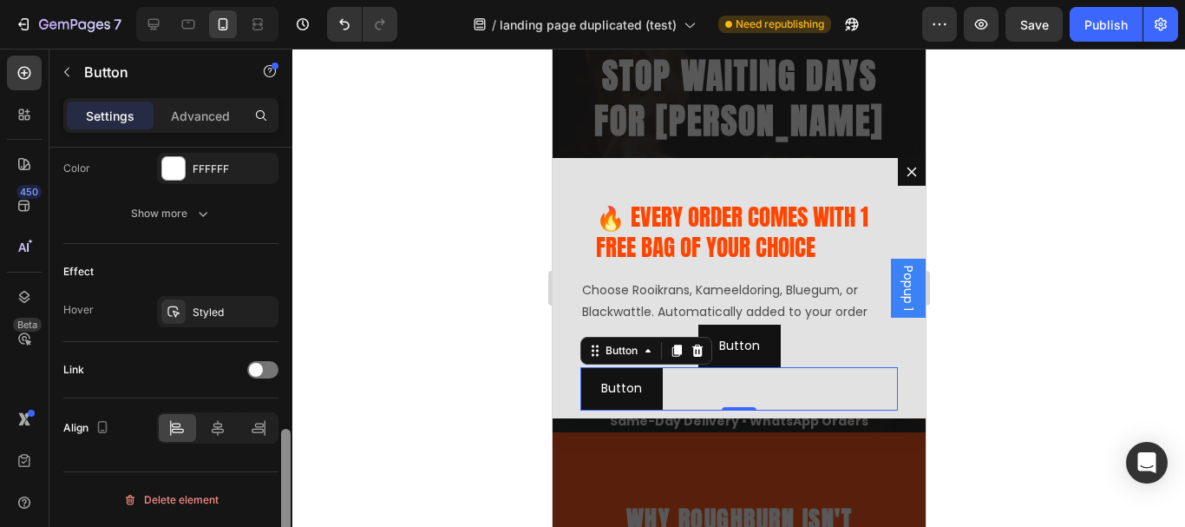
drag, startPoint x: 285, startPoint y: 197, endPoint x: 292, endPoint y: 485, distance: 288.1
click at [292, 0] on div "7 Version history / landing page duplicated (test) Need republishing Preview Sa…" at bounding box center [592, 0] width 1185 height 0
drag, startPoint x: 219, startPoint y: 436, endPoint x: 438, endPoint y: 277, distance: 270.9
click at [219, 433] on icon at bounding box center [217, 427] width 17 height 17
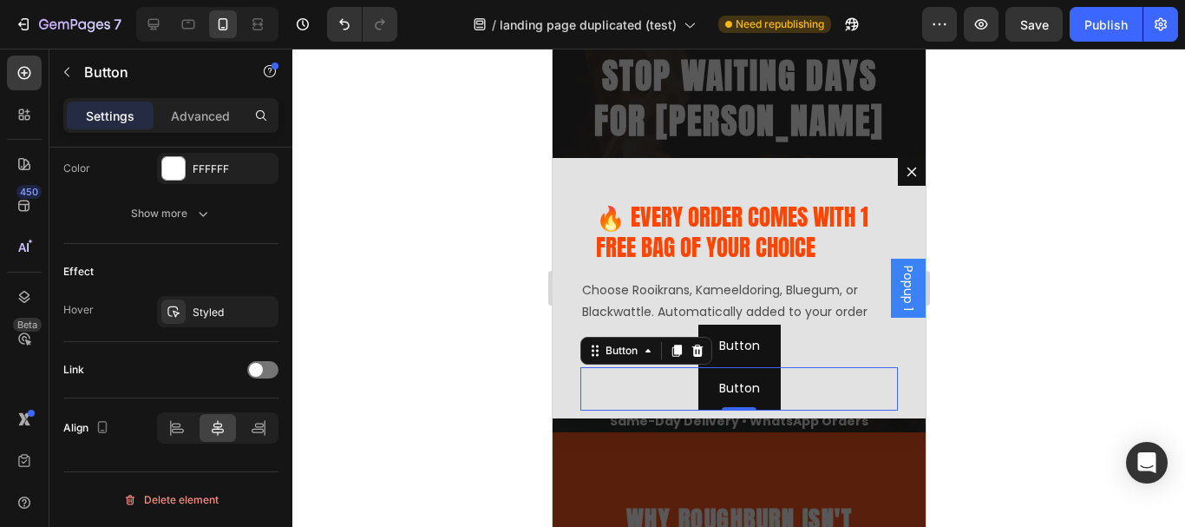
click at [438, 277] on div at bounding box center [738, 288] width 893 height 478
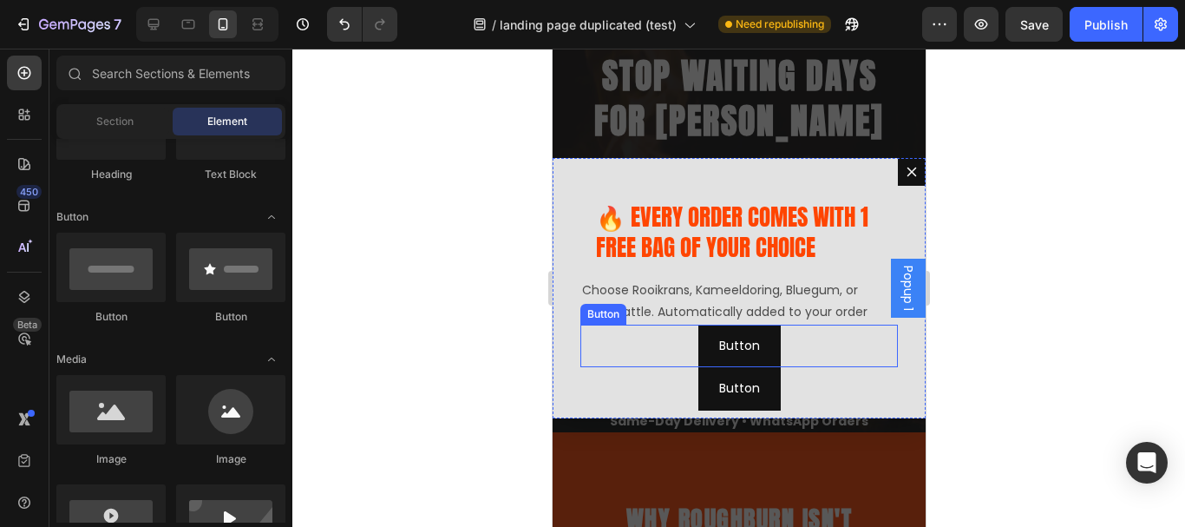
click at [800, 349] on div "Button Button" at bounding box center [739, 345] width 318 height 43
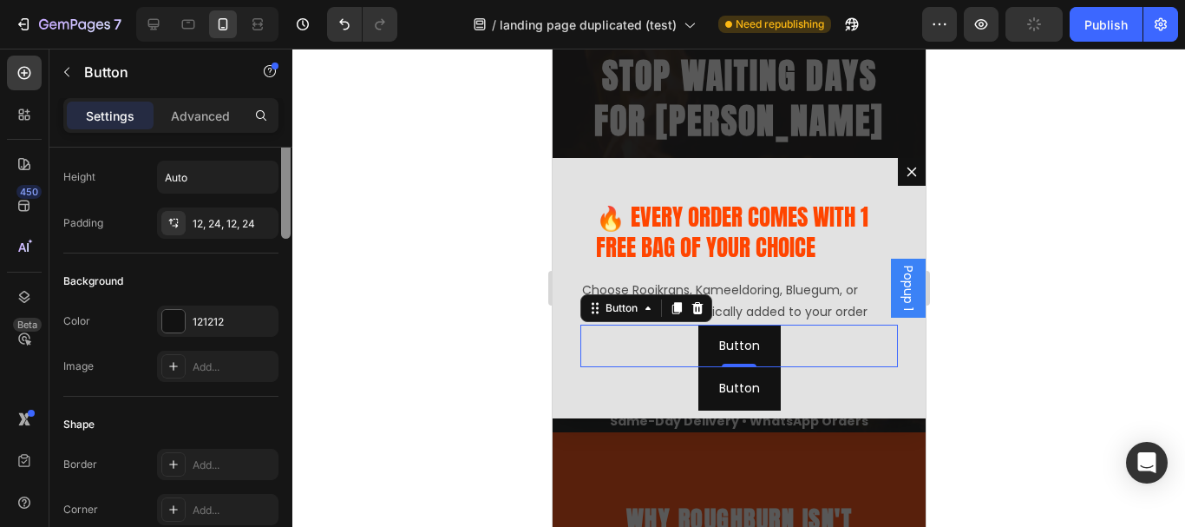
scroll to position [0, 0]
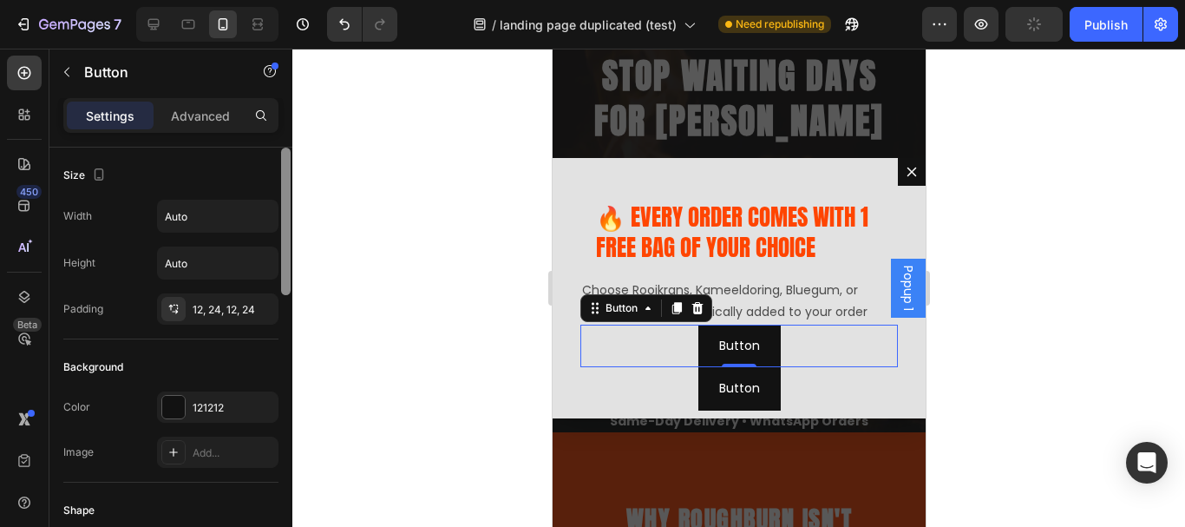
drag, startPoint x: 285, startPoint y: 252, endPoint x: 285, endPoint y: 233, distance: 19.1
click at [285, 233] on div at bounding box center [286, 220] width 10 height 147
click at [729, 344] on p "Button" at bounding box center [738, 346] width 41 height 22
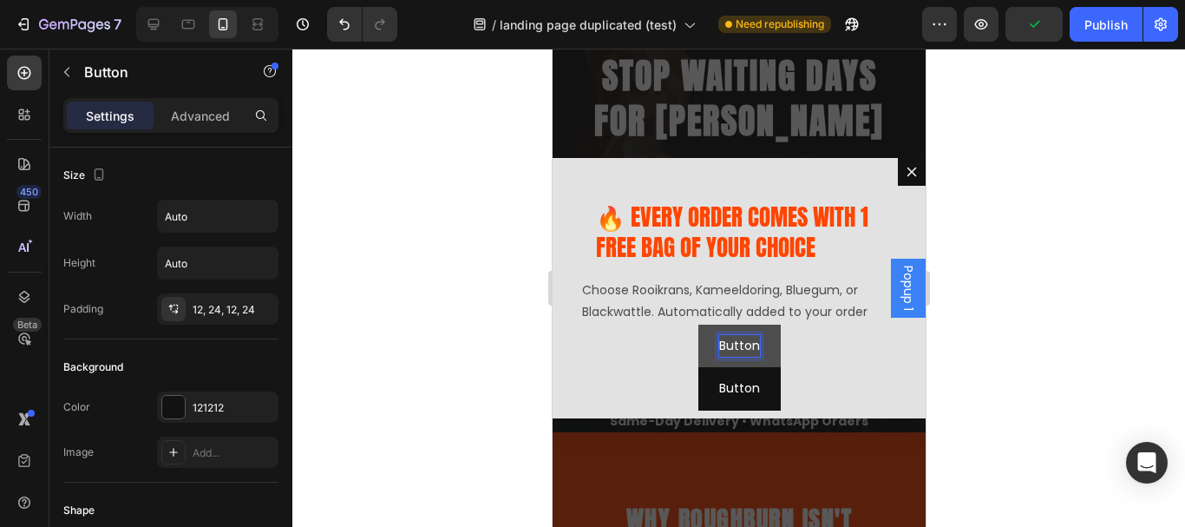
click at [718, 346] on p "Button" at bounding box center [738, 346] width 41 height 22
click at [718, 349] on p "Button" at bounding box center [738, 346] width 41 height 22
click at [739, 339] on p "Button" at bounding box center [738, 346] width 41 height 22
click at [703, 324] on button "Shop" at bounding box center [739, 345] width 72 height 43
click at [674, 324] on button "Shop Firewood" at bounding box center [738, 345] width 129 height 43
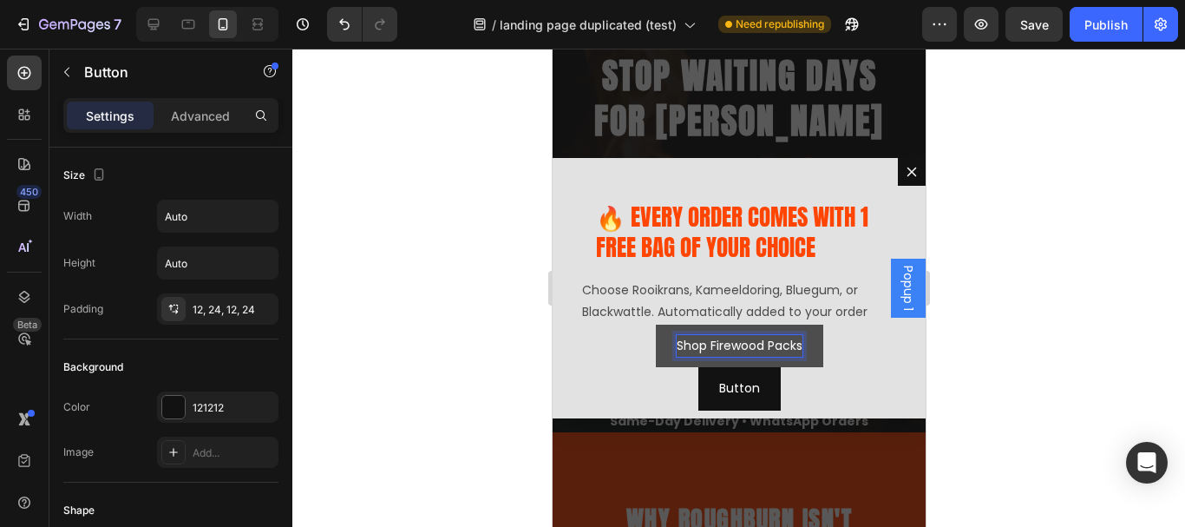
click at [804, 341] on button "Shop Firewood Packs" at bounding box center [738, 345] width 167 height 43
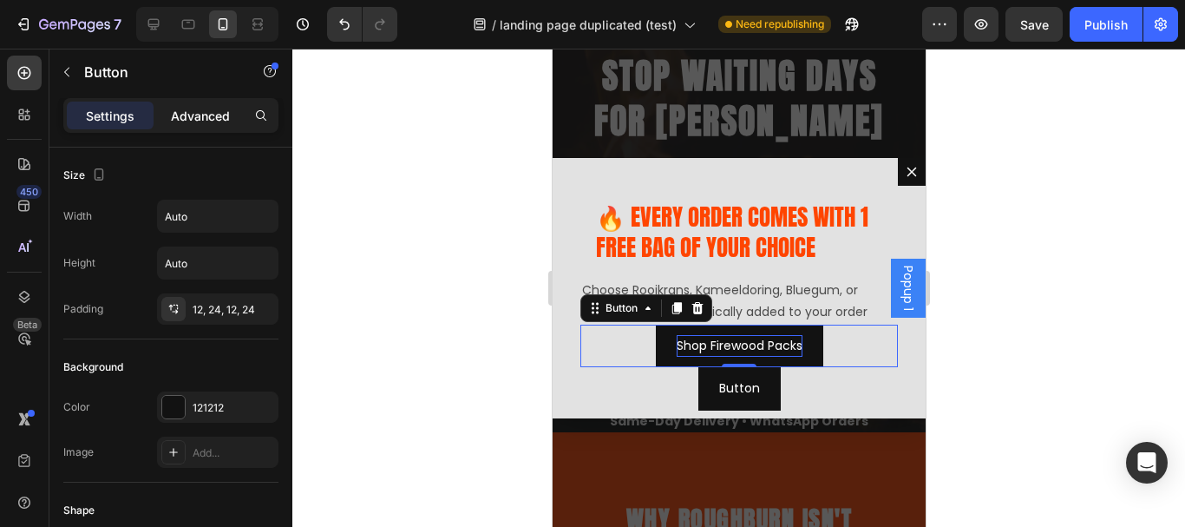
click at [185, 112] on p "Advanced" at bounding box center [200, 116] width 59 height 18
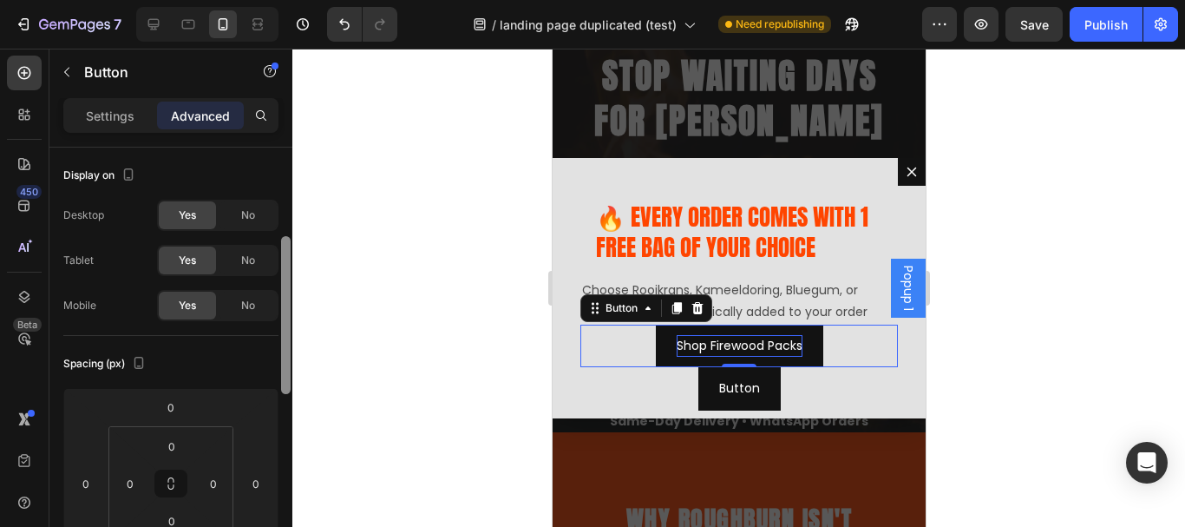
scroll to position [70, 0]
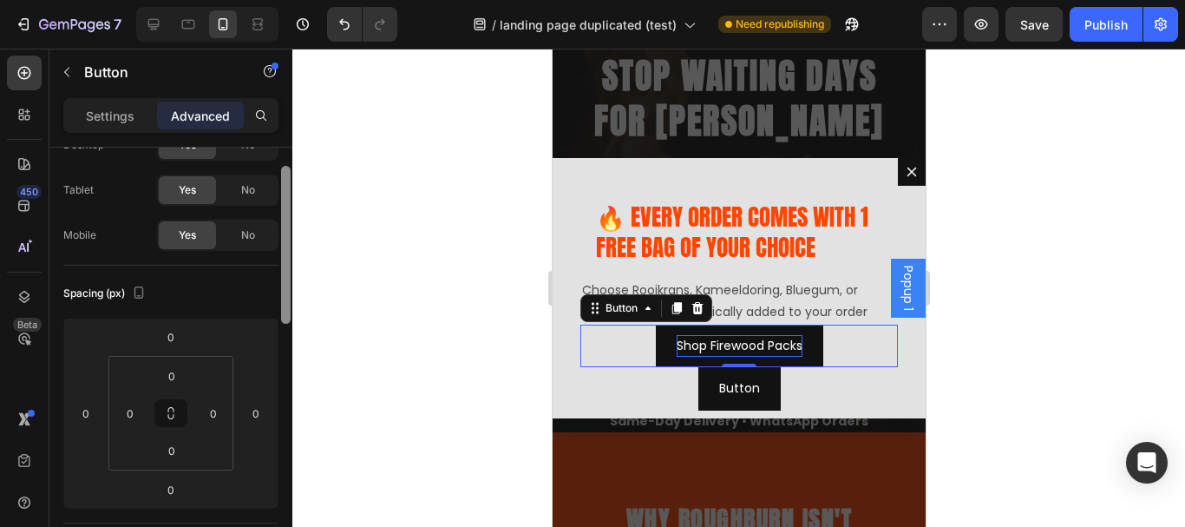
drag, startPoint x: 285, startPoint y: 268, endPoint x: 286, endPoint y: 294, distance: 26.0
click at [286, 294] on div at bounding box center [286, 245] width 10 height 158
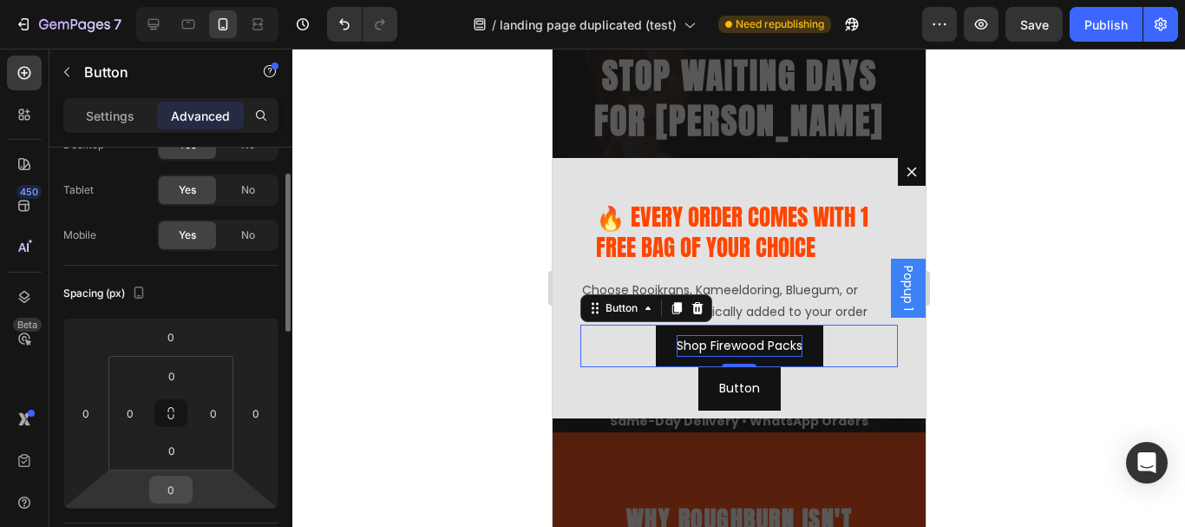
click at [170, 485] on input "0" at bounding box center [171, 489] width 35 height 26
type input "5"
click at [455, 282] on div at bounding box center [738, 288] width 893 height 478
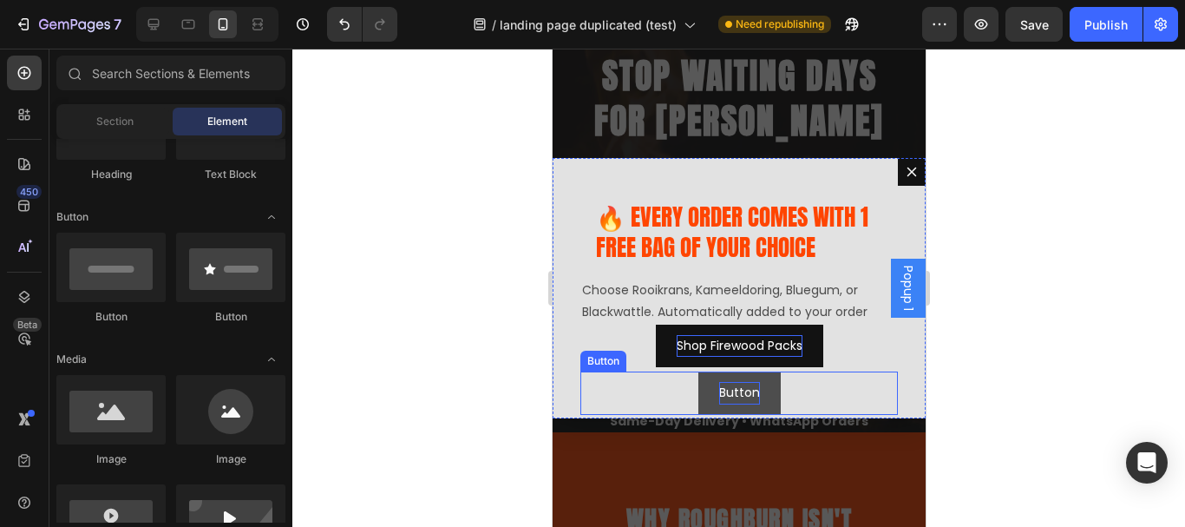
click at [726, 393] on p "Button" at bounding box center [738, 393] width 41 height 22
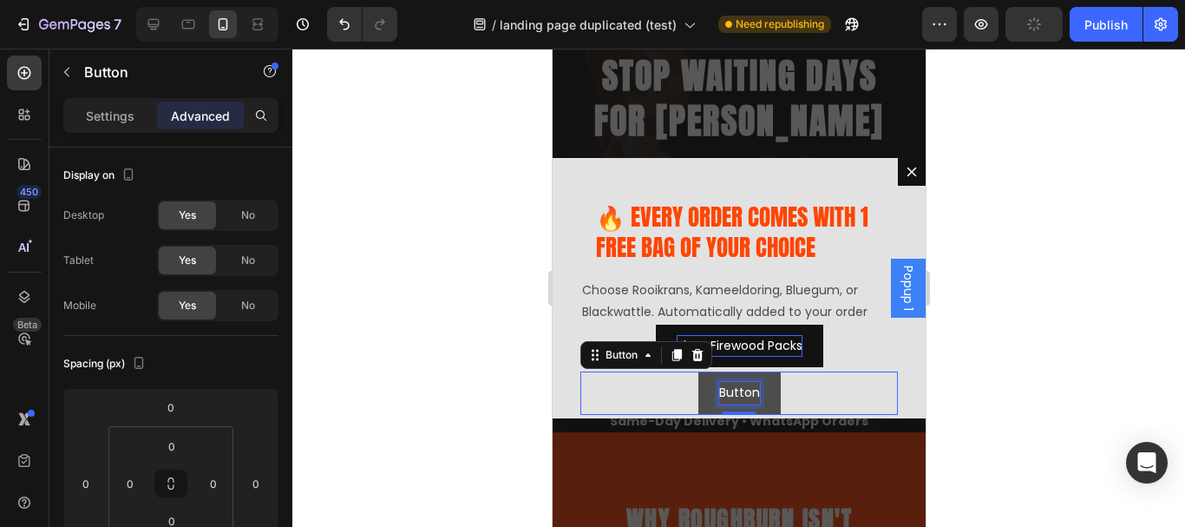
click at [718, 389] on p "Button" at bounding box center [738, 393] width 41 height 22
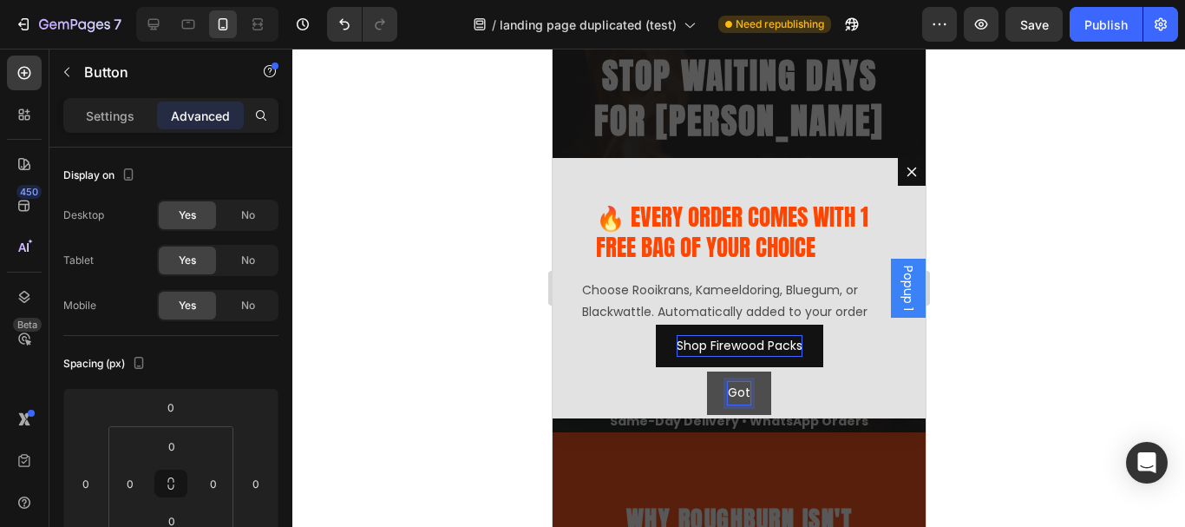
click at [706, 371] on button "Got" at bounding box center [738, 392] width 64 height 43
click at [671, 371] on button "Got Questions?" at bounding box center [739, 392] width 136 height 43
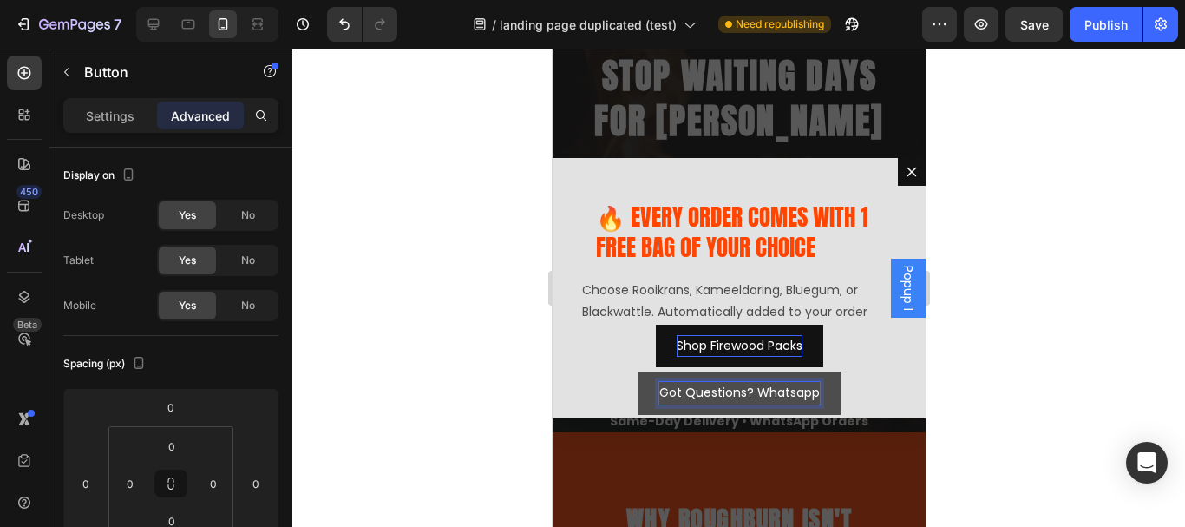
click at [638, 371] on button "Got Questions? Whatsapp" at bounding box center [739, 392] width 202 height 43
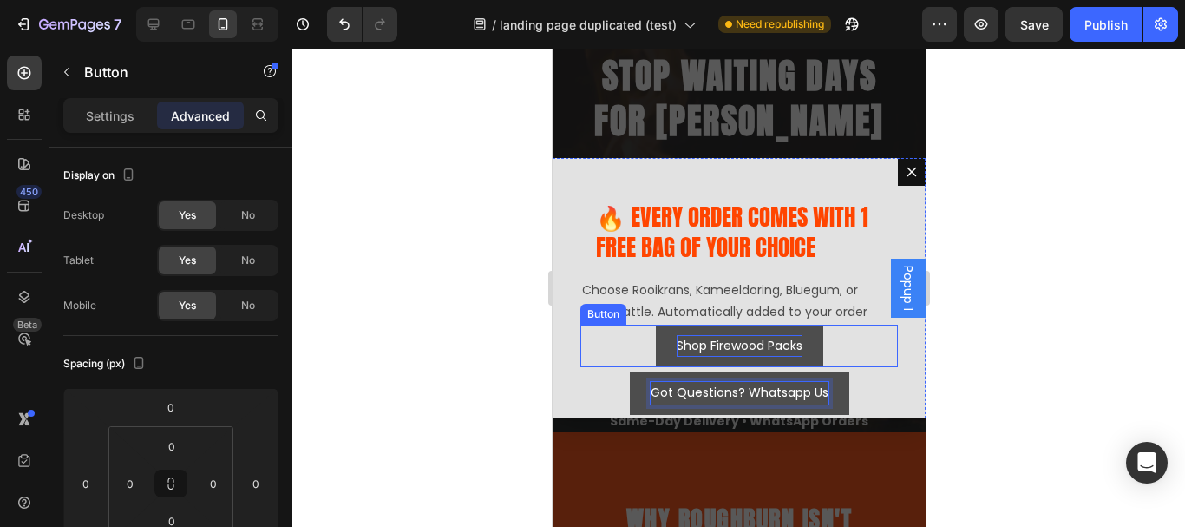
click at [655, 343] on button "Shop Firewood Packs" at bounding box center [738, 345] width 167 height 43
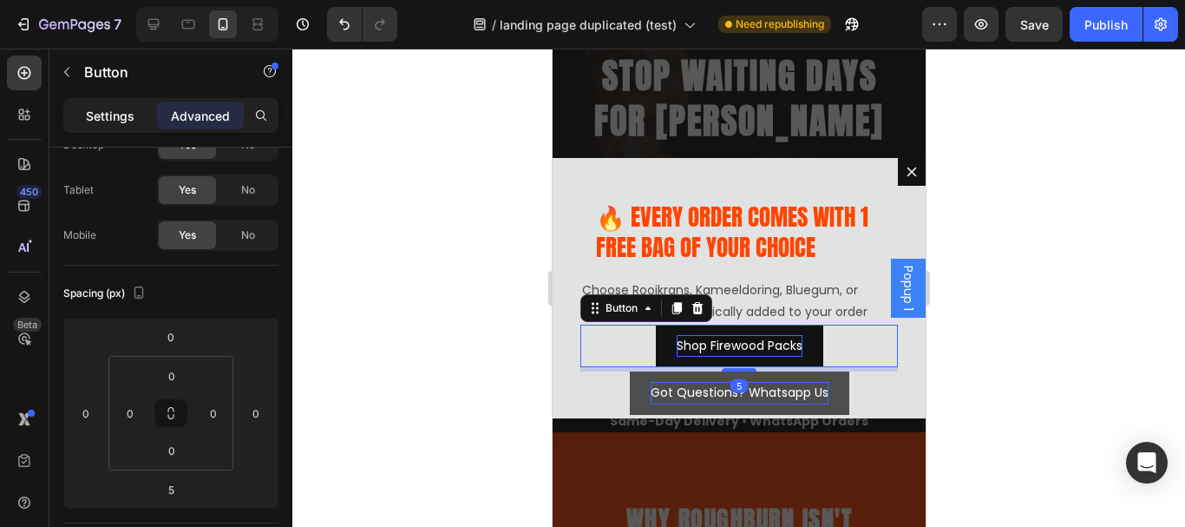
click at [102, 108] on p "Settings" at bounding box center [110, 116] width 49 height 18
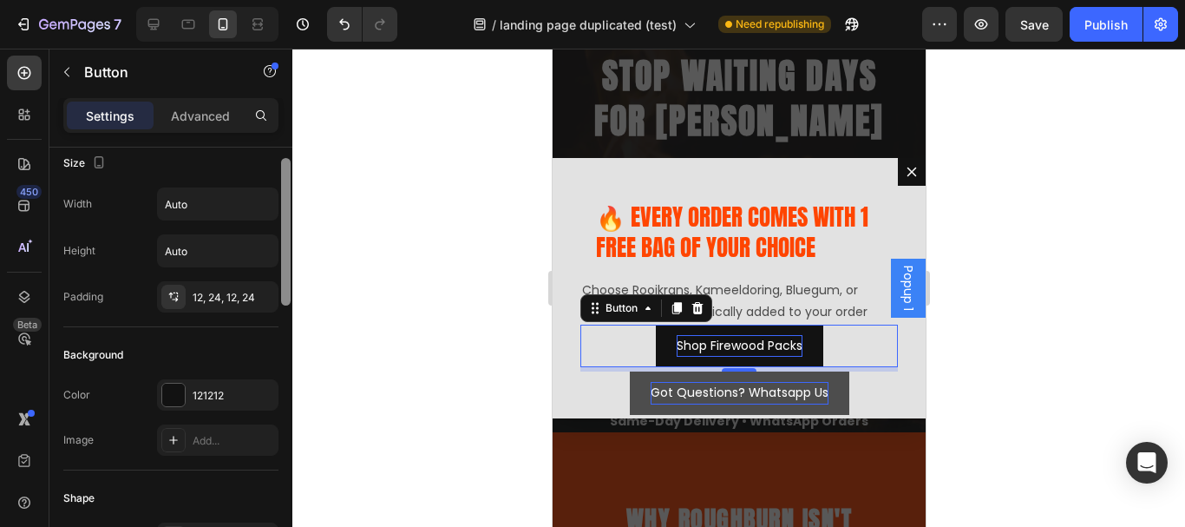
scroll to position [0, 0]
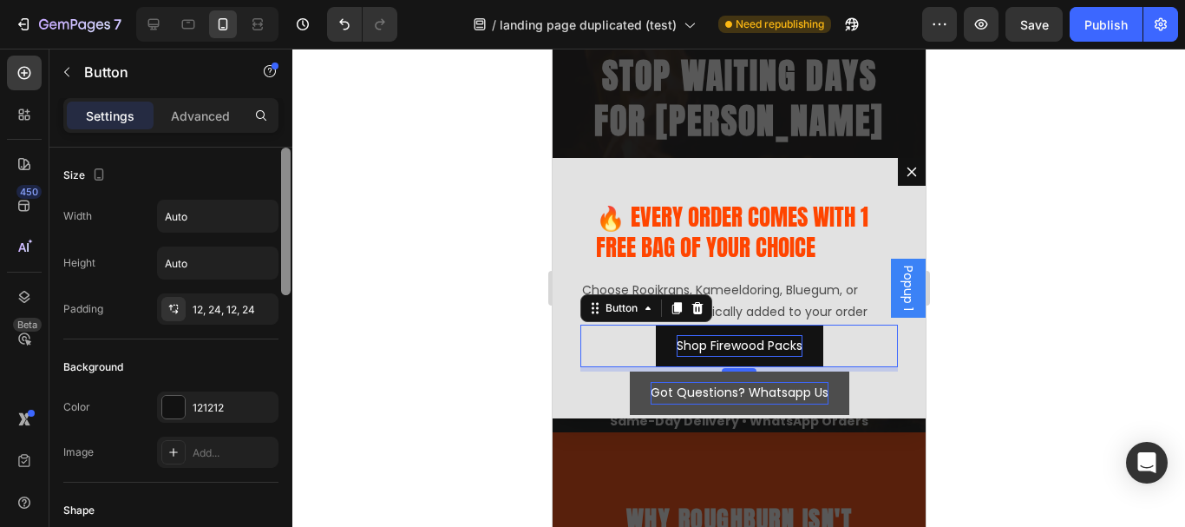
drag, startPoint x: 289, startPoint y: 211, endPoint x: 289, endPoint y: 172, distance: 39.0
click at [289, 172] on div at bounding box center [286, 220] width 10 height 147
click at [187, 227] on input "Auto" at bounding box center [218, 215] width 120 height 31
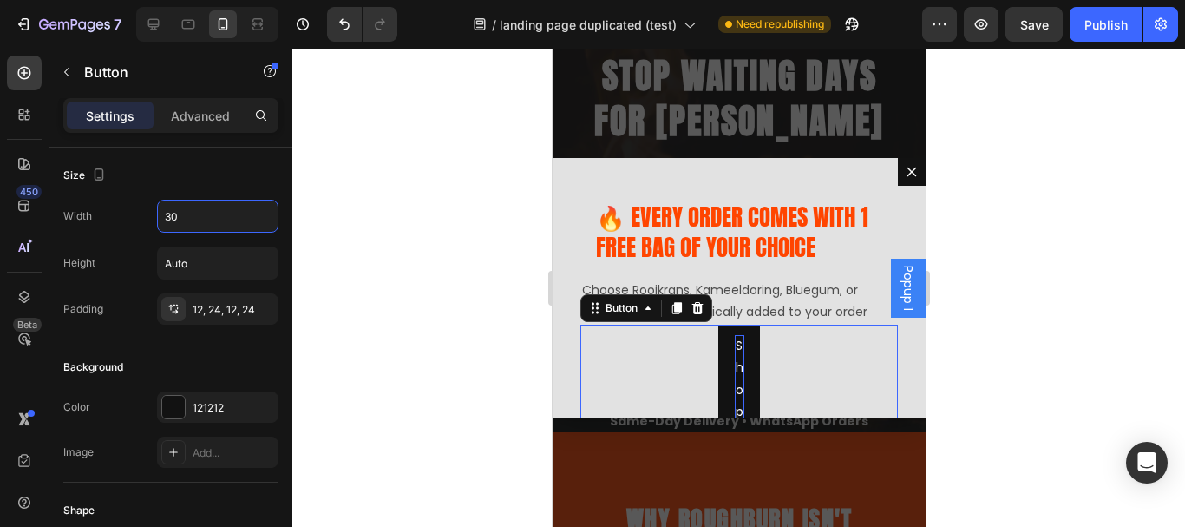
type input "3"
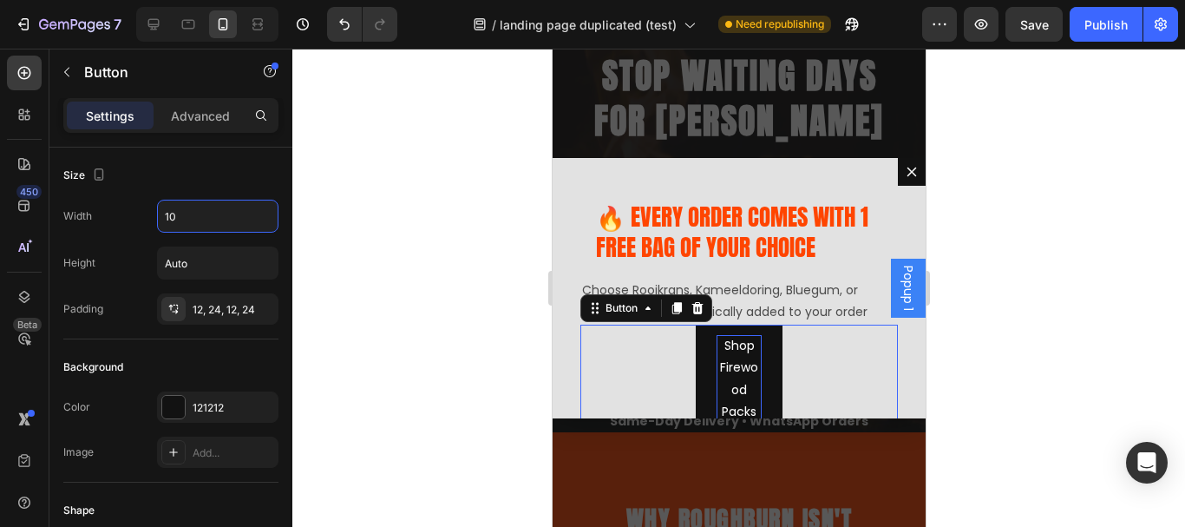
type input "1"
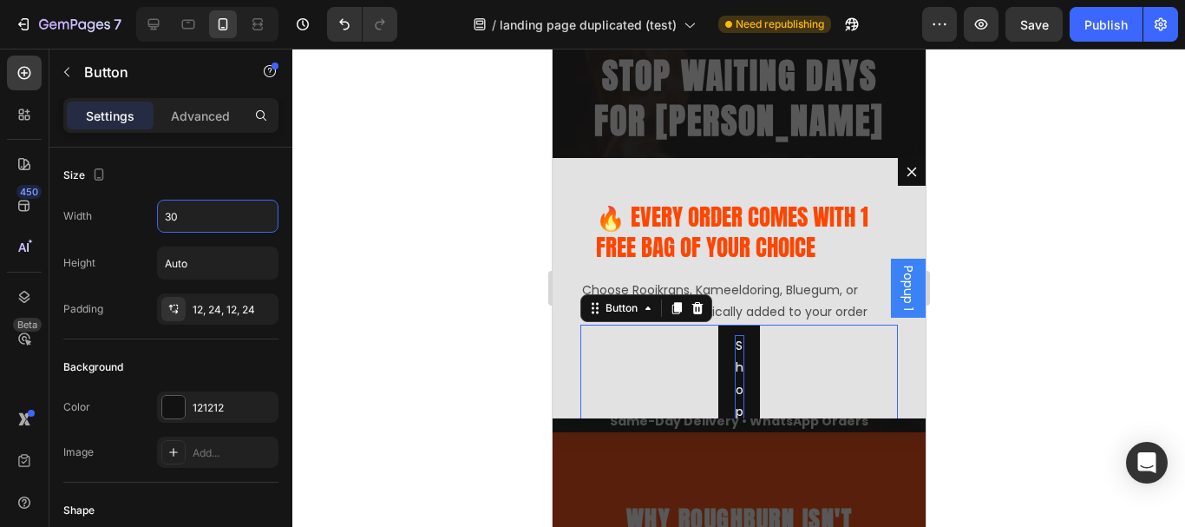
type input "3"
type input "250"
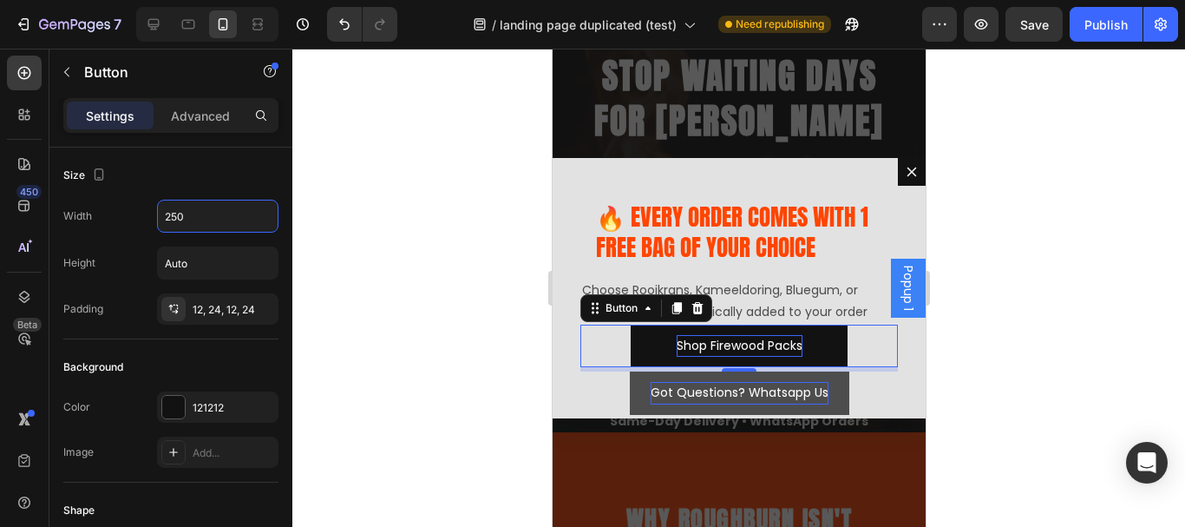
click at [1058, 308] on div at bounding box center [738, 288] width 893 height 478
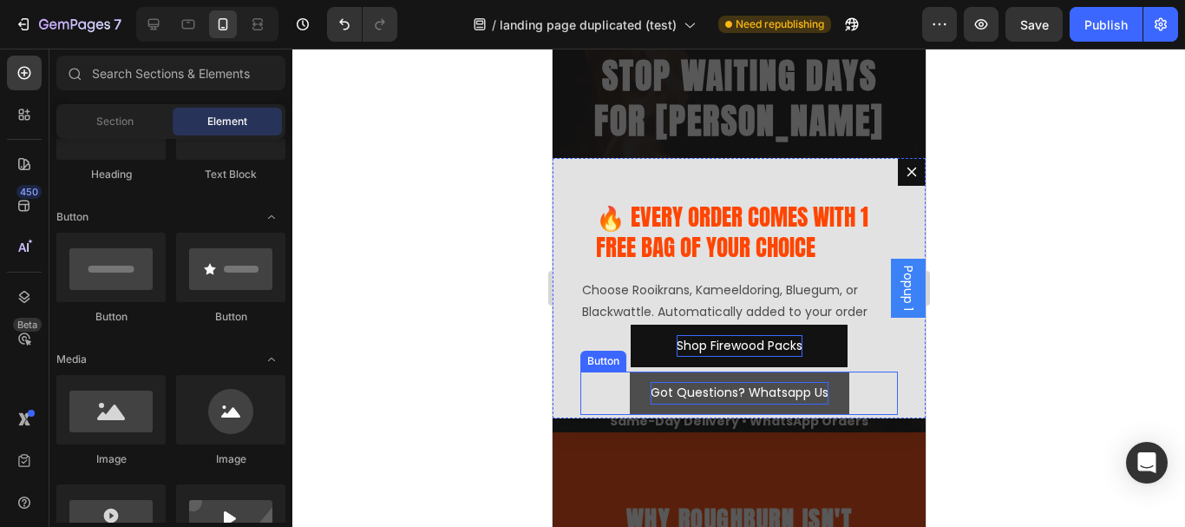
click at [848, 383] on div "Got Questions? Whatsapp Us Button" at bounding box center [739, 392] width 318 height 43
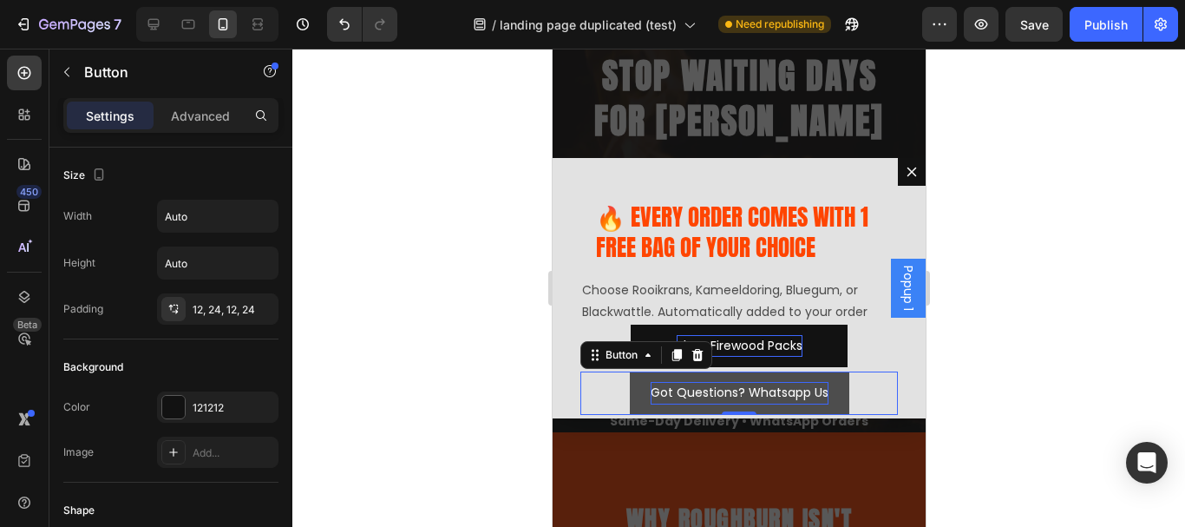
click at [996, 232] on div at bounding box center [738, 288] width 893 height 478
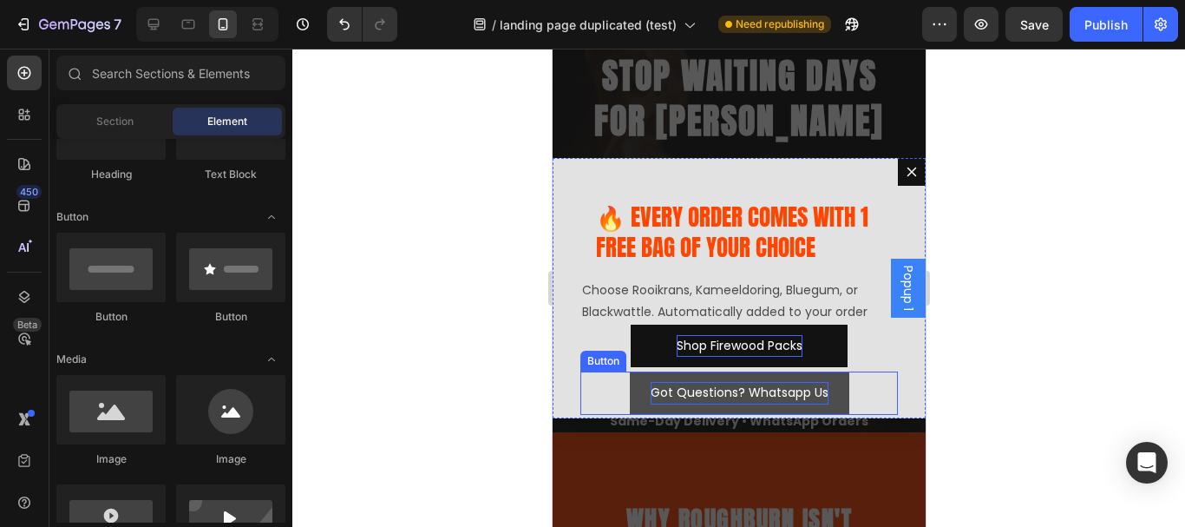
click at [832, 387] on button "Got Questions? Whatsapp Us" at bounding box center [738, 392] width 219 height 43
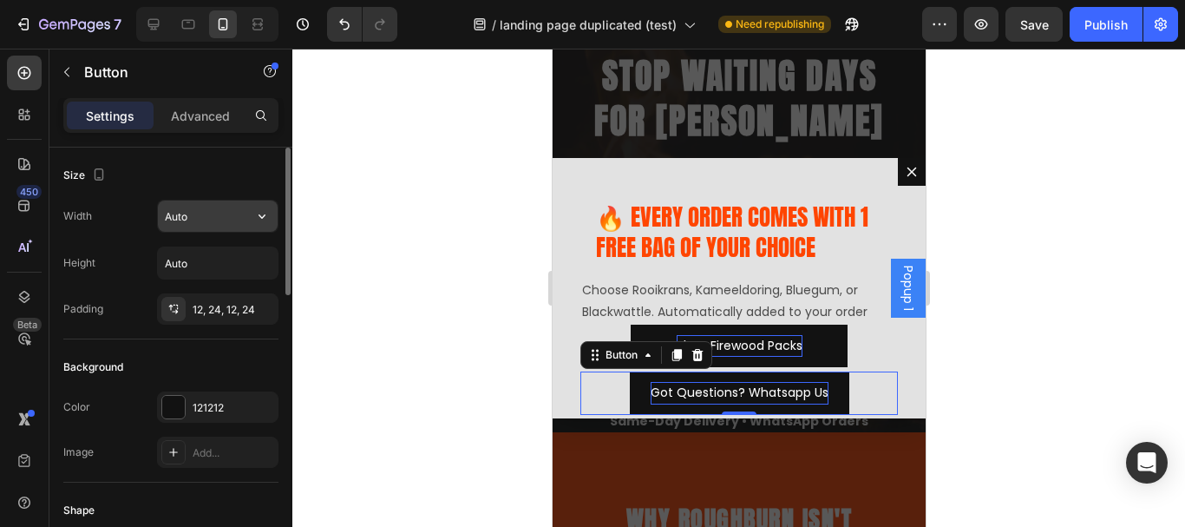
click at [198, 216] on input "Auto" at bounding box center [218, 215] width 120 height 31
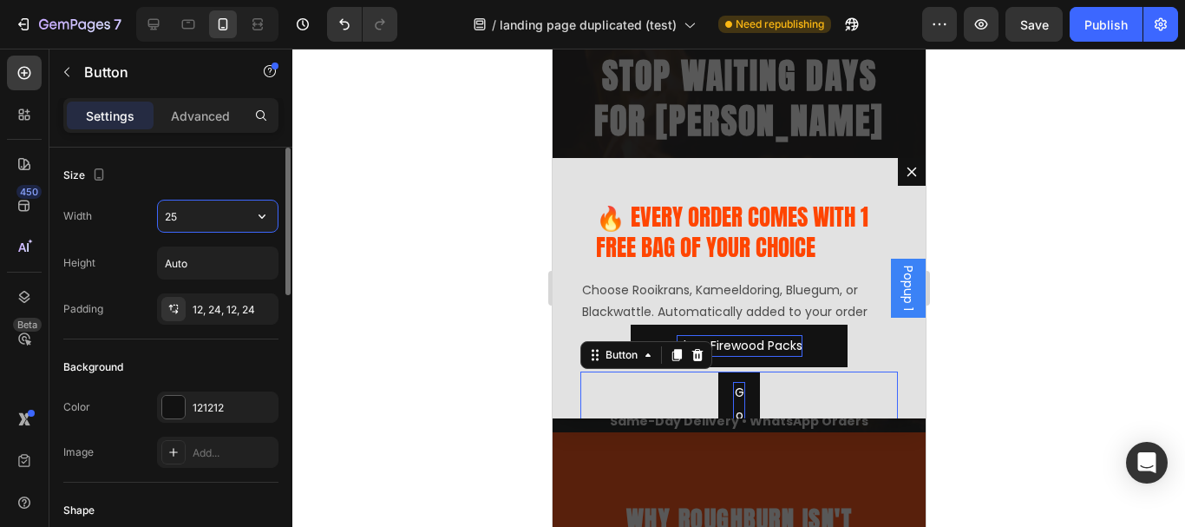
type input "250"
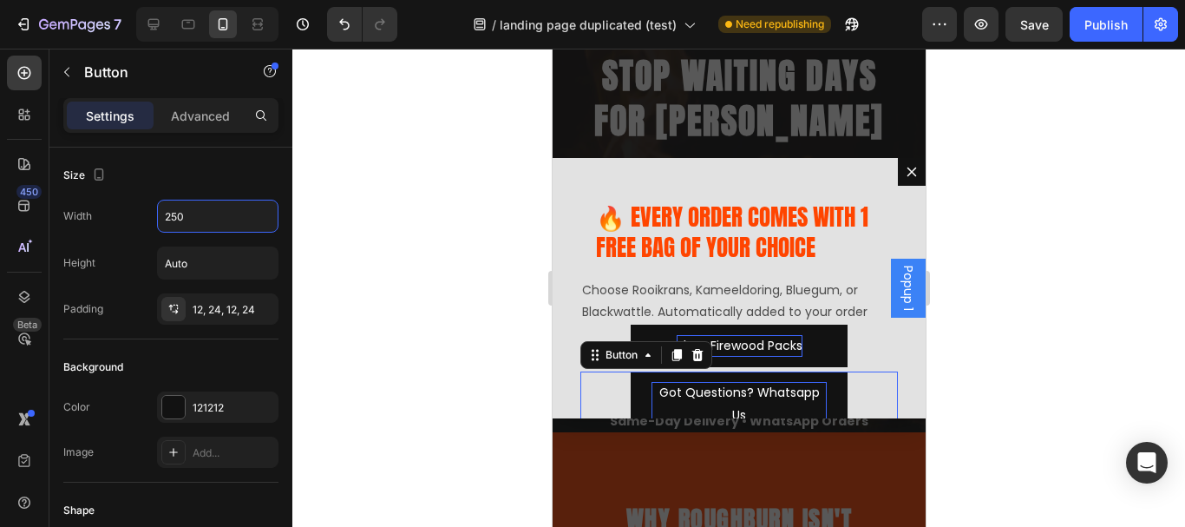
click at [455, 252] on div at bounding box center [738, 288] width 893 height 478
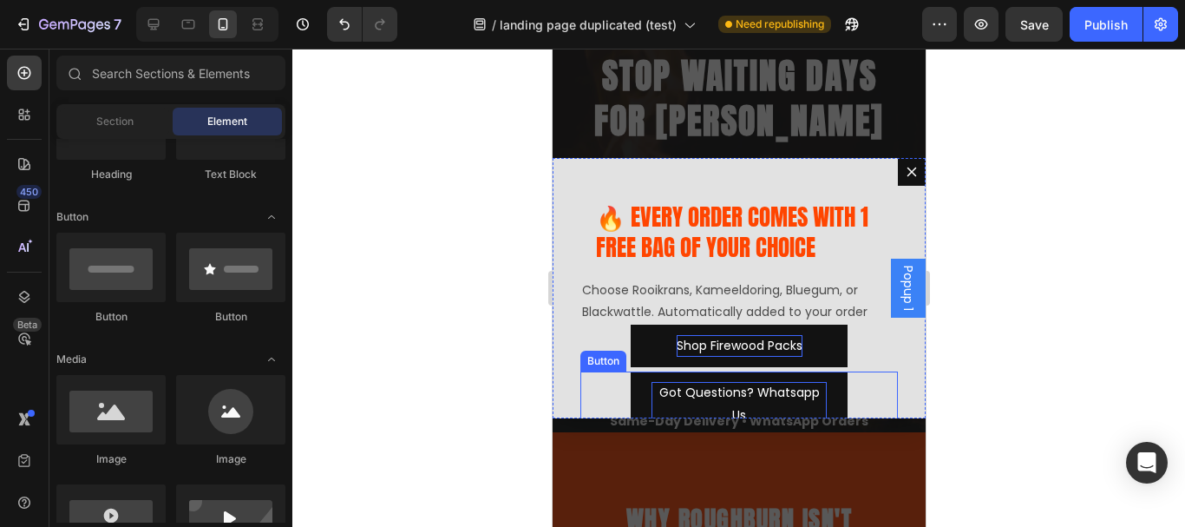
click at [854, 390] on div "Got Questions? Whatsapp Us Button" at bounding box center [739, 403] width 318 height 64
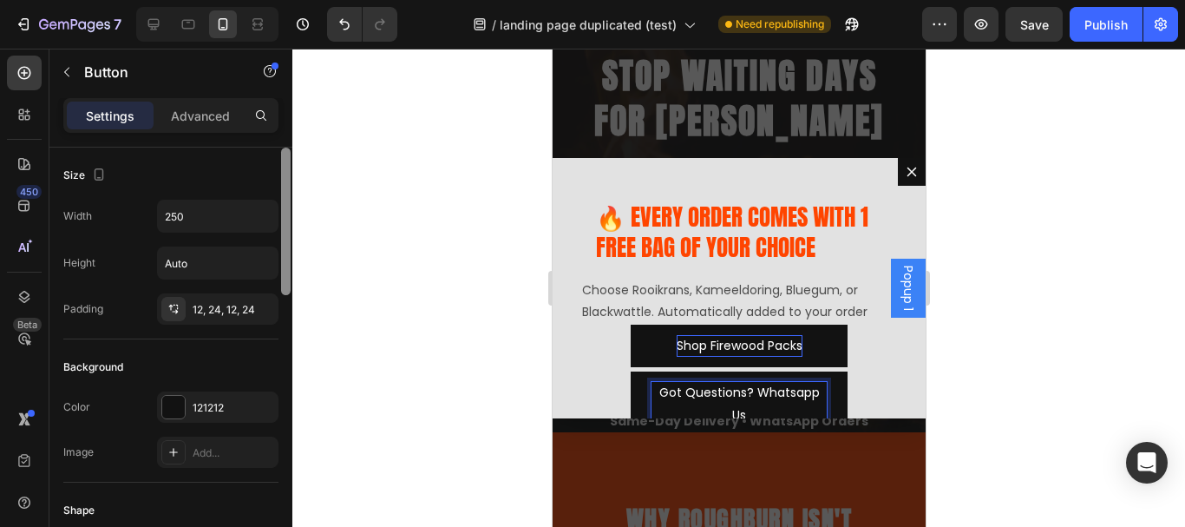
click at [289, 218] on div at bounding box center [286, 220] width 10 height 147
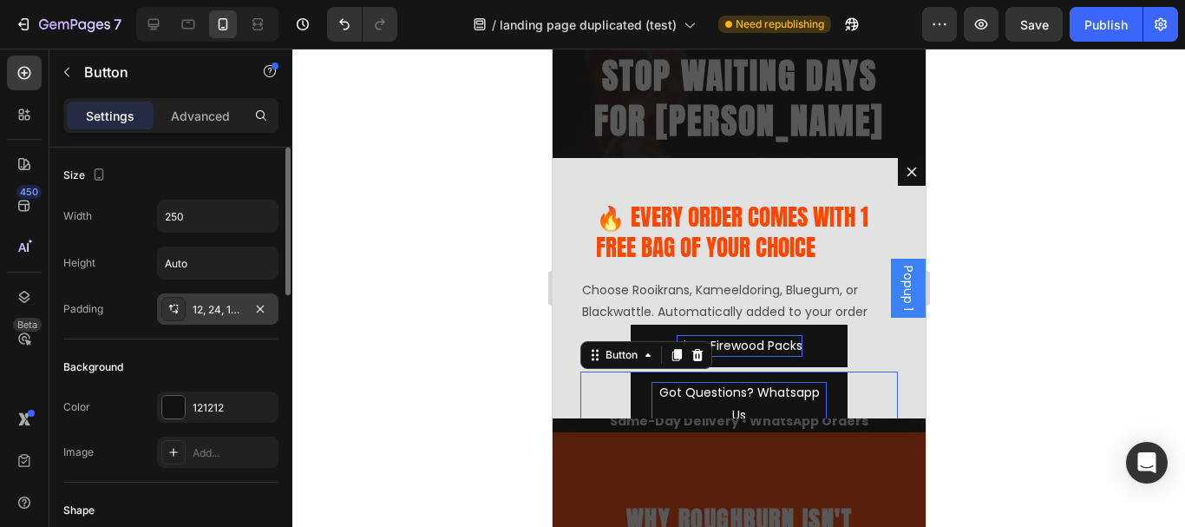
click at [209, 307] on div "12, 24, 12, 24" at bounding box center [218, 310] width 50 height 16
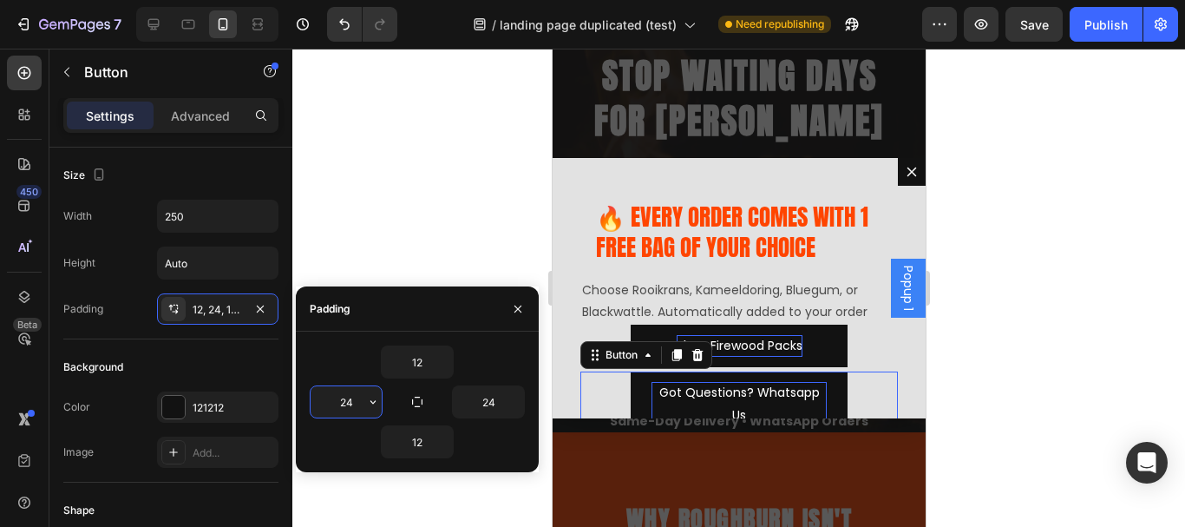
click at [351, 398] on input "24" at bounding box center [346, 401] width 71 height 31
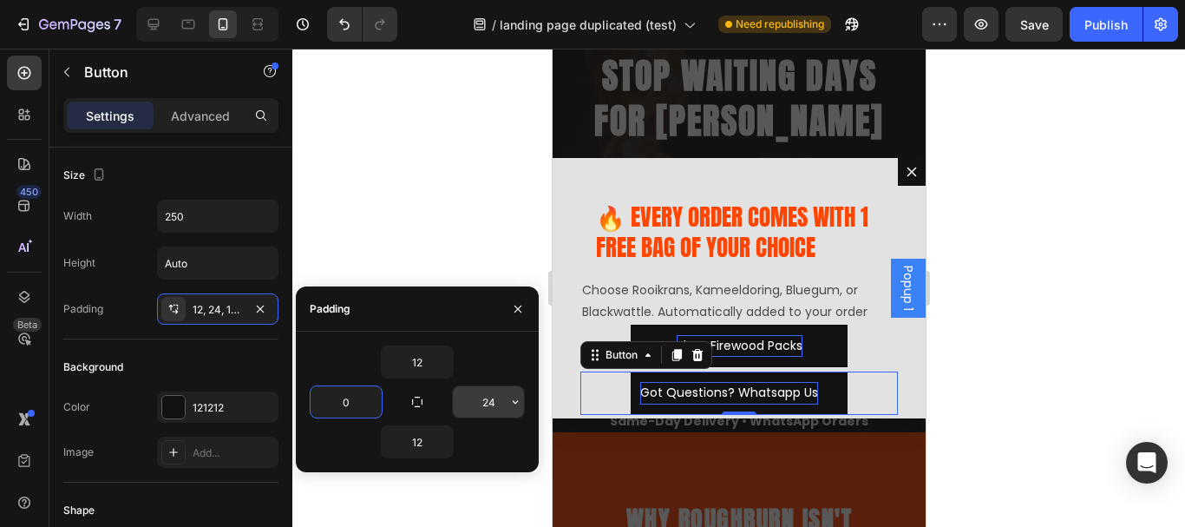
type input "0"
click at [492, 409] on input "24" at bounding box center [488, 401] width 71 height 31
type input "0"
click at [515, 174] on div at bounding box center [738, 288] width 893 height 478
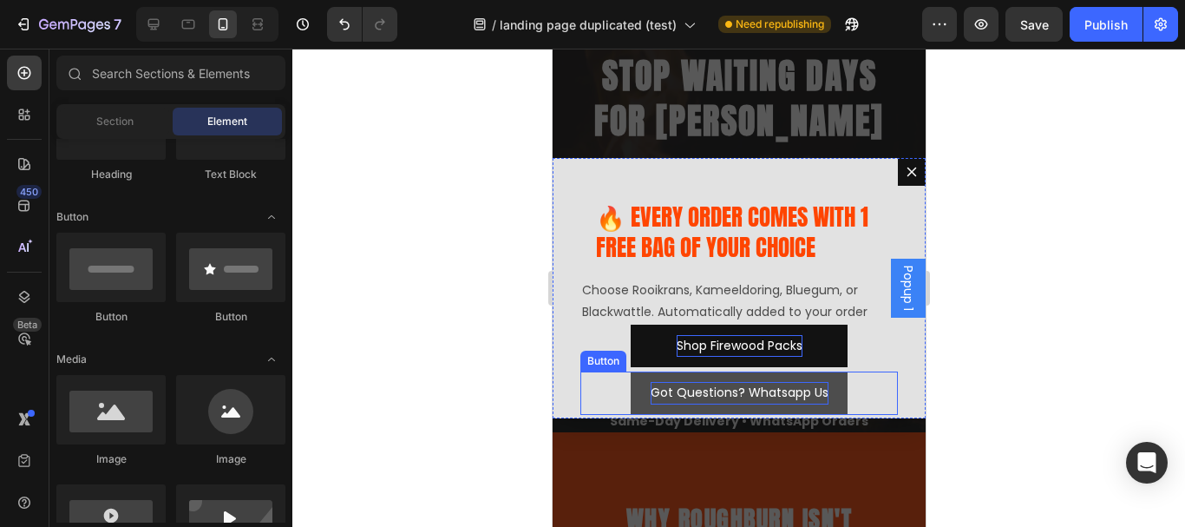
click at [829, 395] on button "Got Questions? Whatsapp Us" at bounding box center [738, 392] width 217 height 43
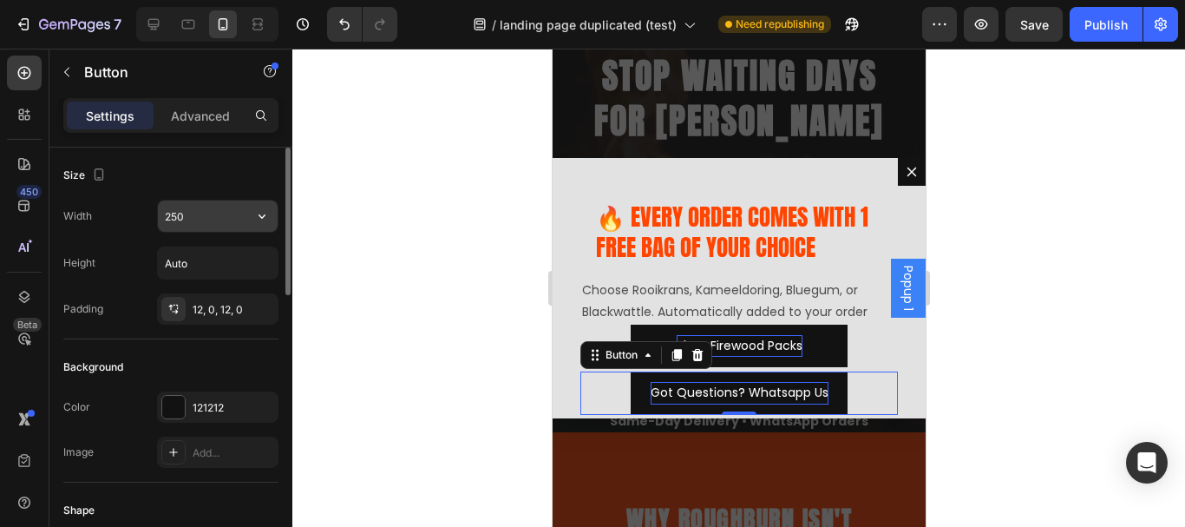
click at [194, 204] on input "250" at bounding box center [218, 215] width 120 height 31
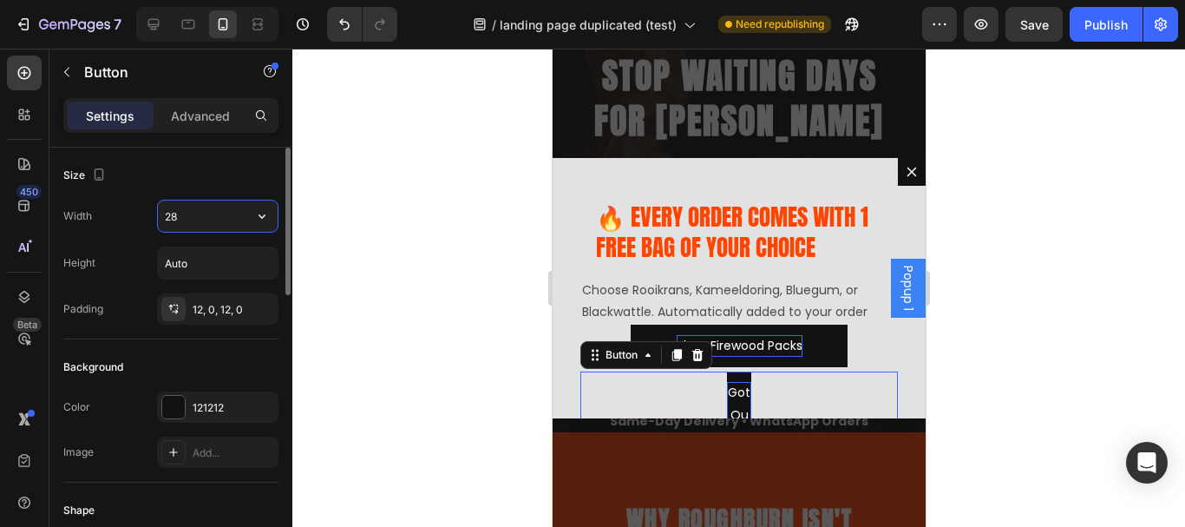
type input "280"
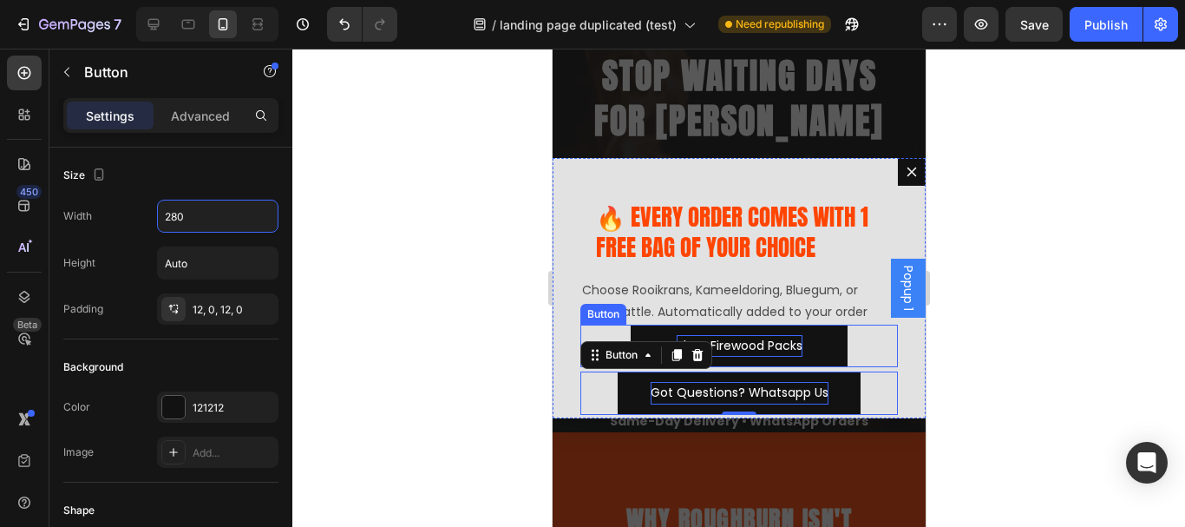
click at [853, 334] on div "Shop Firewood Packs Button" at bounding box center [739, 345] width 318 height 43
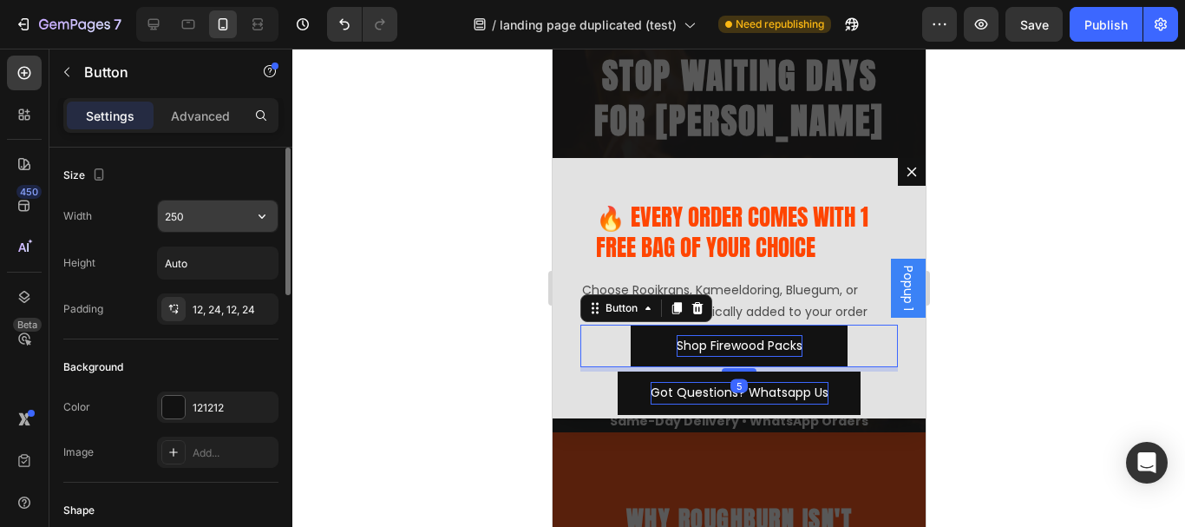
click at [213, 214] on input "250" at bounding box center [218, 215] width 120 height 31
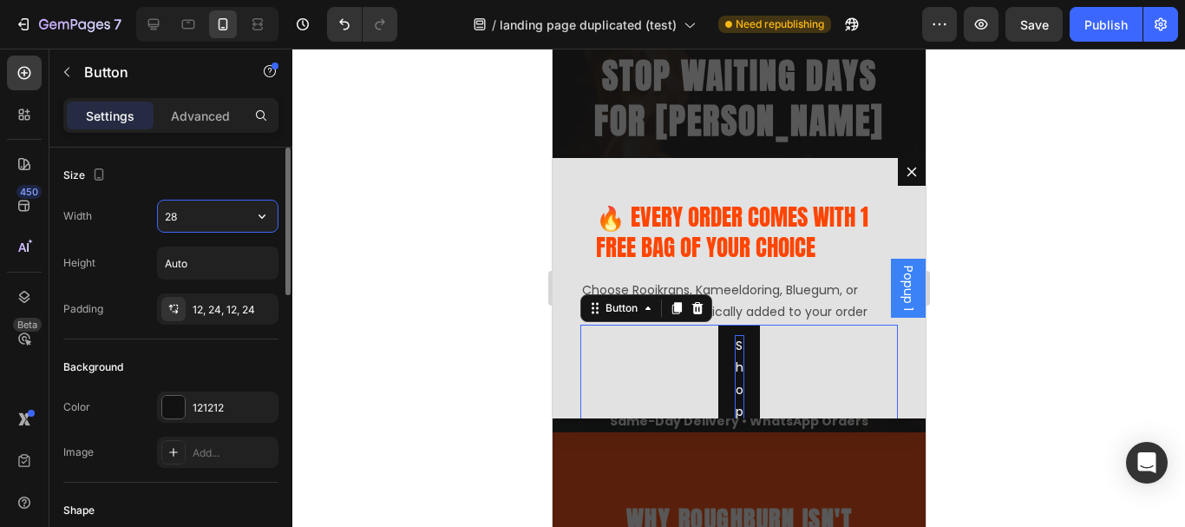
type input "280"
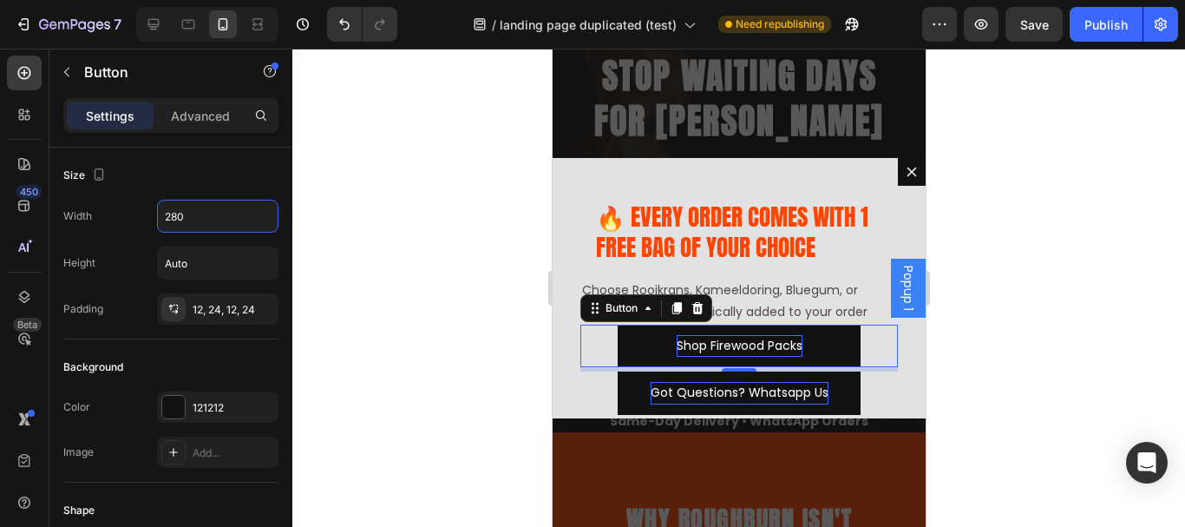
click at [1022, 239] on div at bounding box center [738, 288] width 893 height 478
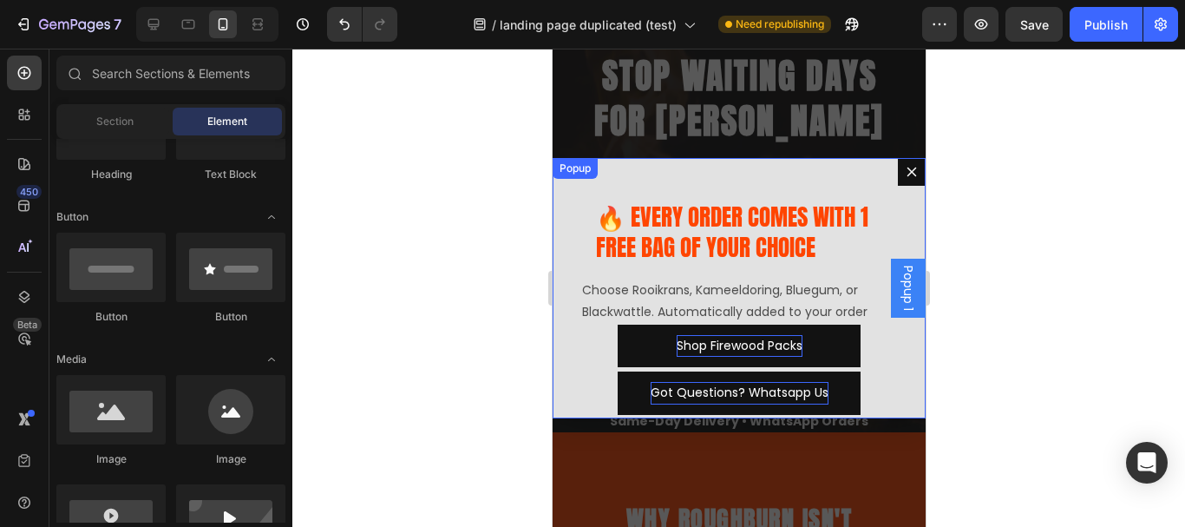
click at [742, 176] on div "🔥 EVERY ORDER COMES WITH 1 FREE BAG OF YOUR CHOICE Heading Row Choose Rooikrans…" at bounding box center [738, 288] width 373 height 260
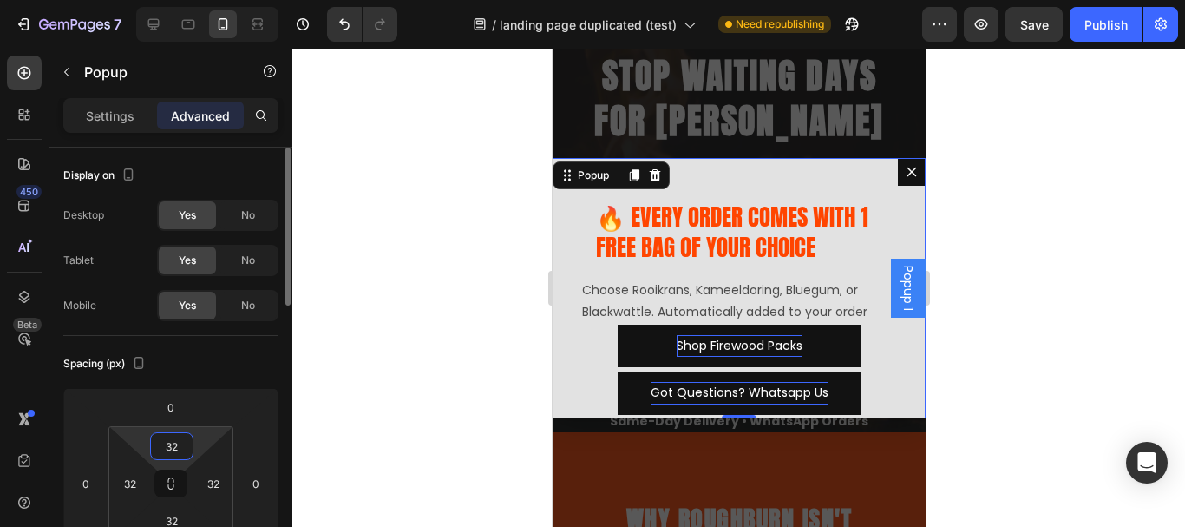
click at [172, 447] on input "32" at bounding box center [171, 446] width 35 height 26
click at [1037, 264] on div at bounding box center [738, 288] width 893 height 478
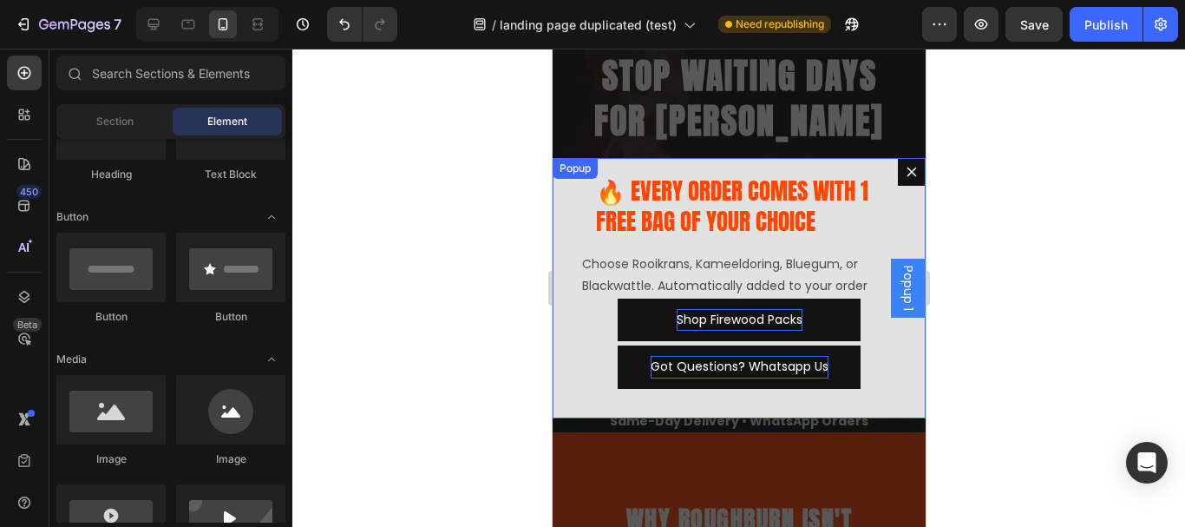
drag, startPoint x: 1068, startPoint y: 251, endPoint x: 305, endPoint y: 252, distance: 763.4
click at [1068, 251] on div at bounding box center [738, 288] width 893 height 478
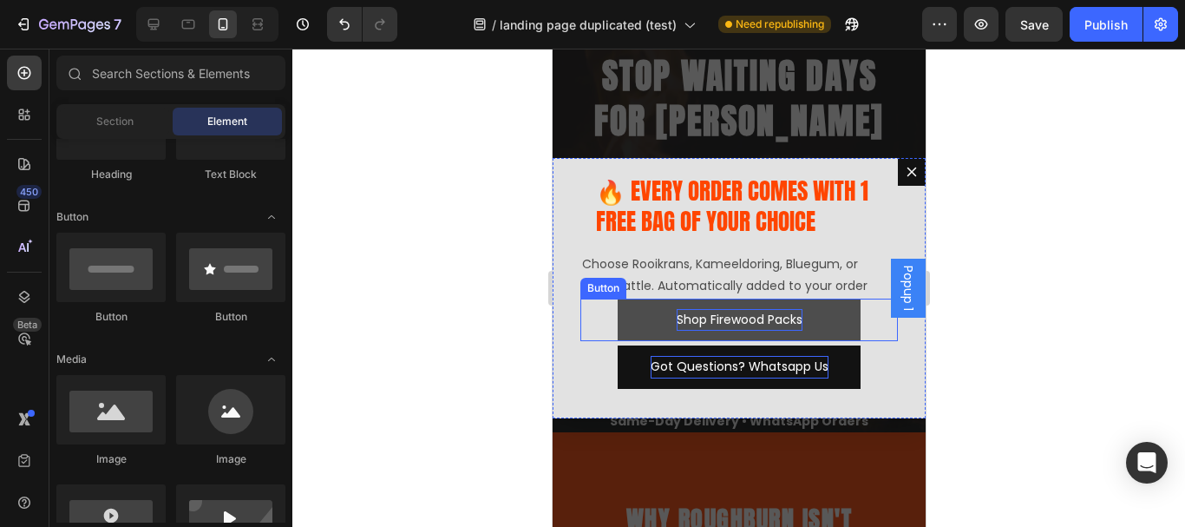
click at [633, 321] on button "Shop Firewood Packs" at bounding box center [738, 319] width 243 height 43
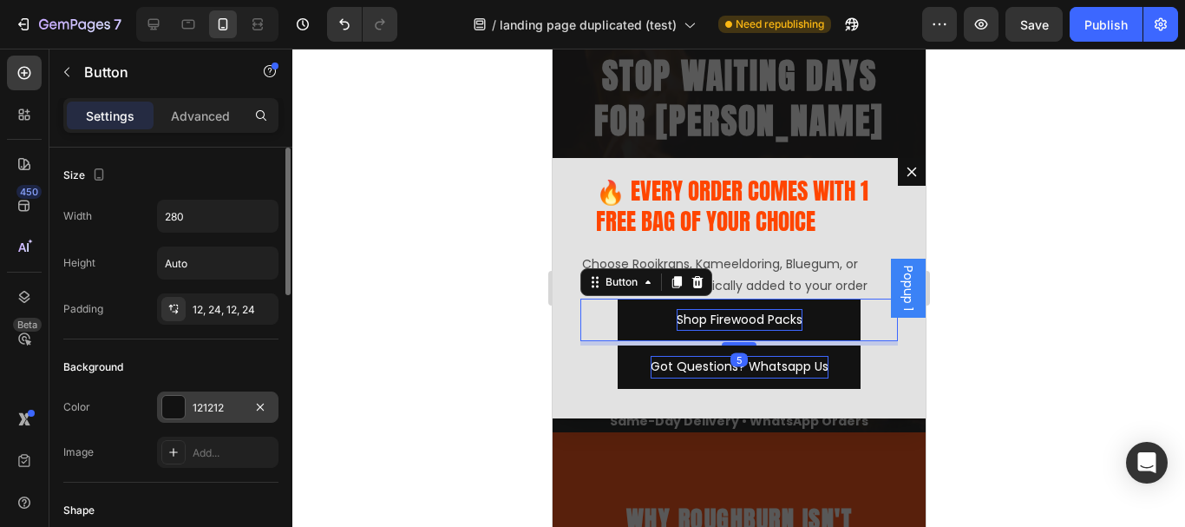
click at [213, 398] on div "121212" at bounding box center [217, 406] width 121 height 31
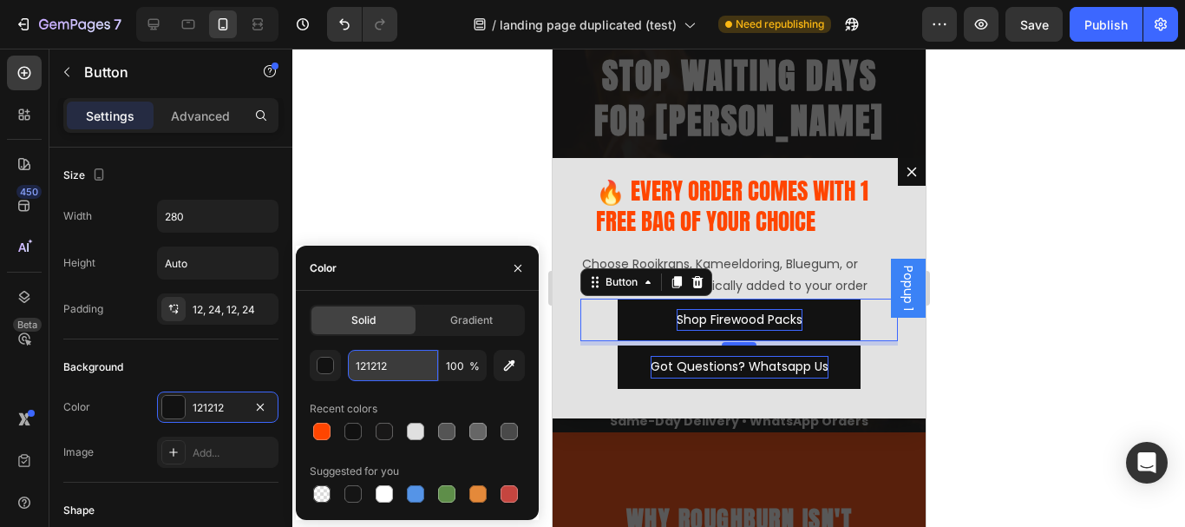
click at [394, 375] on input "121212" at bounding box center [393, 365] width 90 height 31
paste input "FF4500"
type input "FF4500"
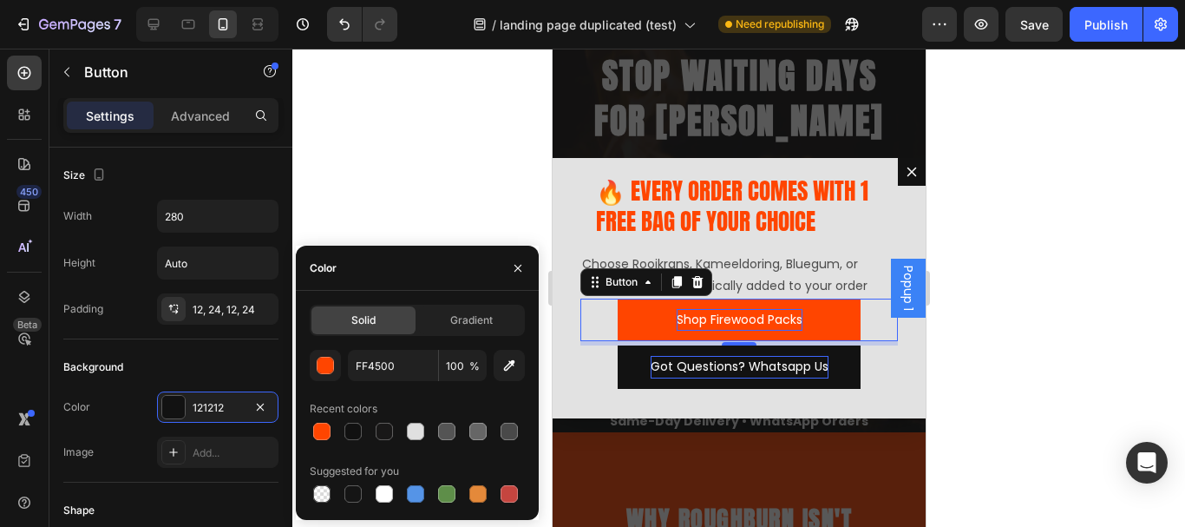
click at [422, 158] on div at bounding box center [738, 288] width 893 height 478
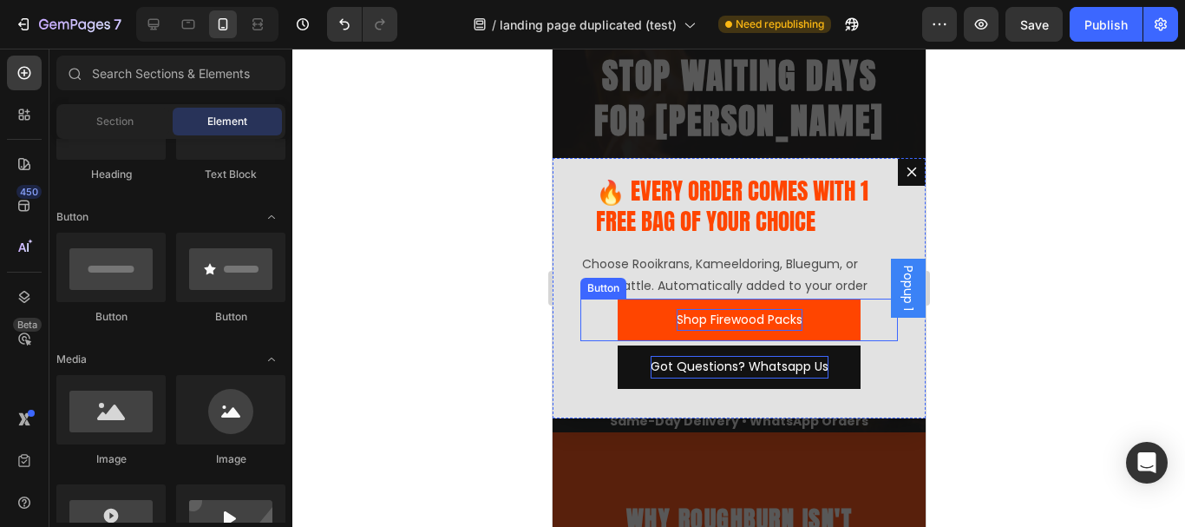
click at [743, 316] on p "Shop Firewood Packs" at bounding box center [739, 320] width 126 height 22
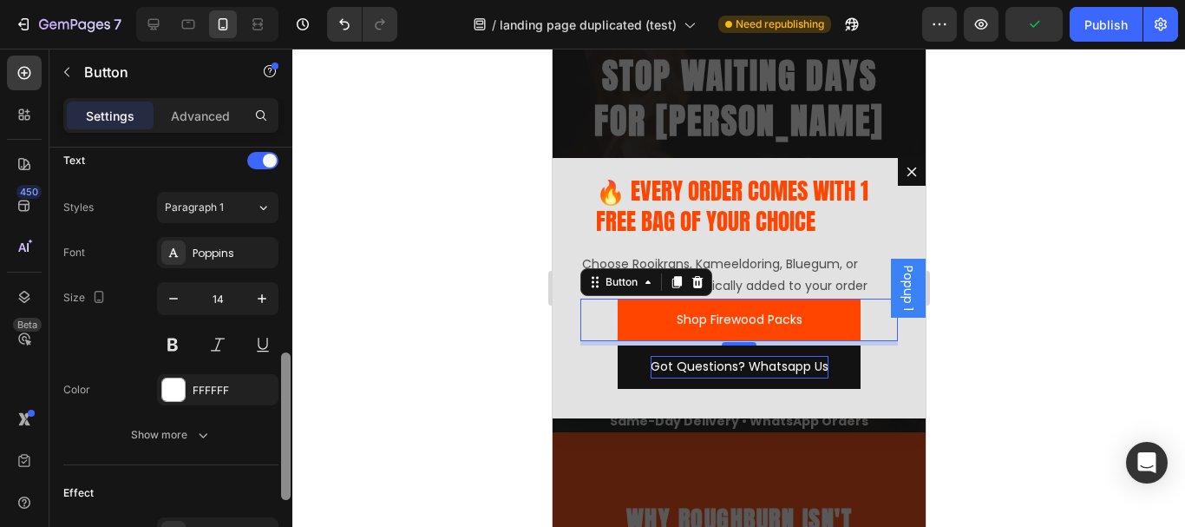
scroll to position [606, 0]
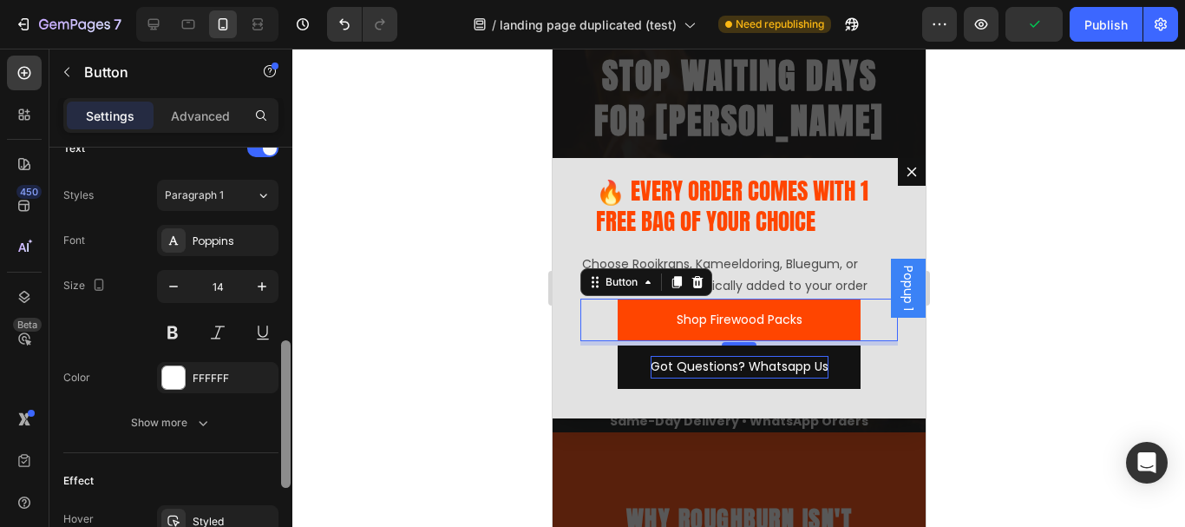
drag, startPoint x: 286, startPoint y: 227, endPoint x: 292, endPoint y: 436, distance: 209.2
click at [292, 0] on div "7 Version history / landing page duplicated (test) Need republishing Preview Pu…" at bounding box center [592, 0] width 1185 height 0
click at [169, 333] on button at bounding box center [172, 332] width 31 height 31
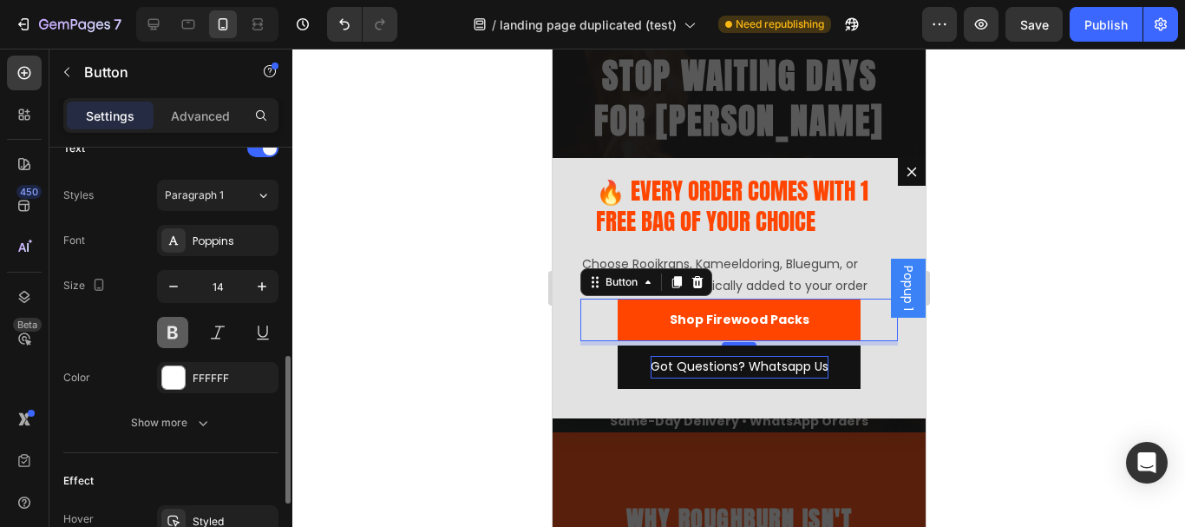
click at [169, 333] on button at bounding box center [172, 332] width 31 height 31
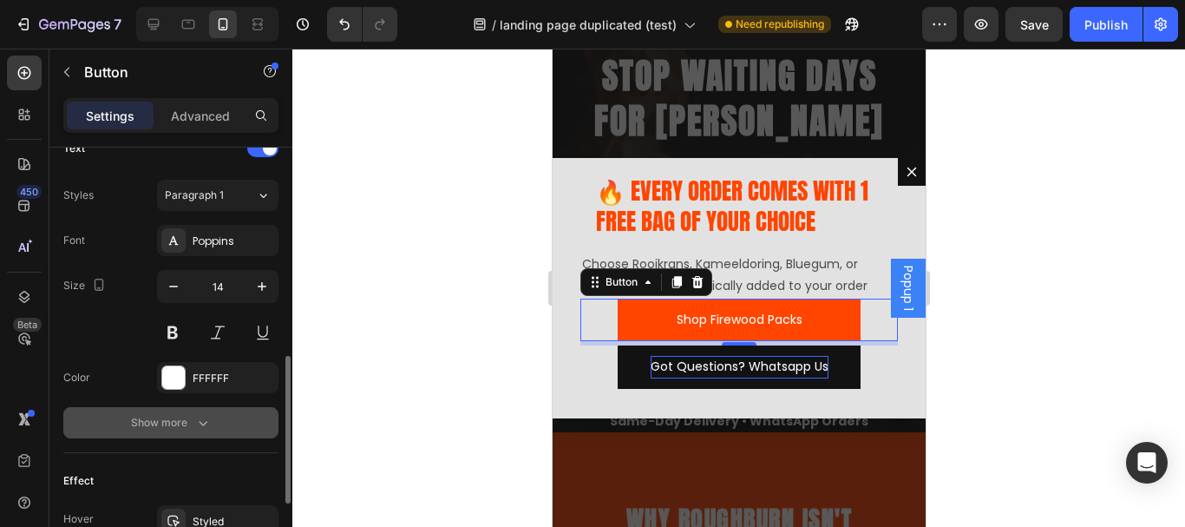
click at [184, 427] on div "Show more" at bounding box center [171, 422] width 81 height 17
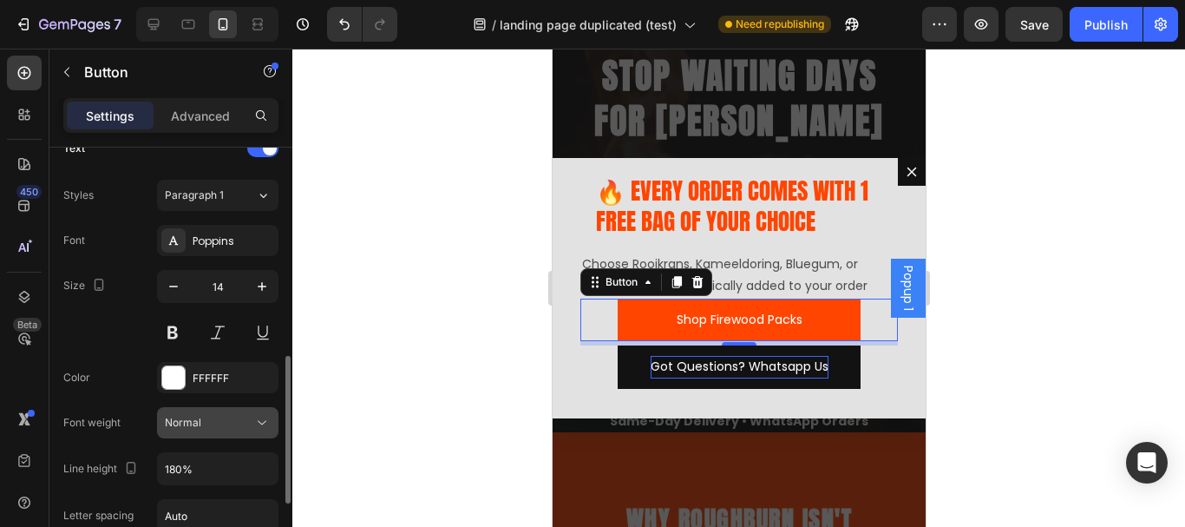
click at [261, 410] on button "Normal" at bounding box center [217, 422] width 121 height 31
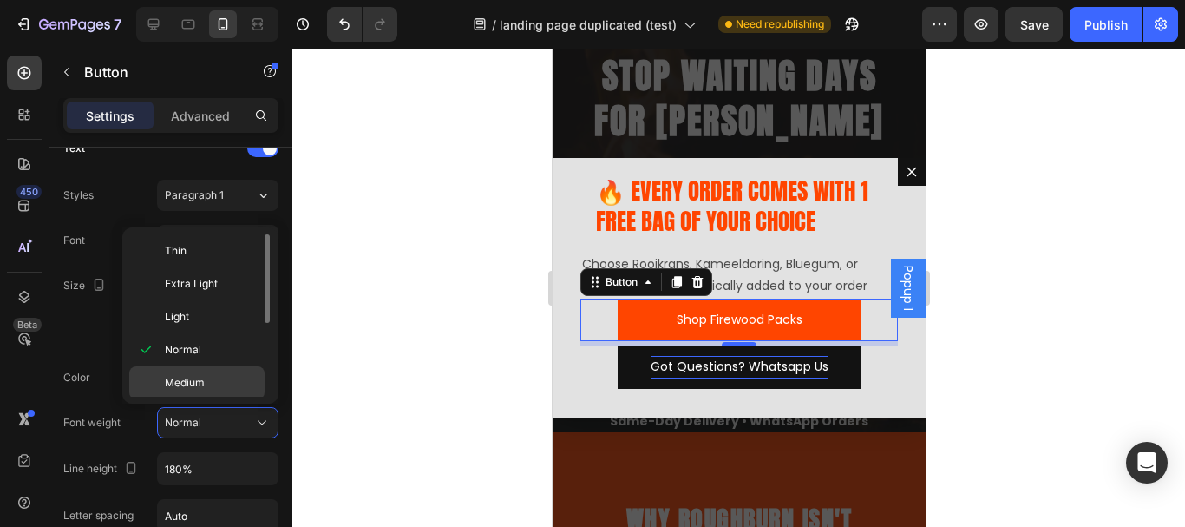
click at [196, 399] on div "Medium" at bounding box center [196, 415] width 135 height 33
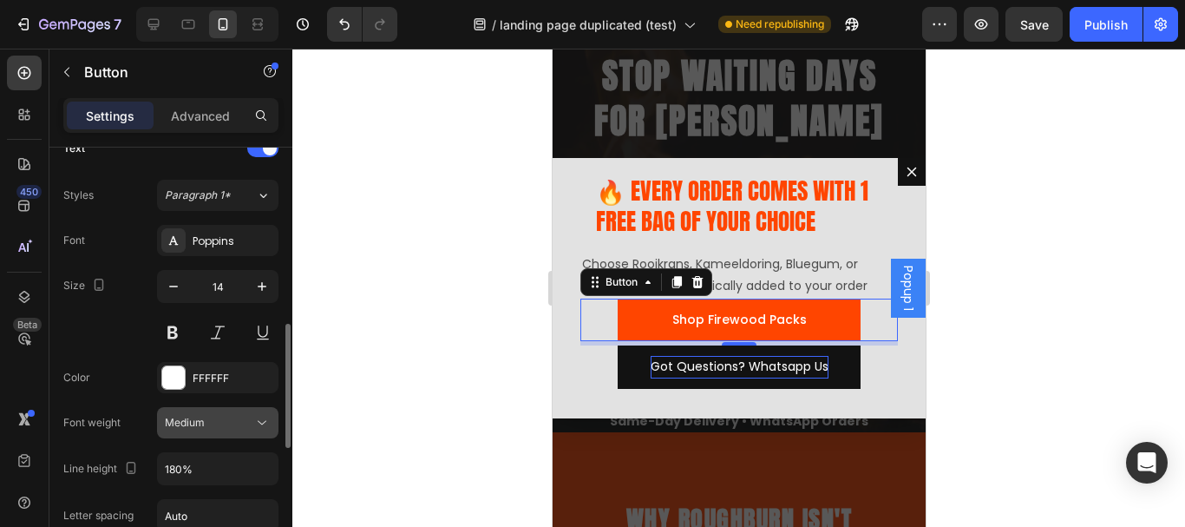
click at [268, 409] on button "Medium" at bounding box center [217, 422] width 121 height 31
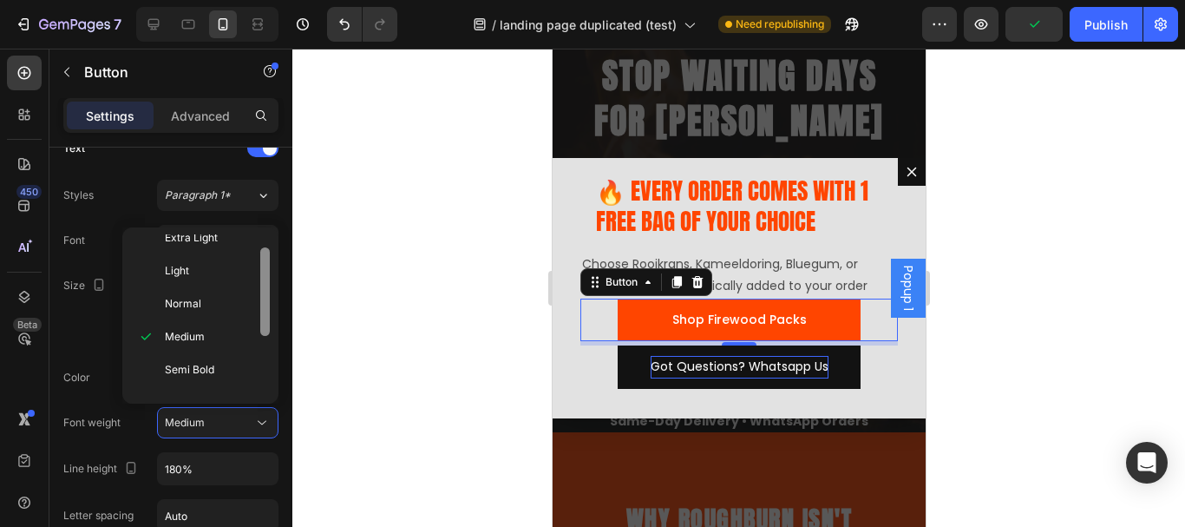
scroll to position [50, 0]
drag, startPoint x: 268, startPoint y: 293, endPoint x: 263, endPoint y: 324, distance: 30.8
click at [266, 321] on div at bounding box center [265, 287] width 10 height 88
click at [206, 359] on span "Semi Bold" at bounding box center [189, 365] width 49 height 16
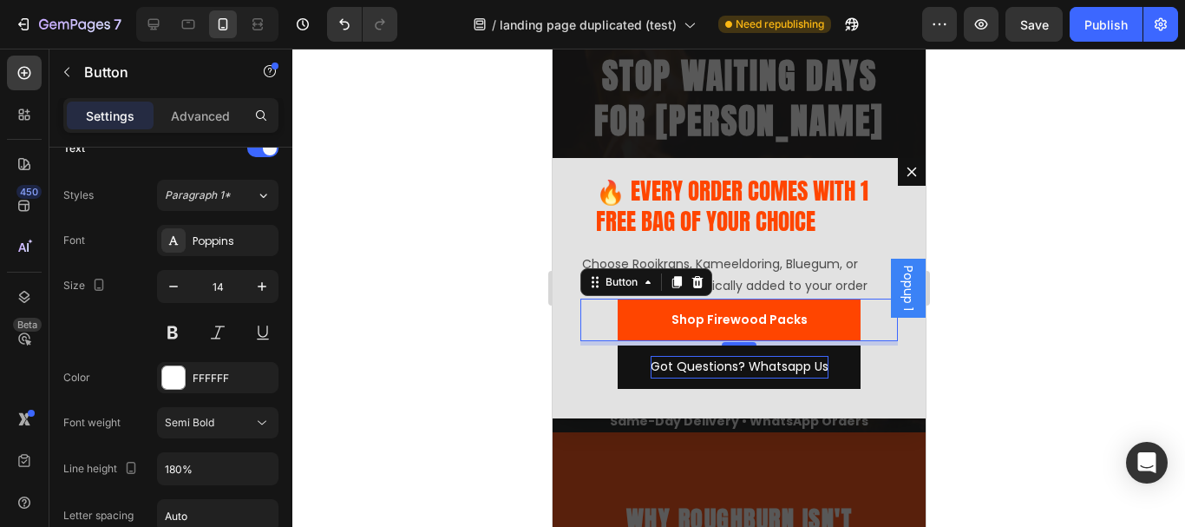
click at [436, 234] on div at bounding box center [738, 288] width 893 height 478
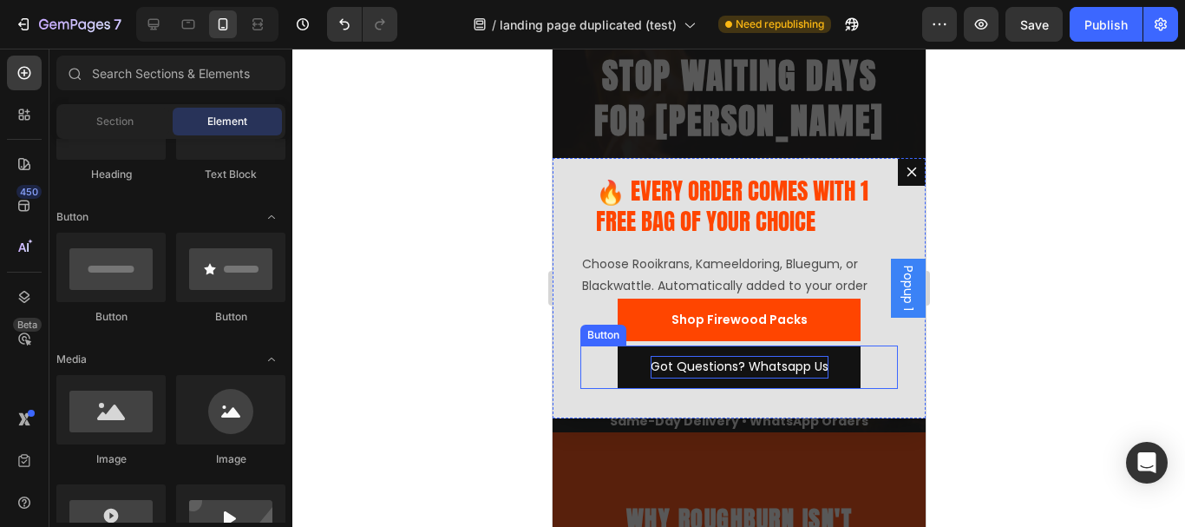
click at [771, 357] on p "Got Questions? Whatsapp Us" at bounding box center [739, 367] width 178 height 22
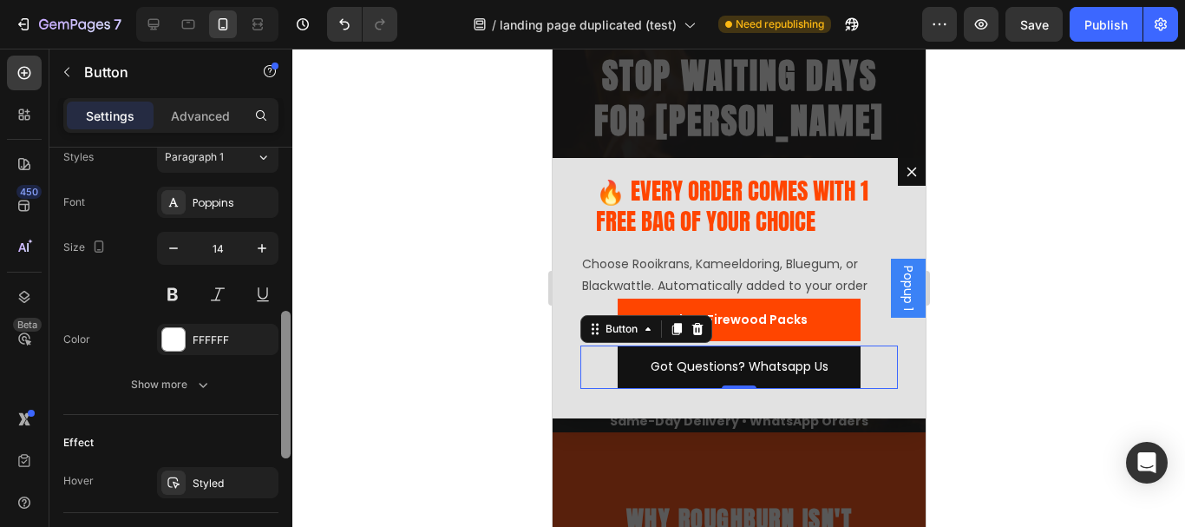
drag, startPoint x: 287, startPoint y: 212, endPoint x: 283, endPoint y: 436, distance: 224.7
click at [283, 436] on div at bounding box center [286, 384] width 10 height 147
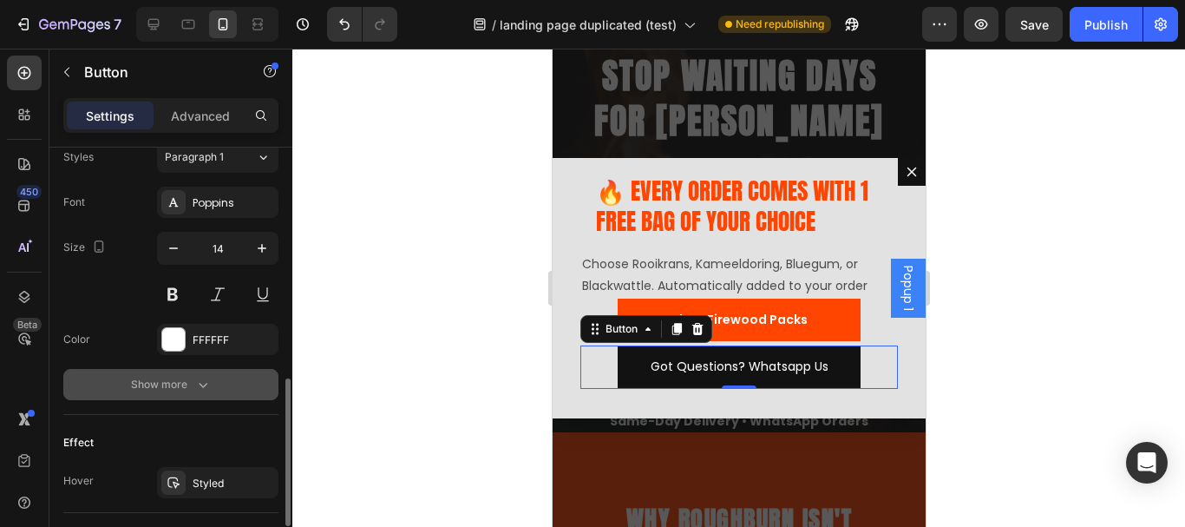
scroll to position [652, 0]
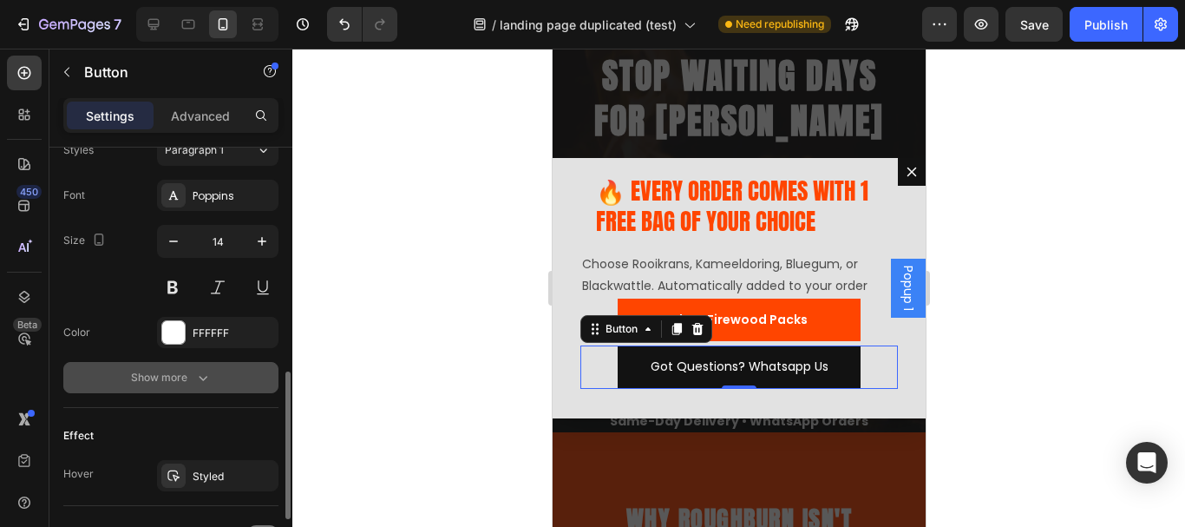
click at [185, 377] on div "Show more" at bounding box center [171, 377] width 81 height 17
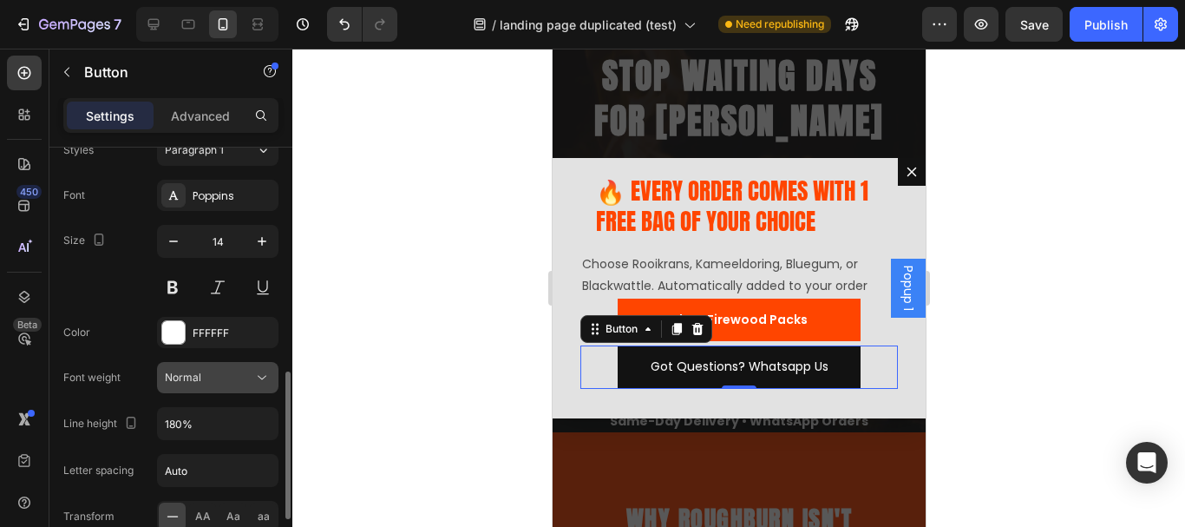
click at [247, 371] on div "Normal" at bounding box center [209, 378] width 88 height 16
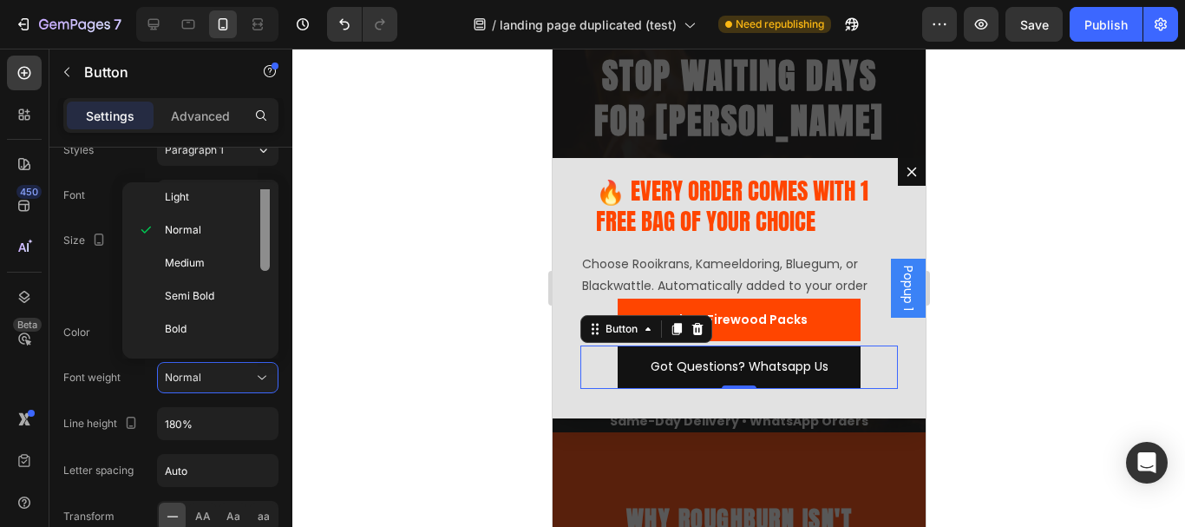
drag, startPoint x: 266, startPoint y: 228, endPoint x: 264, endPoint y: 270, distance: 41.7
click at [264, 270] on div at bounding box center [265, 226] width 10 height 88
click at [213, 311] on div "Semi Bold" at bounding box center [196, 327] width 135 height 33
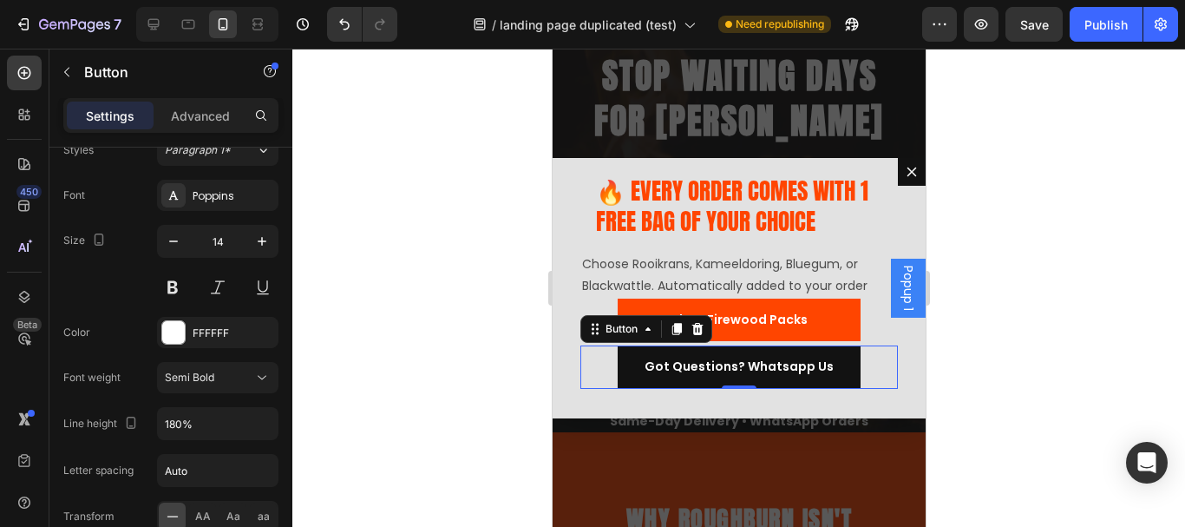
click at [450, 218] on div at bounding box center [738, 288] width 893 height 478
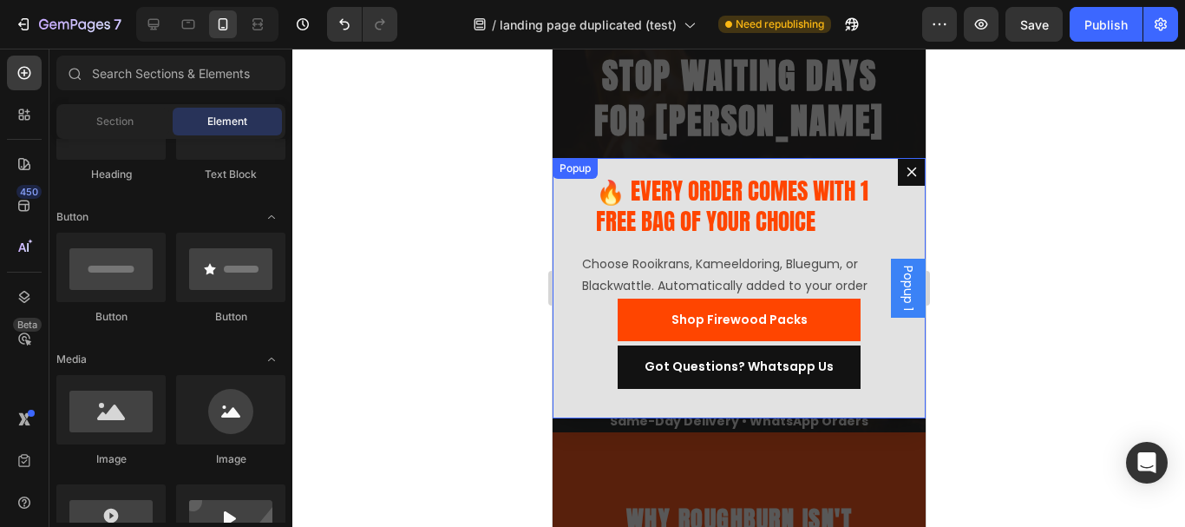
click at [571, 233] on div "🔥 EVERY ORDER COMES WITH 1 FREE BAG OF YOUR CHOICE Heading Row Choose Rooikrans…" at bounding box center [738, 288] width 373 height 260
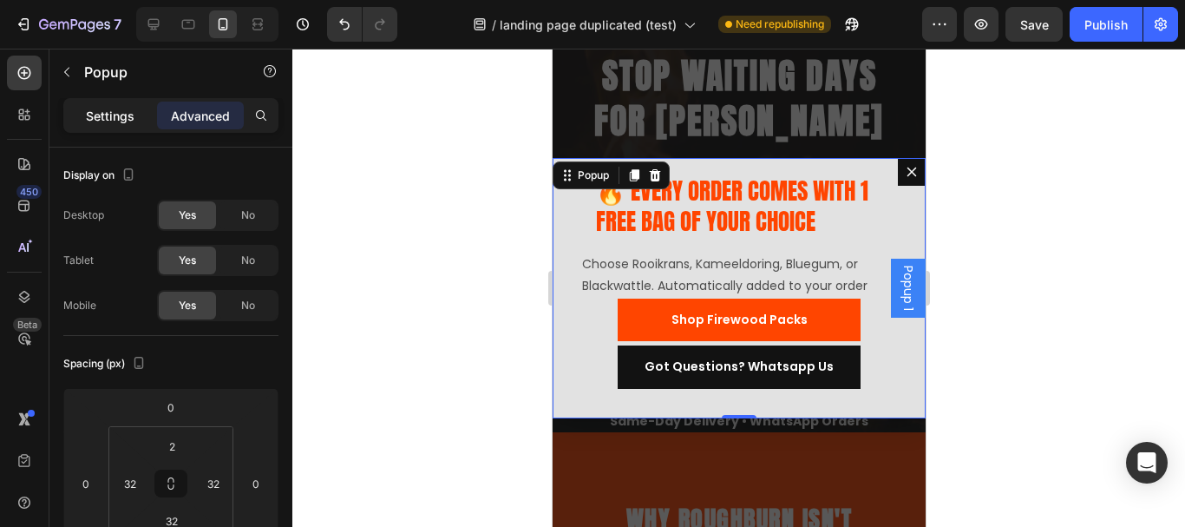
click at [102, 113] on p "Settings" at bounding box center [110, 116] width 49 height 18
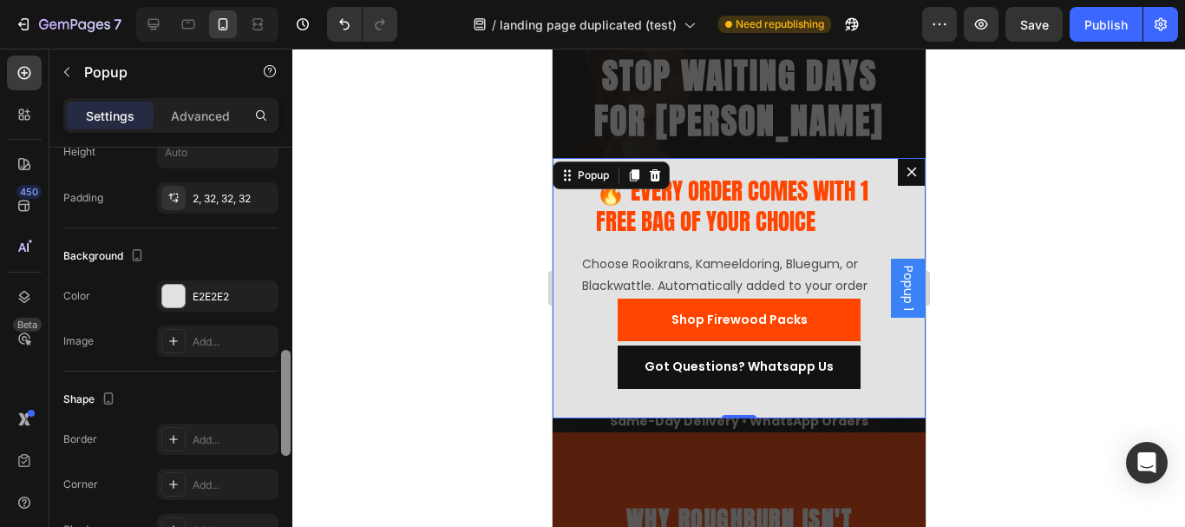
scroll to position [825, 0]
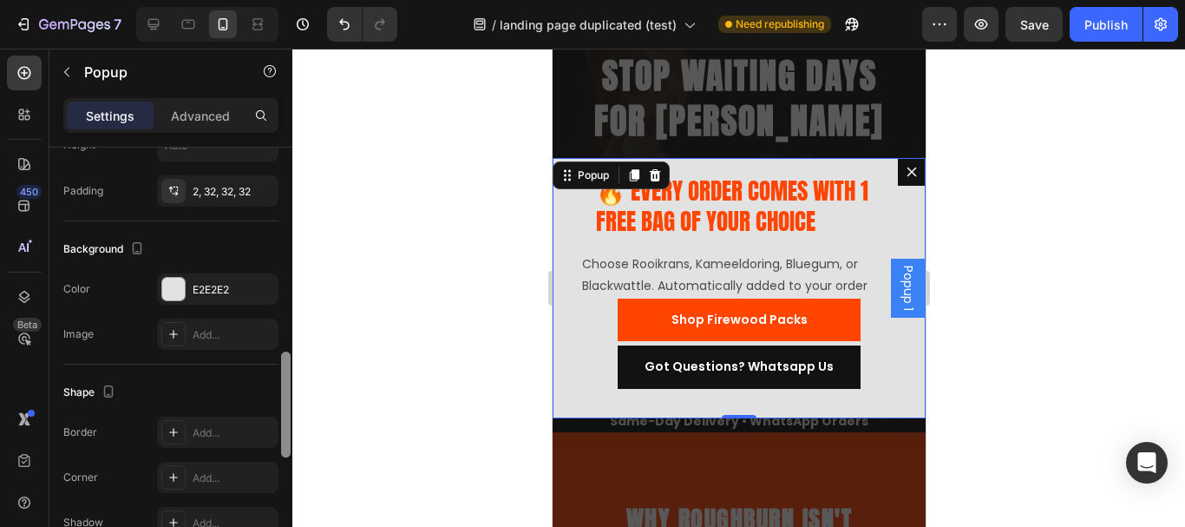
drag, startPoint x: 281, startPoint y: 205, endPoint x: 320, endPoint y: 409, distance: 207.6
click at [320, 0] on div "7 Version history / landing page duplicated (test) Need republishing Preview Sa…" at bounding box center [592, 0] width 1185 height 0
click at [222, 285] on div "E2E2E2" at bounding box center [218, 290] width 50 height 16
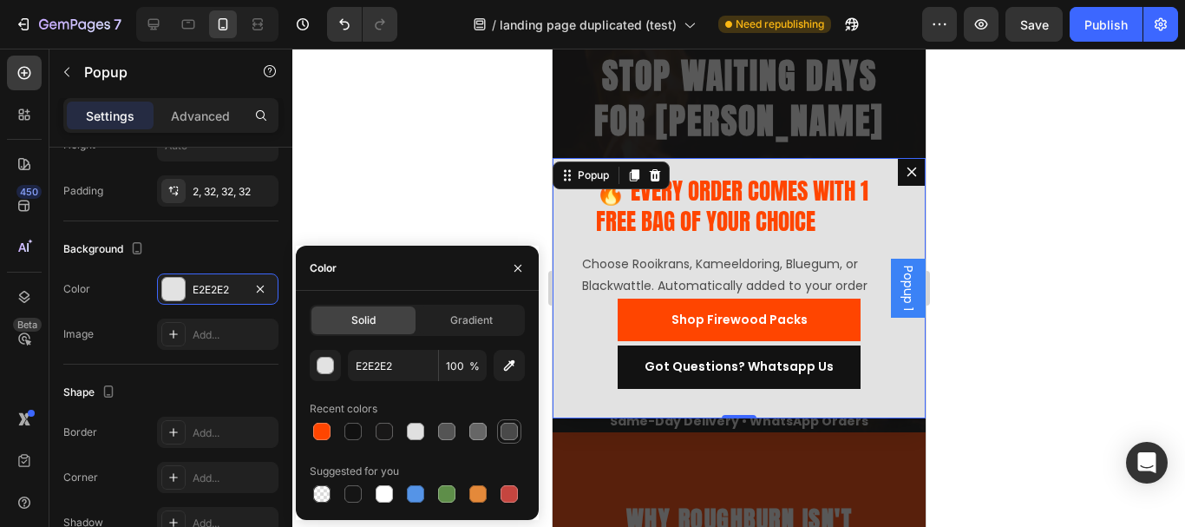
click at [512, 427] on div at bounding box center [509, 430] width 17 height 17
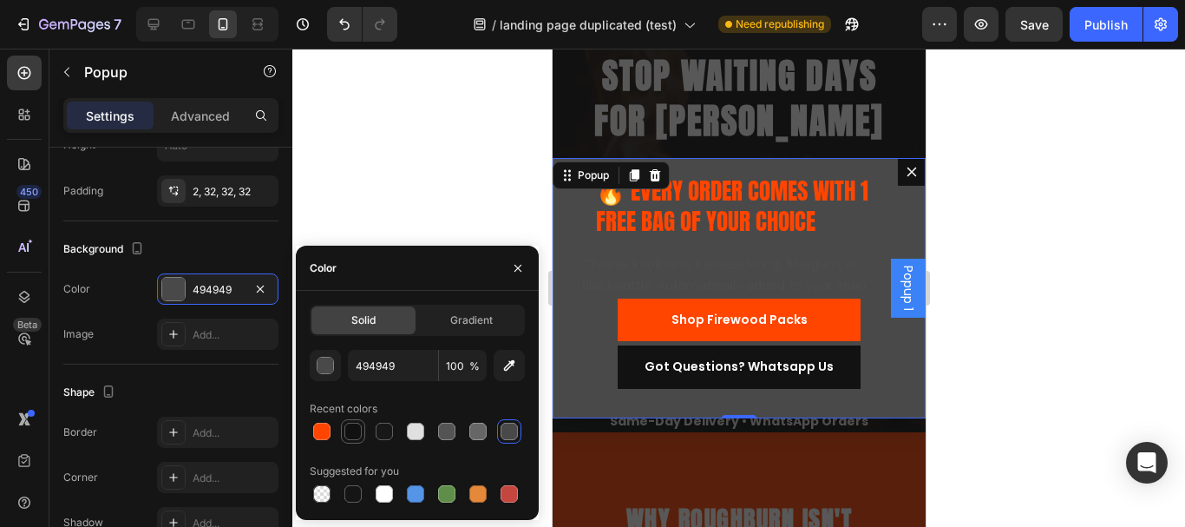
click at [352, 432] on div at bounding box center [352, 430] width 17 height 17
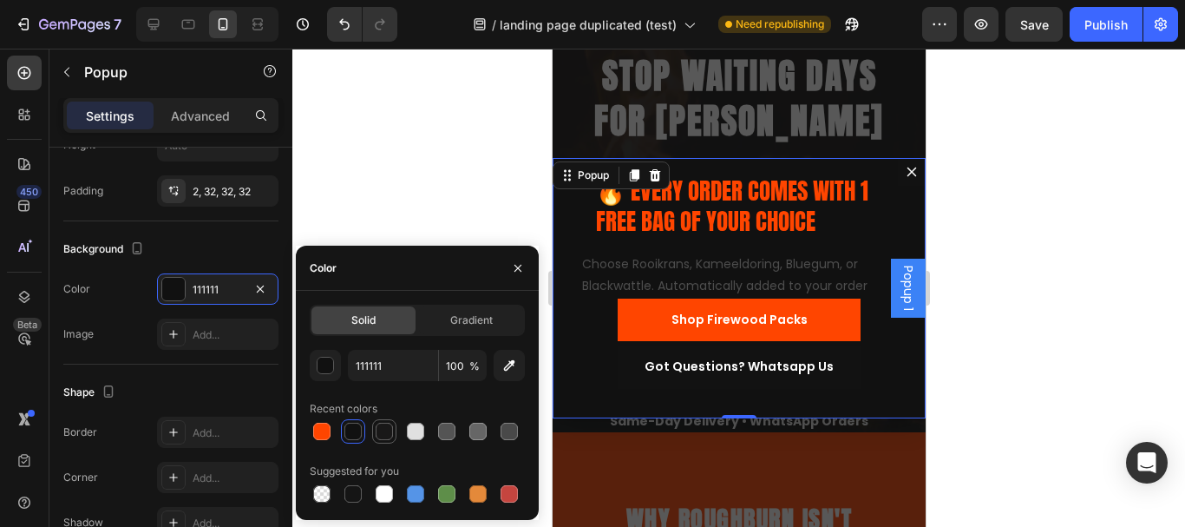
click at [382, 436] on div at bounding box center [384, 430] width 17 height 17
type input "191818"
click at [1071, 184] on div at bounding box center [738, 288] width 893 height 478
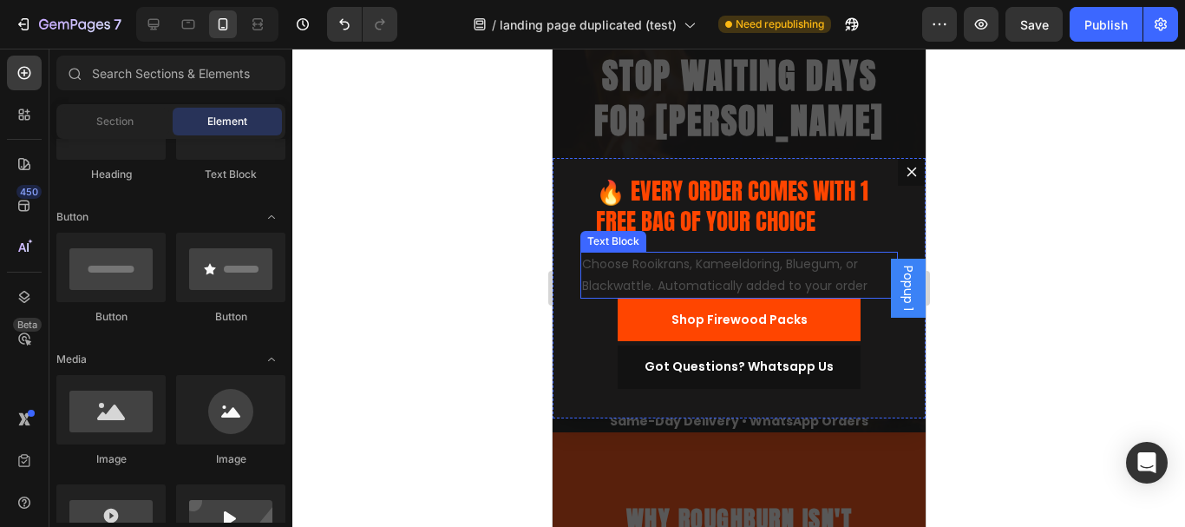
click at [705, 269] on p "Choose Rooikrans, Kameeldoring, Bluegum, or Blackwattle. Automatically added to…" at bounding box center [738, 274] width 314 height 43
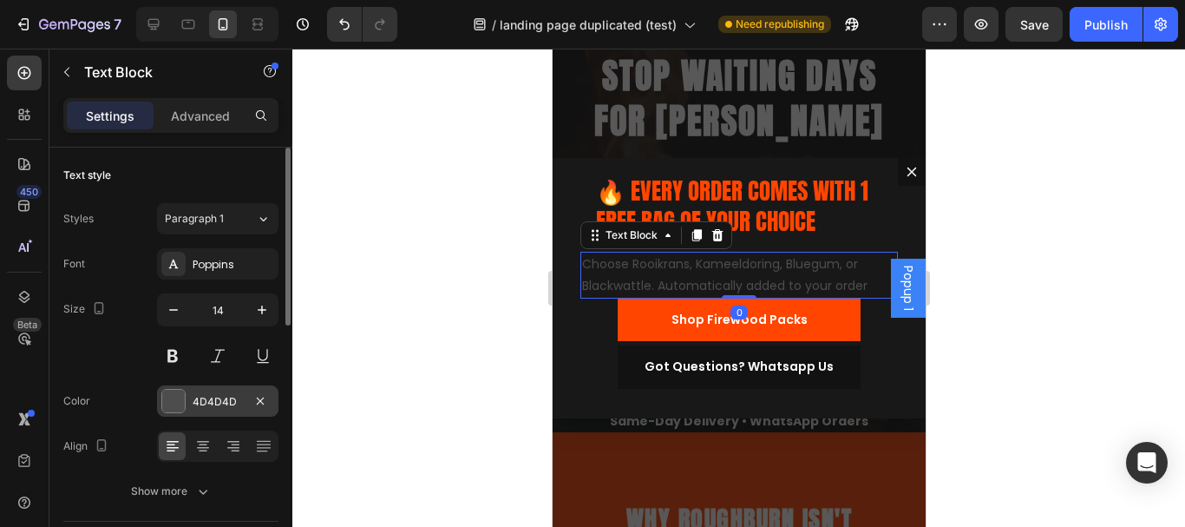
click at [210, 413] on div "4D4D4D" at bounding box center [217, 400] width 121 height 31
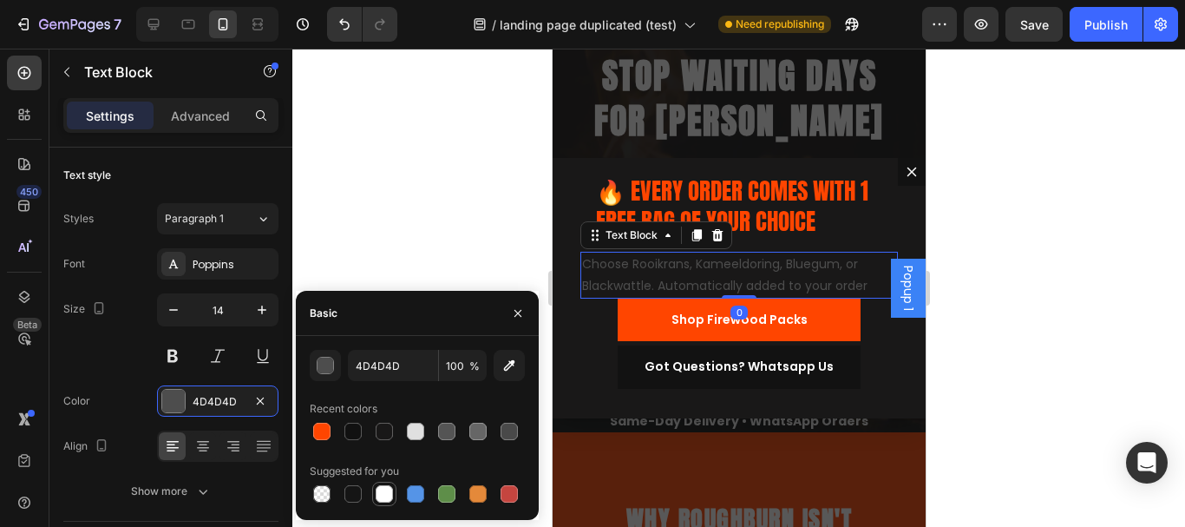
click at [390, 488] on div at bounding box center [384, 493] width 17 height 17
type input "FFFFFF"
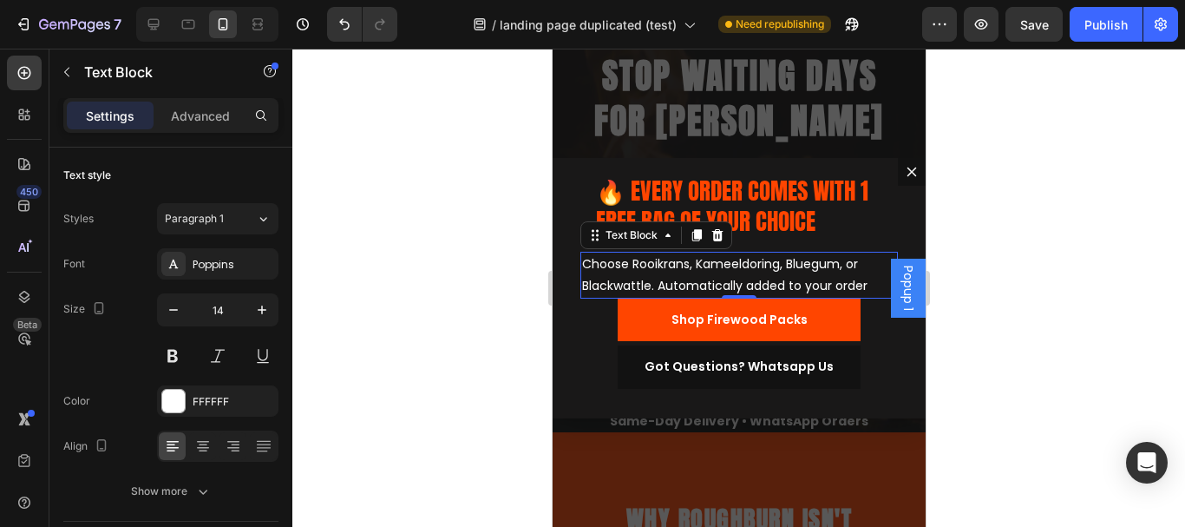
click at [406, 234] on div at bounding box center [738, 288] width 893 height 478
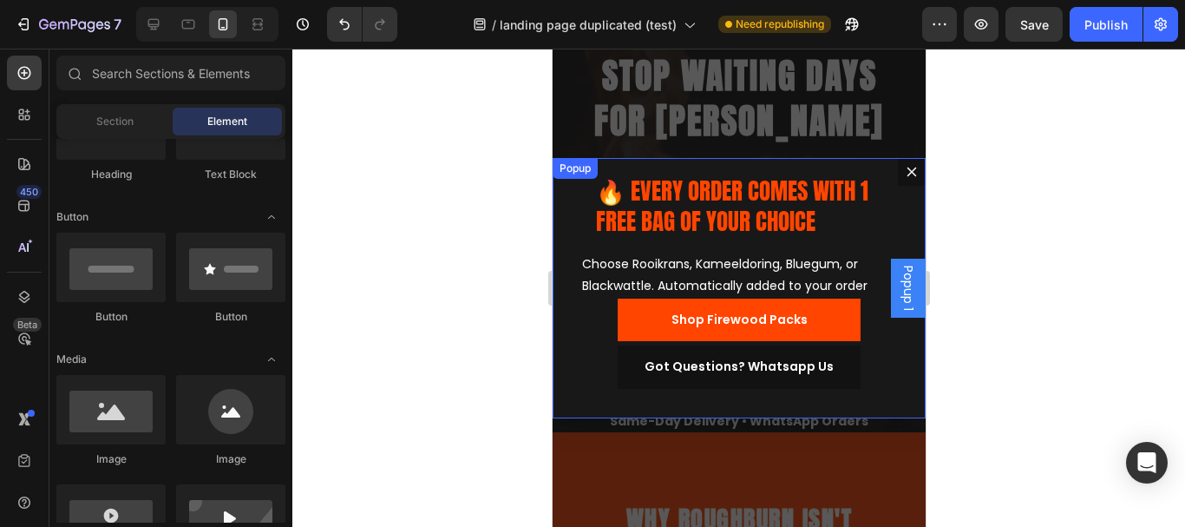
click at [1053, 215] on div at bounding box center [738, 288] width 893 height 478
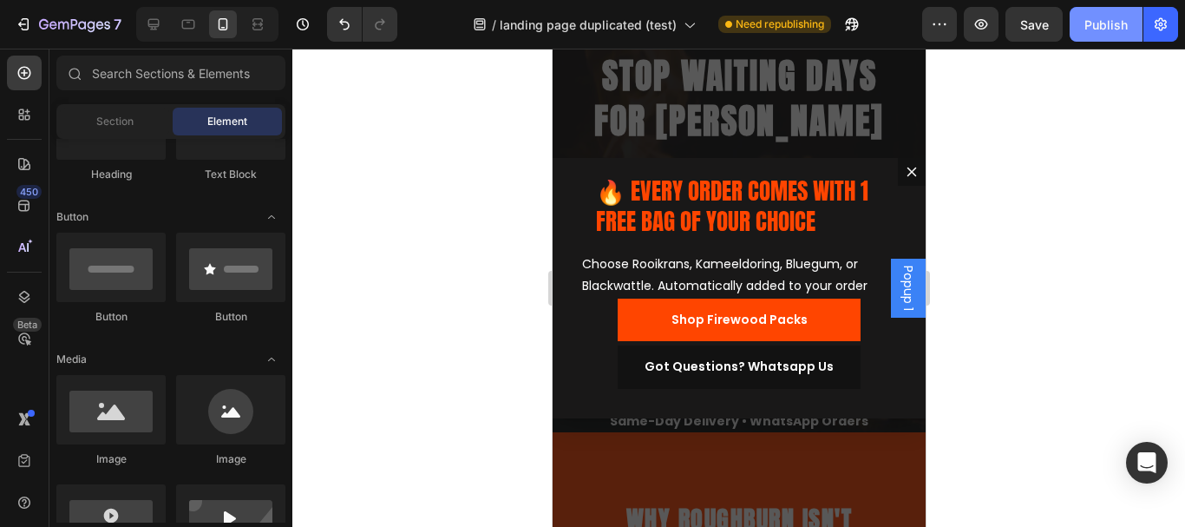
click at [1099, 13] on button "Publish" at bounding box center [1106, 24] width 73 height 35
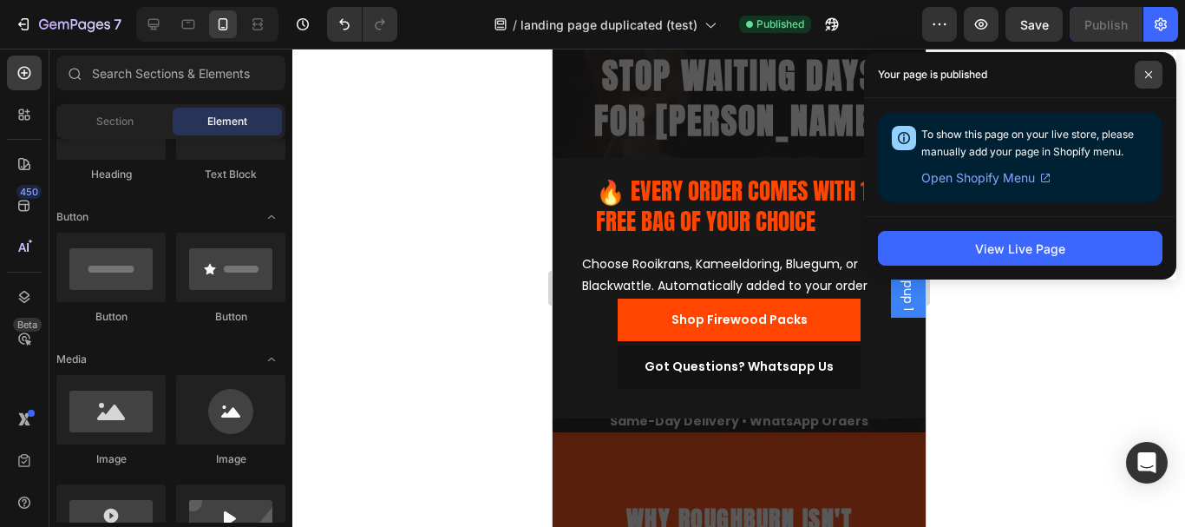
click at [1154, 75] on span at bounding box center [1149, 75] width 28 height 28
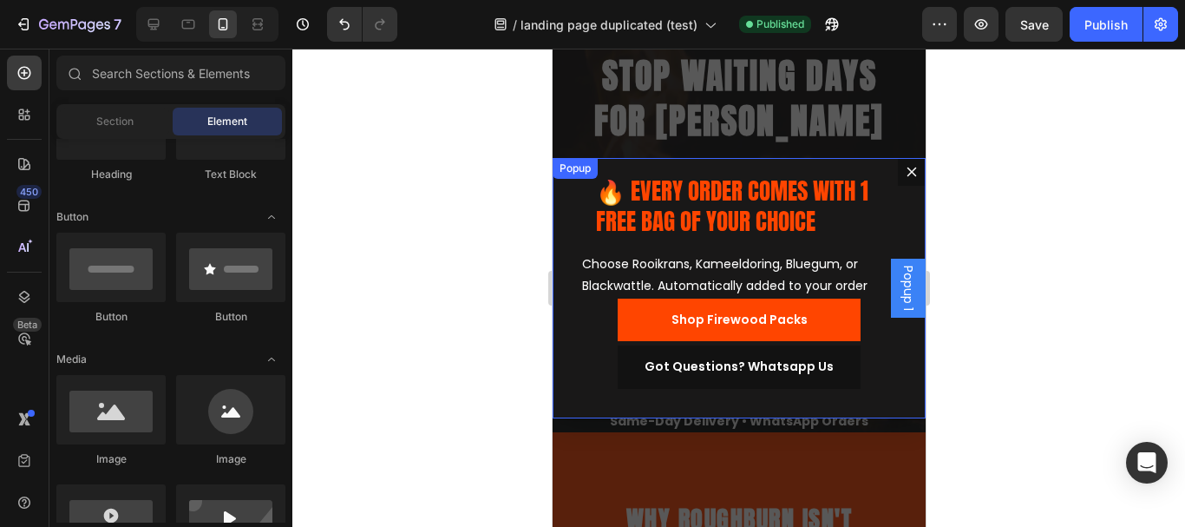
click at [566, 193] on div "🔥 EVERY ORDER COMES WITH 1 FREE BAG OF YOUR CHOICE Heading Row Choose Rooikrans…" at bounding box center [738, 288] width 373 height 260
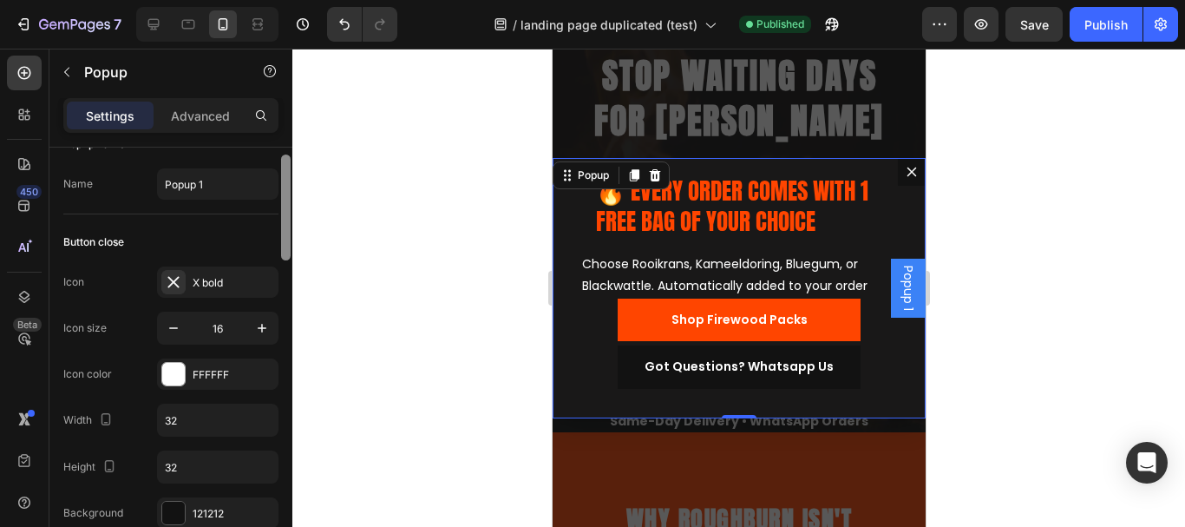
scroll to position [43, 0]
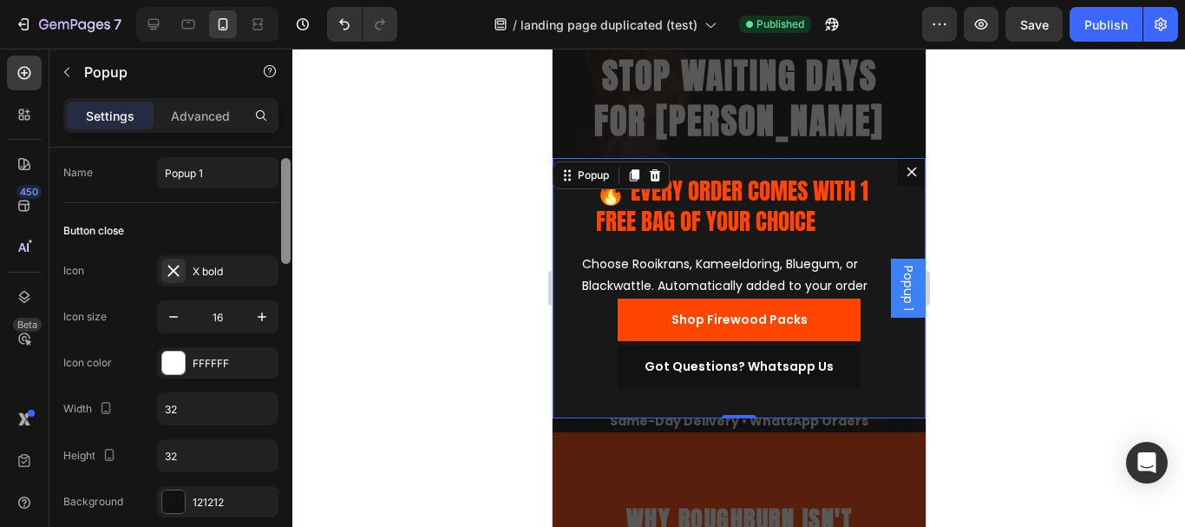
drag, startPoint x: 283, startPoint y: 187, endPoint x: 284, endPoint y: 197, distance: 10.4
click at [284, 197] on div at bounding box center [286, 211] width 10 height 106
click at [259, 320] on icon "button" at bounding box center [261, 316] width 17 height 17
click at [167, 318] on icon "button" at bounding box center [173, 316] width 17 height 17
type input "16"
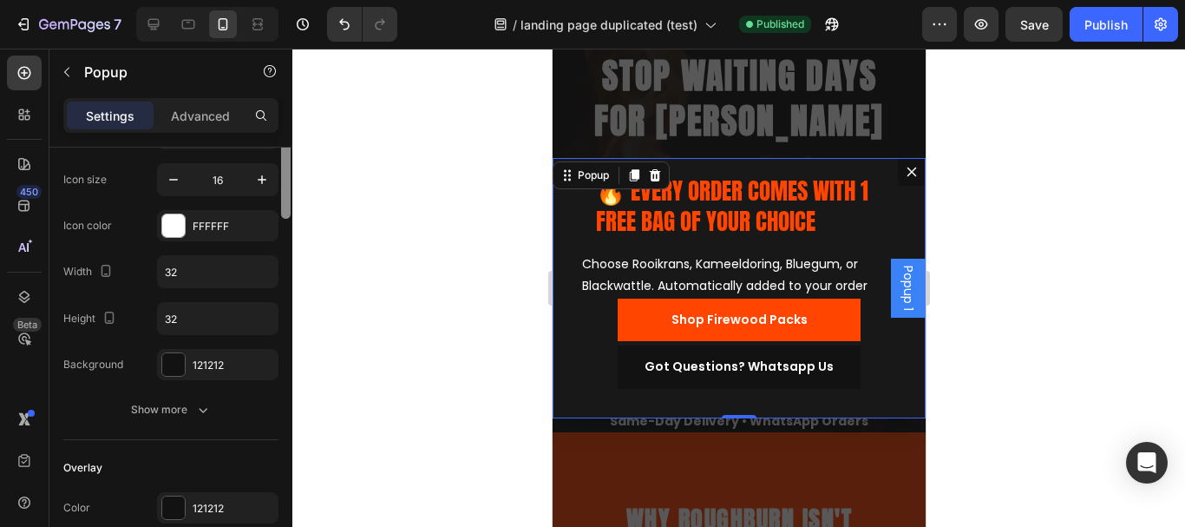
scroll to position [197, 0]
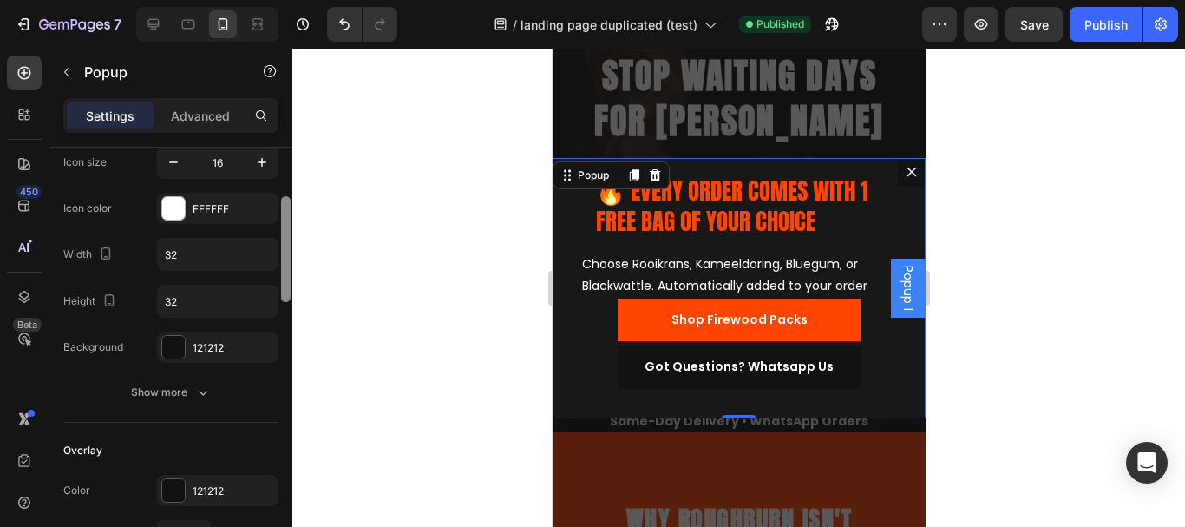
drag, startPoint x: 285, startPoint y: 206, endPoint x: 285, endPoint y: 245, distance: 38.2
click at [285, 245] on div at bounding box center [286, 249] width 10 height 106
click at [188, 305] on input "32" at bounding box center [218, 300] width 120 height 31
click at [197, 253] on input "32" at bounding box center [218, 254] width 120 height 31
type input "5"
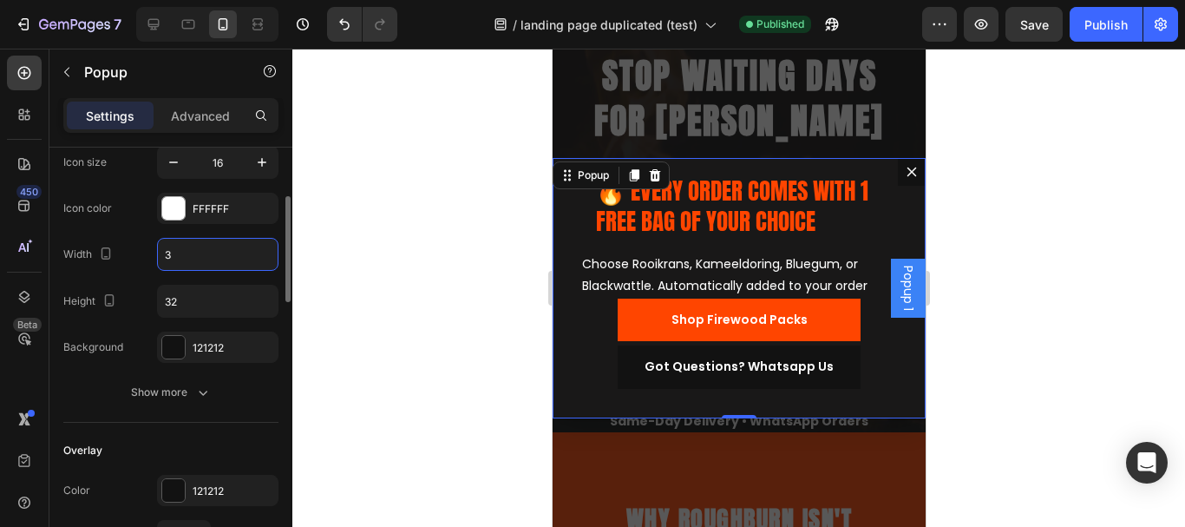
type input "32"
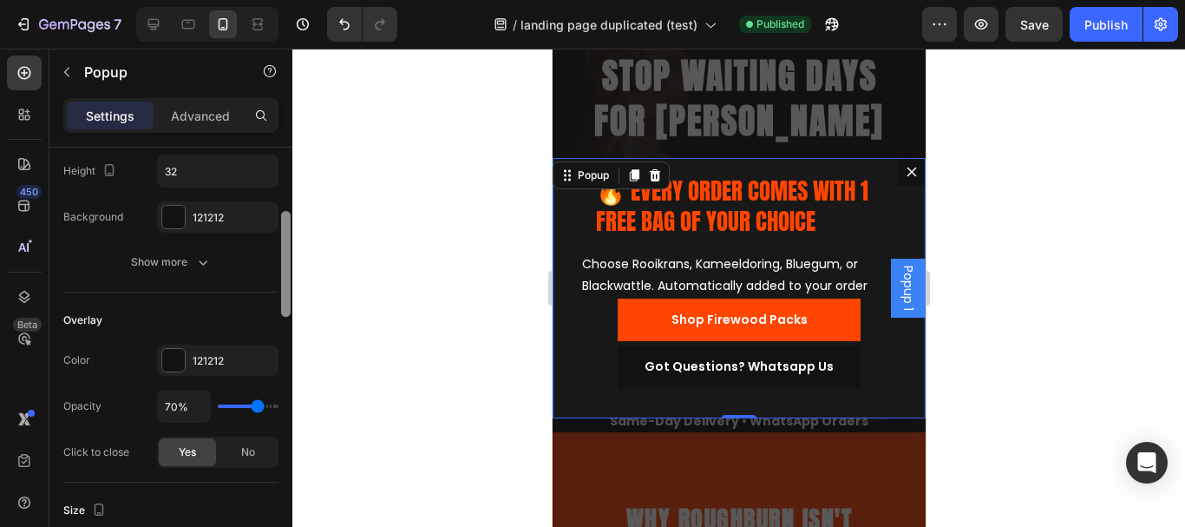
scroll to position [331, 0]
drag, startPoint x: 282, startPoint y: 239, endPoint x: 284, endPoint y: 272, distance: 33.0
click at [284, 272] on div at bounding box center [286, 260] width 10 height 106
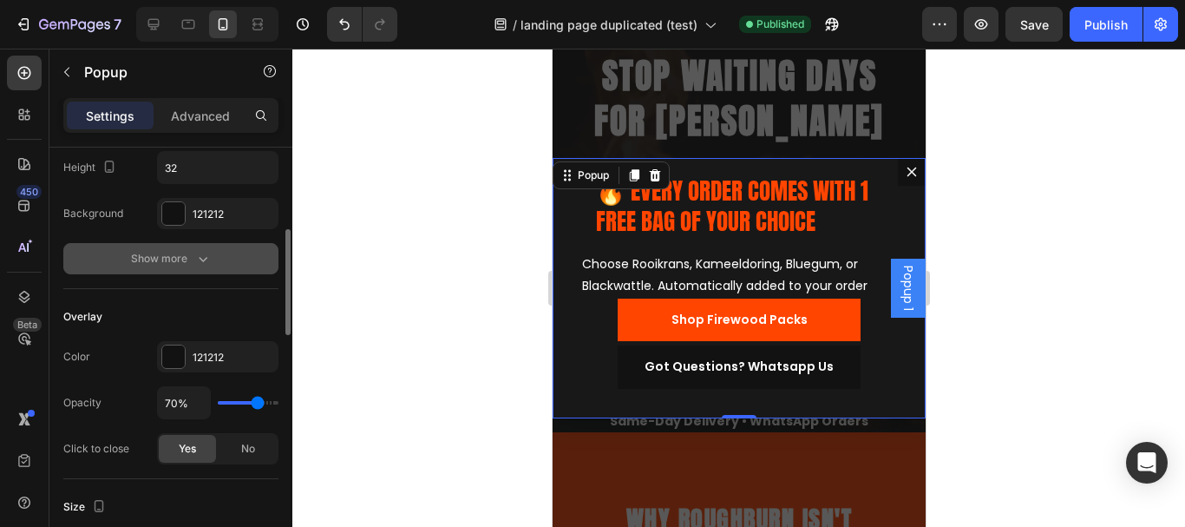
click at [158, 264] on div "Show more" at bounding box center [171, 258] width 81 height 17
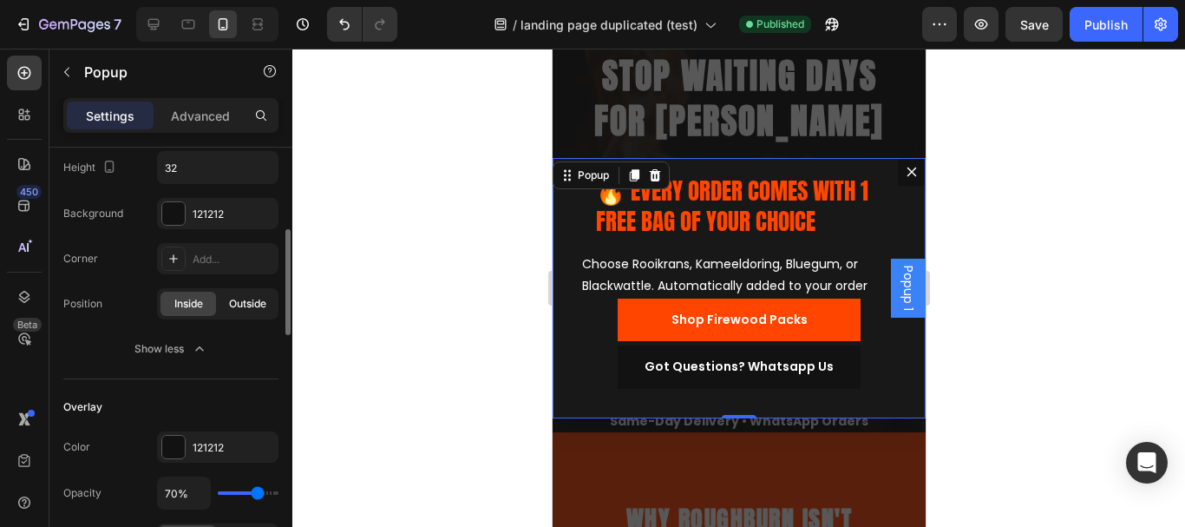
click at [252, 300] on span "Outside" at bounding box center [247, 304] width 37 height 16
click at [184, 300] on span "Inside" at bounding box center [188, 304] width 29 height 16
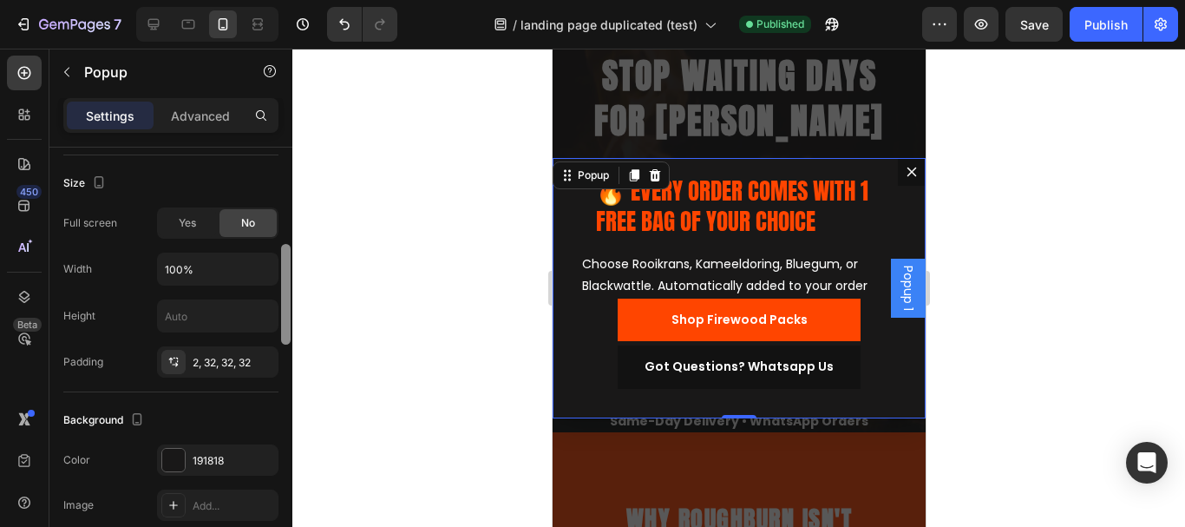
scroll to position [751, 0]
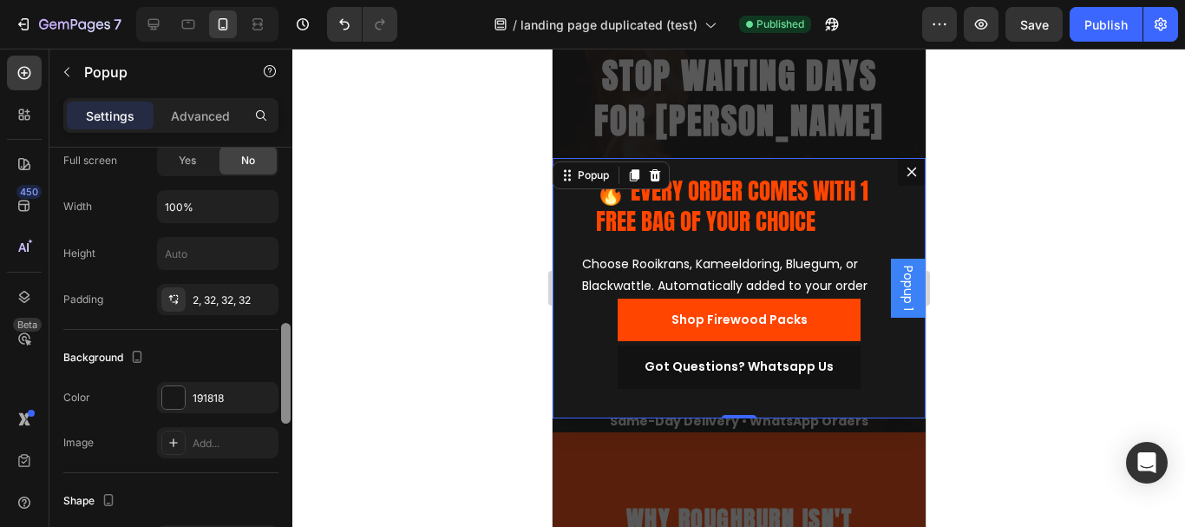
drag, startPoint x: 285, startPoint y: 258, endPoint x: 288, endPoint y: 367, distance: 109.3
click at [288, 367] on div at bounding box center [286, 373] width 10 height 101
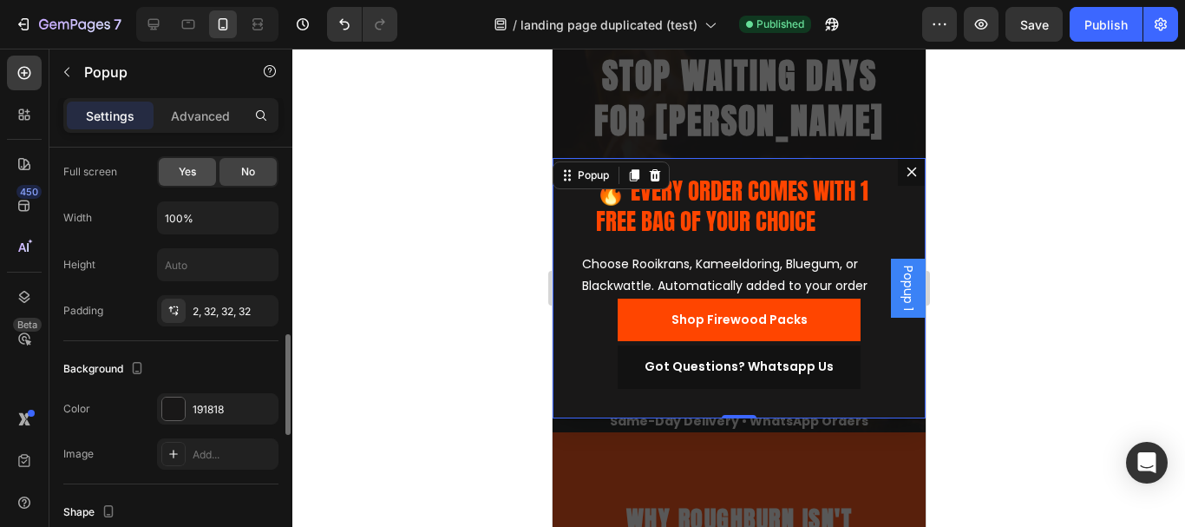
click at [190, 167] on span "Yes" at bounding box center [187, 172] width 17 height 16
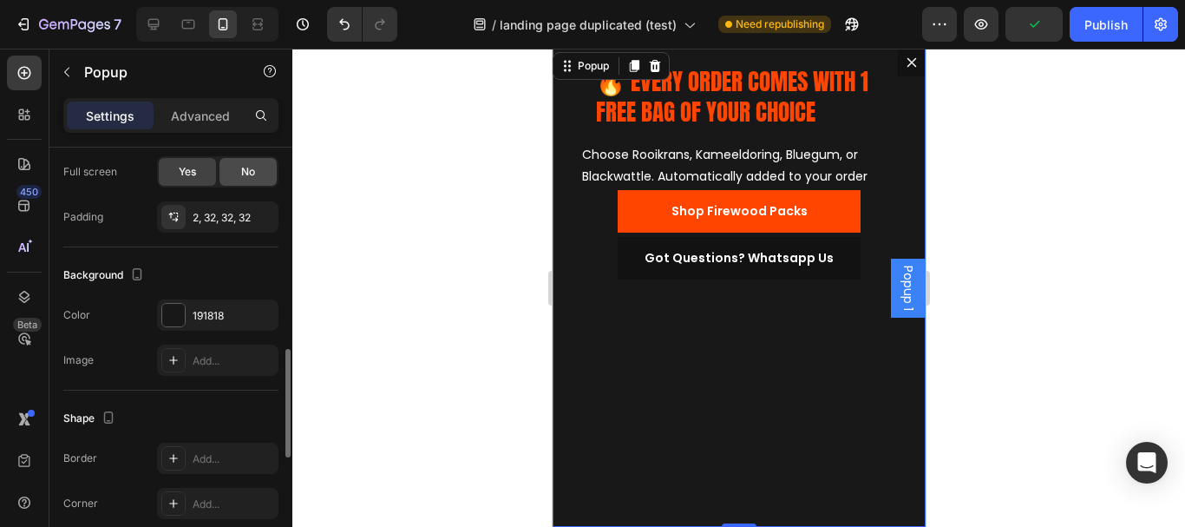
click at [242, 180] on div "No" at bounding box center [247, 172] width 57 height 28
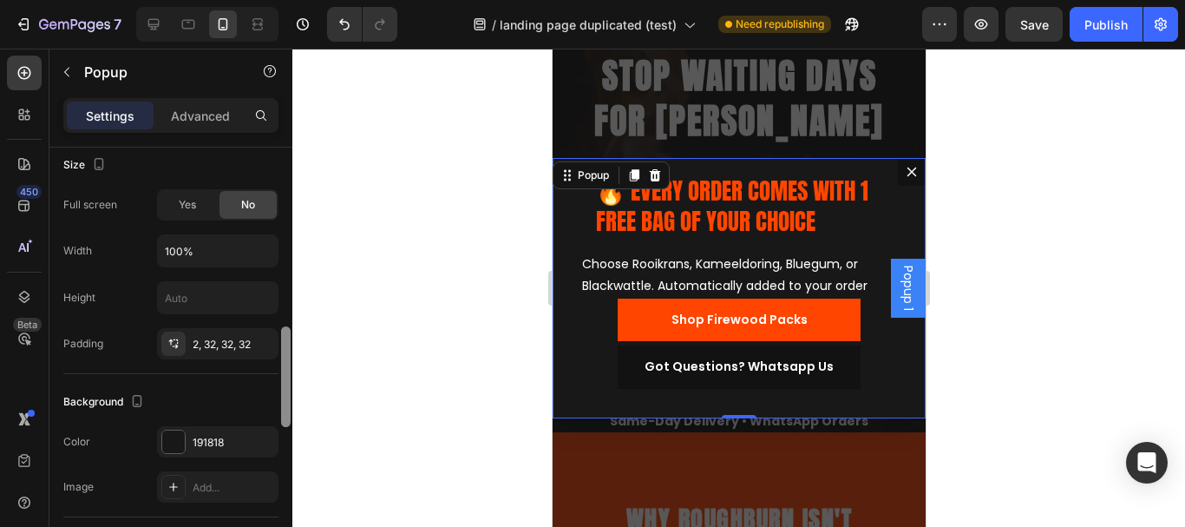
scroll to position [758, 0]
click at [285, 370] on div at bounding box center [286, 375] width 10 height 101
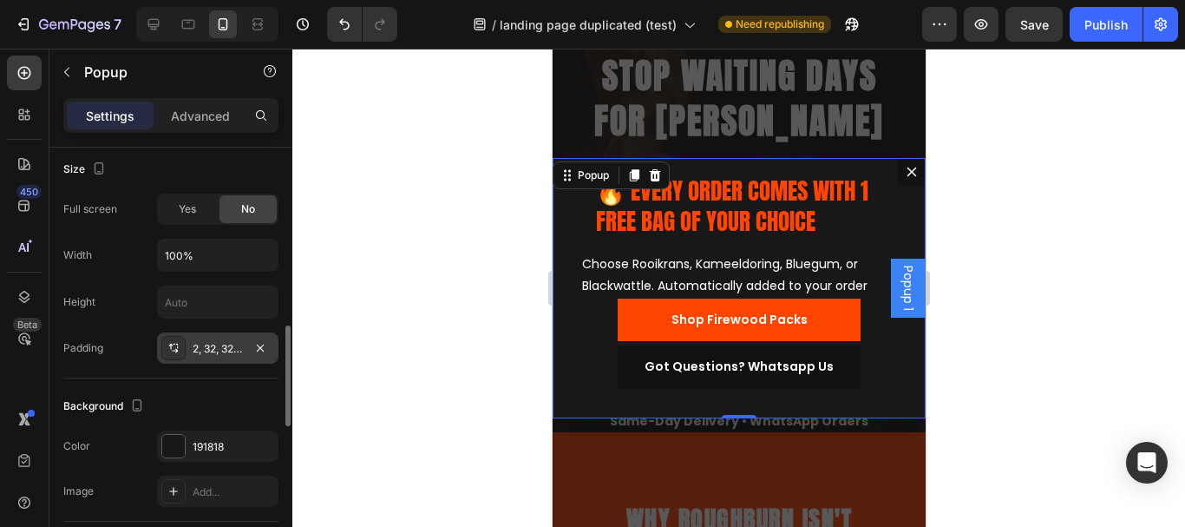
click at [210, 345] on div "2, 32, 32, 32" at bounding box center [218, 349] width 50 height 16
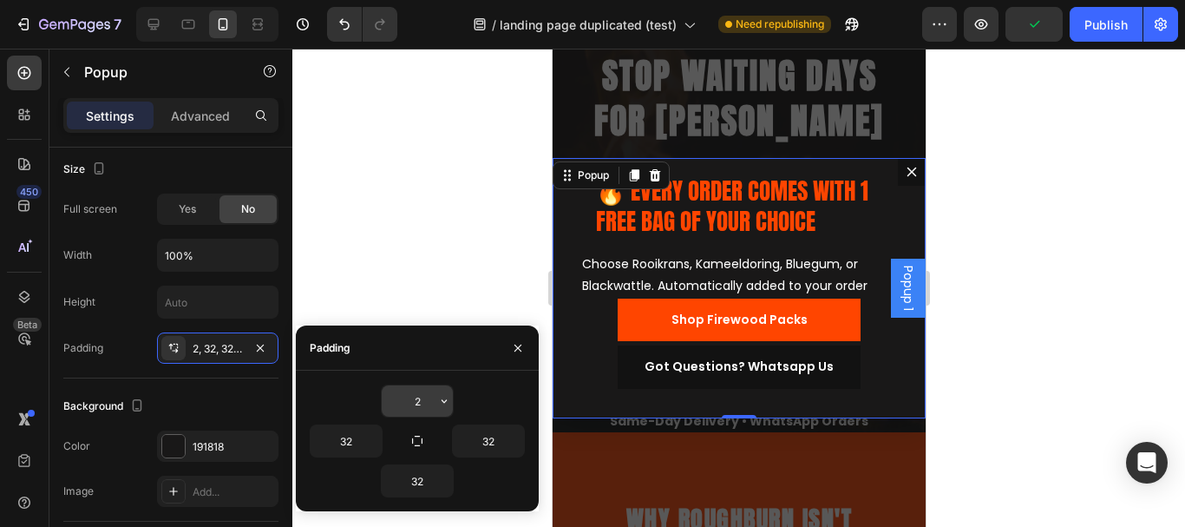
click at [414, 390] on input "2" at bounding box center [417, 400] width 71 height 31
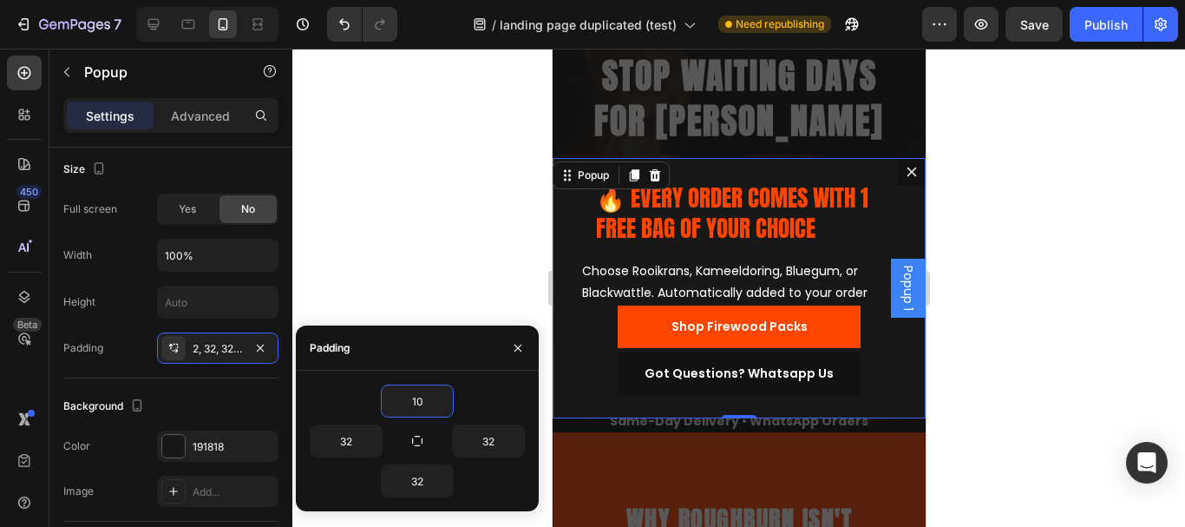
type input "1"
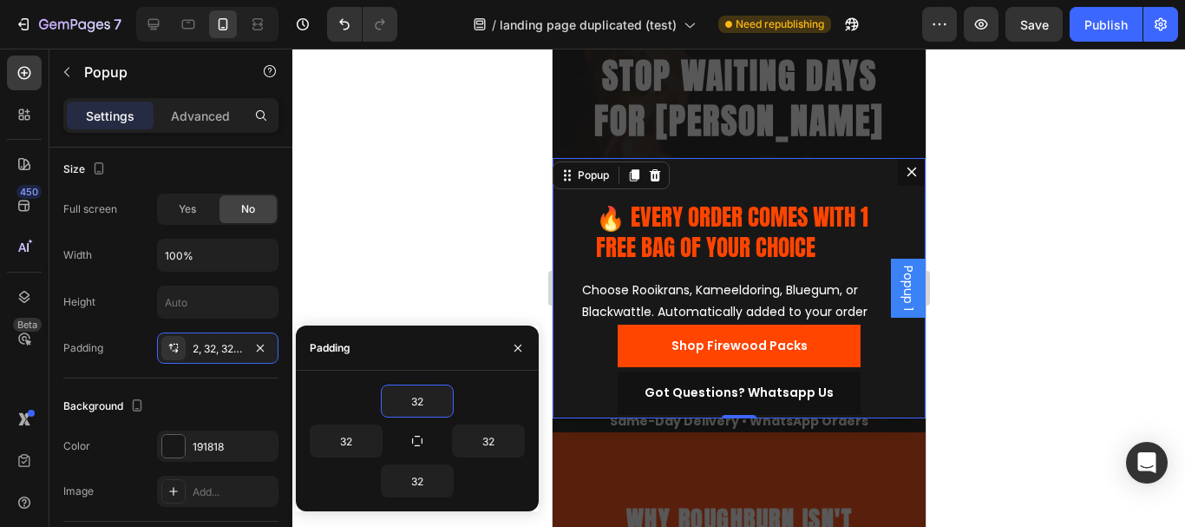
type input "3"
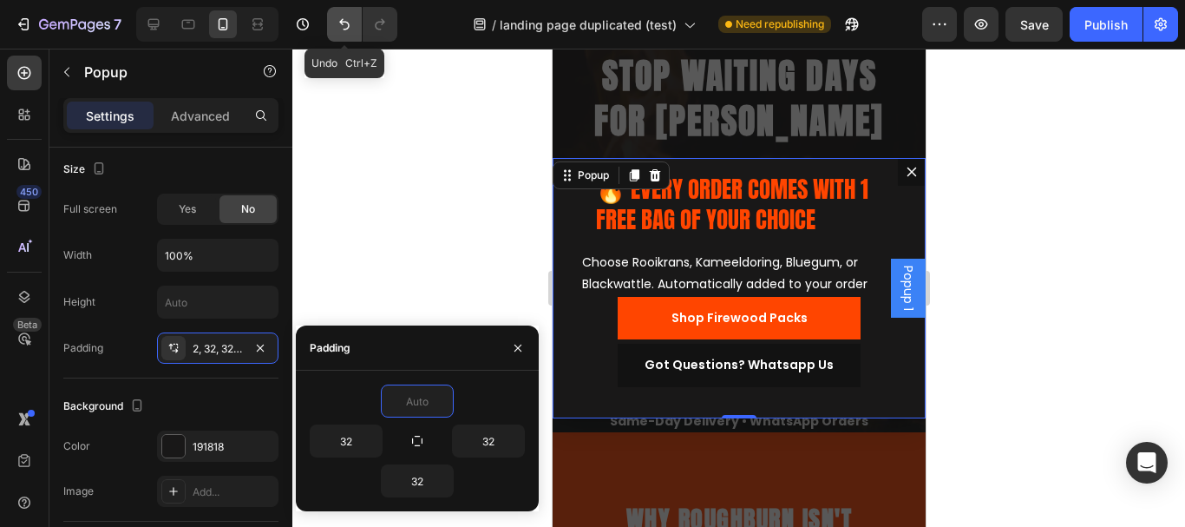
click at [344, 23] on icon "Undo/Redo" at bounding box center [344, 24] width 17 height 17
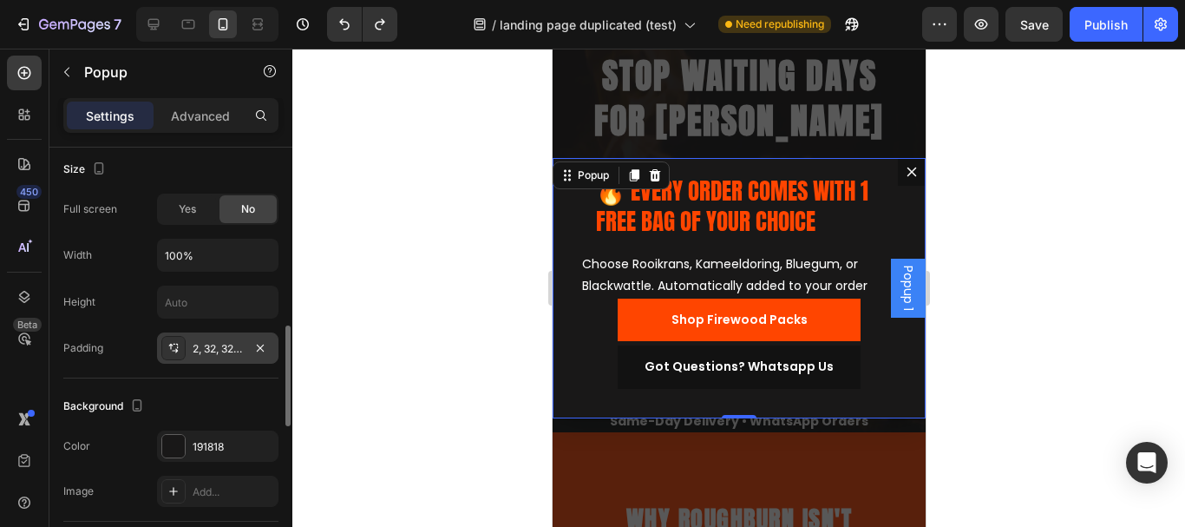
click at [213, 353] on div "2, 32, 32, 32" at bounding box center [218, 349] width 50 height 16
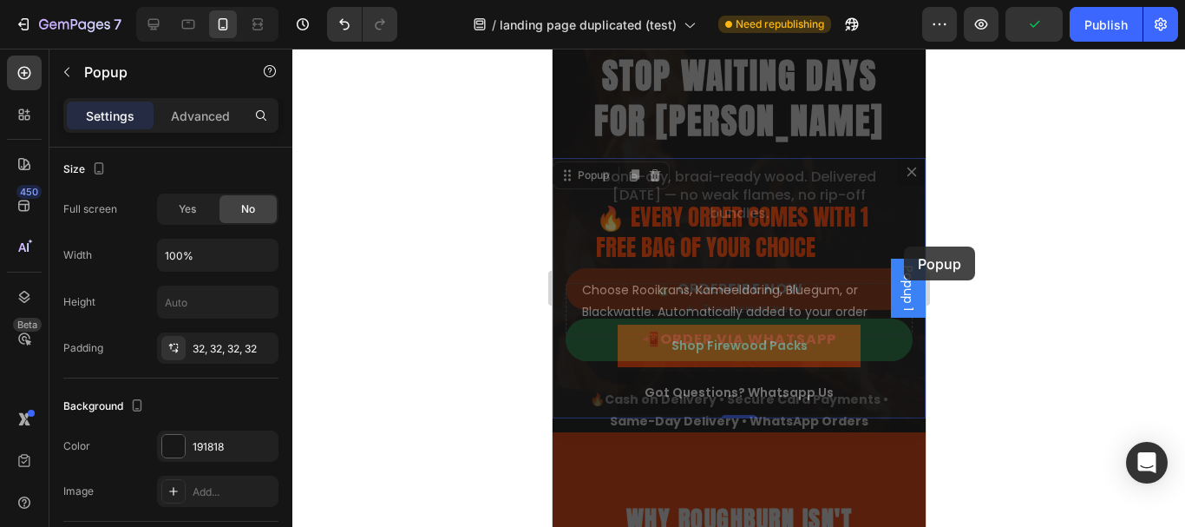
scroll to position [0, 0]
drag, startPoint x: 904, startPoint y: 209, endPoint x: 904, endPoint y: 219, distance: 10.4
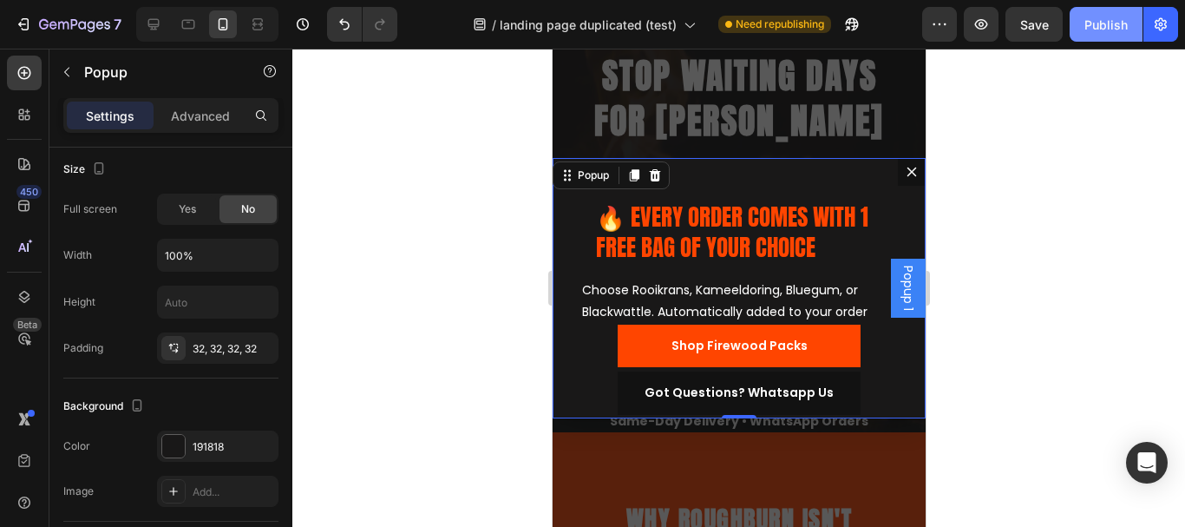
click at [1093, 21] on div "Publish" at bounding box center [1105, 25] width 43 height 18
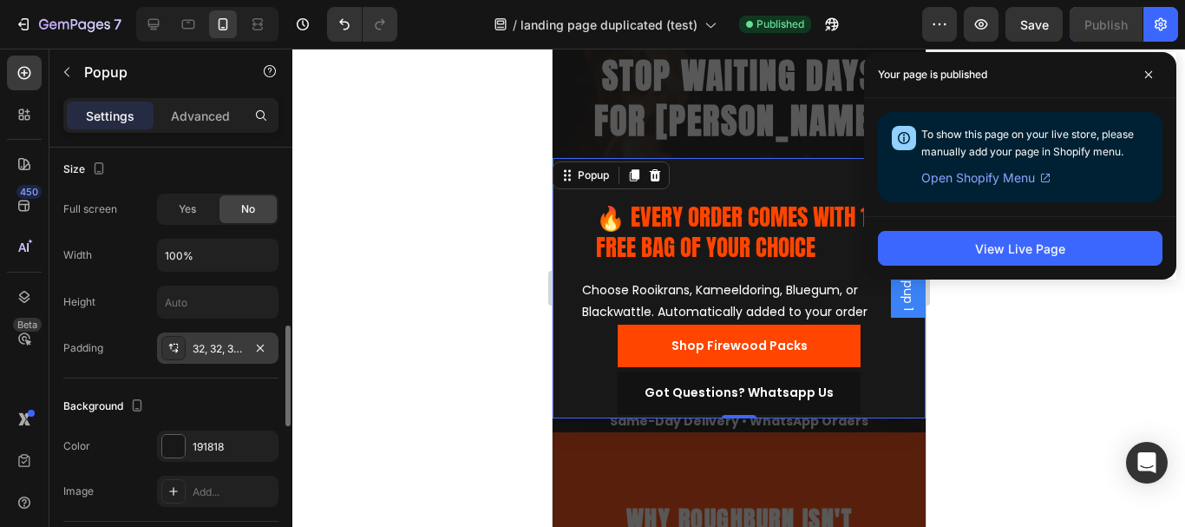
click at [212, 346] on div "32, 32, 32, 32" at bounding box center [218, 349] width 50 height 16
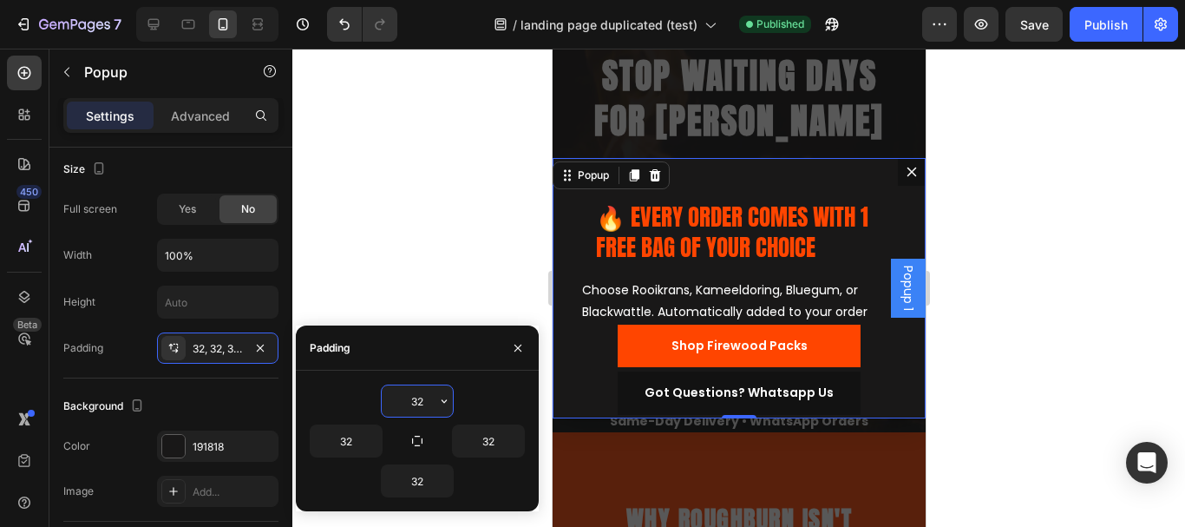
type input "2"
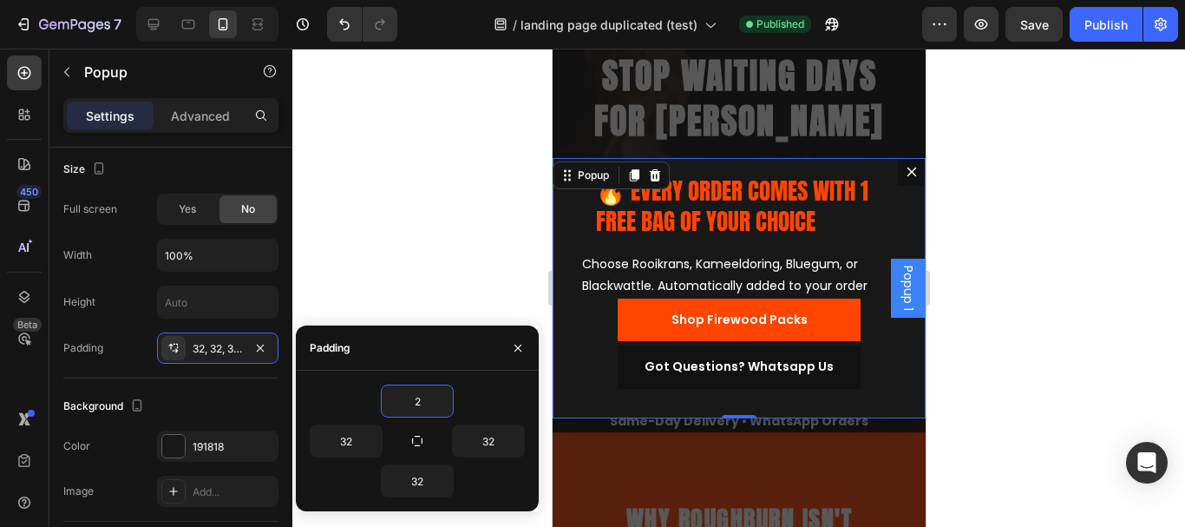
click at [561, 223] on div "🔥 EVERY ORDER COMES WITH 1 FREE BAG OF YOUR CHOICE Heading Row Choose Rooikrans…" at bounding box center [738, 288] width 373 height 260
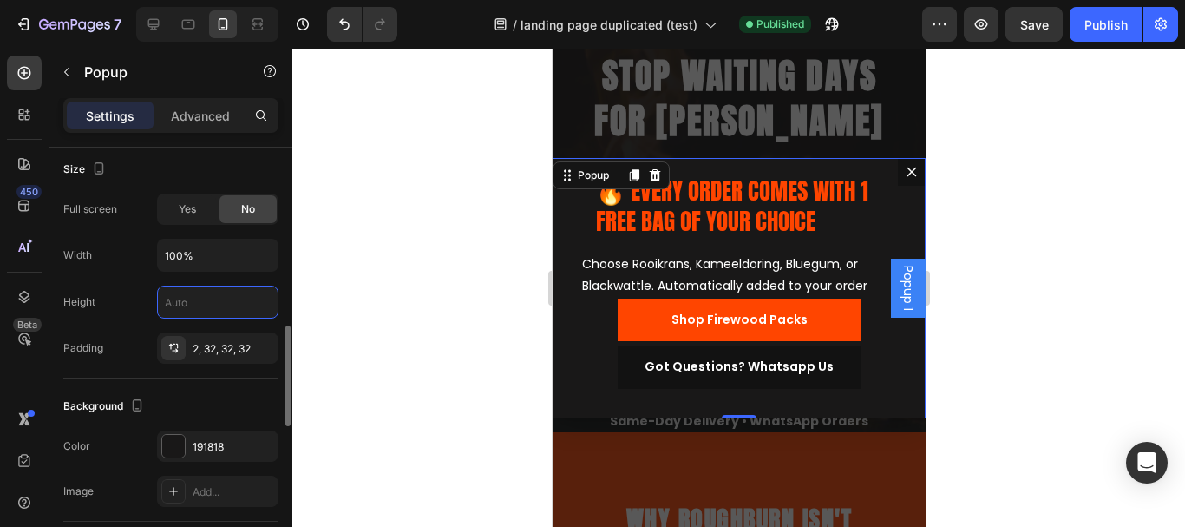
click at [191, 303] on input "text" at bounding box center [218, 301] width 120 height 31
type input "2"
type input "3"
click at [472, 272] on div at bounding box center [738, 288] width 893 height 478
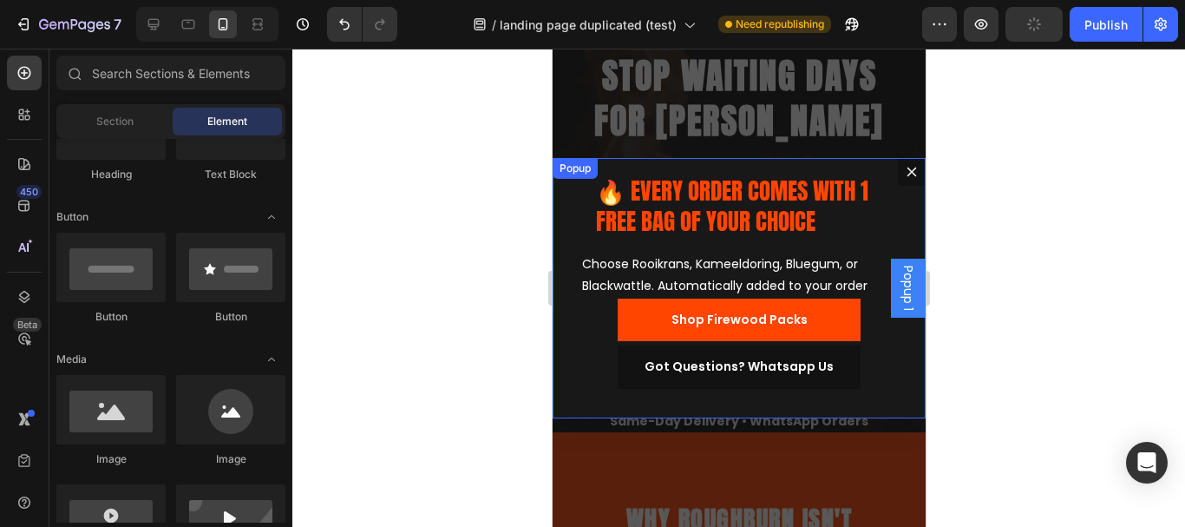
click at [562, 219] on div "🔥 EVERY ORDER COMES WITH 1 FREE BAG OF YOUR CHOICE Heading Row Choose Rooikrans…" at bounding box center [738, 288] width 373 height 260
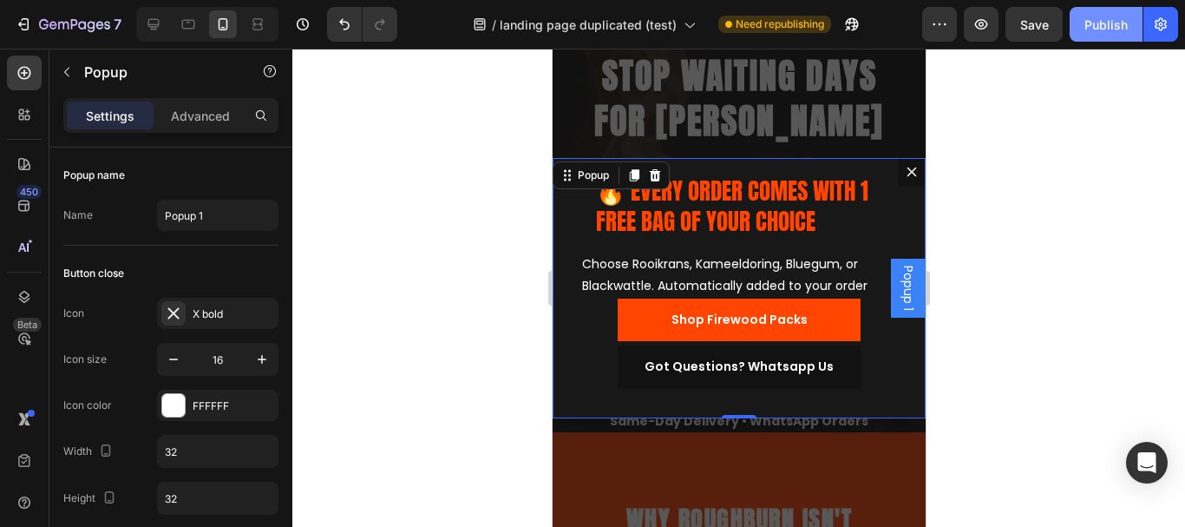
click at [1091, 24] on div "Publish" at bounding box center [1105, 25] width 43 height 18
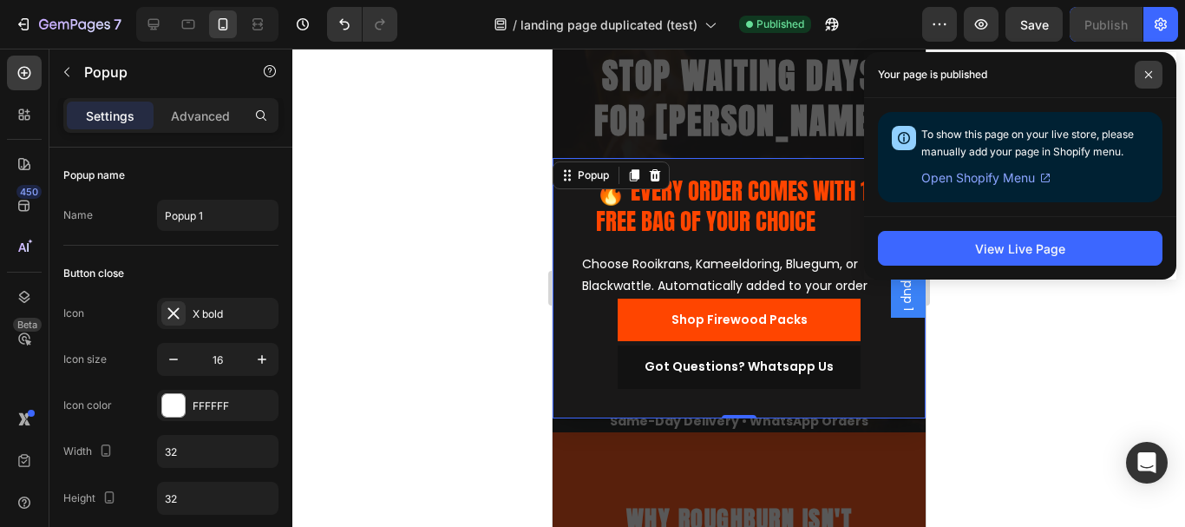
click at [1156, 73] on span at bounding box center [1149, 75] width 28 height 28
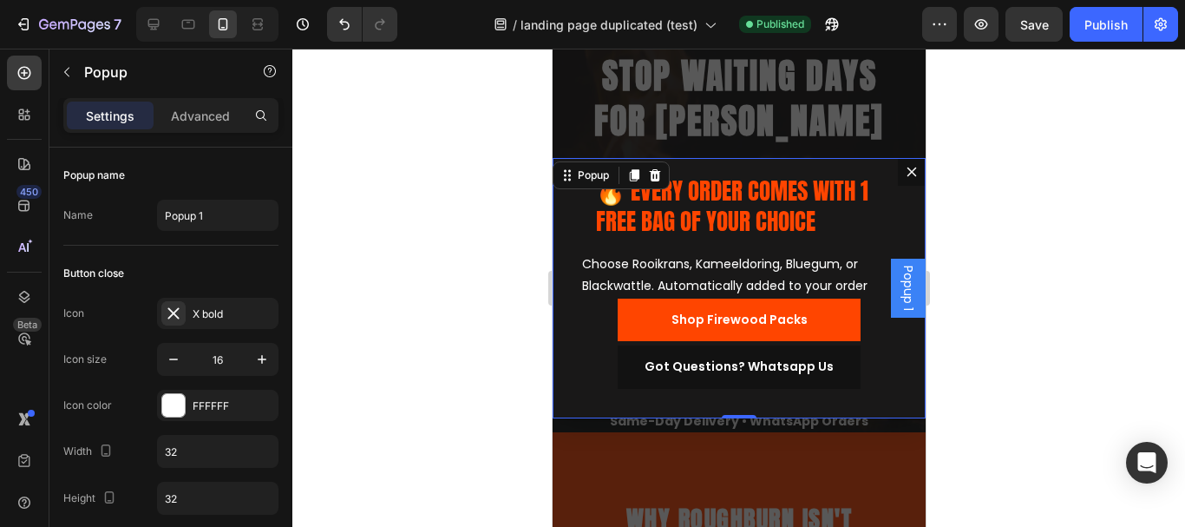
click at [562, 248] on div "🔥 EVERY ORDER COMES WITH 1 FREE BAG OF YOUR CHOICE Heading Row Choose Rooikrans…" at bounding box center [738, 288] width 373 height 260
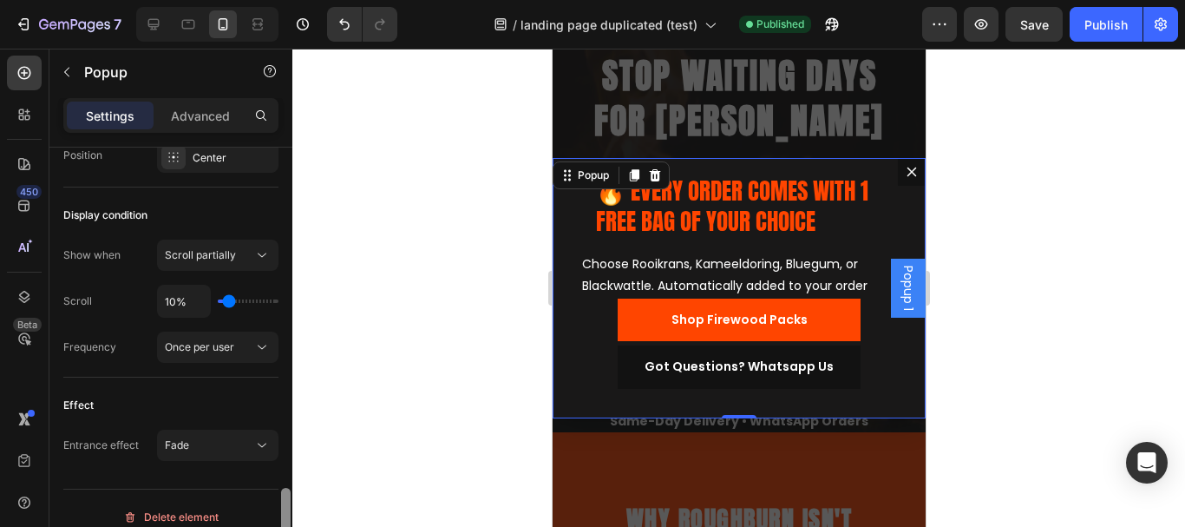
scroll to position [1306, 0]
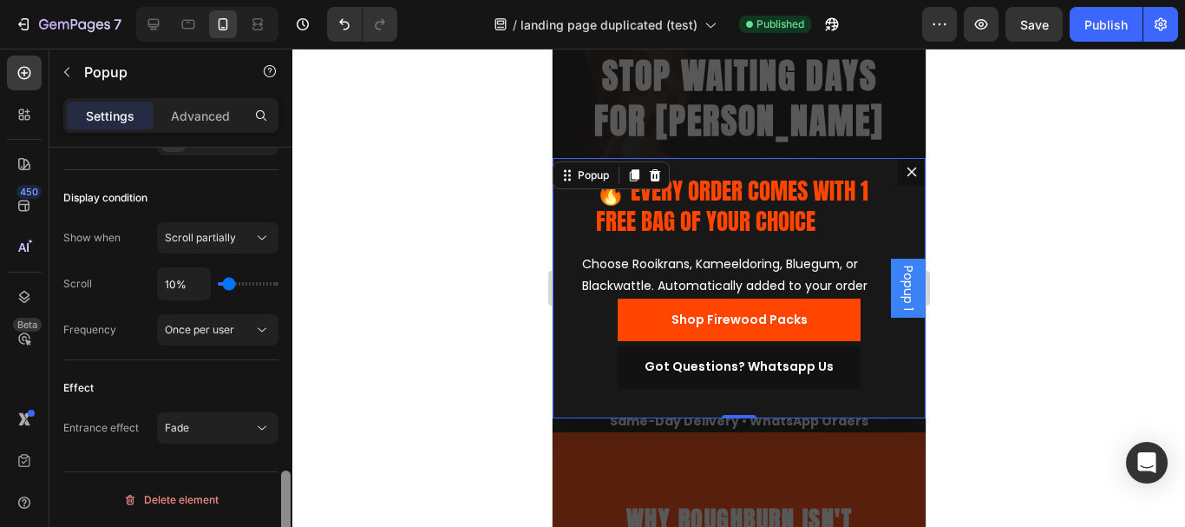
drag, startPoint x: 282, startPoint y: 206, endPoint x: 278, endPoint y: 536, distance: 330.6
click at [278, 0] on html "7 Version history / landing page duplicated (test) Published Preview Save Publi…" at bounding box center [592, 0] width 1185 height 0
click at [247, 236] on div "Scroll partially" at bounding box center [209, 238] width 88 height 16
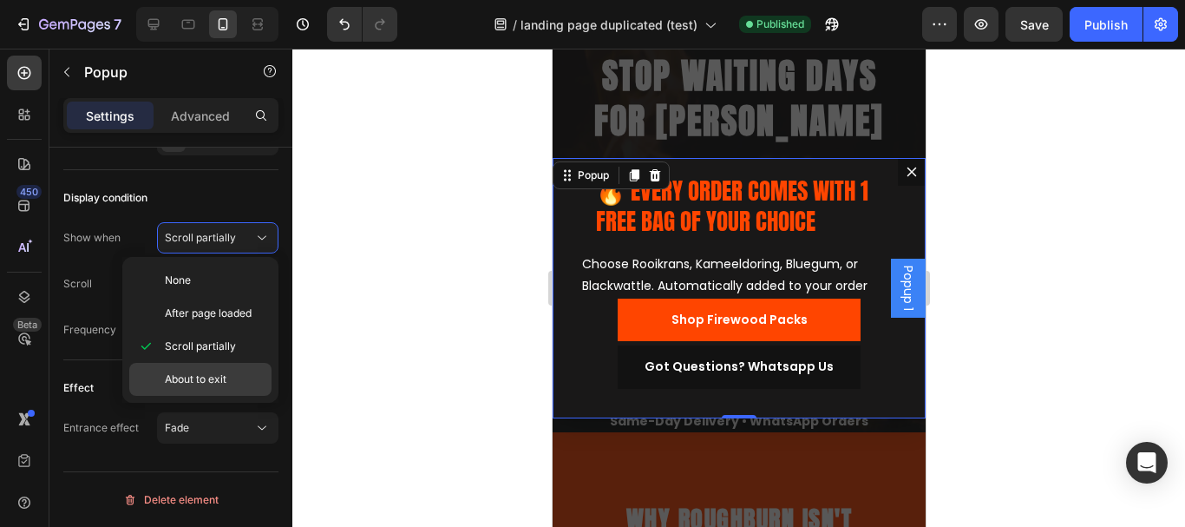
click at [194, 376] on span "About to exit" at bounding box center [196, 379] width 62 height 16
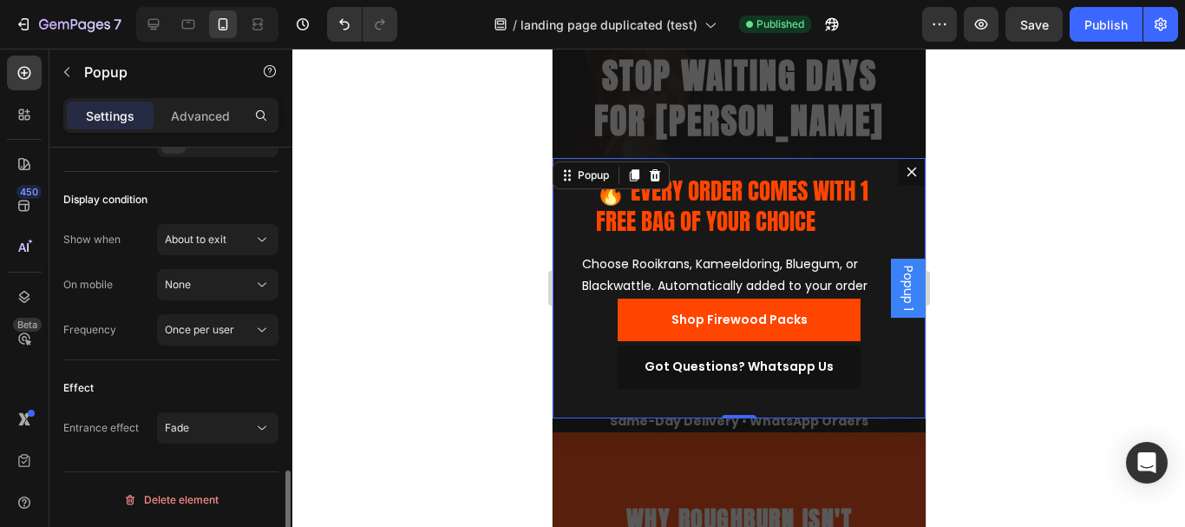
scroll to position [1304, 0]
click at [259, 287] on icon at bounding box center [261, 284] width 17 height 17
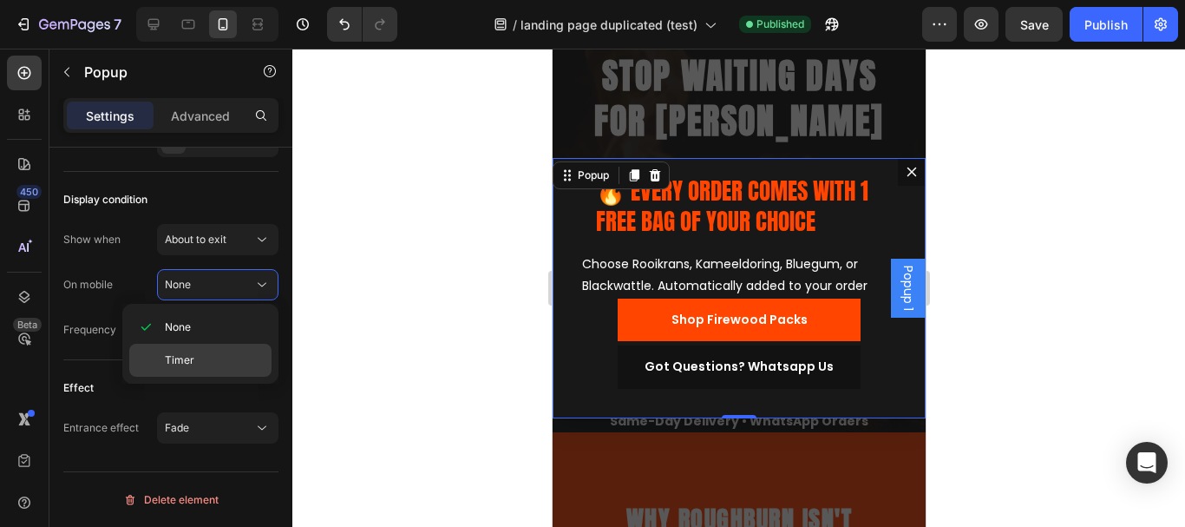
click at [213, 364] on p "Timer" at bounding box center [214, 360] width 99 height 16
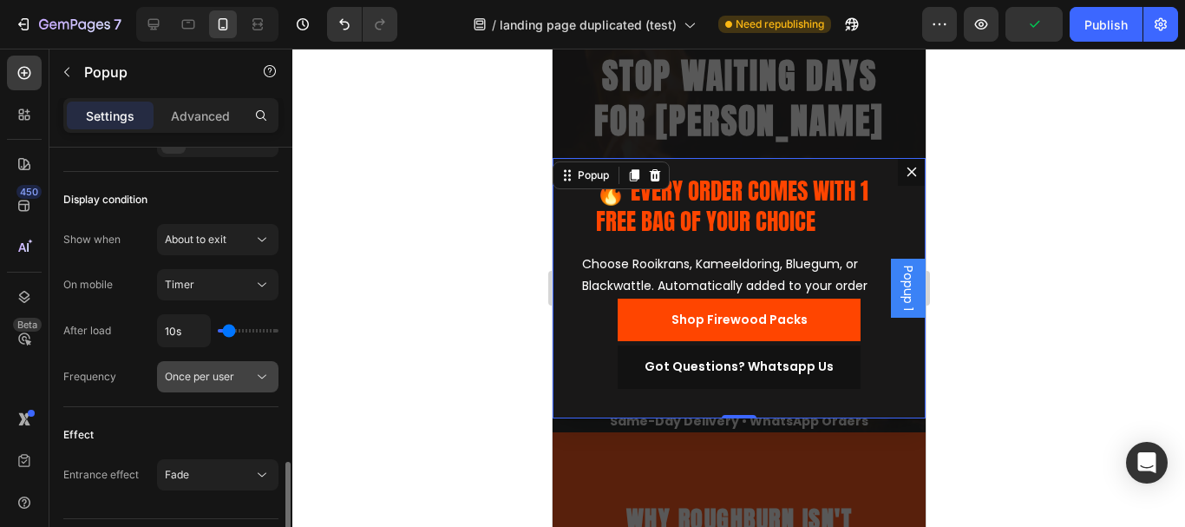
click at [241, 375] on div "Once per user" at bounding box center [209, 377] width 88 height 16
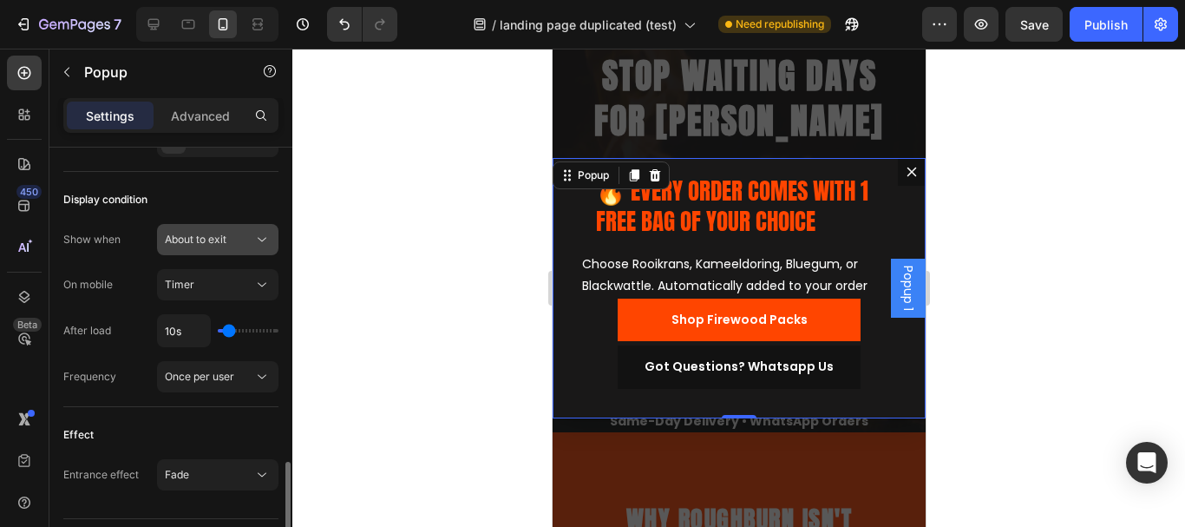
click at [233, 244] on div "About to exit" at bounding box center [209, 240] width 88 height 16
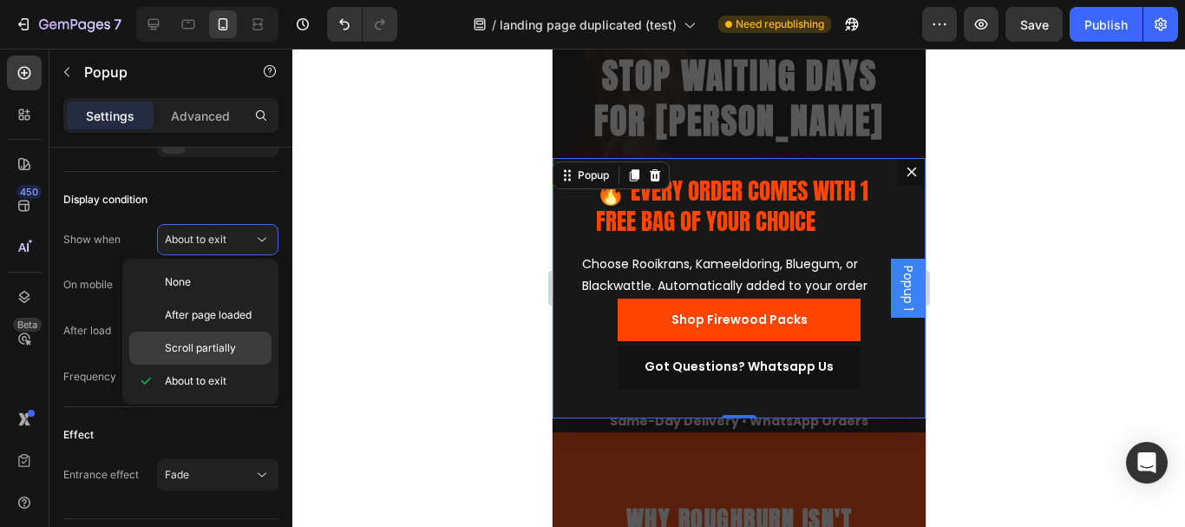
click at [219, 352] on span "Scroll partially" at bounding box center [200, 348] width 71 height 16
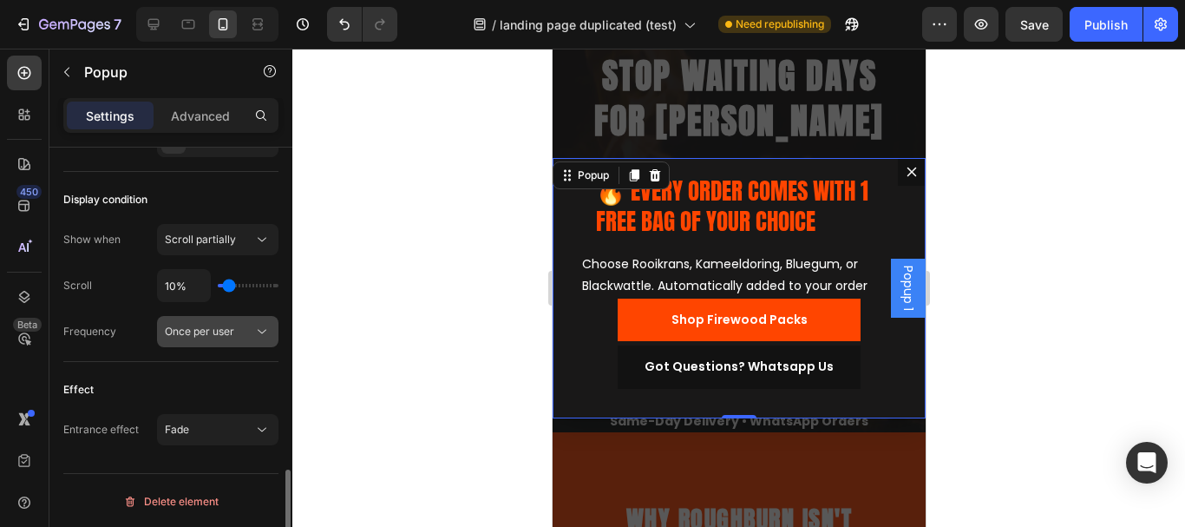
click at [220, 329] on span "Once per user" at bounding box center [199, 330] width 69 height 13
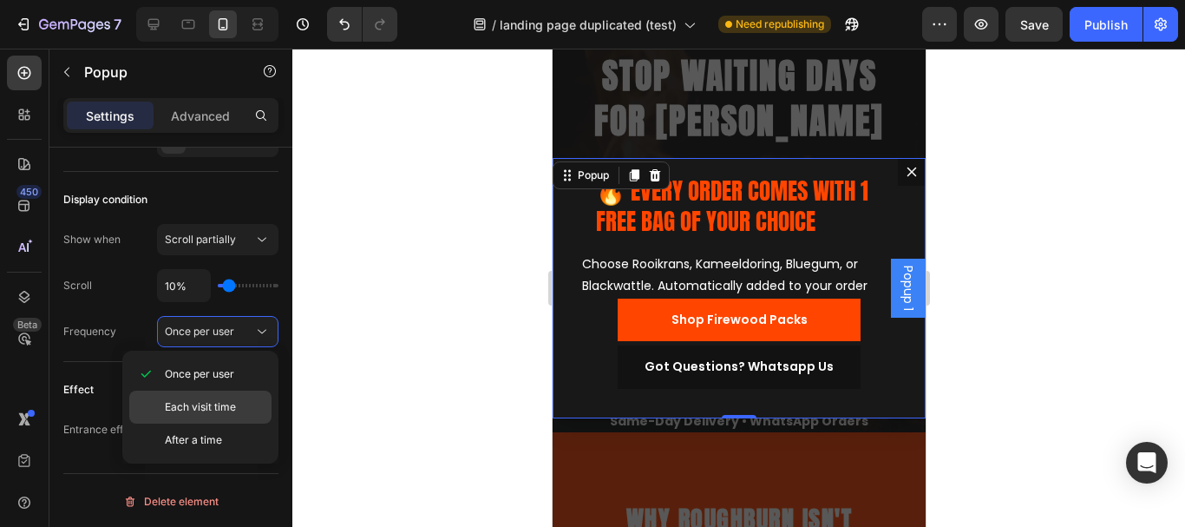
click at [202, 403] on span "Each visit time" at bounding box center [200, 407] width 71 height 16
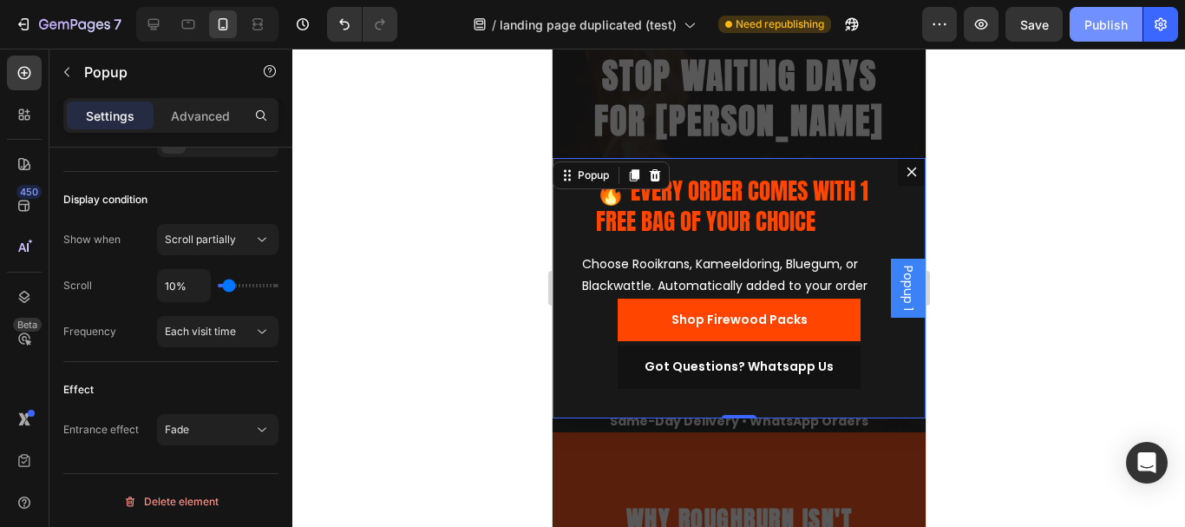
click at [1099, 32] on div "Publish" at bounding box center [1105, 25] width 43 height 18
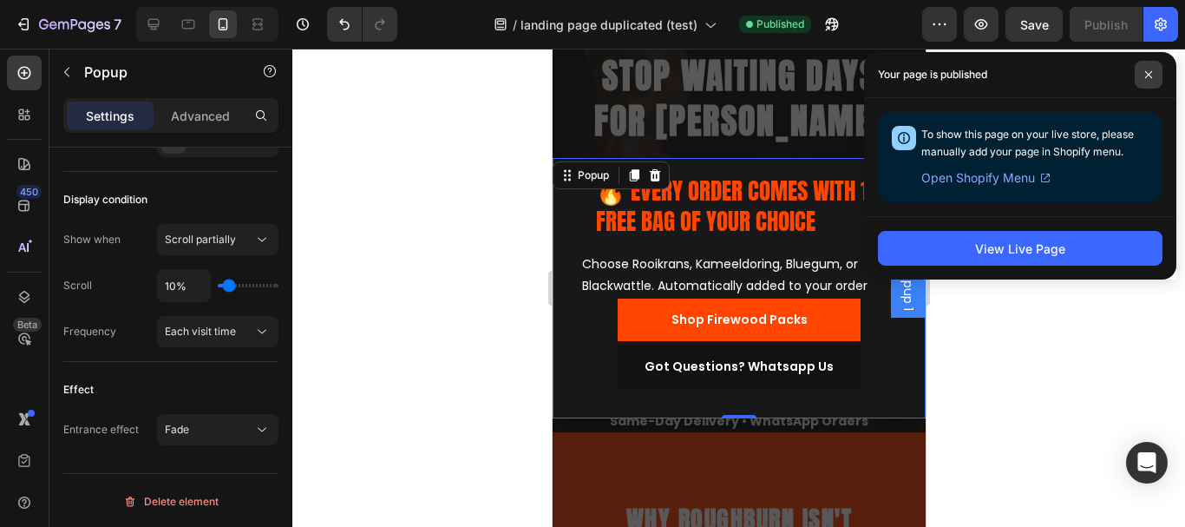
click at [1145, 73] on icon at bounding box center [1148, 74] width 9 height 9
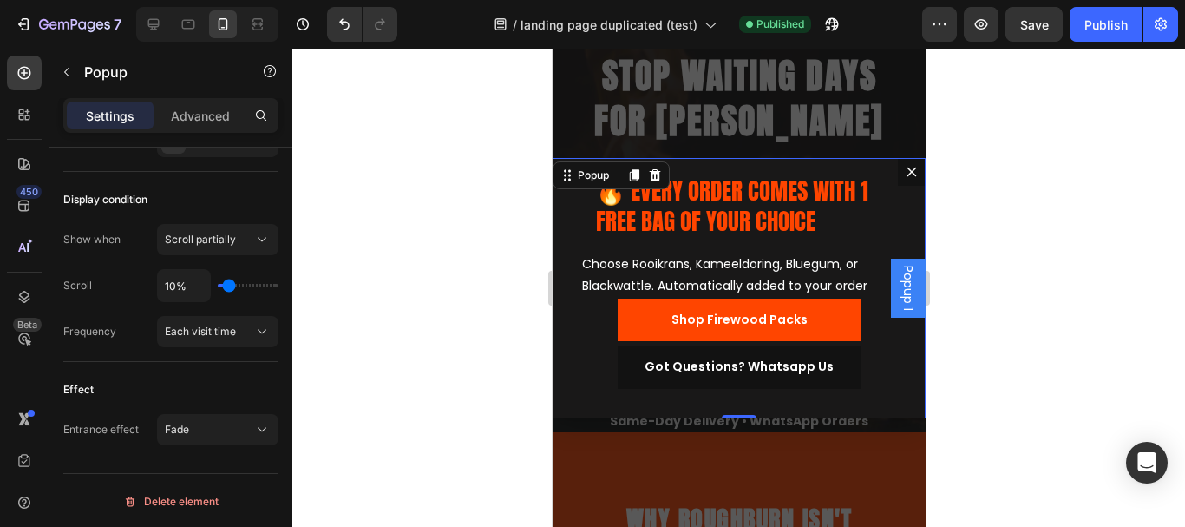
click at [567, 239] on div "🔥 EVERY ORDER COMES WITH 1 FREE BAG OF YOUR CHOICE Heading Row Choose Rooikrans…" at bounding box center [738, 288] width 373 height 260
click at [236, 334] on div "Each visit time" at bounding box center [209, 332] width 88 height 16
click at [237, 243] on div "Scroll partially" at bounding box center [209, 240] width 88 height 16
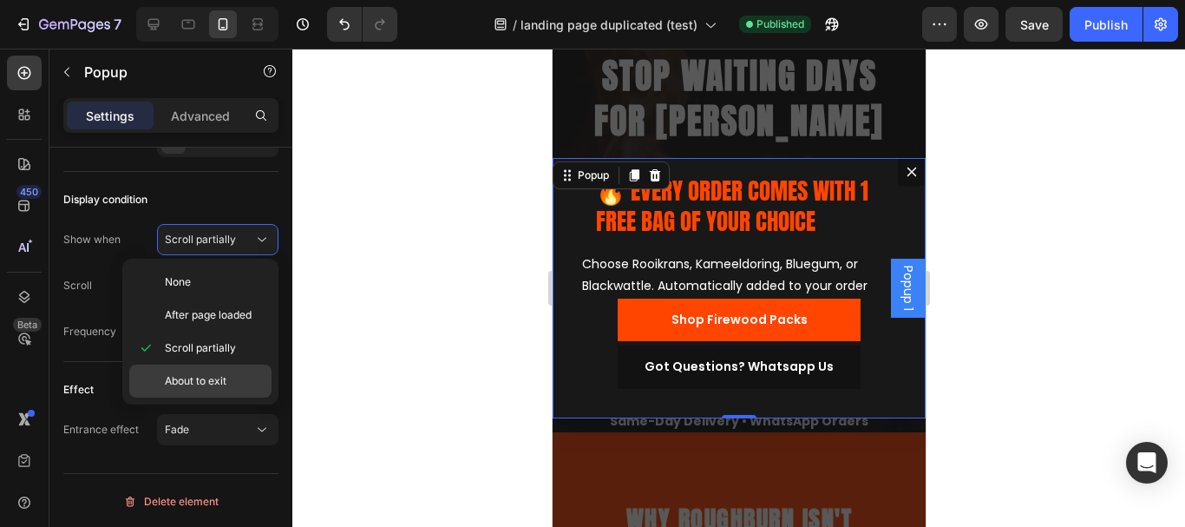
click at [201, 380] on span "About to exit" at bounding box center [196, 381] width 62 height 16
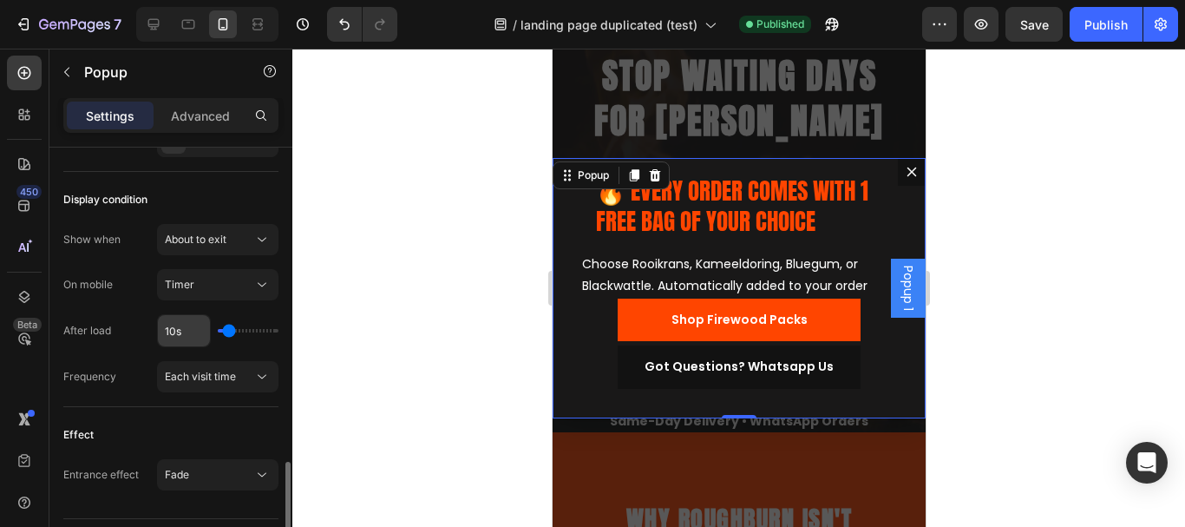
click at [185, 337] on input "10s" at bounding box center [184, 330] width 52 height 31
type input "5s"
type input "5"
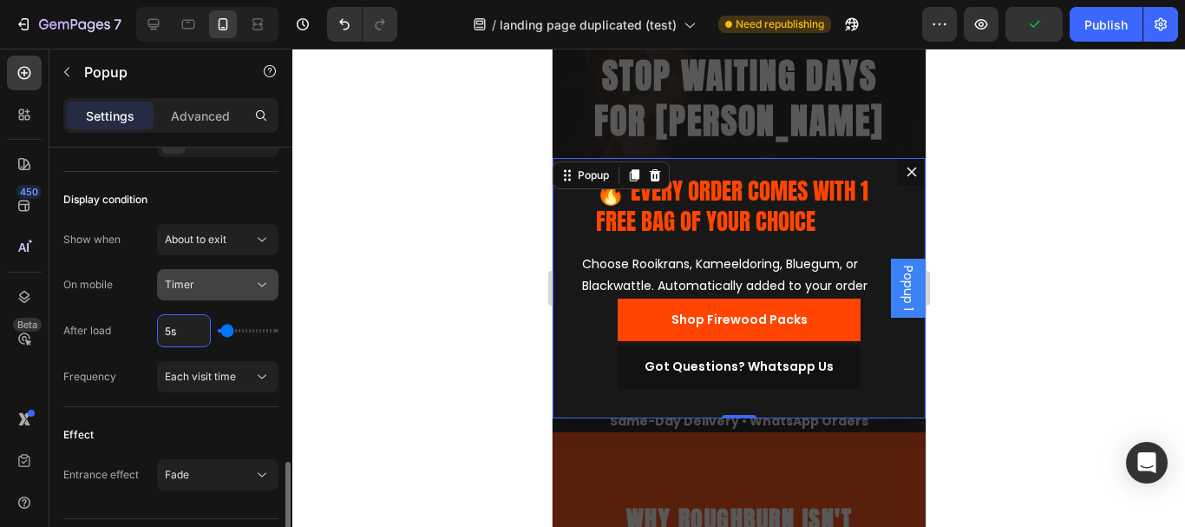
type input "5s"
click at [241, 278] on div "Timer" at bounding box center [209, 285] width 88 height 16
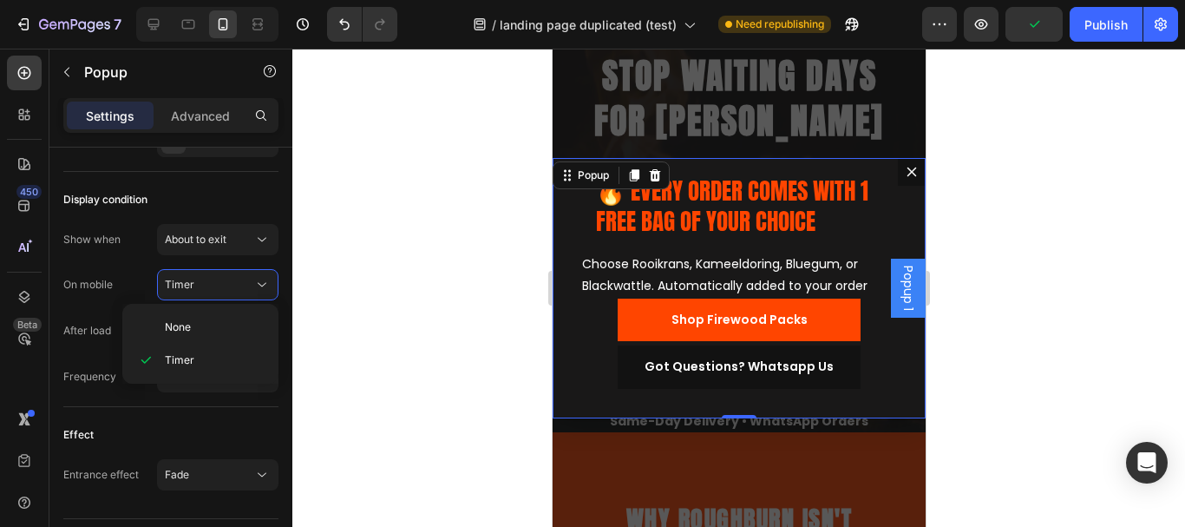
click at [402, 276] on div at bounding box center [738, 288] width 893 height 478
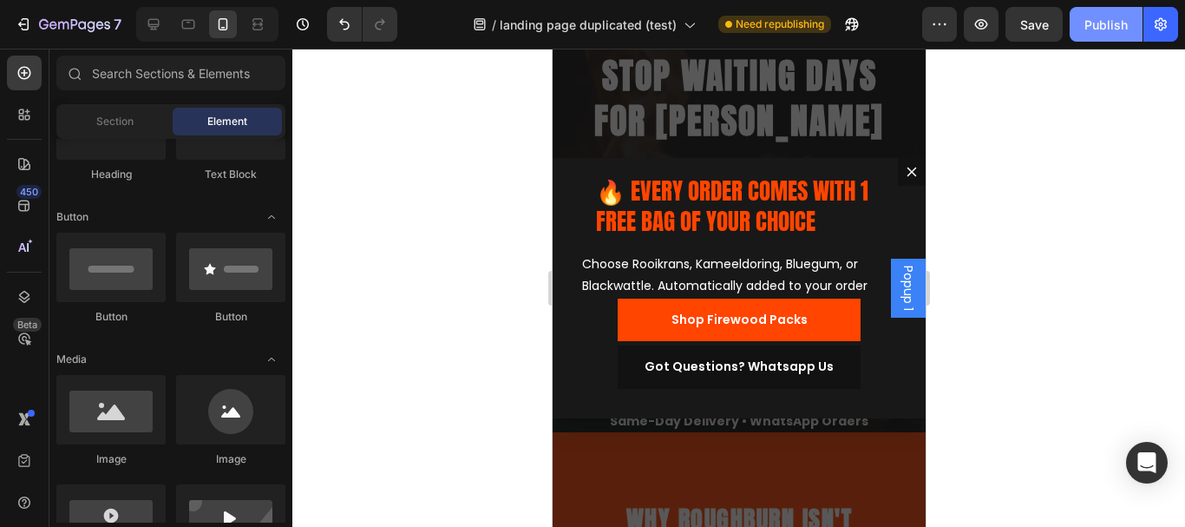
click at [1099, 24] on div "Publish" at bounding box center [1105, 25] width 43 height 18
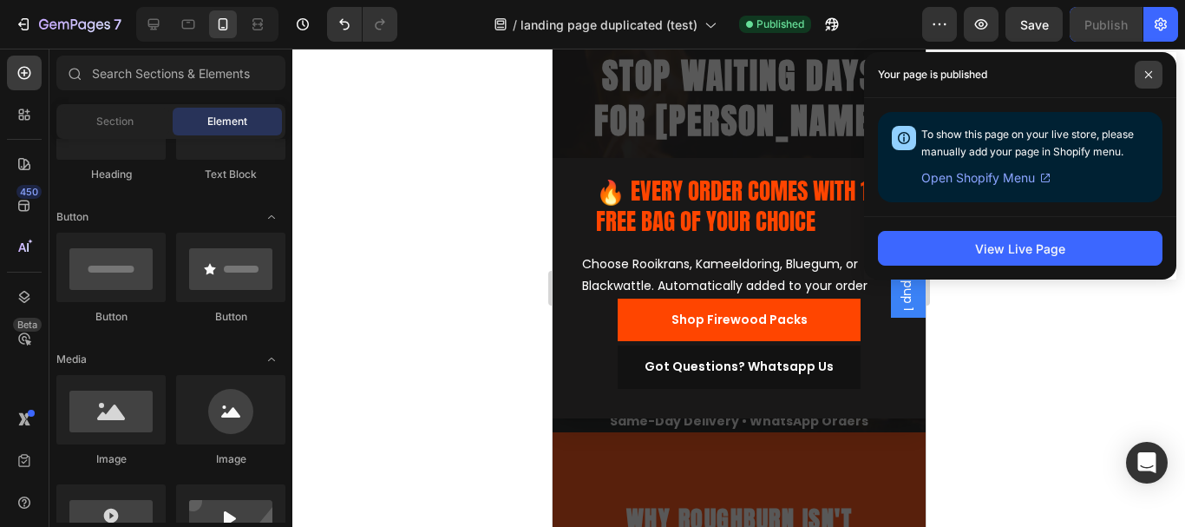
click at [1153, 67] on span at bounding box center [1149, 75] width 28 height 28
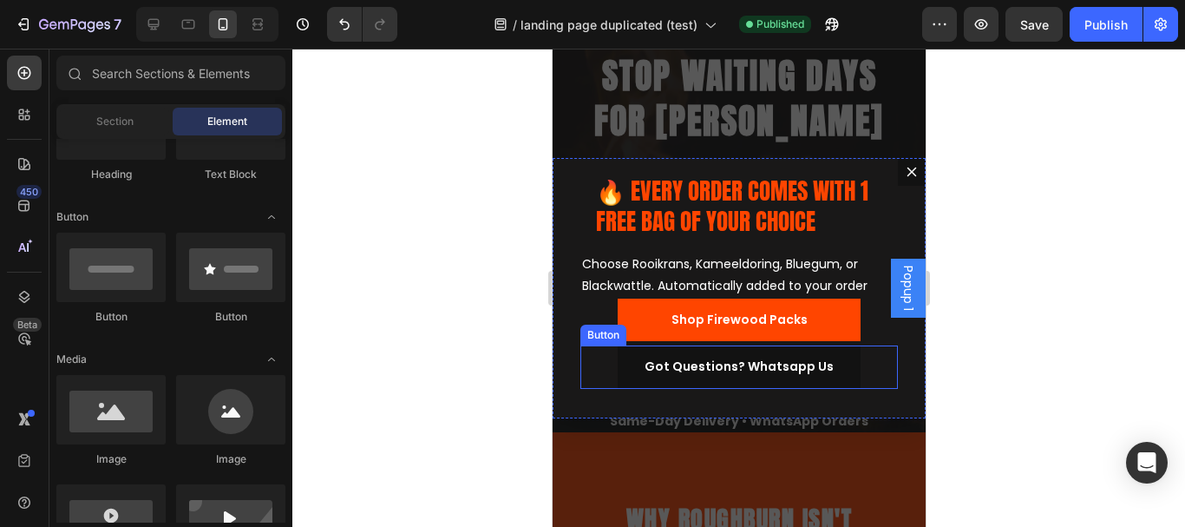
click at [869, 365] on div "Got Questions? Whatsapp Us Button" at bounding box center [739, 366] width 318 height 43
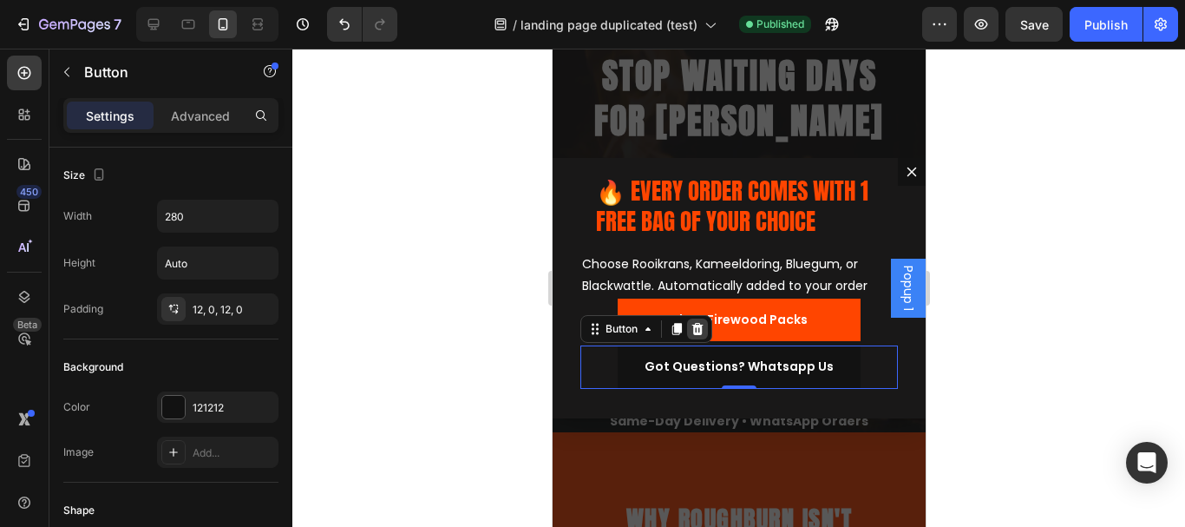
click at [699, 327] on icon "Dialog body" at bounding box center [696, 329] width 11 height 12
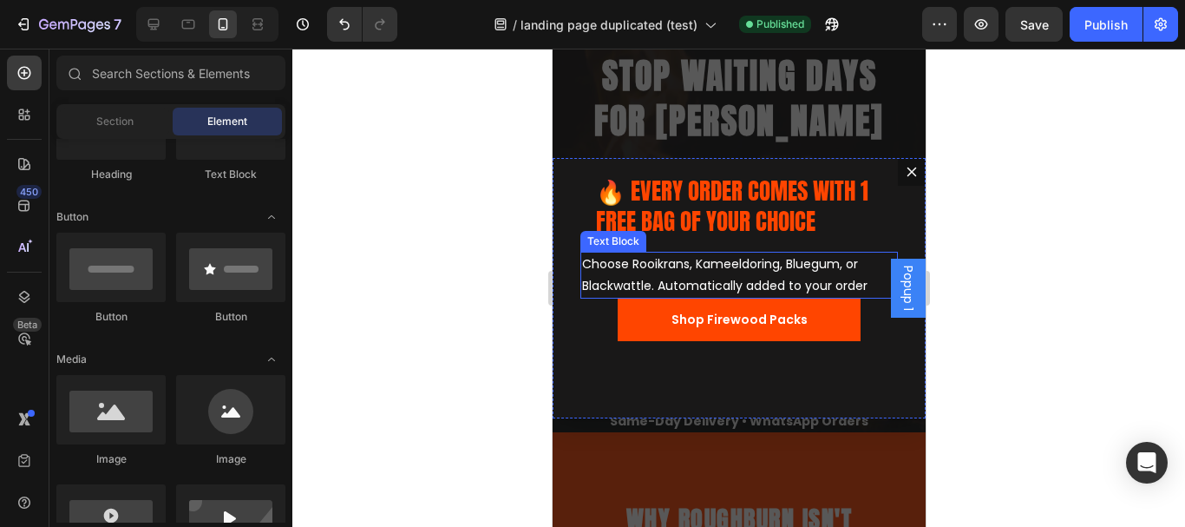
click at [826, 290] on p "Choose Rooikrans, Kameeldoring, Bluegum, or Blackwattle. Automatically added to…" at bounding box center [738, 274] width 314 height 43
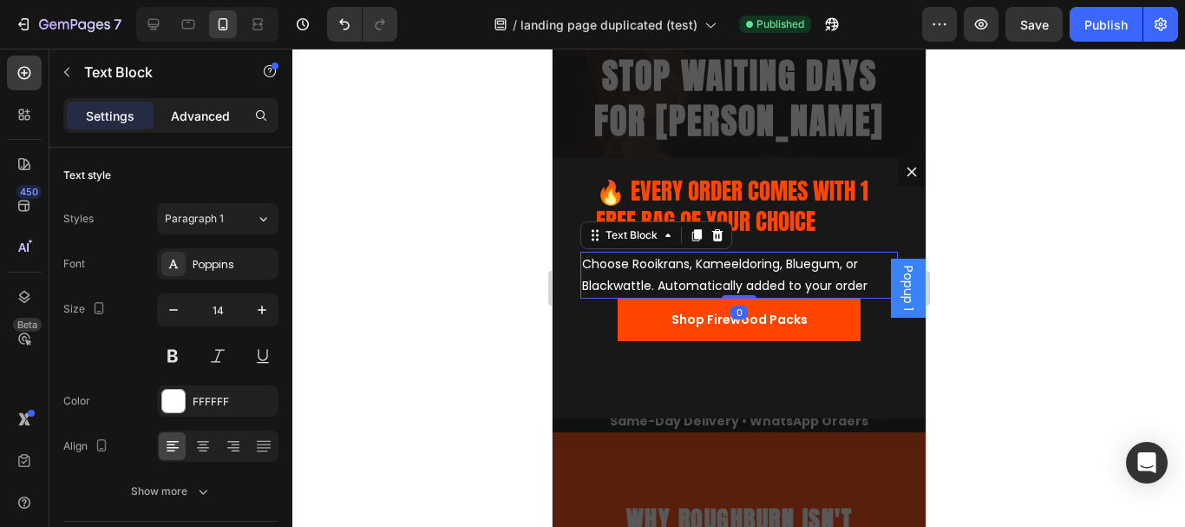
click at [207, 119] on p "Advanced" at bounding box center [200, 116] width 59 height 18
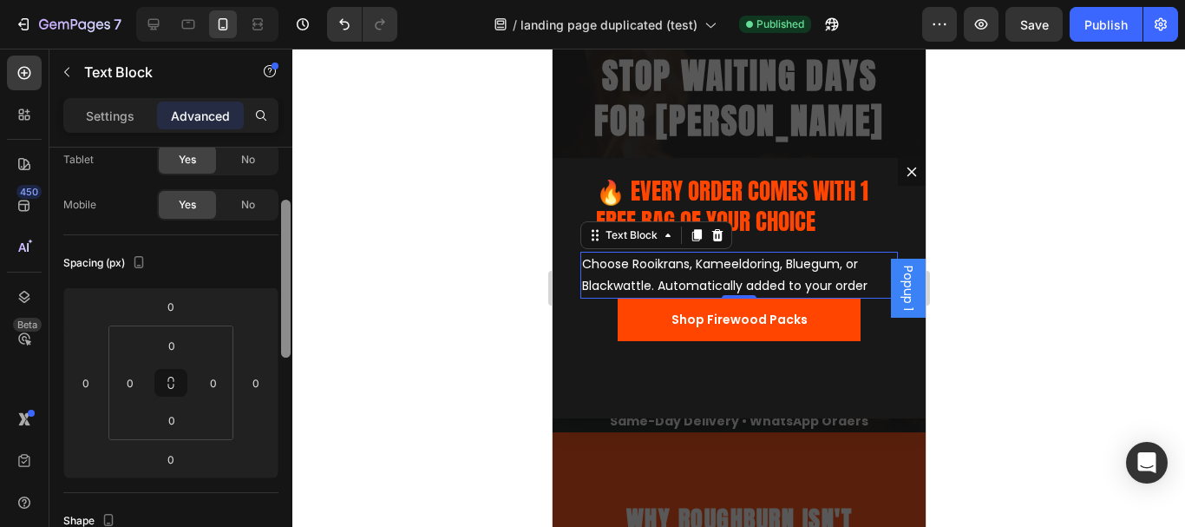
drag, startPoint x: 289, startPoint y: 244, endPoint x: 292, endPoint y: 285, distance: 41.8
click at [292, 0] on div "7 Version history / landing page duplicated (test) Published Preview Save Publi…" at bounding box center [592, 0] width 1185 height 0
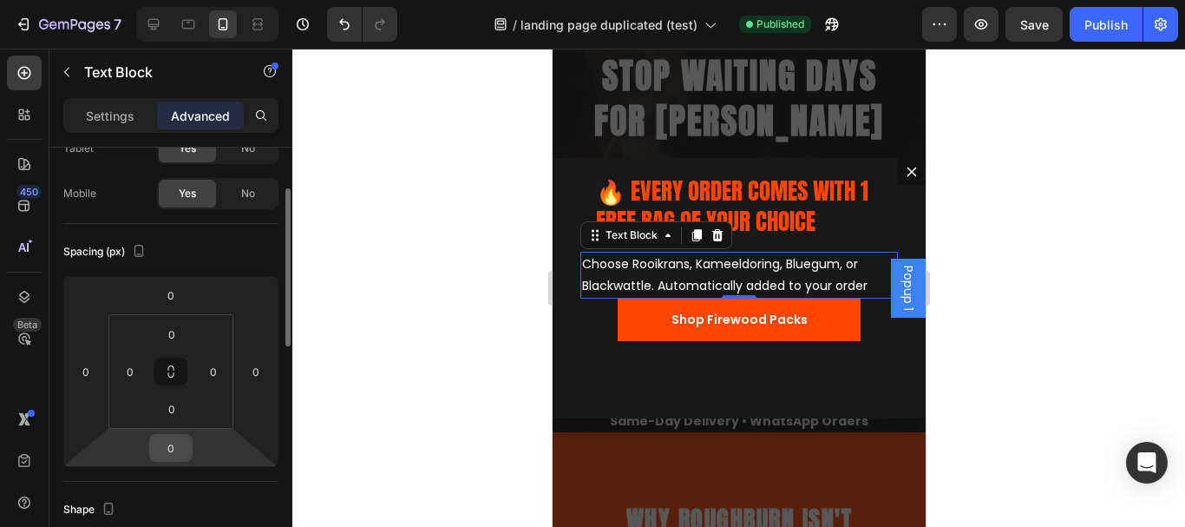
click at [177, 450] on input "0" at bounding box center [171, 448] width 35 height 26
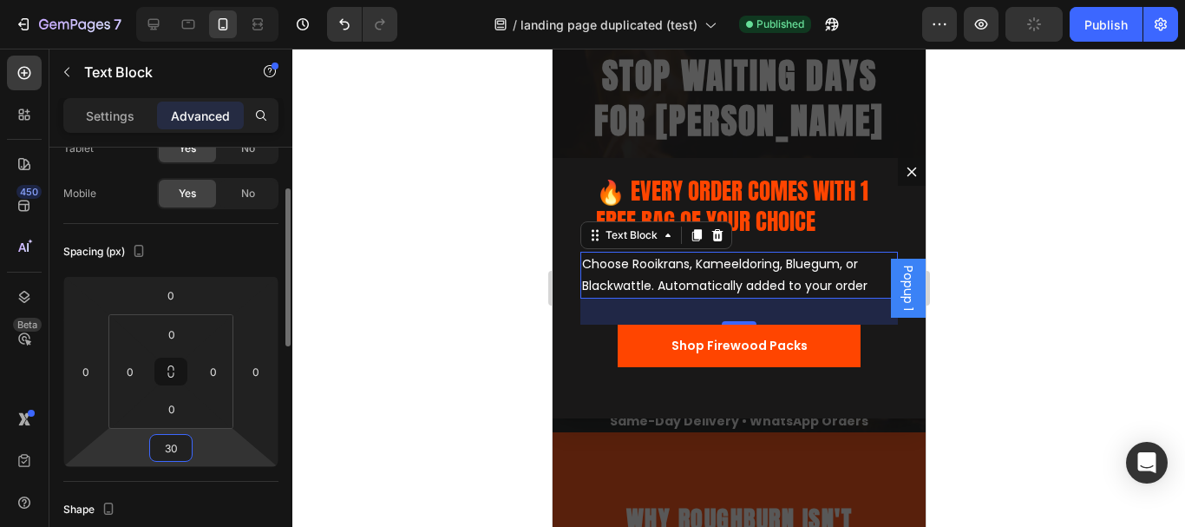
type input "3"
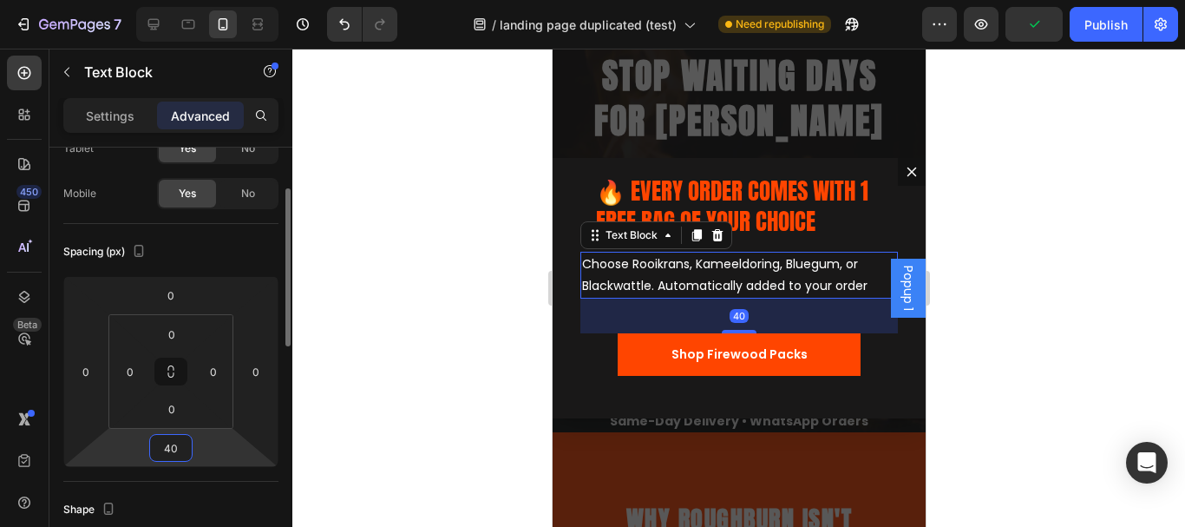
type input "4"
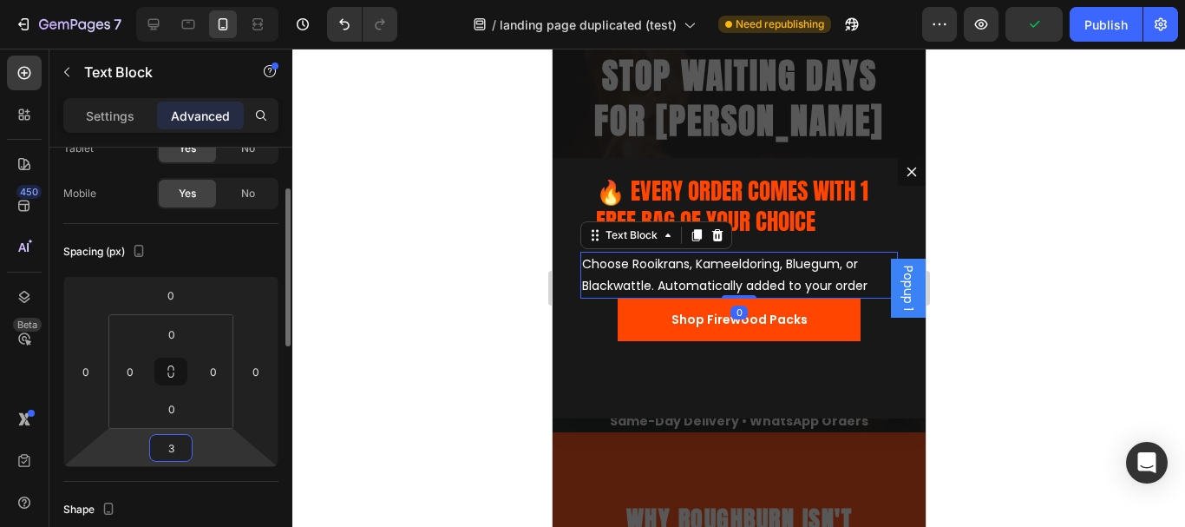
type input "30"
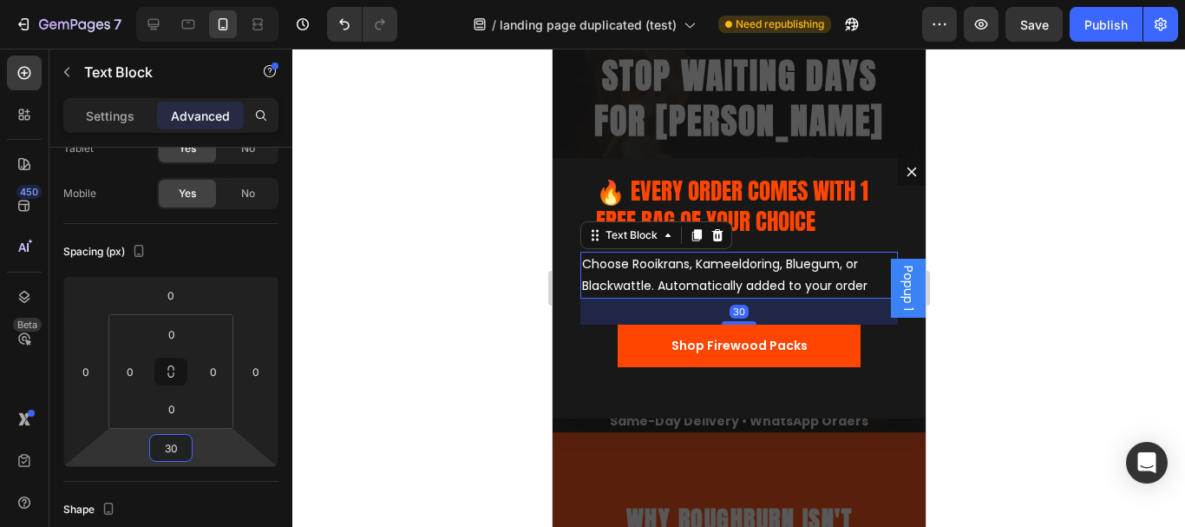
click at [1057, 273] on div at bounding box center [738, 288] width 893 height 478
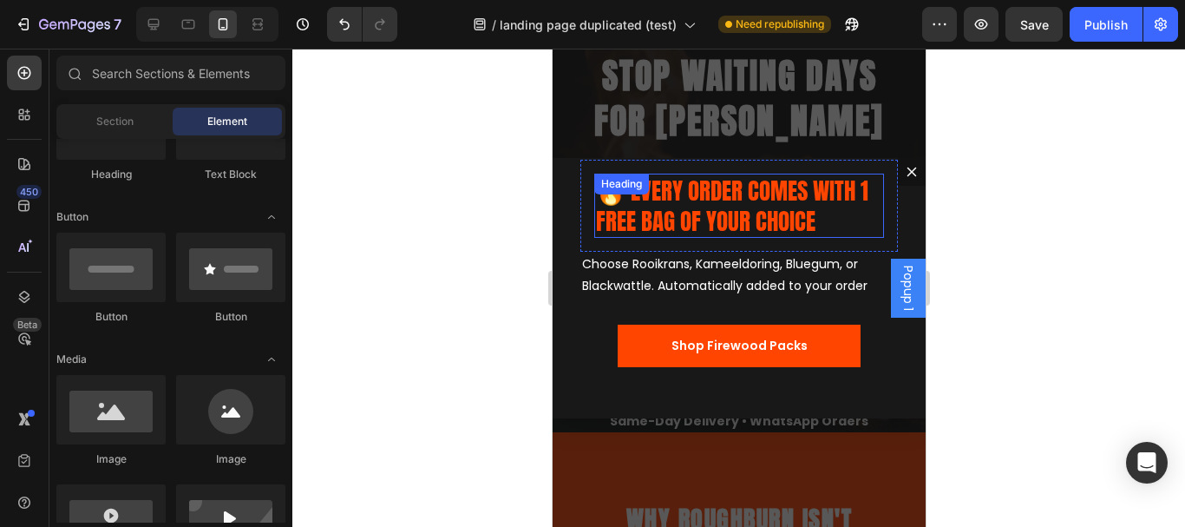
click at [742, 213] on p "🔥 EVERY ORDER COMES WITH 1 FREE BAG OF YOUR CHOICE" at bounding box center [738, 205] width 286 height 61
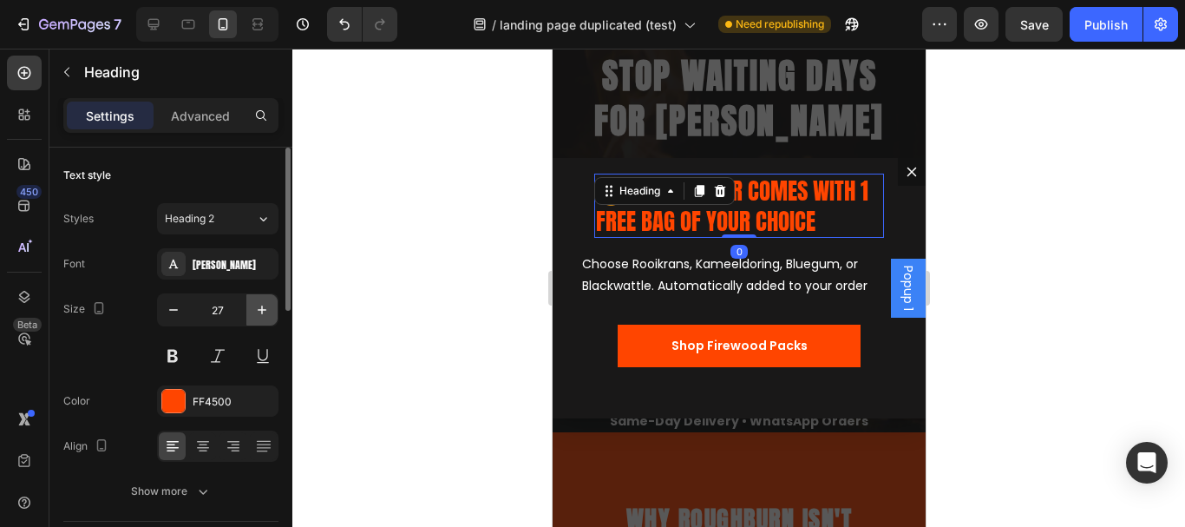
click at [260, 314] on icon "button" at bounding box center [261, 309] width 17 height 17
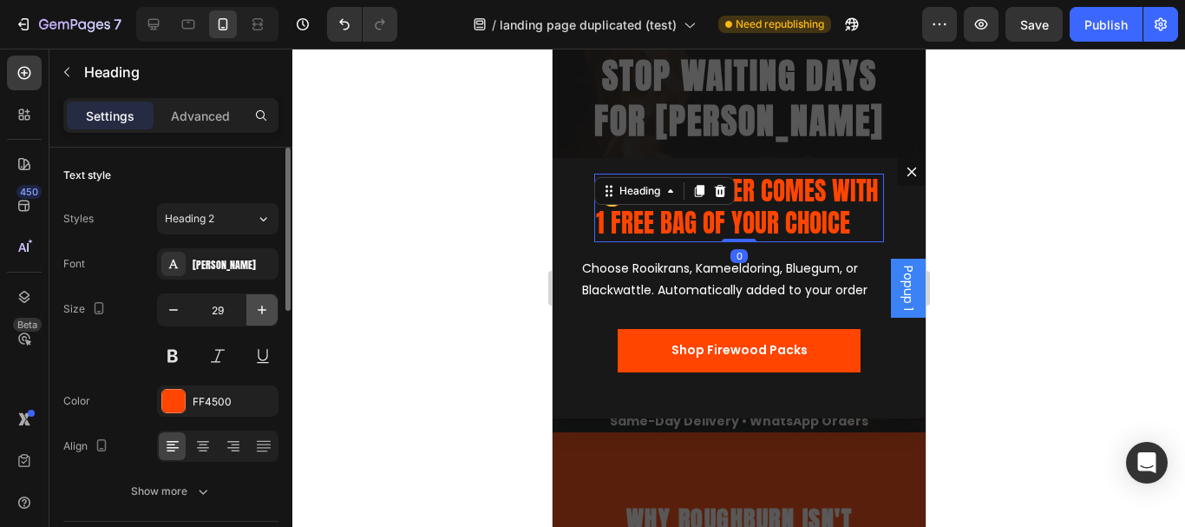
click at [260, 314] on icon "button" at bounding box center [261, 309] width 17 height 17
type input "30"
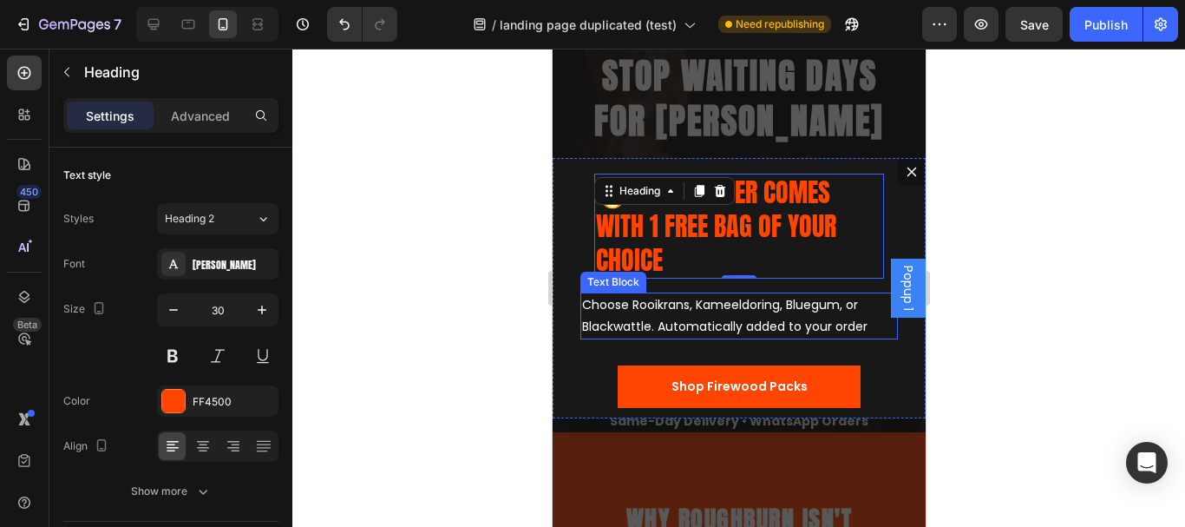
click at [717, 311] on p "Choose Rooikrans, Kameeldoring, Bluegum, or Blackwattle. Automatically added to…" at bounding box center [738, 315] width 314 height 43
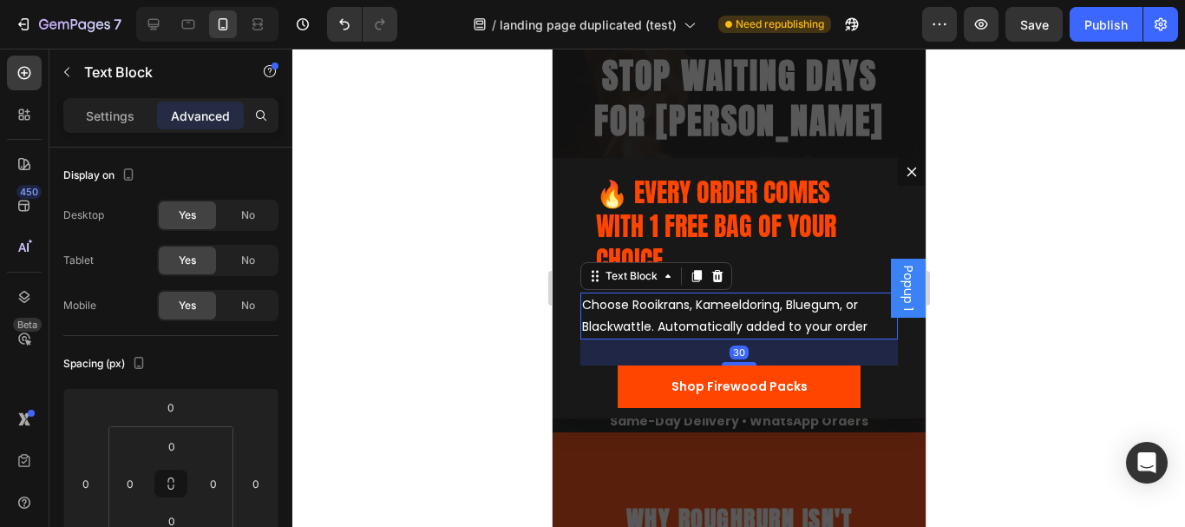
click at [431, 217] on div at bounding box center [738, 288] width 893 height 478
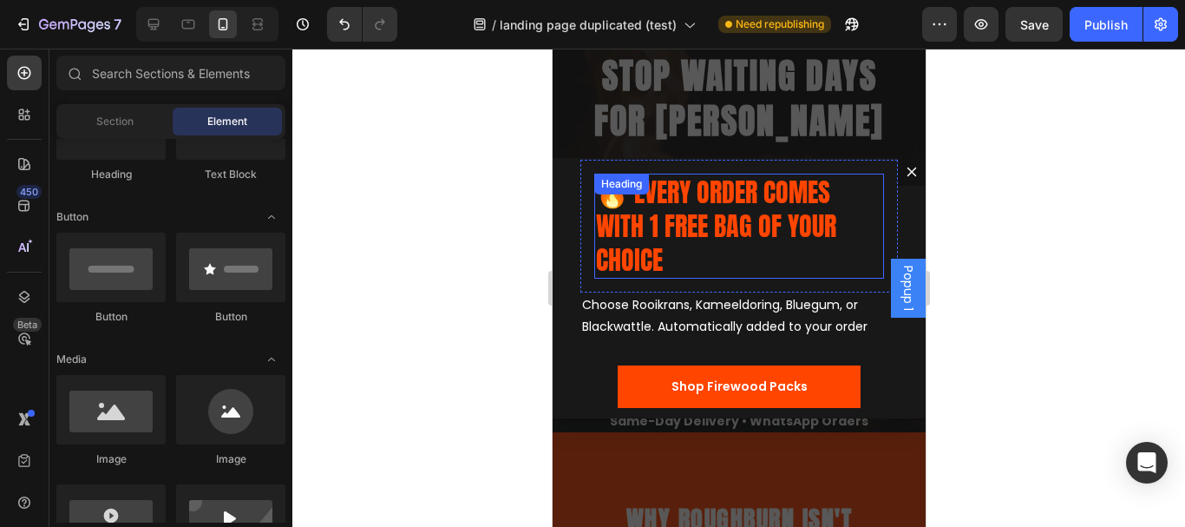
click at [763, 206] on p "🔥 EVERY ORDER COMES WITH 1 FREE BAG OF YOUR CHOICE" at bounding box center [738, 226] width 286 height 102
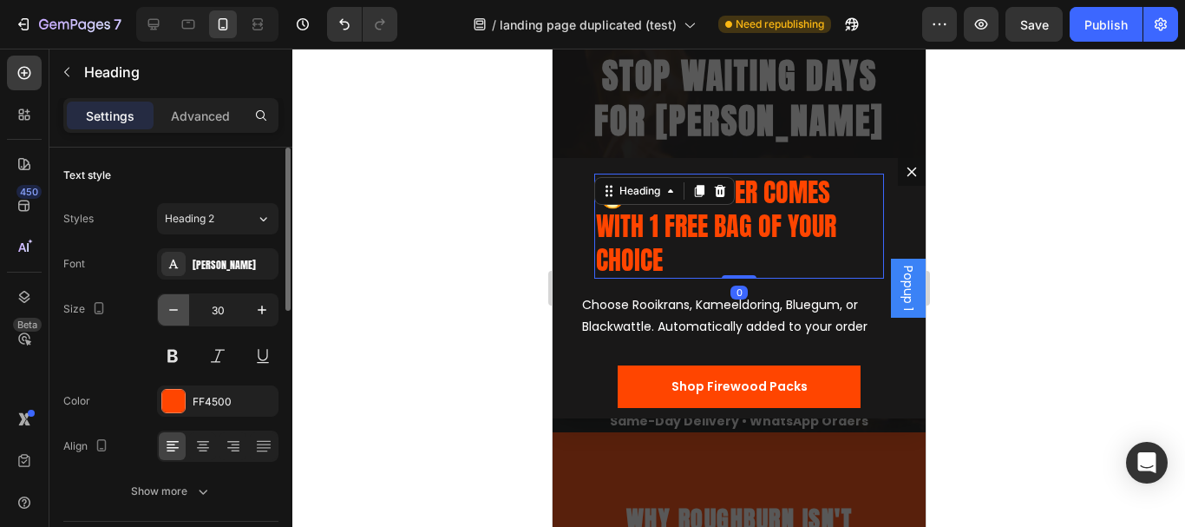
click at [176, 307] on icon "button" at bounding box center [173, 309] width 17 height 17
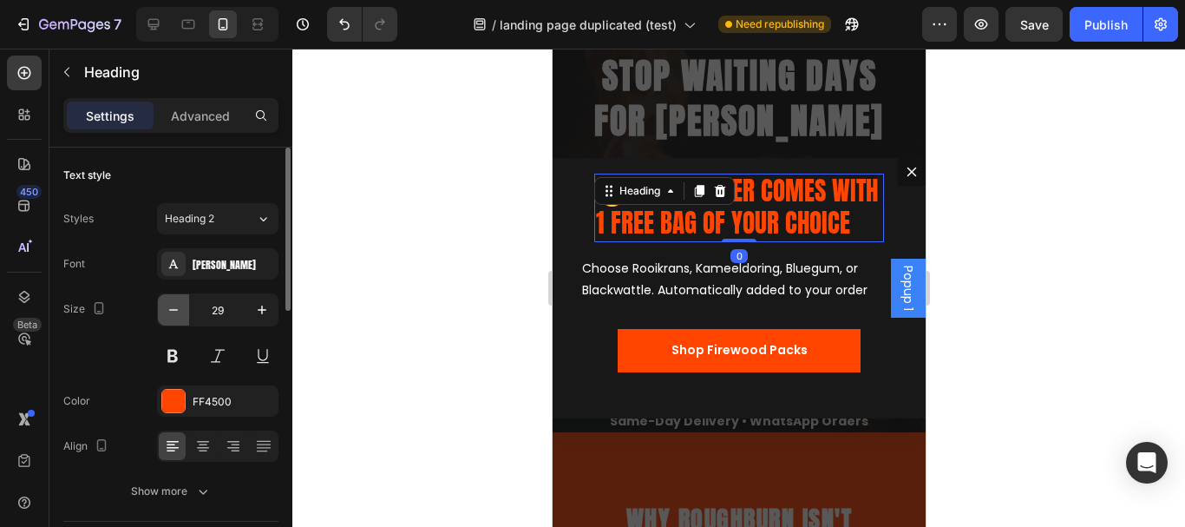
click at [176, 307] on icon "button" at bounding box center [173, 309] width 17 height 17
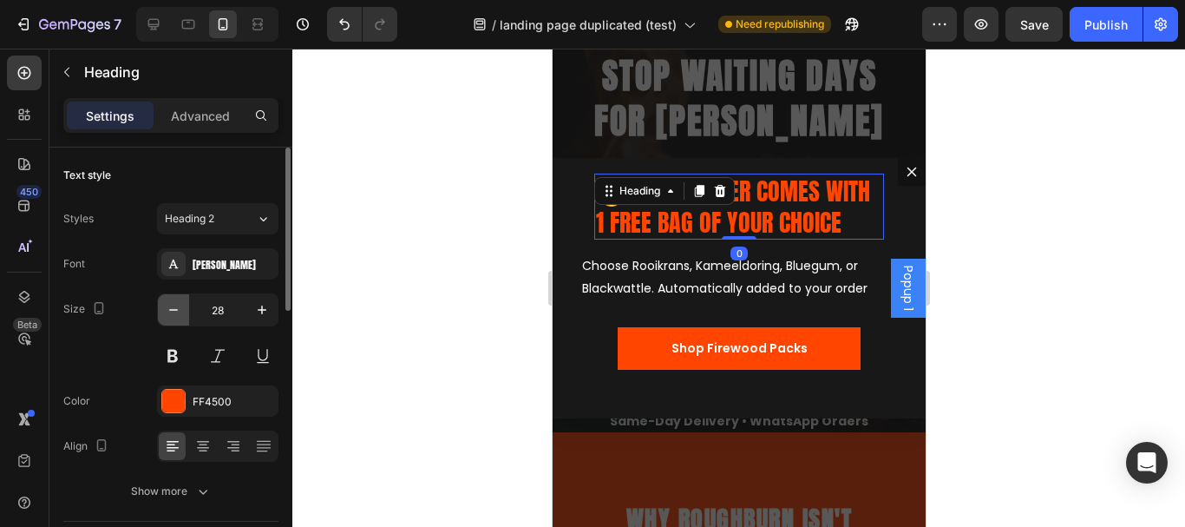
click at [176, 307] on icon "button" at bounding box center [173, 309] width 17 height 17
type input "27"
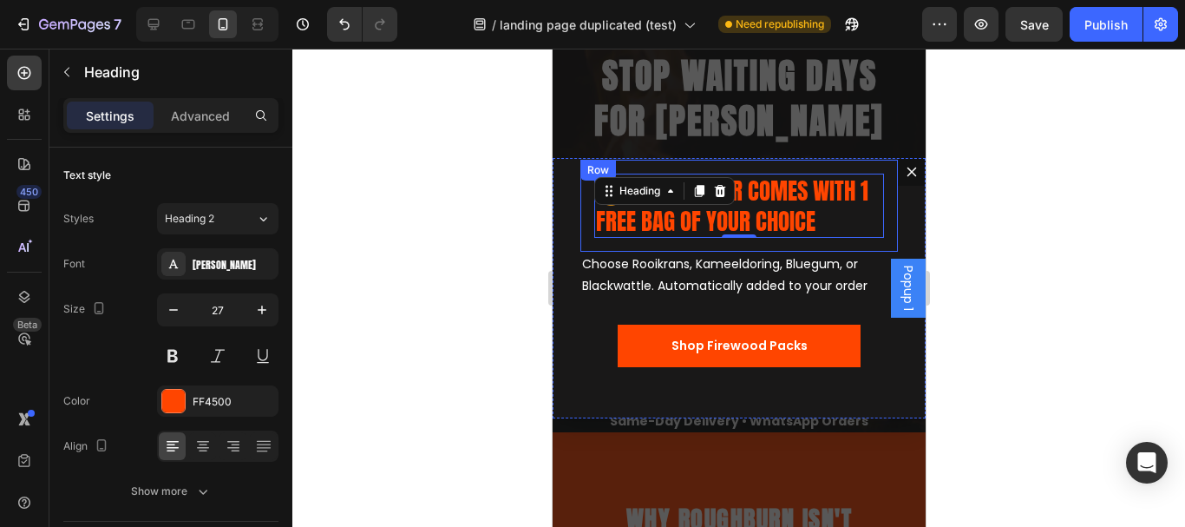
click at [769, 170] on div "🔥 EVERY ORDER COMES WITH 1 FREE BAG OF YOUR CHOICE Heading 0 Row" at bounding box center [739, 206] width 318 height 92
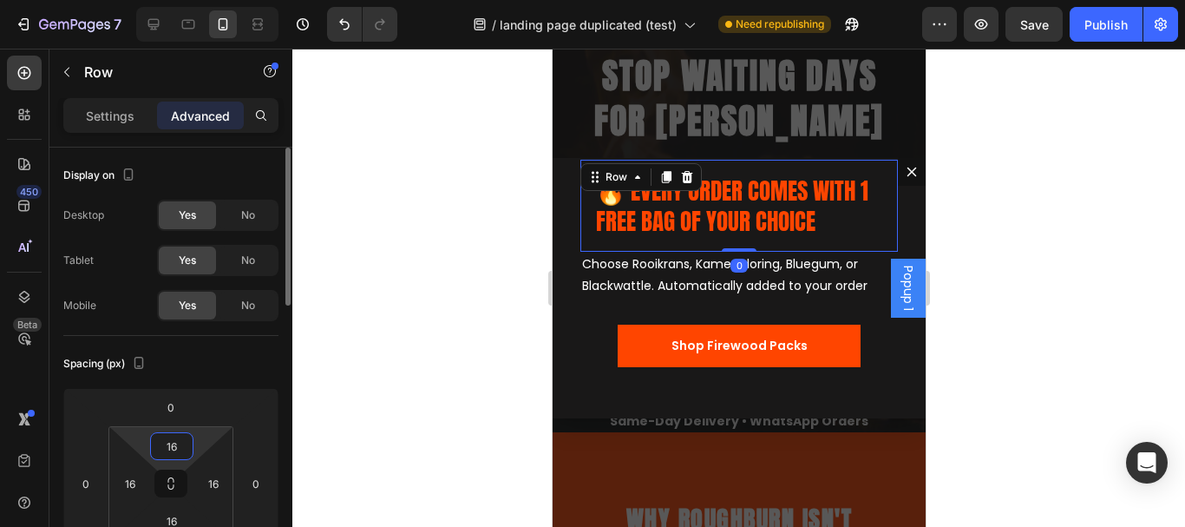
click at [168, 452] on input "16" at bounding box center [171, 446] width 35 height 26
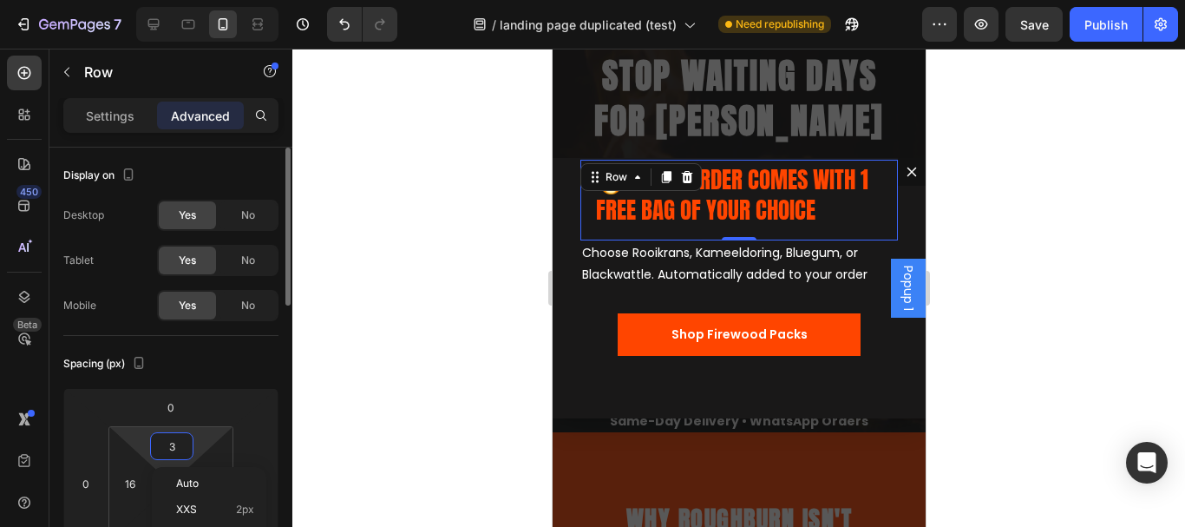
type input "30"
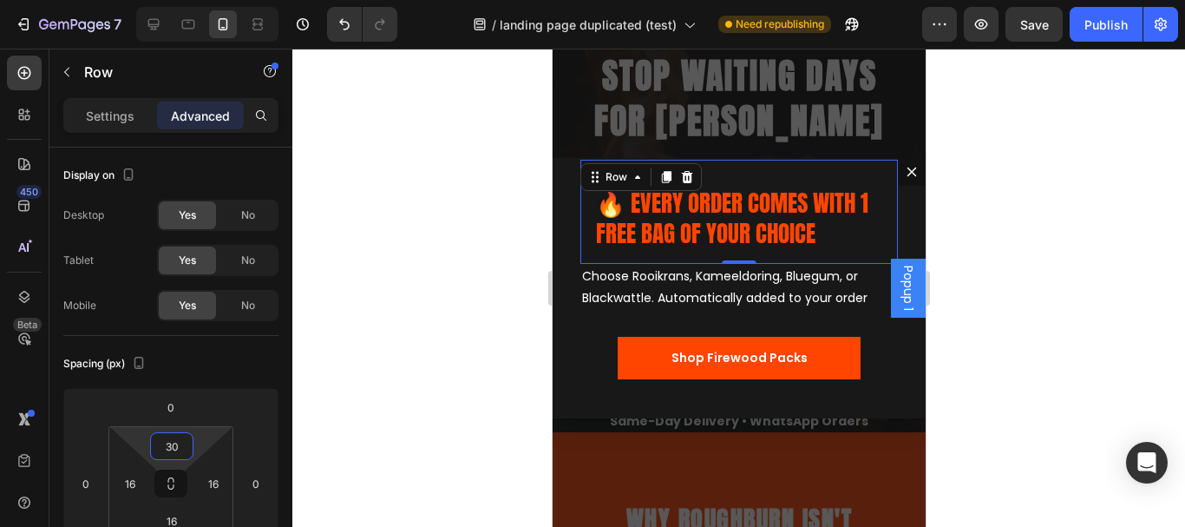
click at [457, 274] on div at bounding box center [738, 288] width 893 height 478
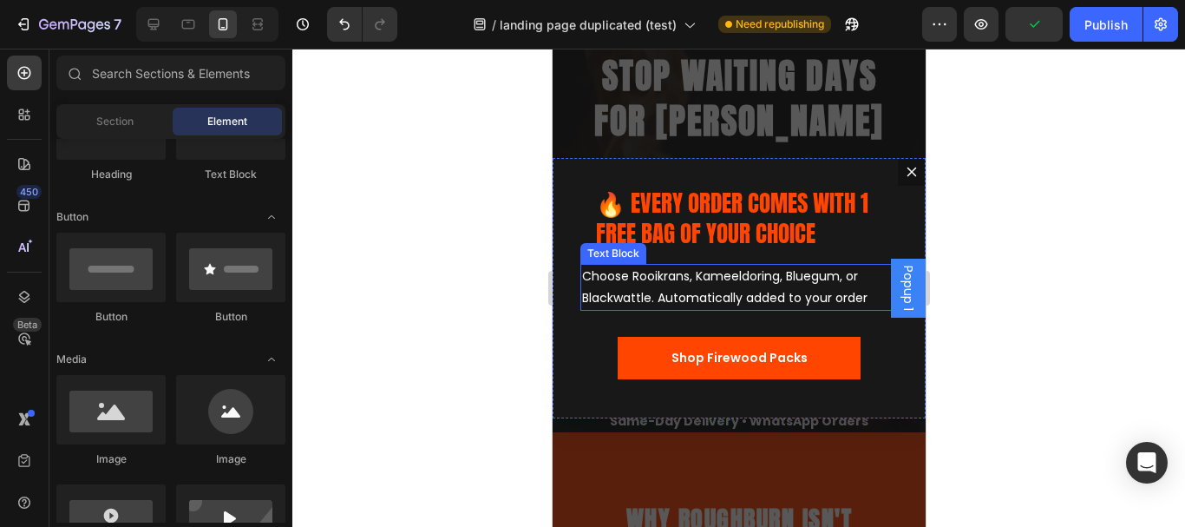
click at [771, 295] on p "Choose Rooikrans, Kameeldoring, Bluegum, or Blackwattle. Automatically added to…" at bounding box center [738, 286] width 314 height 43
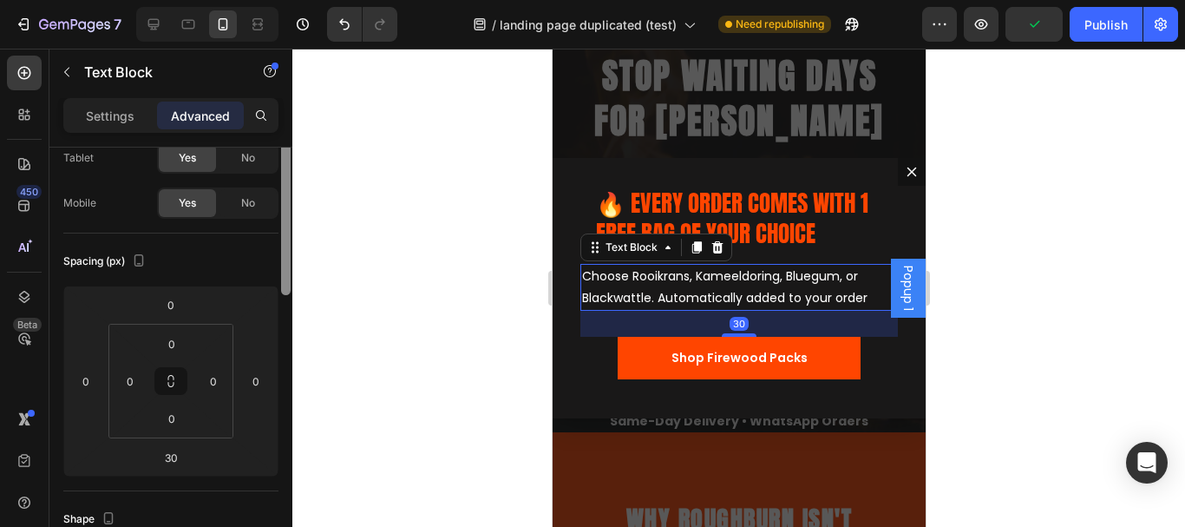
drag, startPoint x: 282, startPoint y: 245, endPoint x: 286, endPoint y: 286, distance: 41.9
click at [286, 285] on div at bounding box center [286, 216] width 10 height 158
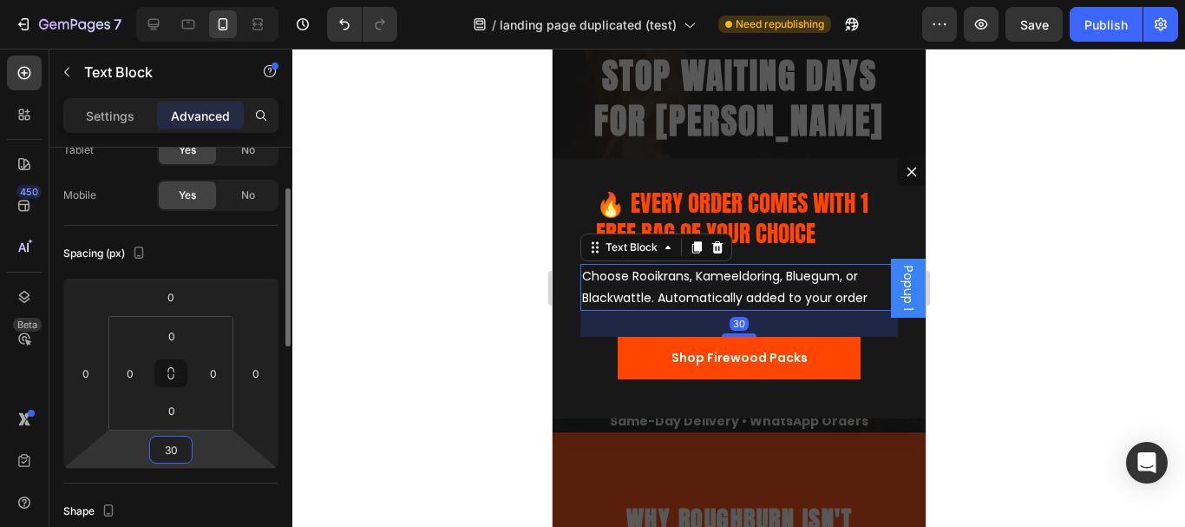
click at [179, 446] on input "30" at bounding box center [171, 449] width 35 height 26
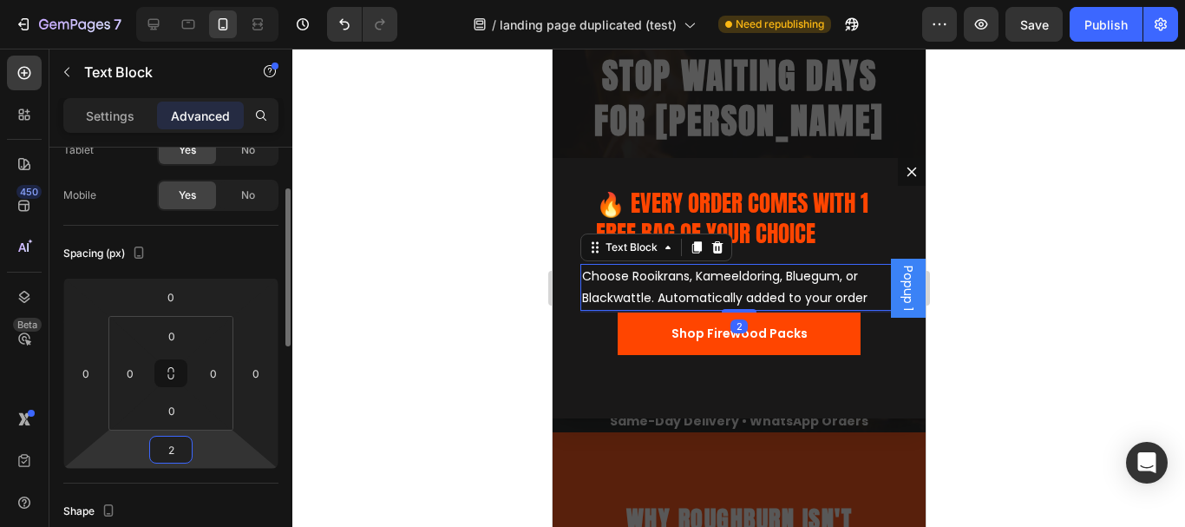
type input "25"
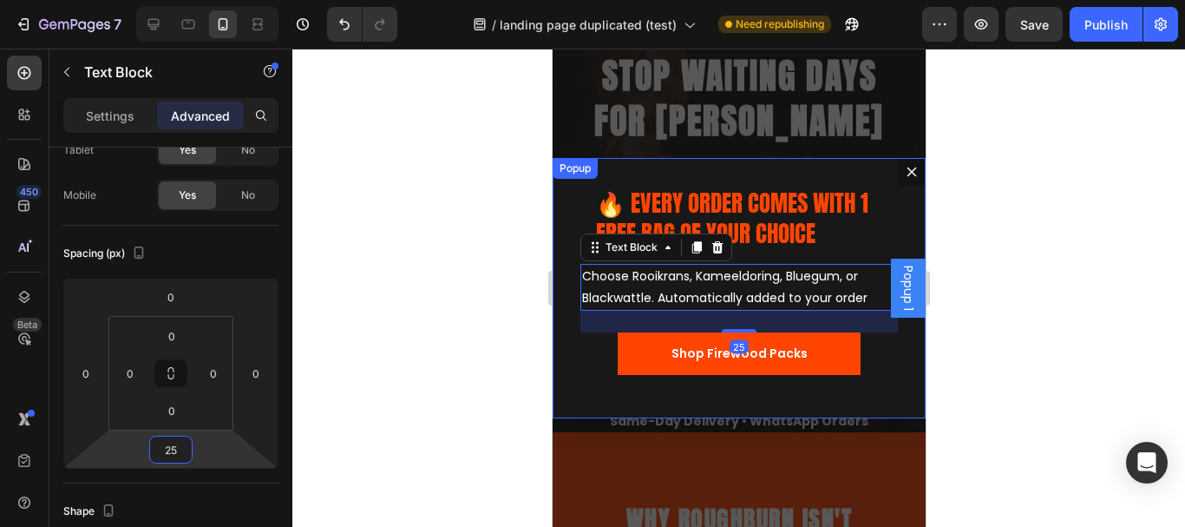
click at [1005, 229] on div at bounding box center [738, 288] width 893 height 478
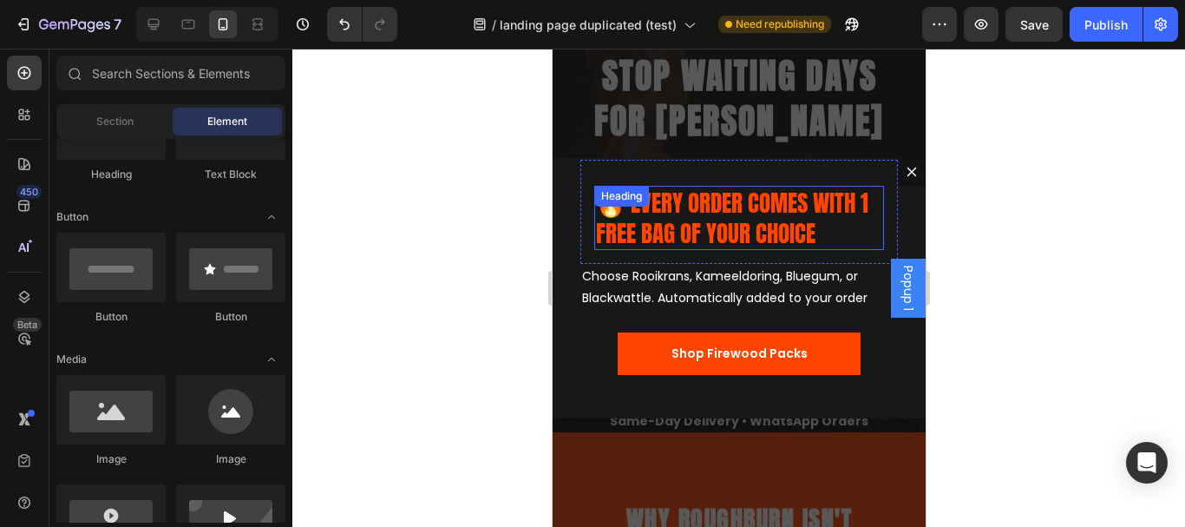
click at [675, 219] on p "🔥 EVERY ORDER COMES WITH 1 FREE BAG OF YOUR CHOICE" at bounding box center [738, 217] width 286 height 61
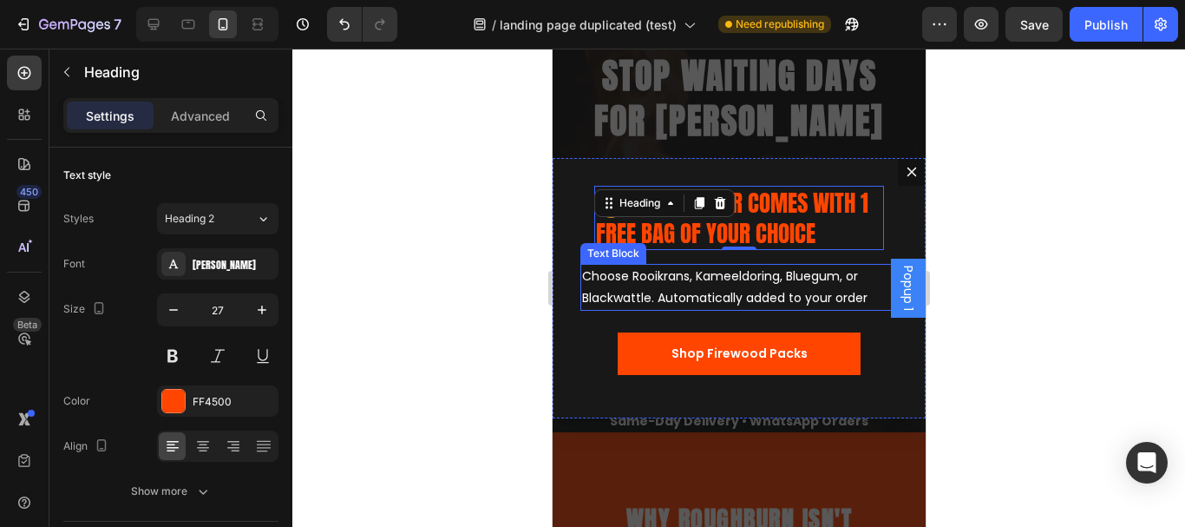
click at [842, 298] on p "Choose Rooikrans, Kameeldoring, Bluegum, or Blackwattle. Automatically added to…" at bounding box center [738, 286] width 314 height 43
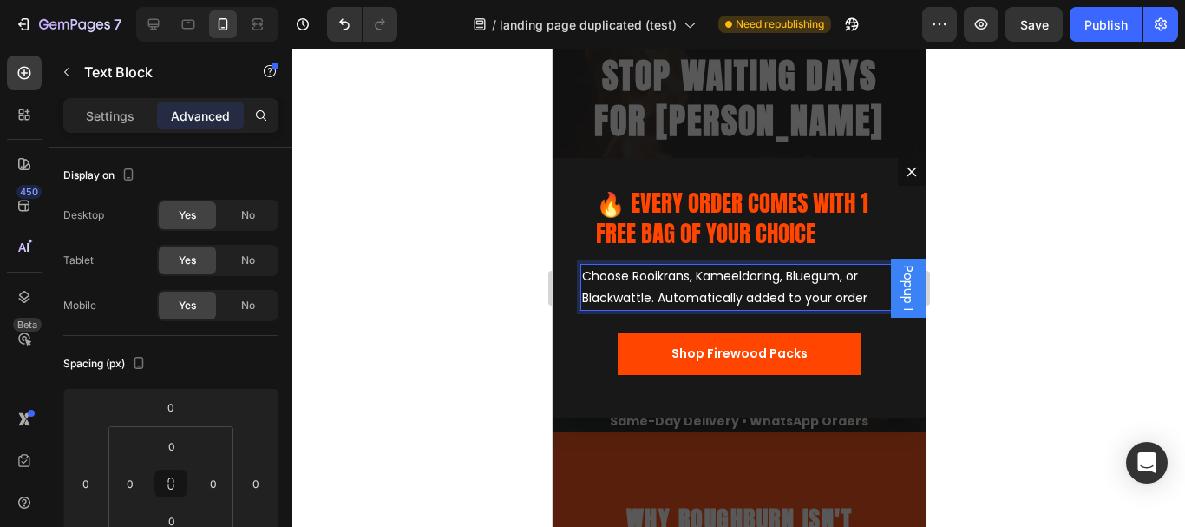
click at [869, 293] on p "Choose Rooikrans, Kameeldoring, Bluegum, or Blackwattle. Automatically added to…" at bounding box center [738, 286] width 314 height 43
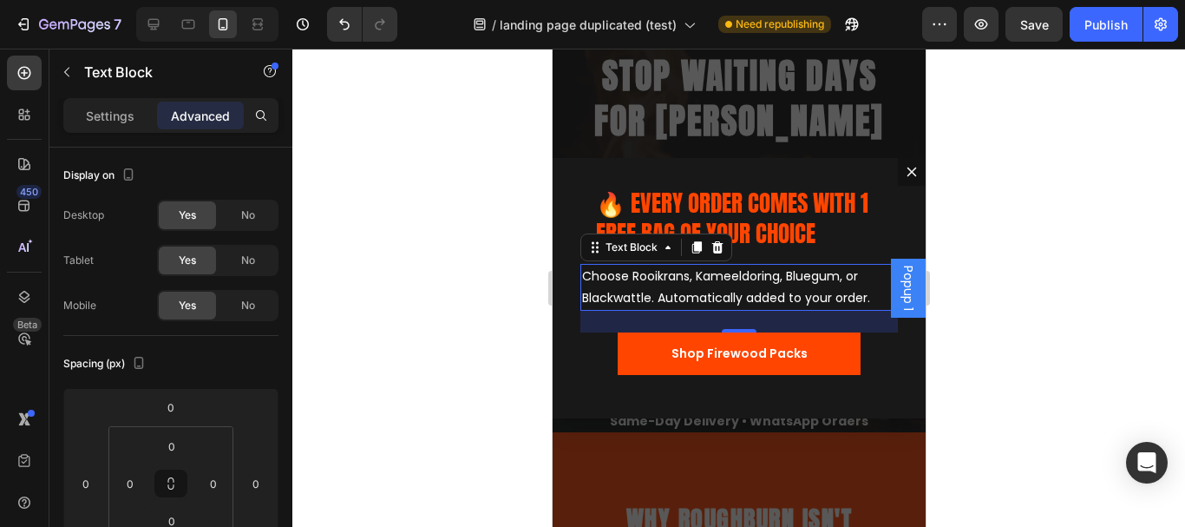
click at [1026, 243] on div at bounding box center [738, 288] width 893 height 478
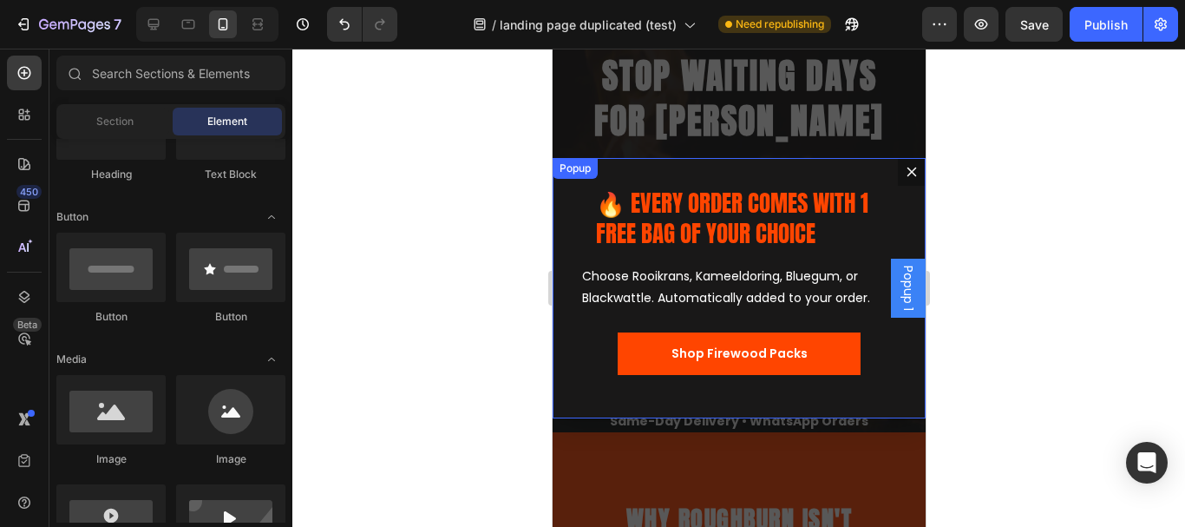
click at [573, 209] on div "🔥 EVERY ORDER COMES WITH 1 FREE BAG OF YOUR CHOICE Heading Row Choose Rooikrans…" at bounding box center [738, 288] width 373 height 260
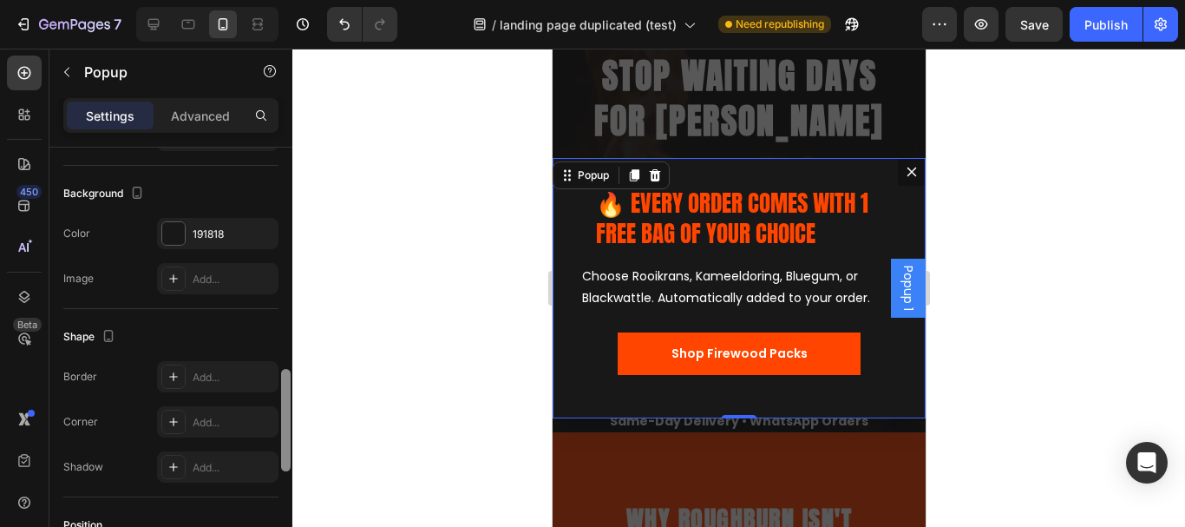
scroll to position [887, 0]
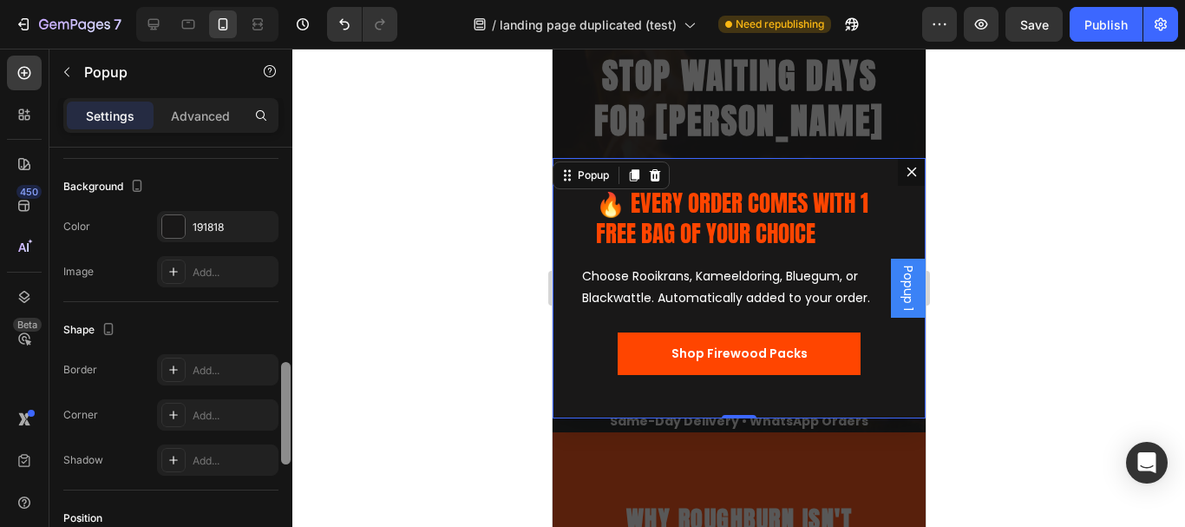
drag, startPoint x: 286, startPoint y: 174, endPoint x: 287, endPoint y: 389, distance: 214.3
click at [287, 389] on div at bounding box center [286, 413] width 10 height 102
click at [213, 226] on div "191818" at bounding box center [218, 227] width 50 height 16
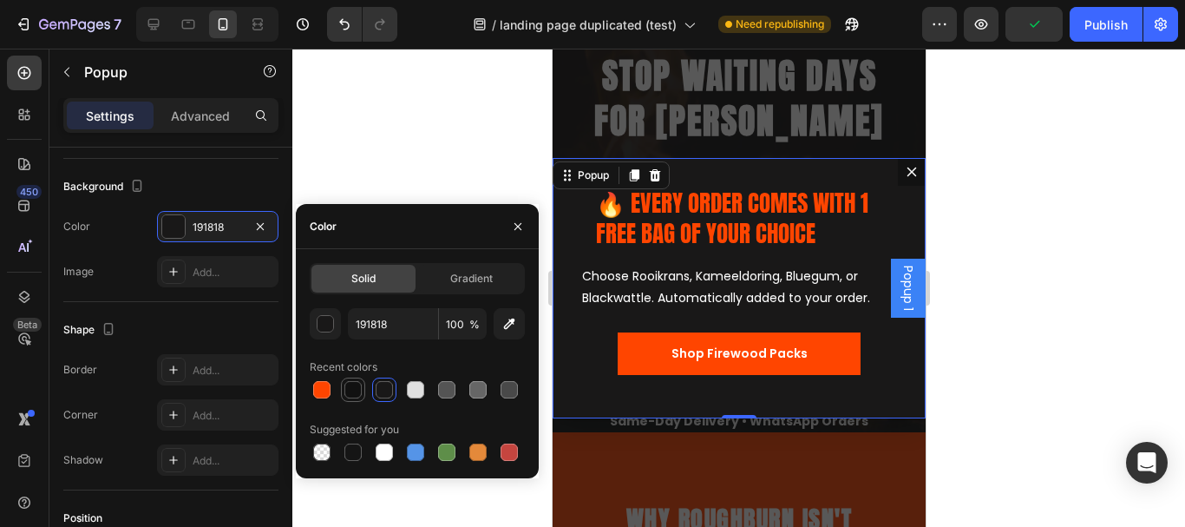
click at [344, 387] on div at bounding box center [352, 389] width 17 height 17
type input "111111"
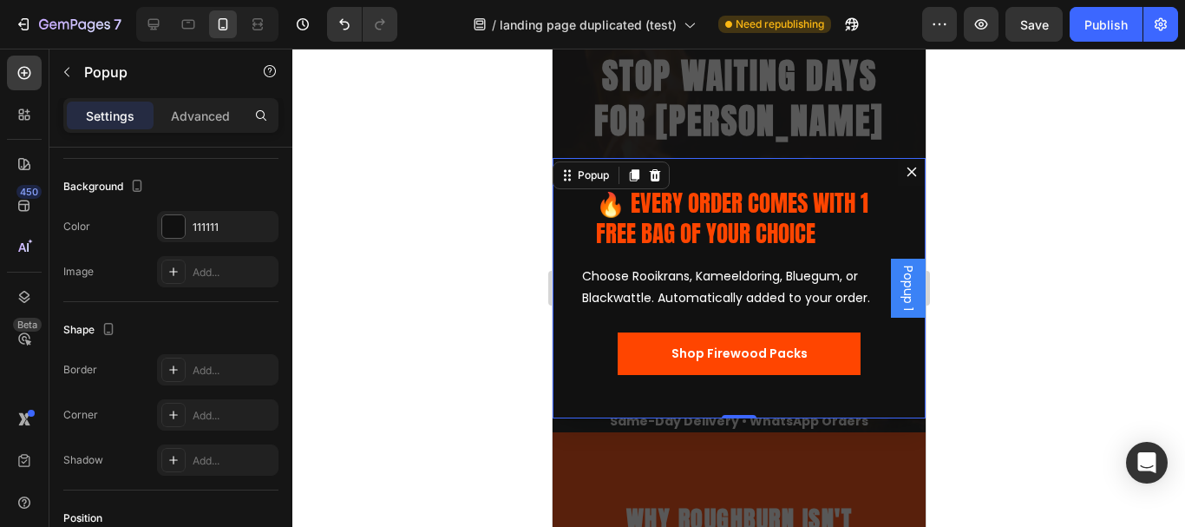
click at [1049, 203] on div at bounding box center [738, 288] width 893 height 478
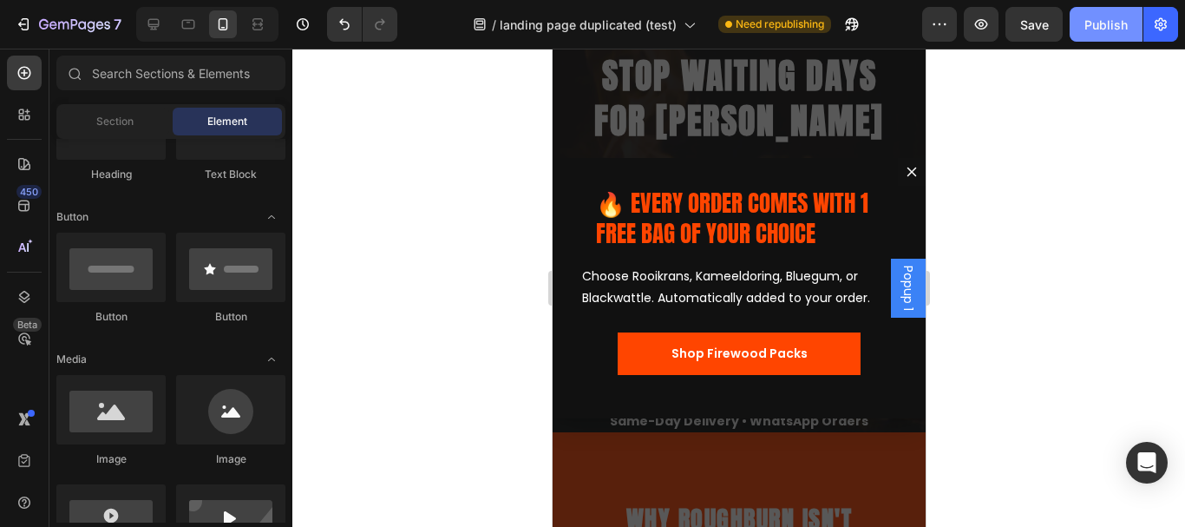
click at [1097, 26] on div "Publish" at bounding box center [1105, 25] width 43 height 18
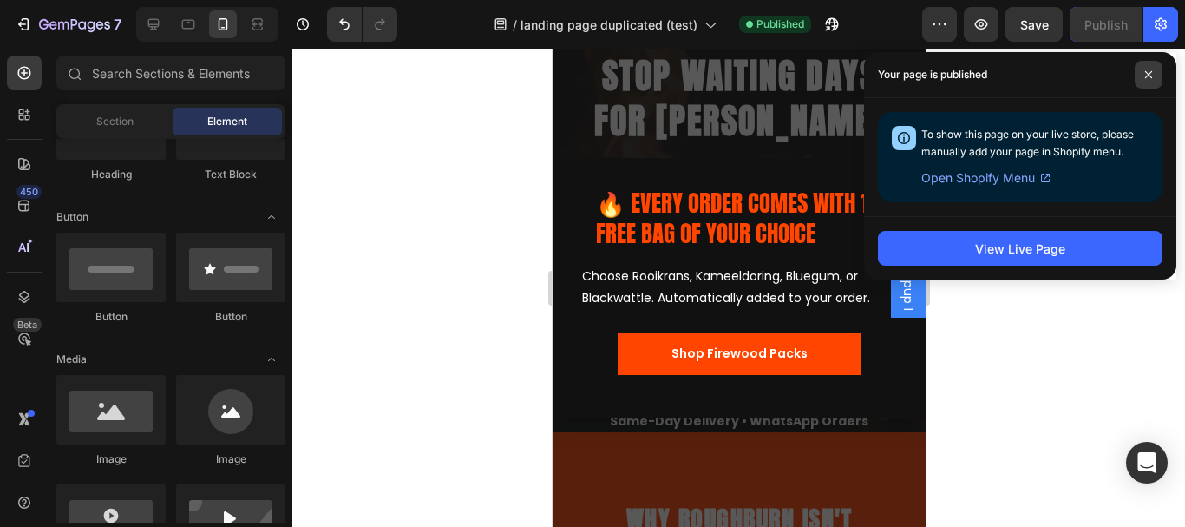
click at [1152, 64] on span at bounding box center [1149, 75] width 28 height 28
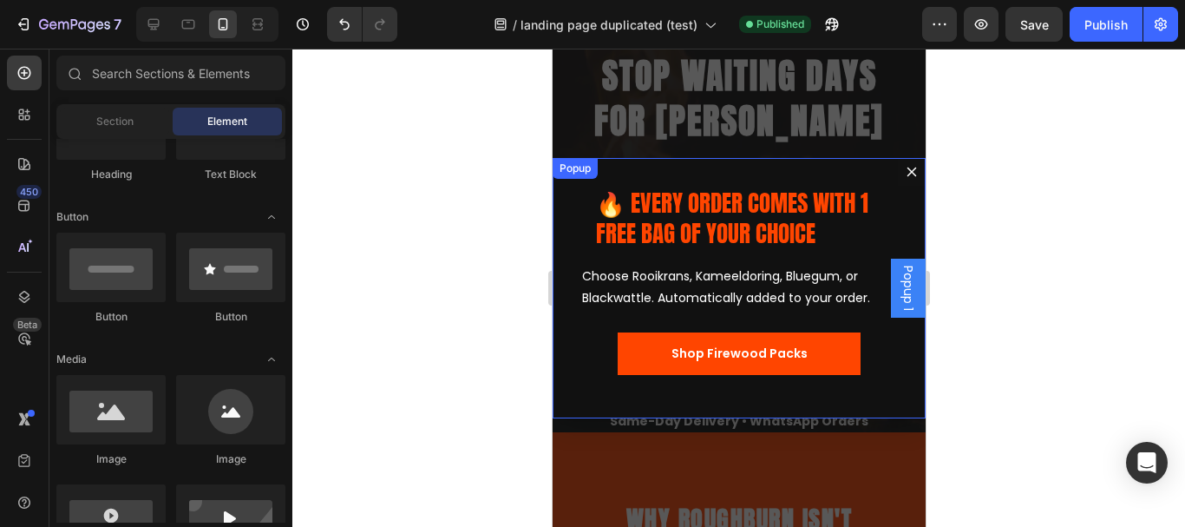
click at [566, 200] on div "🔥 EVERY ORDER COMES WITH 1 FREE BAG OF YOUR CHOICE Heading Row Choose Rooikrans…" at bounding box center [738, 288] width 373 height 260
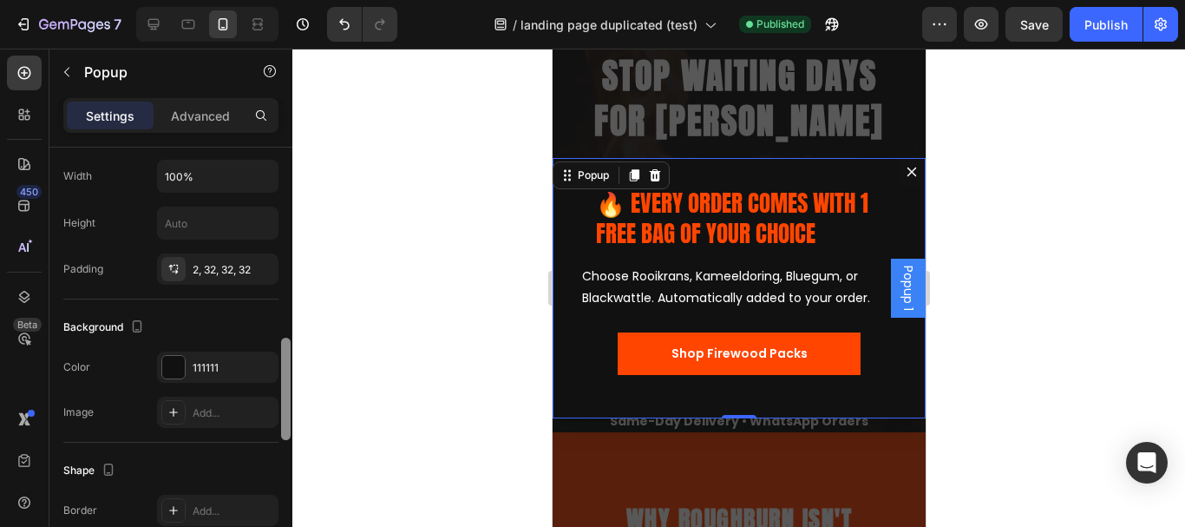
scroll to position [755, 0]
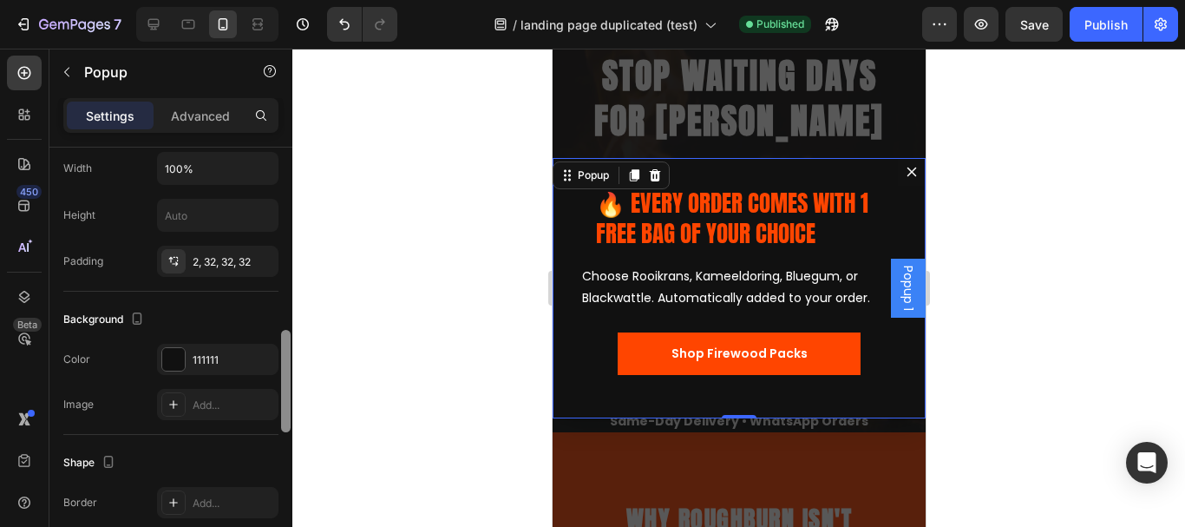
drag, startPoint x: 285, startPoint y: 200, endPoint x: 290, endPoint y: 383, distance: 182.3
click at [290, 383] on div at bounding box center [286, 381] width 10 height 102
click at [221, 363] on div "111111" at bounding box center [218, 360] width 50 height 16
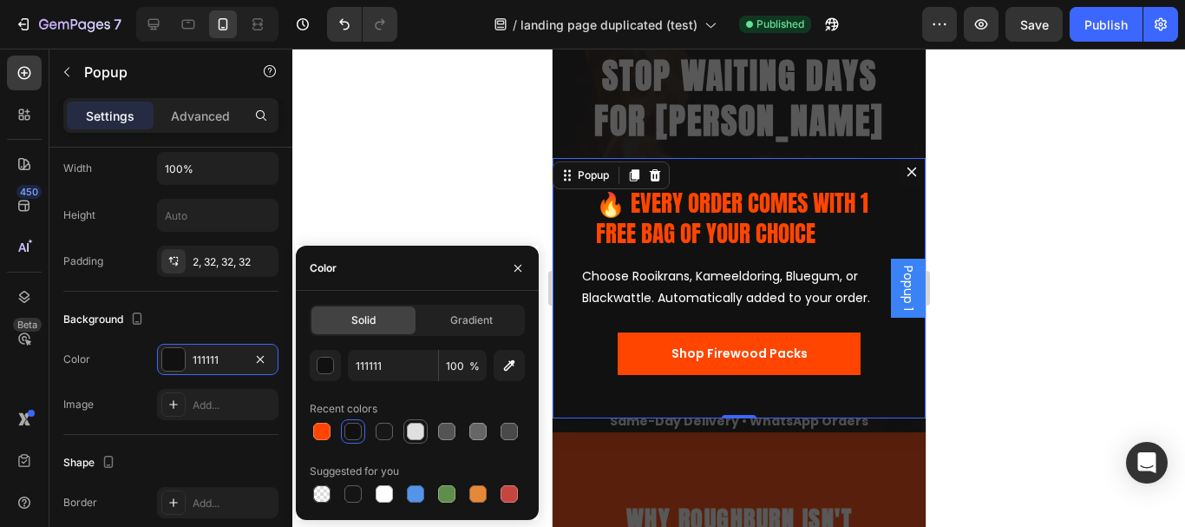
click at [417, 436] on div at bounding box center [415, 430] width 17 height 17
type input "E0E0E0"
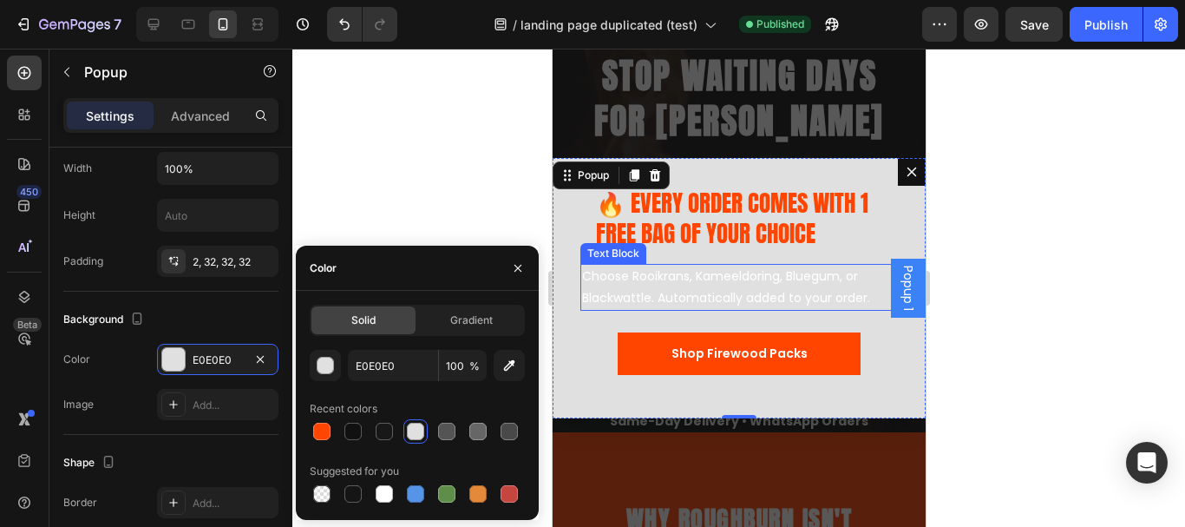
click at [727, 298] on p "Choose Rooikrans, Kameeldoring, Bluegum, or Blackwattle. Automatically added to…" at bounding box center [738, 286] width 314 height 43
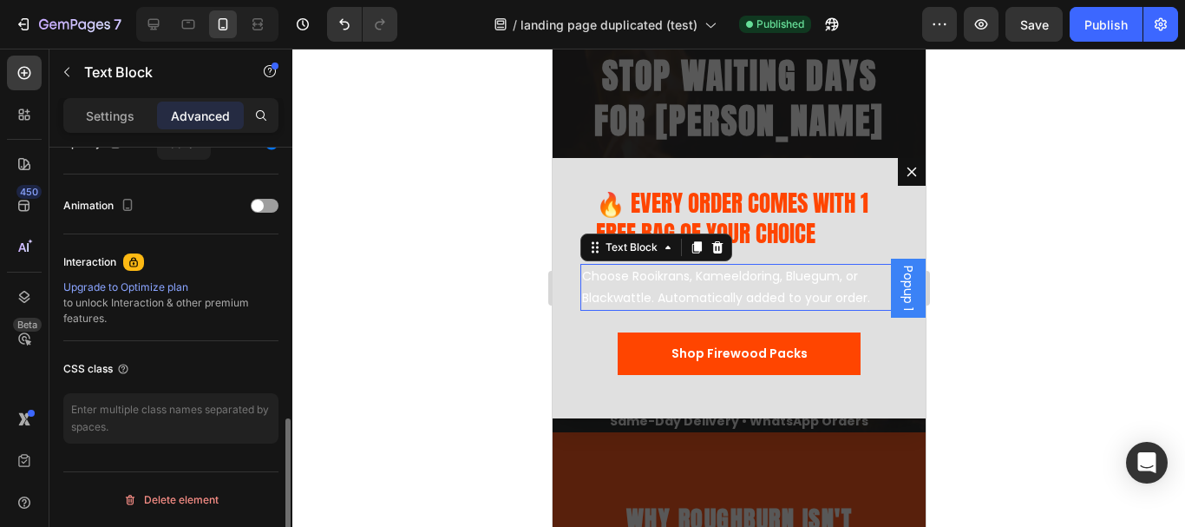
scroll to position [0, 0]
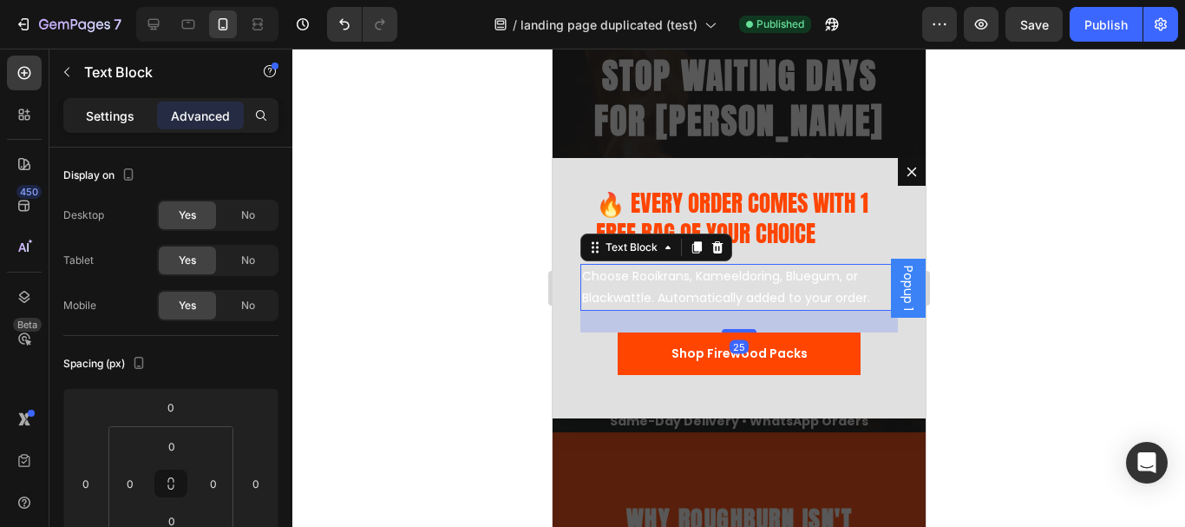
click at [102, 128] on div "Settings" at bounding box center [110, 116] width 87 height 28
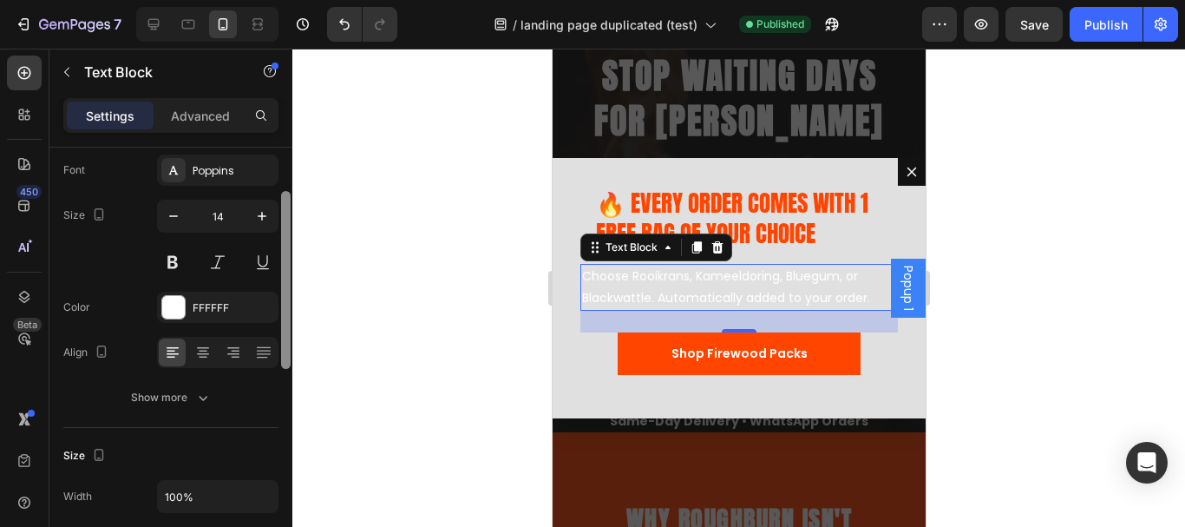
scroll to position [97, 0]
drag, startPoint x: 289, startPoint y: 237, endPoint x: 293, endPoint y: 278, distance: 41.0
click at [293, 0] on div "7 Version history / landing page duplicated (test) Published Preview Save Publi…" at bounding box center [592, 0] width 1185 height 0
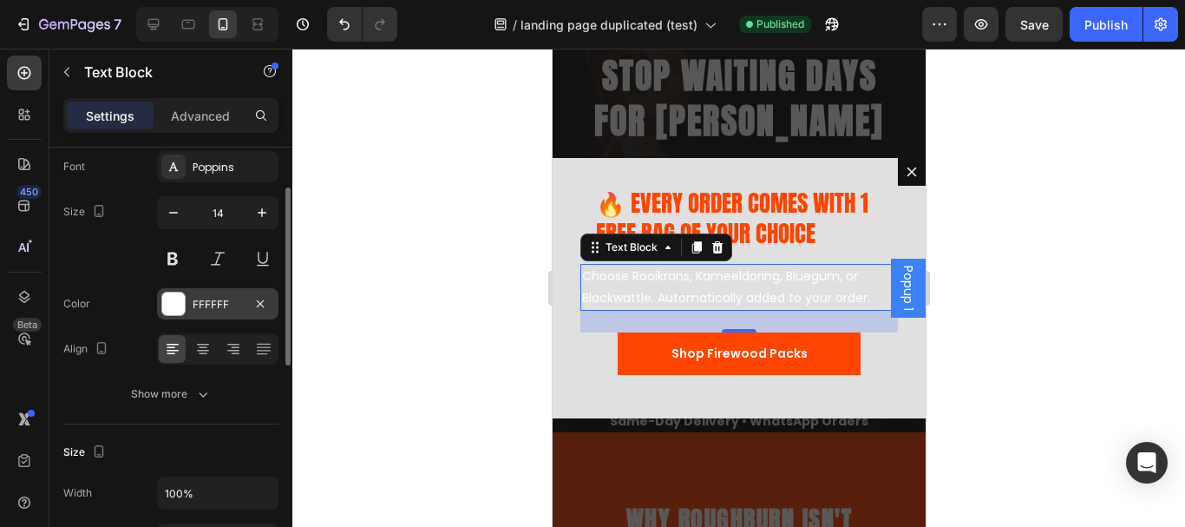
click at [200, 299] on div "FFFFFF" at bounding box center [218, 305] width 50 height 16
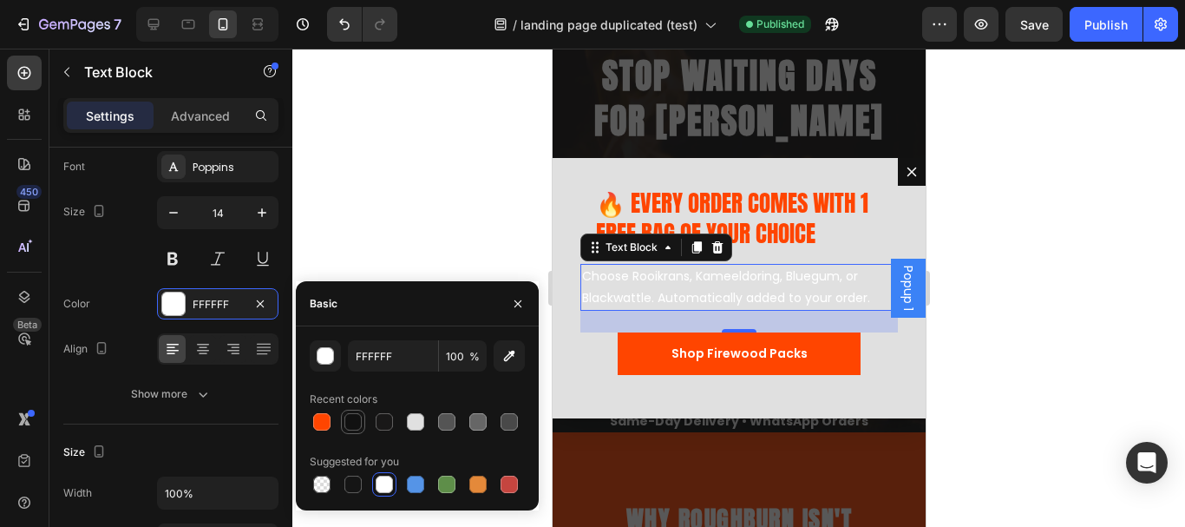
click at [353, 424] on div at bounding box center [352, 421] width 17 height 17
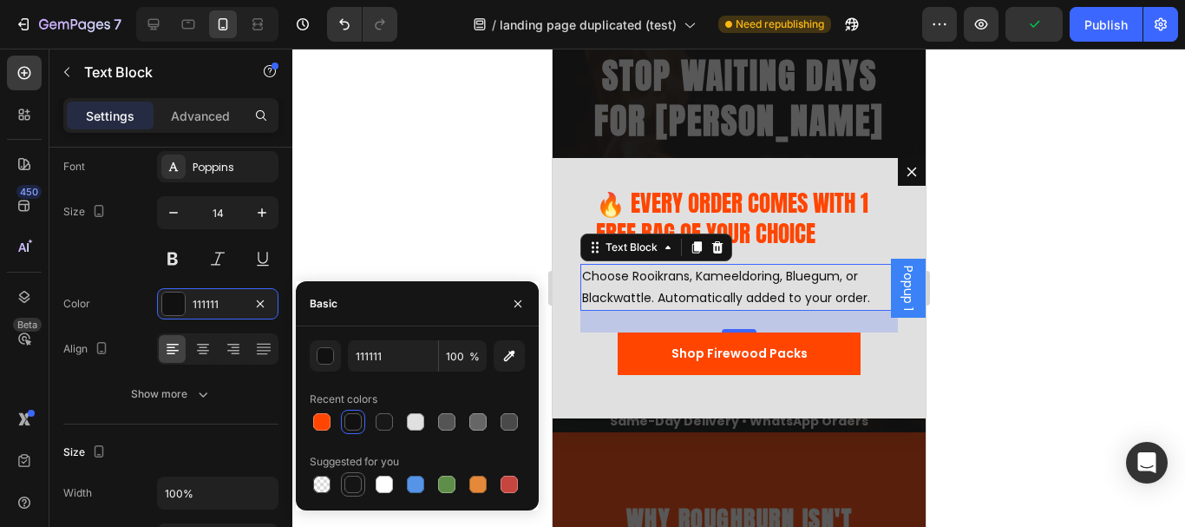
click at [353, 475] on div at bounding box center [352, 483] width 17 height 17
click at [355, 424] on div at bounding box center [352, 421] width 17 height 17
type input "111111"
click at [463, 173] on div at bounding box center [738, 288] width 893 height 478
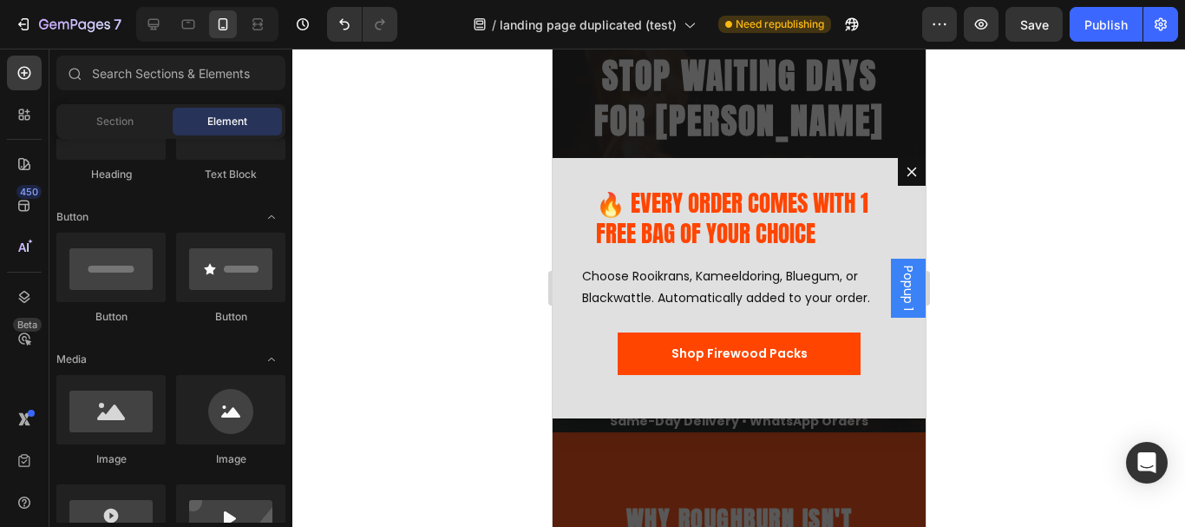
click at [1058, 155] on div at bounding box center [738, 288] width 893 height 478
click at [1086, 19] on div "Publish" at bounding box center [1105, 25] width 43 height 18
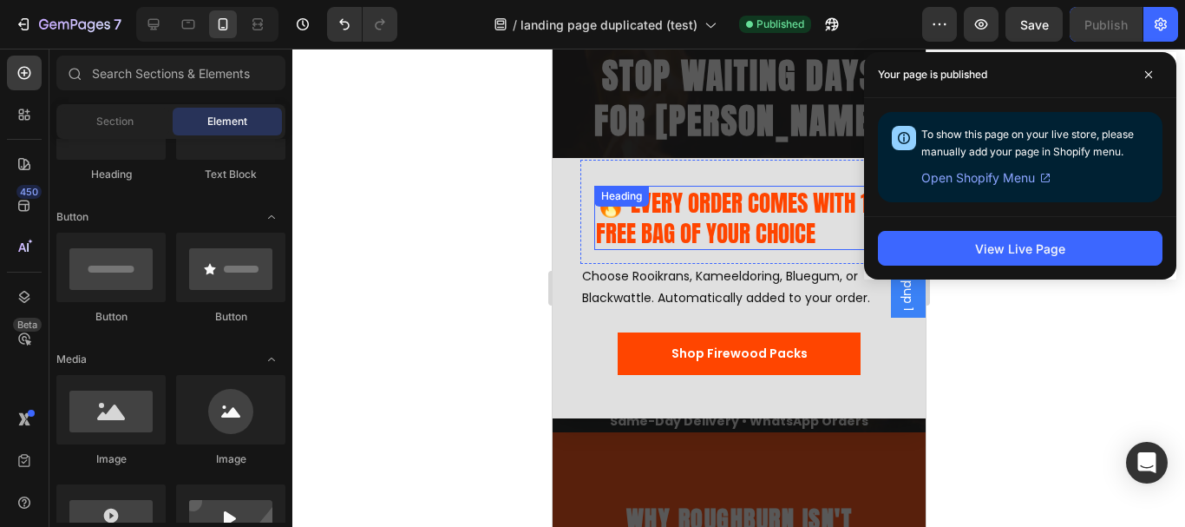
click at [724, 200] on p "🔥 EVERY ORDER COMES WITH 1 FREE BAG OF YOUR CHOICE" at bounding box center [738, 217] width 286 height 61
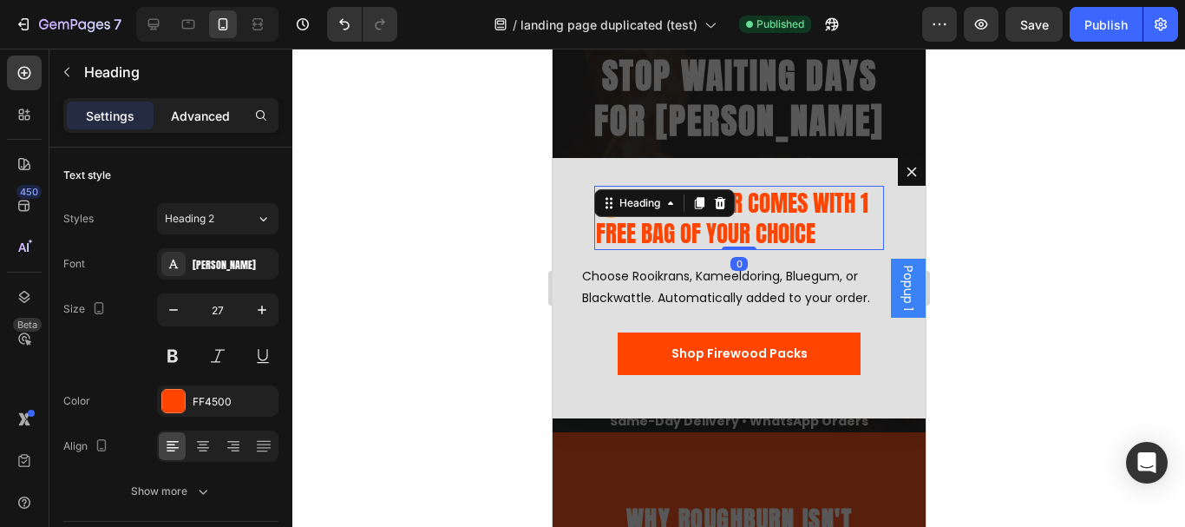
click at [193, 107] on p "Advanced" at bounding box center [200, 116] width 59 height 18
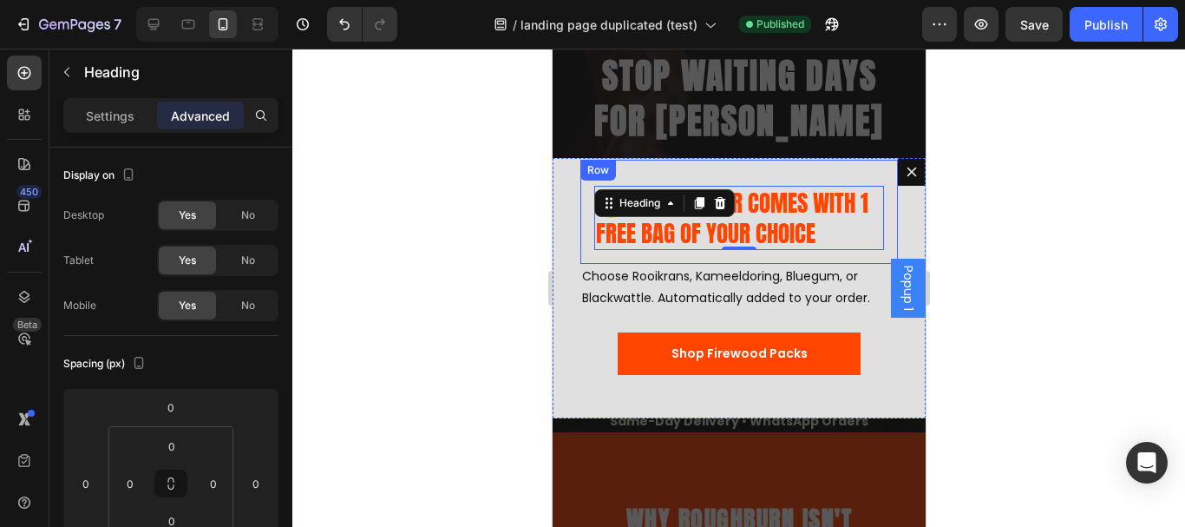
click at [753, 180] on div "🔥 EVERY ORDER COMES WITH 1 FREE BAG OF YOUR CHOICE Heading 0 Row" at bounding box center [739, 212] width 318 height 104
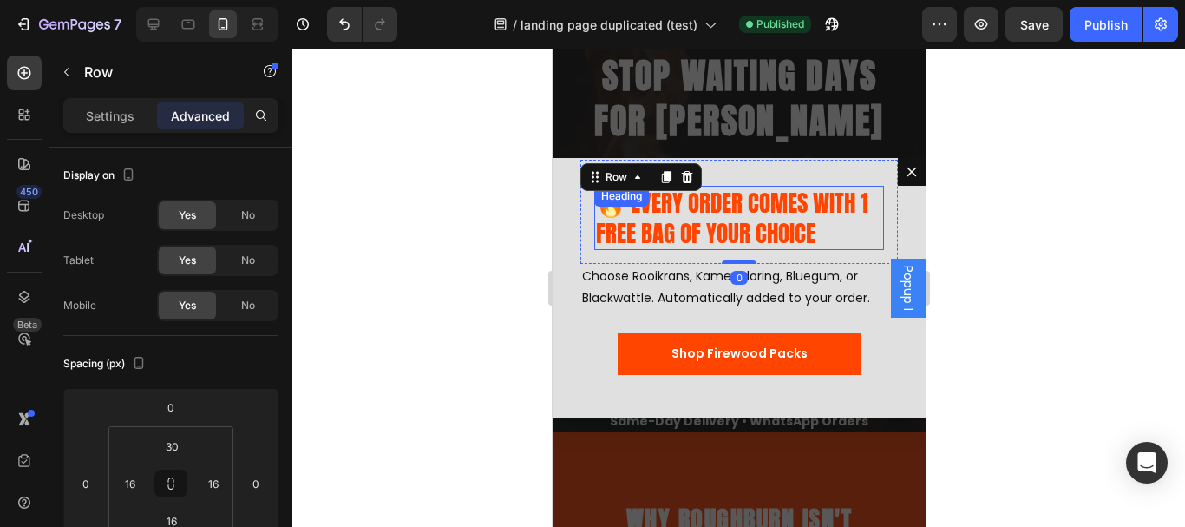
click at [763, 215] on p "🔥 EVERY ORDER COMES WITH 1 FREE BAG OF YOUR CHOICE" at bounding box center [738, 217] width 286 height 61
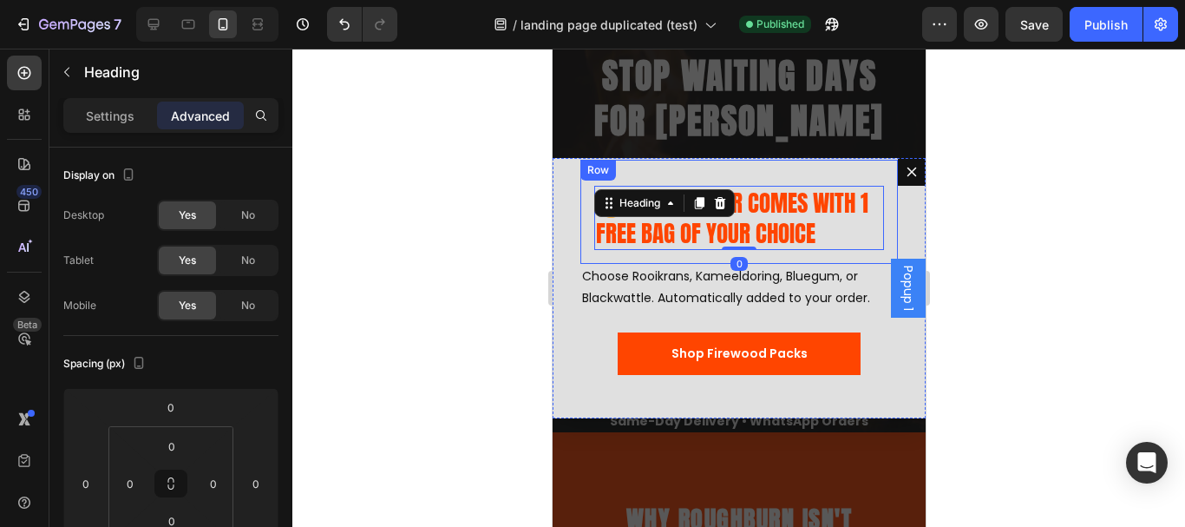
click at [753, 166] on div "🔥 EVERY ORDER COMES WITH 1 FREE BAG OF YOUR CHOICE Heading 0 Row" at bounding box center [739, 212] width 318 height 104
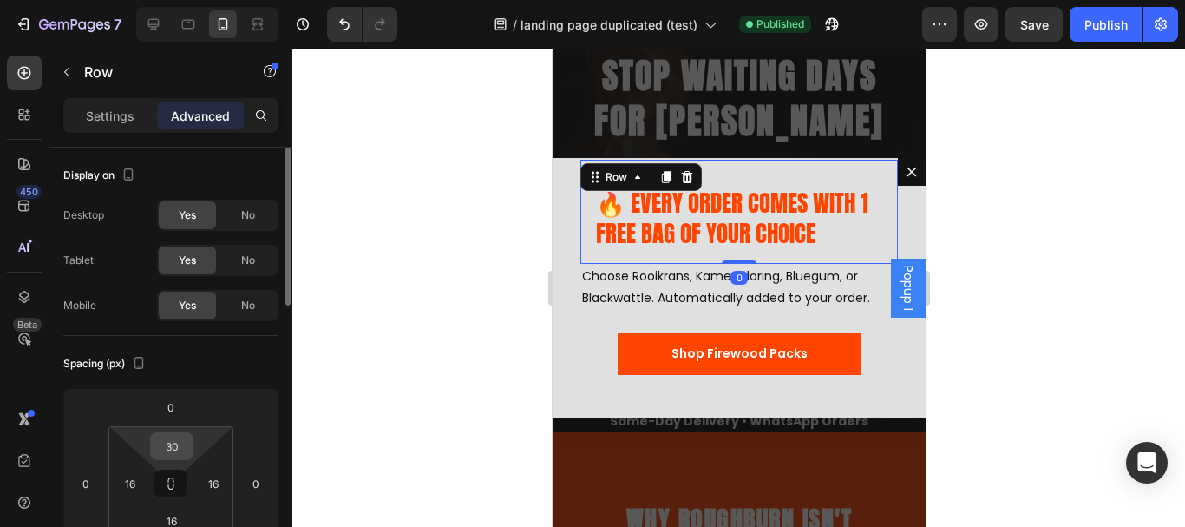
click at [180, 452] on input "30" at bounding box center [171, 446] width 35 height 26
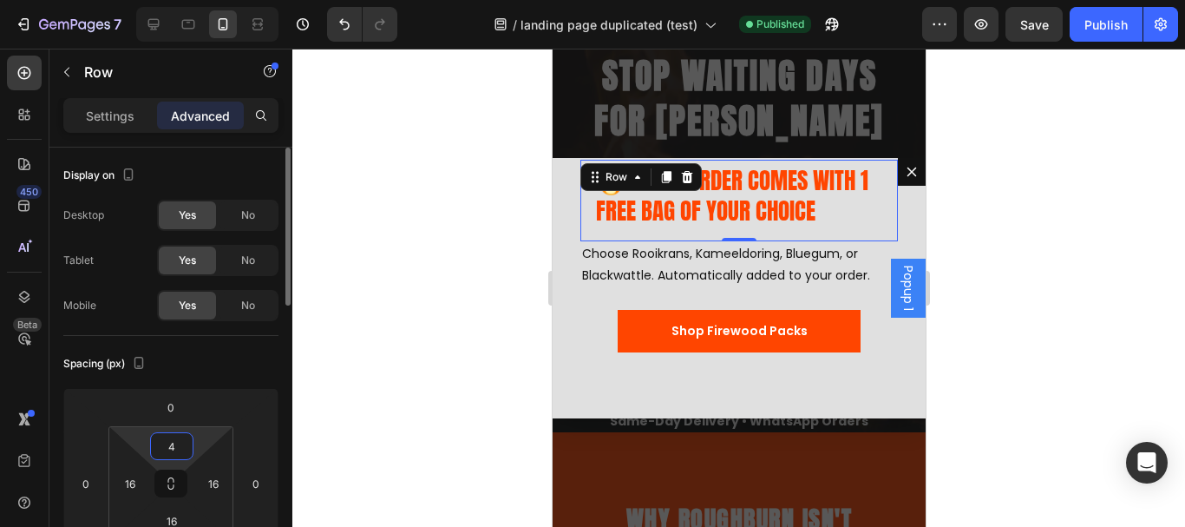
type input "40"
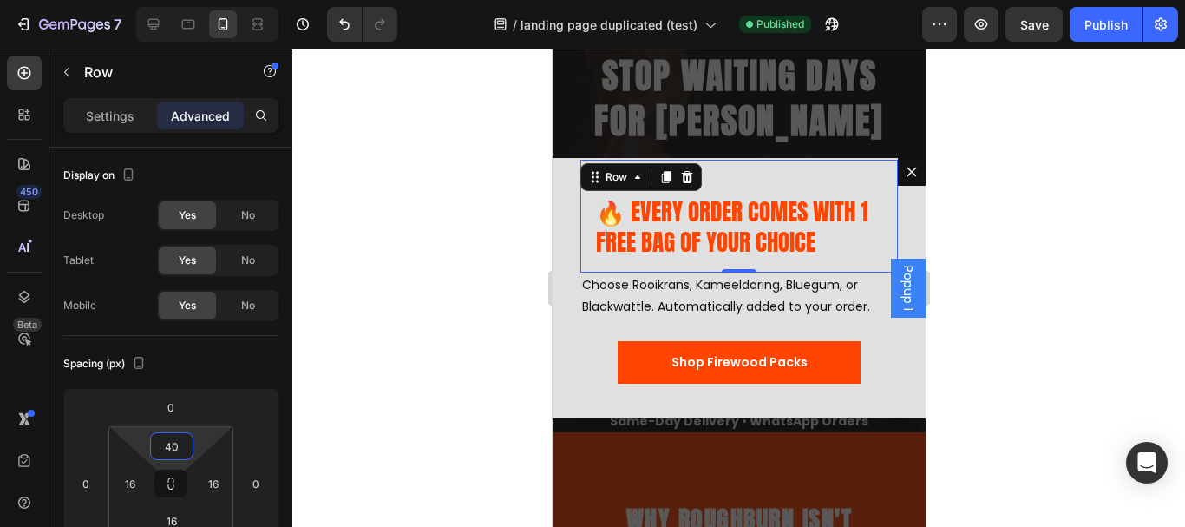
click at [1064, 239] on div at bounding box center [738, 288] width 893 height 478
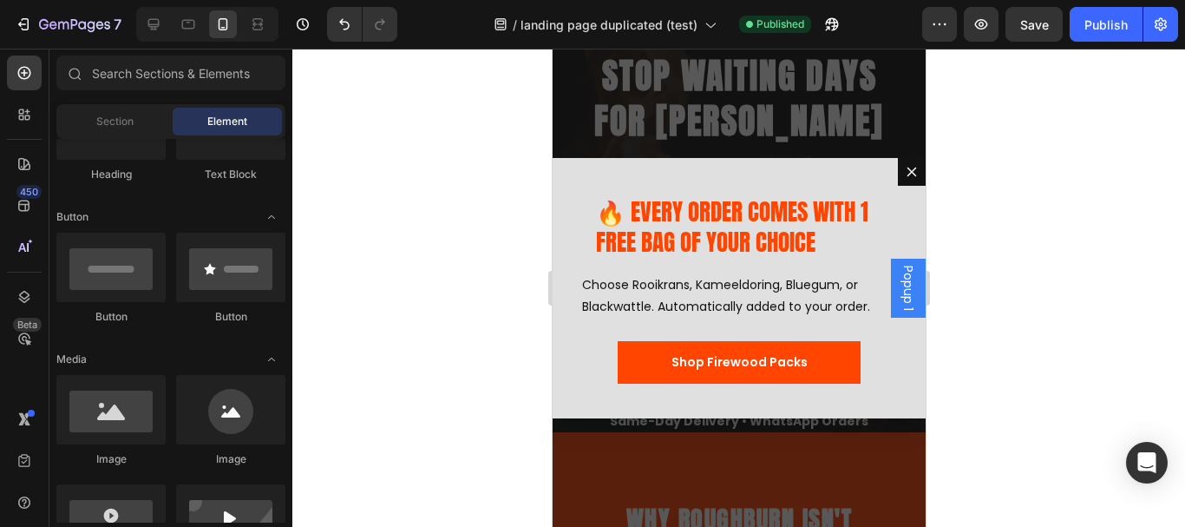
drag, startPoint x: 1084, startPoint y: 29, endPoint x: 1059, endPoint y: 130, distance: 103.5
click at [1084, 29] on button "Publish" at bounding box center [1106, 24] width 73 height 35
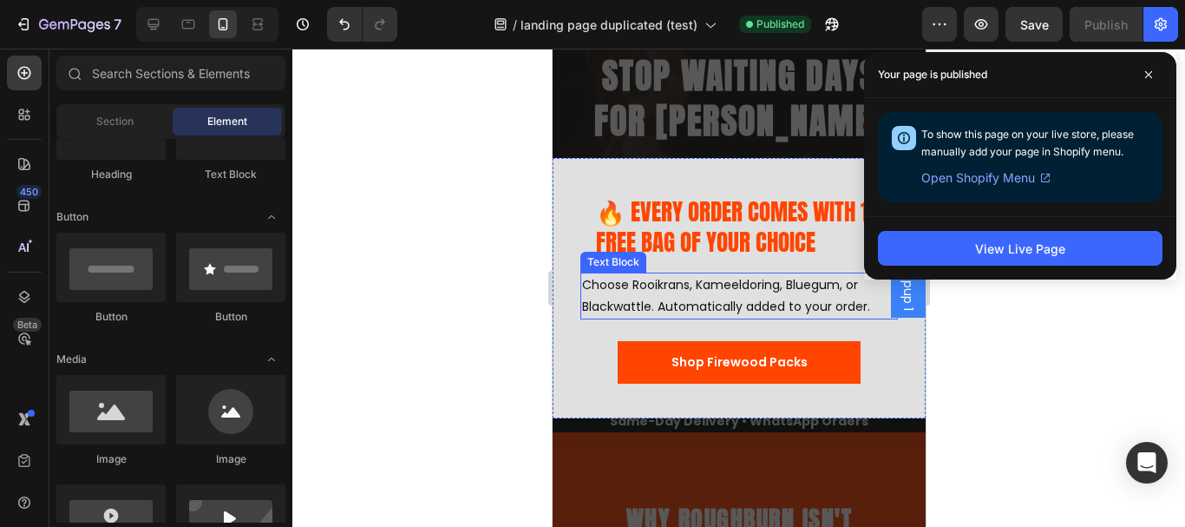
click at [652, 299] on p "Choose Rooikrans, Kameeldoring, Bluegum, or Blackwattle. Automatically added to…" at bounding box center [738, 295] width 314 height 43
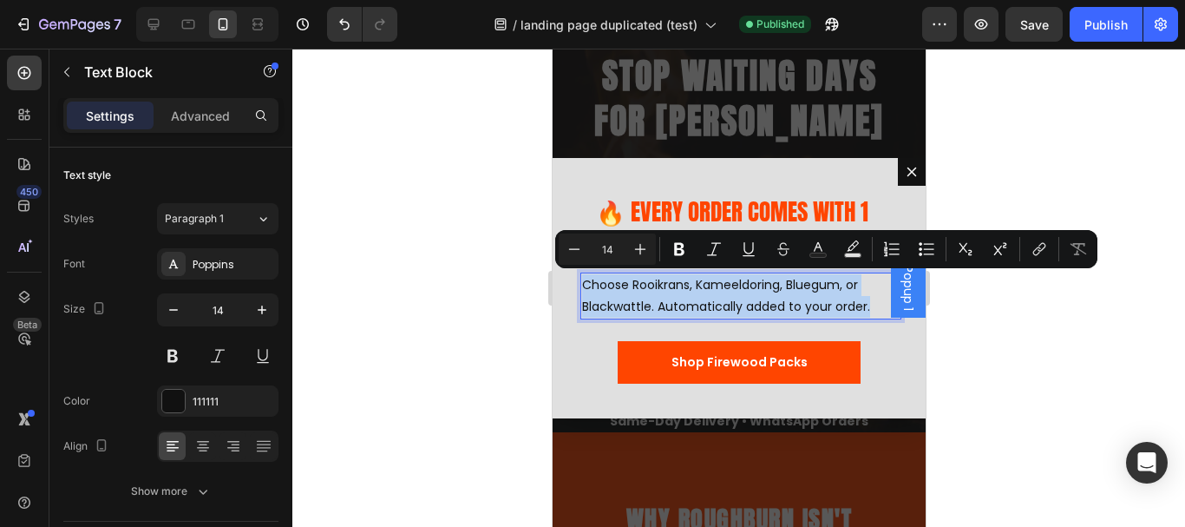
drag, startPoint x: 585, startPoint y: 285, endPoint x: 866, endPoint y: 309, distance: 282.1
click at [866, 309] on p "Choose Rooikrans, Kameeldoring, Bluegum, or Blackwattle. Automatically added to…" at bounding box center [738, 295] width 314 height 43
copy p "Choose Rooikrans, Kameeldoring, Bluegum, or Blackwattle. Automatically added to…"
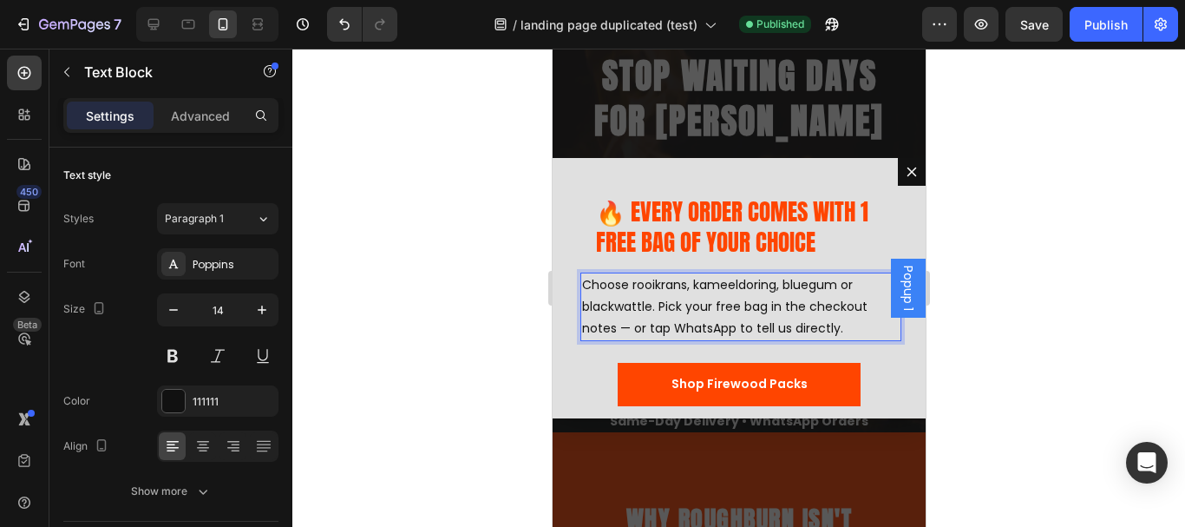
click at [1007, 246] on div at bounding box center [738, 288] width 893 height 478
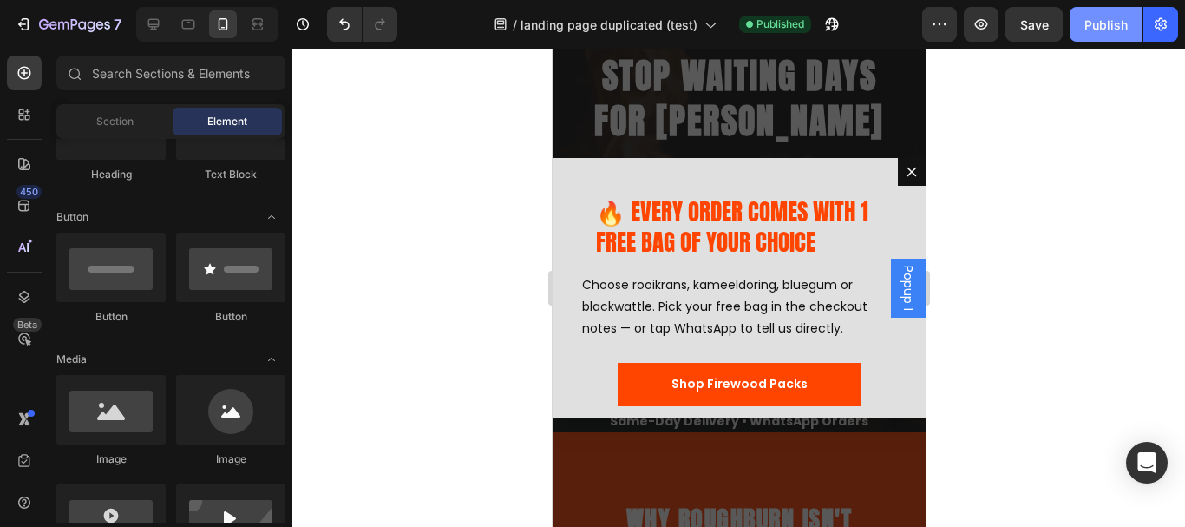
click at [1086, 20] on div "Publish" at bounding box center [1105, 25] width 43 height 18
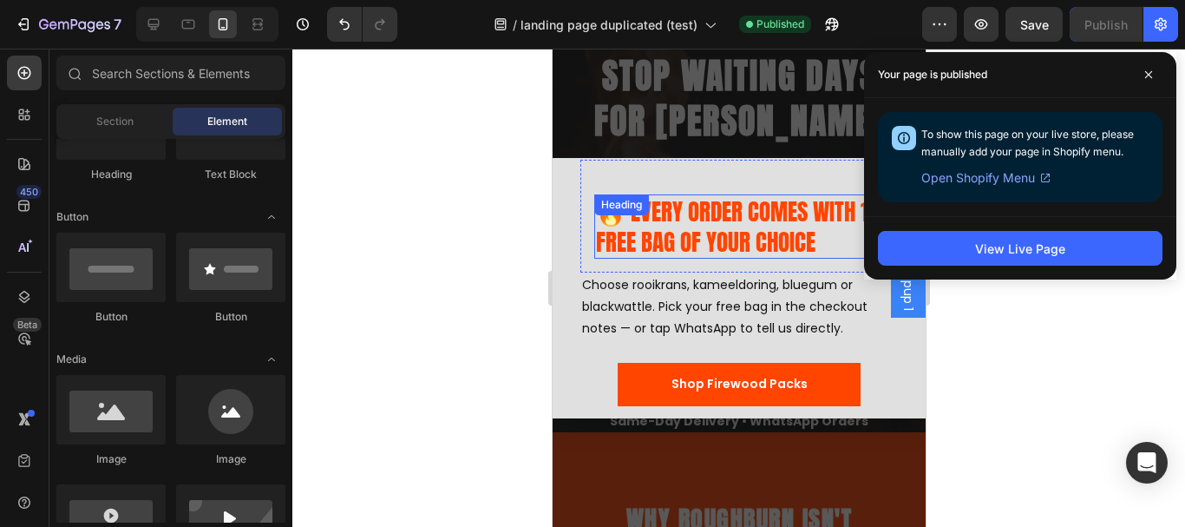
click at [634, 228] on p "🔥 EVERY ORDER COMES WITH 1 FREE BAG OF YOUR CHOICE" at bounding box center [738, 226] width 286 height 61
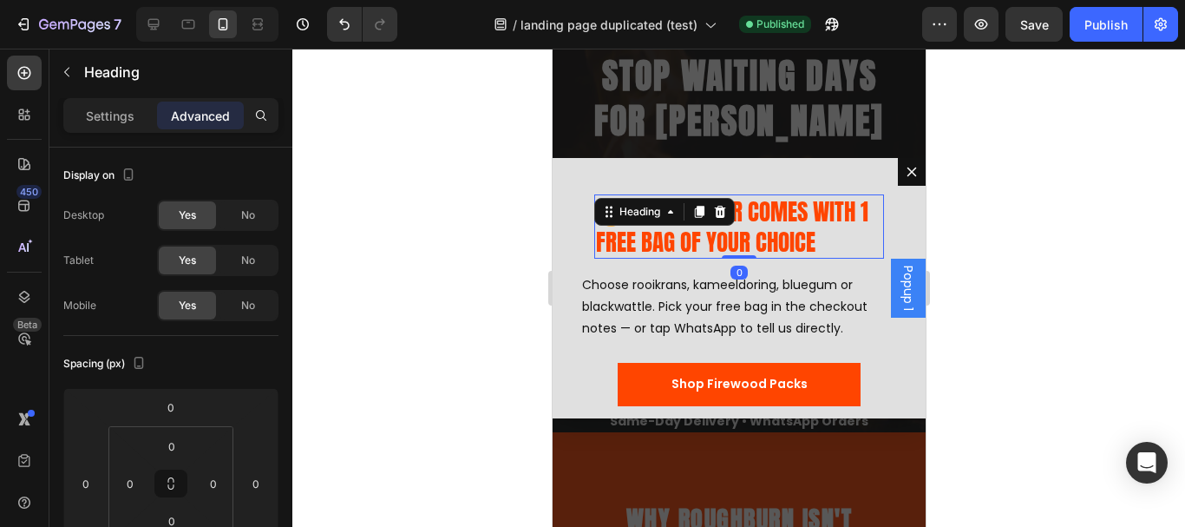
click at [117, 105] on div "Settings" at bounding box center [110, 116] width 87 height 28
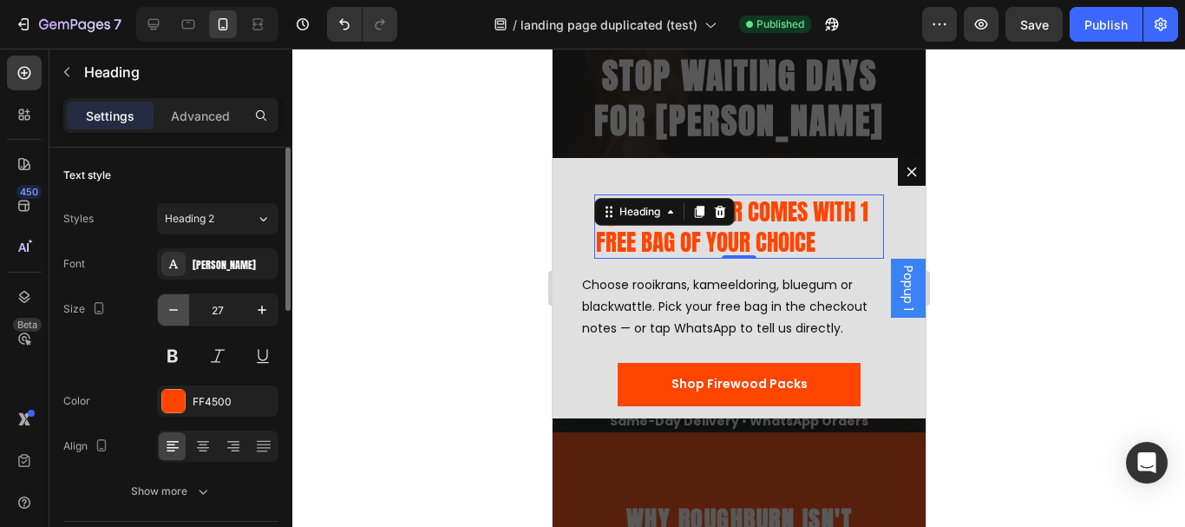
click at [167, 309] on icon "button" at bounding box center [173, 309] width 17 height 17
type input "26"
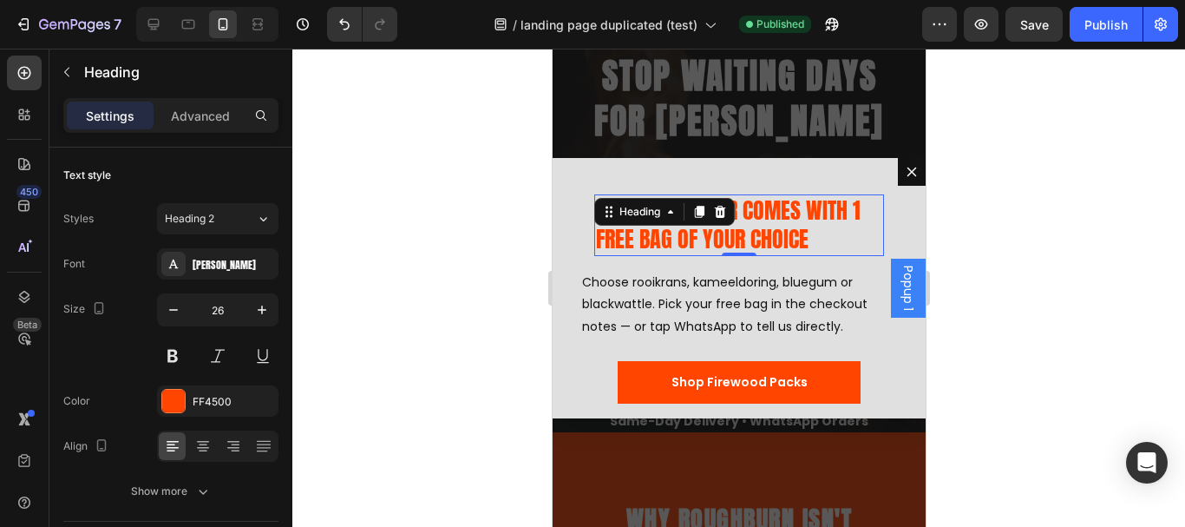
click at [383, 185] on div at bounding box center [738, 288] width 893 height 478
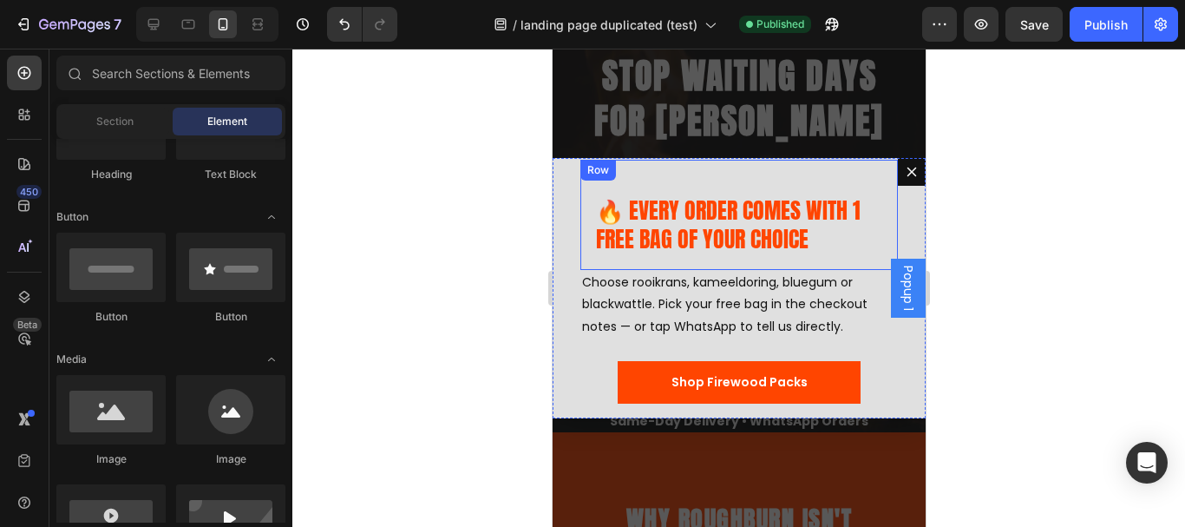
click at [760, 190] on div "🔥 EVERY ORDER COMES WITH 1 FREE BAG OF YOUR CHOICE Heading Row" at bounding box center [739, 215] width 318 height 111
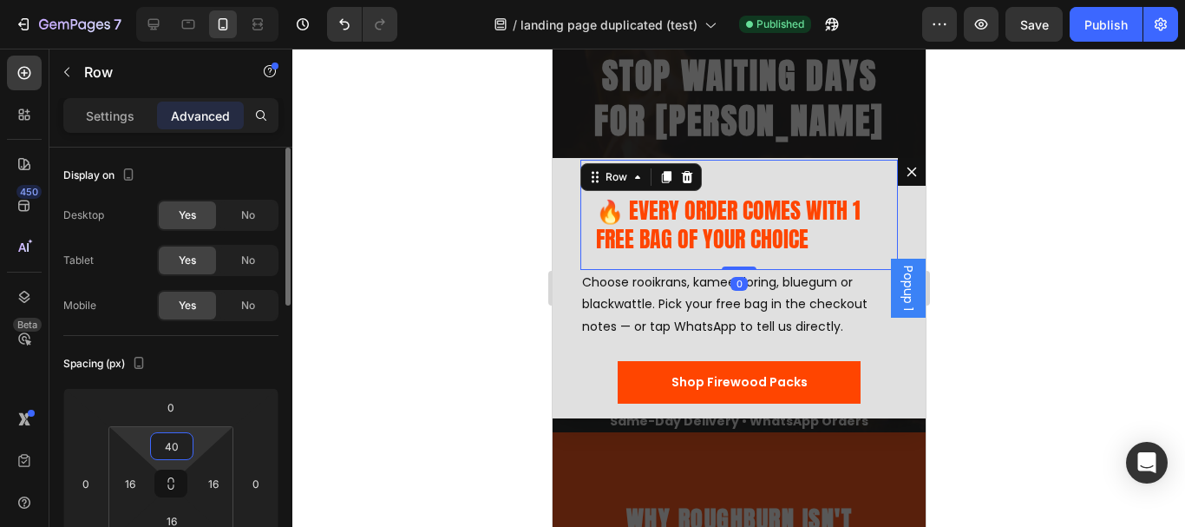
click at [166, 454] on input "40" at bounding box center [171, 446] width 35 height 26
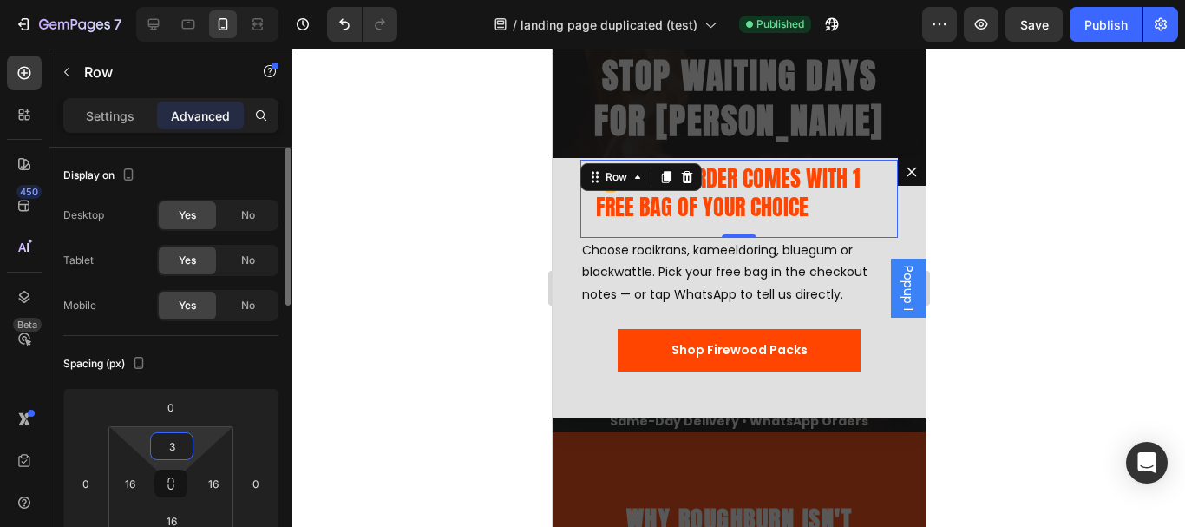
type input "35"
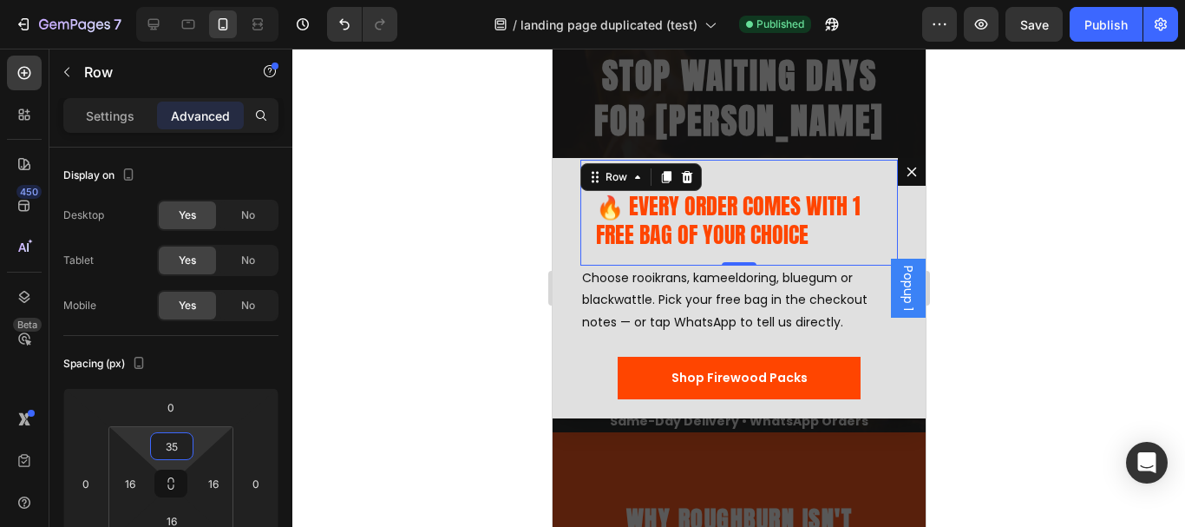
click at [462, 303] on div at bounding box center [738, 288] width 893 height 478
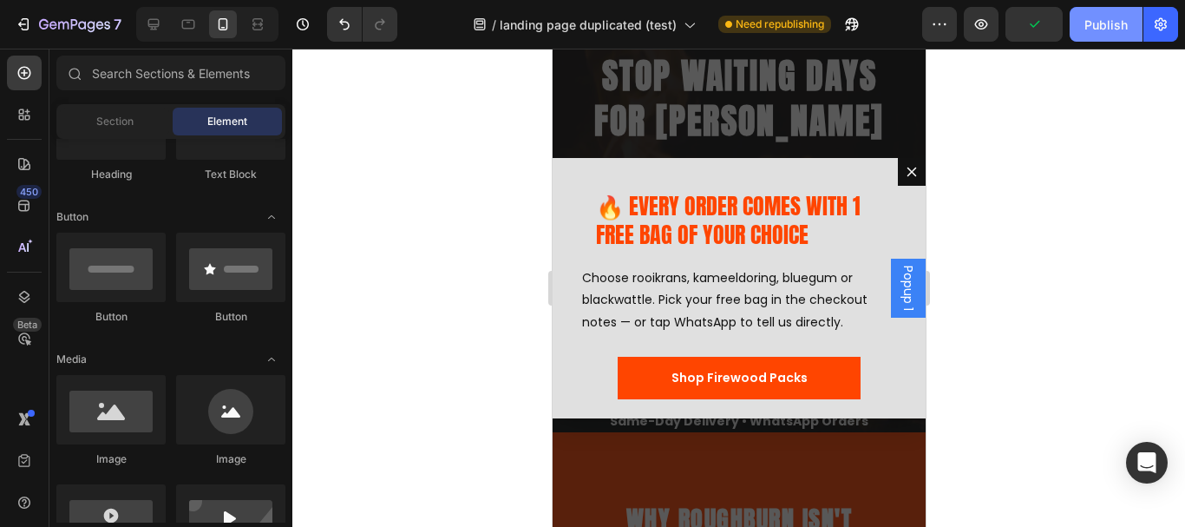
click at [1099, 23] on div "Publish" at bounding box center [1105, 25] width 43 height 18
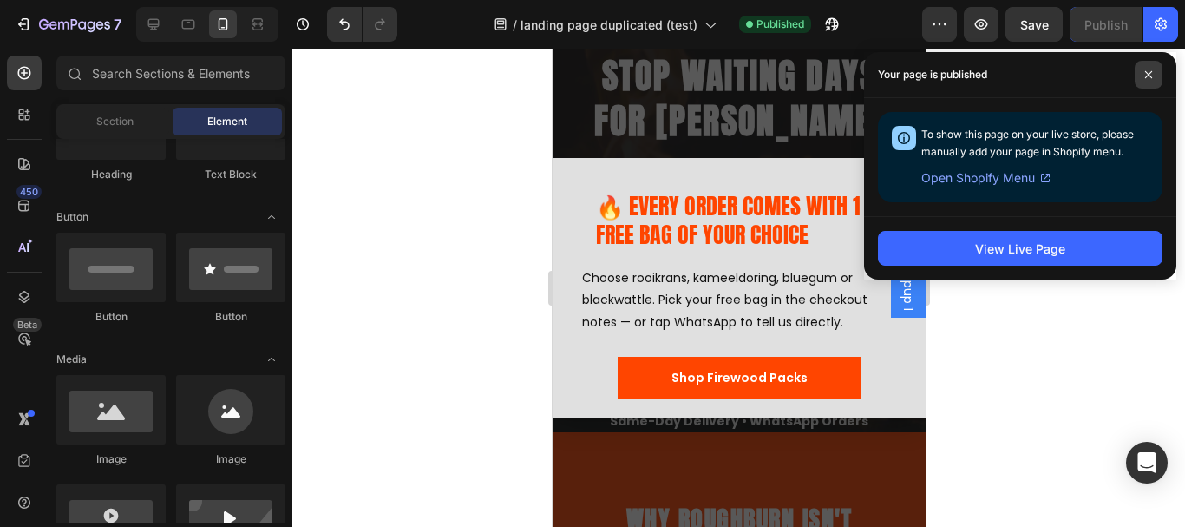
click at [1160, 69] on span at bounding box center [1149, 75] width 28 height 28
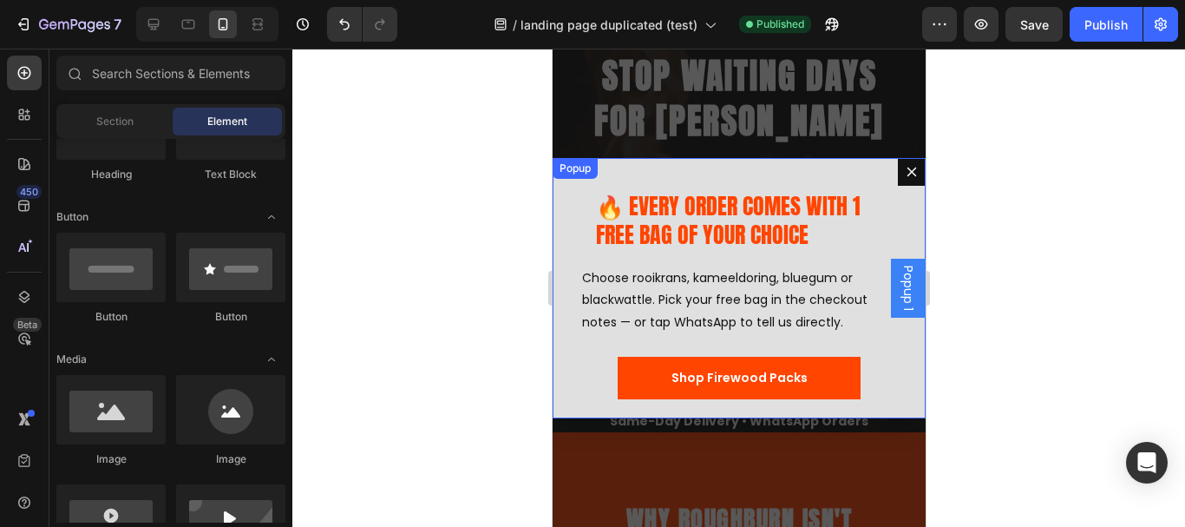
click at [568, 195] on div "🔥 EVERY ORDER COMES WITH 1 FREE BAG OF YOUR CHOICE Heading Row Choose rooikrans…" at bounding box center [738, 288] width 373 height 260
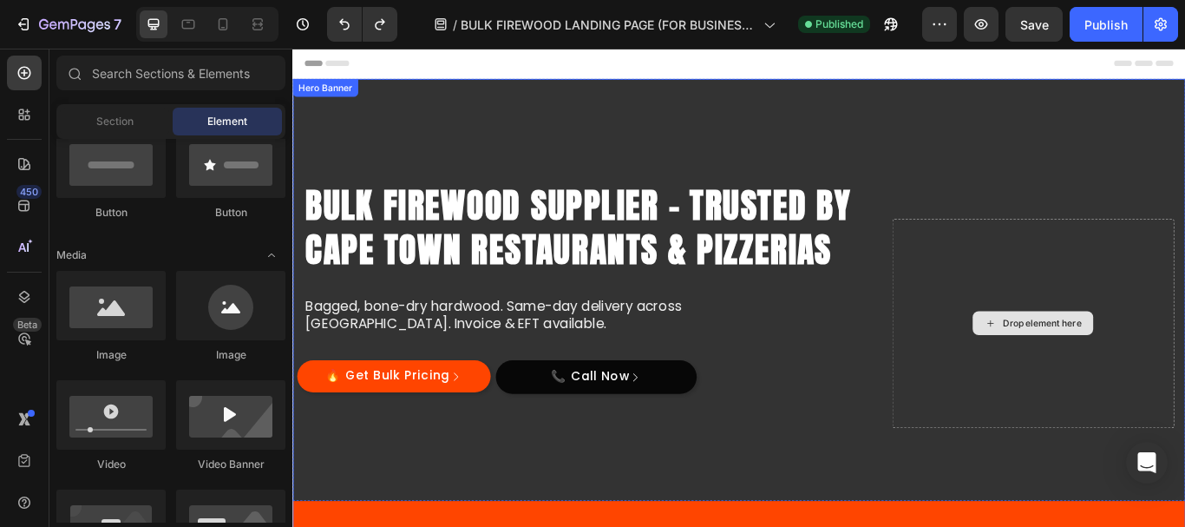
scroll to position [286, 0]
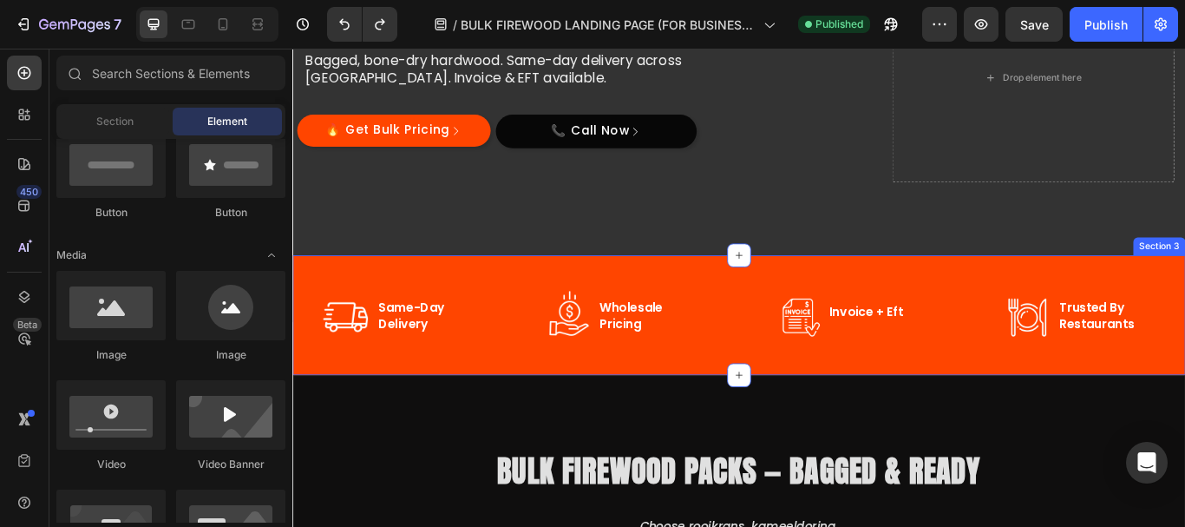
click at [527, 309] on div "Image same-day delivery Text Block Row Image wholesale pricing Text Block Row R…" at bounding box center [812, 360] width 1041 height 140
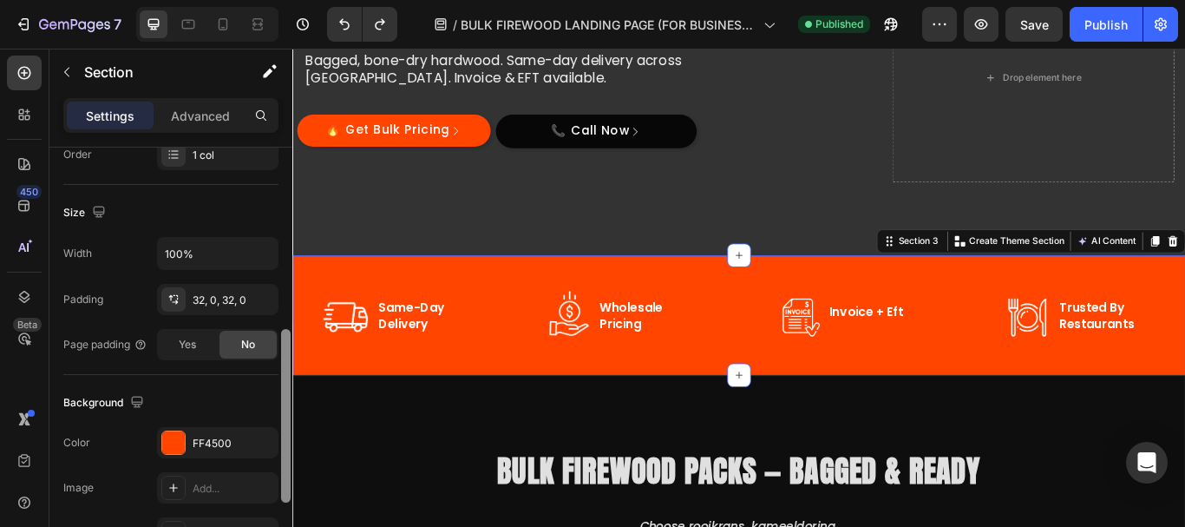
scroll to position [375, 0]
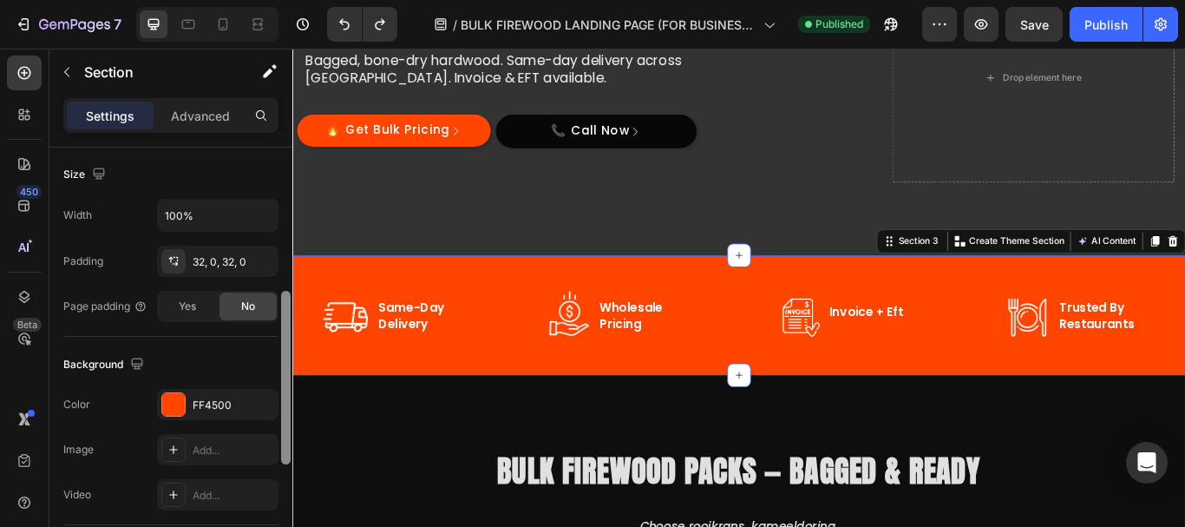
drag, startPoint x: 286, startPoint y: 211, endPoint x: 283, endPoint y: 363, distance: 151.9
click at [284, 363] on div at bounding box center [286, 378] width 10 height 174
click at [204, 403] on div "FF4500" at bounding box center [218, 405] width 50 height 16
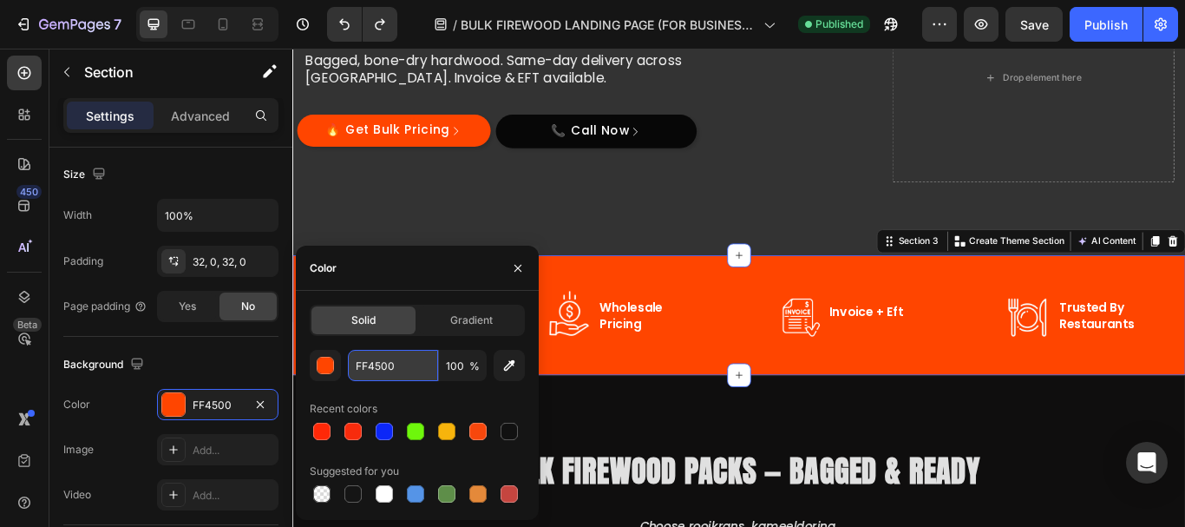
click at [387, 368] on input "FF4500" at bounding box center [393, 365] width 90 height 31
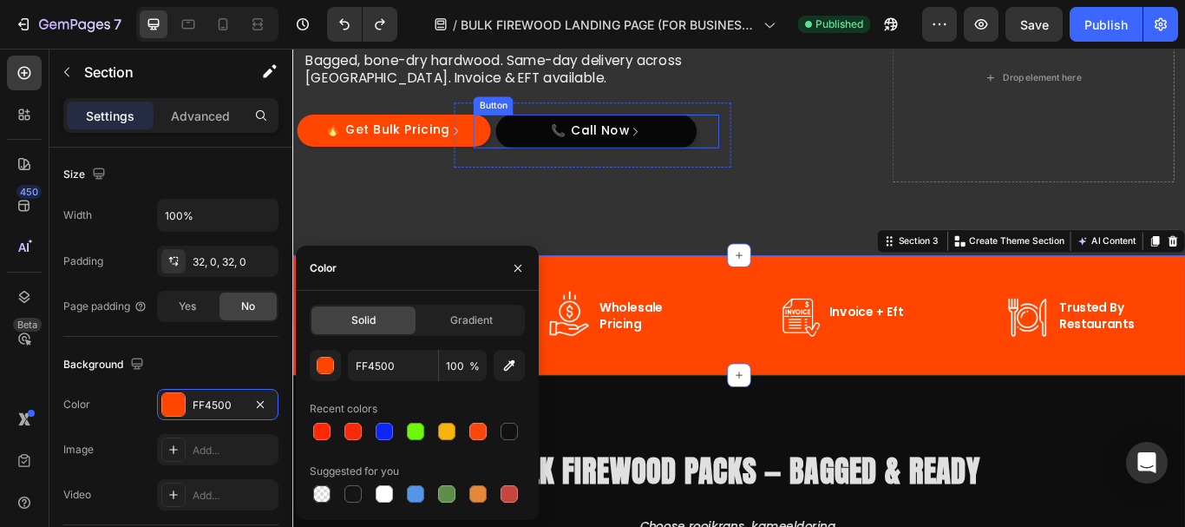
click at [503, 148] on div "📞 Call Now Button" at bounding box center [645, 145] width 285 height 39
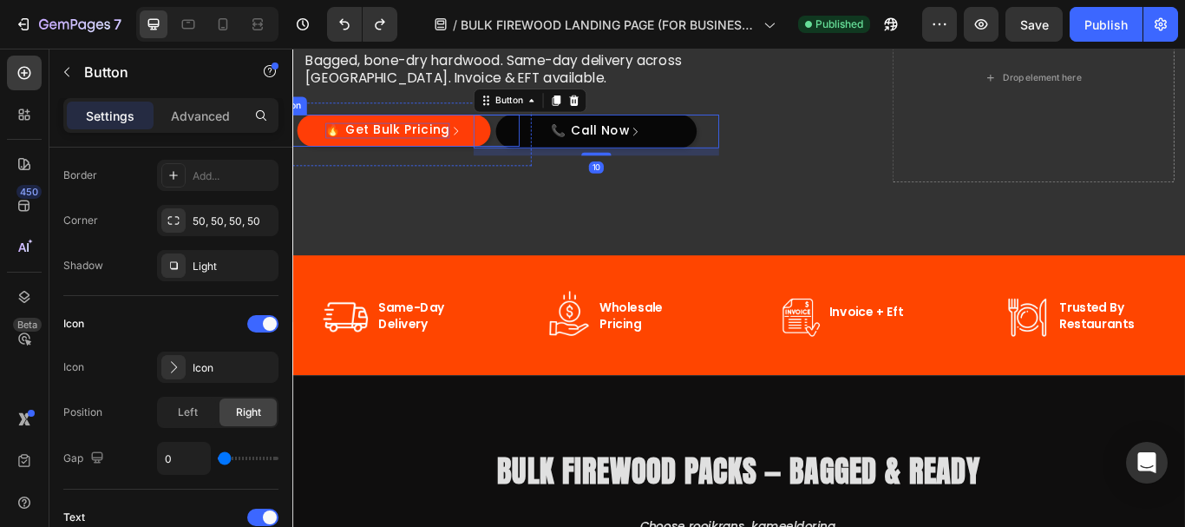
scroll to position [0, 0]
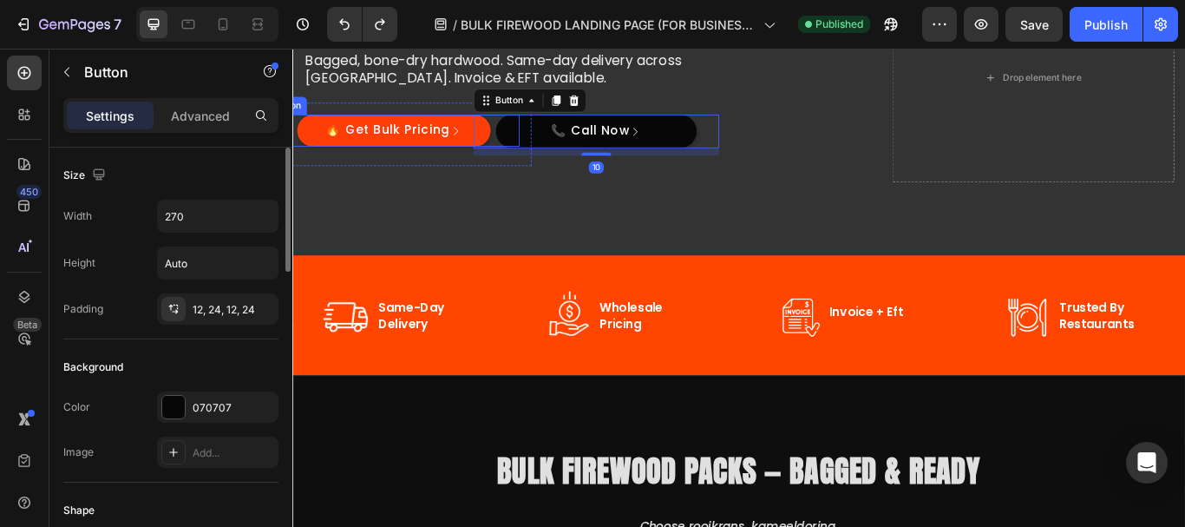
click at [314, 141] on link "🔥 Get Bulk Pricing" at bounding box center [411, 144] width 226 height 37
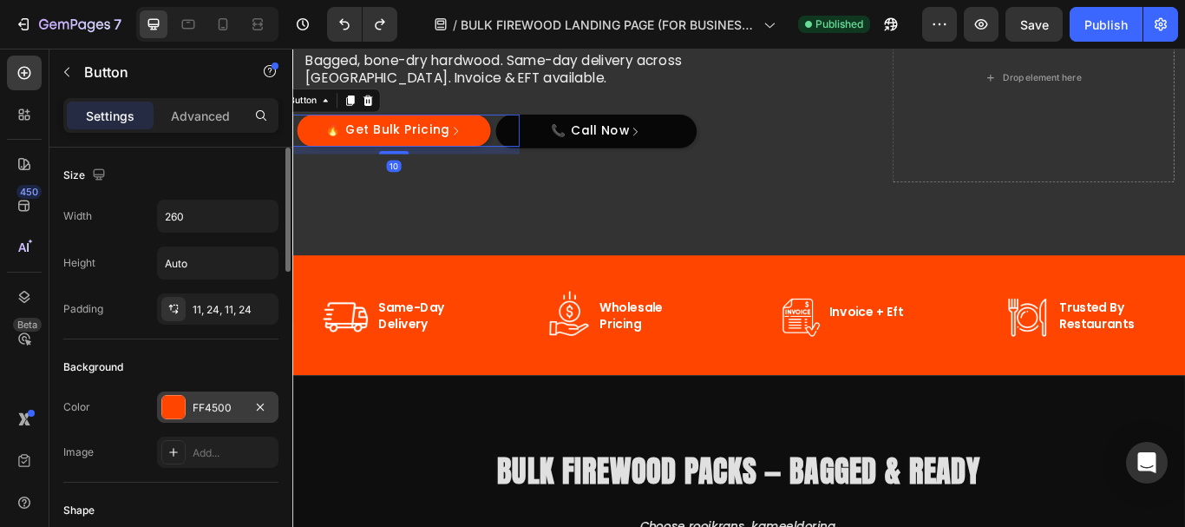
click at [207, 407] on div "FF4500" at bounding box center [218, 408] width 50 height 16
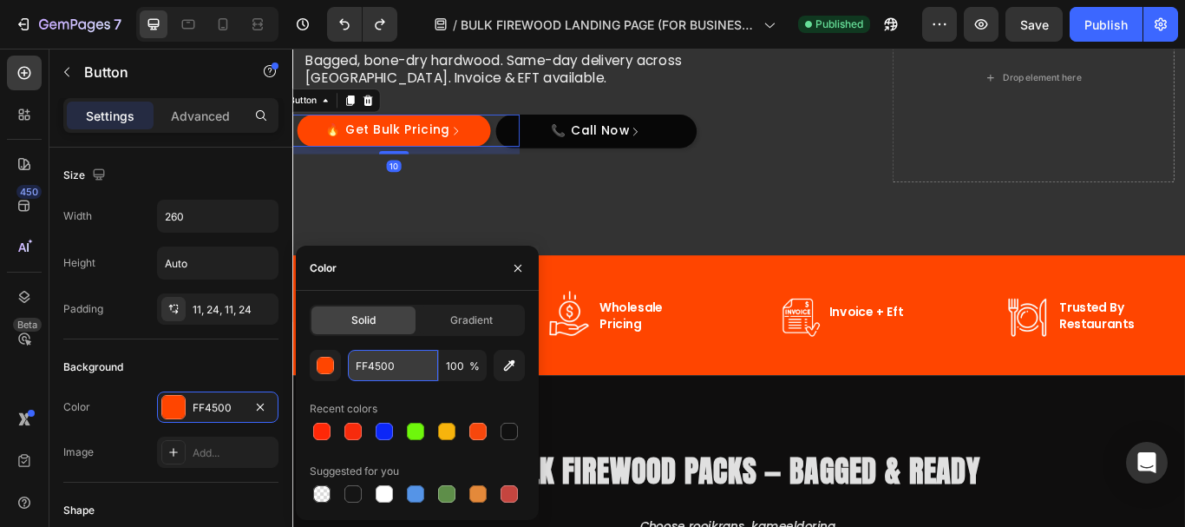
click at [388, 369] on input "FF4500" at bounding box center [393, 365] width 90 height 31
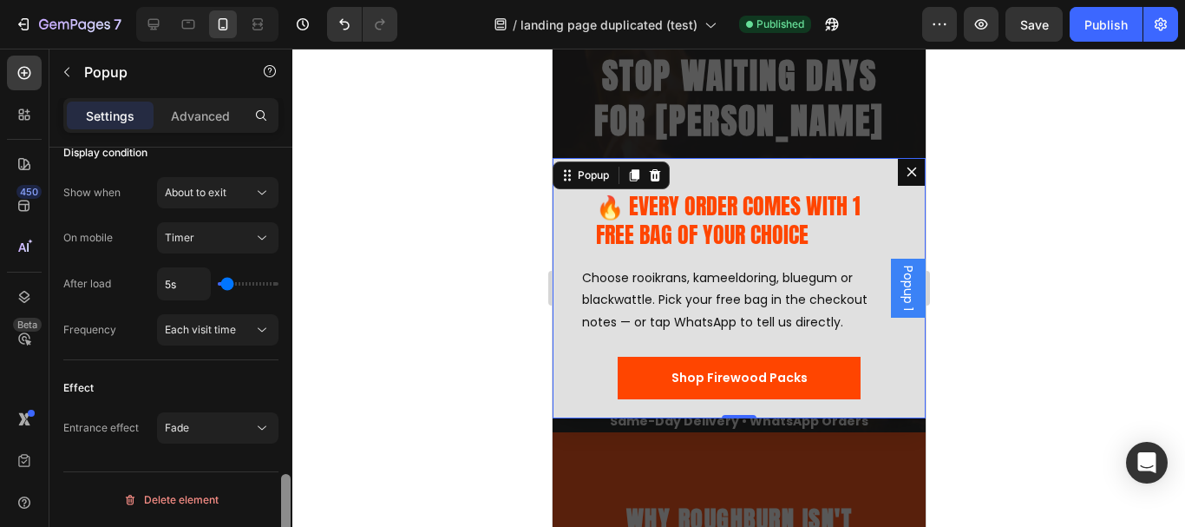
scroll to position [1344, 0]
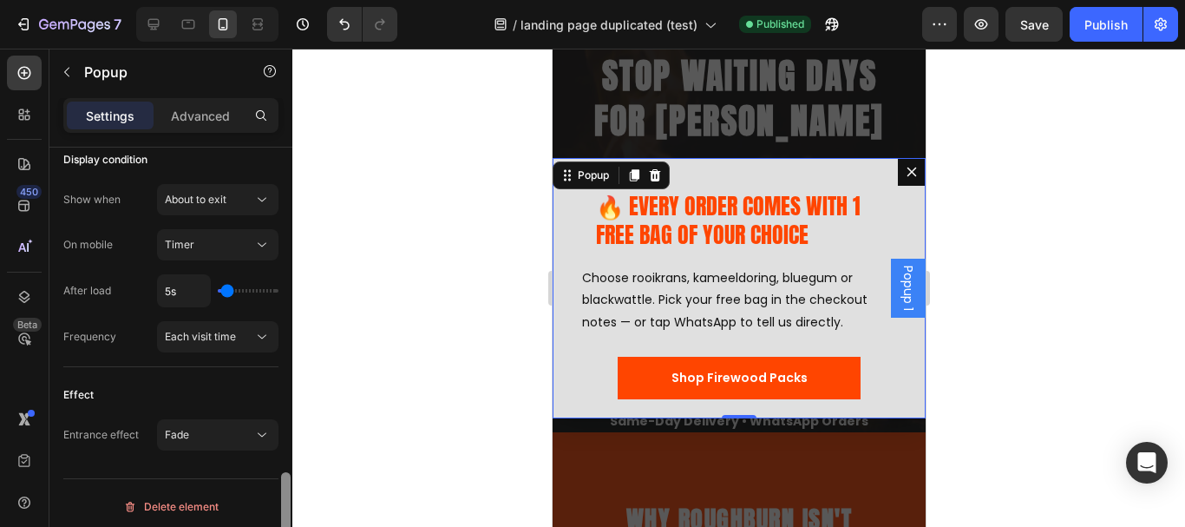
drag, startPoint x: 0, startPoint y: 0, endPoint x: 289, endPoint y: 489, distance: 568.2
click at [289, 489] on div at bounding box center [286, 523] width 10 height 102
click at [308, 236] on div at bounding box center [738, 288] width 893 height 478
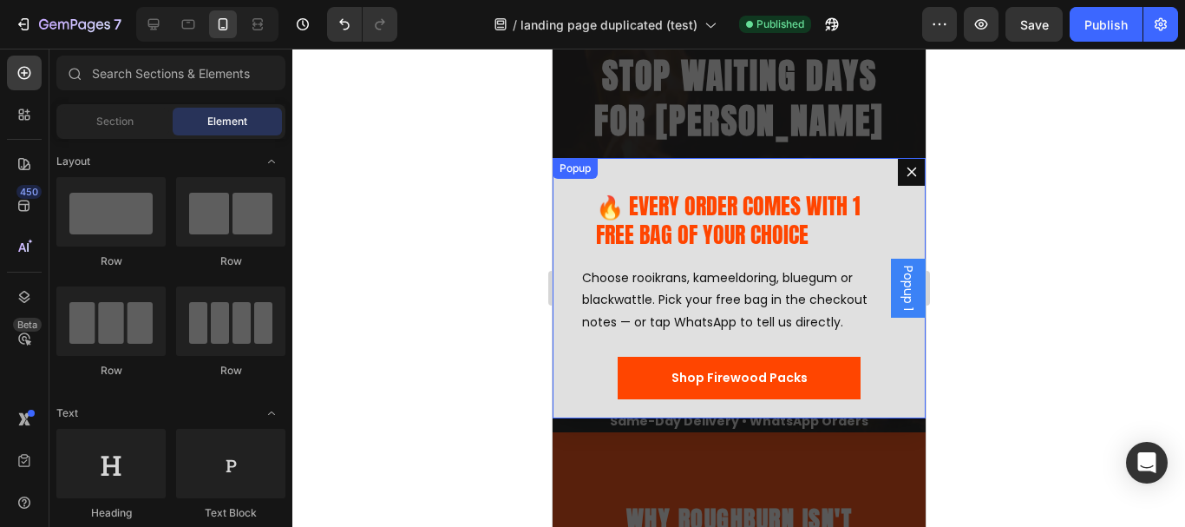
click at [567, 206] on div "🔥 EVERY ORDER COMES WITH 1 FREE BAG OF YOUR CHOICE Heading Row Choose rooikrans…" at bounding box center [738, 288] width 373 height 260
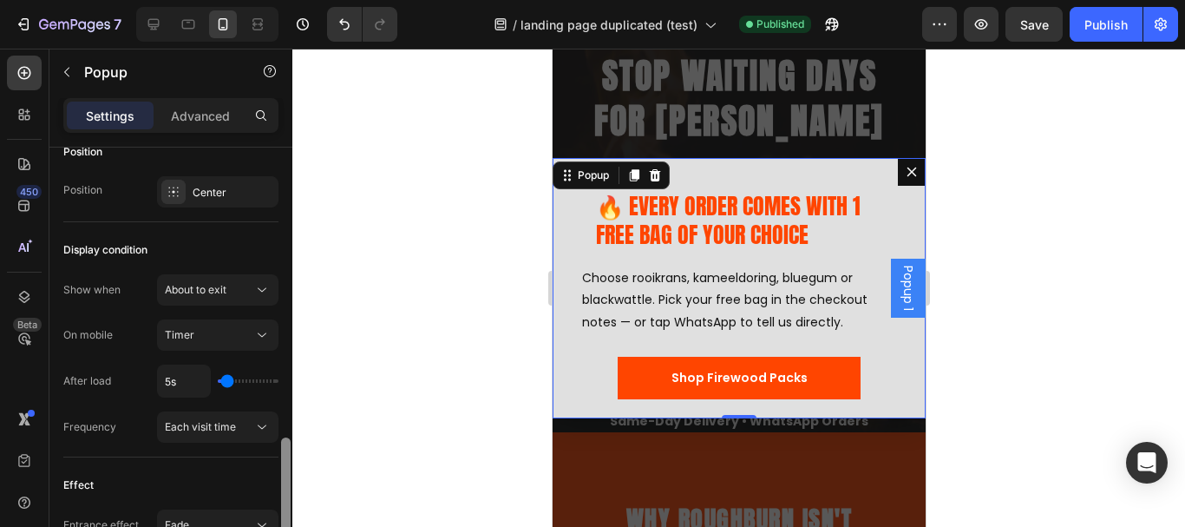
scroll to position [1261, 0]
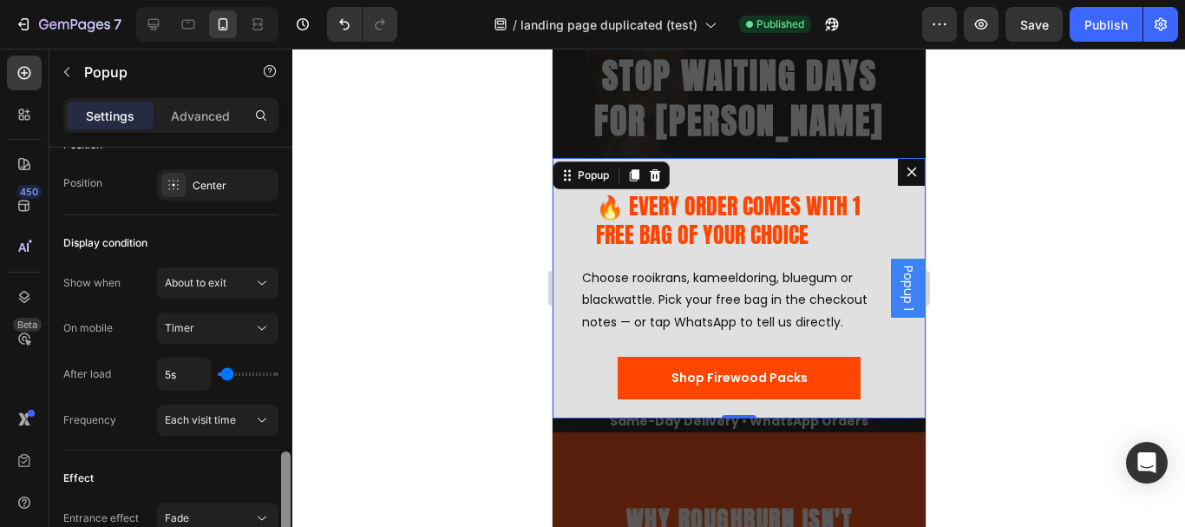
drag, startPoint x: 285, startPoint y: 210, endPoint x: 285, endPoint y: 514, distance: 304.5
click at [285, 514] on div at bounding box center [286, 502] width 10 height 102
click at [261, 282] on icon at bounding box center [261, 282] width 17 height 17
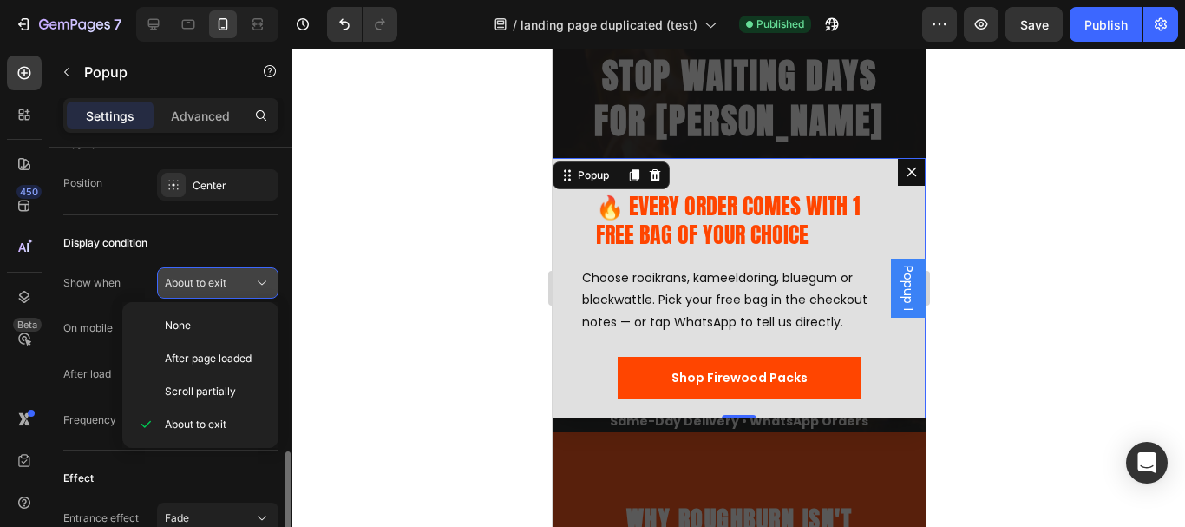
click at [261, 282] on icon at bounding box center [261, 282] width 17 height 17
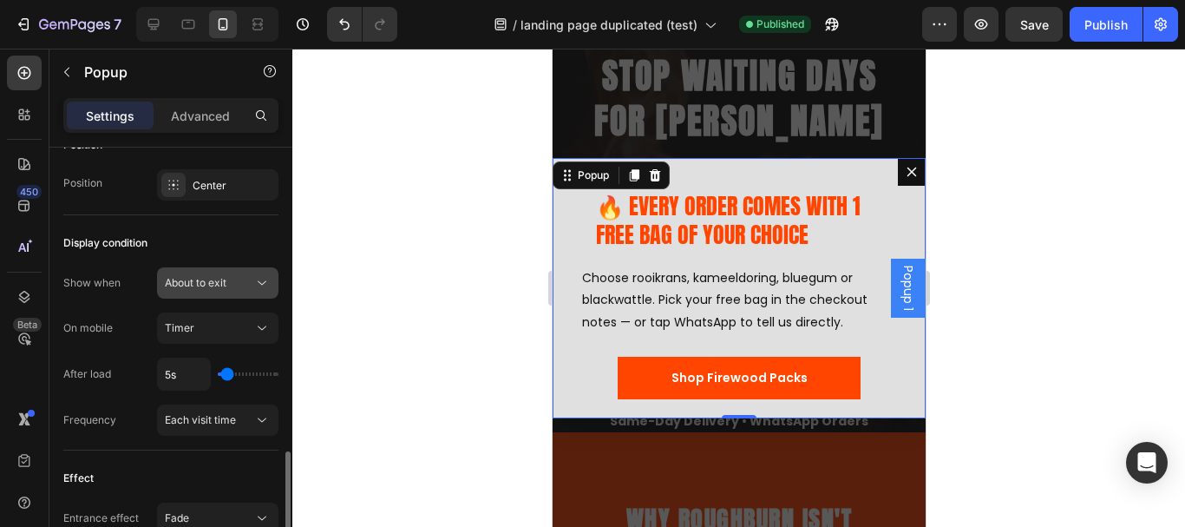
click at [230, 276] on div "About to exit" at bounding box center [209, 283] width 88 height 16
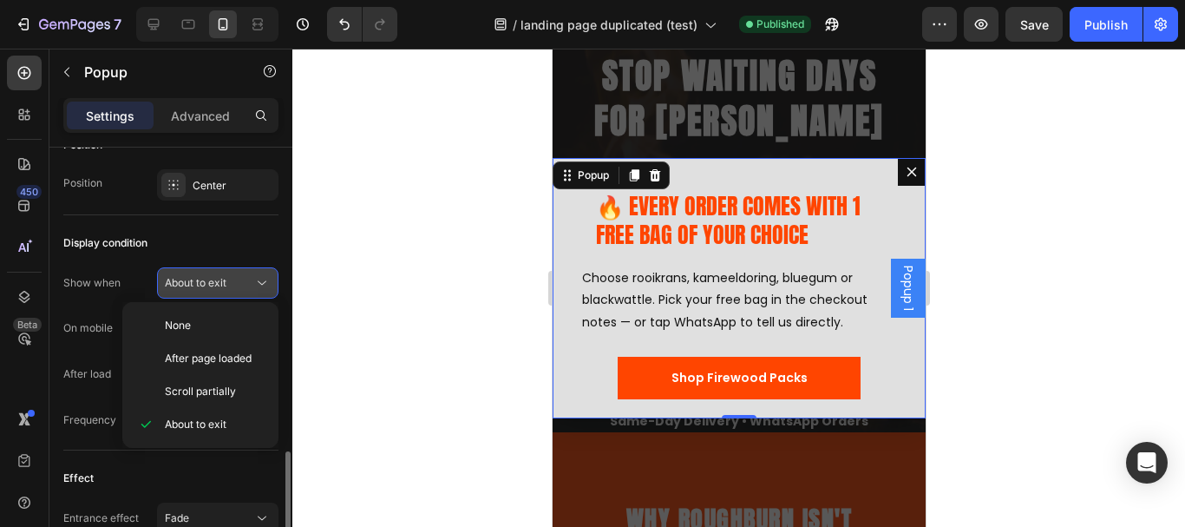
click at [230, 274] on div "About to exit" at bounding box center [218, 282] width 106 height 17
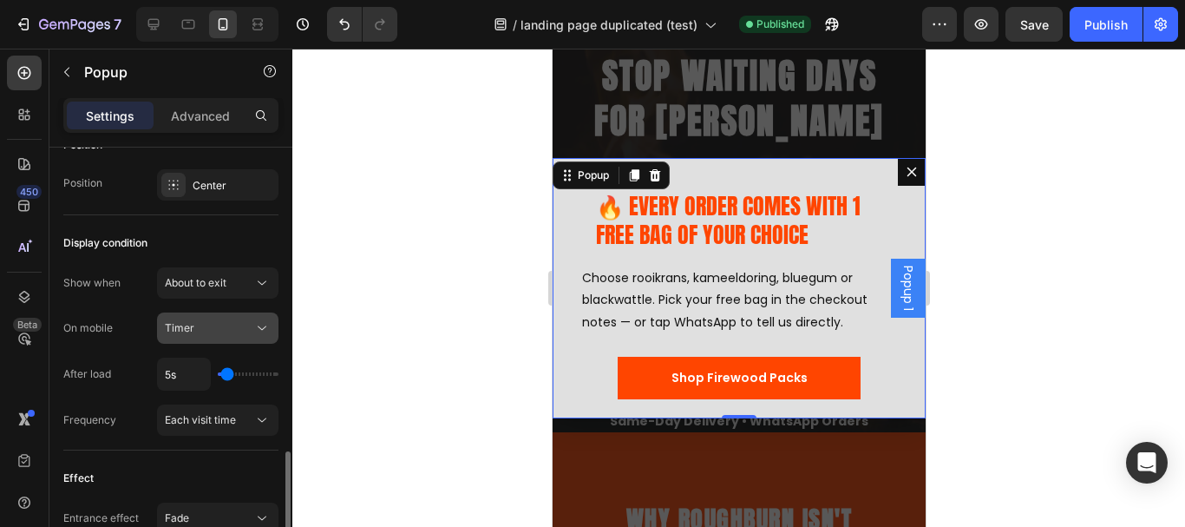
click at [257, 324] on icon at bounding box center [261, 327] width 17 height 17
click at [242, 285] on div "About to exit" at bounding box center [209, 283] width 88 height 16
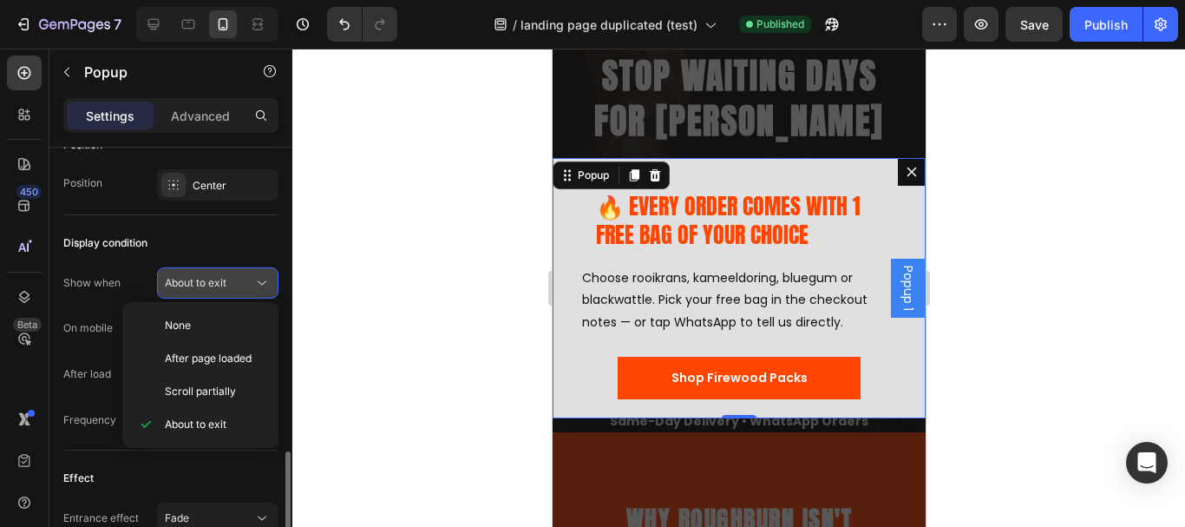
click at [242, 285] on div "About to exit" at bounding box center [209, 283] width 88 height 16
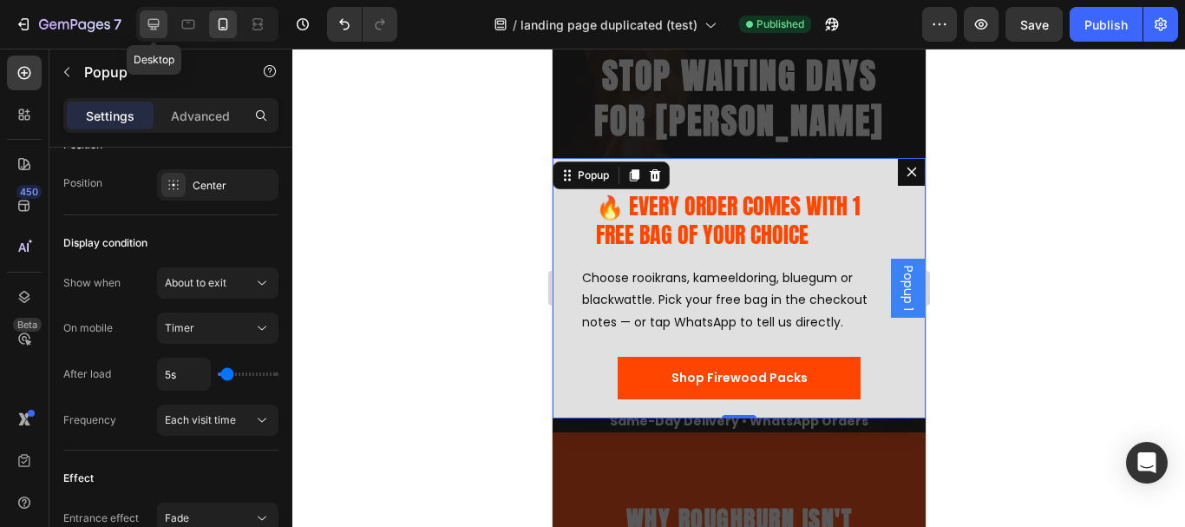
click at [155, 25] on icon at bounding box center [153, 24] width 11 height 11
type input "600"
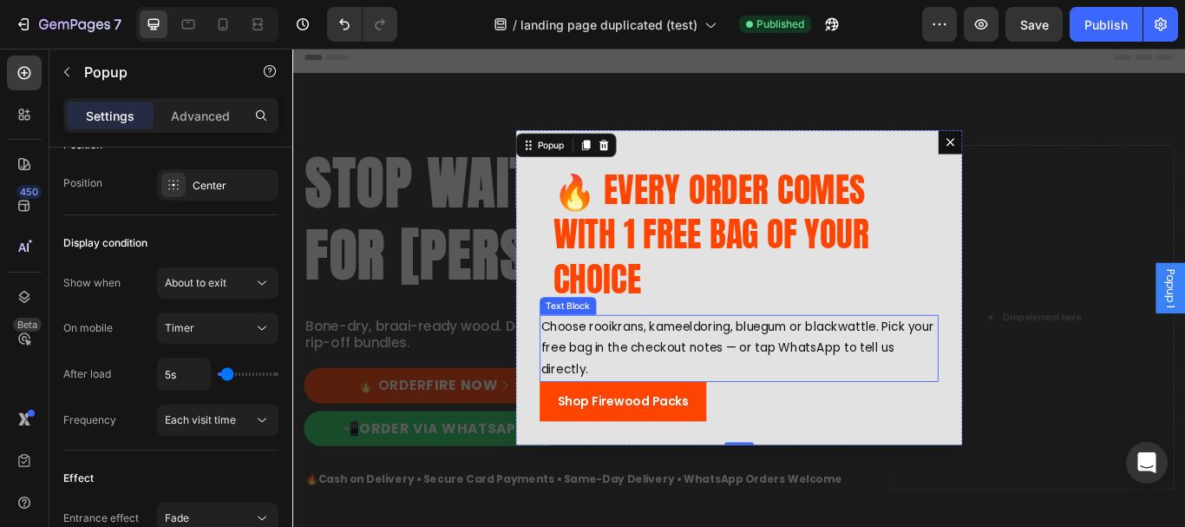
scroll to position [35, 0]
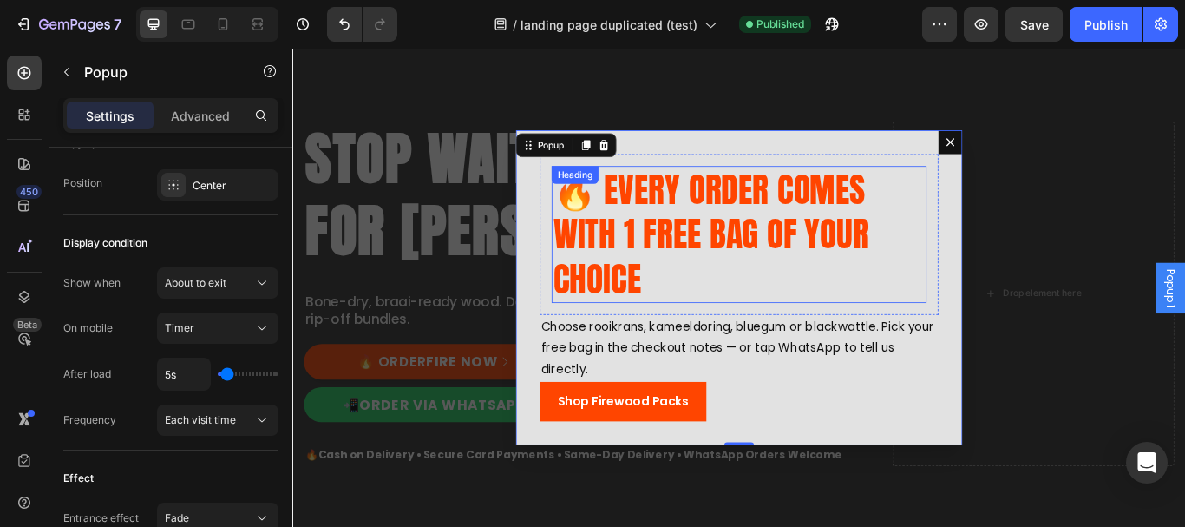
click at [811, 256] on p "🔥 EVERY ORDER COMES WITH 1 FREE BAG OF YOUR CHOICE" at bounding box center [813, 264] width 434 height 155
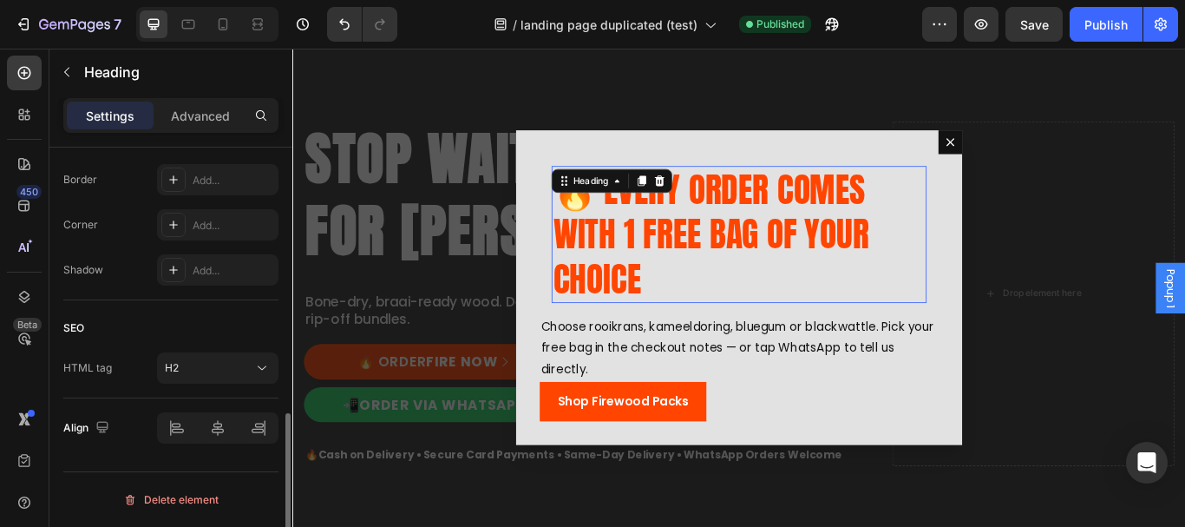
scroll to position [0, 0]
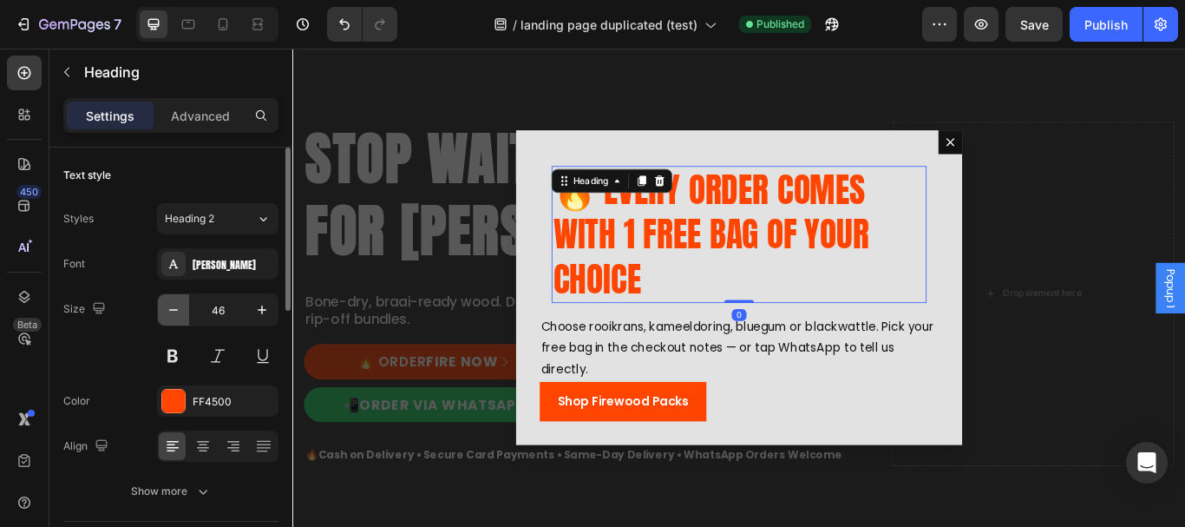
click at [175, 311] on icon "button" at bounding box center [173, 309] width 17 height 17
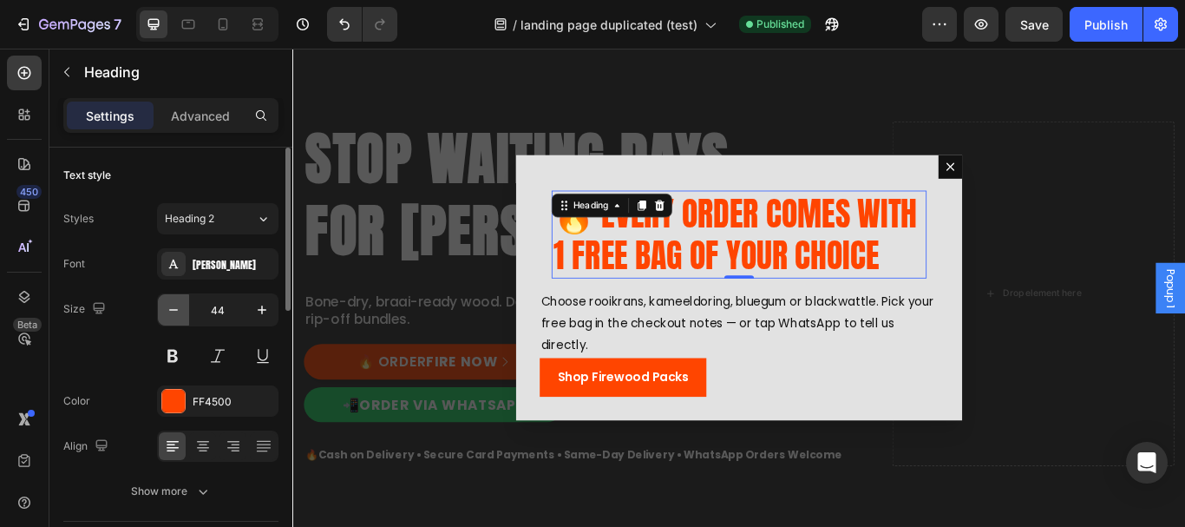
click at [175, 311] on icon "button" at bounding box center [173, 309] width 17 height 17
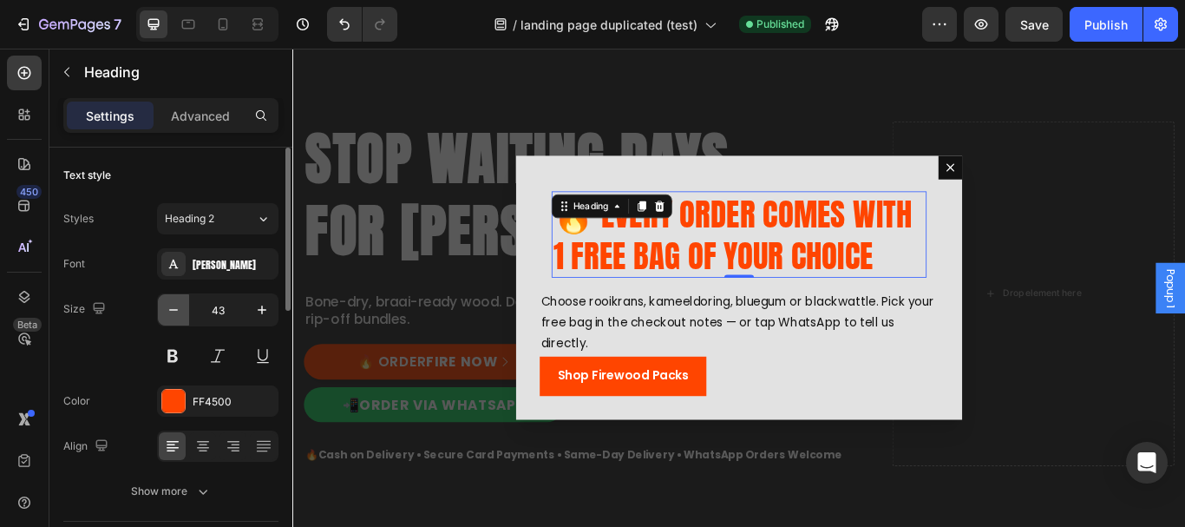
click at [175, 310] on icon "button" at bounding box center [173, 310] width 9 height 2
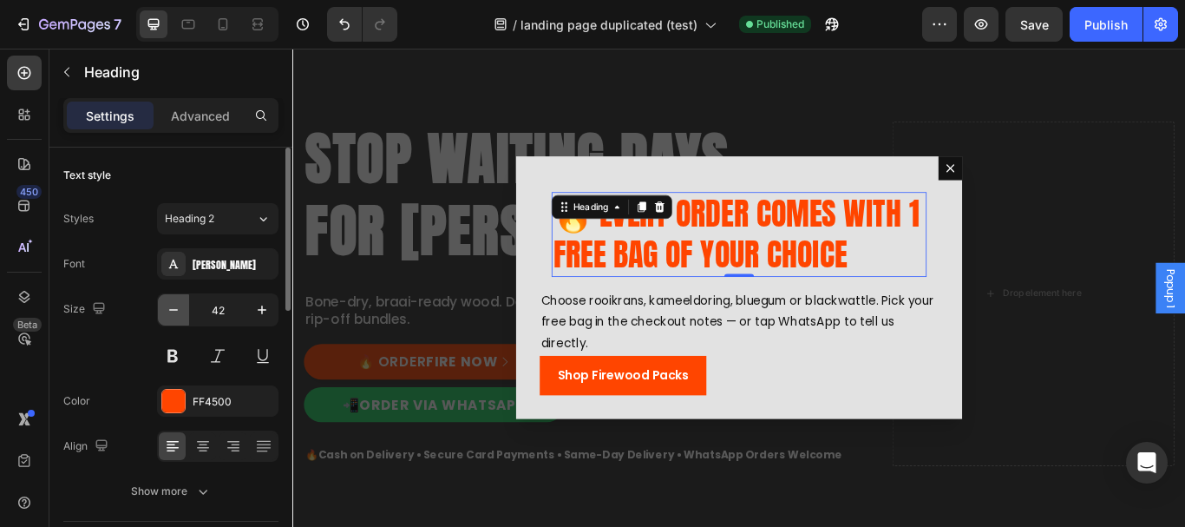
click at [175, 310] on icon "button" at bounding box center [173, 310] width 9 height 2
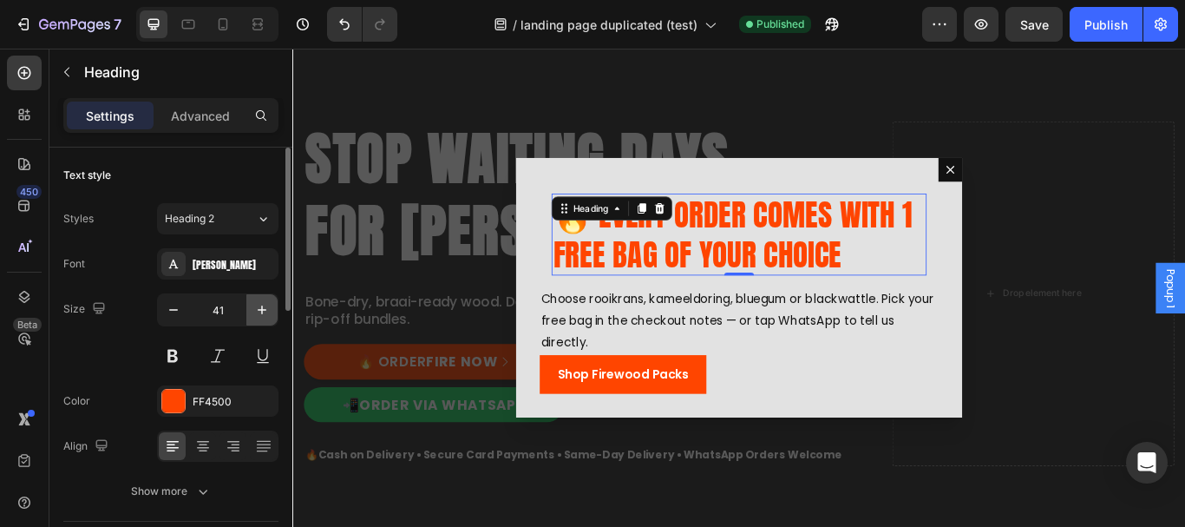
click at [252, 314] on button "button" at bounding box center [261, 309] width 31 height 31
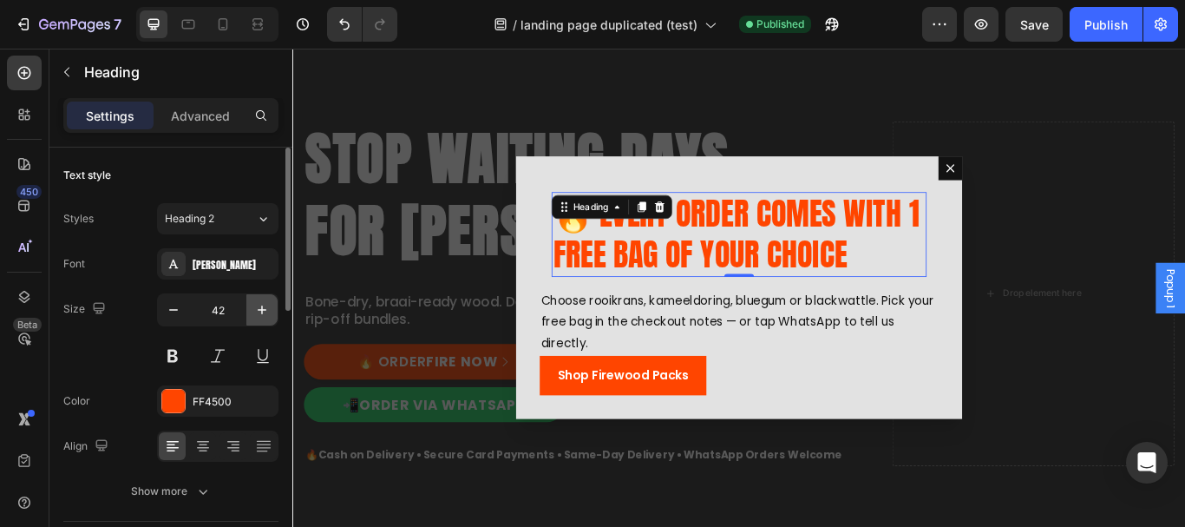
click at [252, 314] on button "button" at bounding box center [261, 309] width 31 height 31
type input "43"
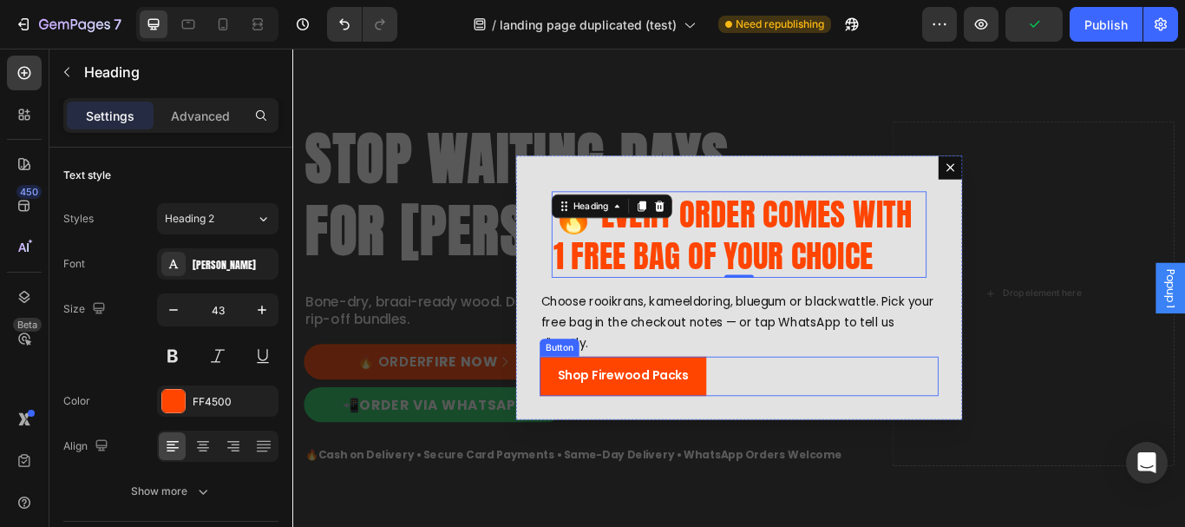
click at [800, 421] on div "Shop Firewood Packs Button" at bounding box center [812, 431] width 465 height 46
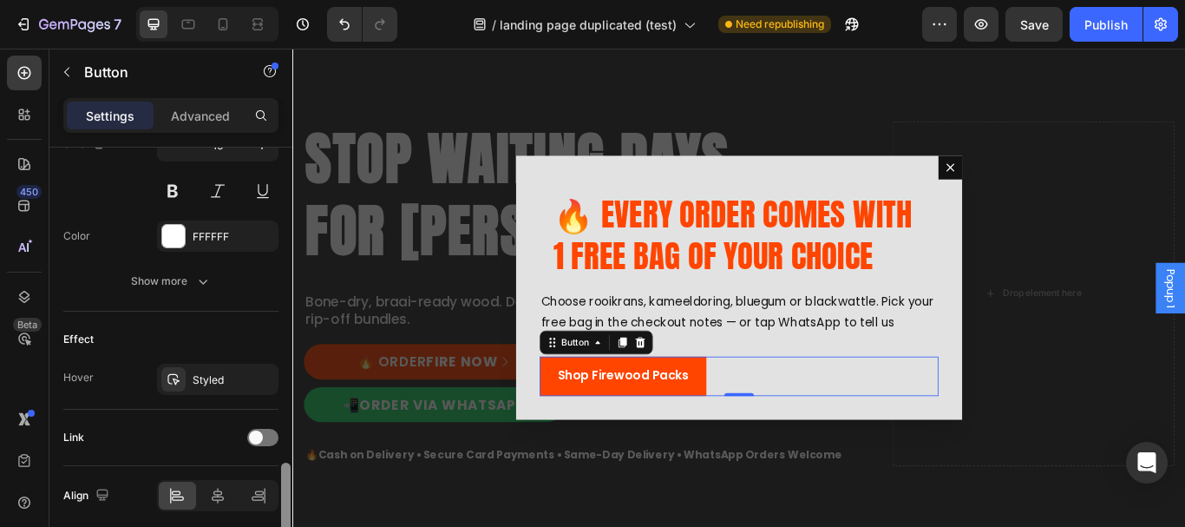
scroll to position [790, 0]
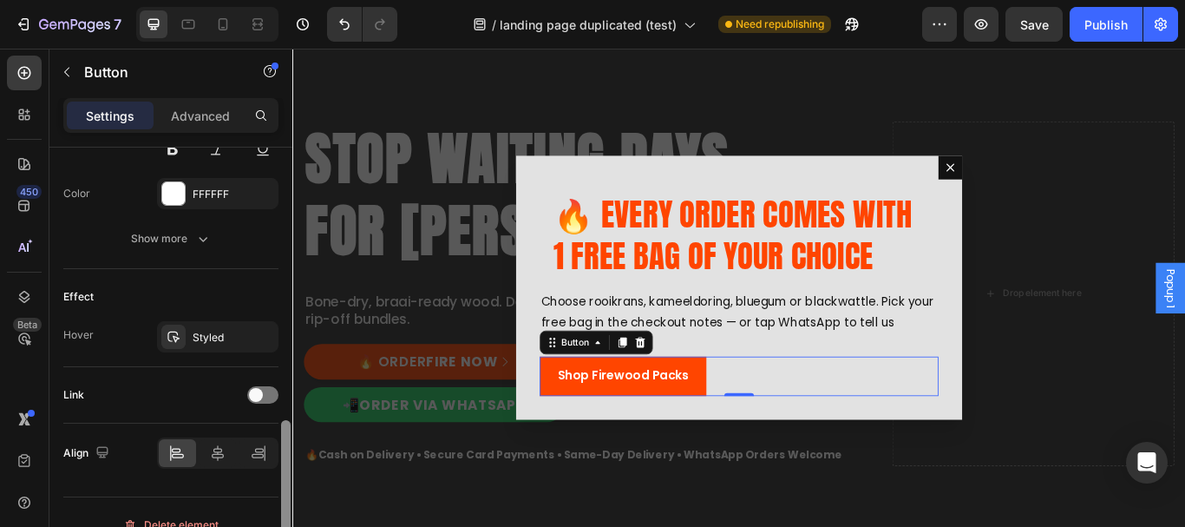
drag, startPoint x: 574, startPoint y: 292, endPoint x: 294, endPoint y: 598, distance: 414.5
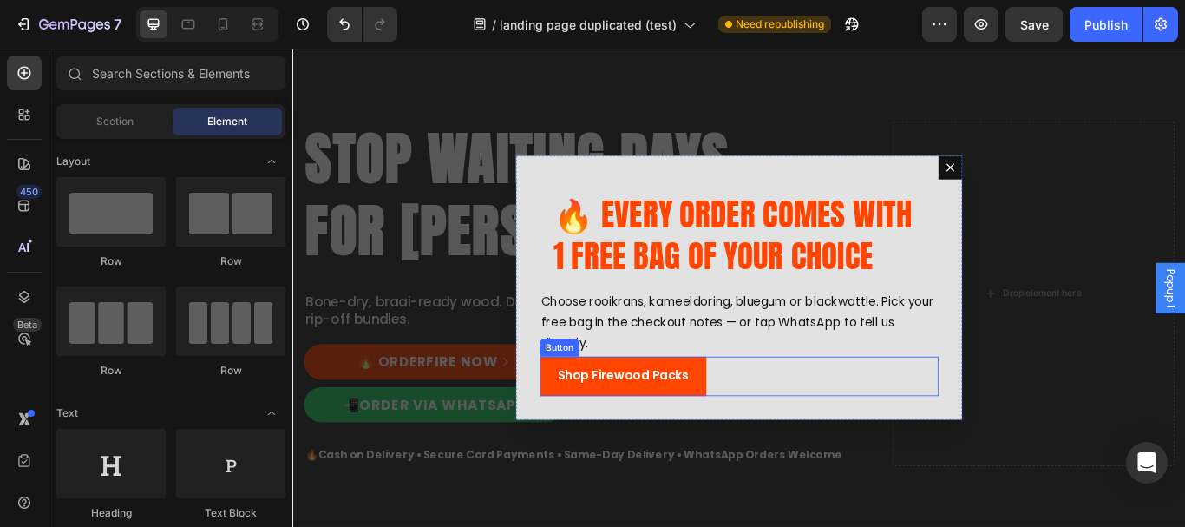
click at [821, 433] on div "Shop Firewood Packs Button" at bounding box center [812, 431] width 465 height 46
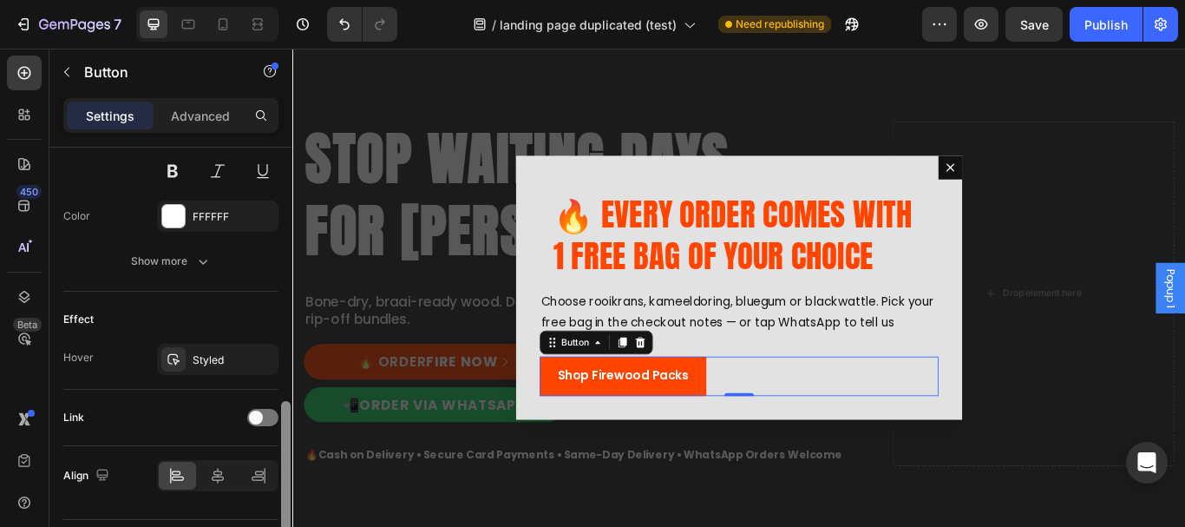
scroll to position [773, 0]
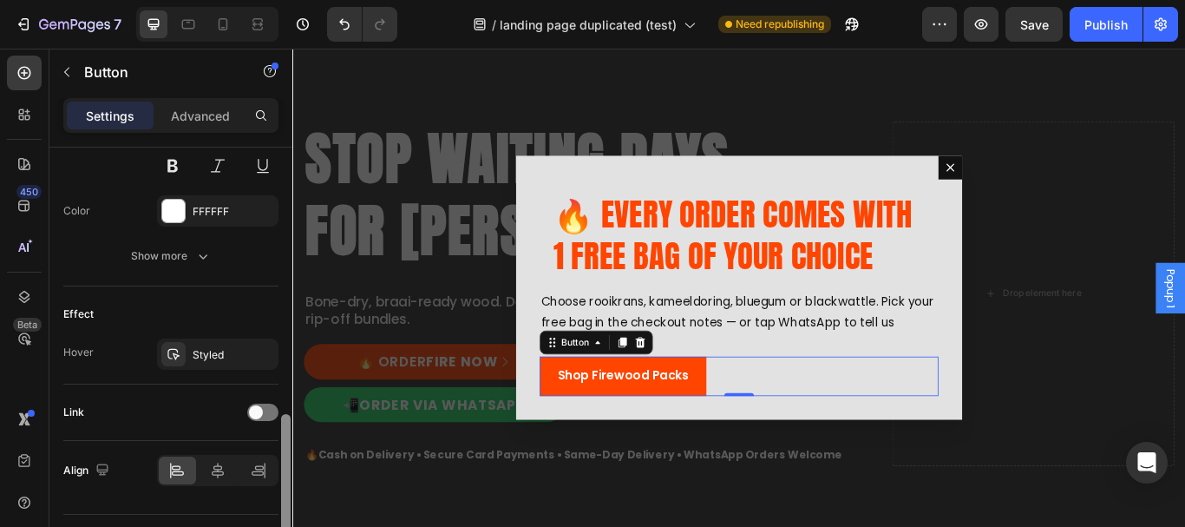
drag, startPoint x: 284, startPoint y: 261, endPoint x: 289, endPoint y: 527, distance: 266.4
click at [289, 0] on html "7 Version history / landing page duplicated (test) Need republishing Preview Sa…" at bounding box center [592, 0] width 1185 height 0
click at [210, 474] on icon at bounding box center [217, 470] width 17 height 17
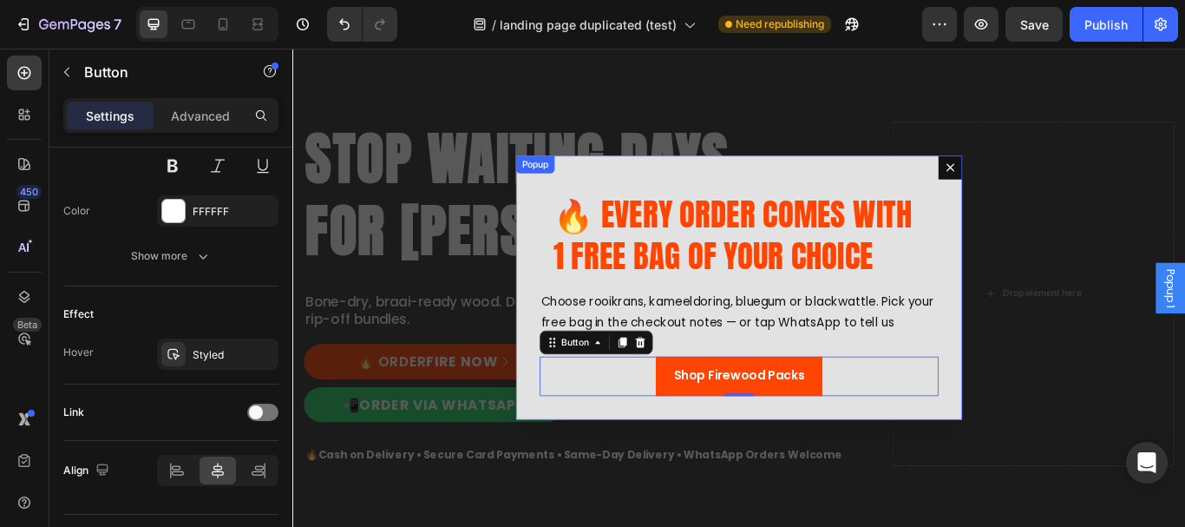
click at [820, 193] on div "🔥 EVERY ORDER COMES WITH 1 FREE BAG OF YOUR CHOICE Heading Row Choose rooikrans…" at bounding box center [813, 328] width 521 height 308
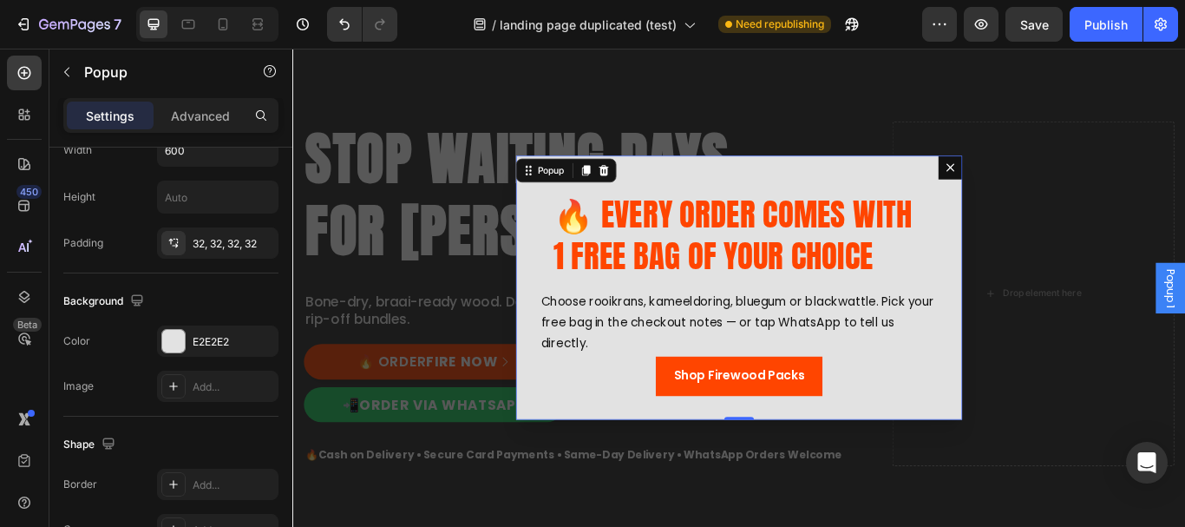
scroll to position [0, 0]
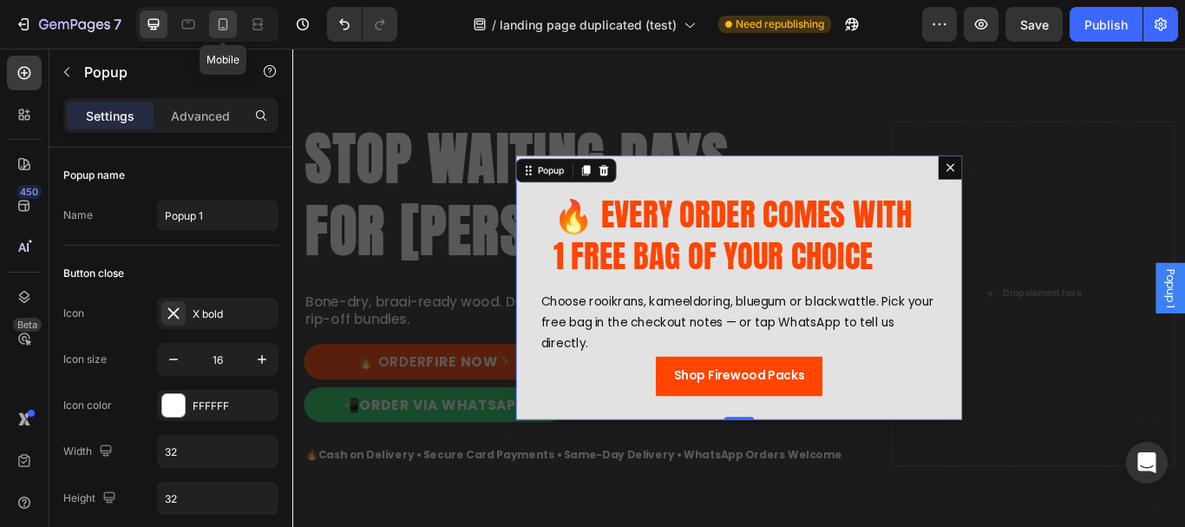
click at [225, 28] on icon at bounding box center [224, 24] width 10 height 12
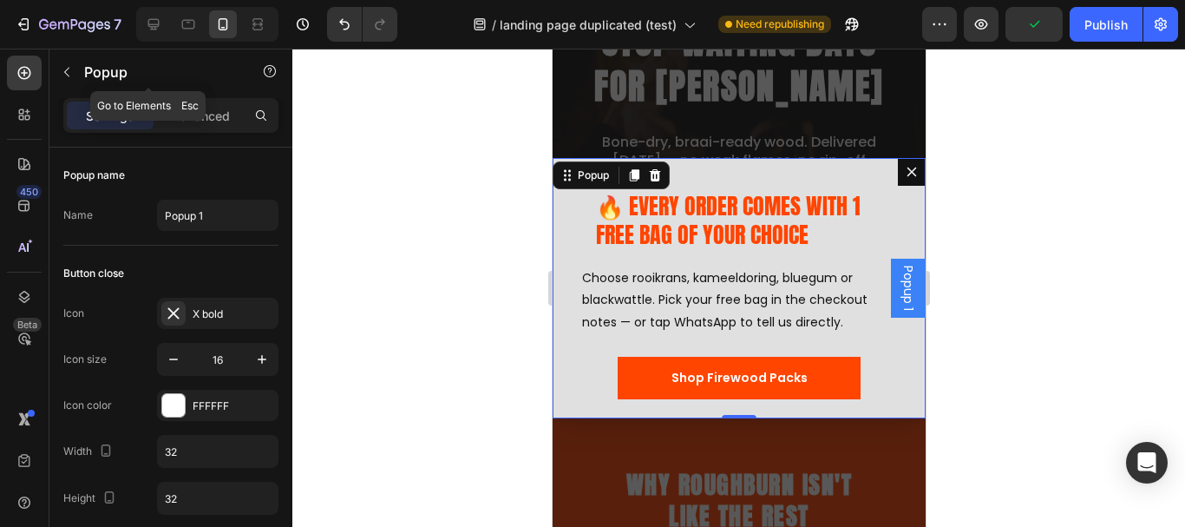
scroll to position [83, 0]
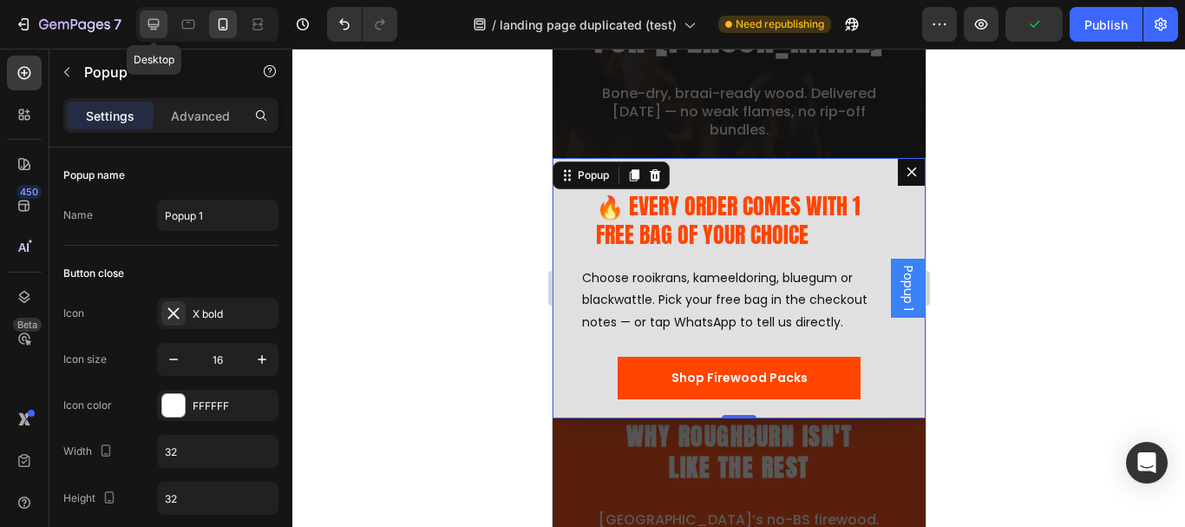
click at [152, 26] on icon at bounding box center [153, 24] width 11 height 11
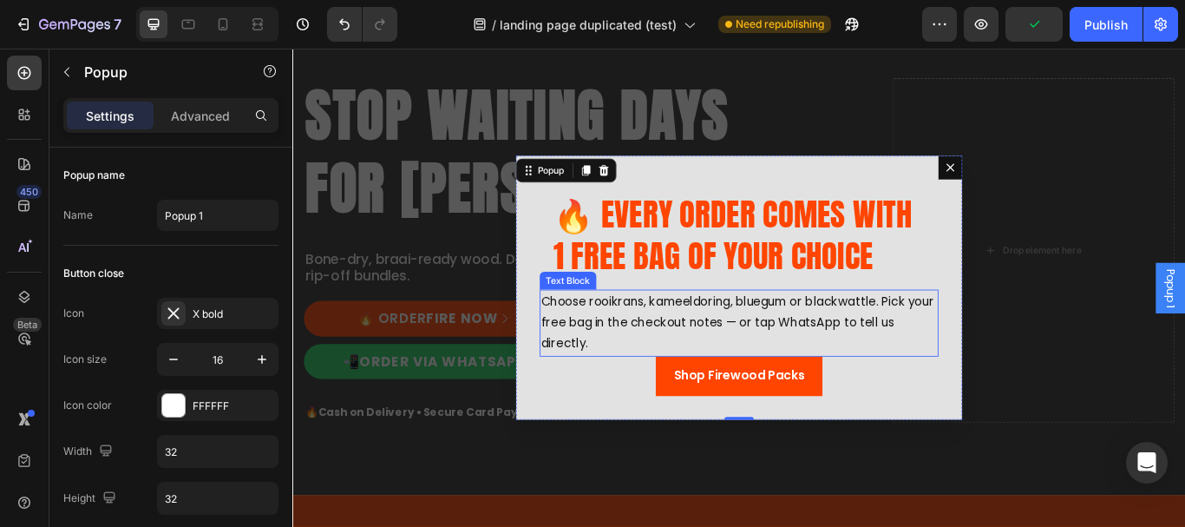
scroll to position [147, 0]
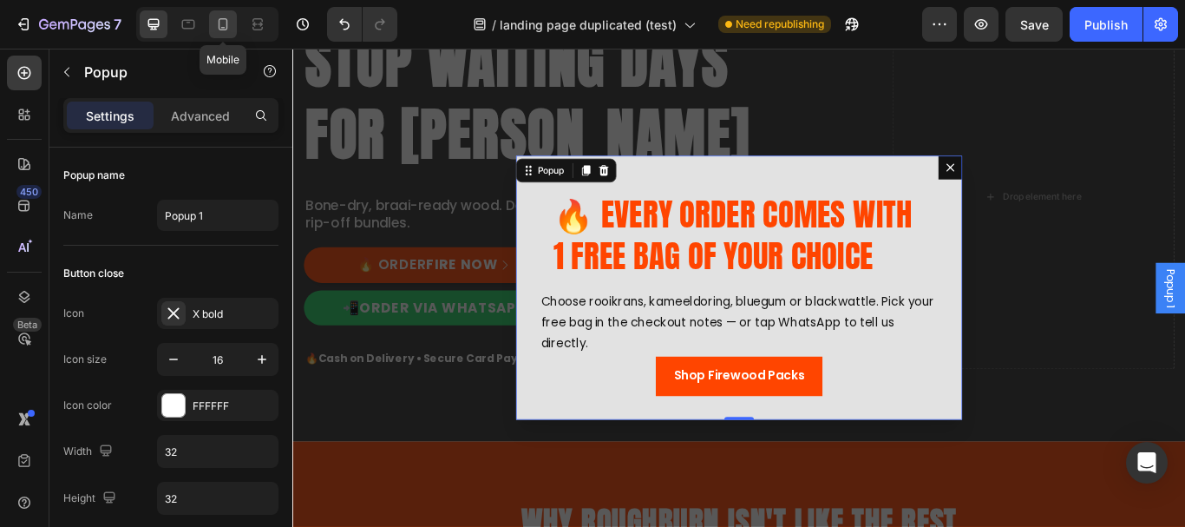
click at [226, 31] on icon at bounding box center [222, 24] width 17 height 17
type input "100%"
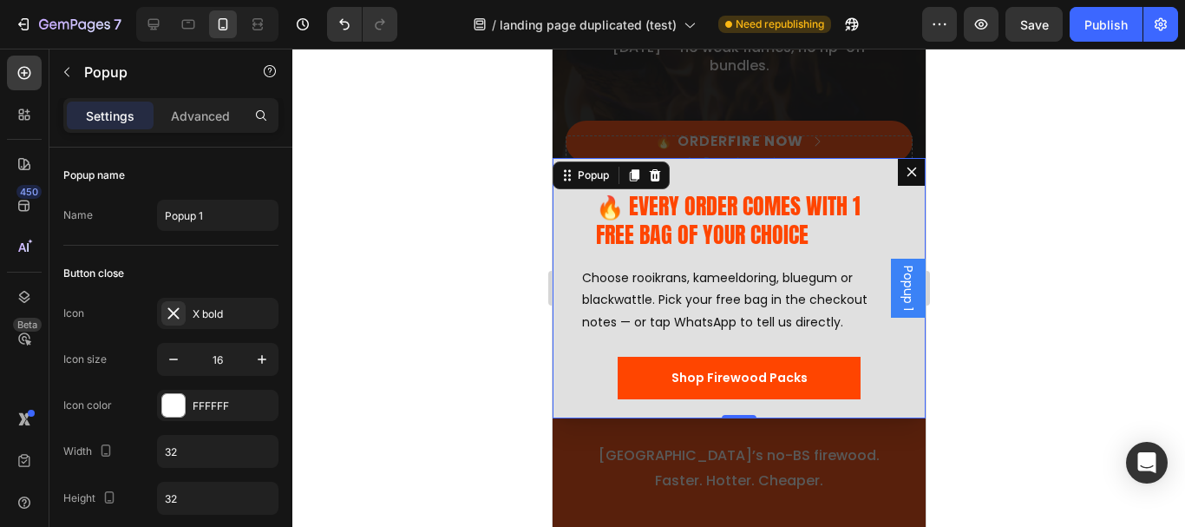
scroll to position [196, 0]
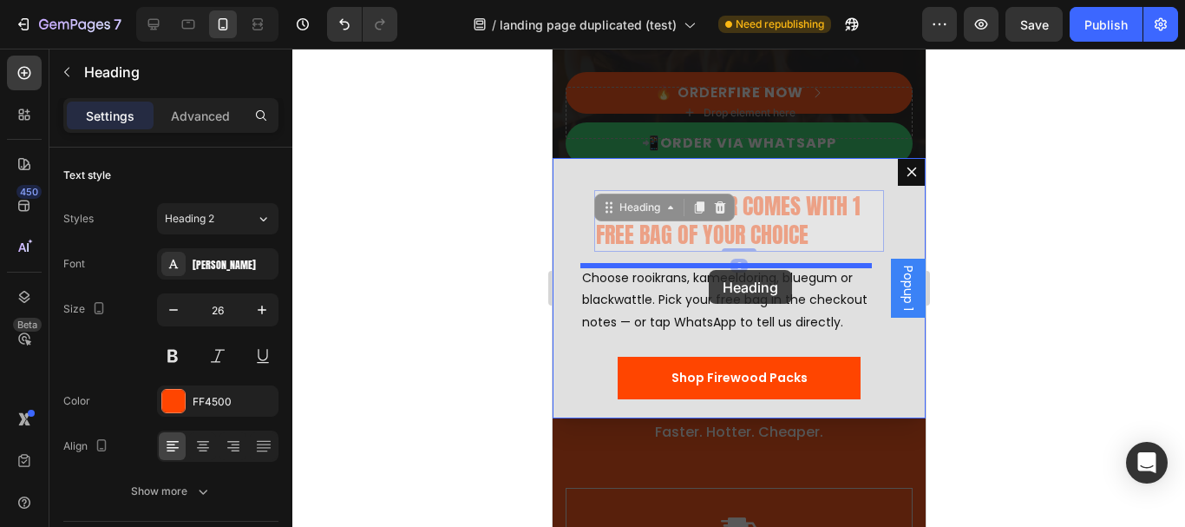
drag, startPoint x: 707, startPoint y: 221, endPoint x: 708, endPoint y: 270, distance: 48.6
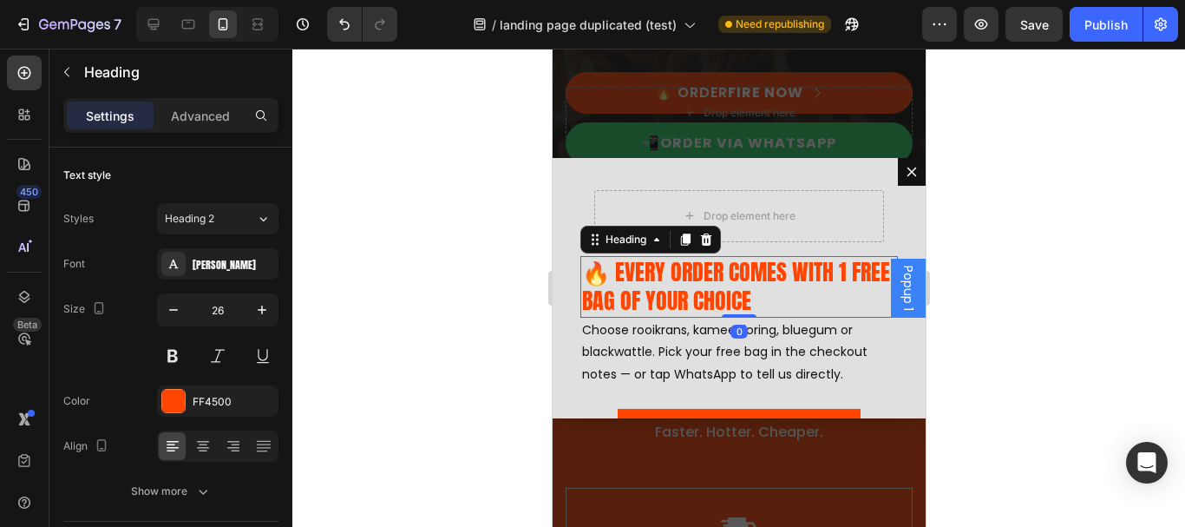
click at [1058, 261] on div at bounding box center [738, 288] width 893 height 478
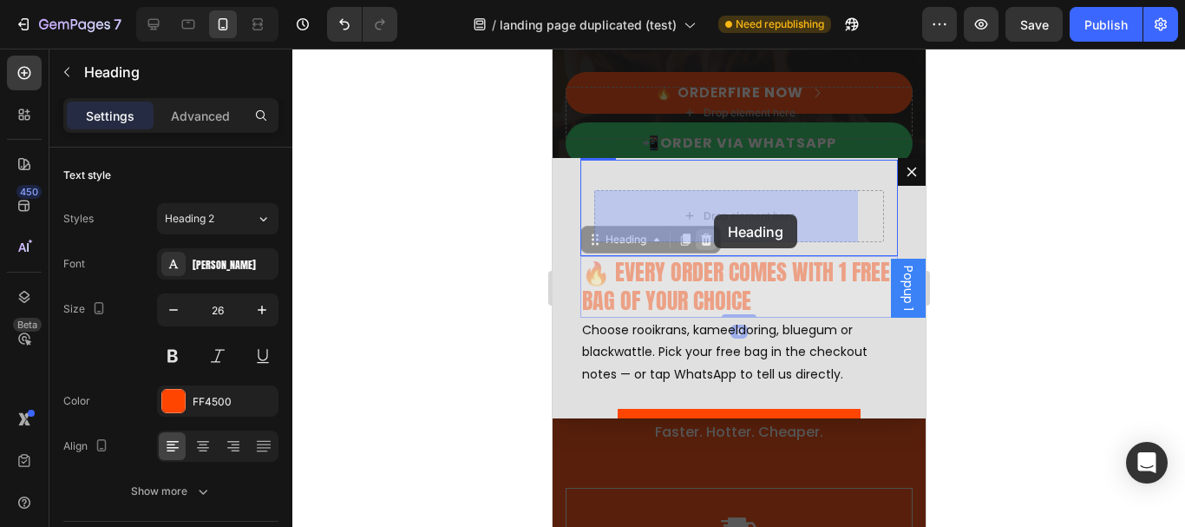
drag, startPoint x: 717, startPoint y: 291, endPoint x: 713, endPoint y: 231, distance: 60.8
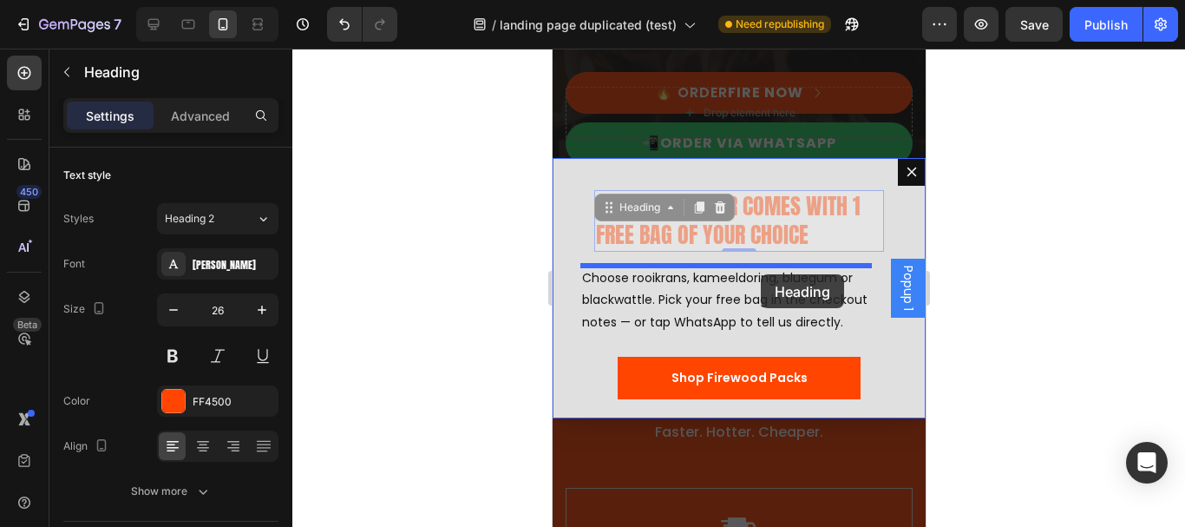
drag, startPoint x: 769, startPoint y: 226, endPoint x: 1629, endPoint y: 231, distance: 860.6
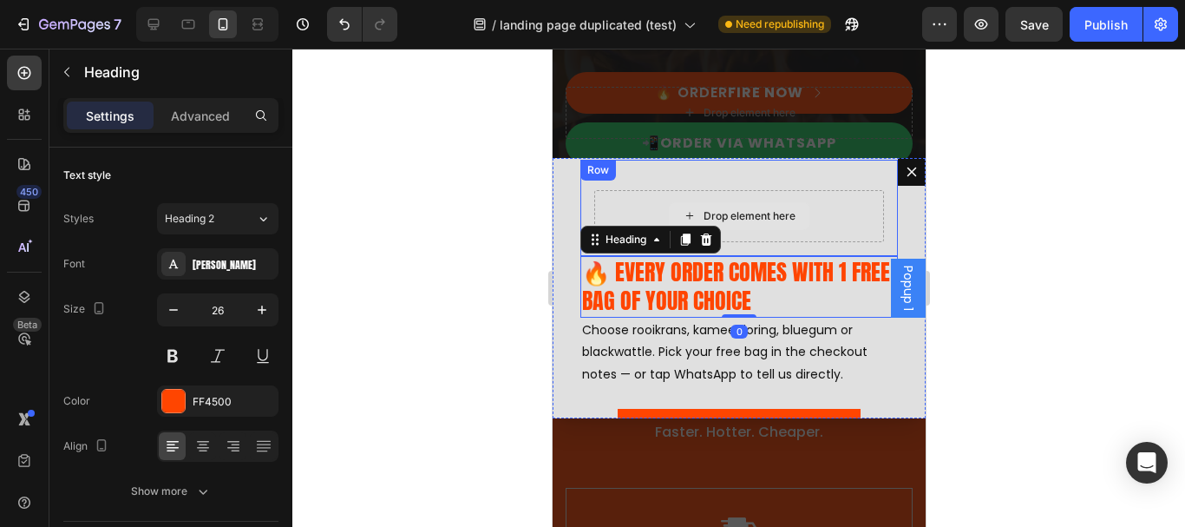
click at [855, 204] on div "Drop element here" at bounding box center [738, 216] width 290 height 52
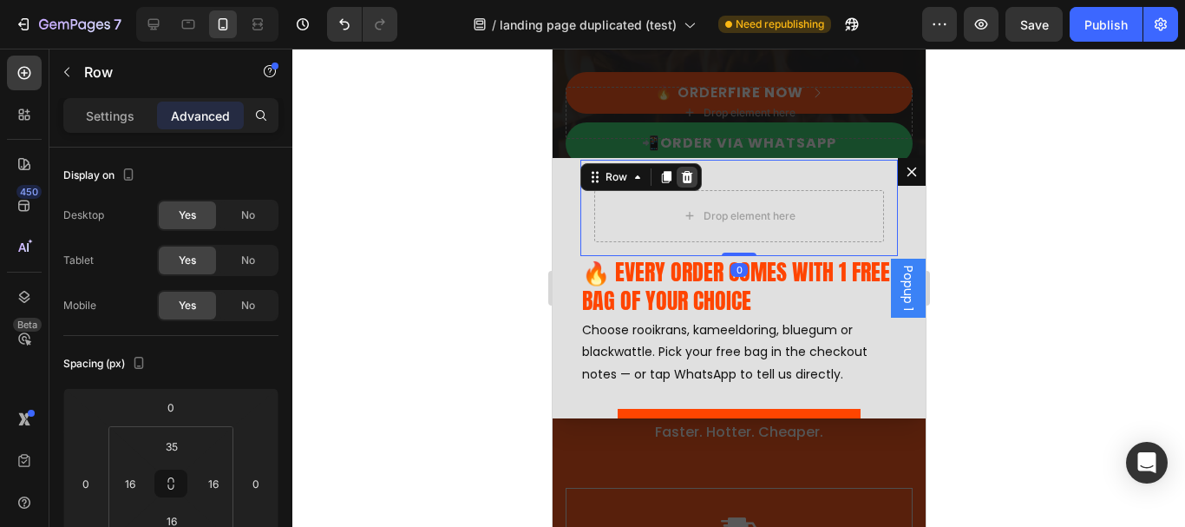
click at [687, 181] on icon "Dialog body" at bounding box center [686, 176] width 11 height 12
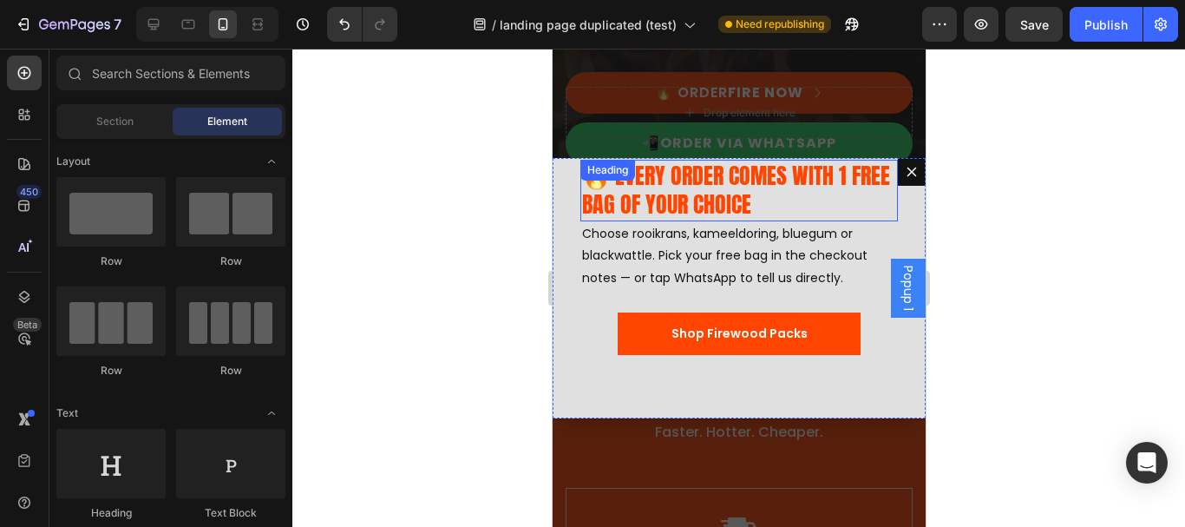
click at [756, 175] on h2 "🔥 EVERY ORDER COMES WITH 1 FREE BAG OF YOUR CHOICE" at bounding box center [739, 191] width 318 height 62
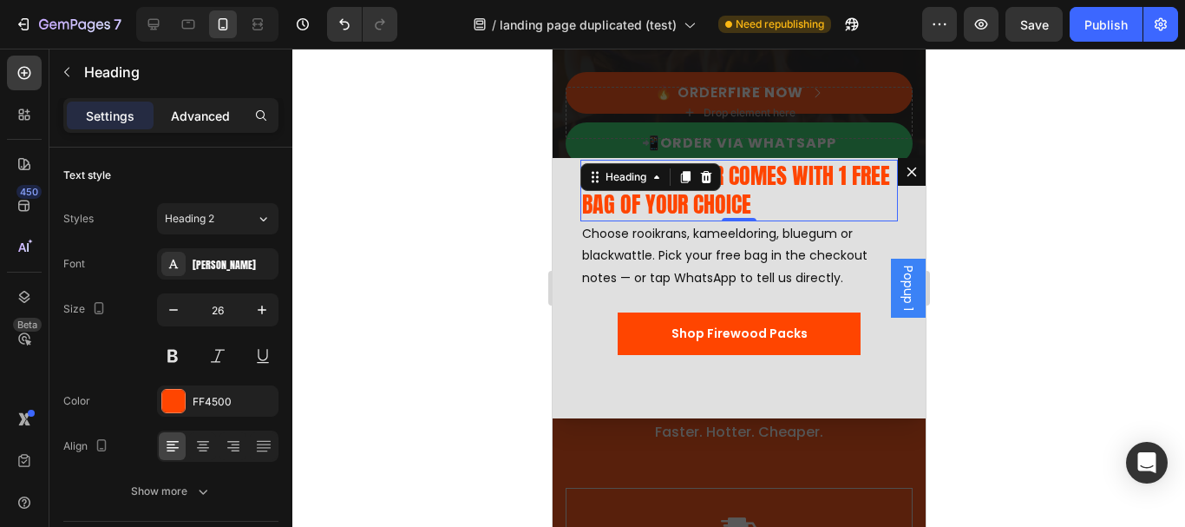
click at [206, 127] on div "Advanced" at bounding box center [200, 116] width 87 height 28
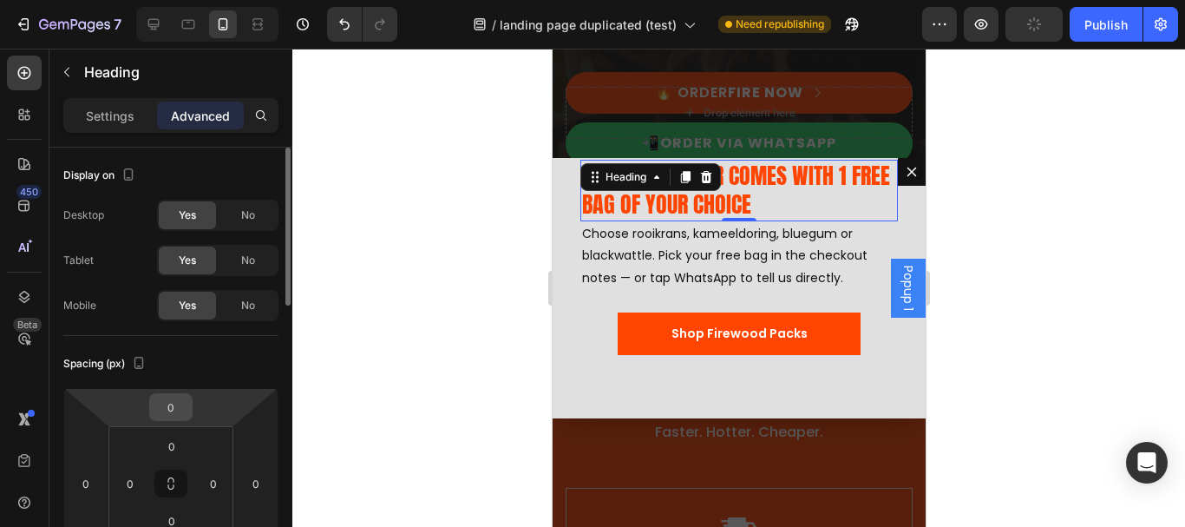
click at [171, 403] on input "0" at bounding box center [171, 407] width 35 height 26
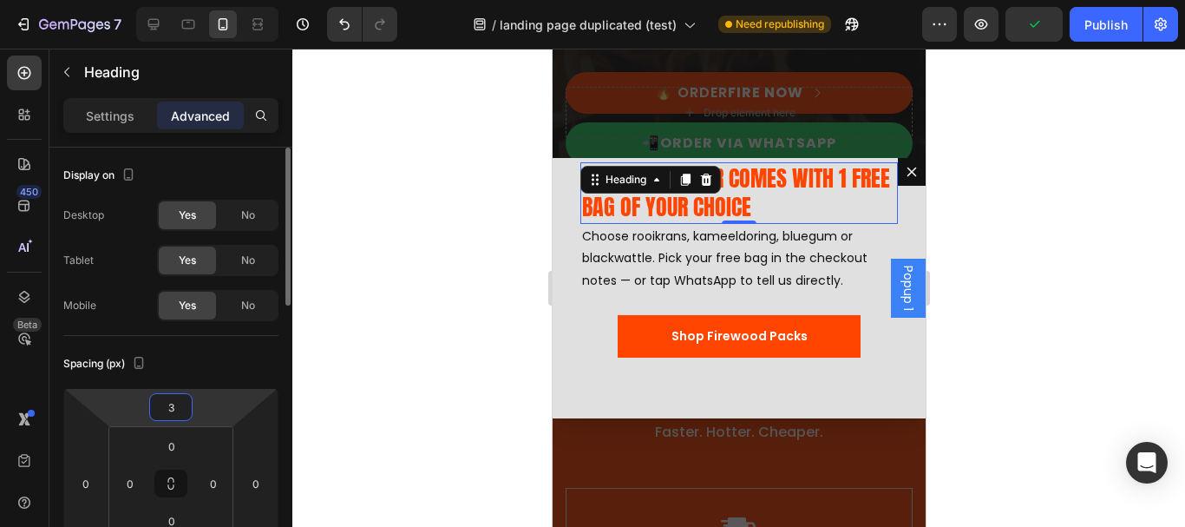
type input "30"
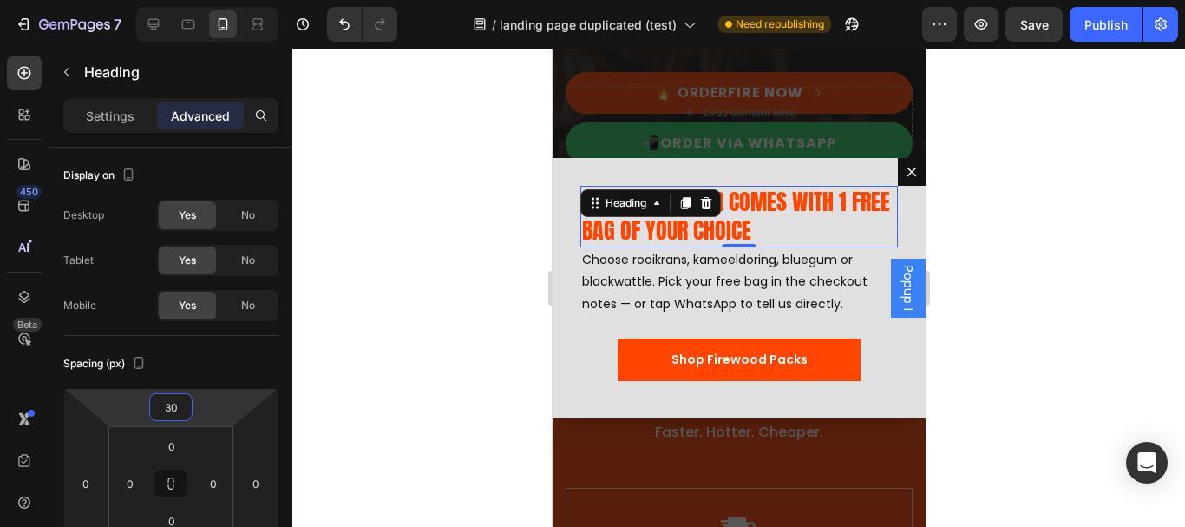
click at [1025, 239] on div at bounding box center [738, 288] width 893 height 478
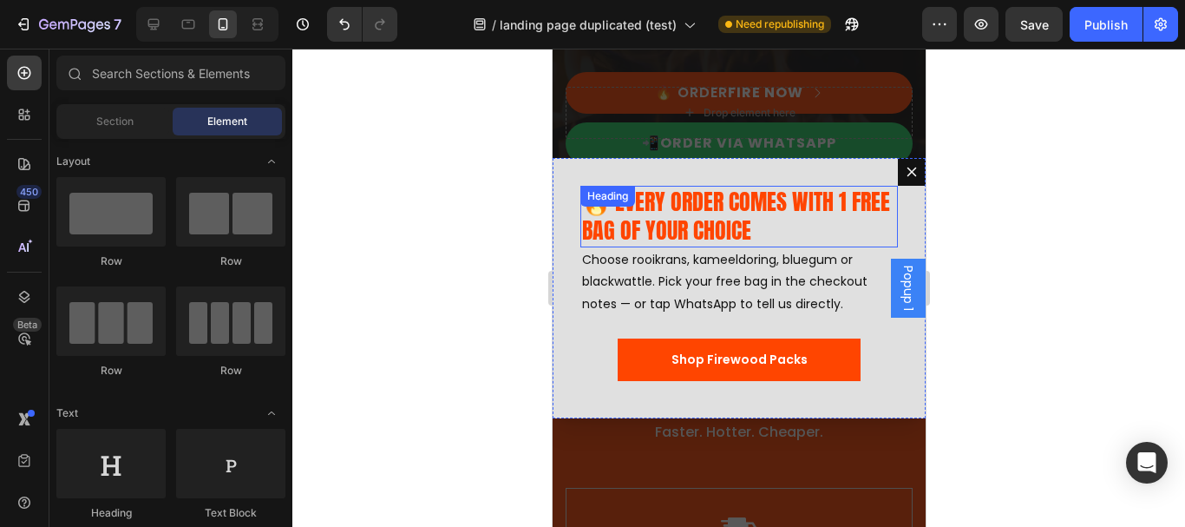
click at [708, 211] on h2 "🔥 EVERY ORDER COMES WITH 1 FREE BAG OF YOUR CHOICE" at bounding box center [739, 217] width 318 height 62
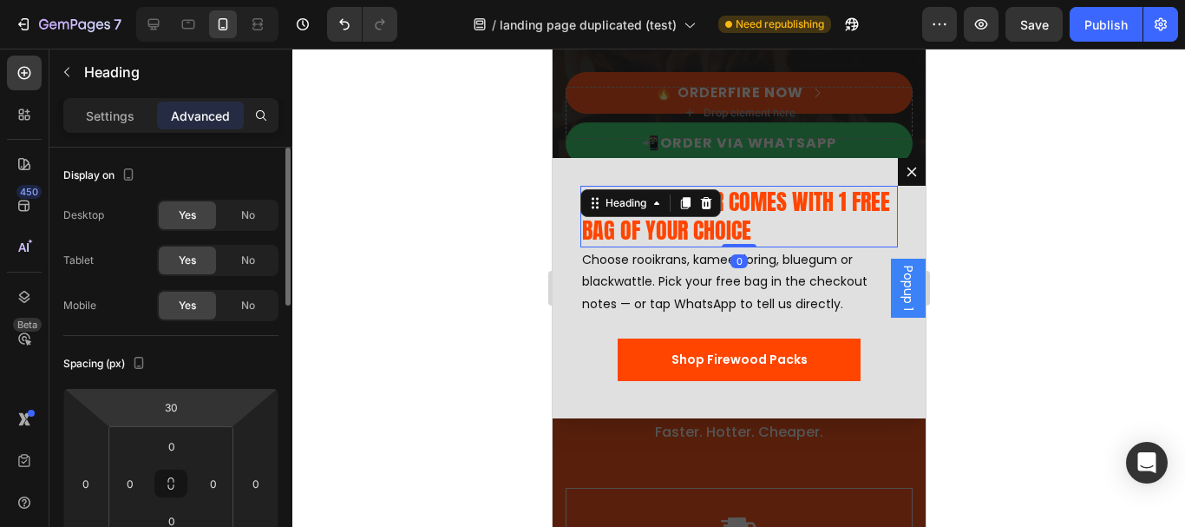
click at [171, 0] on html "7 Version history / landing page duplicated (test) Need republishing Preview Sa…" at bounding box center [592, 0] width 1185 height 0
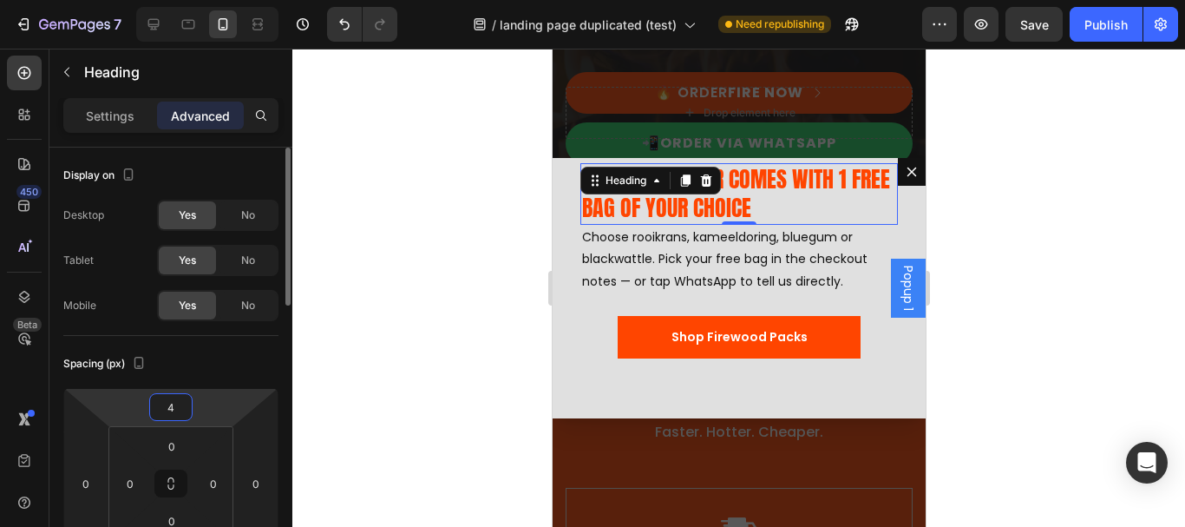
type input "40"
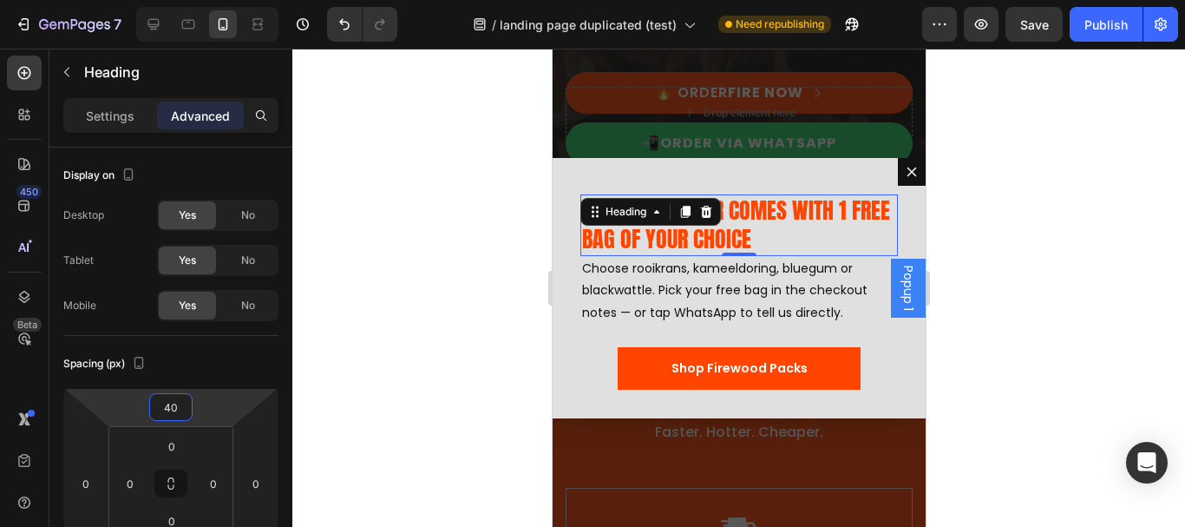
click at [1023, 252] on div at bounding box center [738, 288] width 893 height 478
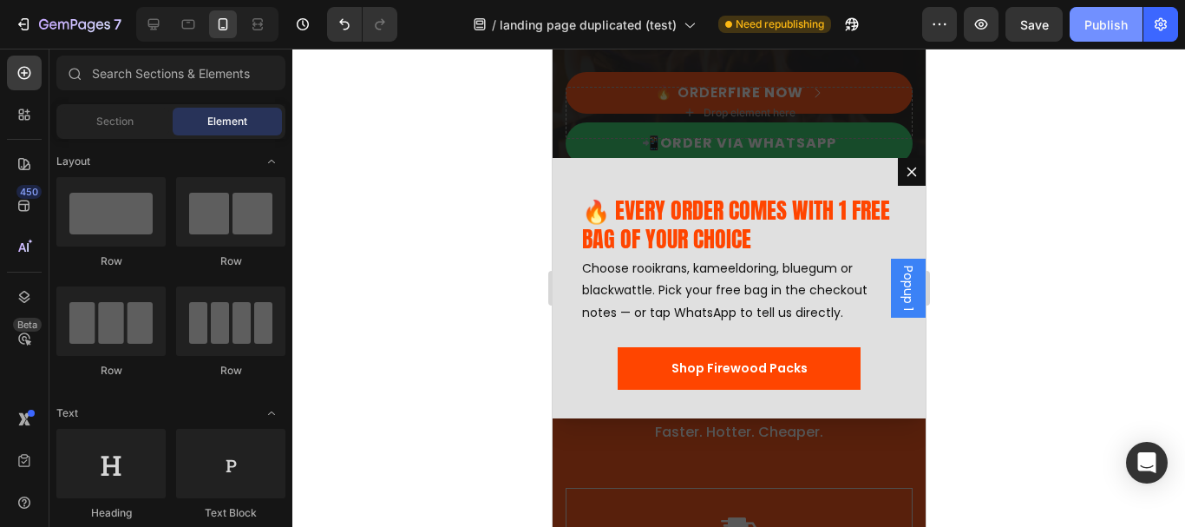
click at [1112, 18] on div "Publish" at bounding box center [1105, 25] width 43 height 18
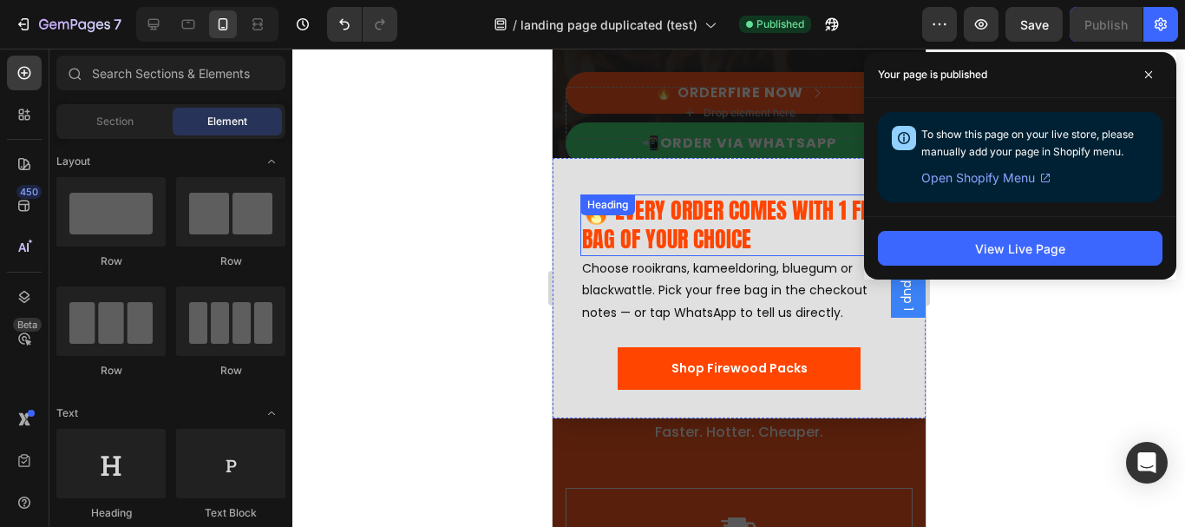
click at [733, 207] on h2 "🔥 EVERY ORDER COMES WITH 1 FREE BAG OF YOUR CHOICE" at bounding box center [739, 225] width 318 height 62
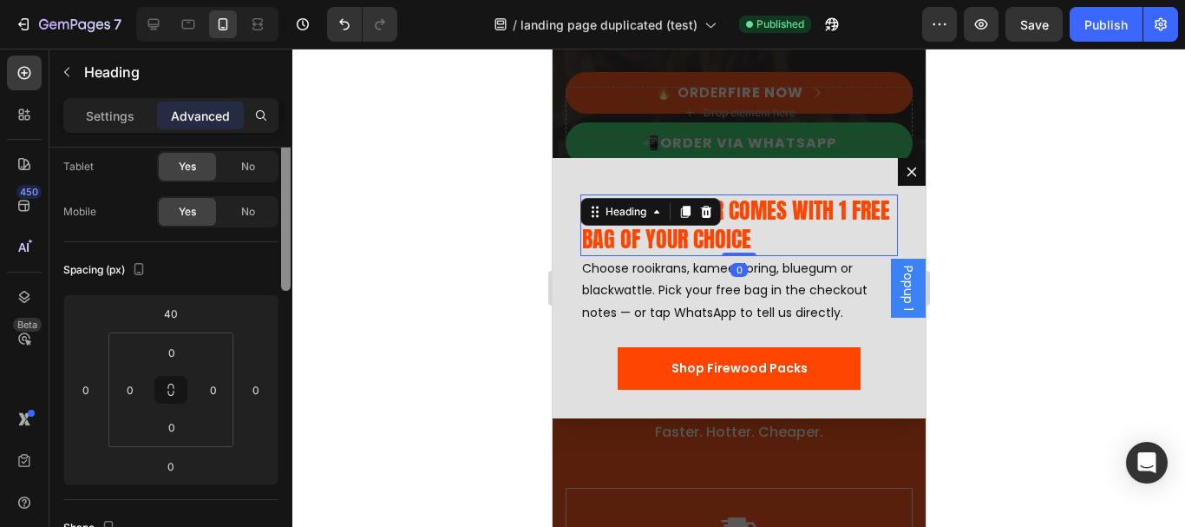
drag, startPoint x: 286, startPoint y: 268, endPoint x: 284, endPoint y: 311, distance: 43.5
click at [284, 291] on div at bounding box center [286, 212] width 10 height 158
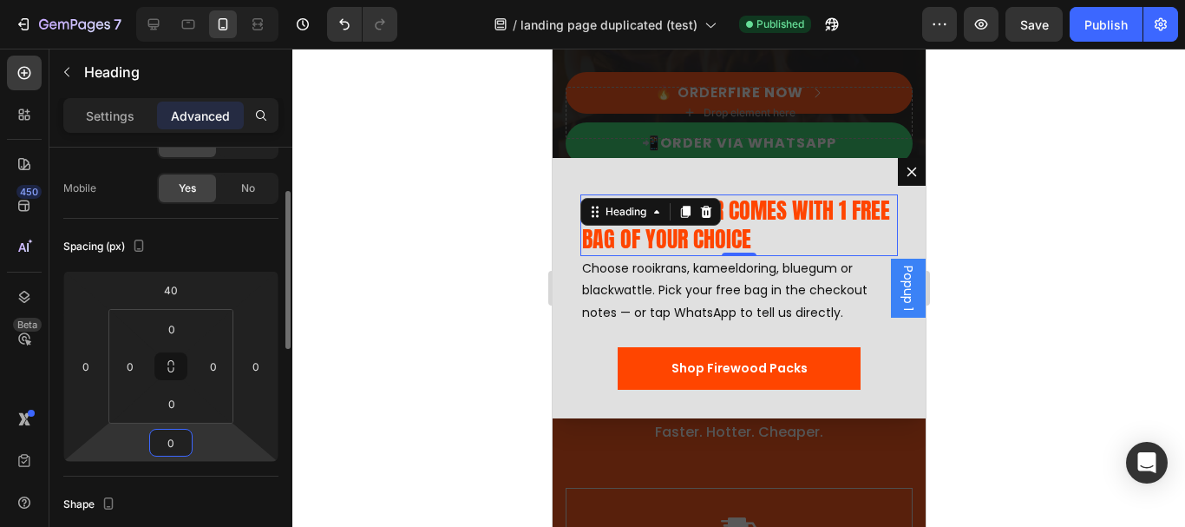
click at [173, 448] on input "0" at bounding box center [171, 442] width 35 height 26
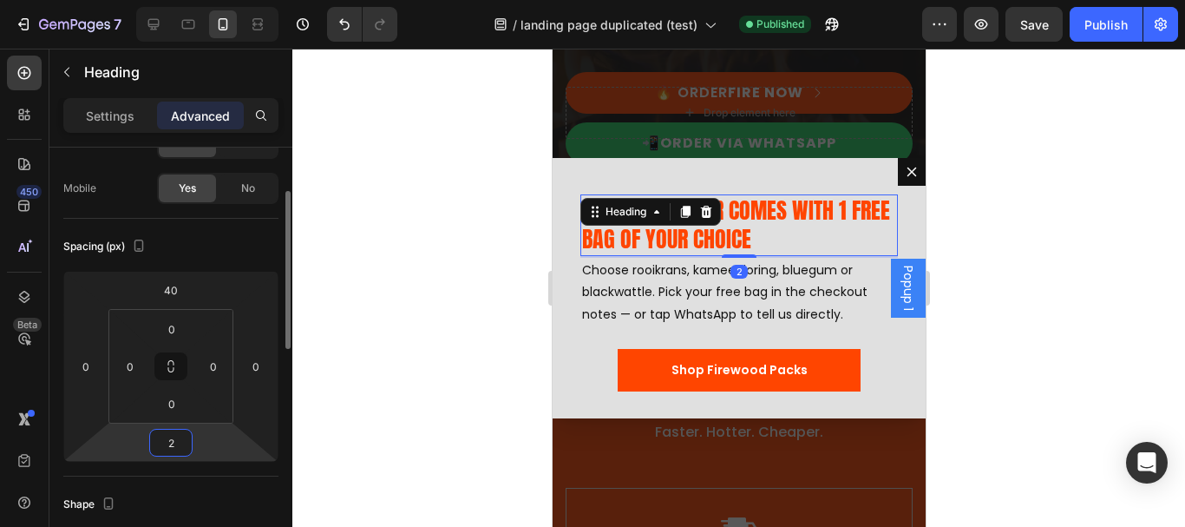
type input "20"
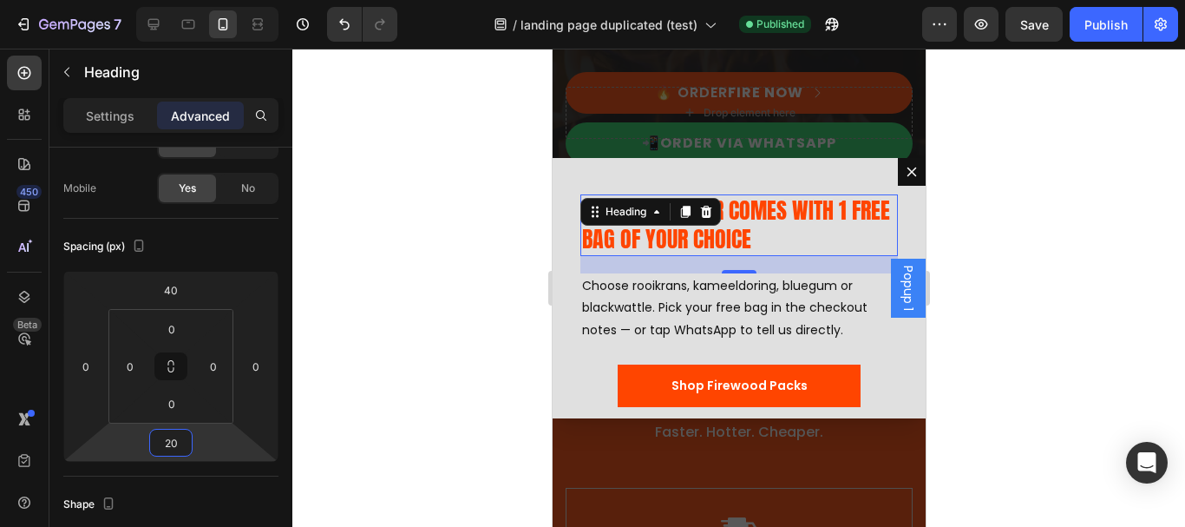
click at [1045, 260] on div at bounding box center [738, 288] width 893 height 478
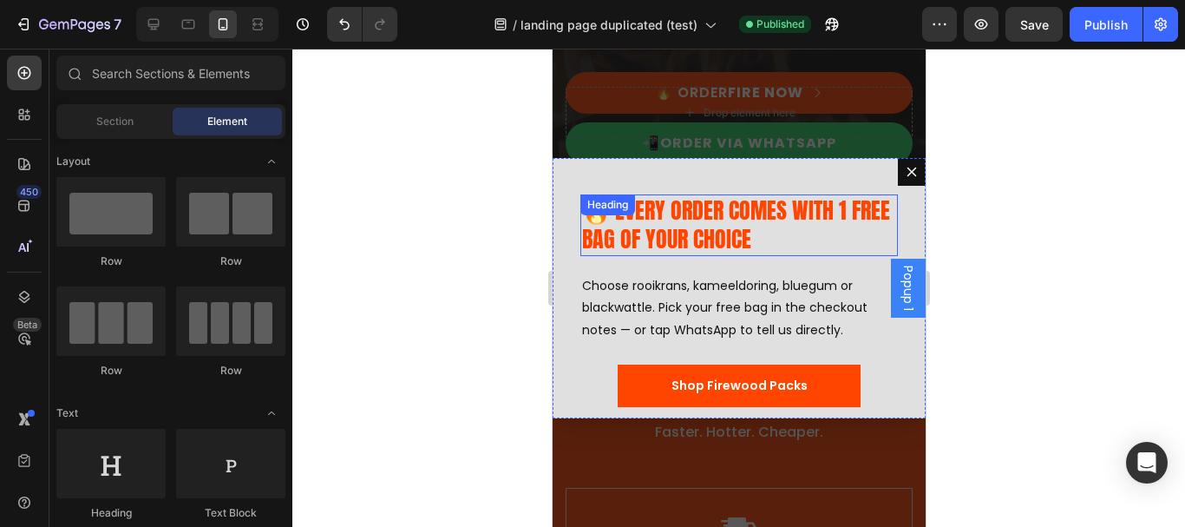
click at [720, 211] on h2 "🔥 EVERY ORDER COMES WITH 1 FREE BAG OF YOUR CHOICE" at bounding box center [739, 225] width 318 height 62
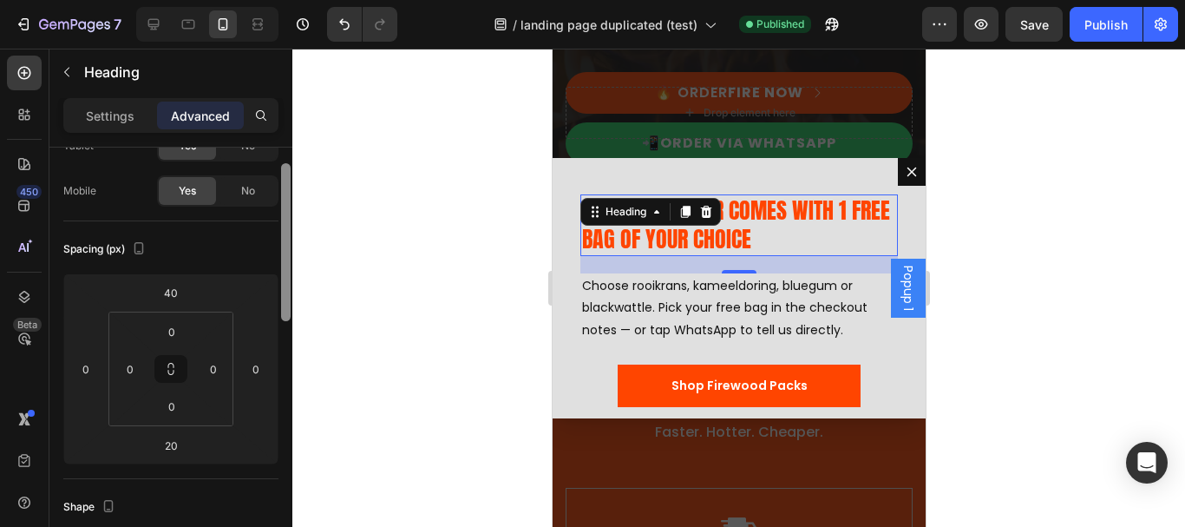
drag, startPoint x: 286, startPoint y: 249, endPoint x: 284, endPoint y: 294, distance: 45.2
click at [284, 294] on div at bounding box center [286, 242] width 10 height 158
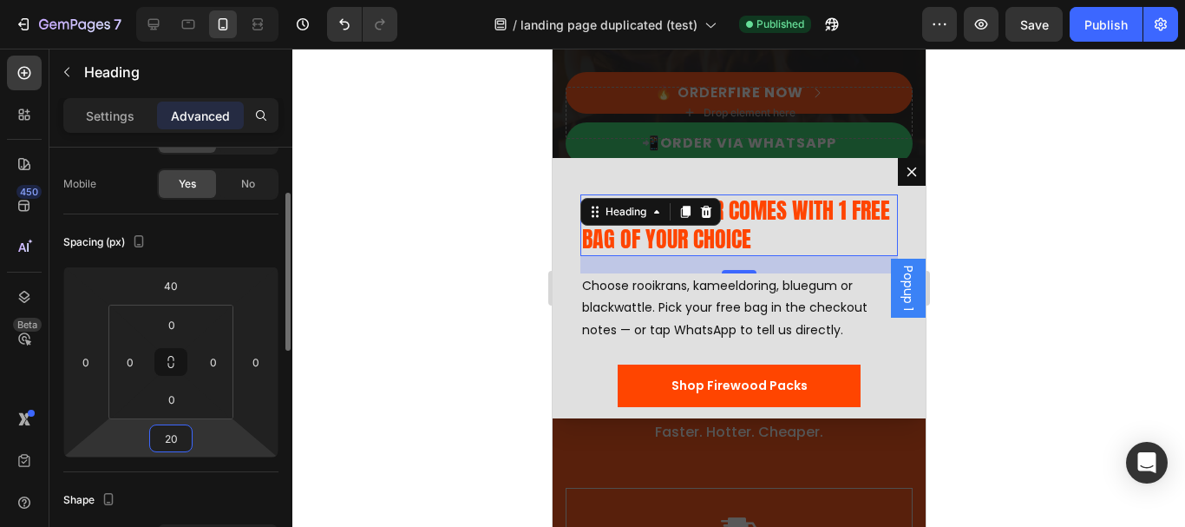
click at [180, 437] on input "20" at bounding box center [171, 438] width 35 height 26
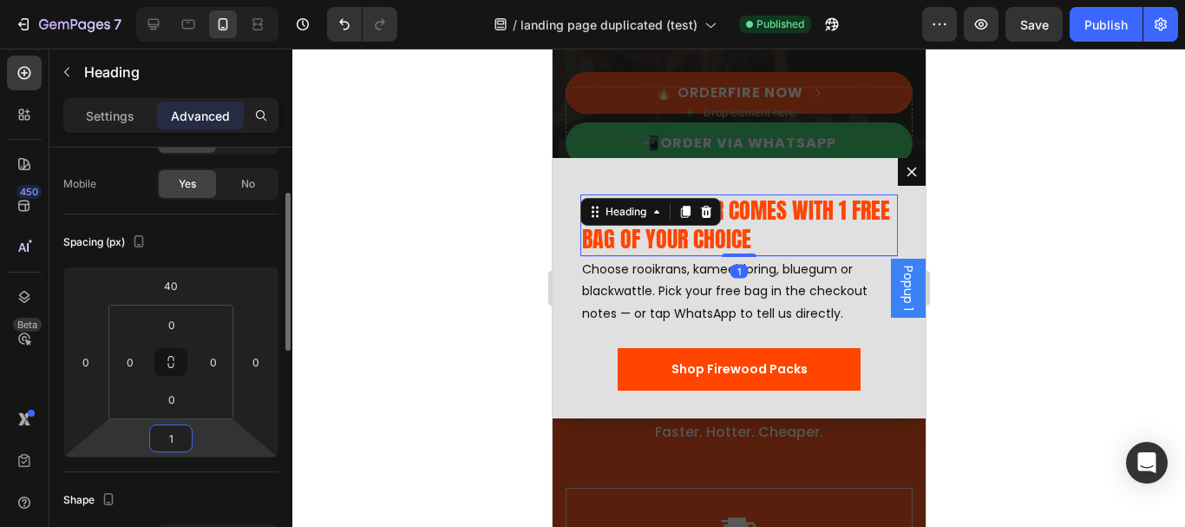
type input "10"
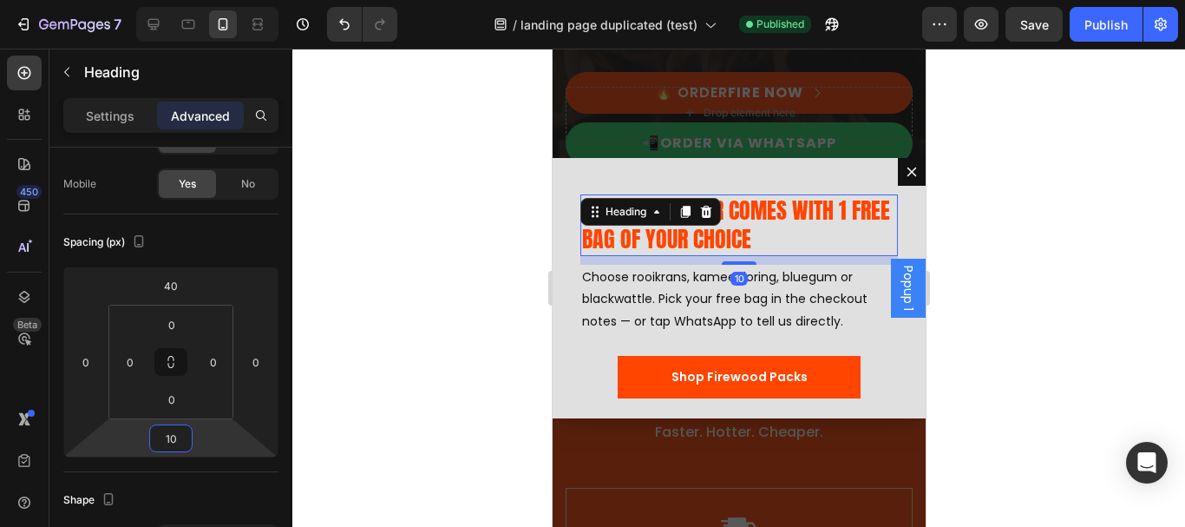
click at [1071, 278] on div at bounding box center [738, 288] width 893 height 478
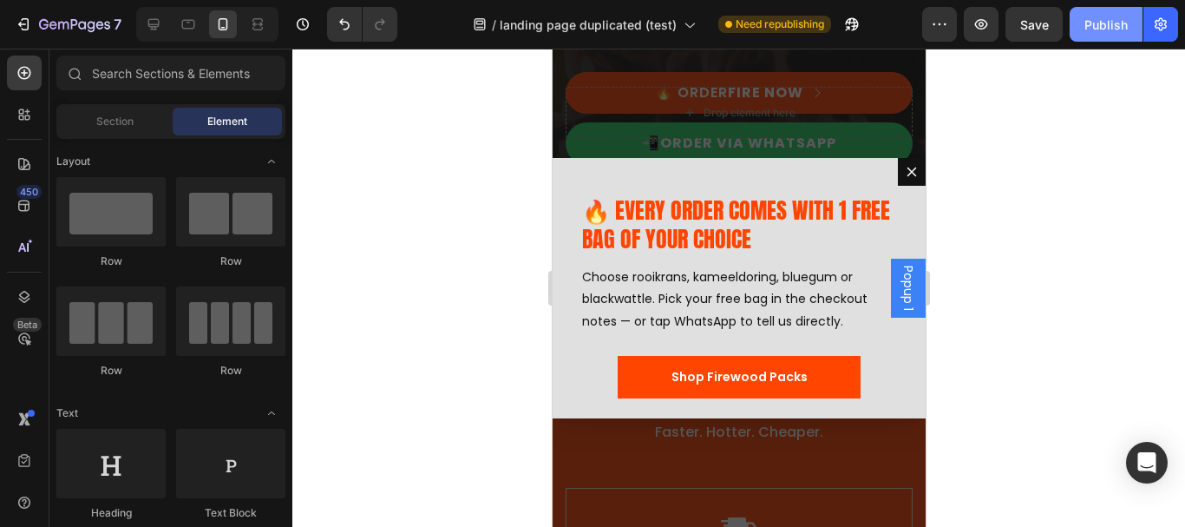
click at [1108, 20] on div "Publish" at bounding box center [1105, 25] width 43 height 18
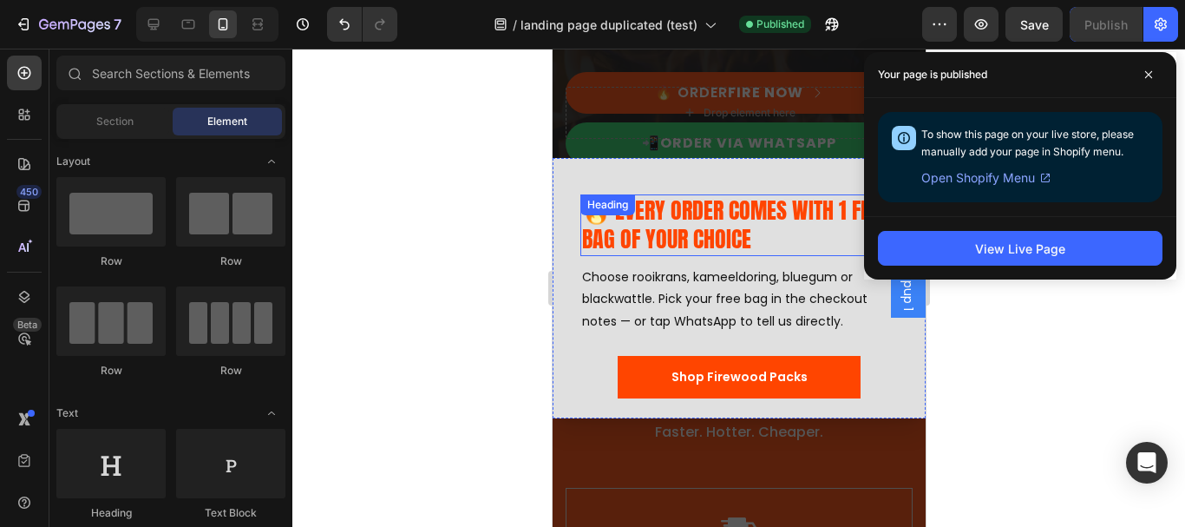
click at [717, 214] on h2 "🔥 EVERY ORDER COMES WITH 1 FREE BAG OF YOUR CHOICE" at bounding box center [739, 225] width 318 height 62
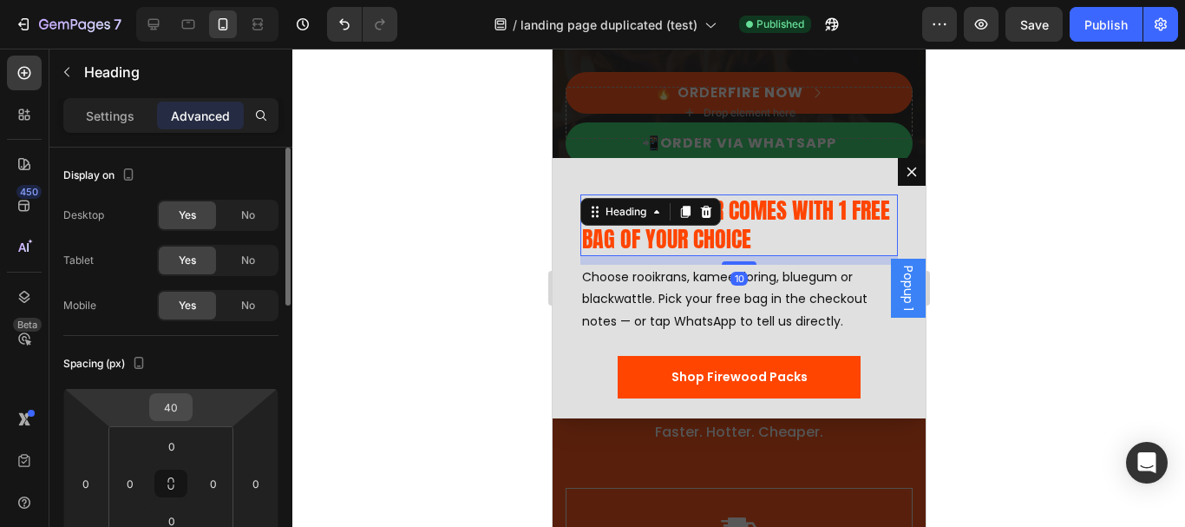
click at [182, 410] on input "40" at bounding box center [171, 407] width 35 height 26
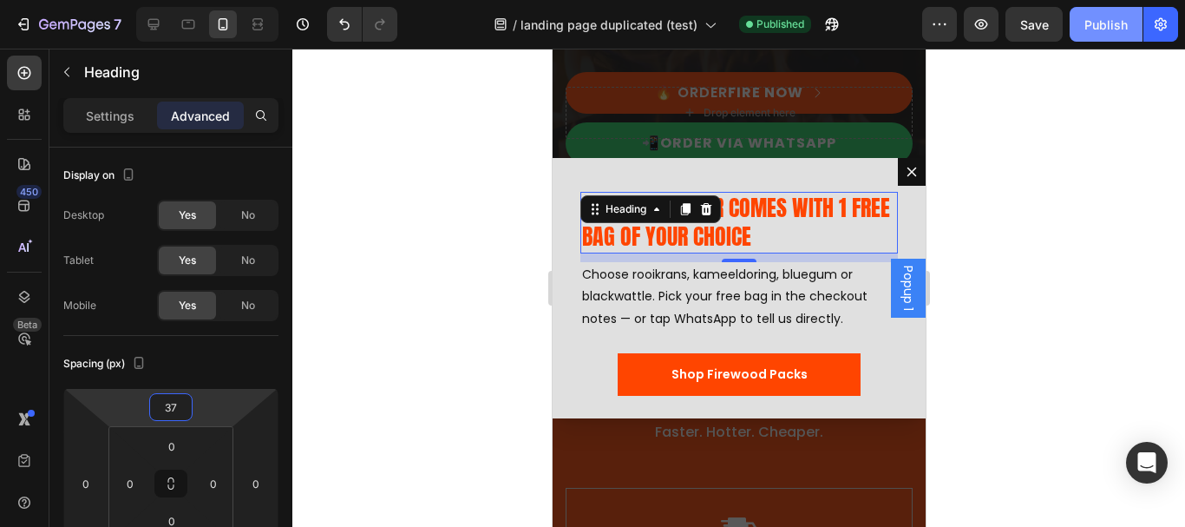
click at [1107, 25] on div "Publish" at bounding box center [1105, 25] width 43 height 18
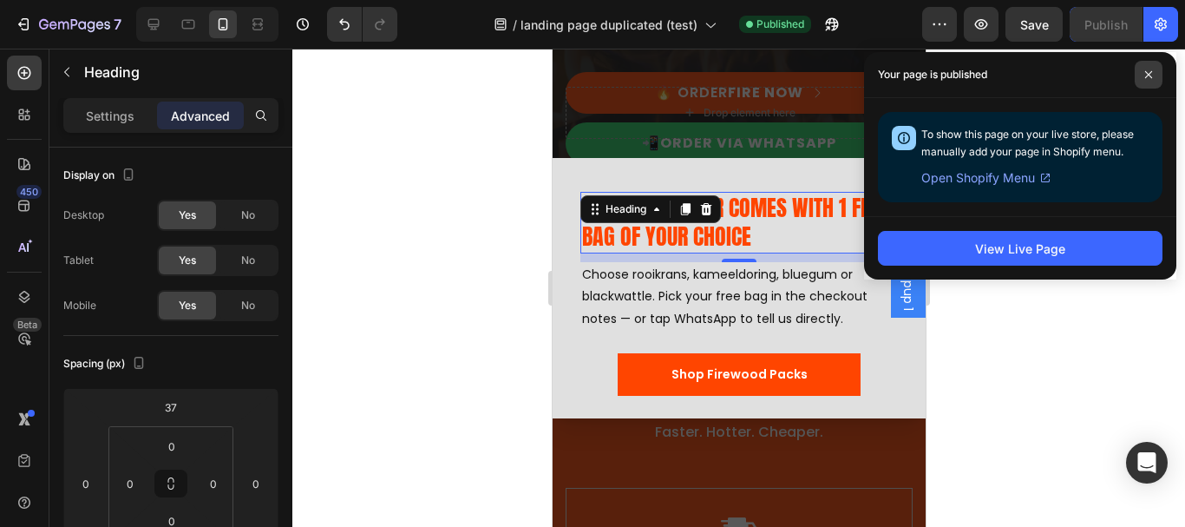
click at [1156, 80] on span at bounding box center [1149, 75] width 28 height 28
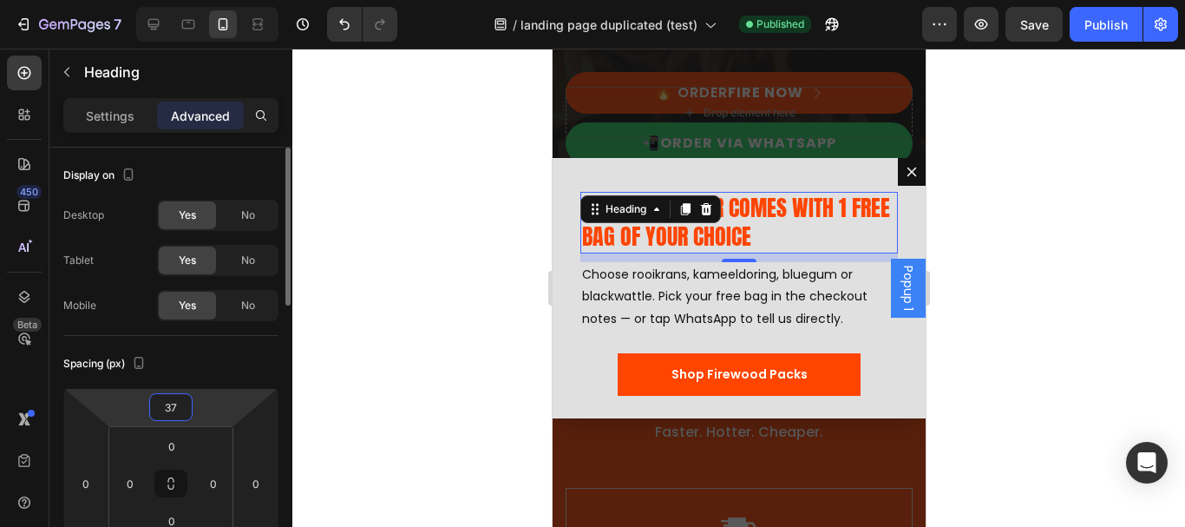
click at [175, 403] on input "37" at bounding box center [171, 407] width 35 height 26
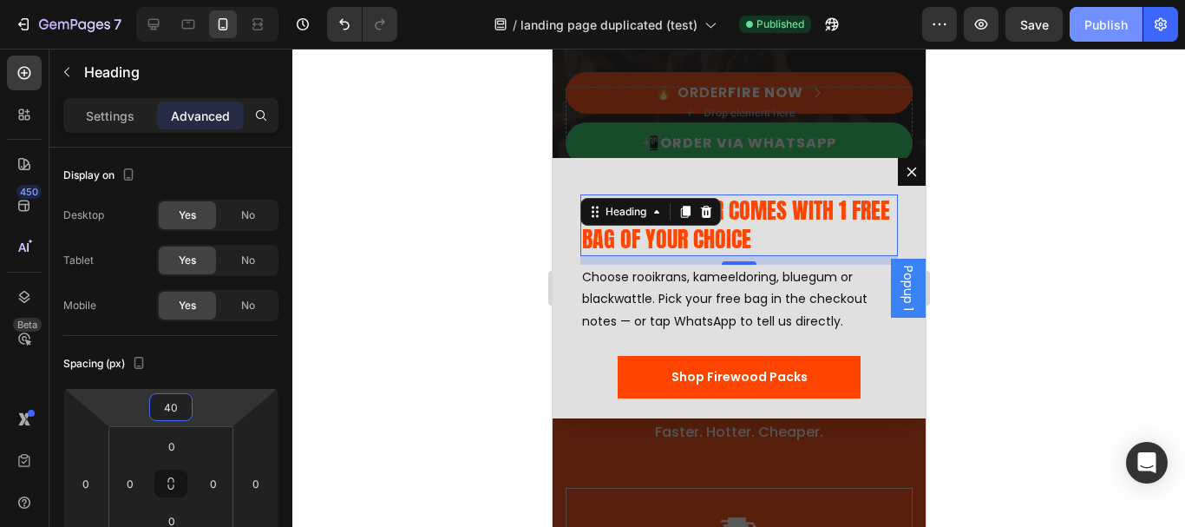
type input "40"
click at [1097, 27] on div "Publish" at bounding box center [1105, 25] width 43 height 18
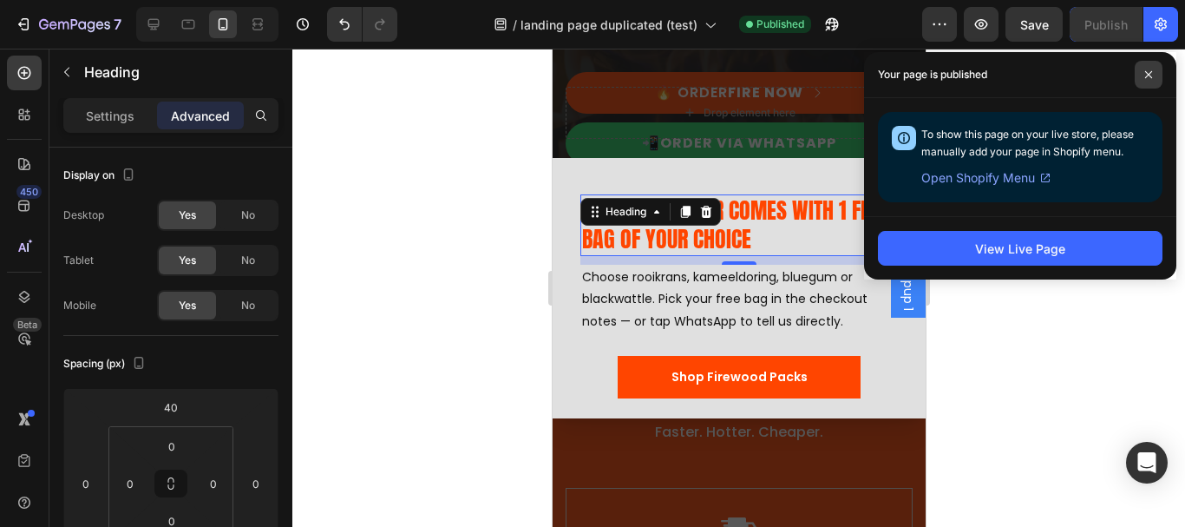
click at [1152, 73] on icon at bounding box center [1148, 74] width 9 height 9
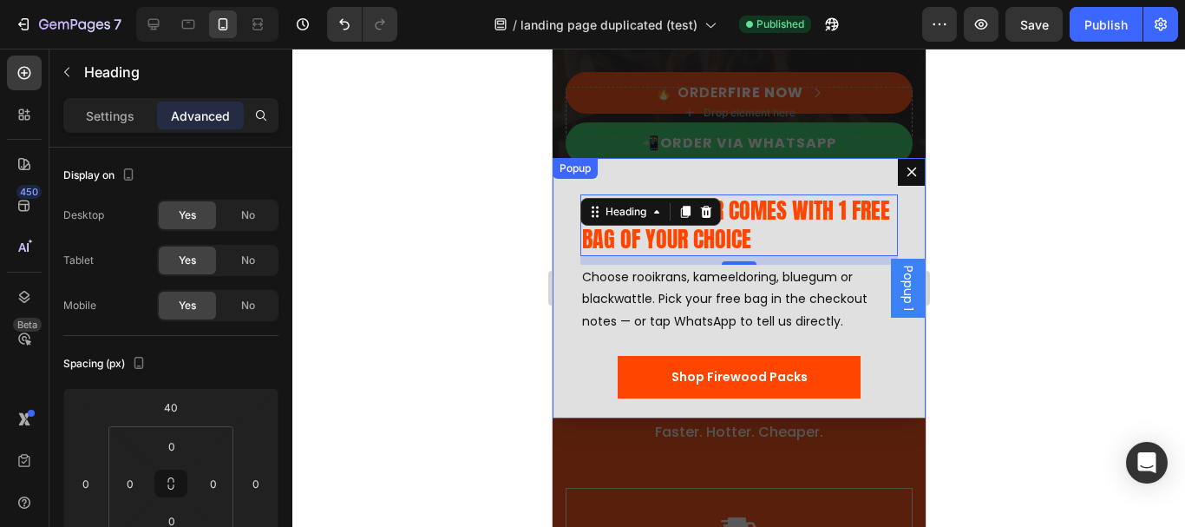
click at [565, 232] on div "🔥 EVERY ORDER COMES WITH 1 FREE BAG OF YOUR CHOICE Heading 10 Choose rooikrans,…" at bounding box center [738, 288] width 373 height 260
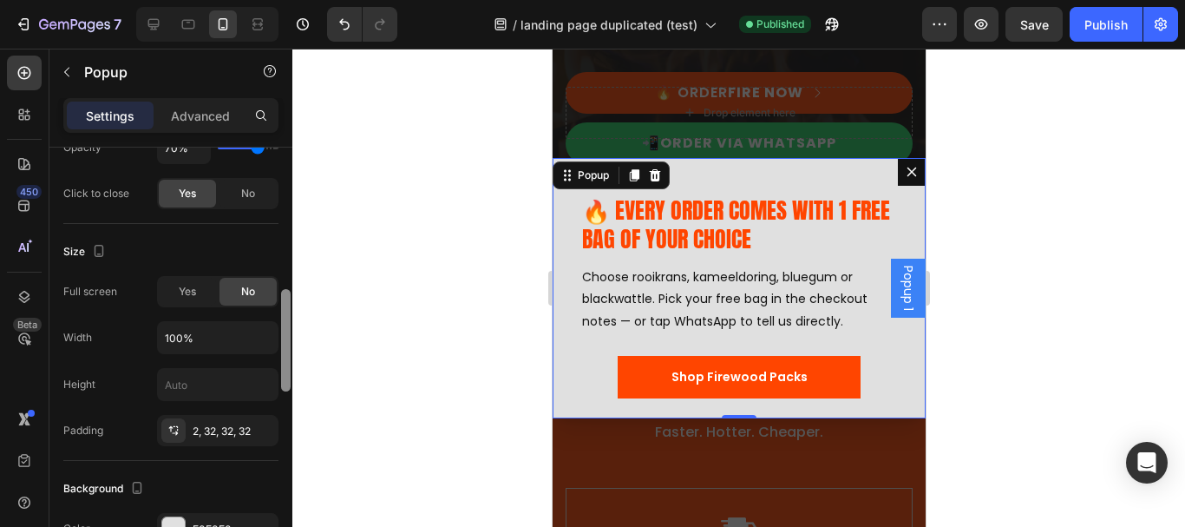
scroll to position [621, 0]
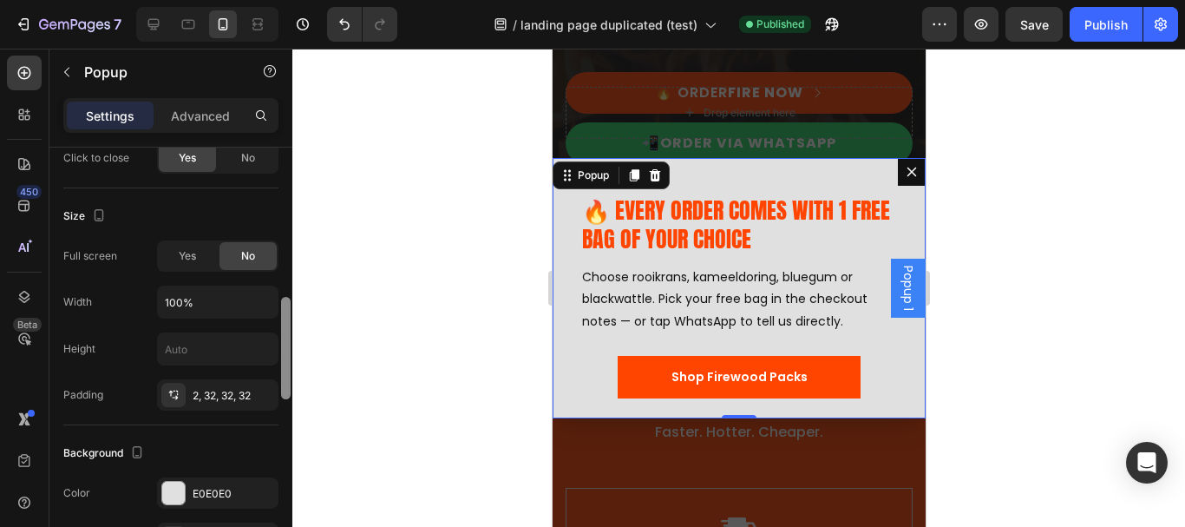
drag, startPoint x: 285, startPoint y: 188, endPoint x: 286, endPoint y: 338, distance: 150.1
click at [286, 338] on div at bounding box center [286, 348] width 10 height 102
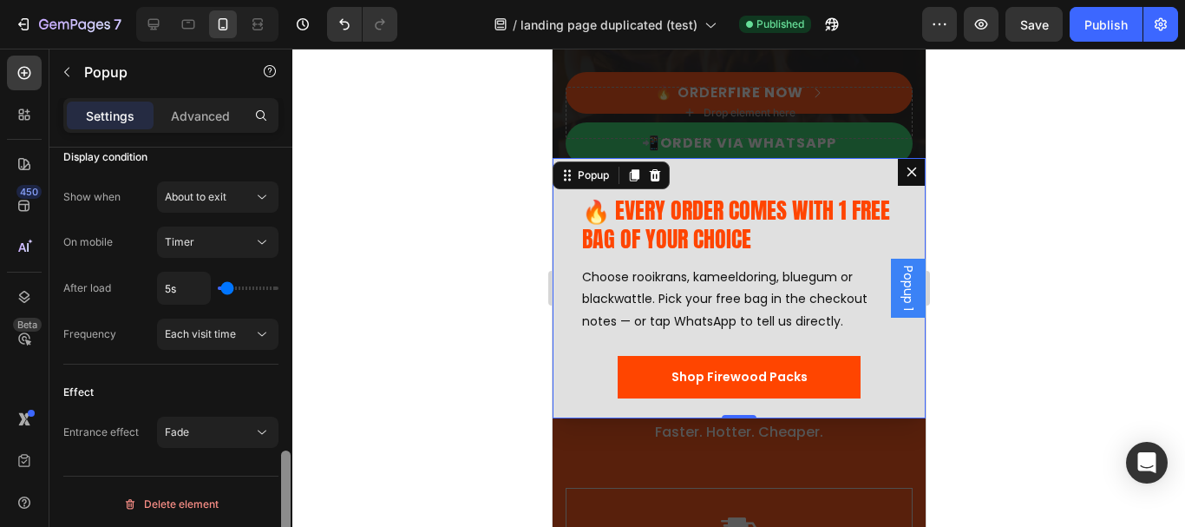
scroll to position [1318, 0]
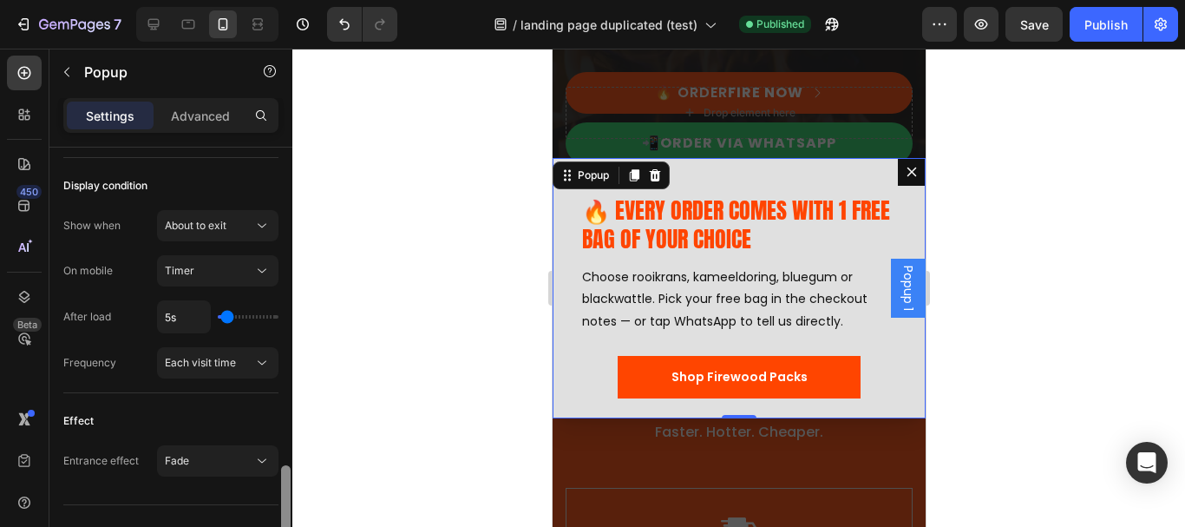
drag, startPoint x: 281, startPoint y: 327, endPoint x: 281, endPoint y: 495, distance: 168.3
click at [281, 495] on div at bounding box center [286, 516] width 10 height 102
click at [243, 227] on div "About to exit" at bounding box center [209, 226] width 88 height 16
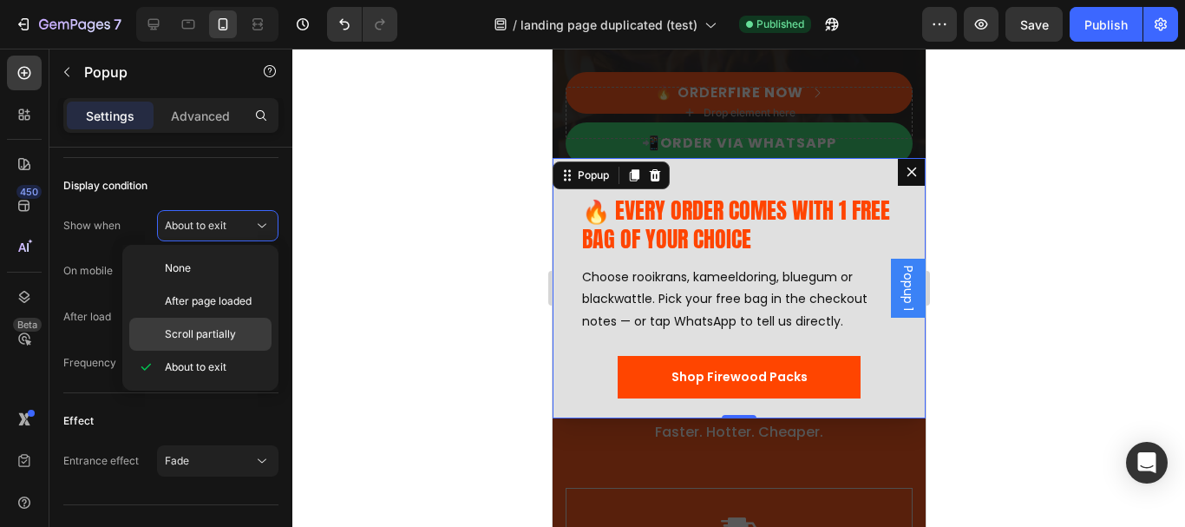
click at [220, 323] on div "Scroll partially" at bounding box center [200, 334] width 142 height 33
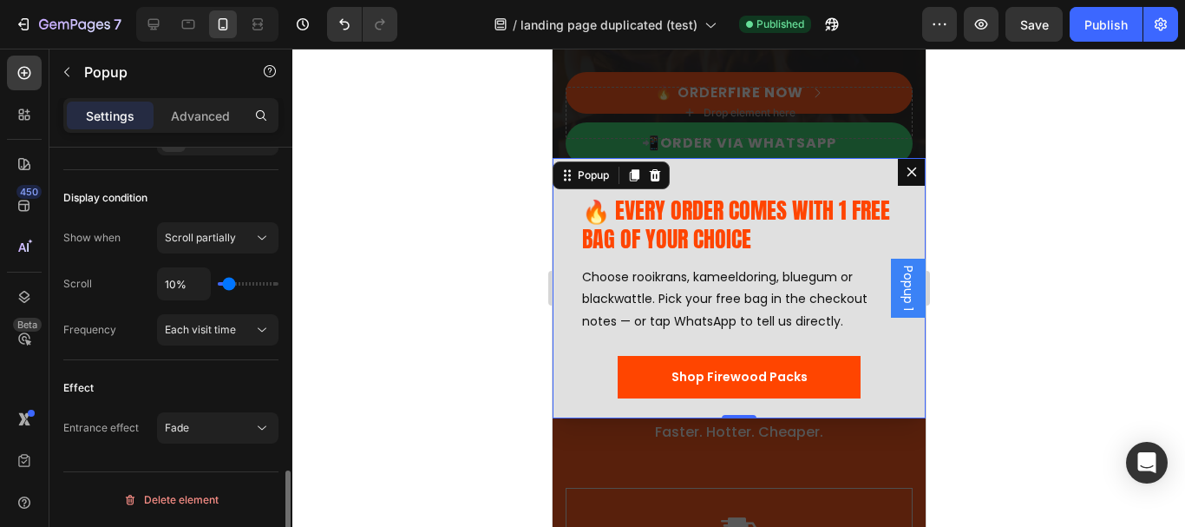
scroll to position [1306, 0]
click at [178, 290] on input "10%" at bounding box center [184, 283] width 52 height 31
type input "1%"
type input "1"
type input "15%"
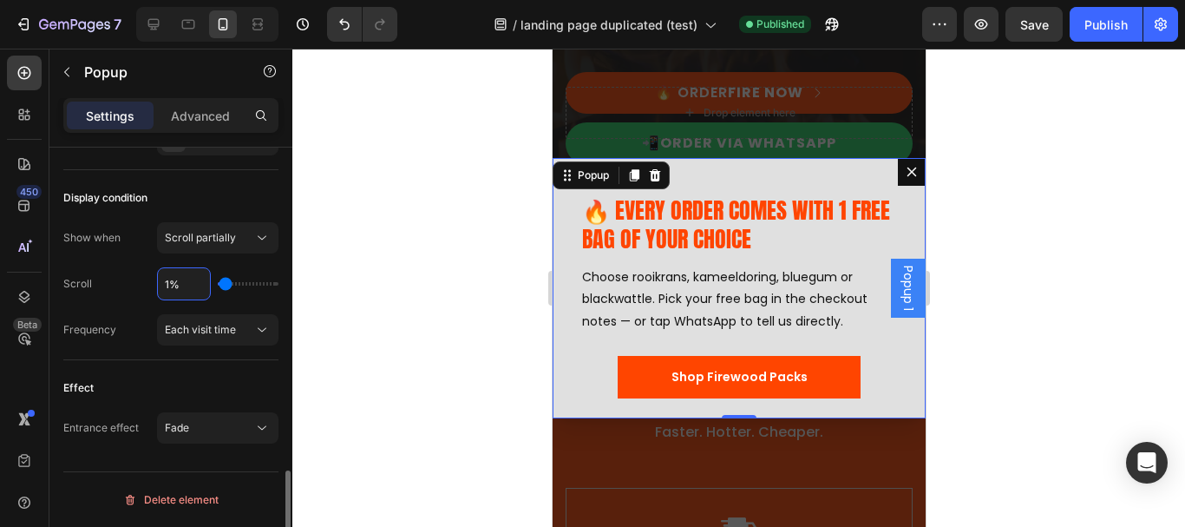
type input "15"
type input "15%"
click at [236, 177] on div "Display condition Show when Scroll partially Scroll 15% Frequency Each visit ti…" at bounding box center [170, 265] width 215 height 190
click at [267, 422] on icon at bounding box center [261, 427] width 17 height 17
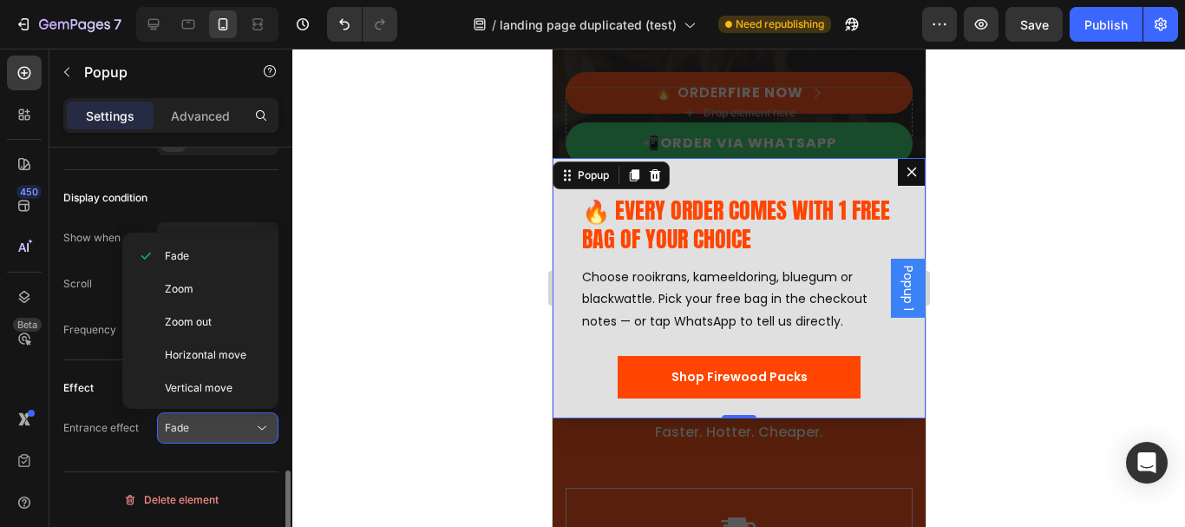
click at [267, 422] on icon at bounding box center [261, 427] width 17 height 17
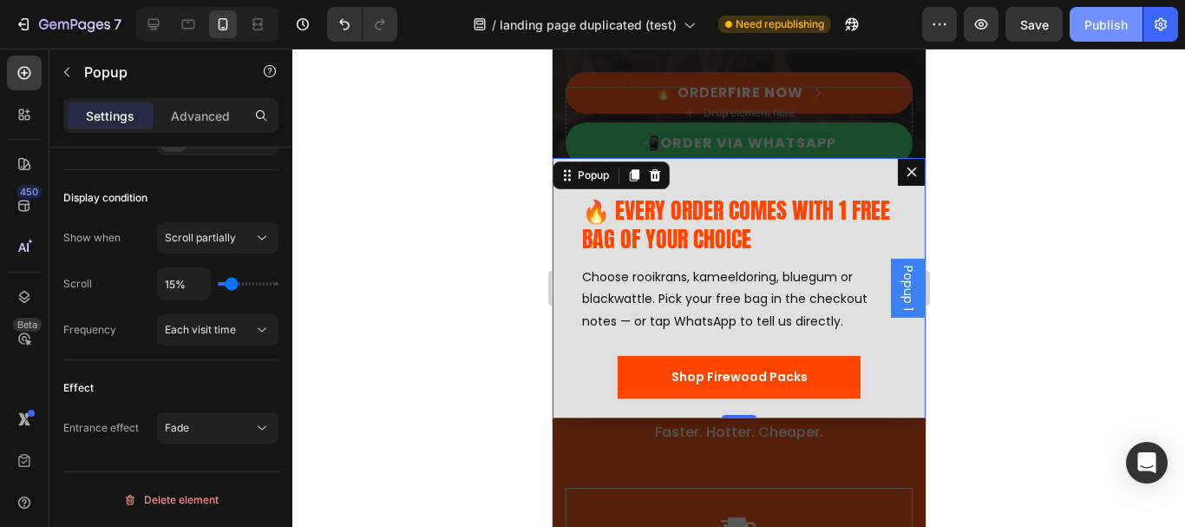
click at [1099, 26] on div "Publish" at bounding box center [1105, 25] width 43 height 18
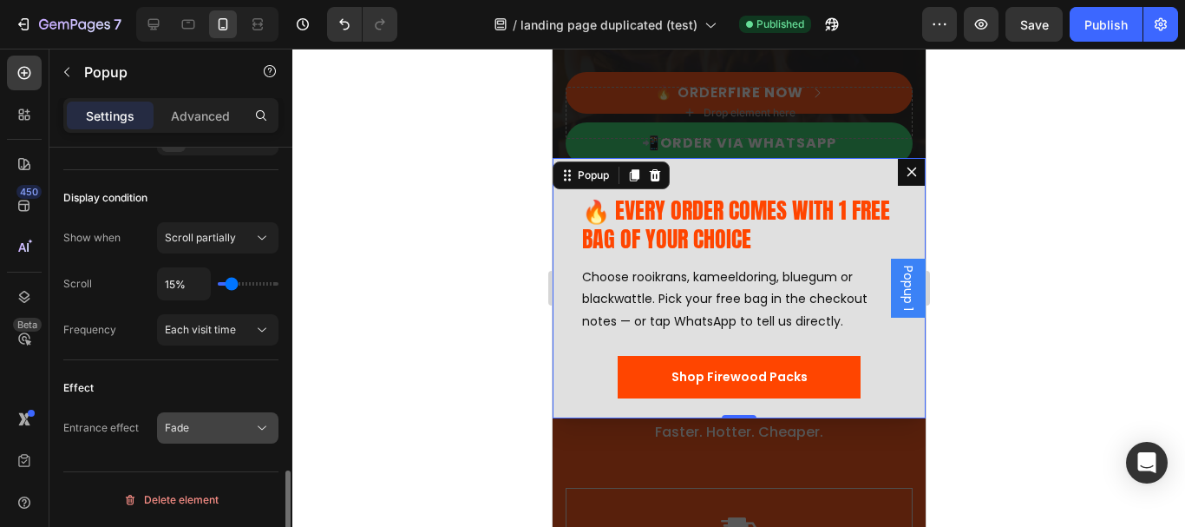
click at [260, 428] on icon at bounding box center [262, 428] width 9 height 4
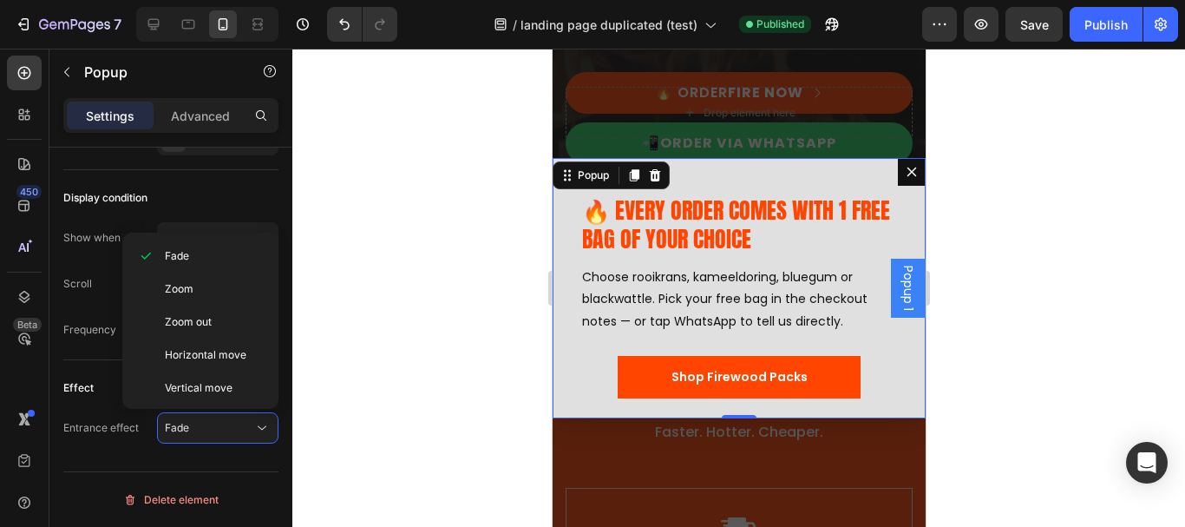
click at [462, 265] on div at bounding box center [738, 288] width 893 height 478
